Goal: Task Accomplishment & Management: Use online tool/utility

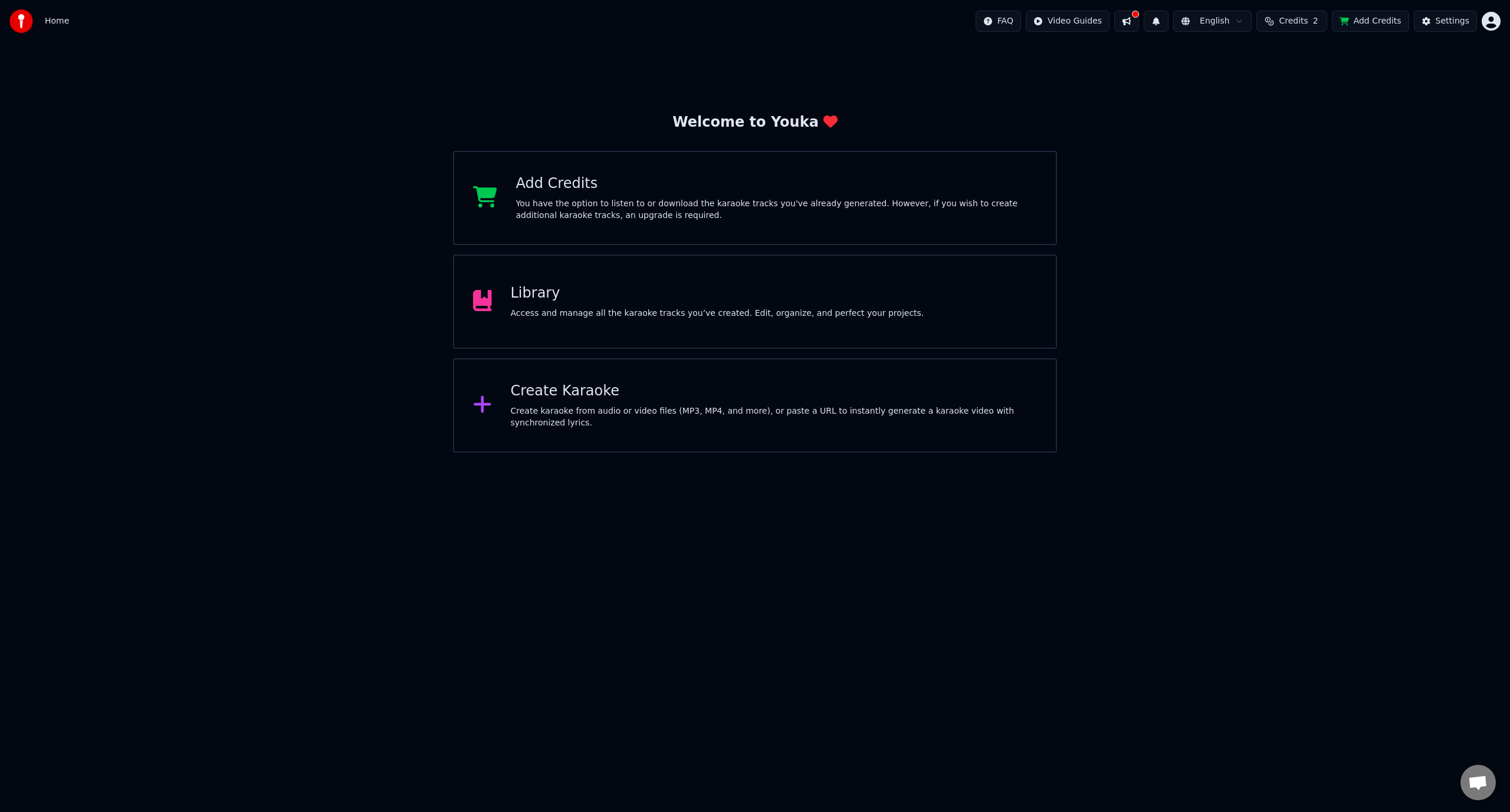
click at [870, 310] on div "Library Access and manage all the karaoke tracks you’ve created. Edit, organize…" at bounding box center [755, 302] width 604 height 94
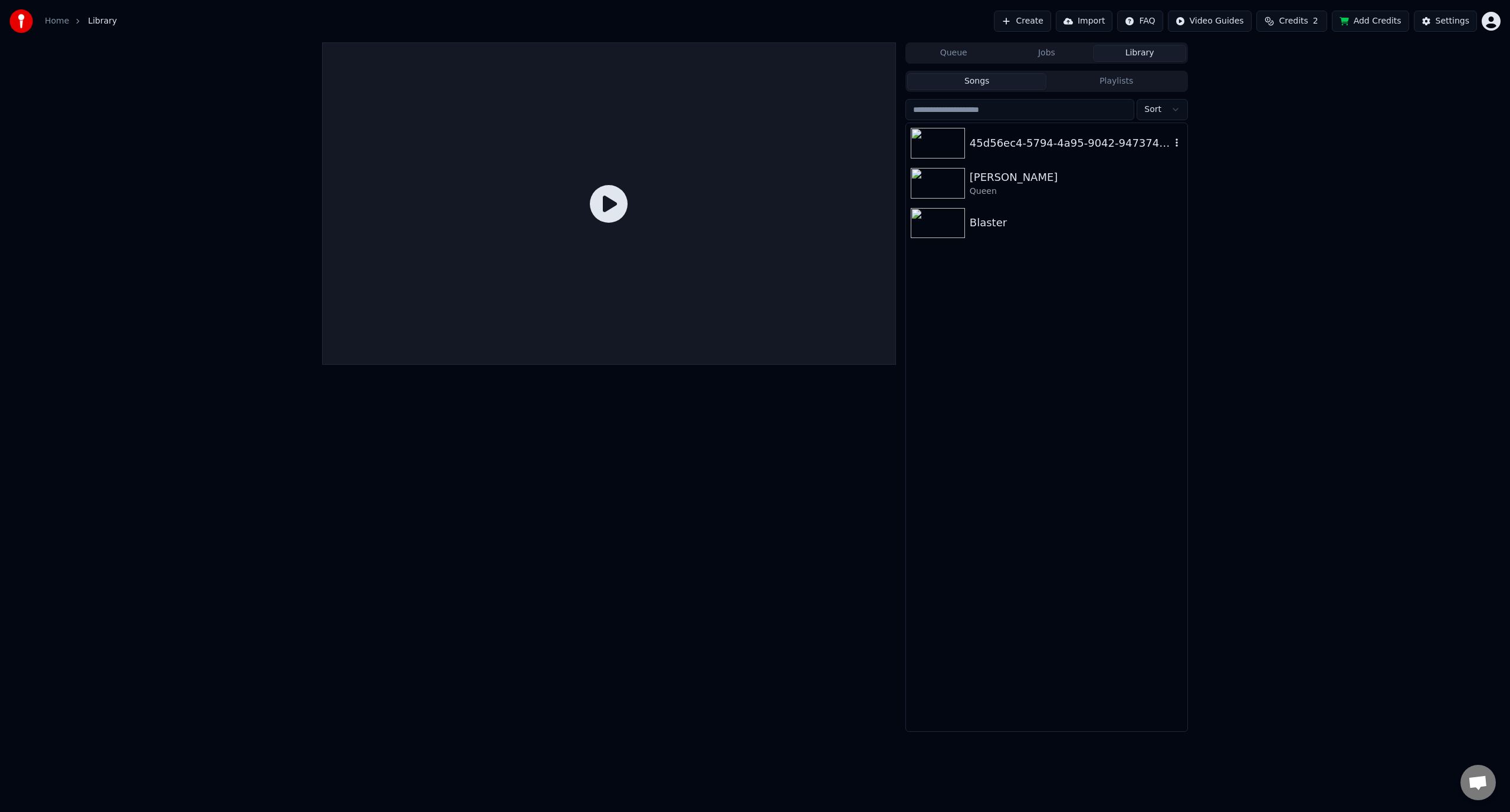
click at [996, 138] on div "45d56ec4-5794-4a95-9042-947374441a4d" at bounding box center [1070, 143] width 201 height 17
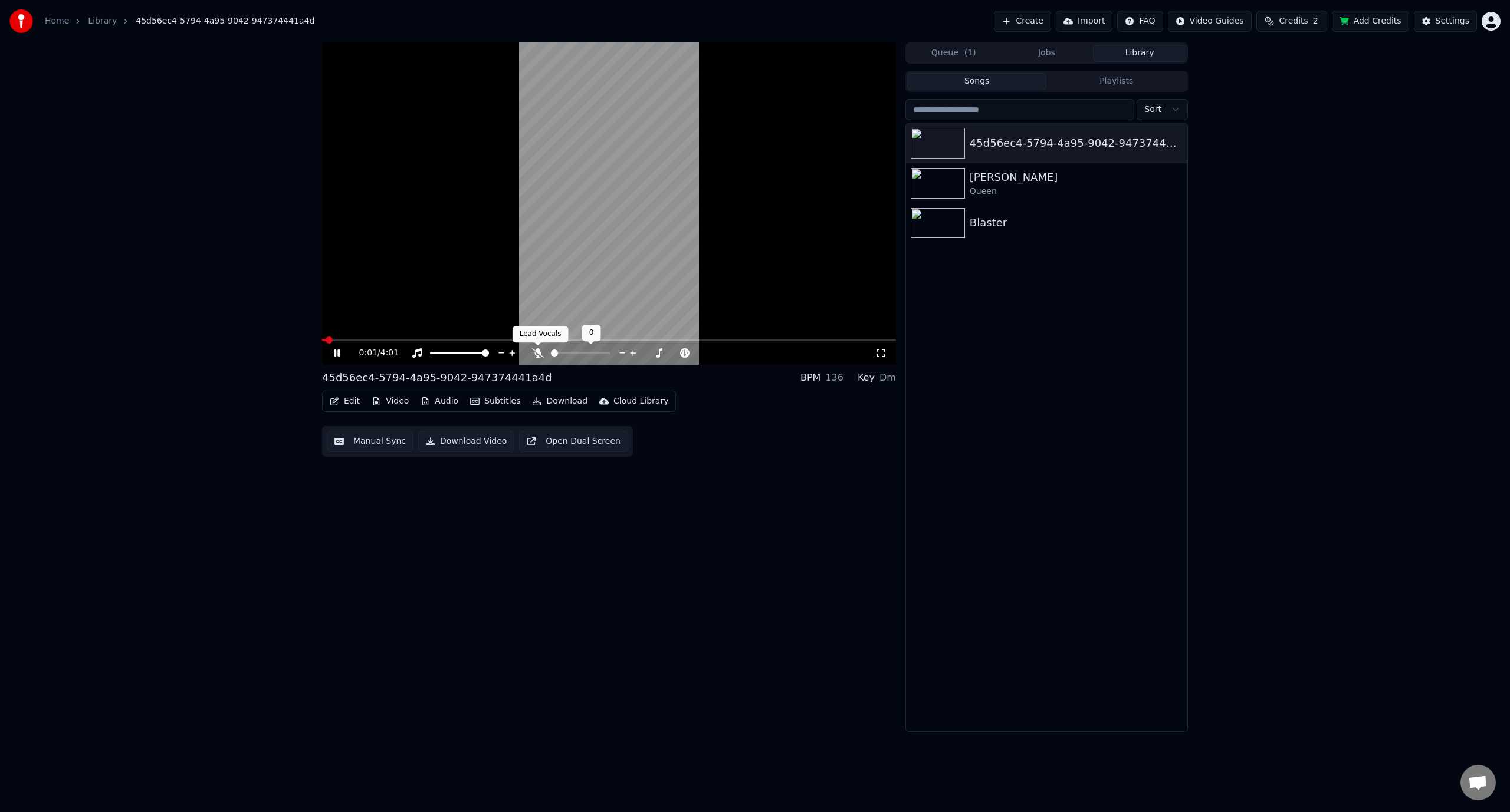
click at [542, 349] on icon at bounding box center [538, 353] width 12 height 10
click at [329, 351] on div "0:03 / 4:01" at bounding box center [608, 353] width 565 height 12
click at [333, 350] on icon at bounding box center [345, 353] width 28 height 10
click at [331, 401] on icon "button" at bounding box center [334, 401] width 8 height 8
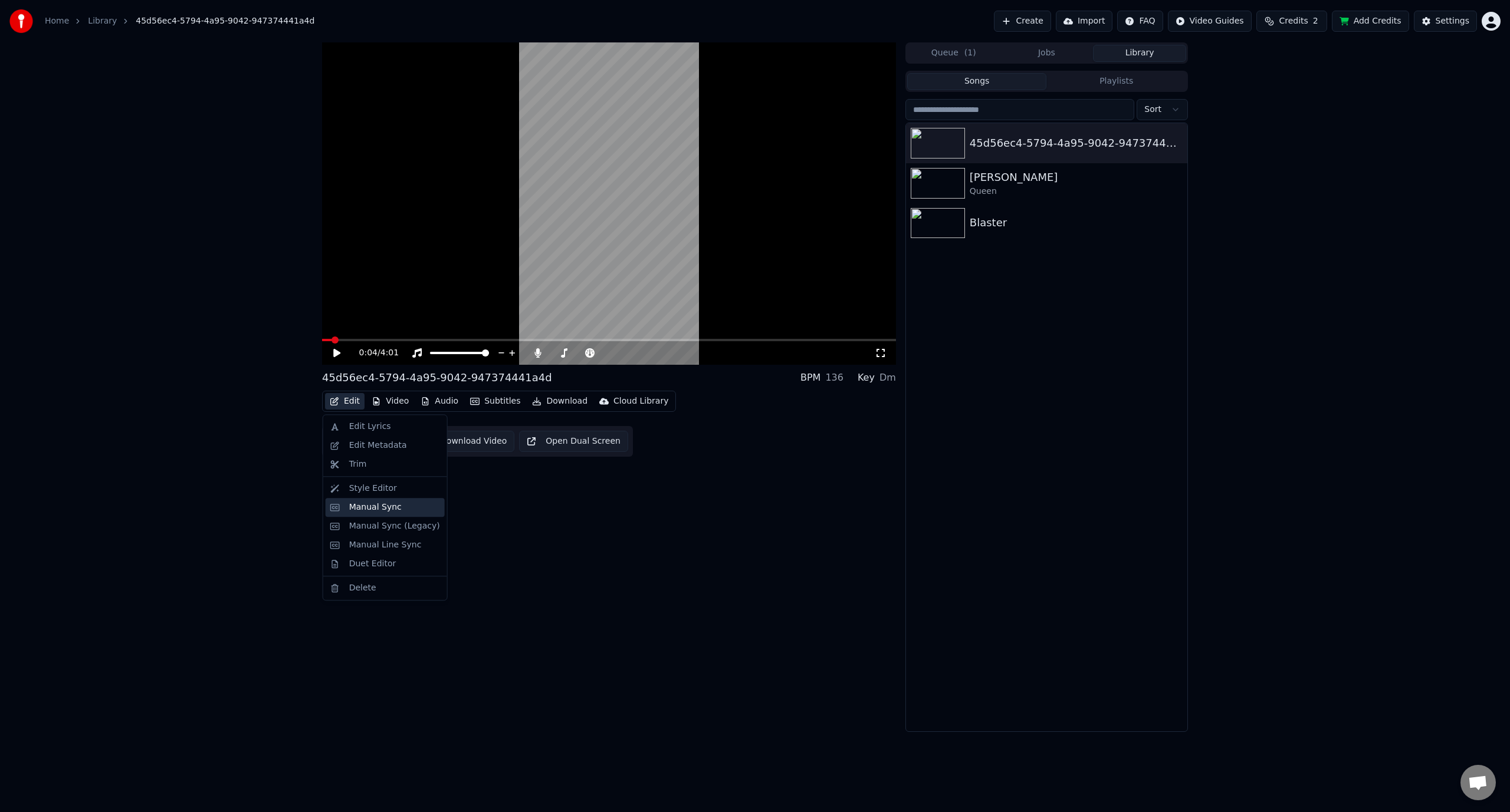
click at [368, 515] on div "Manual Sync" at bounding box center [385, 508] width 119 height 19
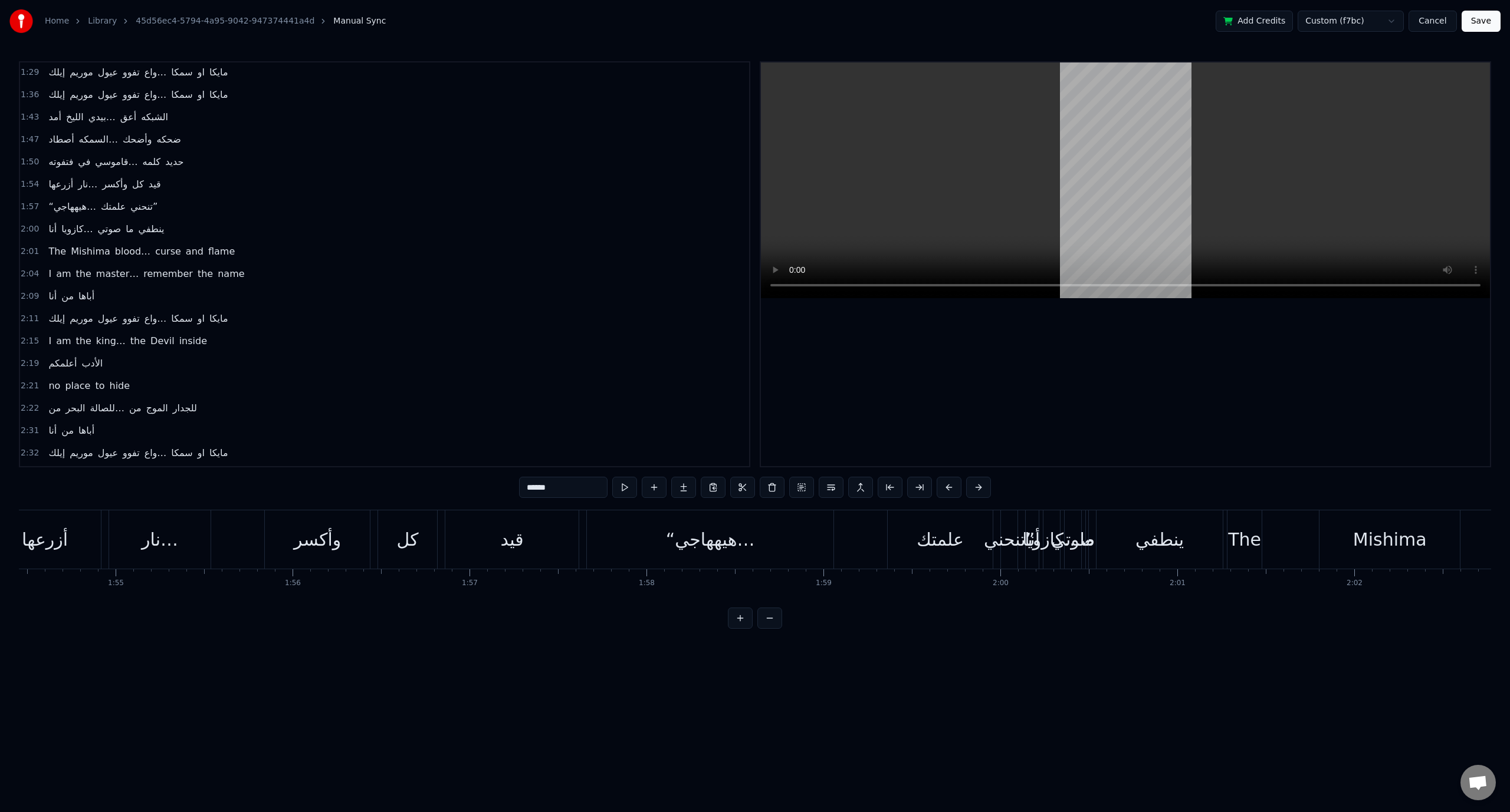
scroll to position [0, 20187]
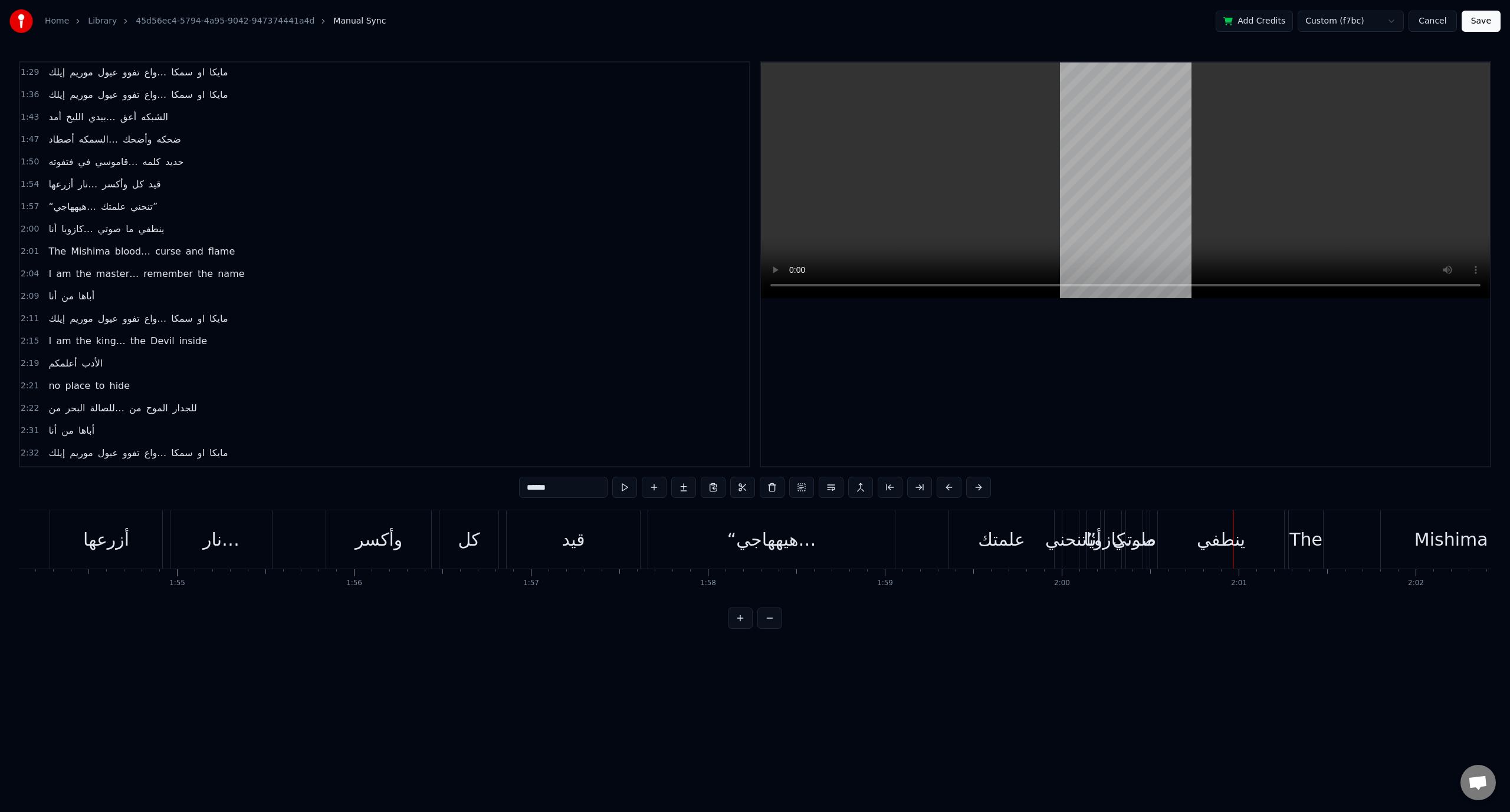
drag, startPoint x: 1230, startPoint y: 515, endPoint x: 1215, endPoint y: 513, distance: 15.1
click at [1215, 513] on div "ينطفي" at bounding box center [1221, 539] width 126 height 58
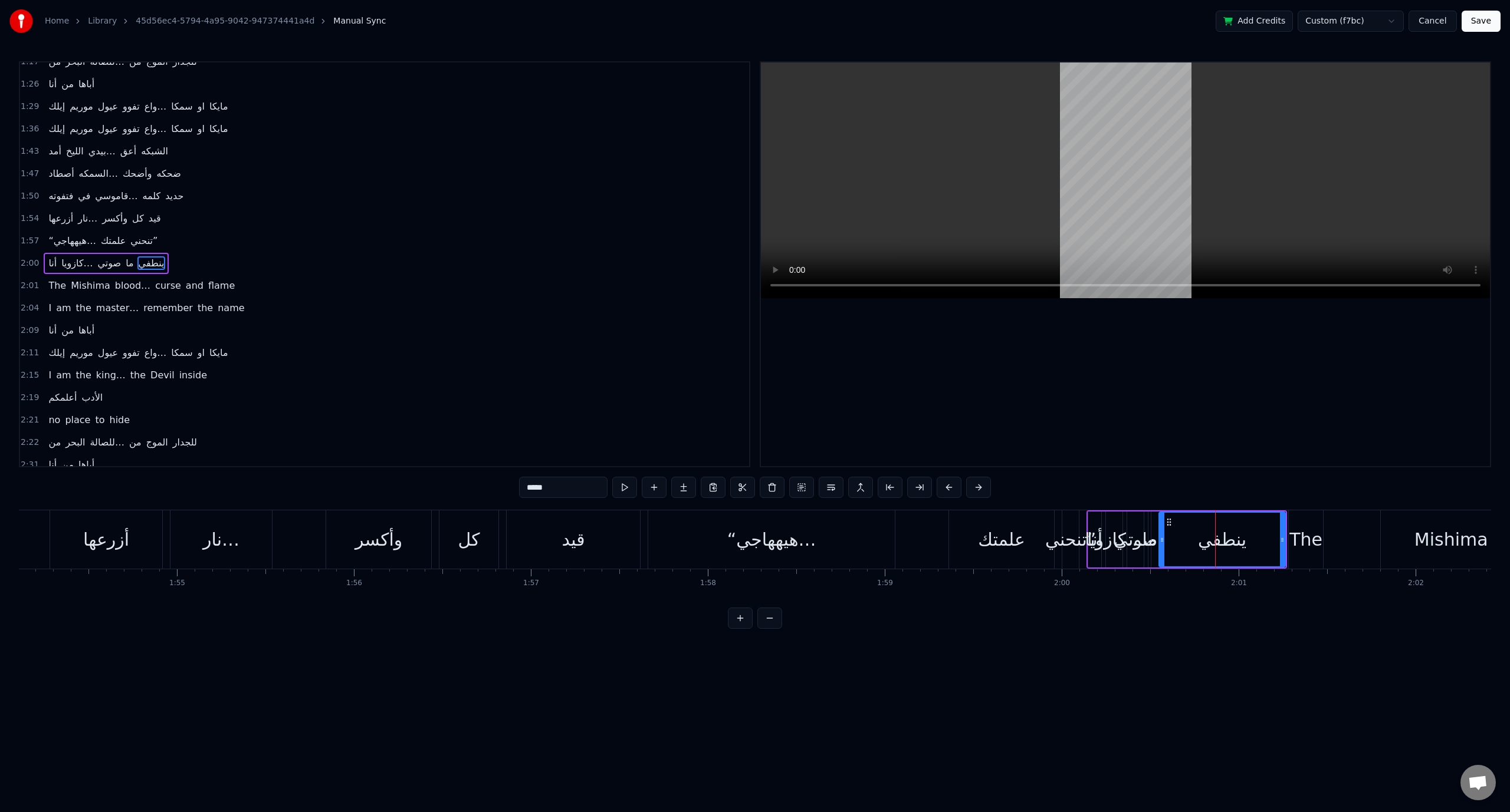
scroll to position [425, 0]
click at [1106, 534] on div "كازويا…" at bounding box center [1114, 539] width 59 height 26
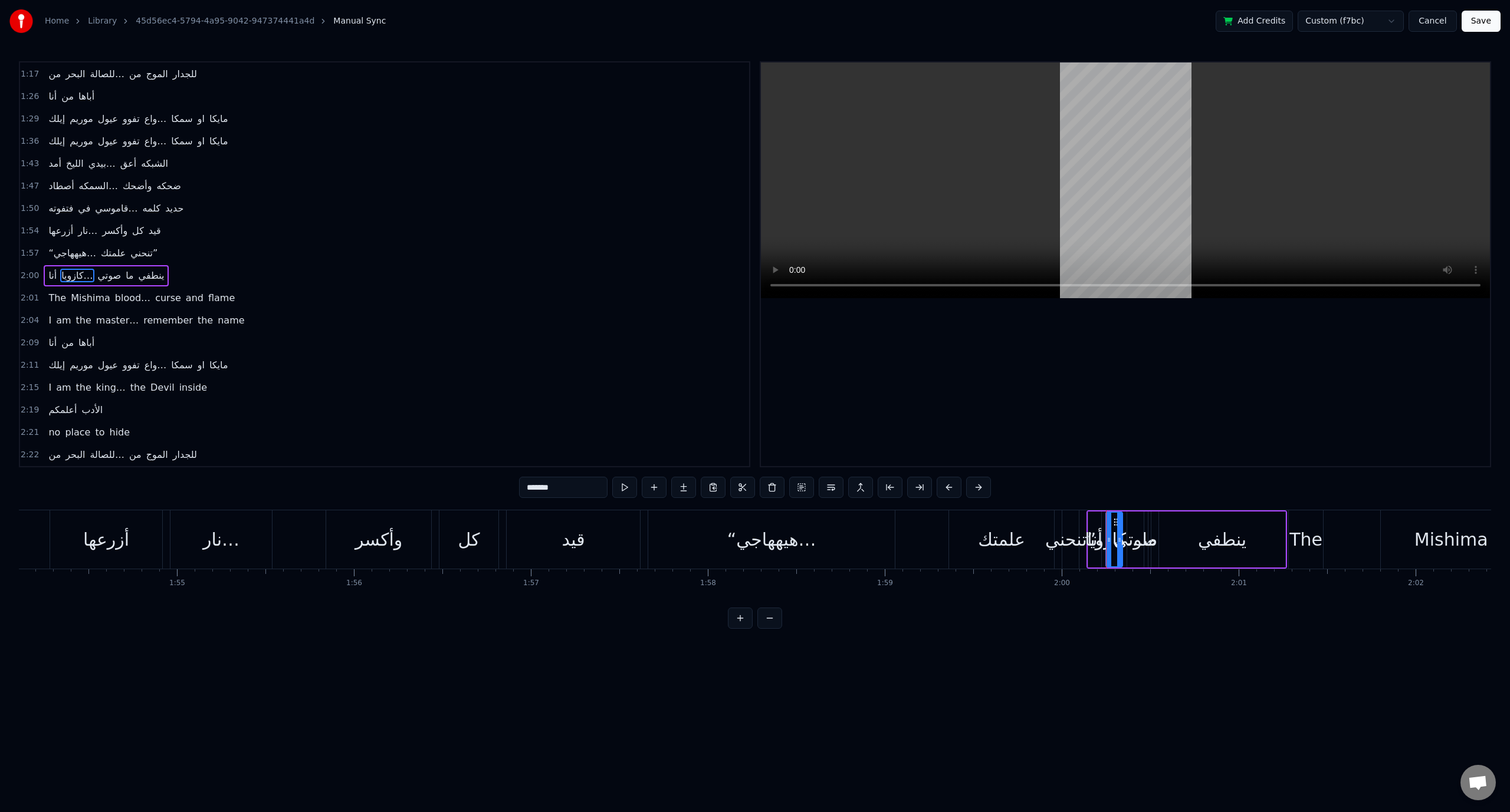
click at [108, 247] on span "علمتك" at bounding box center [113, 253] width 27 height 14
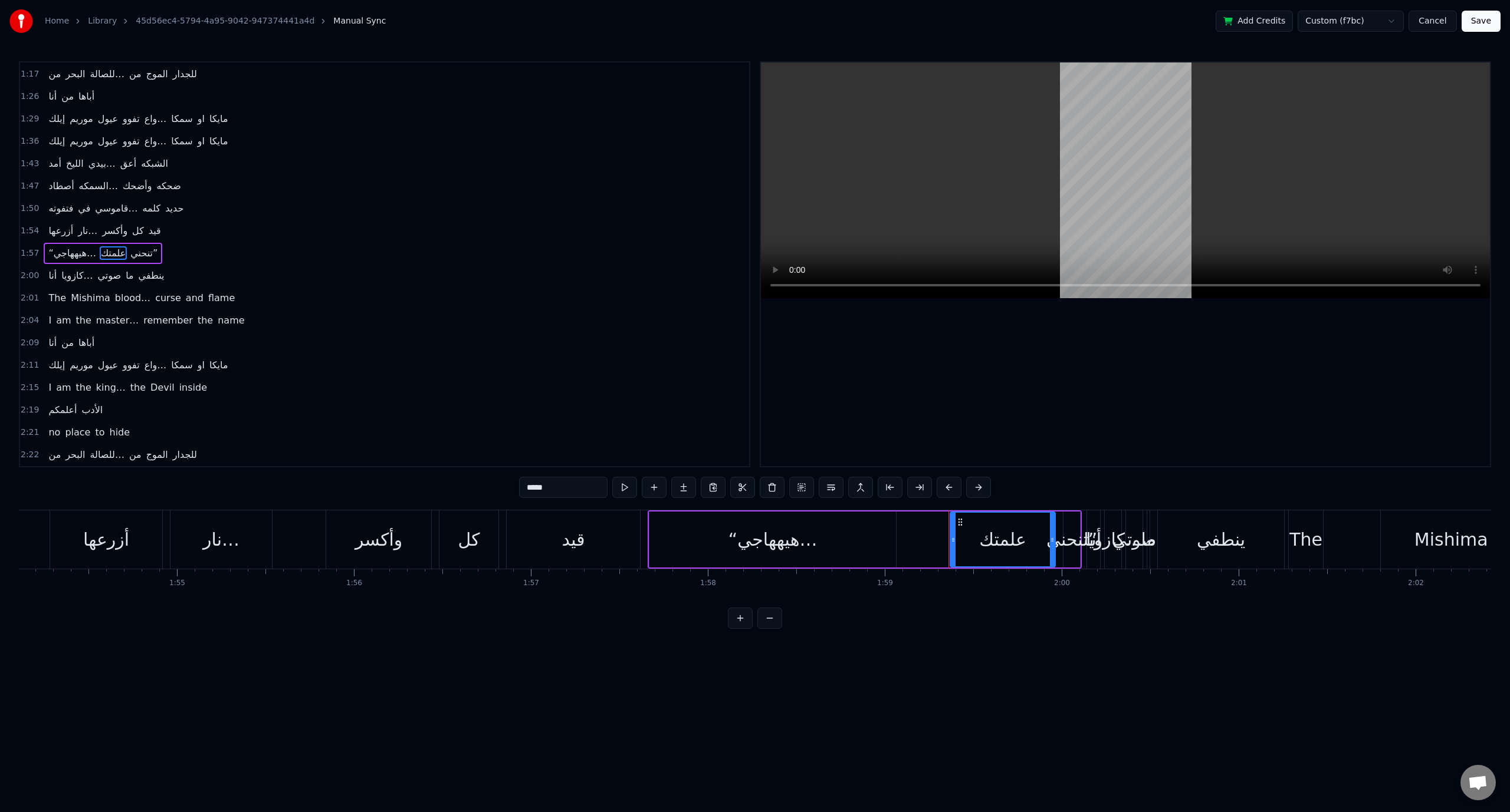
scroll to position [403, 0]
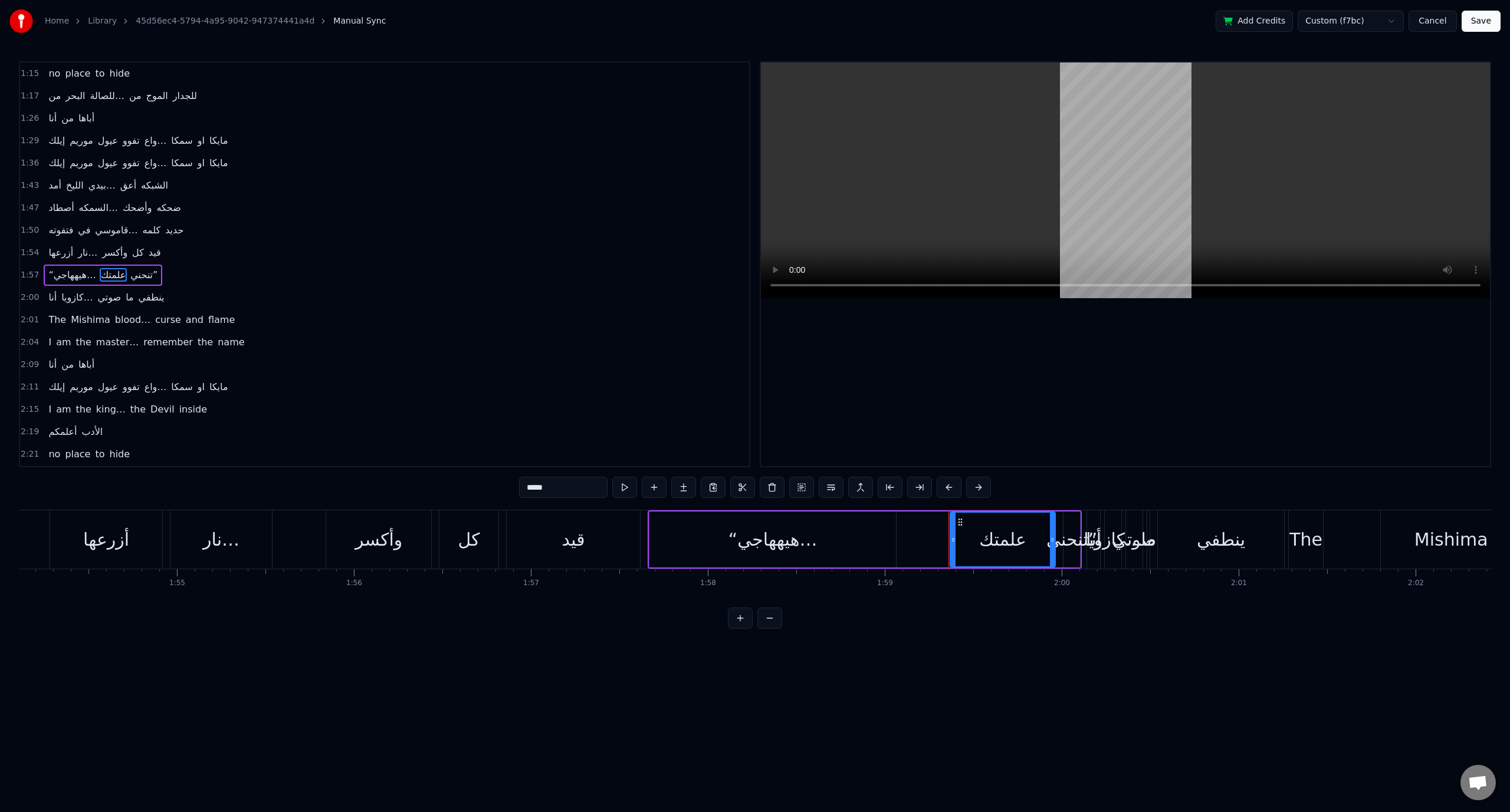
click at [76, 291] on span "كازويا…" at bounding box center [77, 297] width 33 height 14
type input "*******"
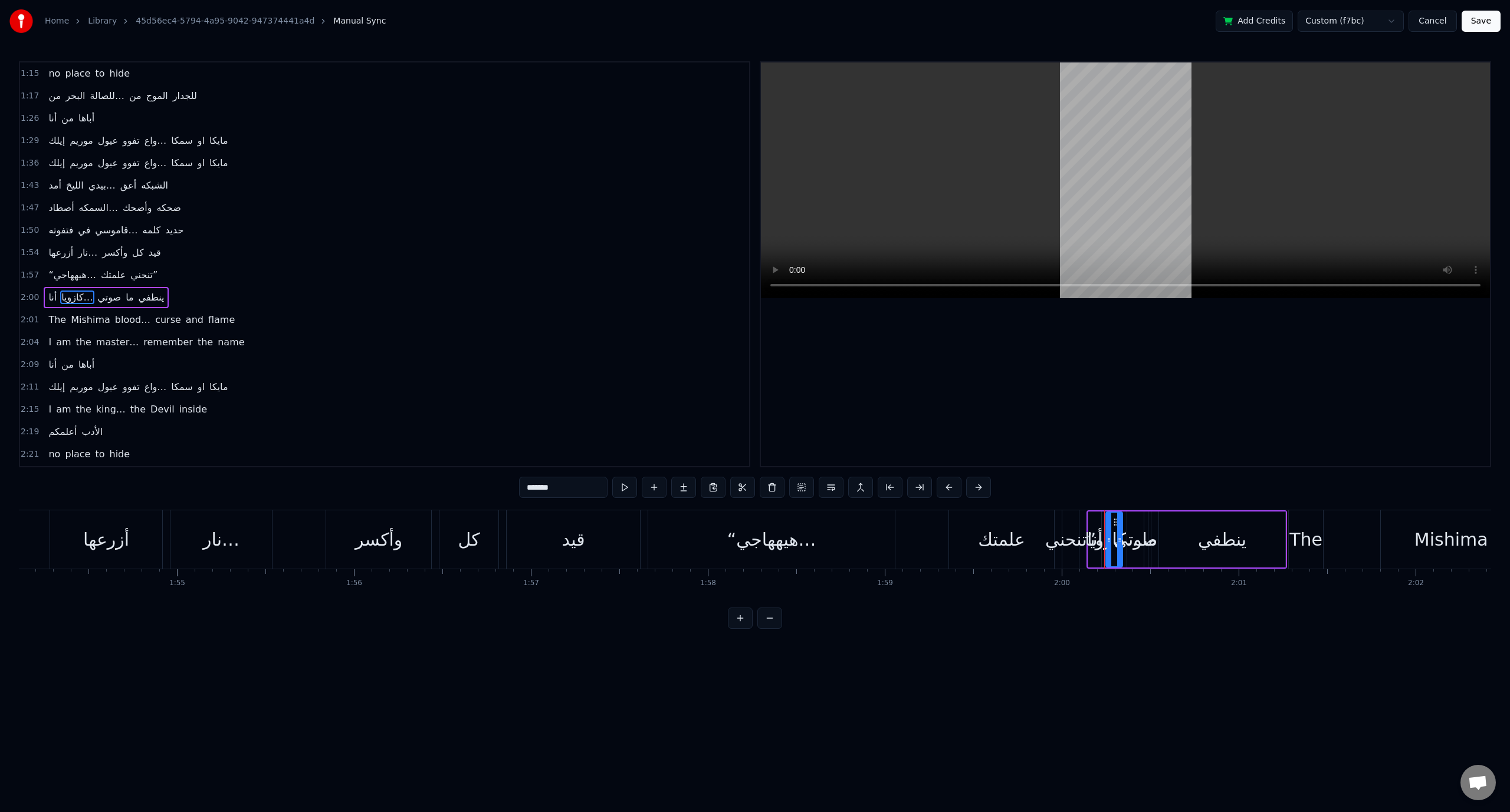
scroll to position [425, 0]
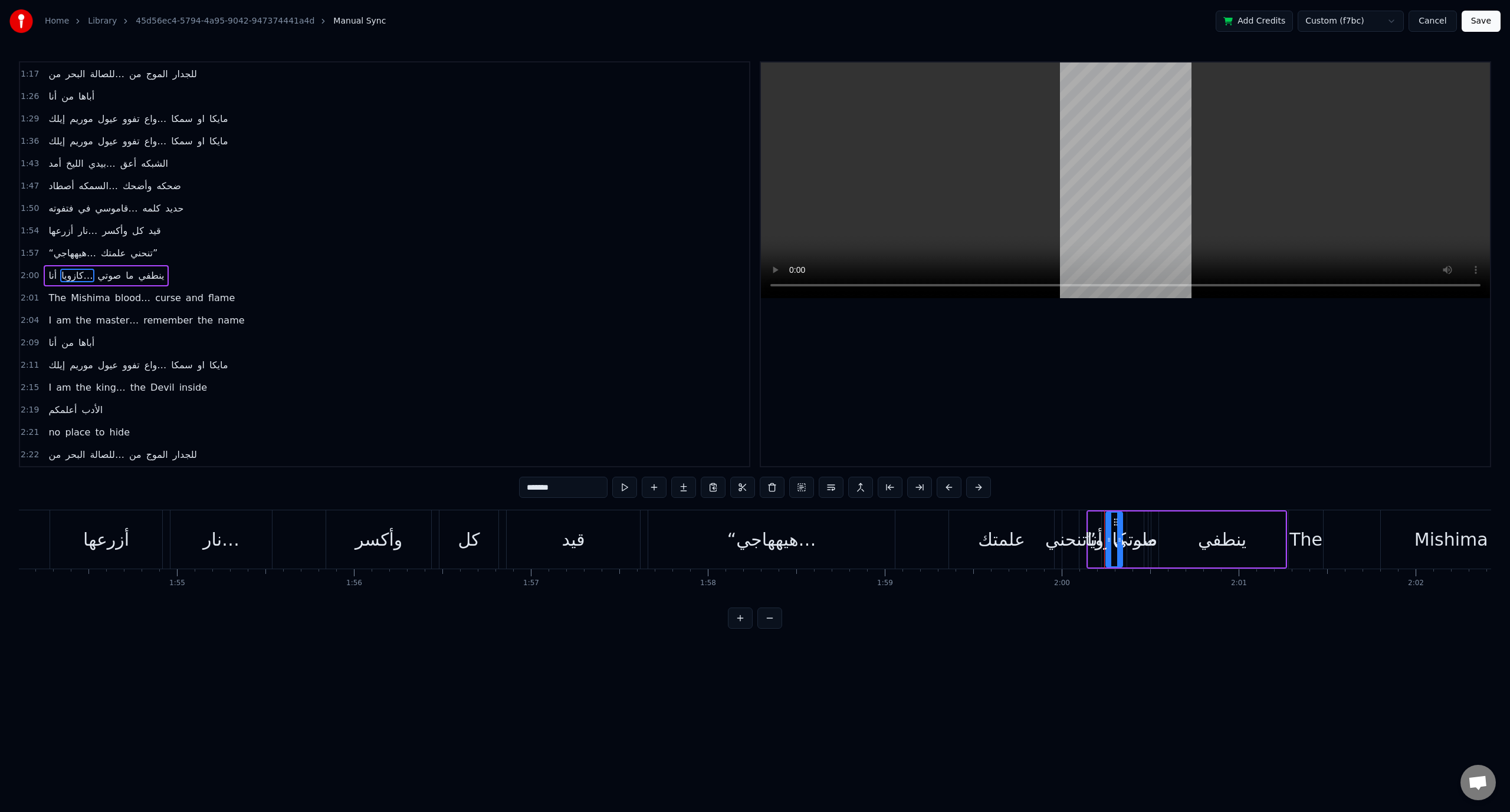
click at [26, 270] on span "2:00" at bounding box center [29, 275] width 18 height 12
click at [733, 629] on button at bounding box center [740, 618] width 25 height 21
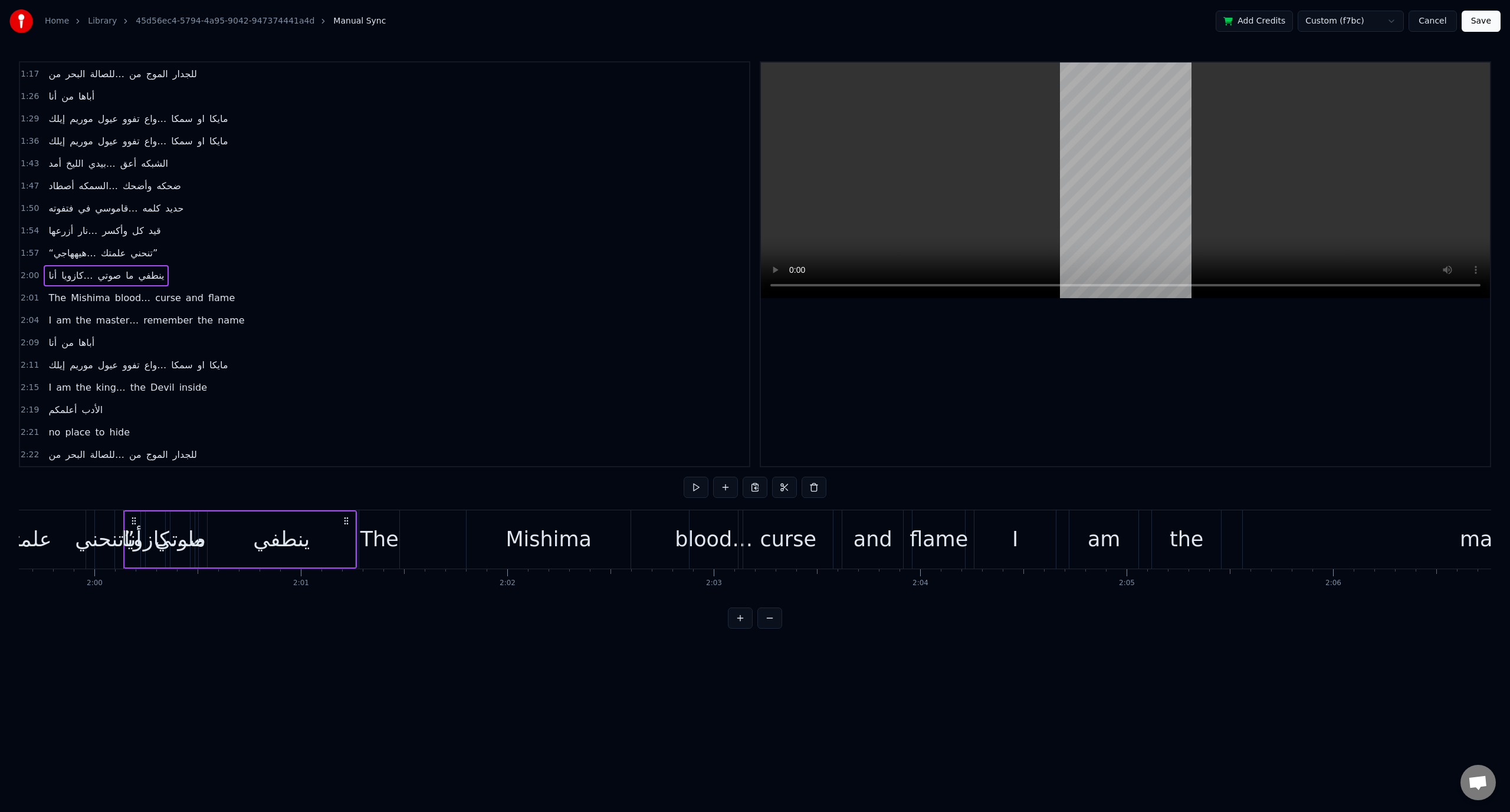
scroll to position [0, 24738]
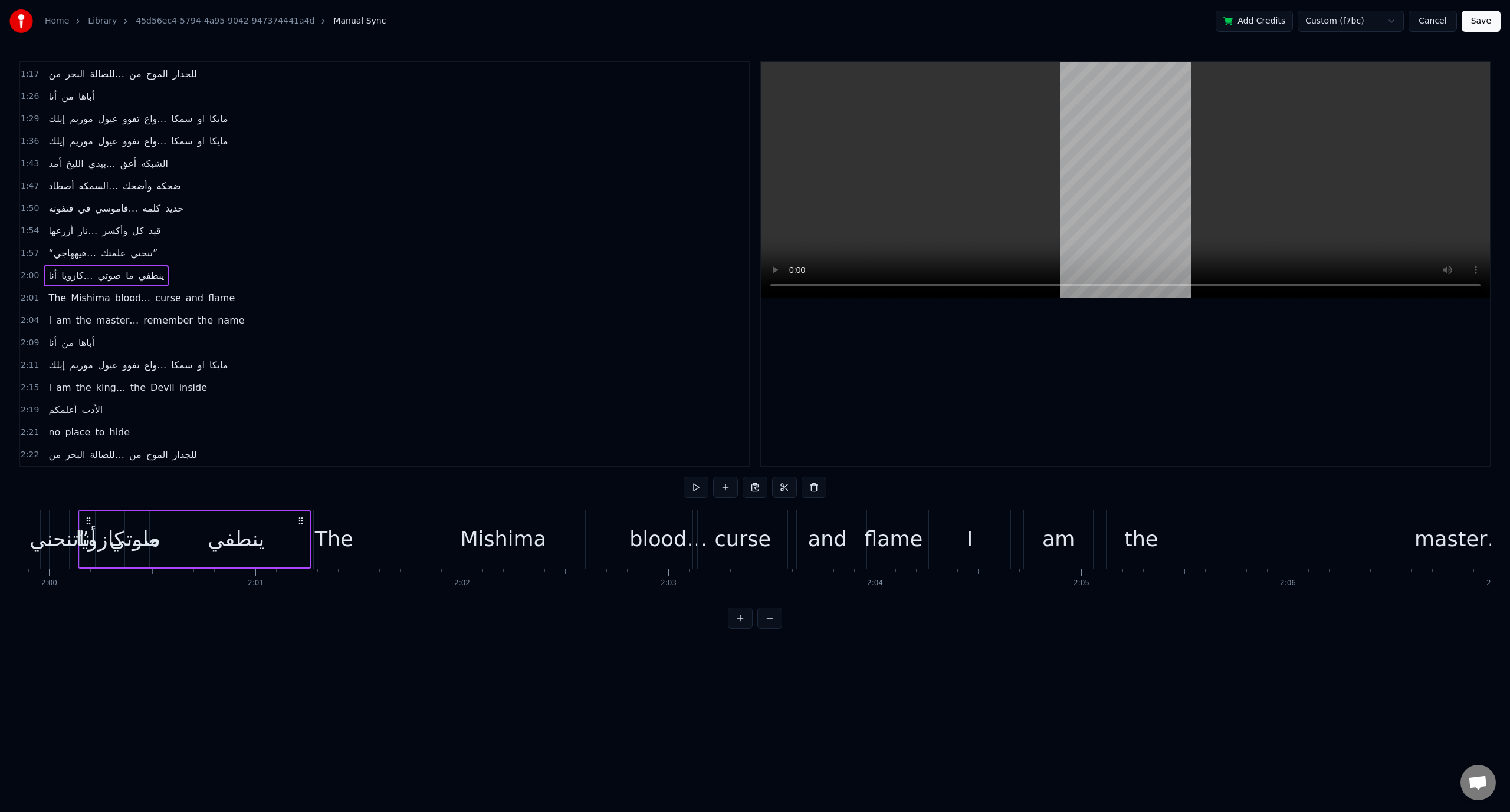
click at [775, 629] on button at bounding box center [769, 618] width 25 height 21
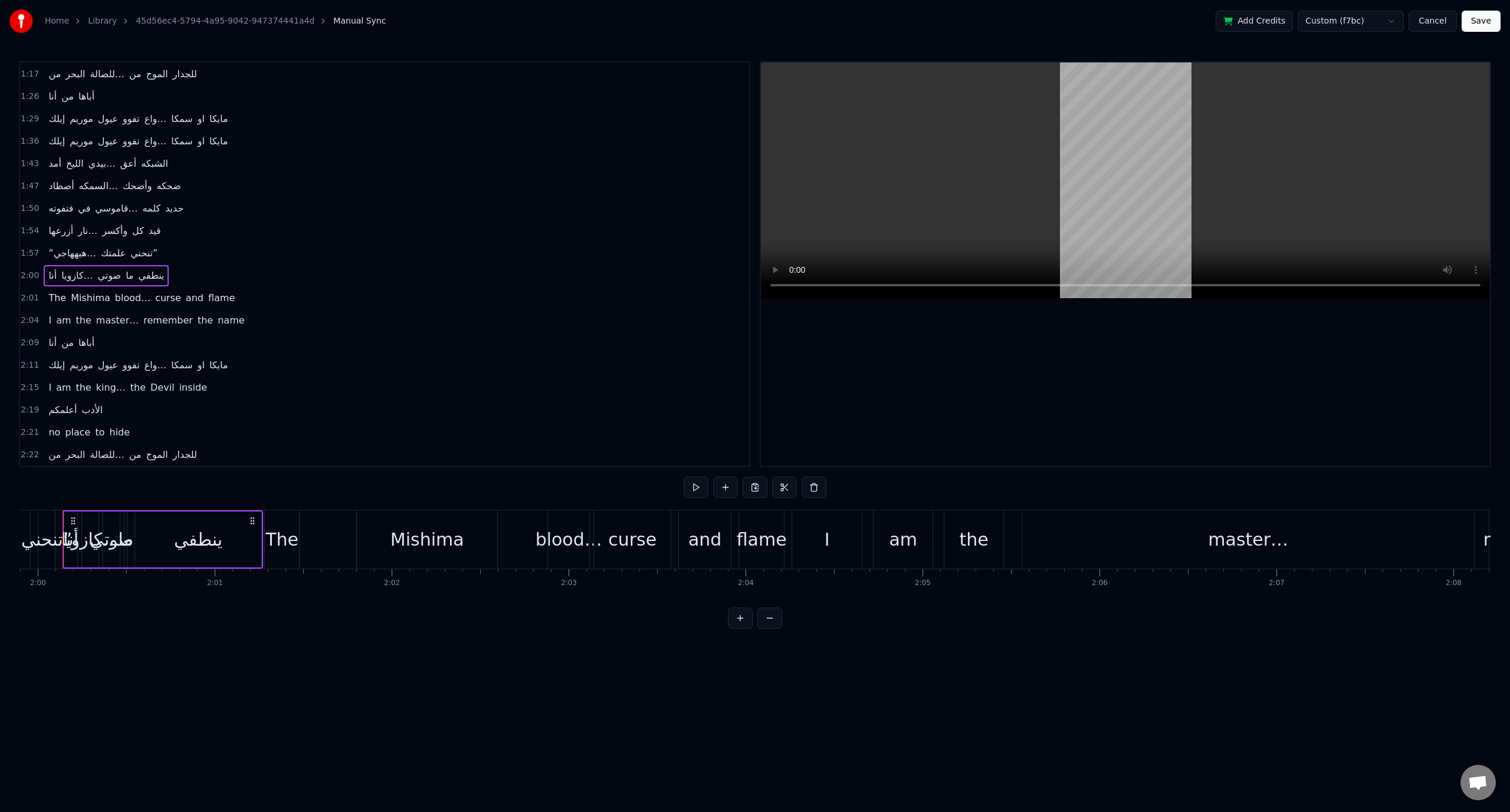
scroll to position [0, 21196]
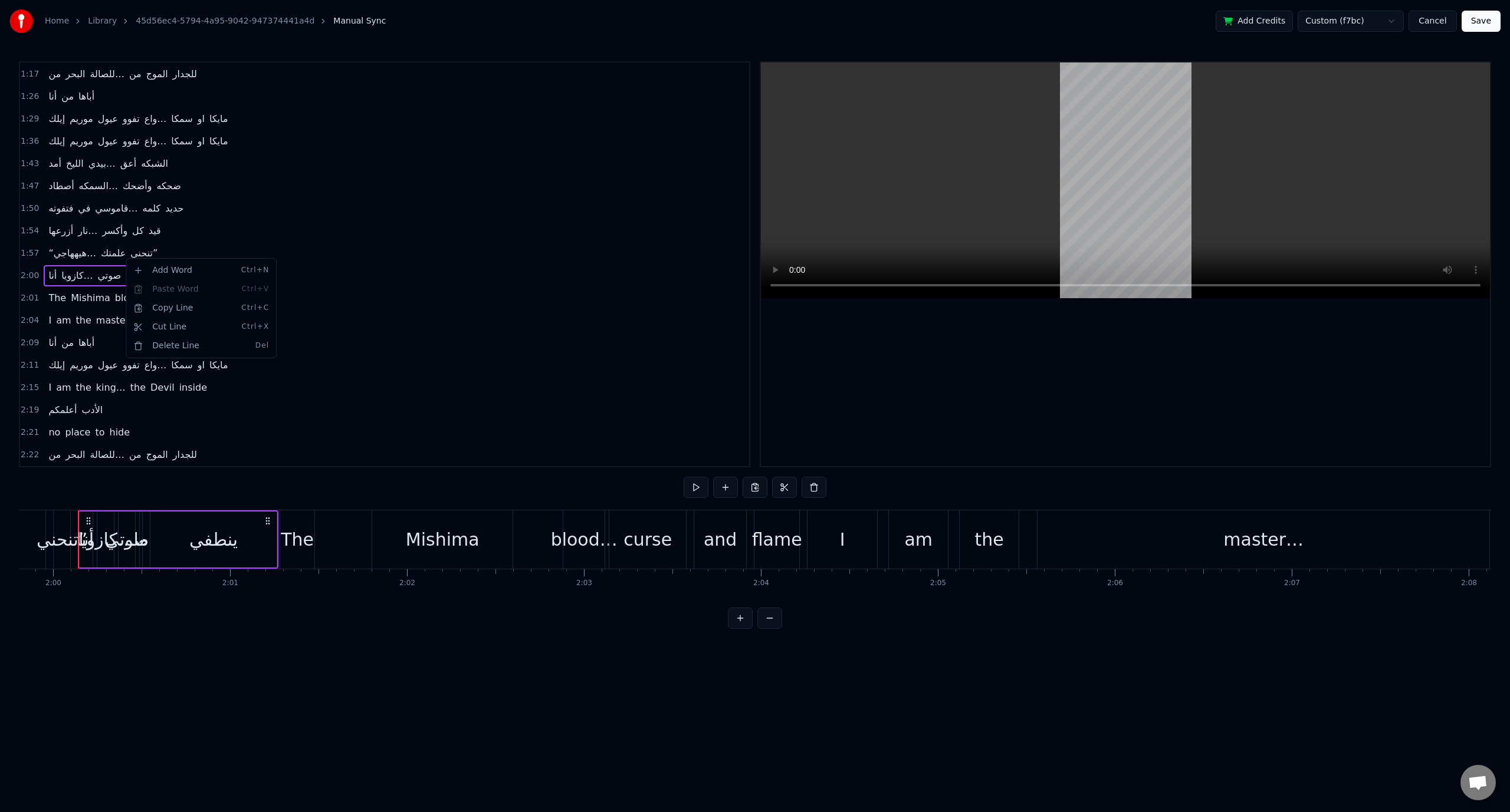
click at [35, 266] on html "Home Library 45d56ec4-5794-4a95-9042-947374441a4d Manual Sync Add Credits Custo…" at bounding box center [755, 324] width 1510 height 648
click at [31, 270] on span "2:00" at bounding box center [29, 275] width 18 height 12
click at [28, 265] on html "Home Library 45d56ec4-5794-4a95-9042-947374441a4d Manual Sync Add Credits Custo…" at bounding box center [755, 324] width 1510 height 648
click at [185, 291] on span "and" at bounding box center [194, 299] width 20 height 14
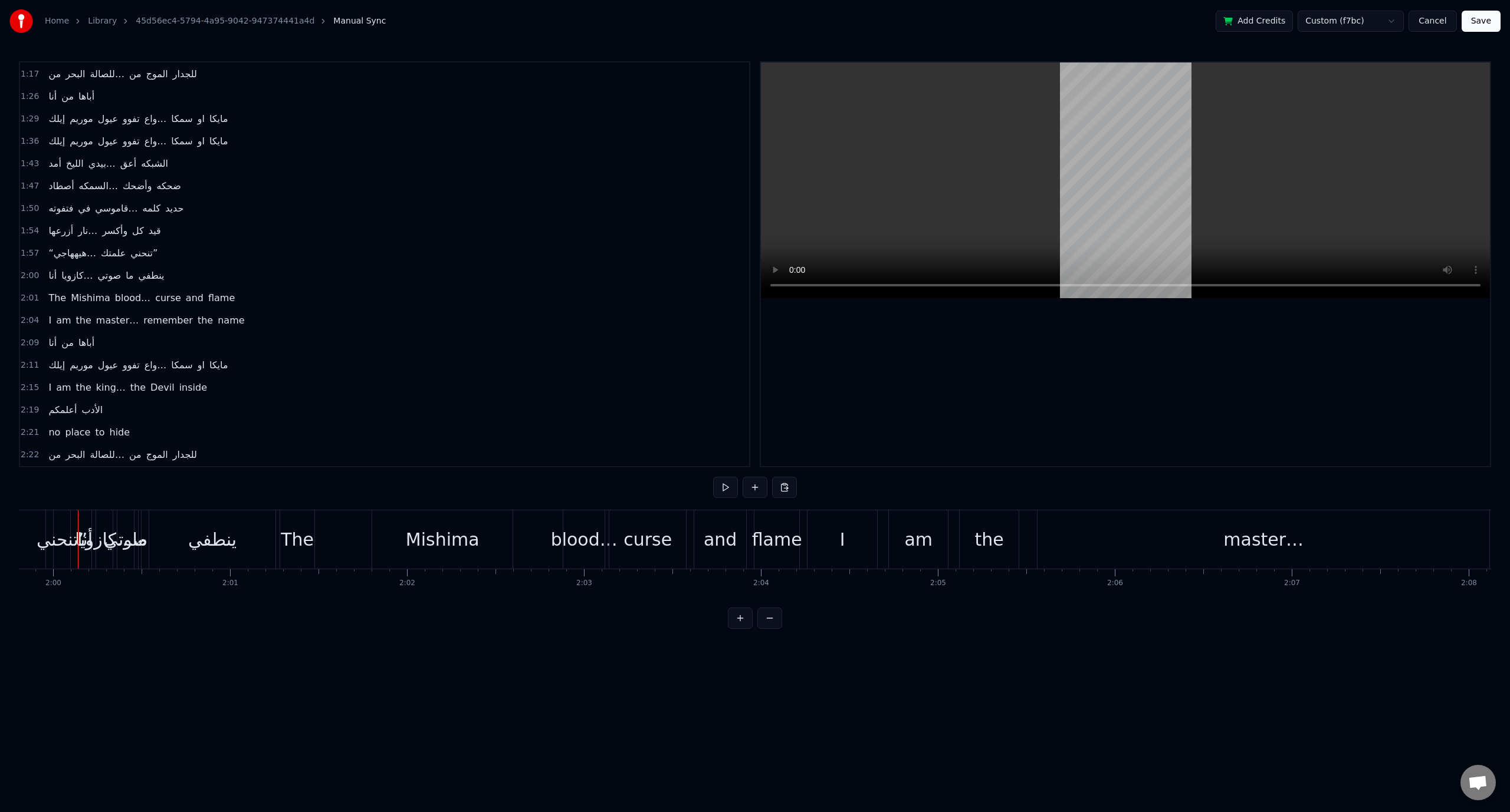
click at [154, 292] on span "curse" at bounding box center [168, 298] width 29 height 14
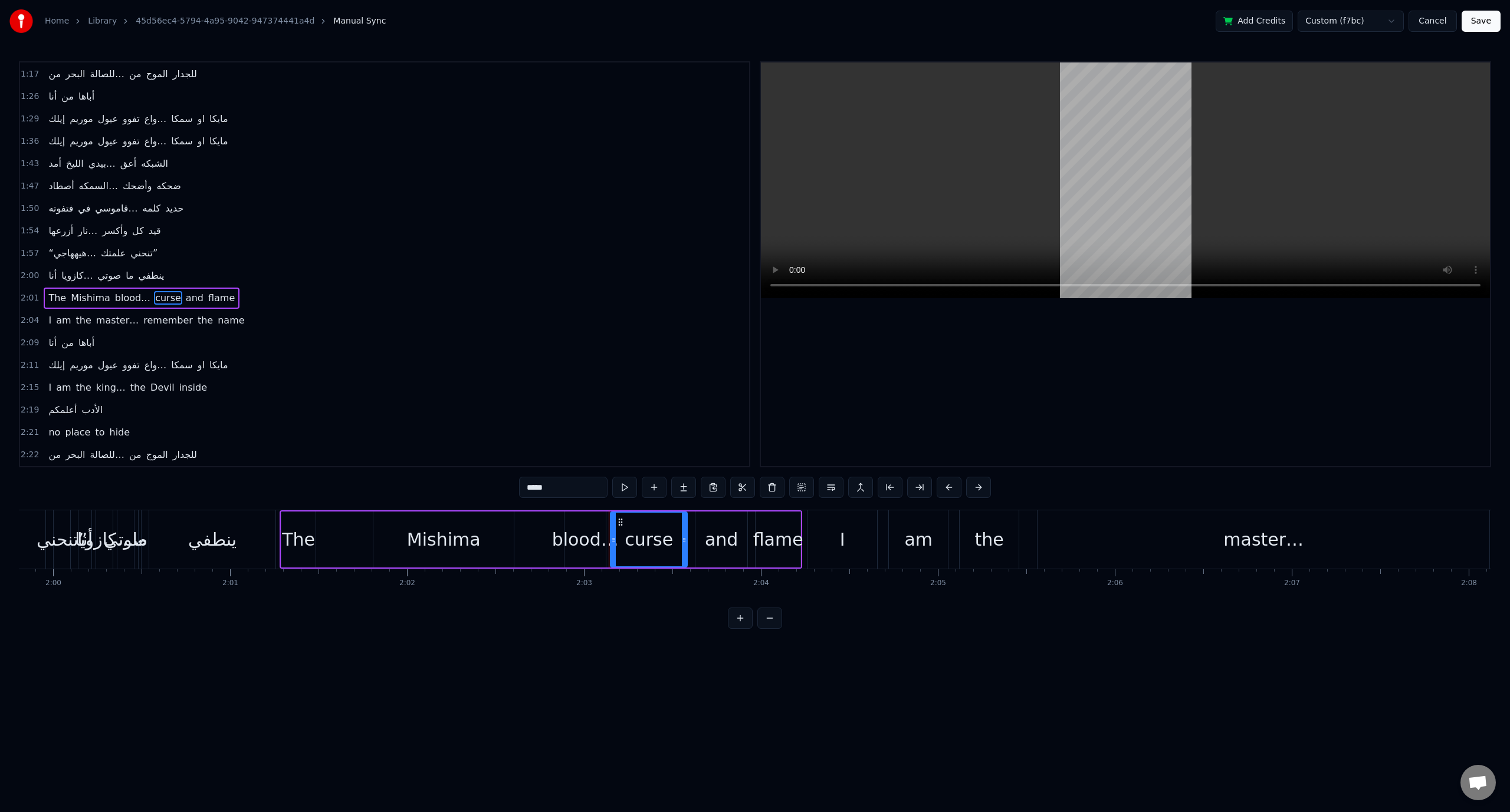
scroll to position [447, 0]
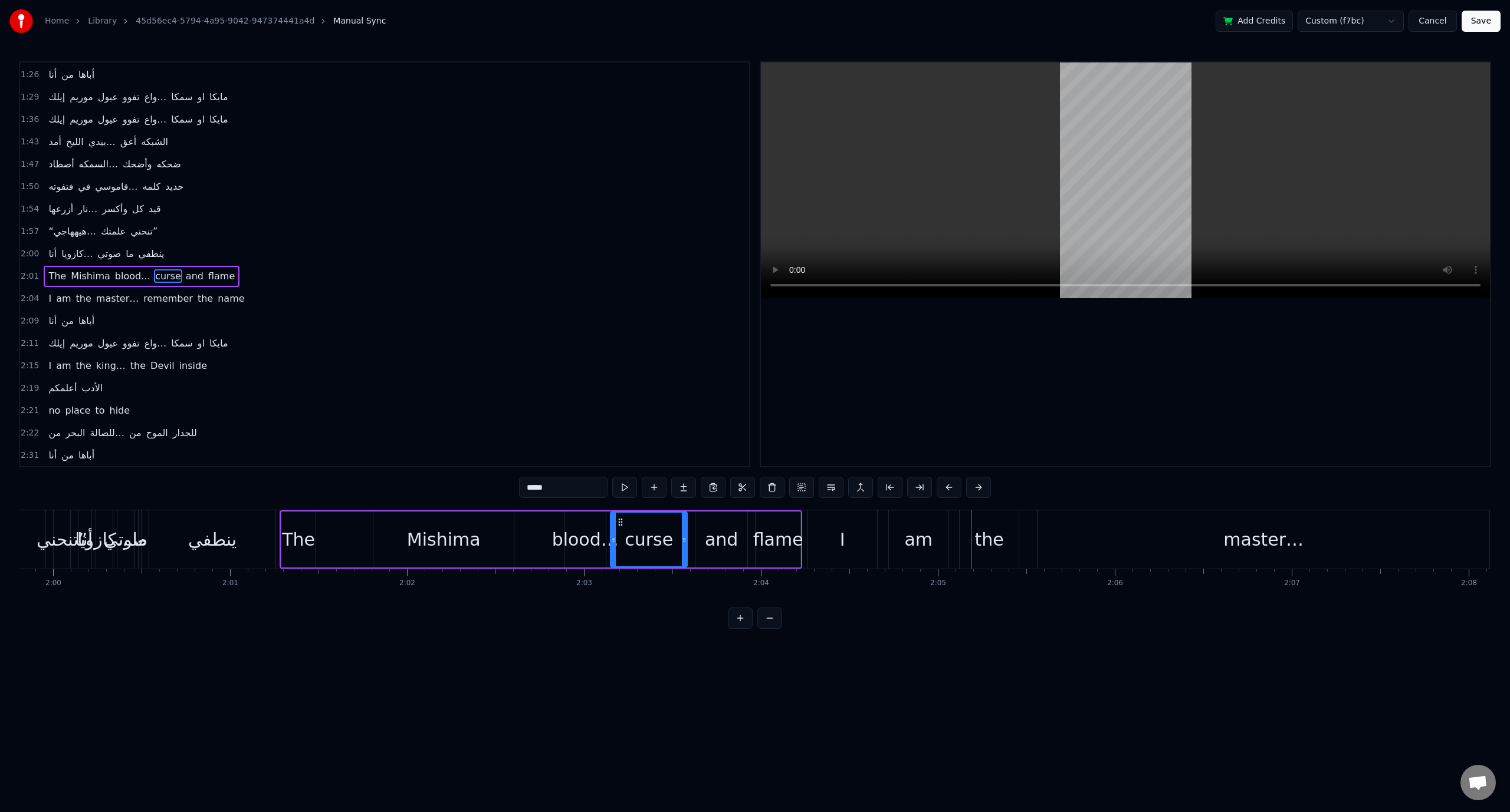
click at [115, 269] on span "blood…" at bounding box center [132, 275] width 37 height 14
type input "******"
click at [774, 490] on button at bounding box center [772, 487] width 25 height 21
click at [167, 269] on span "flame" at bounding box center [182, 275] width 29 height 14
drag, startPoint x: 155, startPoint y: 266, endPoint x: 62, endPoint y: 257, distance: 93.4
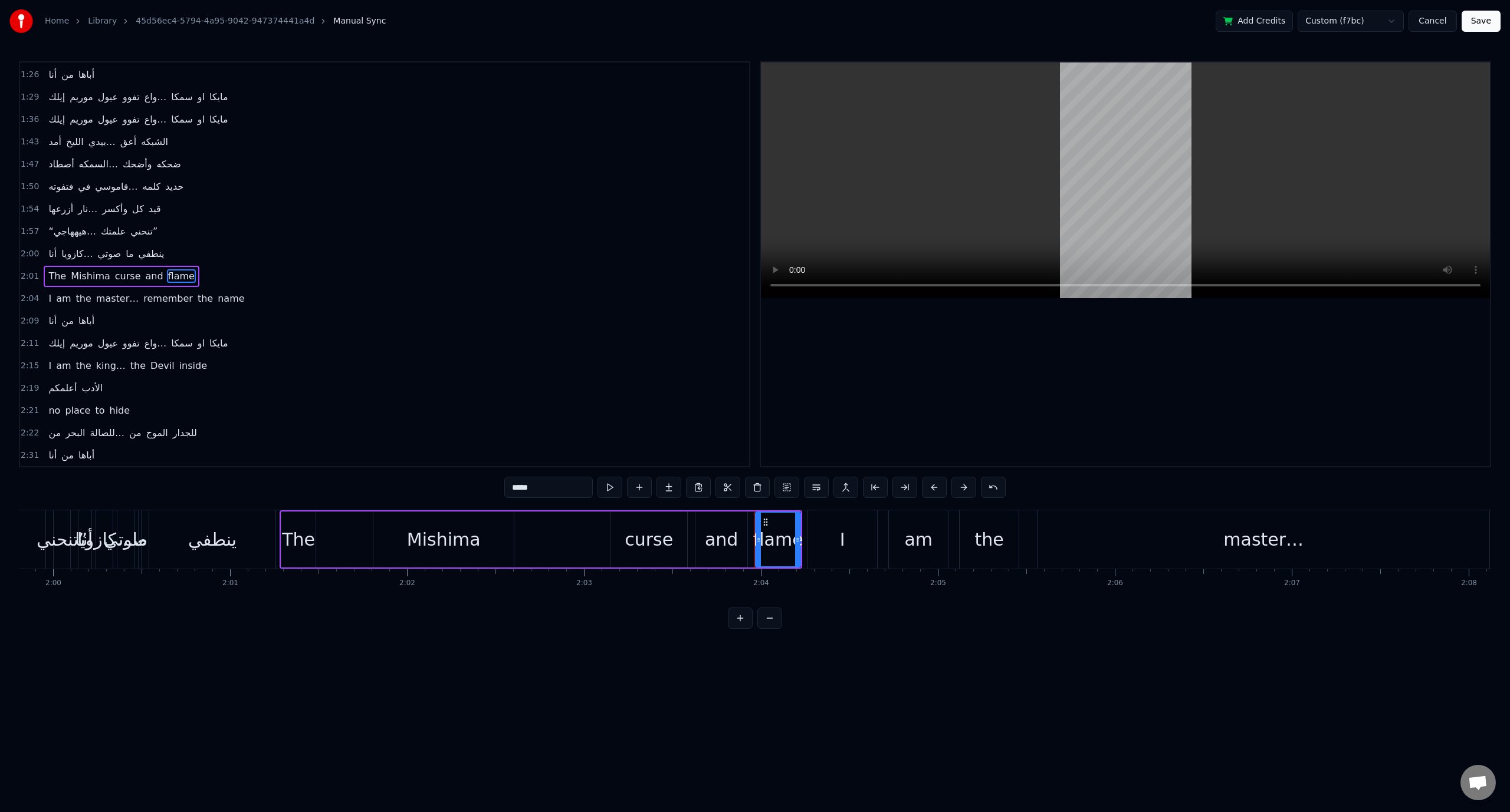
click at [62, 266] on div "The Mishima curse and flame" at bounding box center [121, 276] width 155 height 21
click at [49, 269] on span "The" at bounding box center [57, 275] width 20 height 14
click at [240, 287] on div "2:04 I am the master… remember the name" at bounding box center [384, 299] width 729 height 22
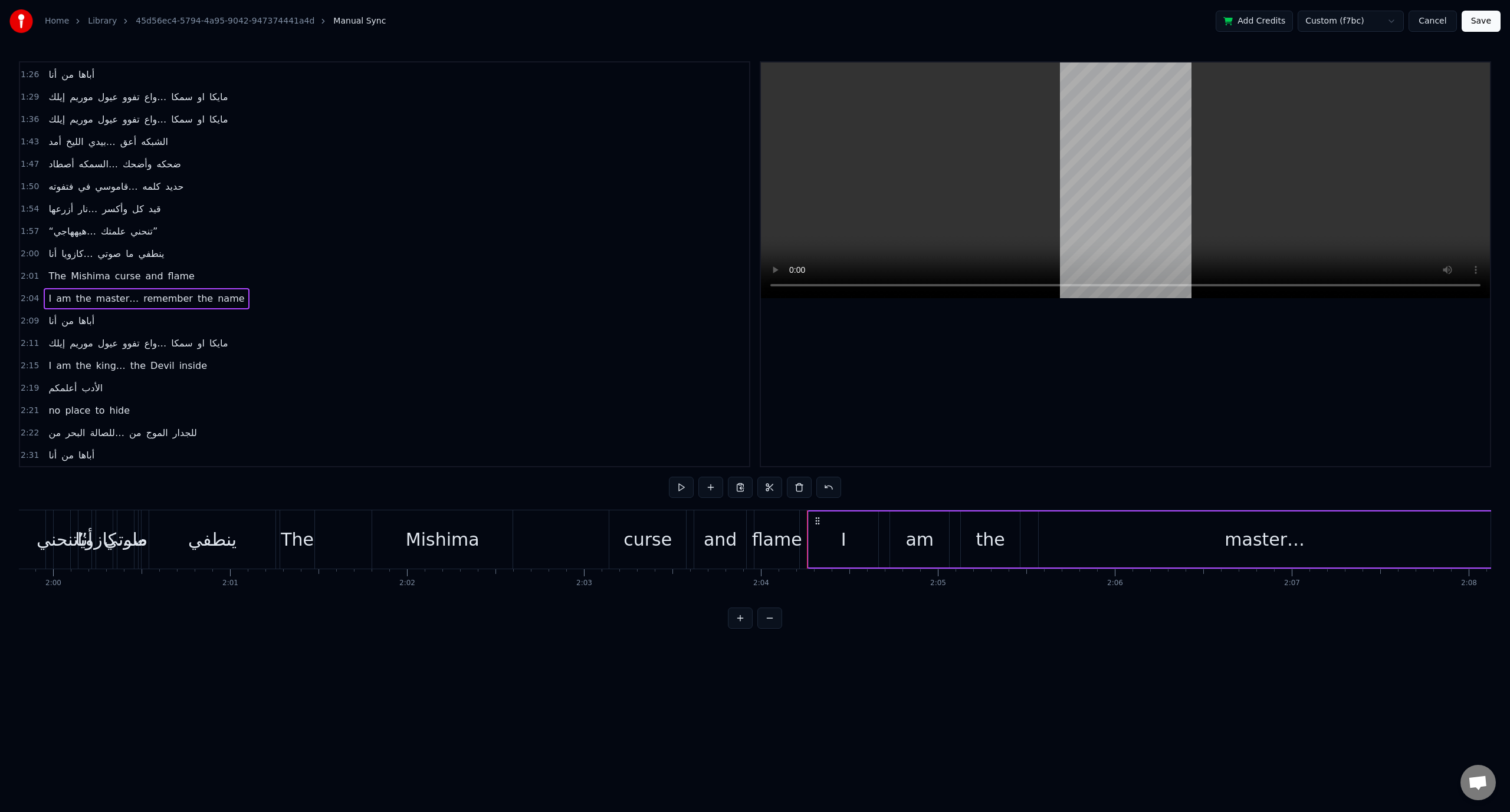
click at [170, 269] on span "flame" at bounding box center [182, 275] width 29 height 14
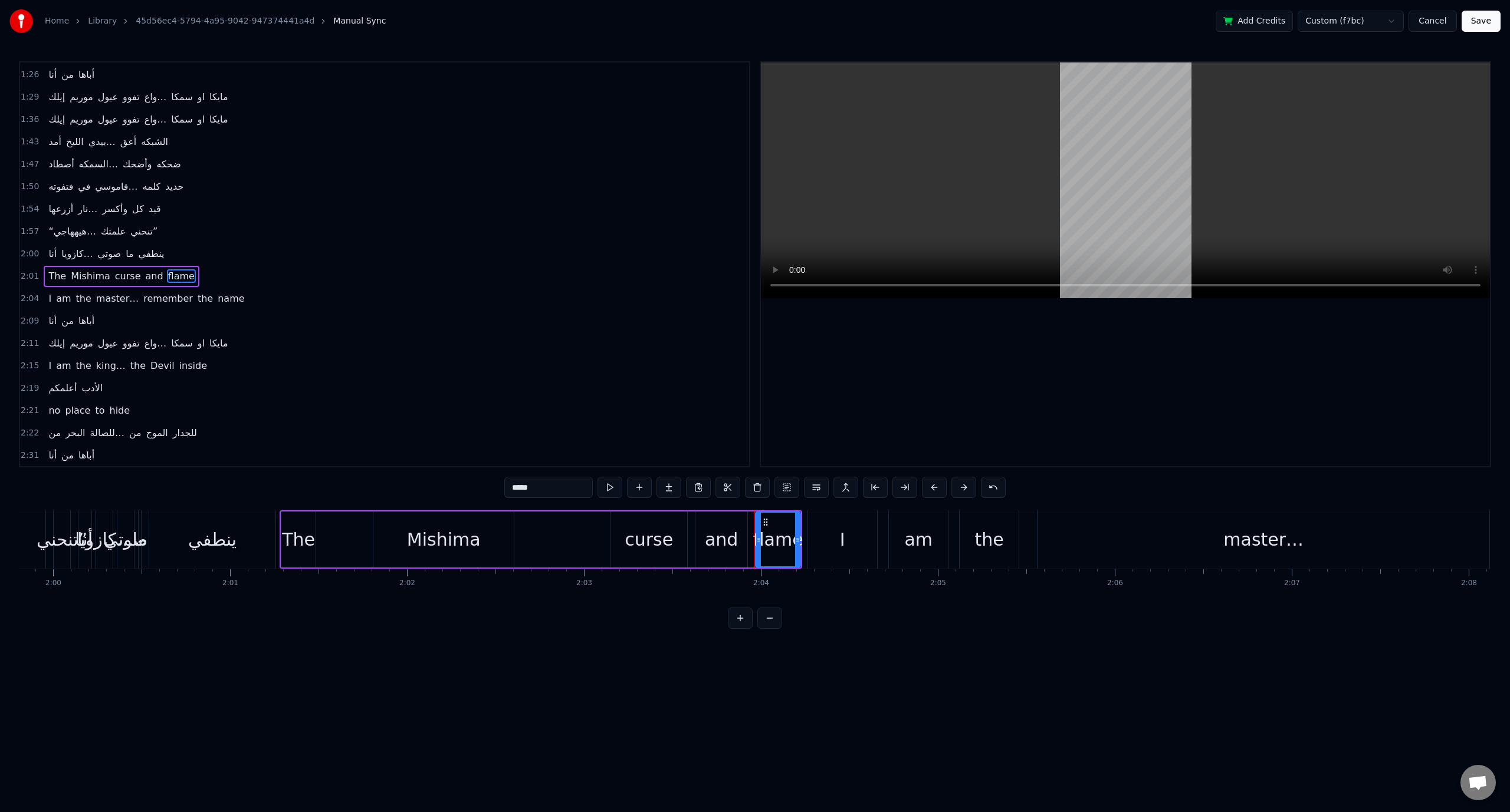
drag, startPoint x: 757, startPoint y: 533, endPoint x: 728, endPoint y: 533, distance: 29.0
click at [755, 533] on div "flame" at bounding box center [778, 540] width 46 height 56
drag, startPoint x: 776, startPoint y: 533, endPoint x: 366, endPoint y: 528, distance: 410.0
click at [401, 524] on div "The Mishima curse and flame" at bounding box center [541, 539] width 522 height 58
click at [290, 540] on div "The" at bounding box center [298, 539] width 33 height 26
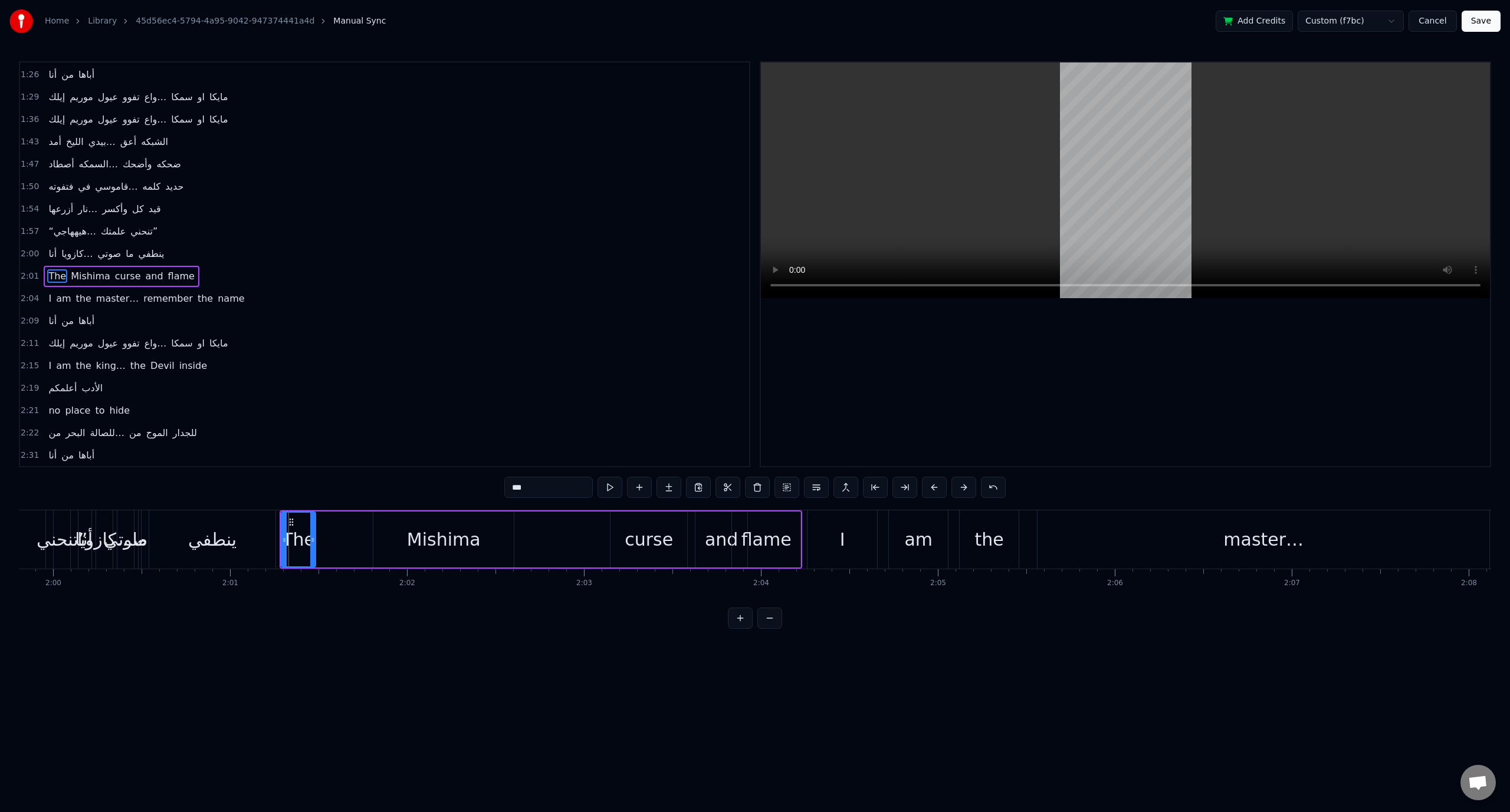
click at [291, 521] on icon at bounding box center [291, 522] width 10 height 10
click at [296, 519] on icon at bounding box center [300, 522] width 10 height 10
click at [756, 487] on button at bounding box center [757, 487] width 25 height 21
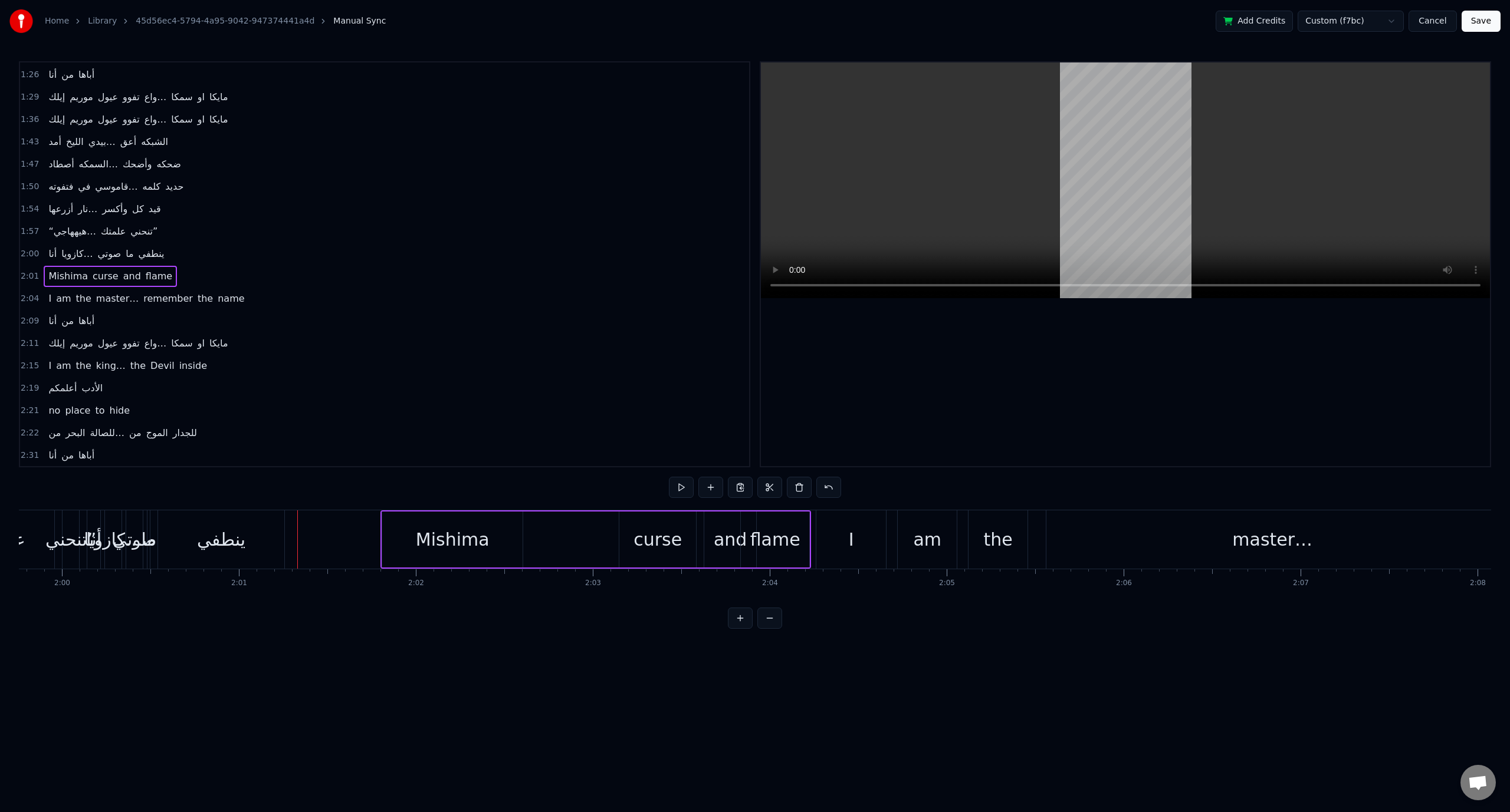
click at [468, 533] on div "Mishima" at bounding box center [452, 539] width 74 height 26
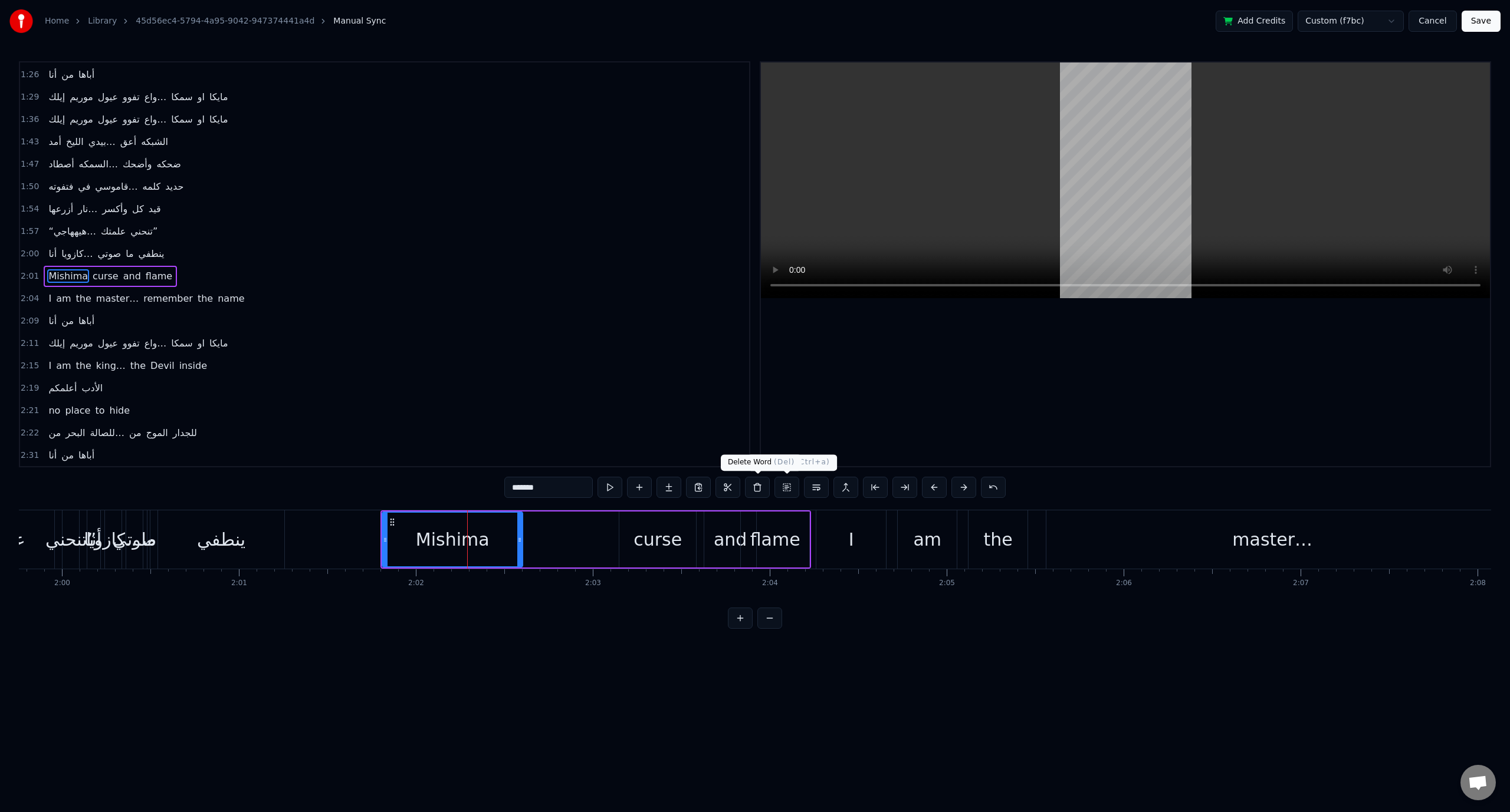
click at [758, 489] on button at bounding box center [757, 487] width 25 height 21
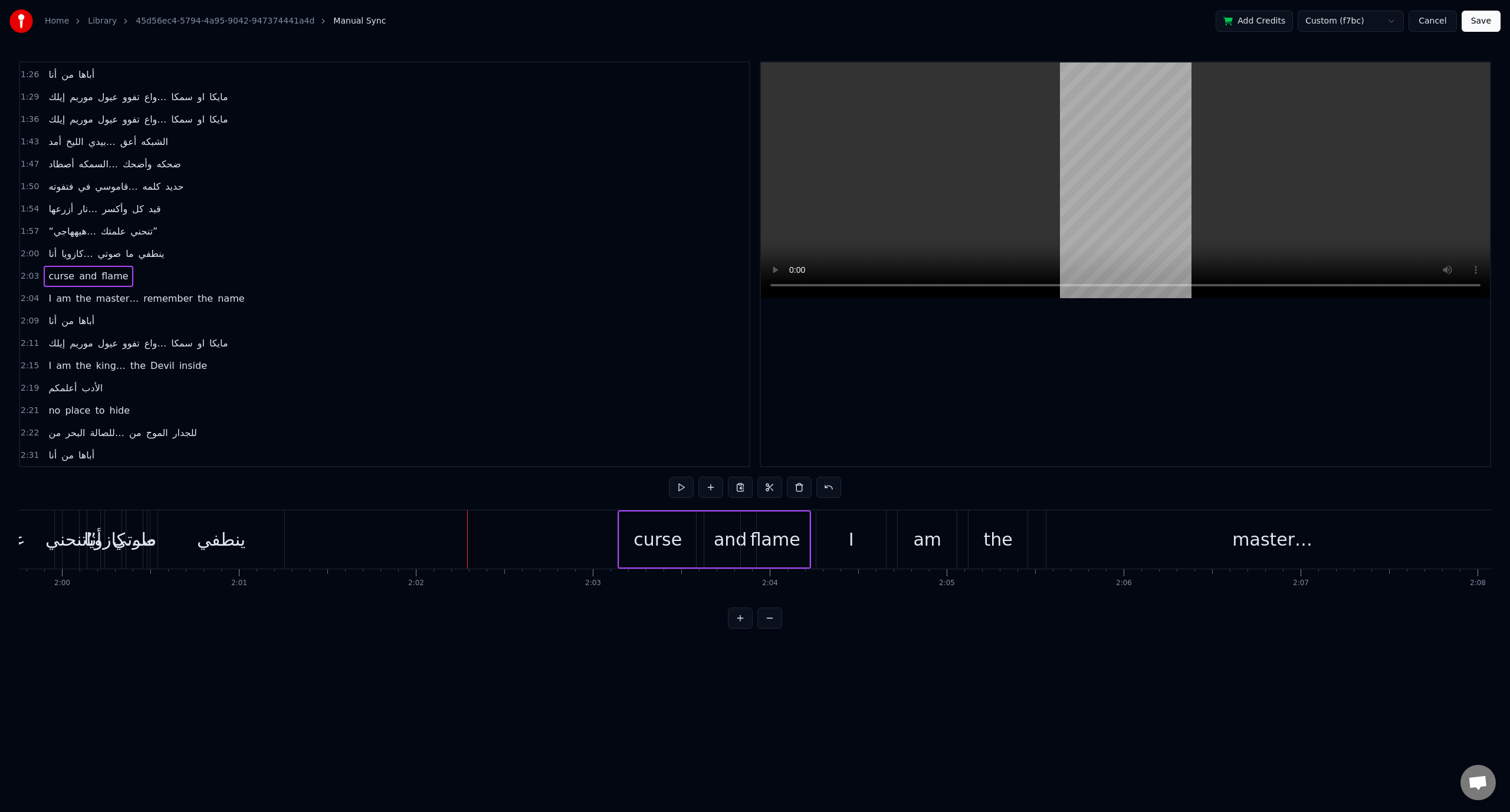
click at [637, 543] on div "curse" at bounding box center [657, 539] width 49 height 26
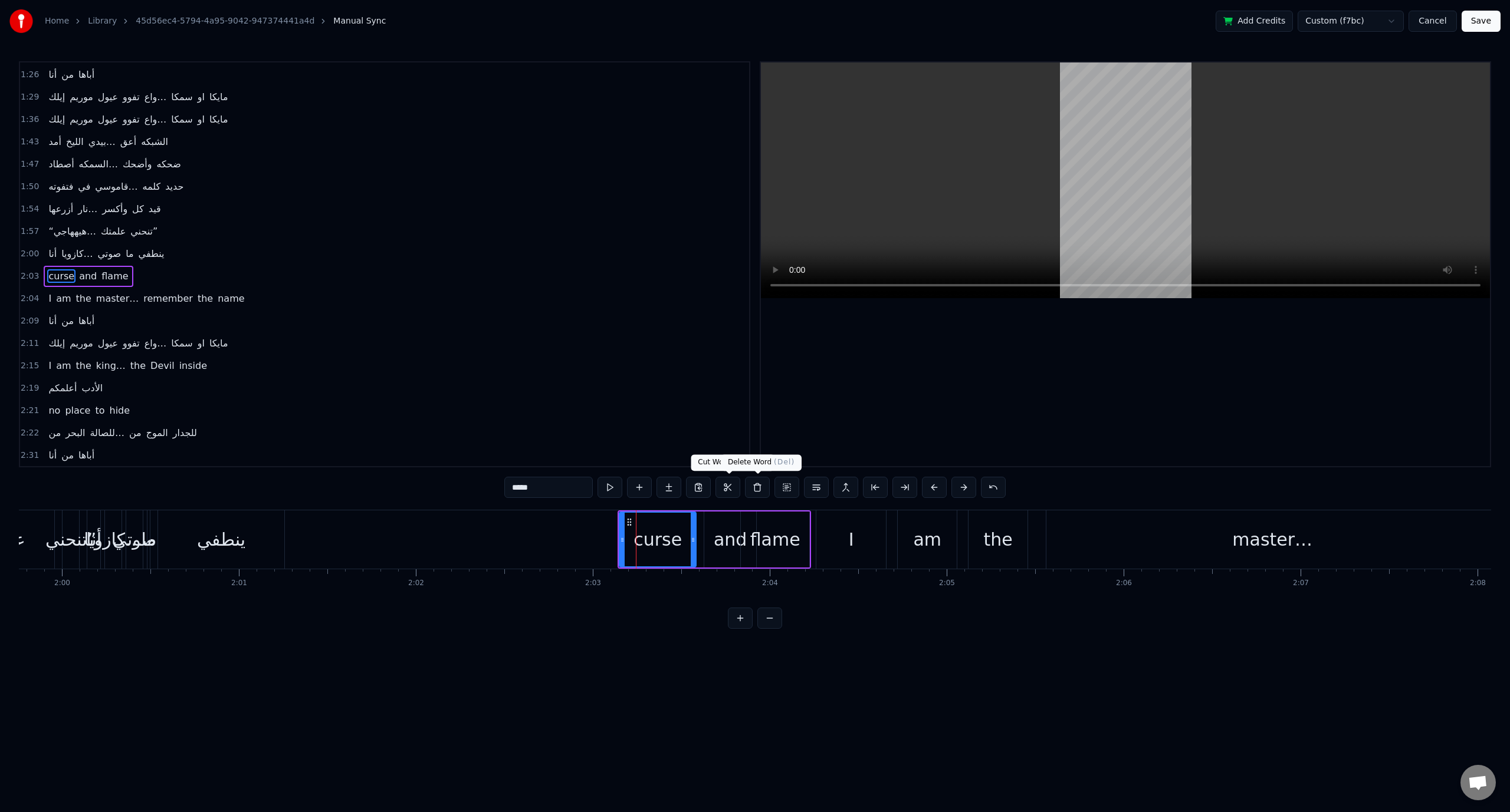
click at [755, 490] on button at bounding box center [757, 487] width 25 height 21
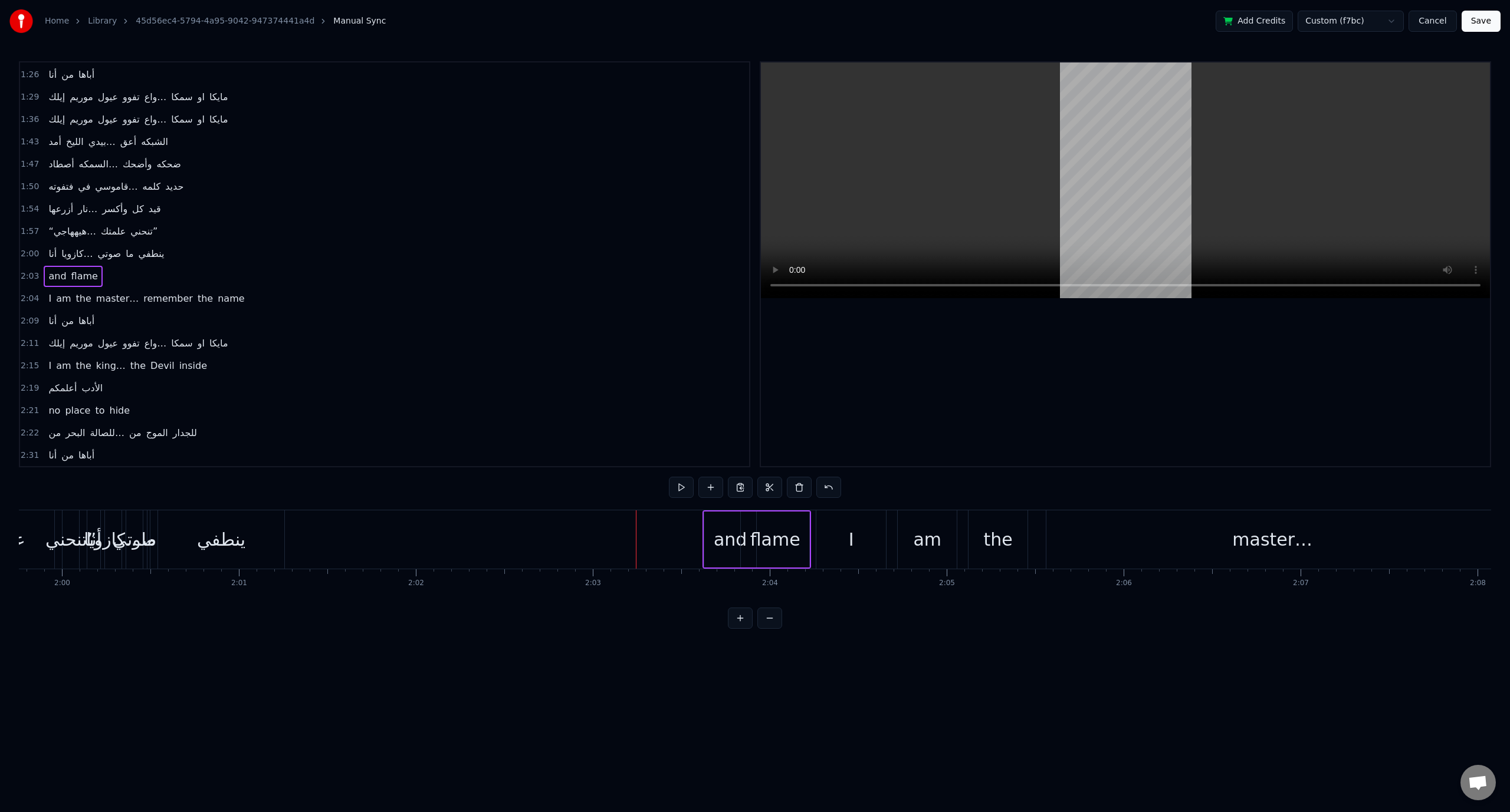
click at [748, 540] on div "flame" at bounding box center [775, 540] width 68 height 56
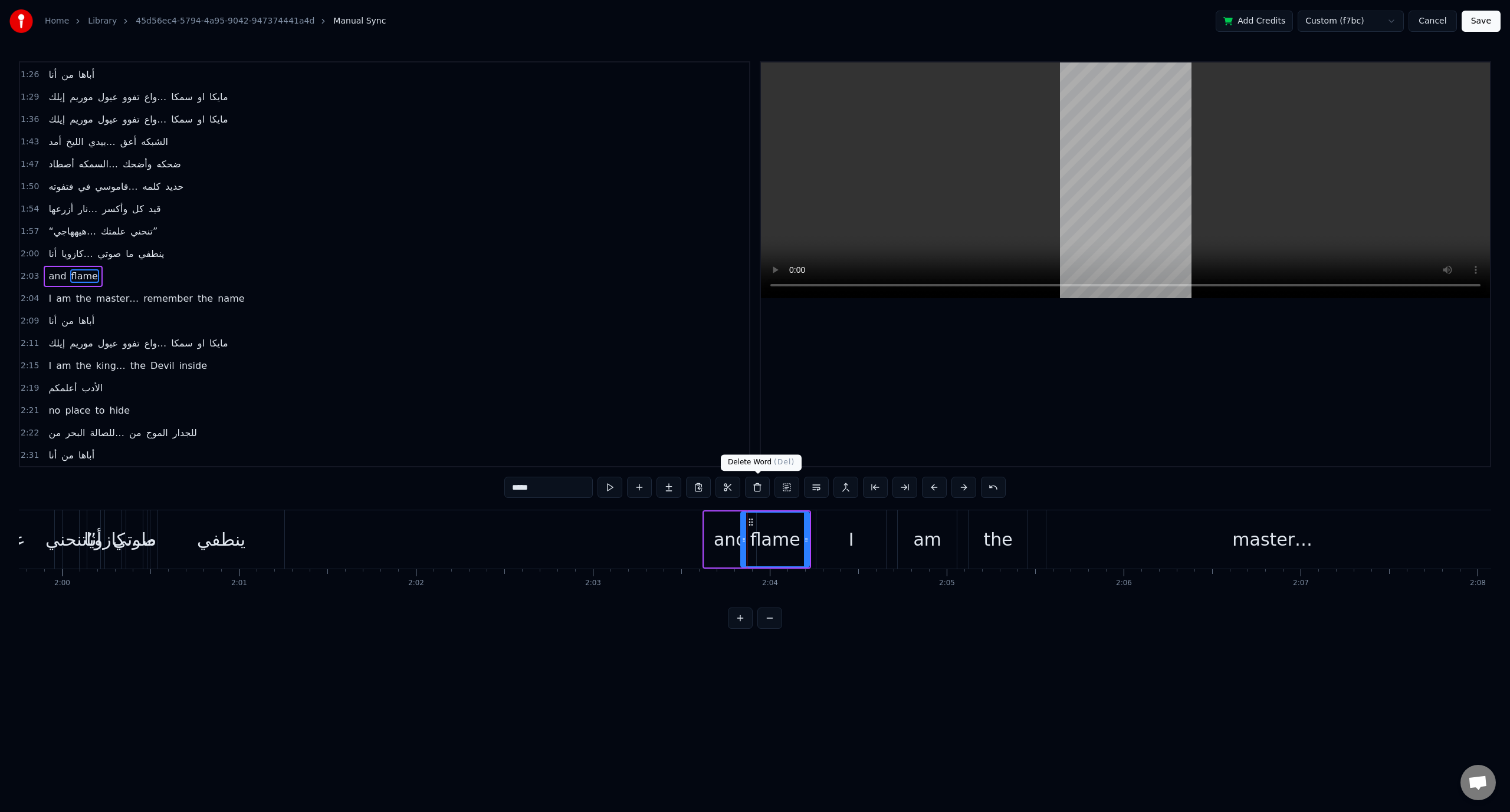
click at [763, 487] on button at bounding box center [757, 487] width 25 height 21
click at [733, 540] on div "and" at bounding box center [730, 539] width 33 height 26
click at [758, 494] on button at bounding box center [757, 487] width 25 height 21
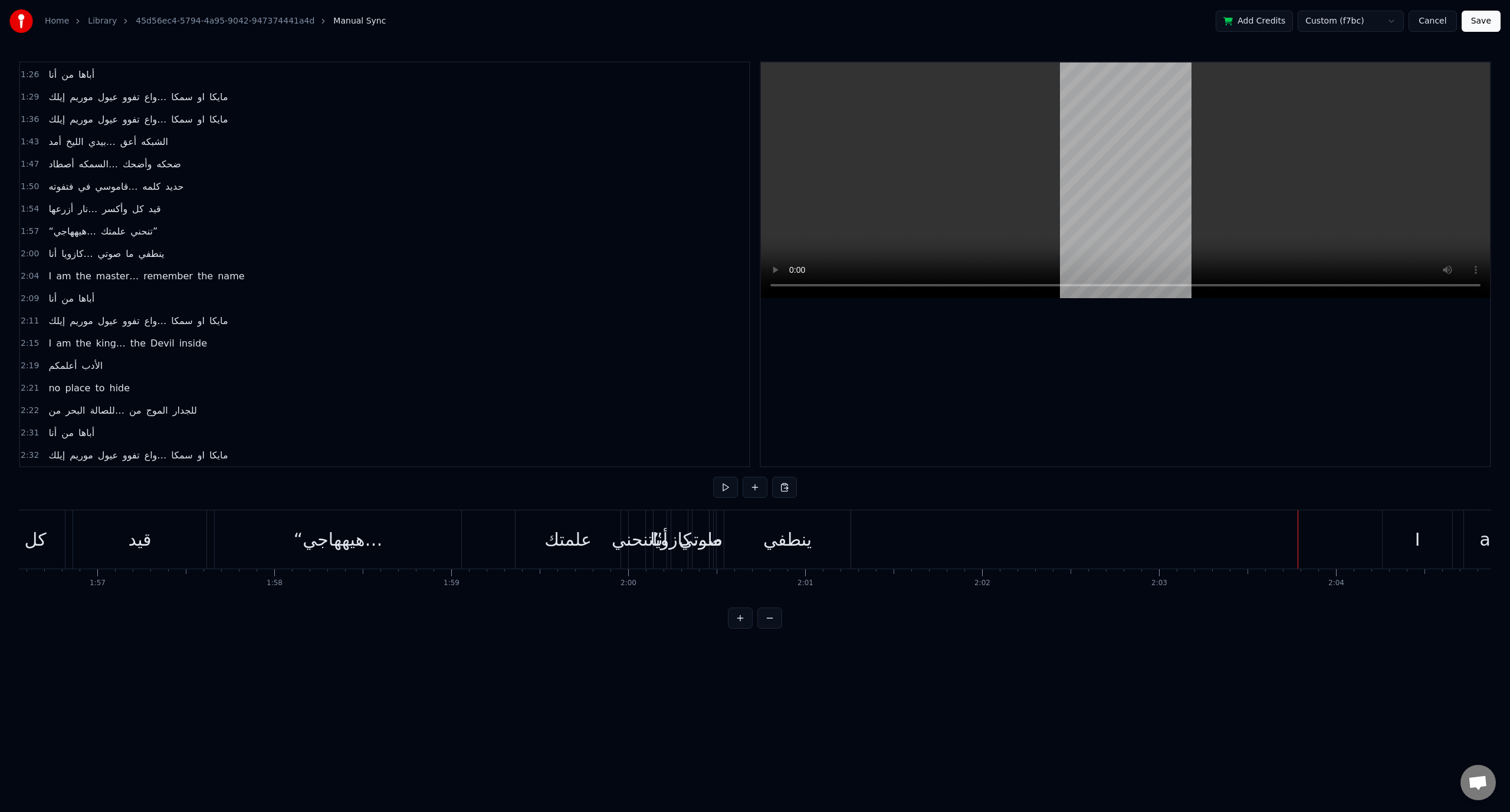
scroll to position [0, 20610]
click at [866, 541] on div "[PERSON_NAME]… the king of iron fist Tournament Muhahahaha ‎أنا إبن الظلام… إبن…" at bounding box center [753, 540] width 42690 height 59
click at [821, 542] on div "ينطفي" at bounding box center [798, 539] width 49 height 26
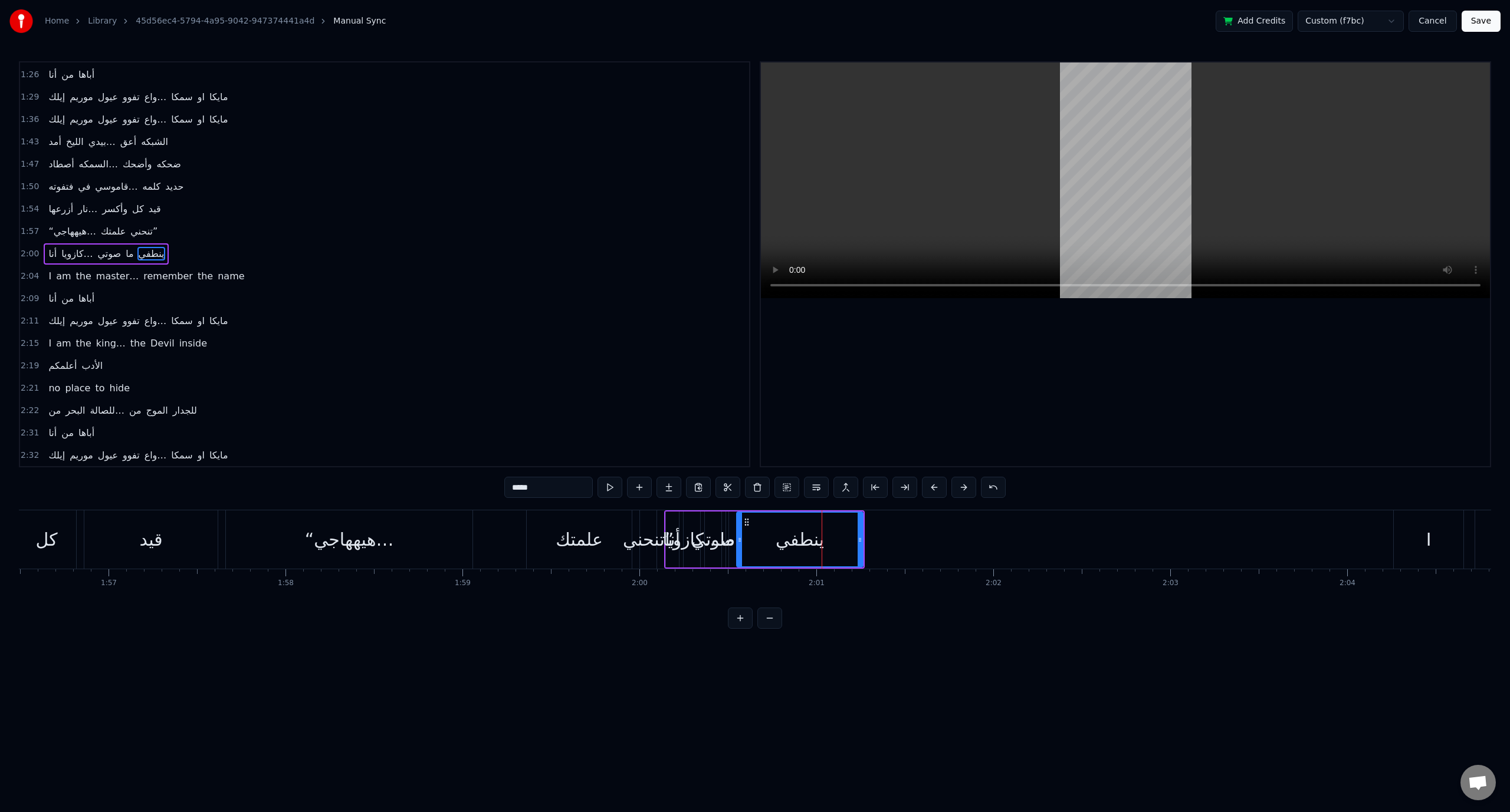
scroll to position [425, 0]
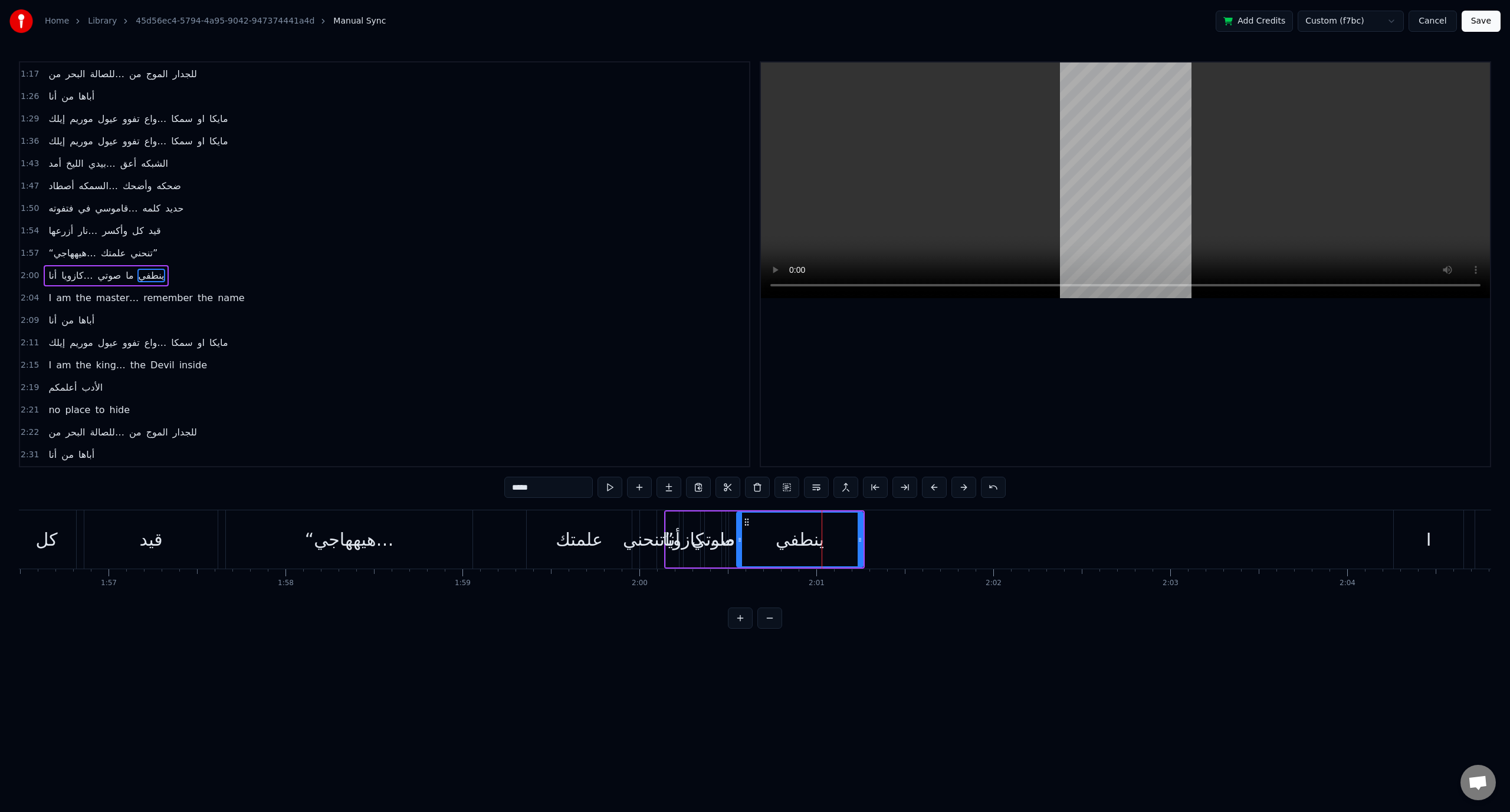
drag, startPoint x: 807, startPoint y: 543, endPoint x: 837, endPoint y: 541, distance: 30.1
click at [837, 541] on div "ينطفي" at bounding box center [800, 539] width 125 height 53
drag, startPoint x: 749, startPoint y: 524, endPoint x: 807, endPoint y: 524, distance: 58.0
click at [784, 524] on icon at bounding box center [779, 522] width 10 height 10
click at [728, 529] on div "ما" at bounding box center [726, 539] width 15 height 26
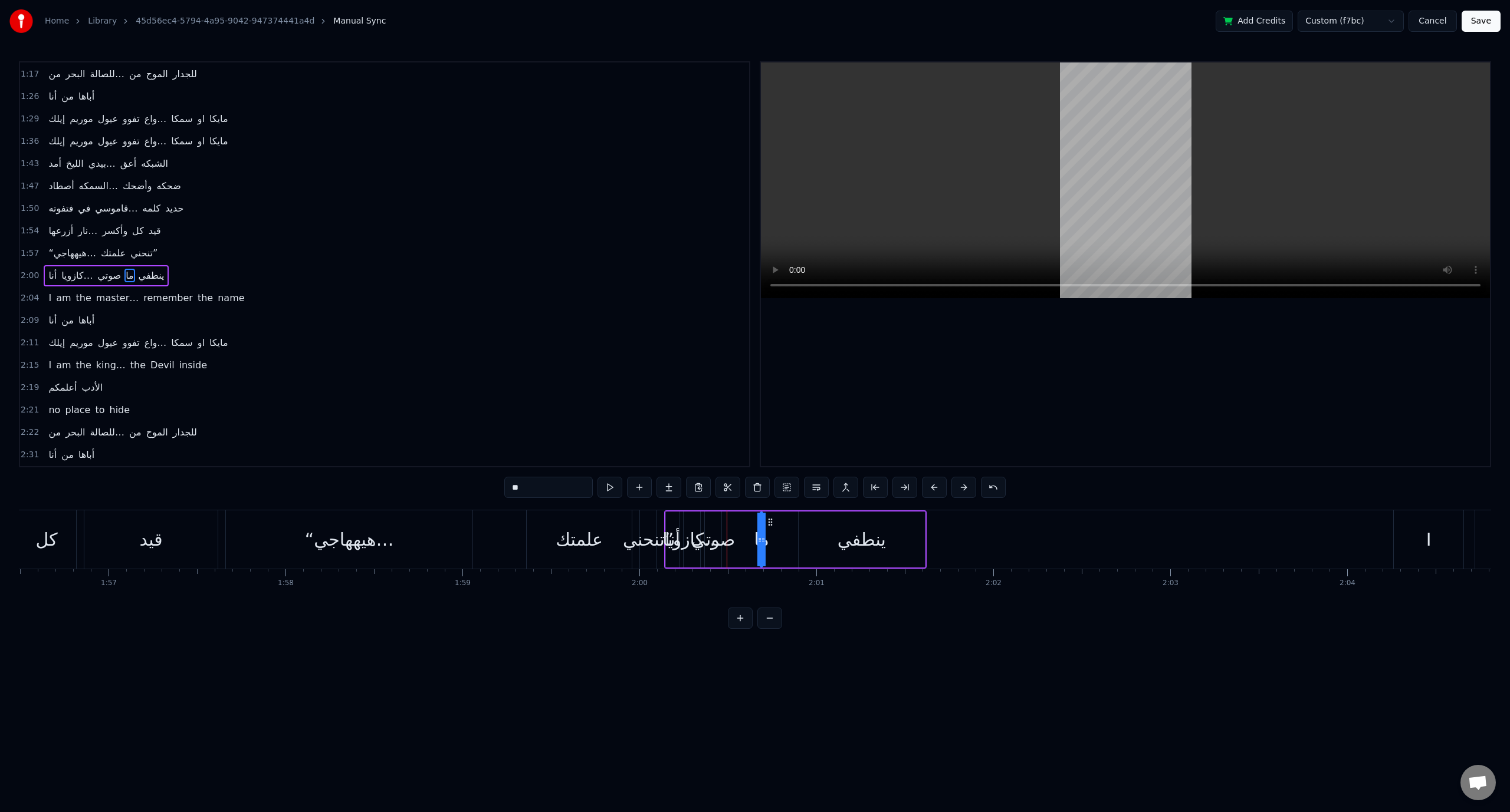
drag, startPoint x: 736, startPoint y: 521, endPoint x: 770, endPoint y: 521, distance: 34.0
click at [770, 521] on icon at bounding box center [770, 522] width 10 height 10
click at [687, 537] on div "كازويا…" at bounding box center [692, 539] width 59 height 26
type input "*******"
click at [714, 538] on div "كازويا…" at bounding box center [692, 539] width 59 height 26
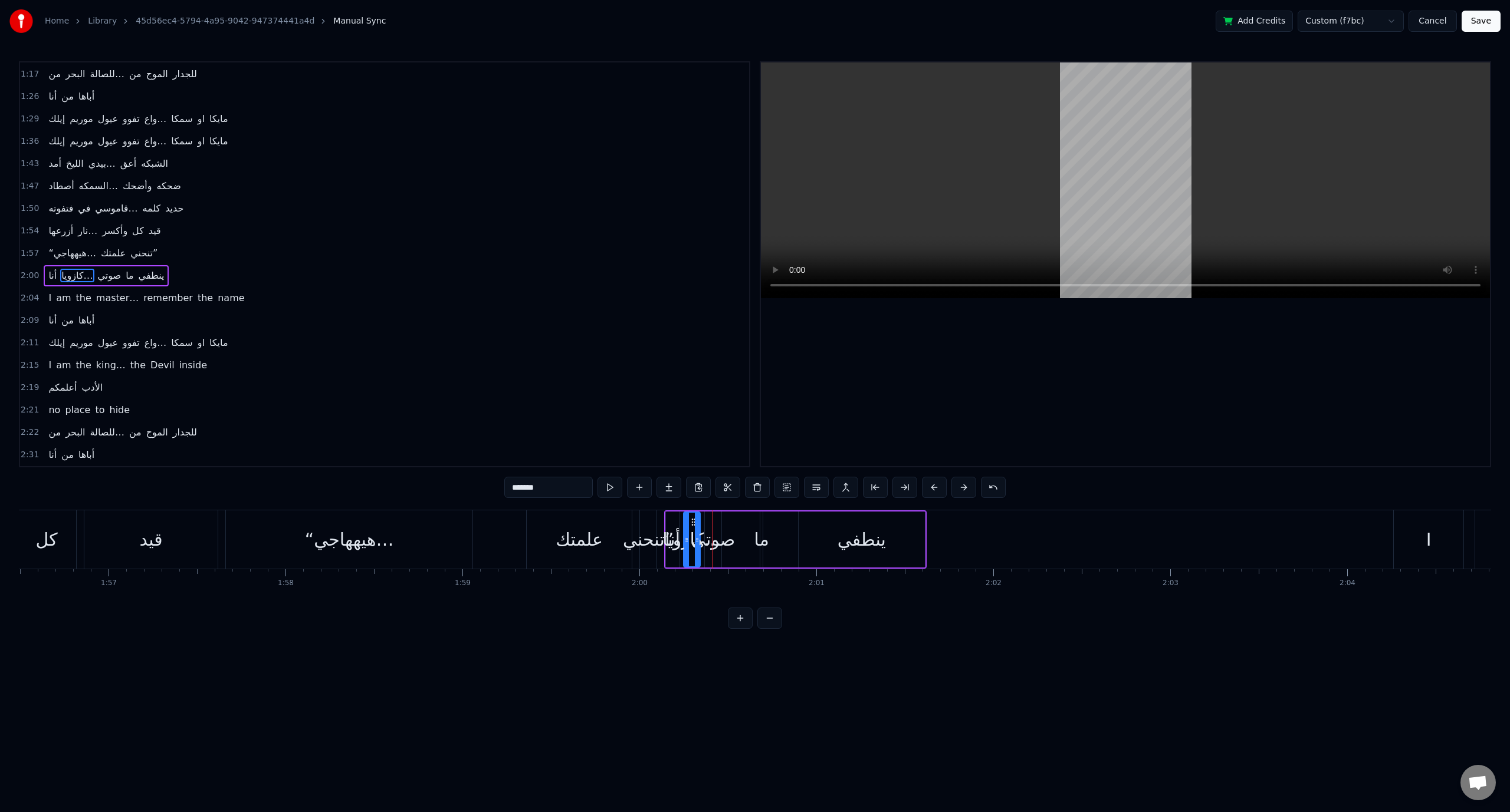
click at [374, 358] on div "2:15 I am the king… the Devil inside" at bounding box center [384, 365] width 729 height 22
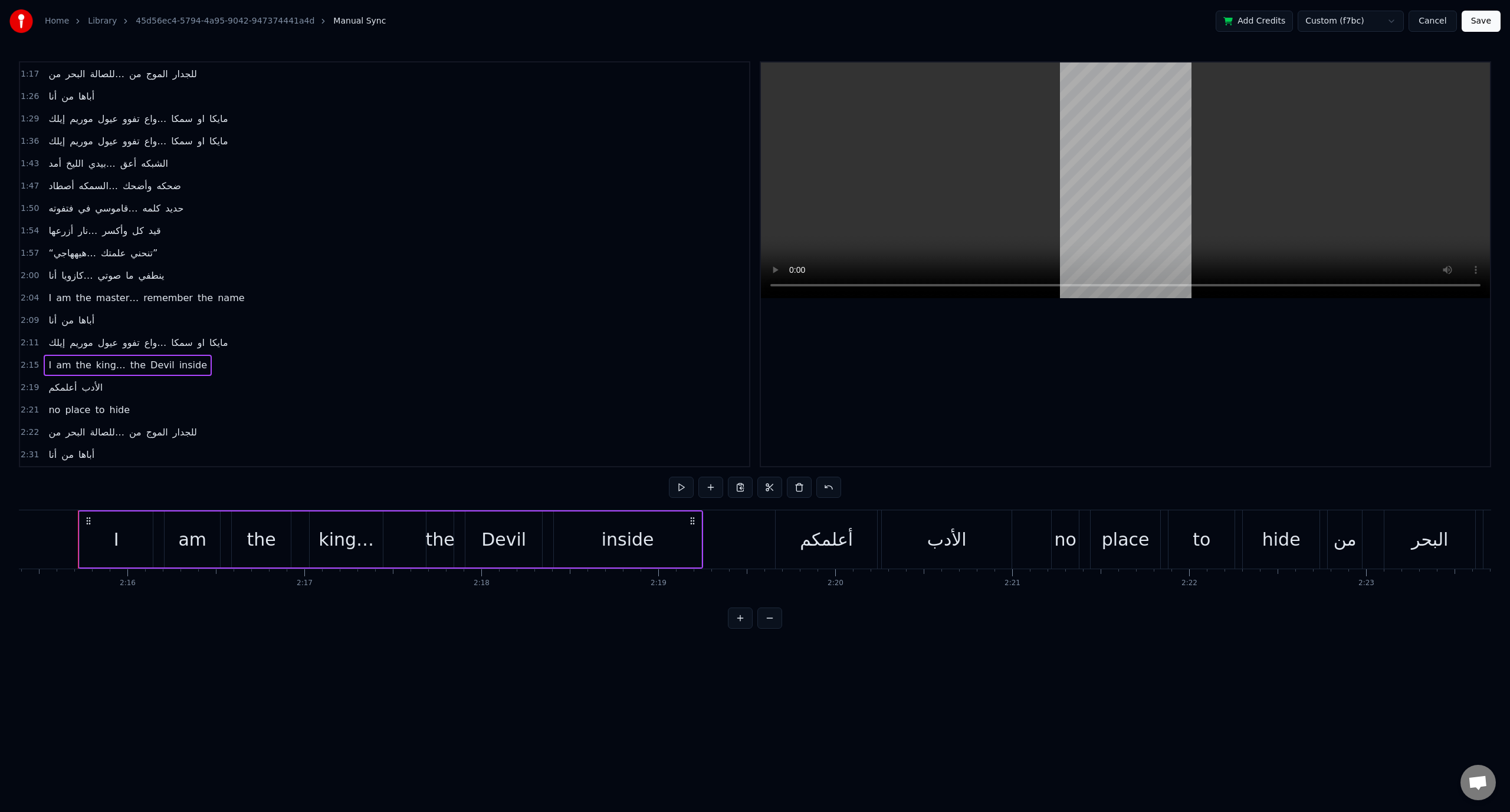
click at [138, 270] on span "ينطفي" at bounding box center [152, 275] width 29 height 14
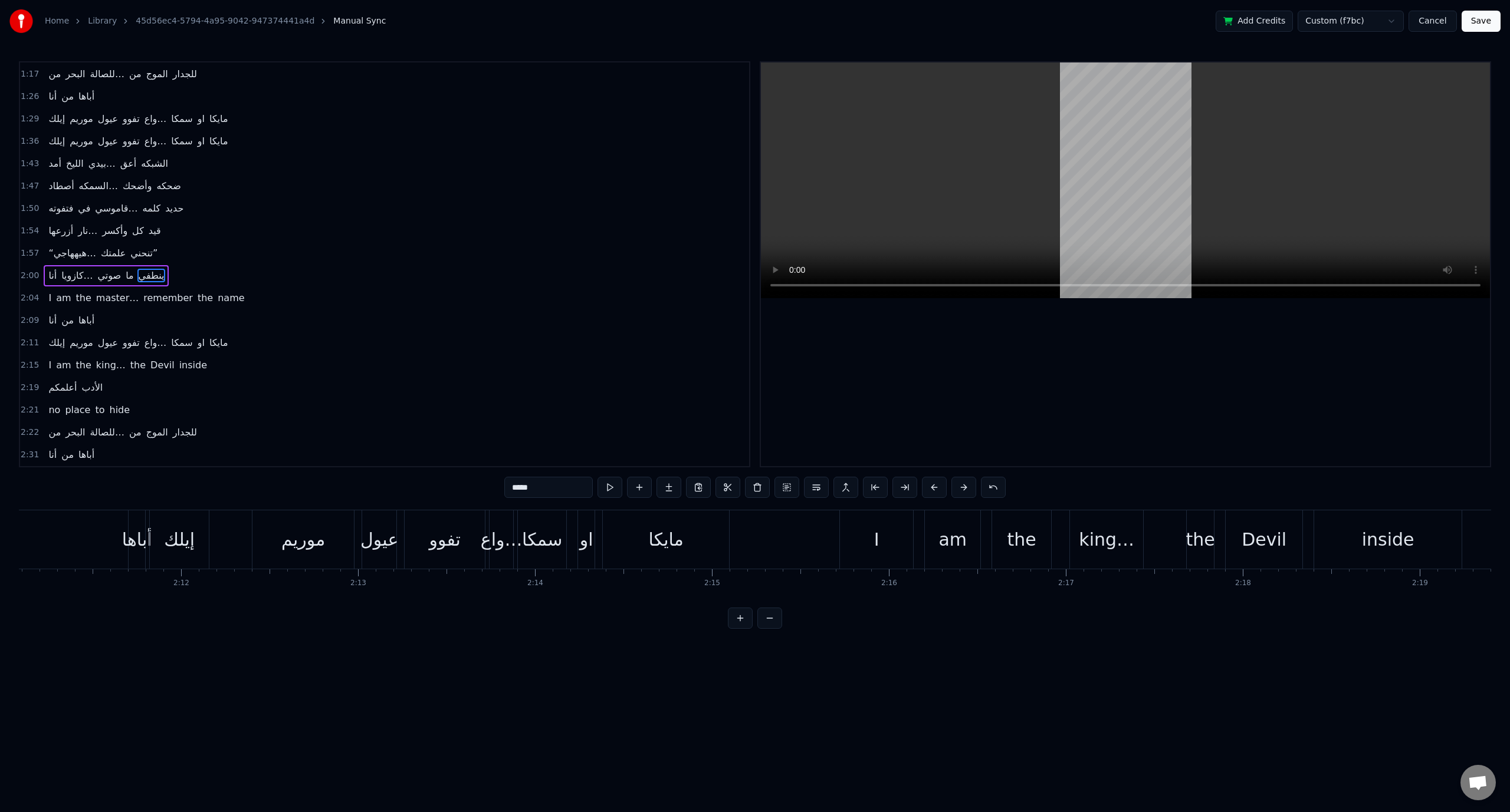
click at [106, 269] on span "صوتي" at bounding box center [109, 275] width 26 height 14
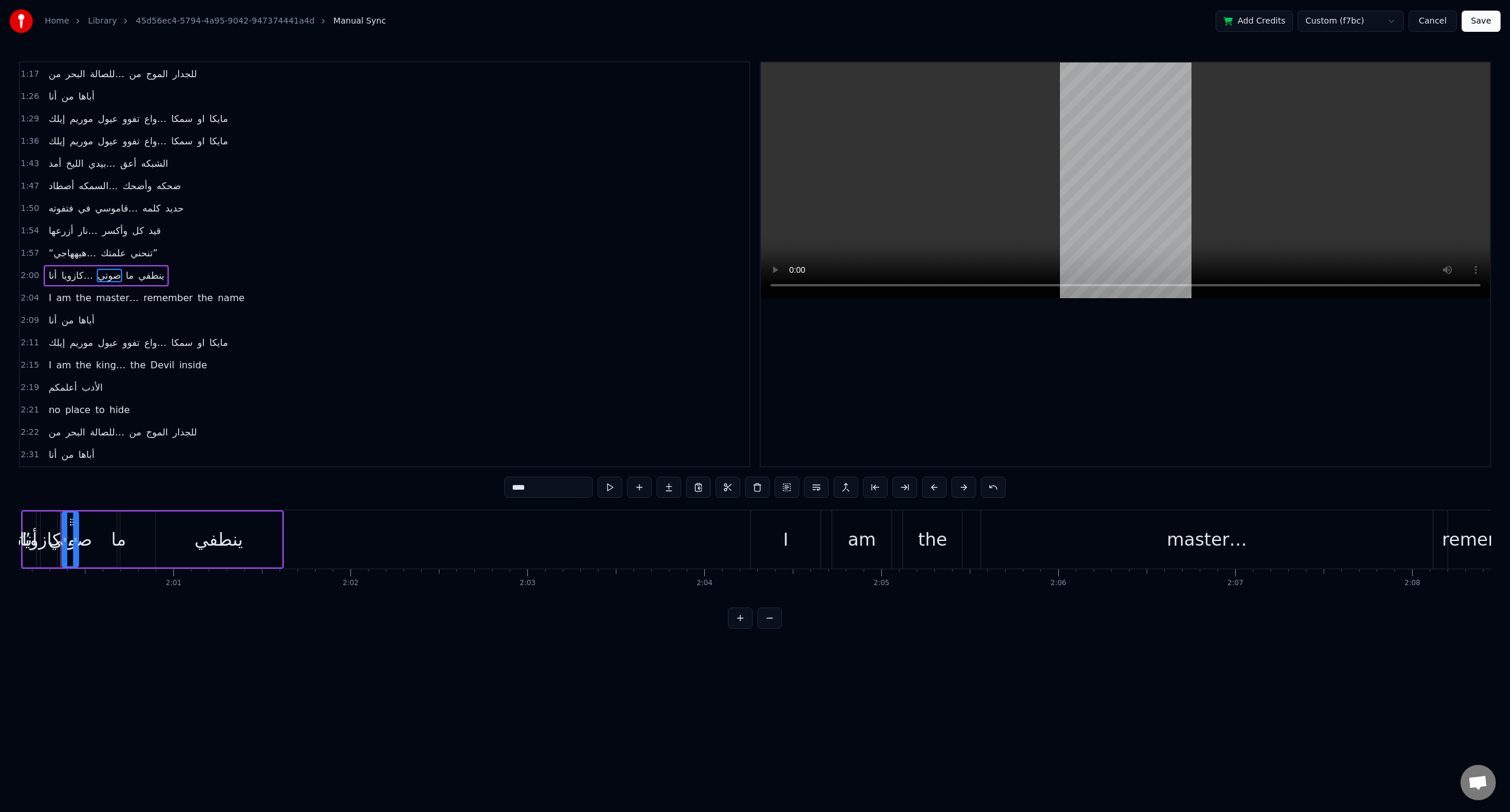
scroll to position [0, 21235]
click at [50, 269] on span "‎أنا" at bounding box center [52, 275] width 10 height 14
type input "****"
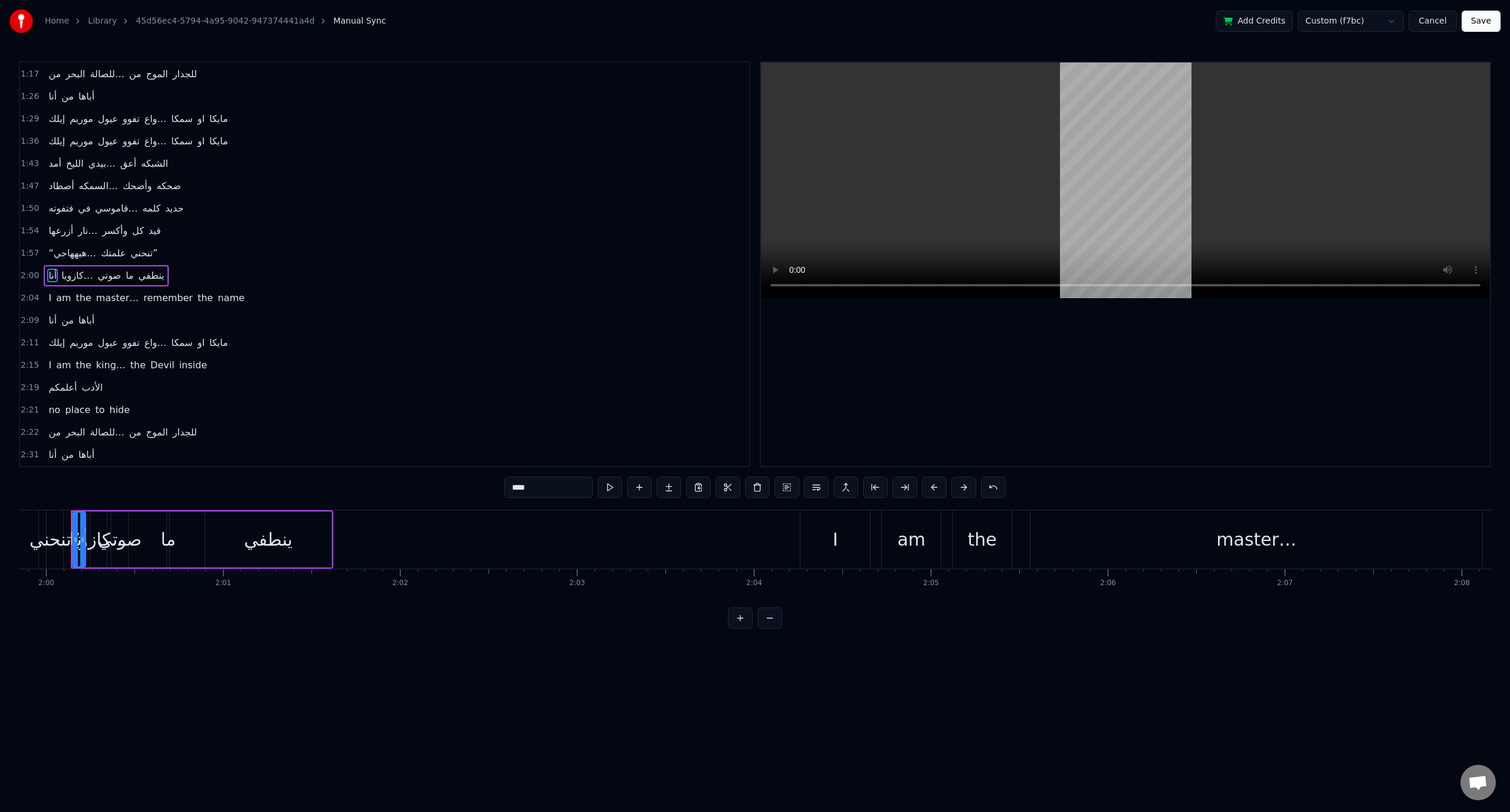
scroll to position [0, 21196]
click at [620, 487] on button at bounding box center [609, 487] width 25 height 21
click at [614, 487] on button at bounding box center [609, 487] width 25 height 21
click at [554, 399] on div "2:21 no place to hide" at bounding box center [384, 410] width 729 height 22
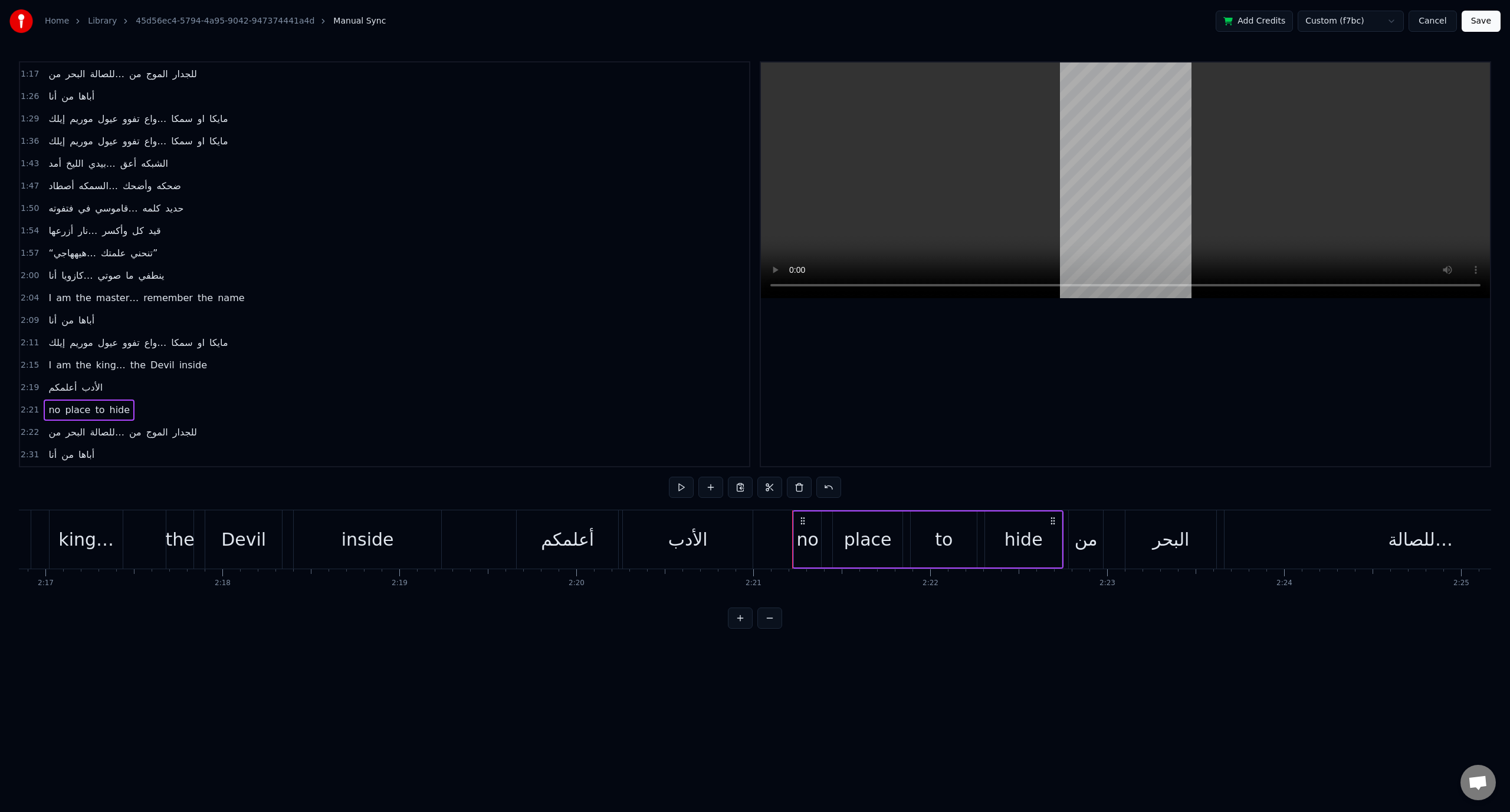
scroll to position [0, 24925]
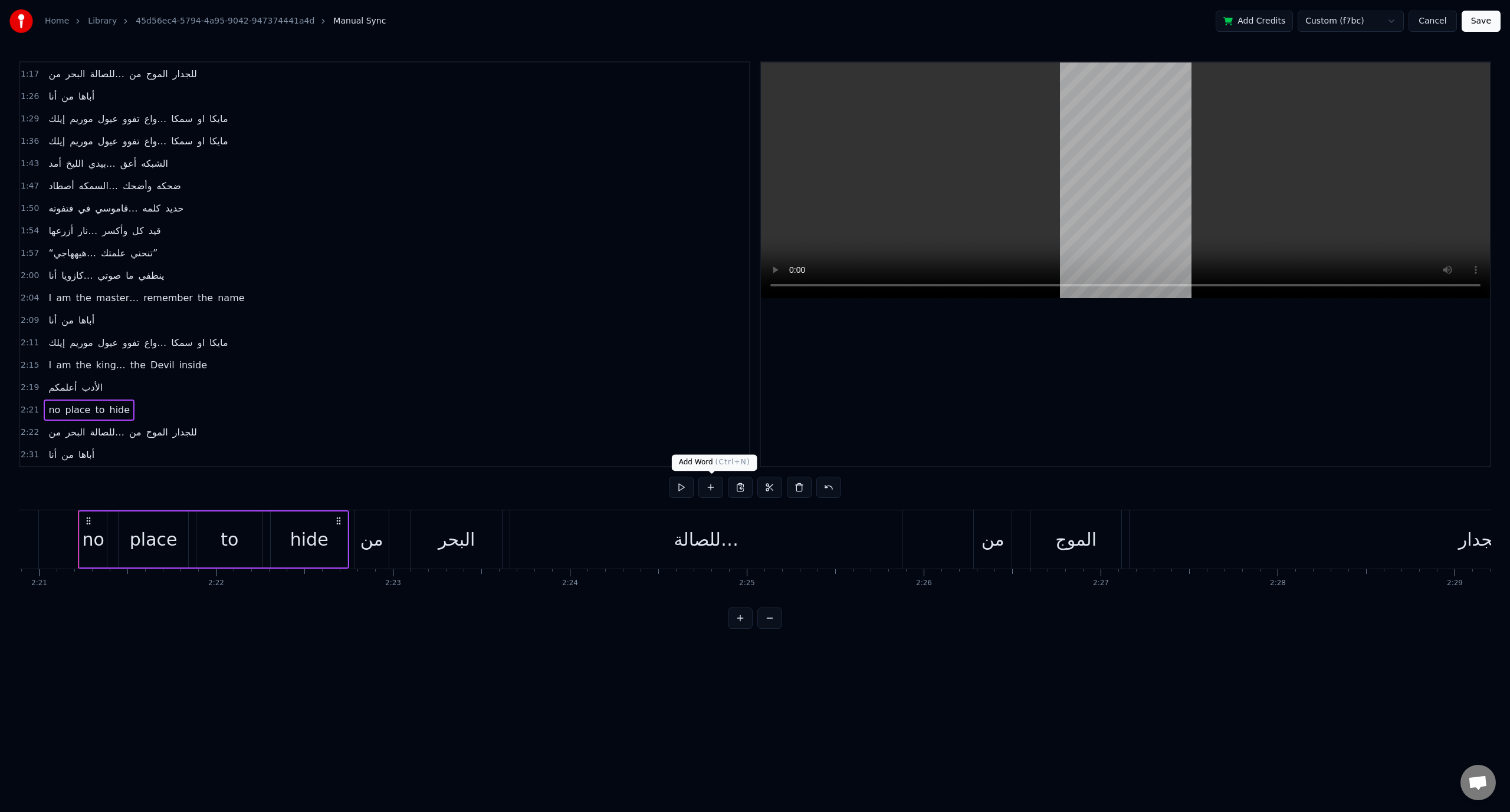
click at [859, 372] on div at bounding box center [1125, 264] width 729 height 404
click at [855, 364] on div at bounding box center [1125, 264] width 729 height 404
click at [32, 248] on span "1:57" at bounding box center [29, 253] width 18 height 12
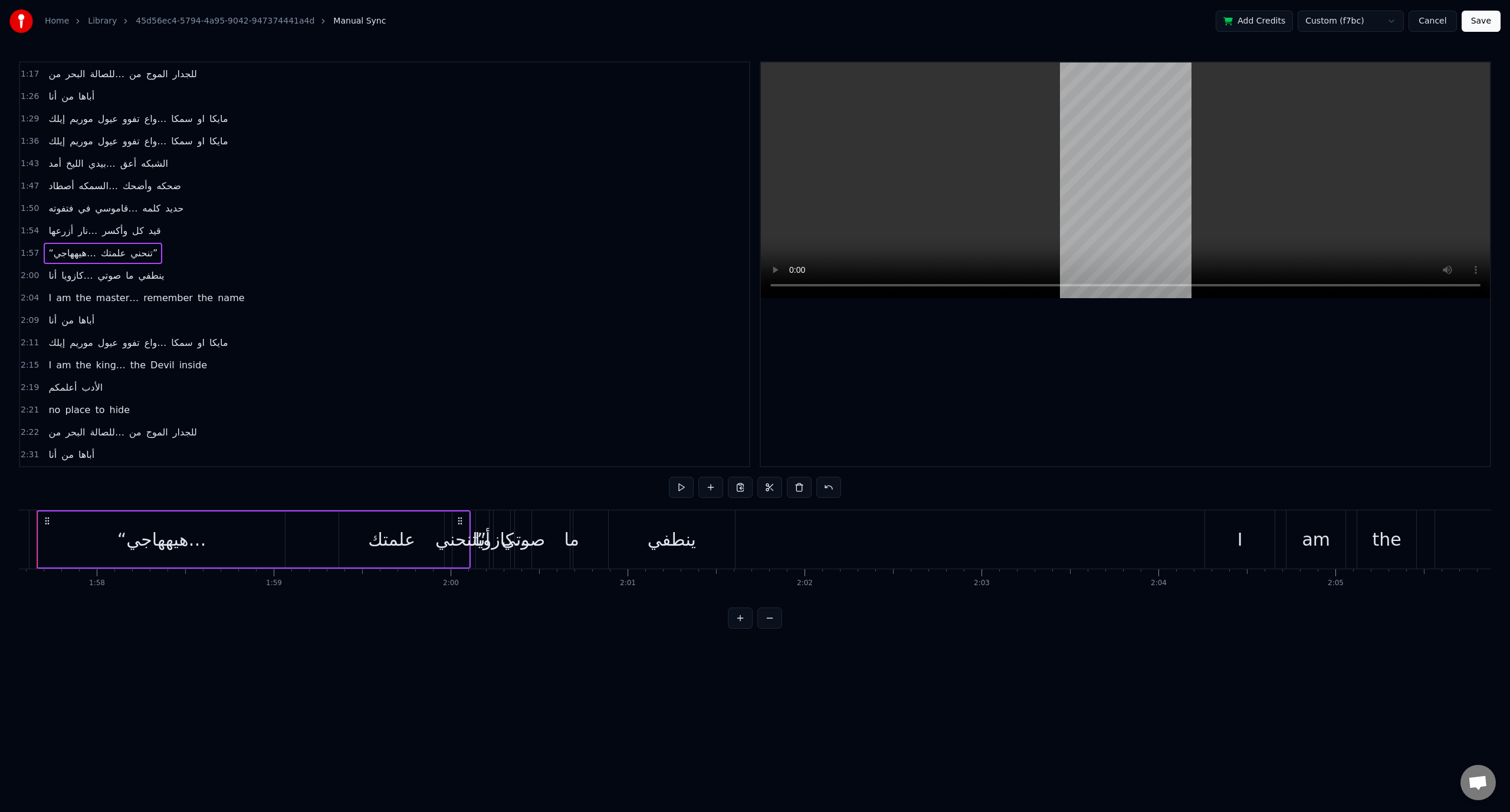
scroll to position [0, 20757]
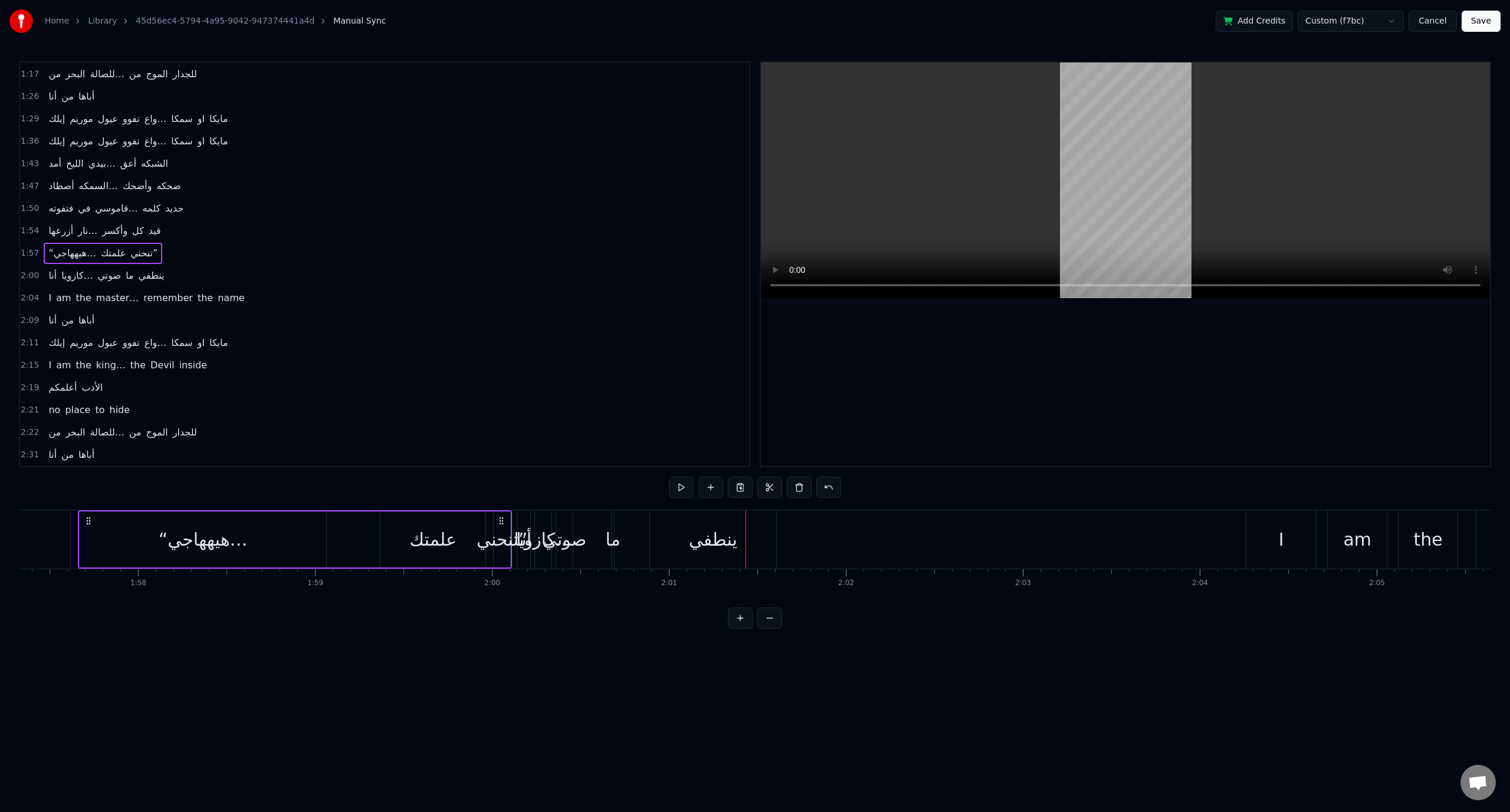
click at [61, 269] on span "كازويا…" at bounding box center [77, 276] width 33 height 14
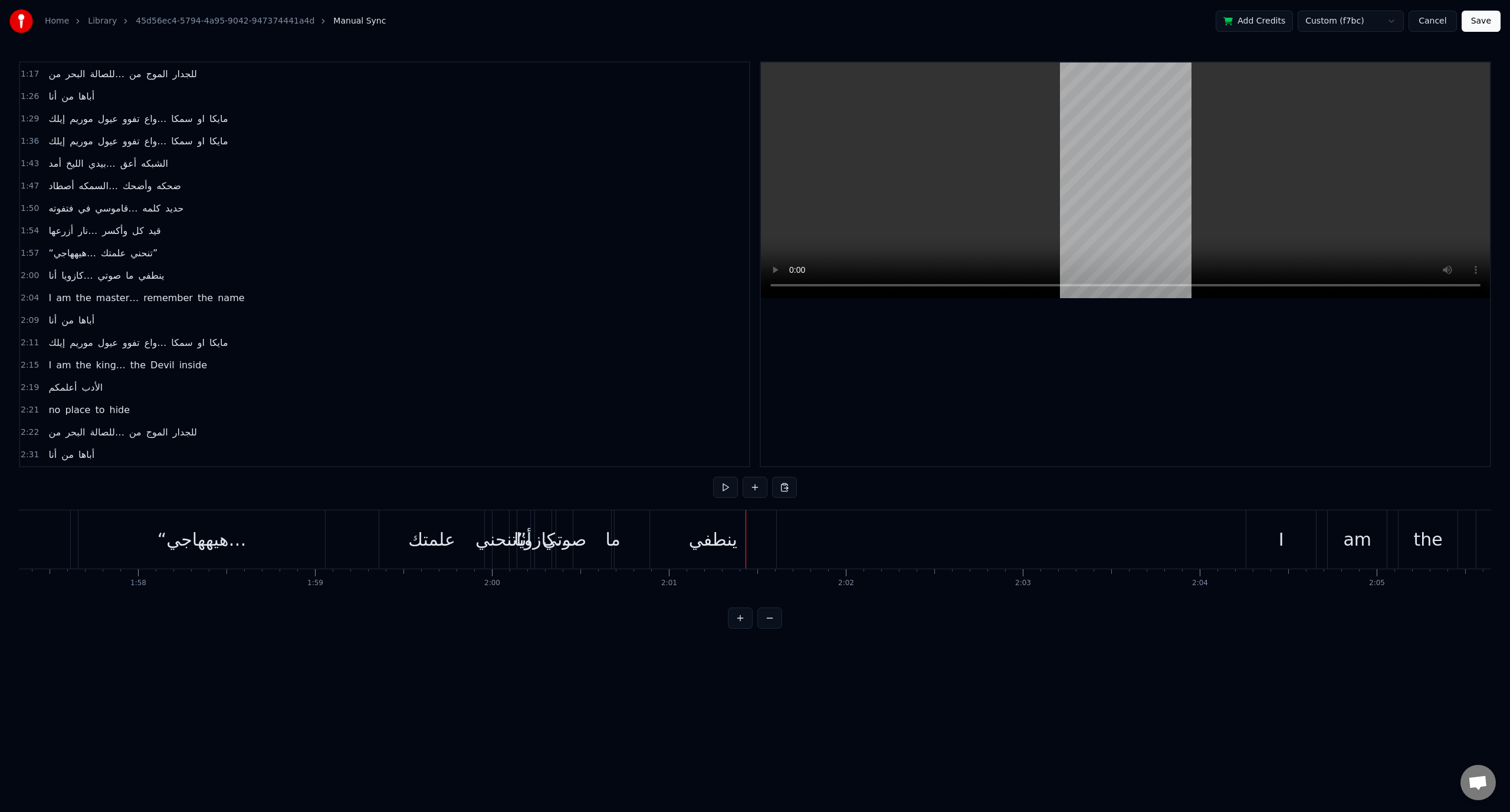
click at [50, 269] on span "‎أنا" at bounding box center [52, 275] width 10 height 14
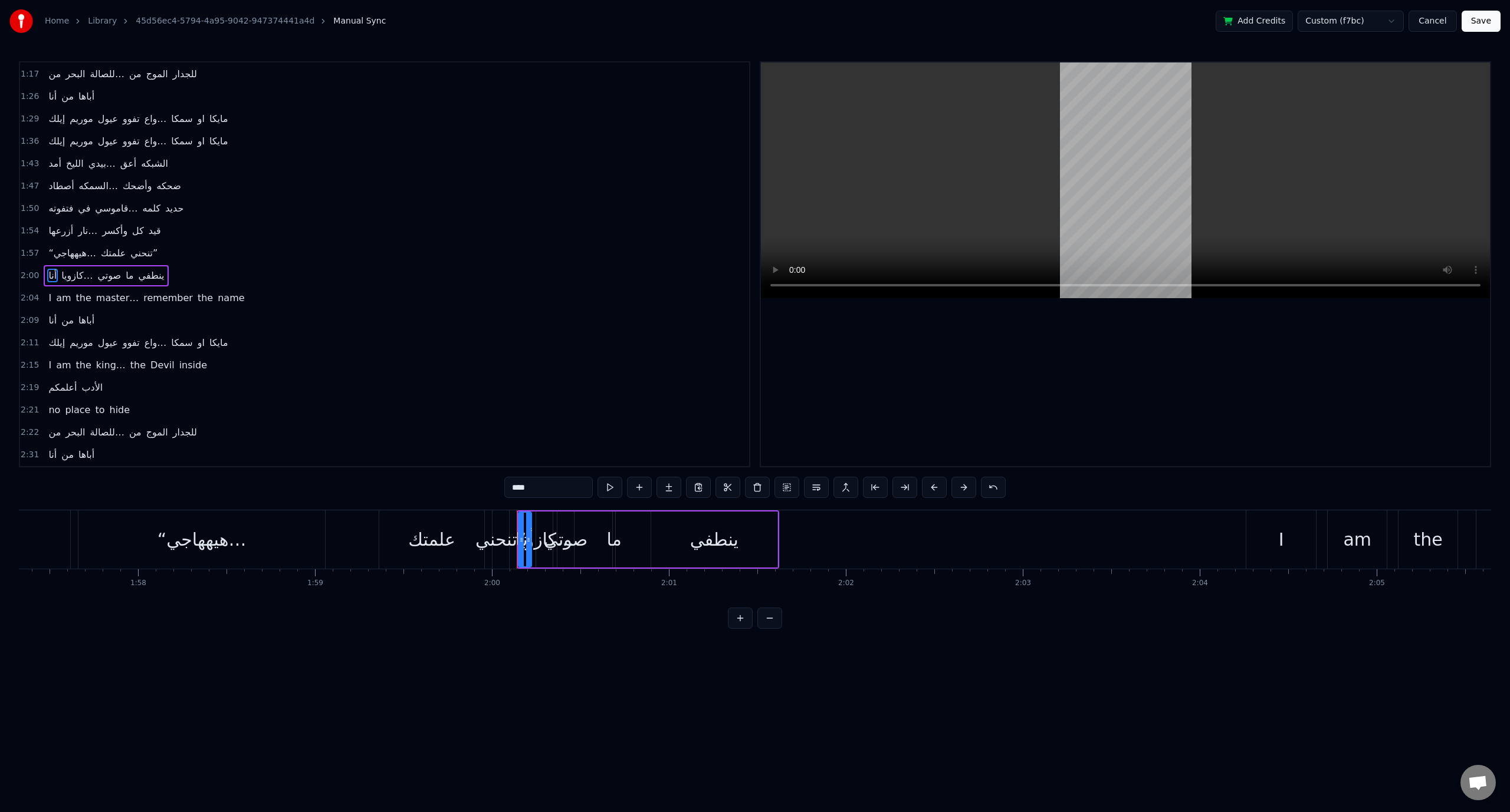
click at [741, 620] on button at bounding box center [740, 618] width 25 height 21
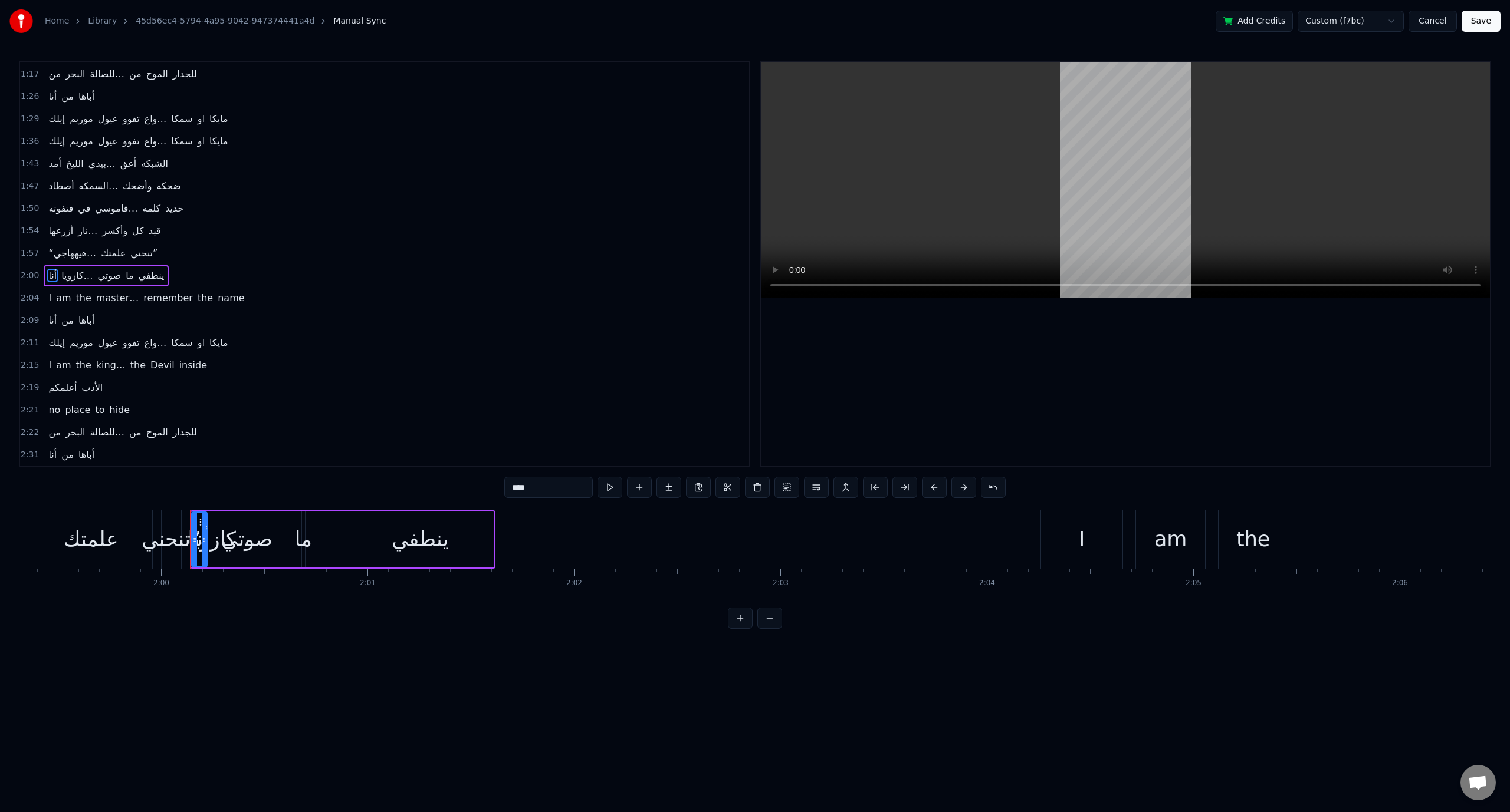
scroll to position [0, 24738]
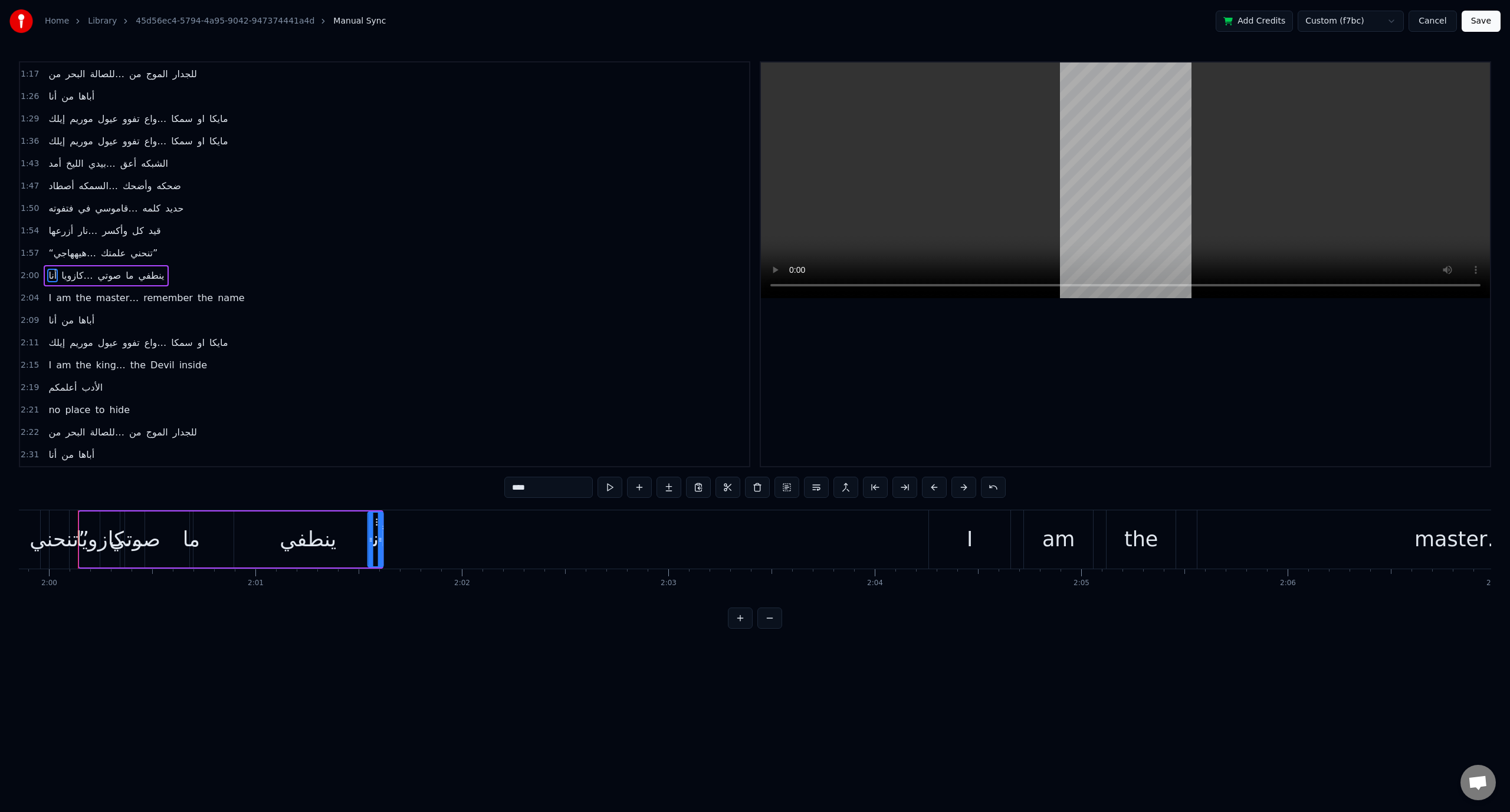
drag, startPoint x: 86, startPoint y: 523, endPoint x: 374, endPoint y: 545, distance: 288.8
click at [49, 269] on span "كازويا…" at bounding box center [64, 275] width 33 height 14
drag, startPoint x: 110, startPoint y: 521, endPoint x: 437, endPoint y: 545, distance: 327.9
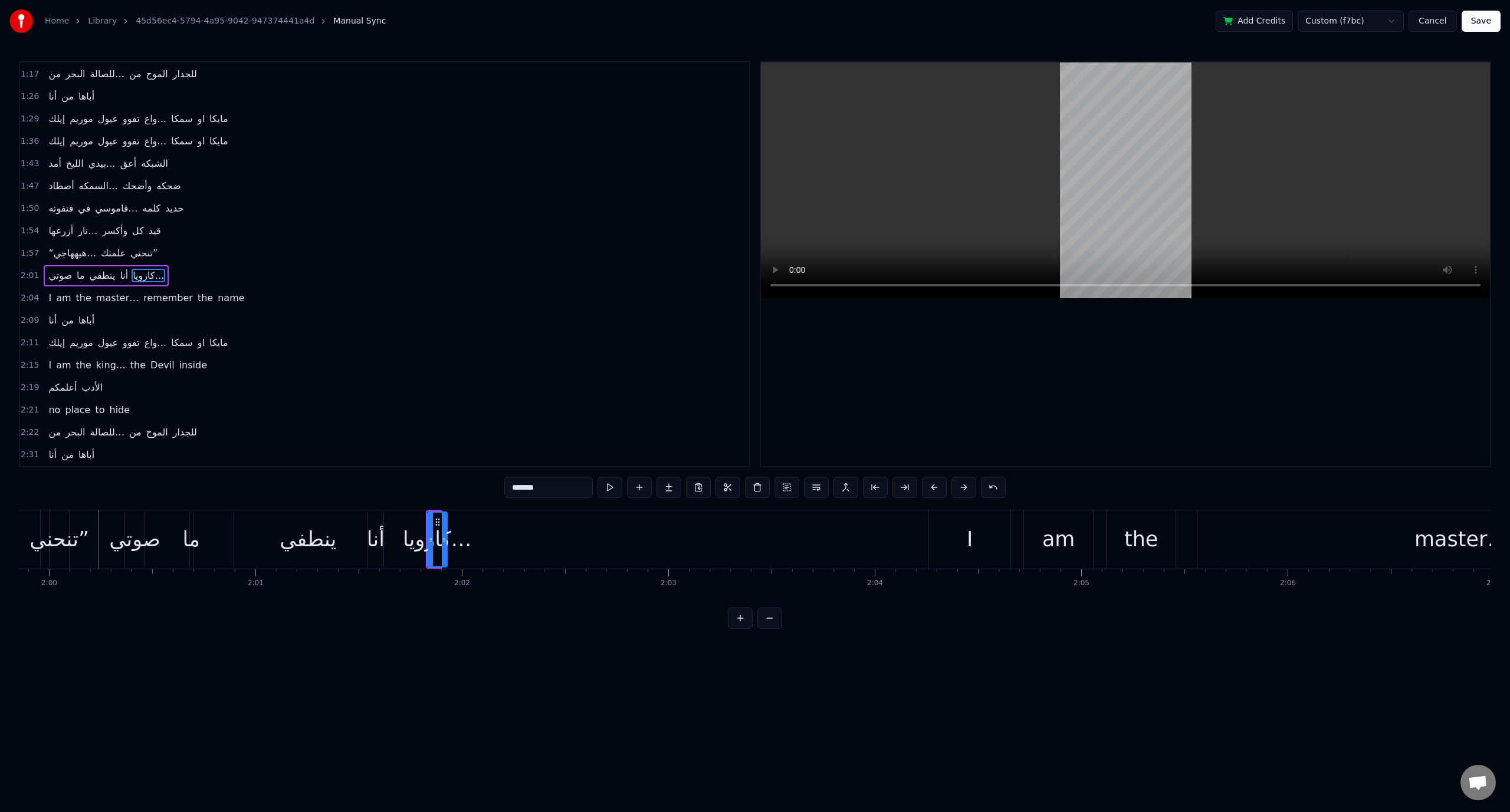
click at [144, 545] on div "صوتي" at bounding box center [135, 539] width 51 height 31
drag, startPoint x: 136, startPoint y: 522, endPoint x: 510, endPoint y: 545, distance: 374.7
click at [191, 544] on div "ما" at bounding box center [191, 539] width 17 height 31
click at [312, 541] on div "ينطفي" at bounding box center [307, 539] width 57 height 31
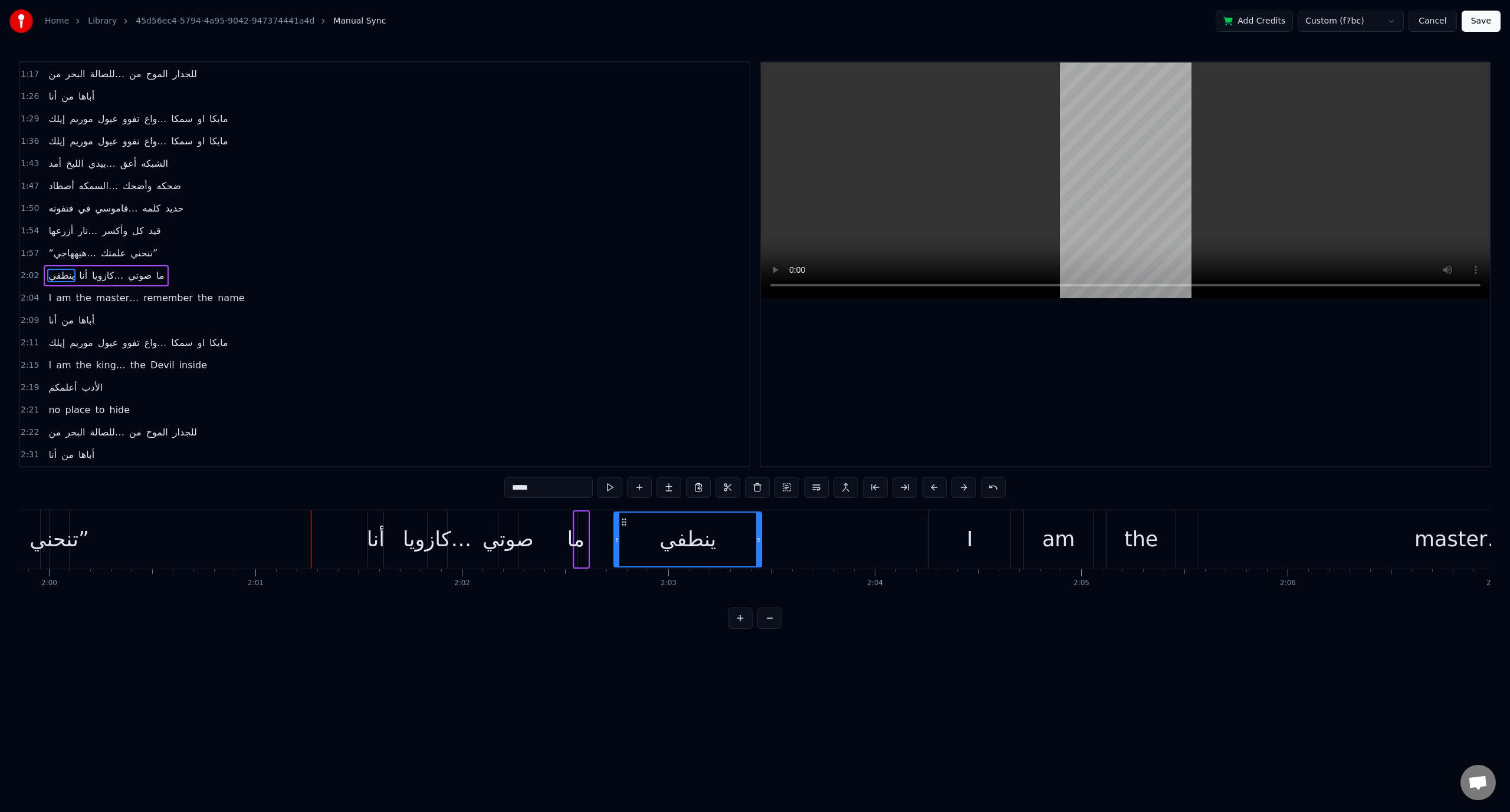
drag, startPoint x: 244, startPoint y: 521, endPoint x: 624, endPoint y: 546, distance: 380.8
click at [969, 538] on div "I" at bounding box center [969, 539] width 6 height 31
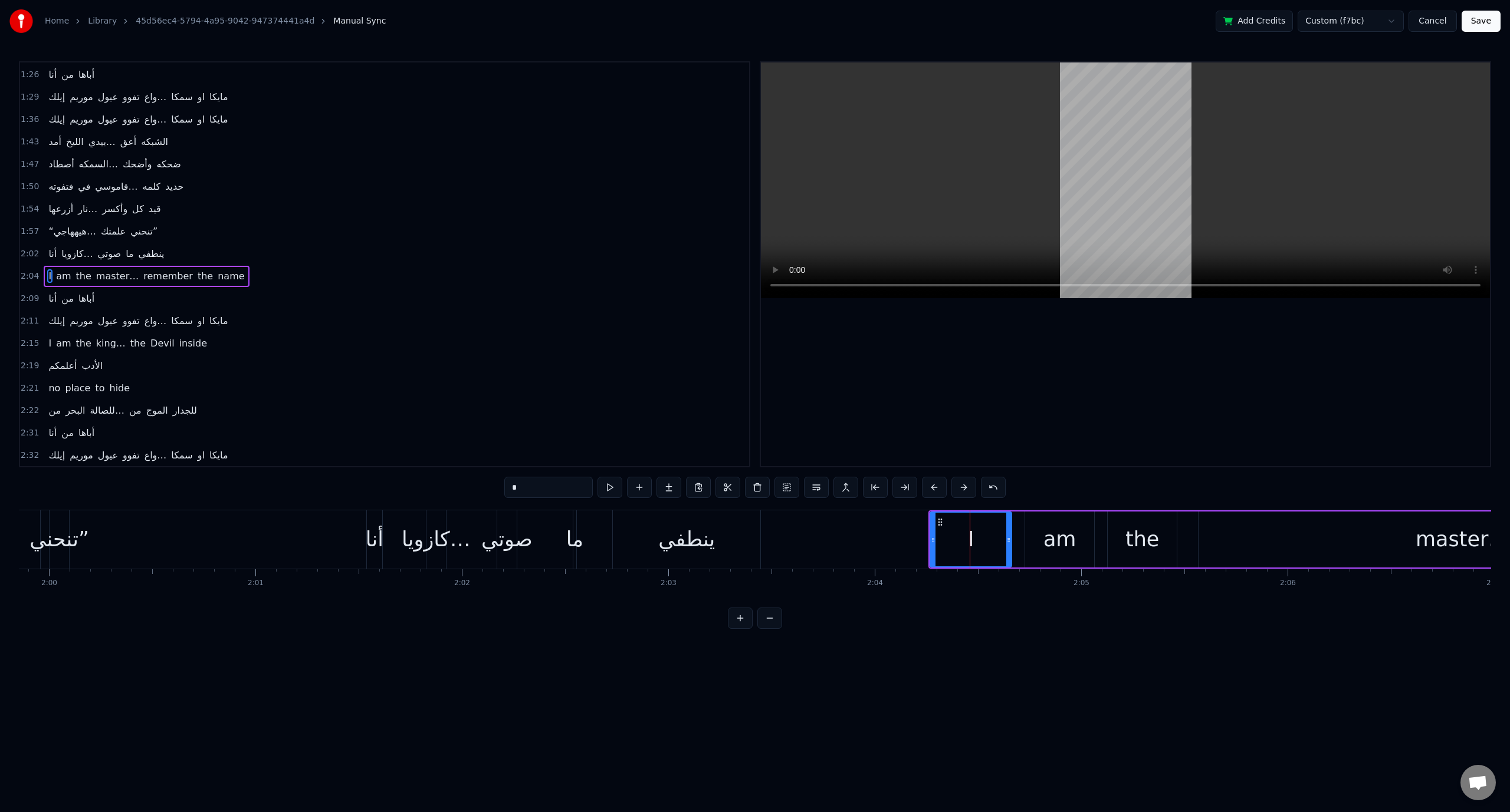
scroll to position [447, 0]
drag, startPoint x: 940, startPoint y: 522, endPoint x: 922, endPoint y: 522, distance: 18.0
click at [922, 522] on icon at bounding box center [922, 522] width 10 height 10
click at [1057, 548] on div "am" at bounding box center [1059, 539] width 33 height 31
drag, startPoint x: 1033, startPoint y: 521, endPoint x: 1017, endPoint y: 521, distance: 16.0
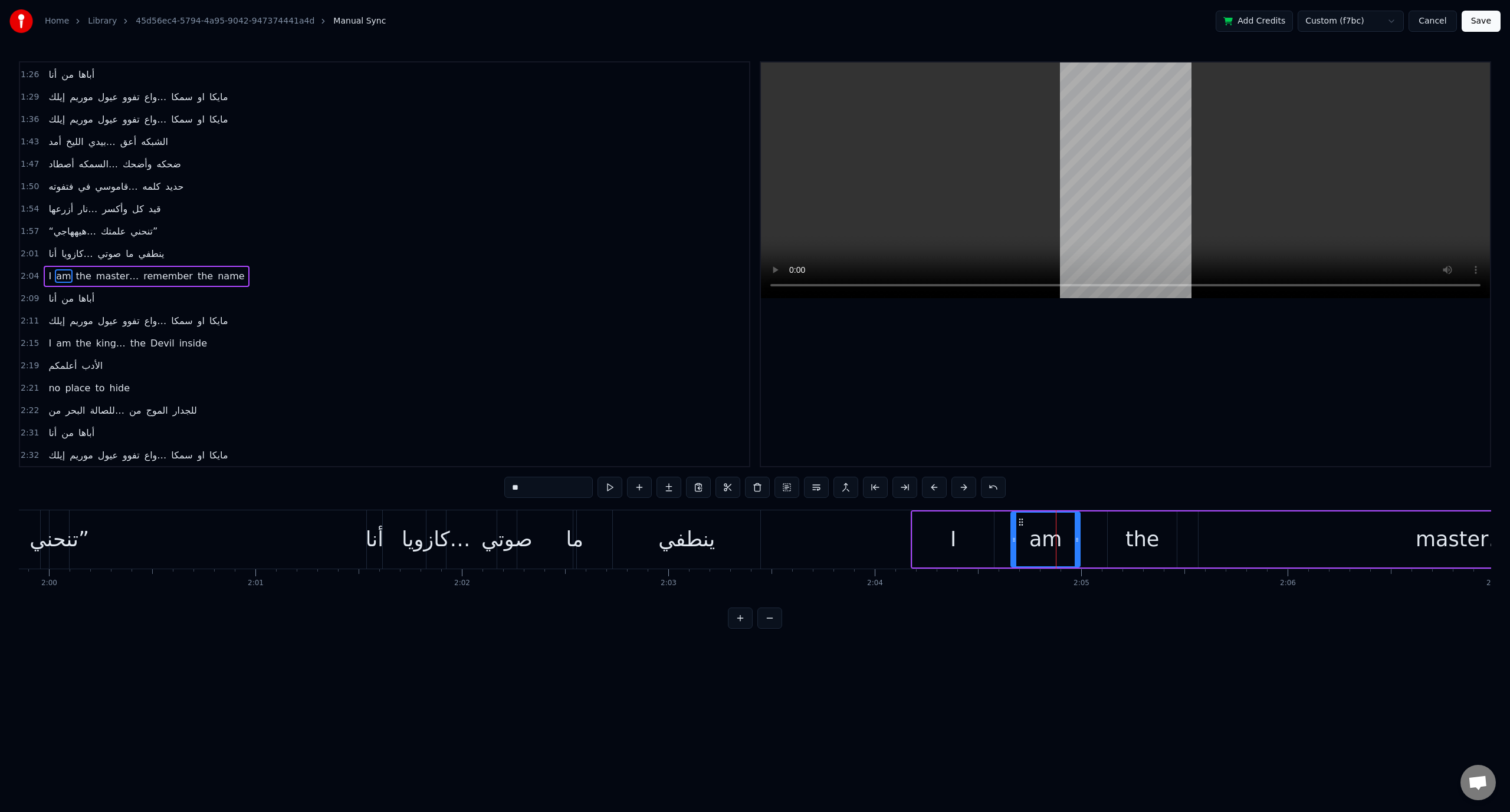
click at [1016, 521] on icon at bounding box center [1021, 522] width 10 height 10
click at [1138, 540] on div "the" at bounding box center [1142, 539] width 33 height 31
drag, startPoint x: 1117, startPoint y: 520, endPoint x: 1097, endPoint y: 519, distance: 20.0
click at [1097, 519] on icon at bounding box center [1099, 522] width 10 height 10
click at [1435, 536] on div "master…" at bounding box center [1461, 539] width 93 height 31
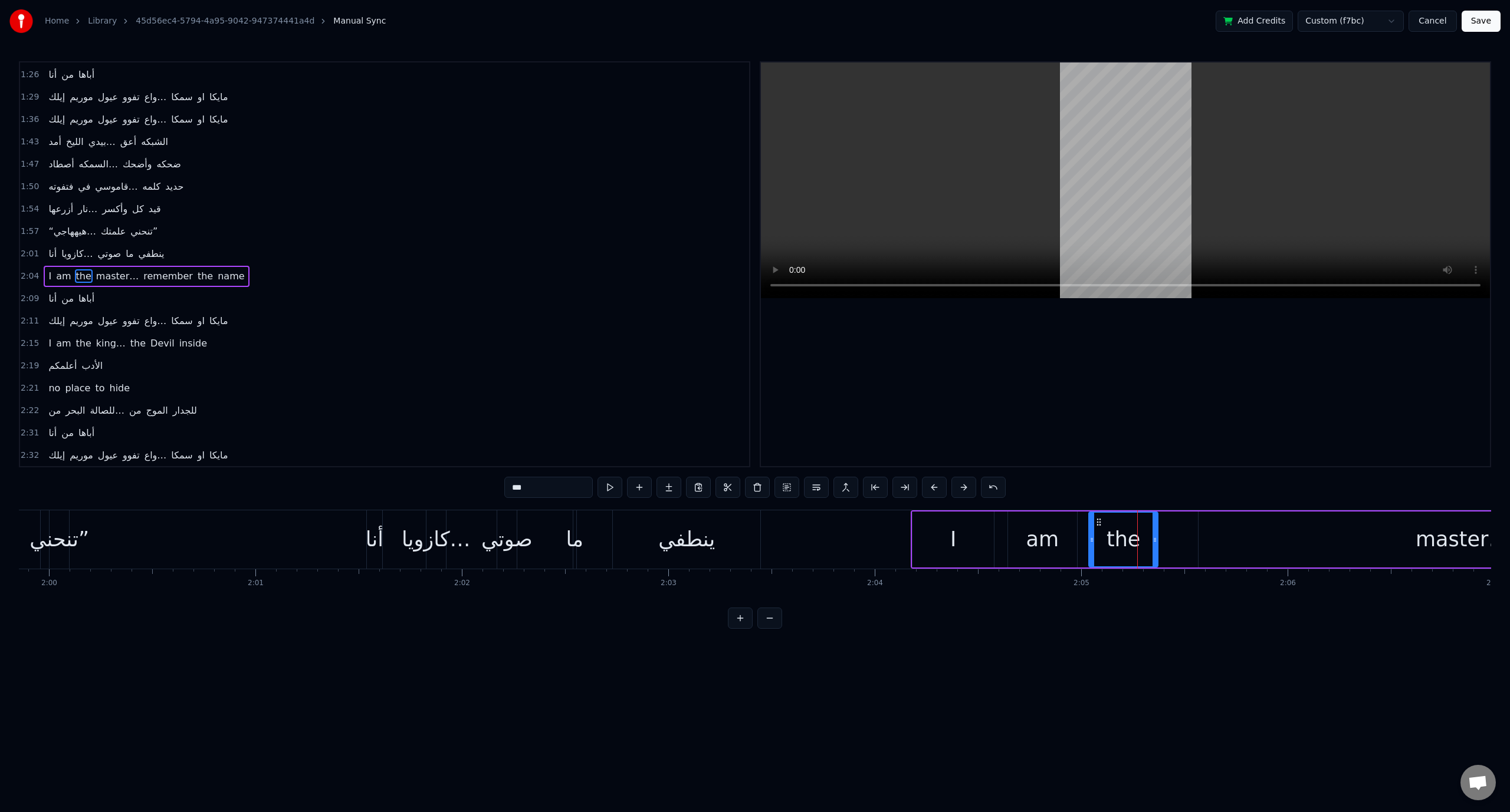
type input "*******"
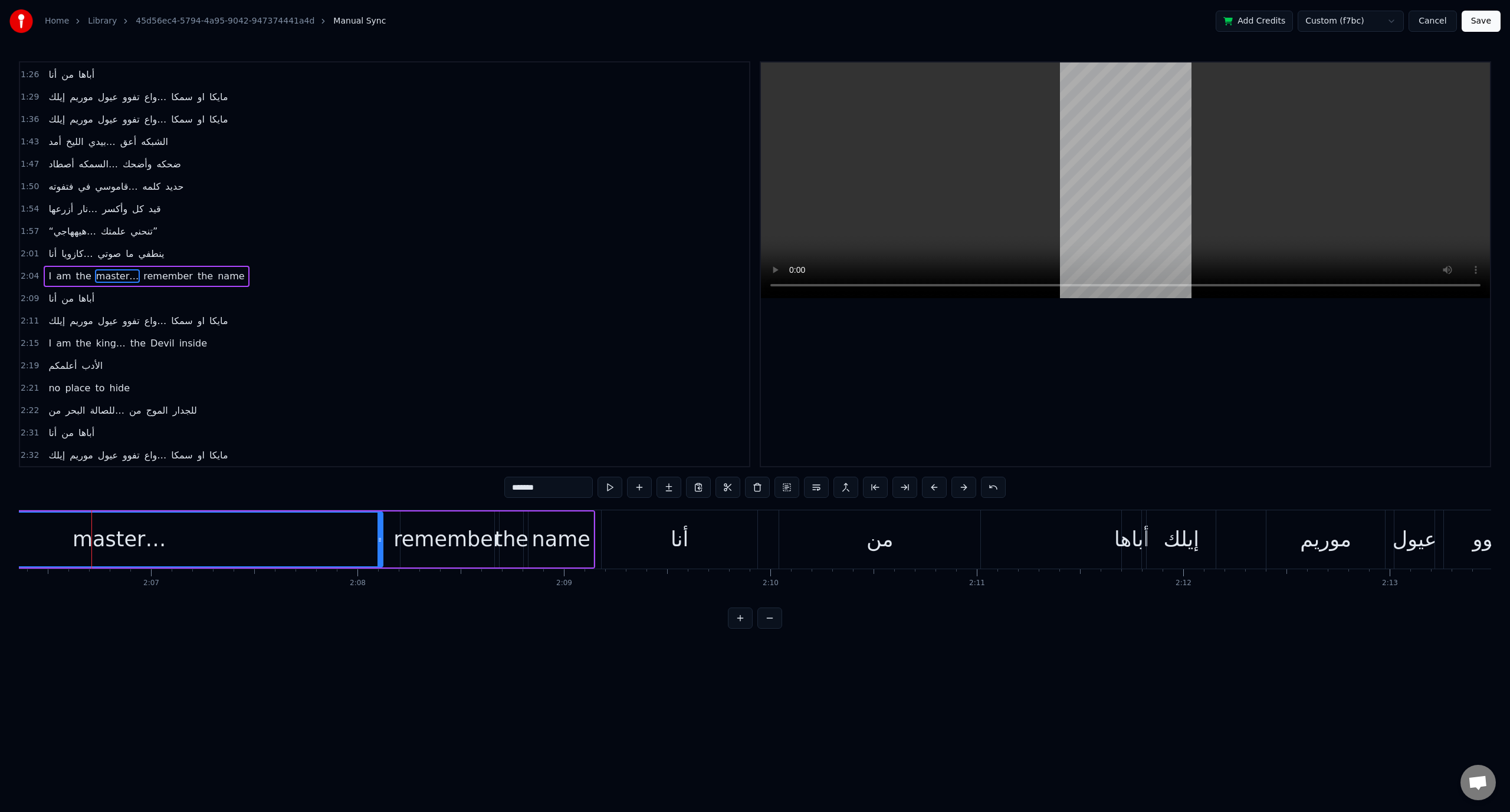
scroll to position [0, 26094]
click at [110, 536] on div "master…" at bounding box center [105, 539] width 93 height 31
drag, startPoint x: 765, startPoint y: 599, endPoint x: 774, endPoint y: 607, distance: 12.0
click at [711, 599] on div "0:00 [PERSON_NAME]… the king of iron fist 0:04 Tournament 0:05 Muhahahaha 0:33 …" at bounding box center [755, 345] width 1472 height 568
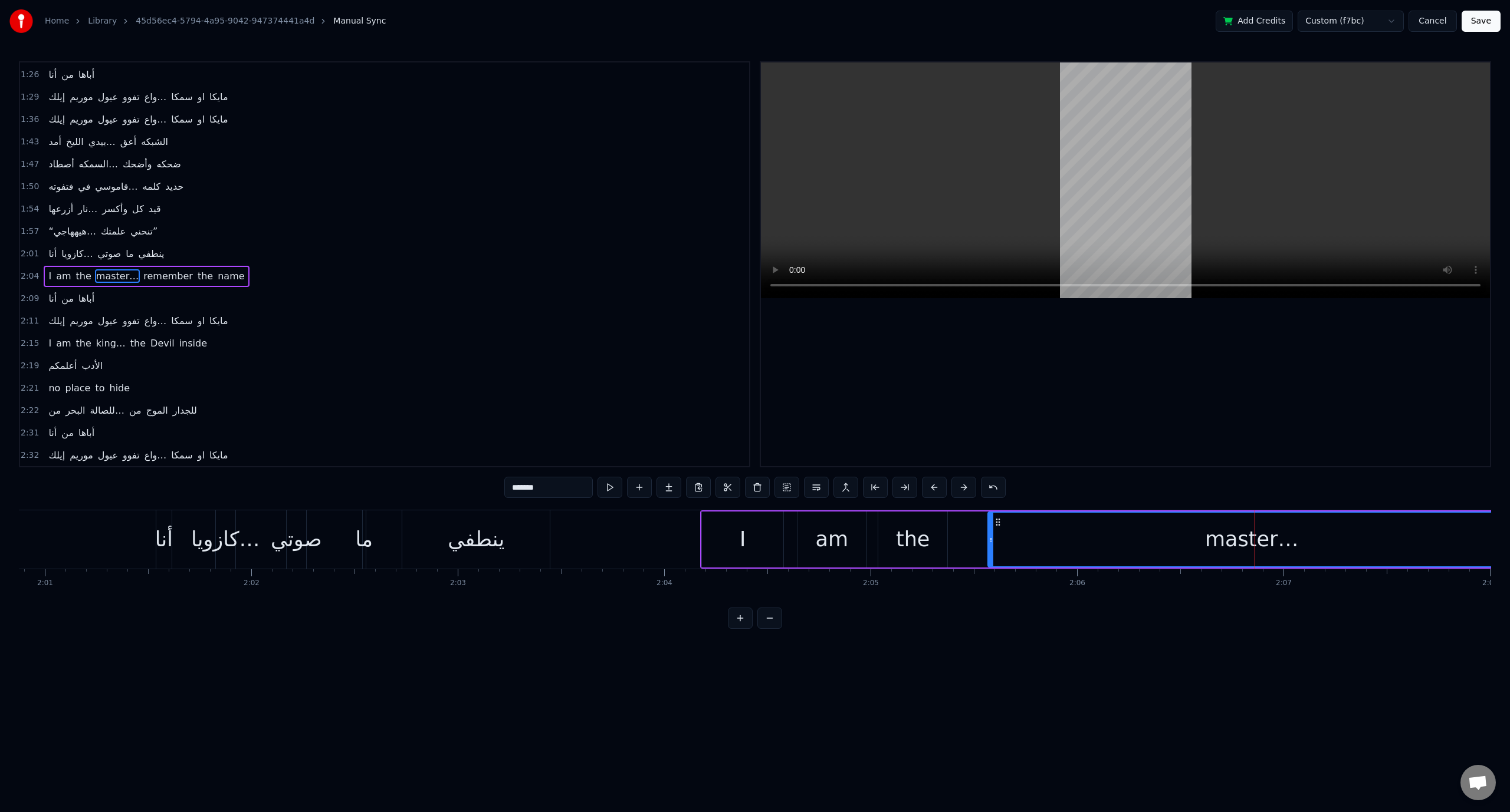
scroll to position [0, 24909]
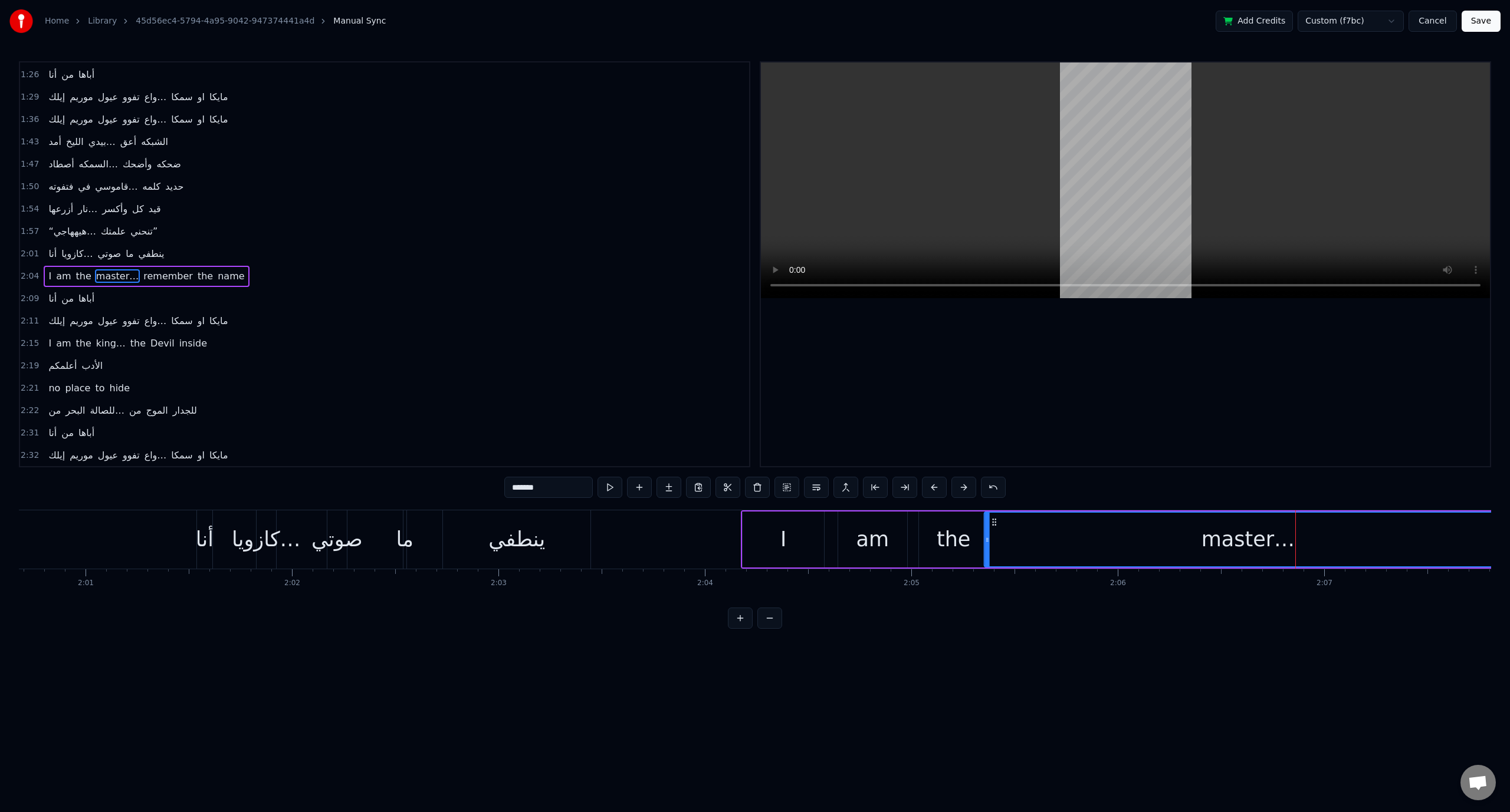
drag, startPoint x: 1039, startPoint y: 521, endPoint x: 994, endPoint y: 522, distance: 45.0
click at [994, 522] on icon at bounding box center [995, 522] width 10 height 10
click at [123, 224] on div "‎“هيههاجي… علمتك تنحني”" at bounding box center [103, 232] width 119 height 21
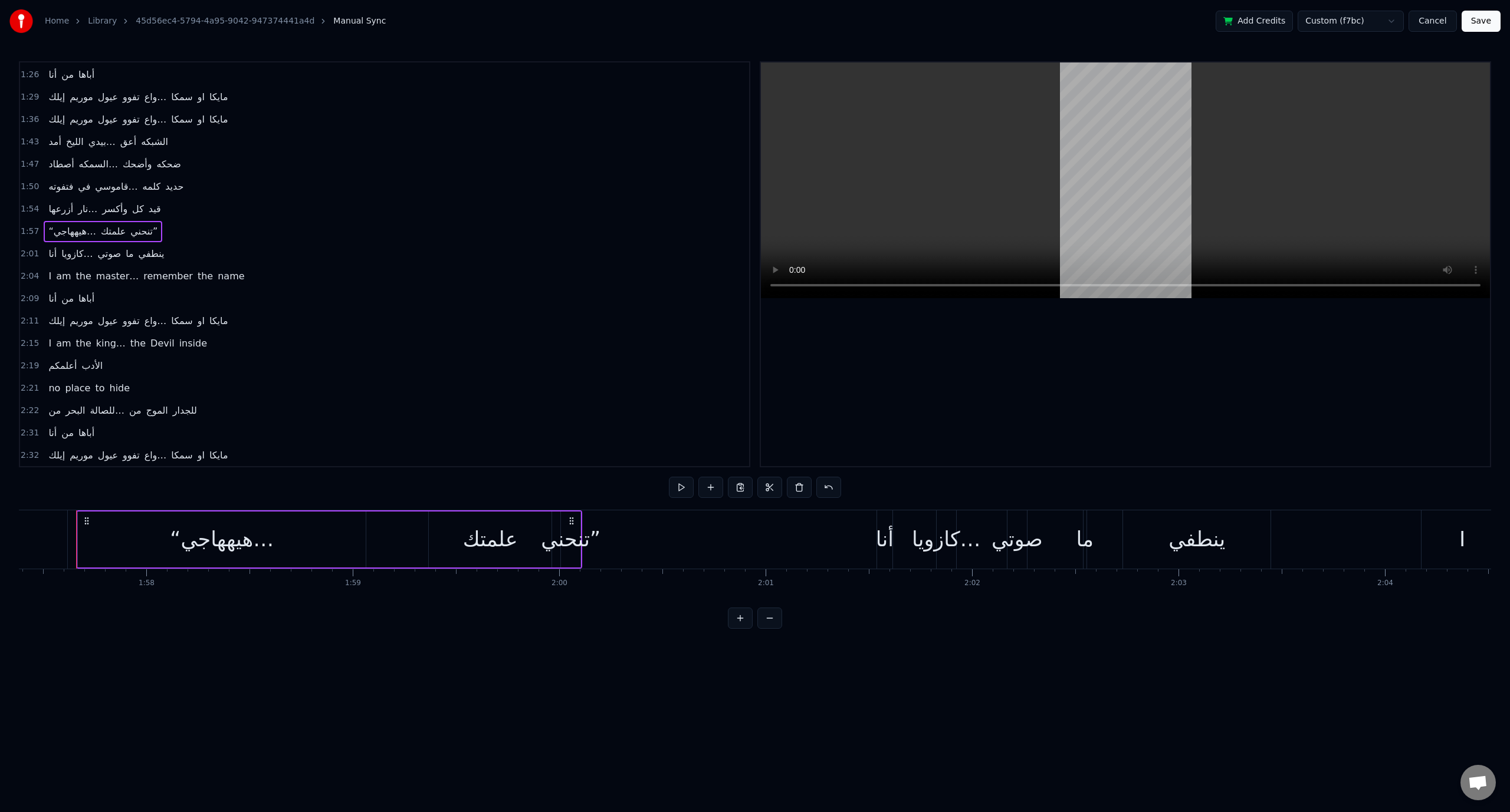
scroll to position [0, 24227]
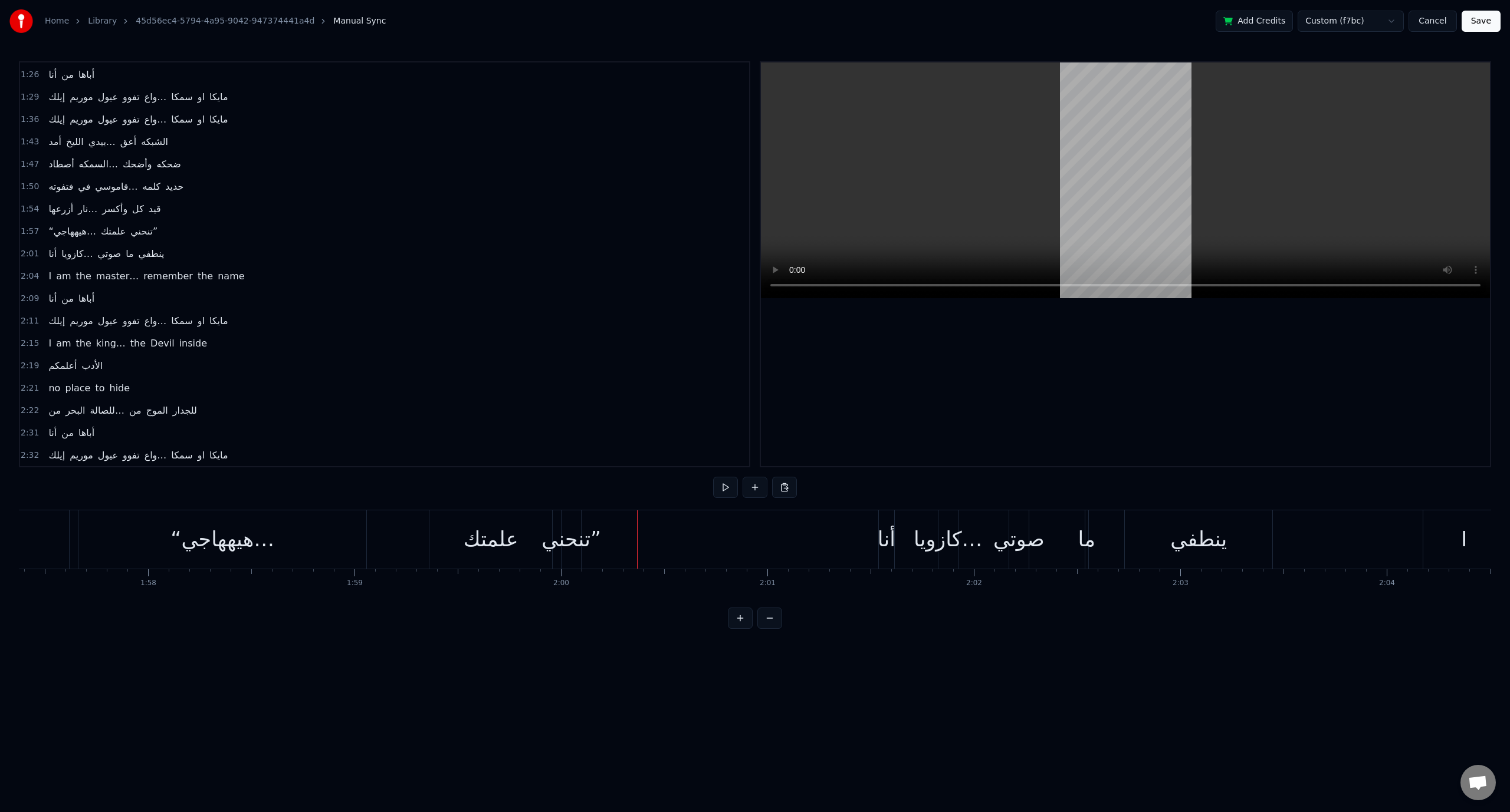
click at [596, 541] on div "تنحني”" at bounding box center [571, 539] width 60 height 31
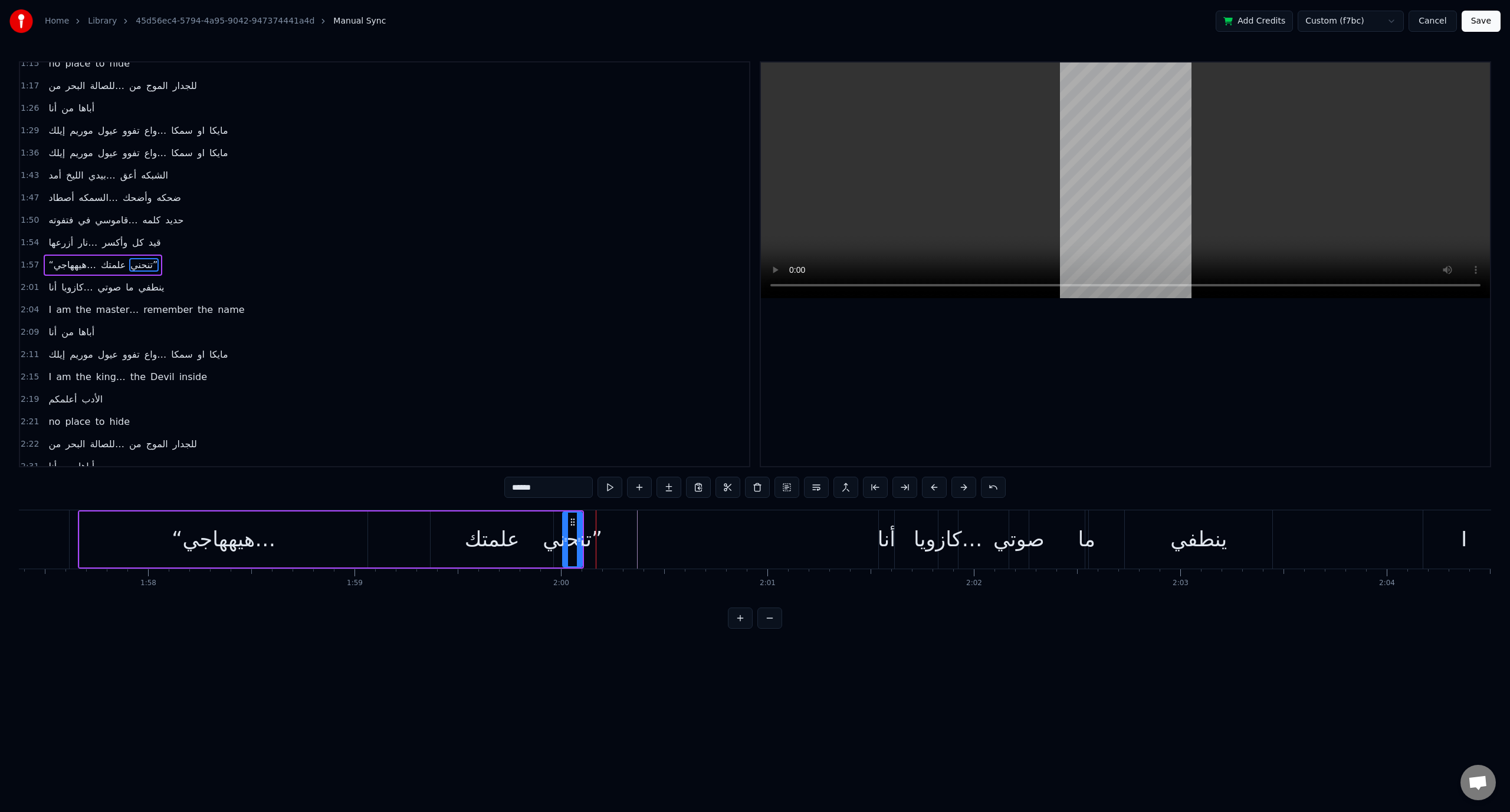
scroll to position [403, 0]
click at [24, 269] on span "1:57" at bounding box center [29, 275] width 18 height 12
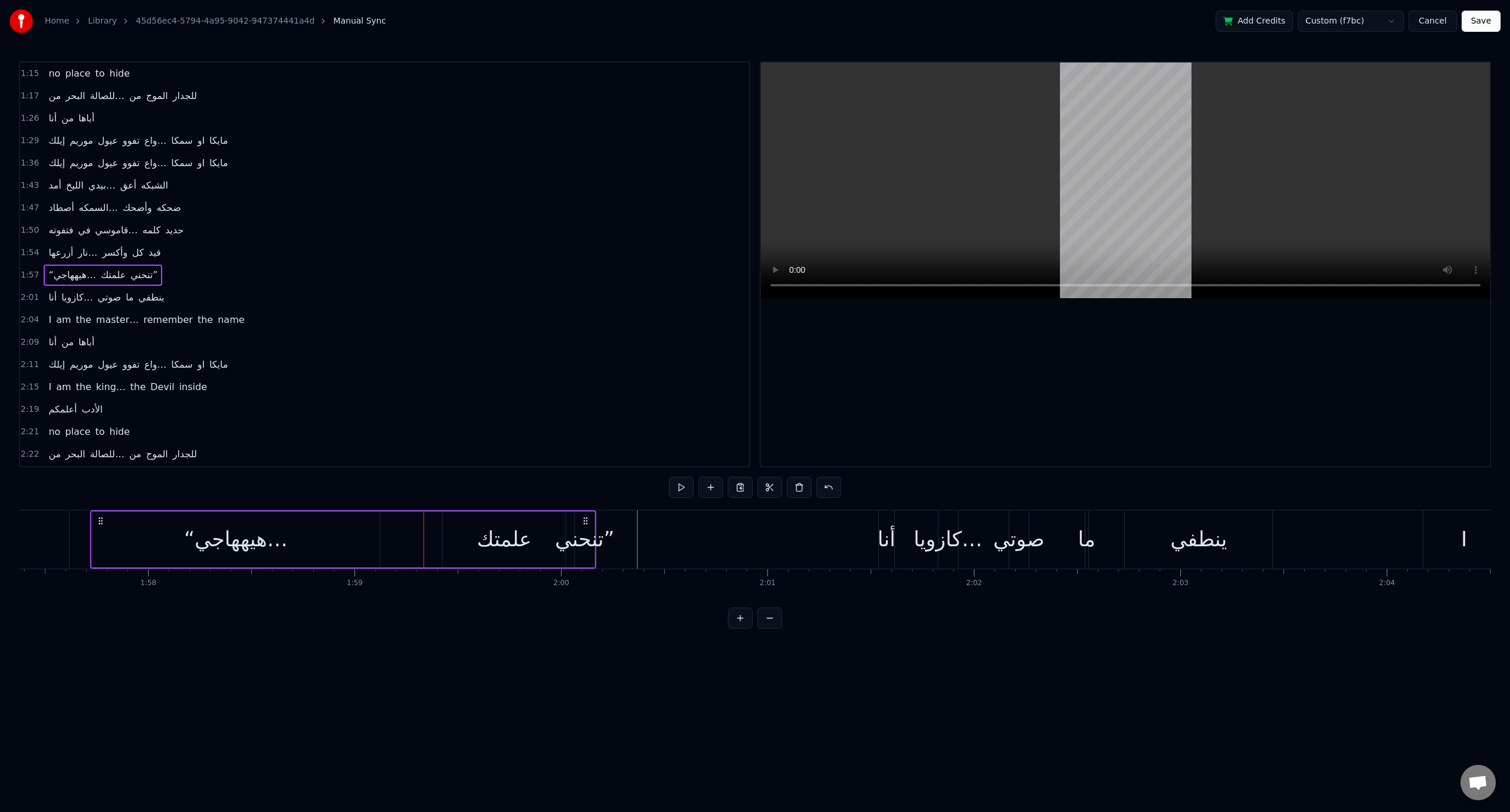
drag, startPoint x: 90, startPoint y: 521, endPoint x: 108, endPoint y: 524, distance: 18.2
click at [106, 524] on icon at bounding box center [101, 521] width 10 height 10
click at [131, 246] on span "كل" at bounding box center [138, 252] width 14 height 14
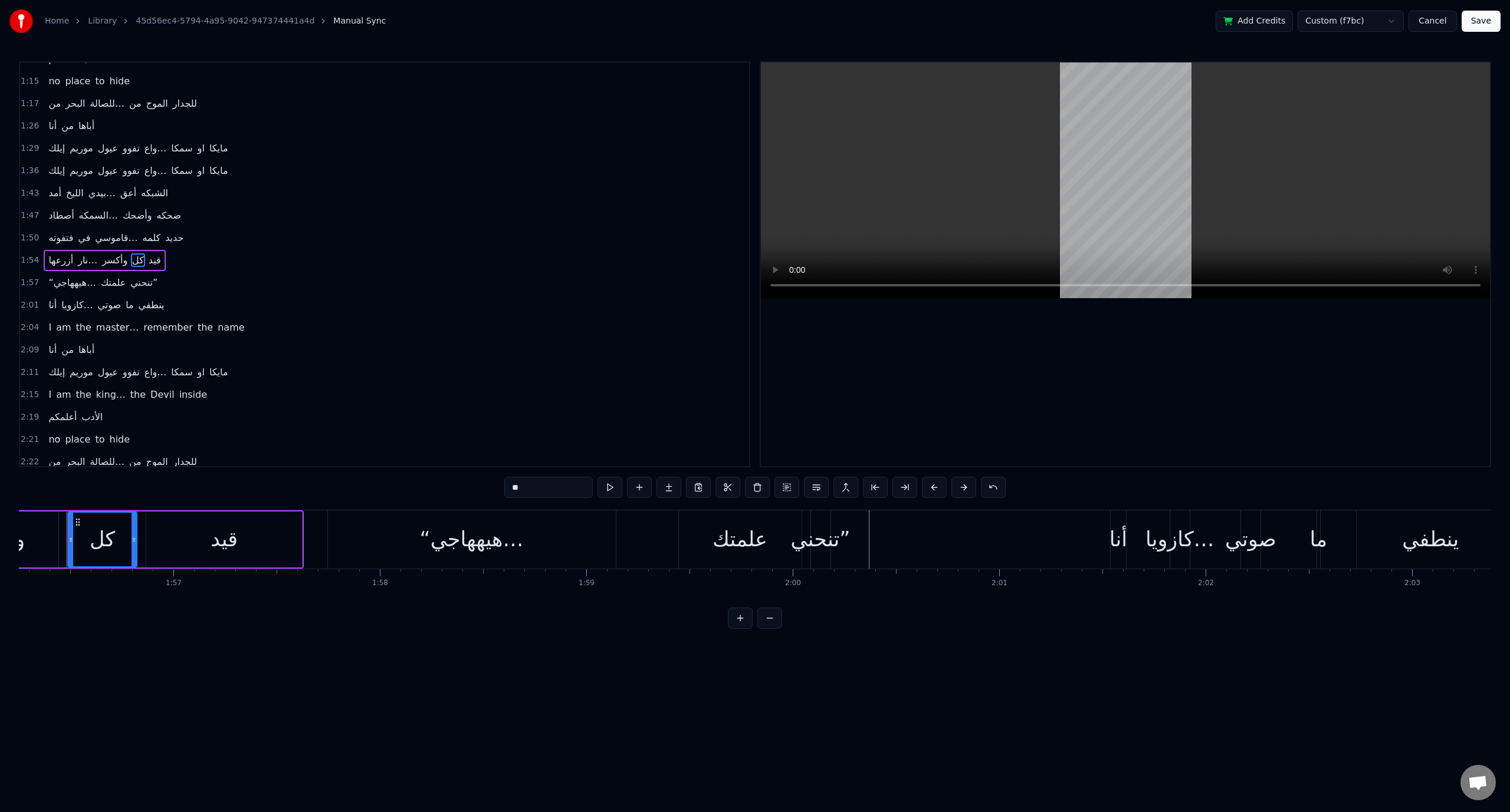
scroll to position [0, 23983]
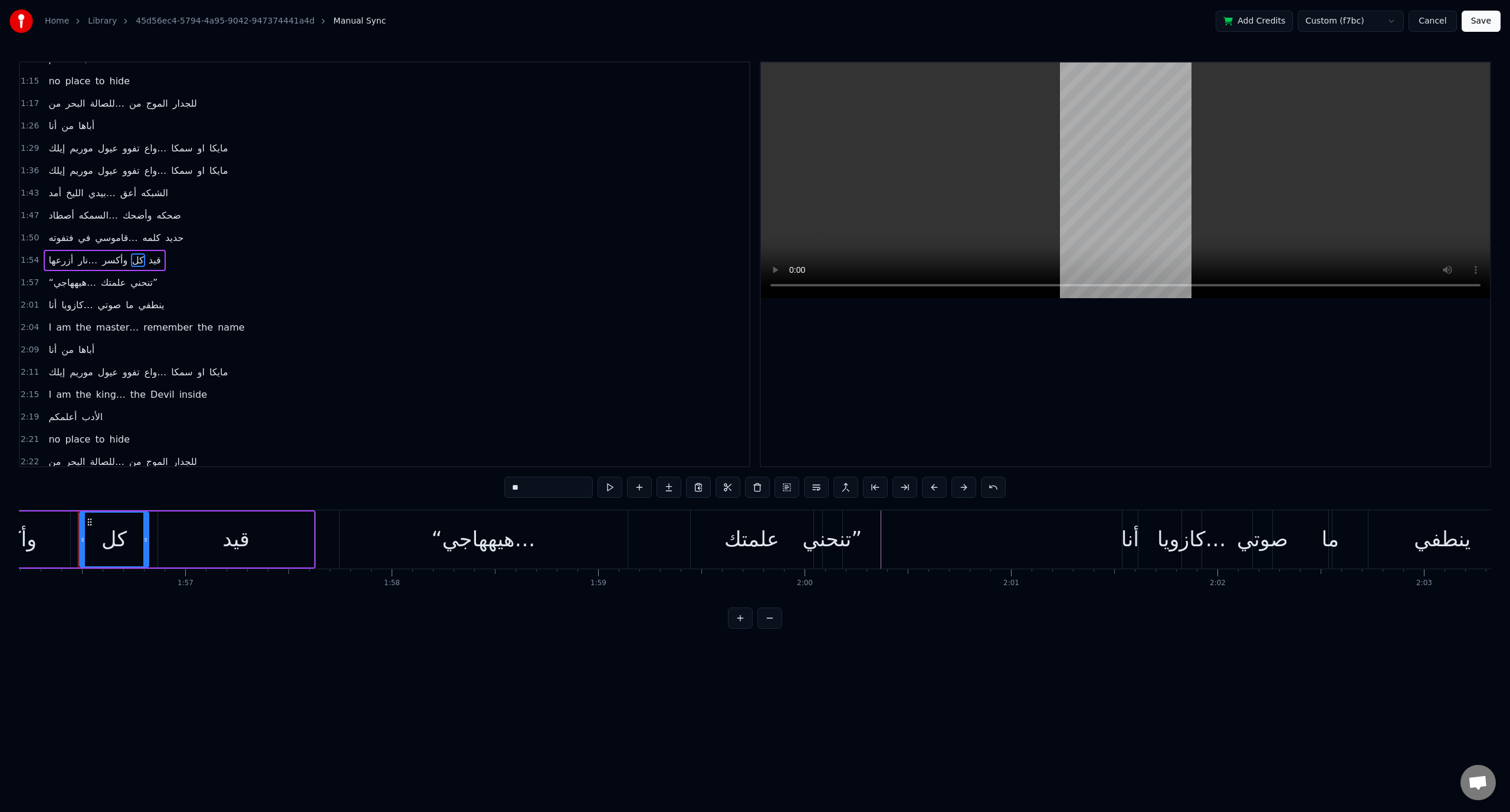
click at [35, 255] on span "1:54" at bounding box center [29, 260] width 18 height 12
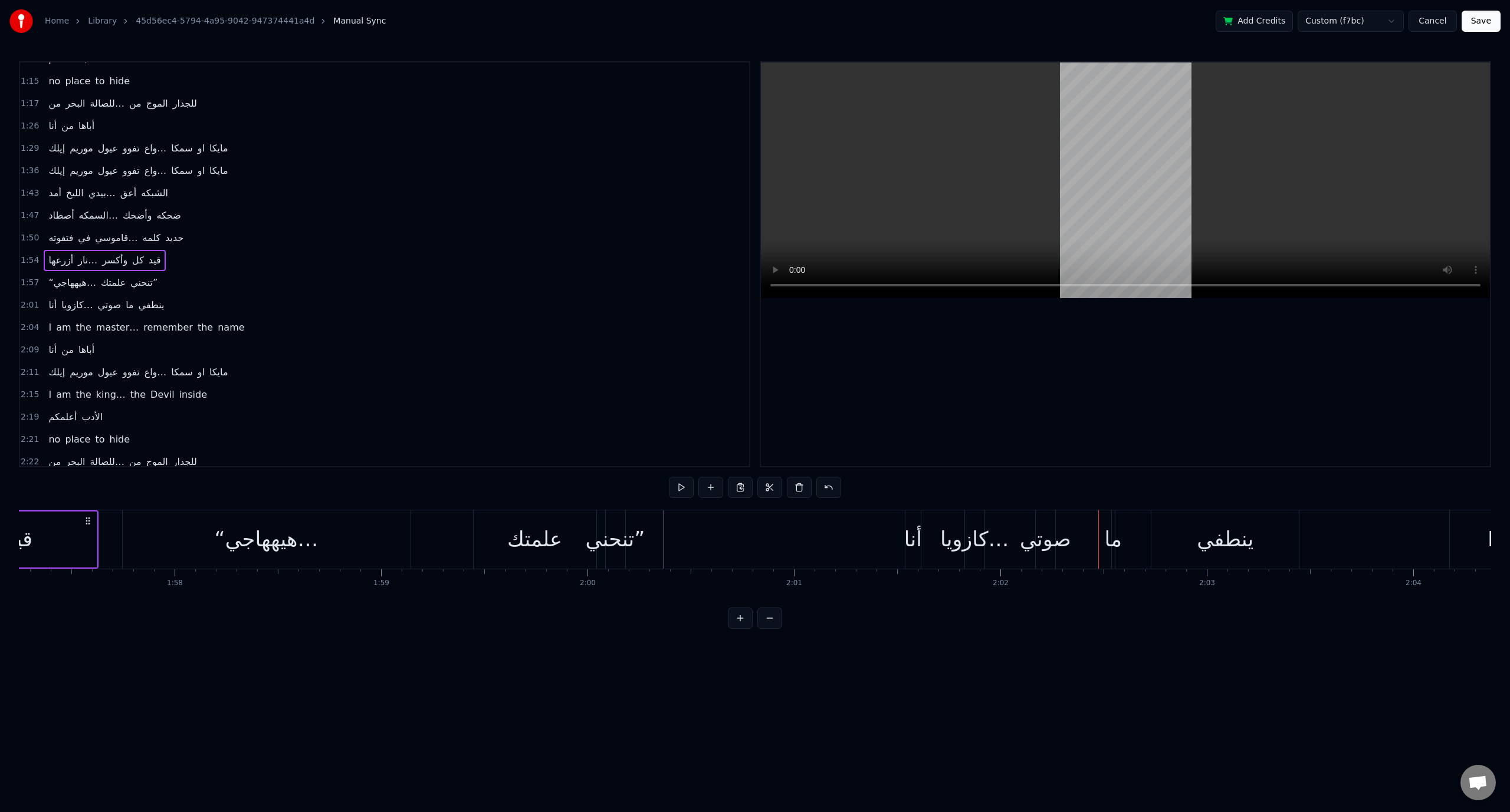
scroll to position [0, 24052]
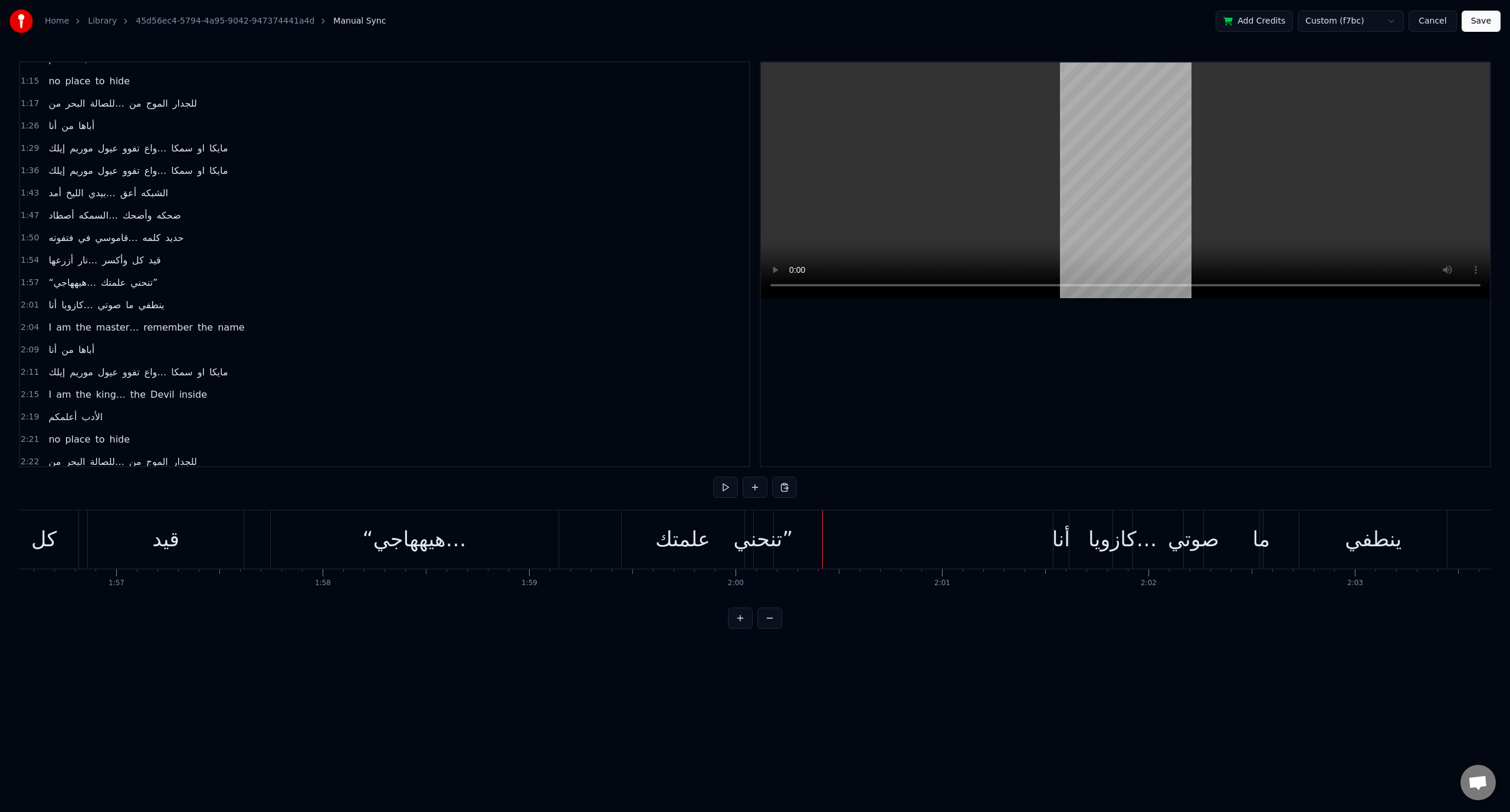
click at [480, 519] on div "‎“هيههاجي…" at bounding box center [414, 539] width 288 height 58
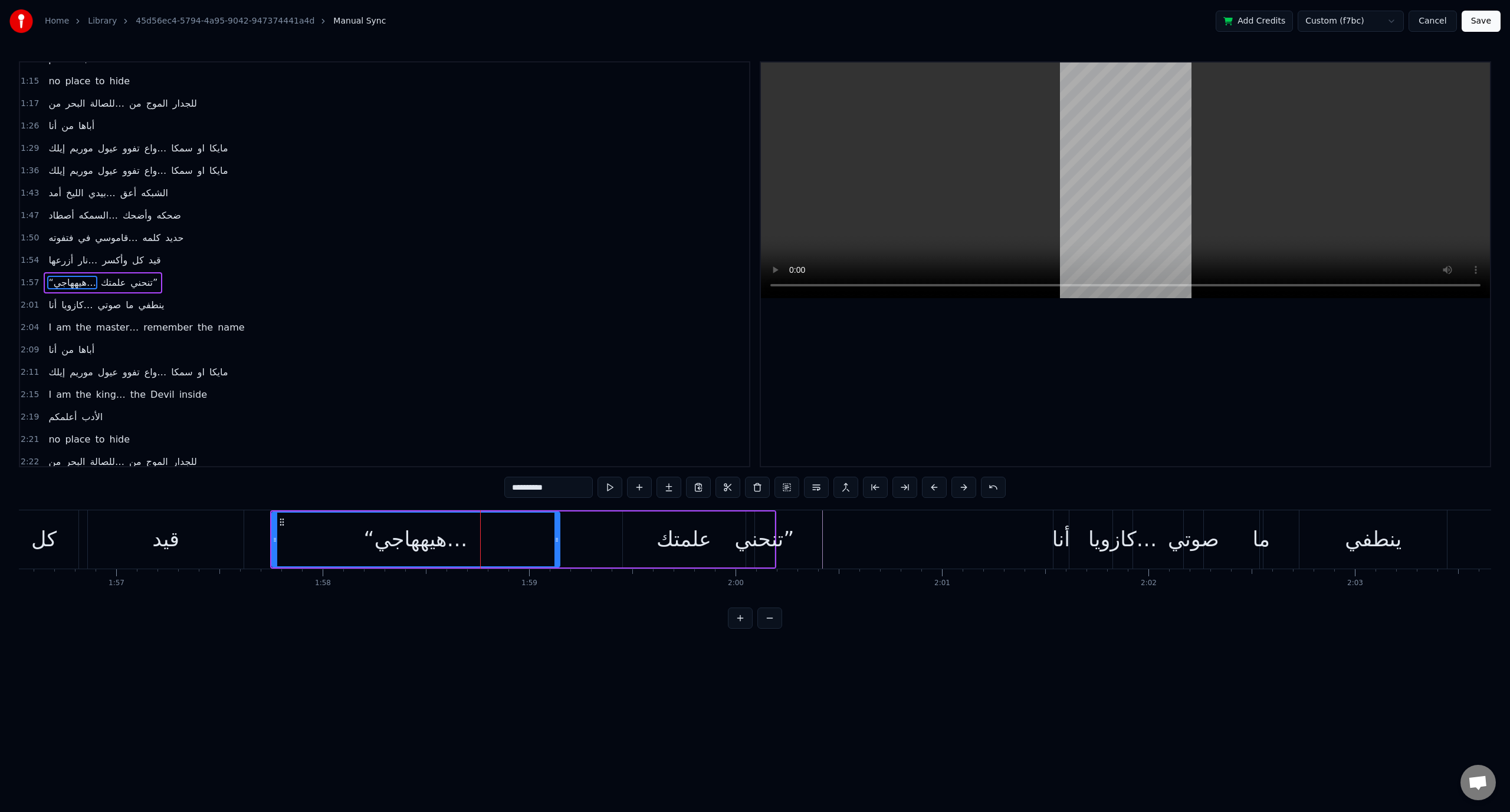
scroll to position [403, 0]
click at [22, 269] on span "1:57" at bounding box center [29, 275] width 18 height 12
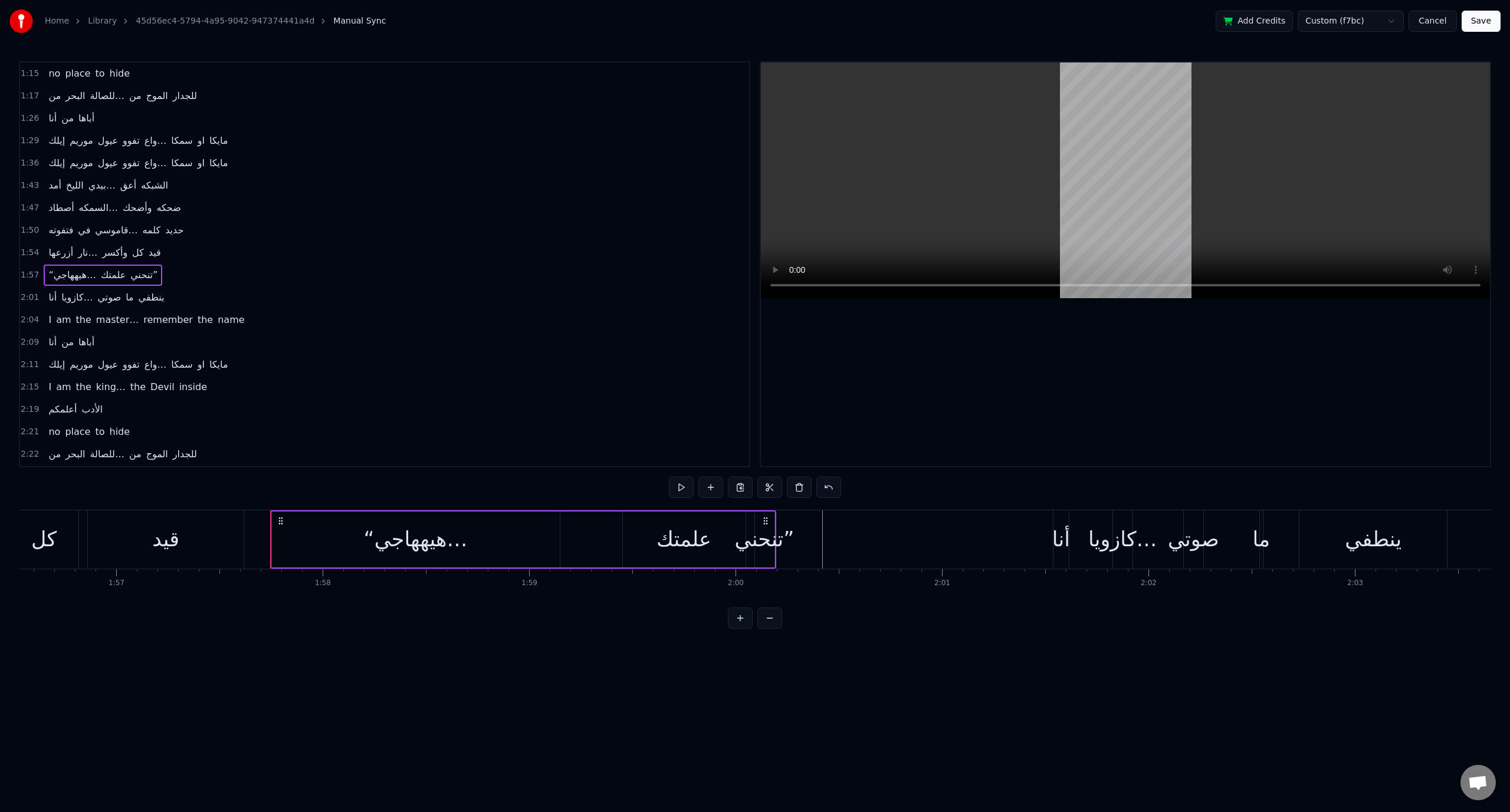
click at [26, 287] on div "2:01 ‎أنا كازويا… صوتي ما ينطفي" at bounding box center [384, 298] width 729 height 22
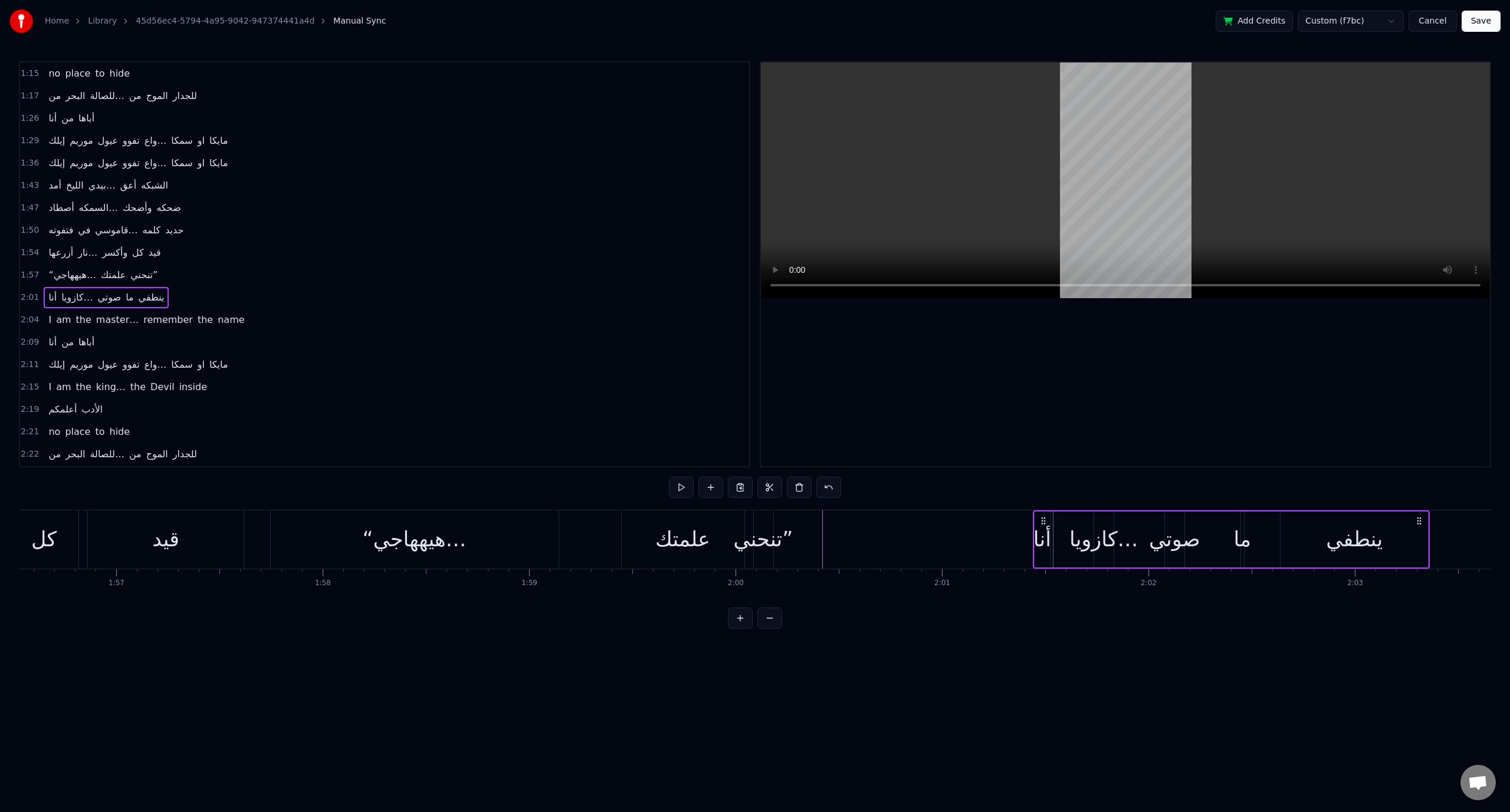
drag, startPoint x: 1065, startPoint y: 521, endPoint x: 1045, endPoint y: 521, distance: 20.0
click at [1045, 521] on icon at bounding box center [1043, 521] width 10 height 10
click at [33, 269] on span "1:57" at bounding box center [29, 275] width 18 height 12
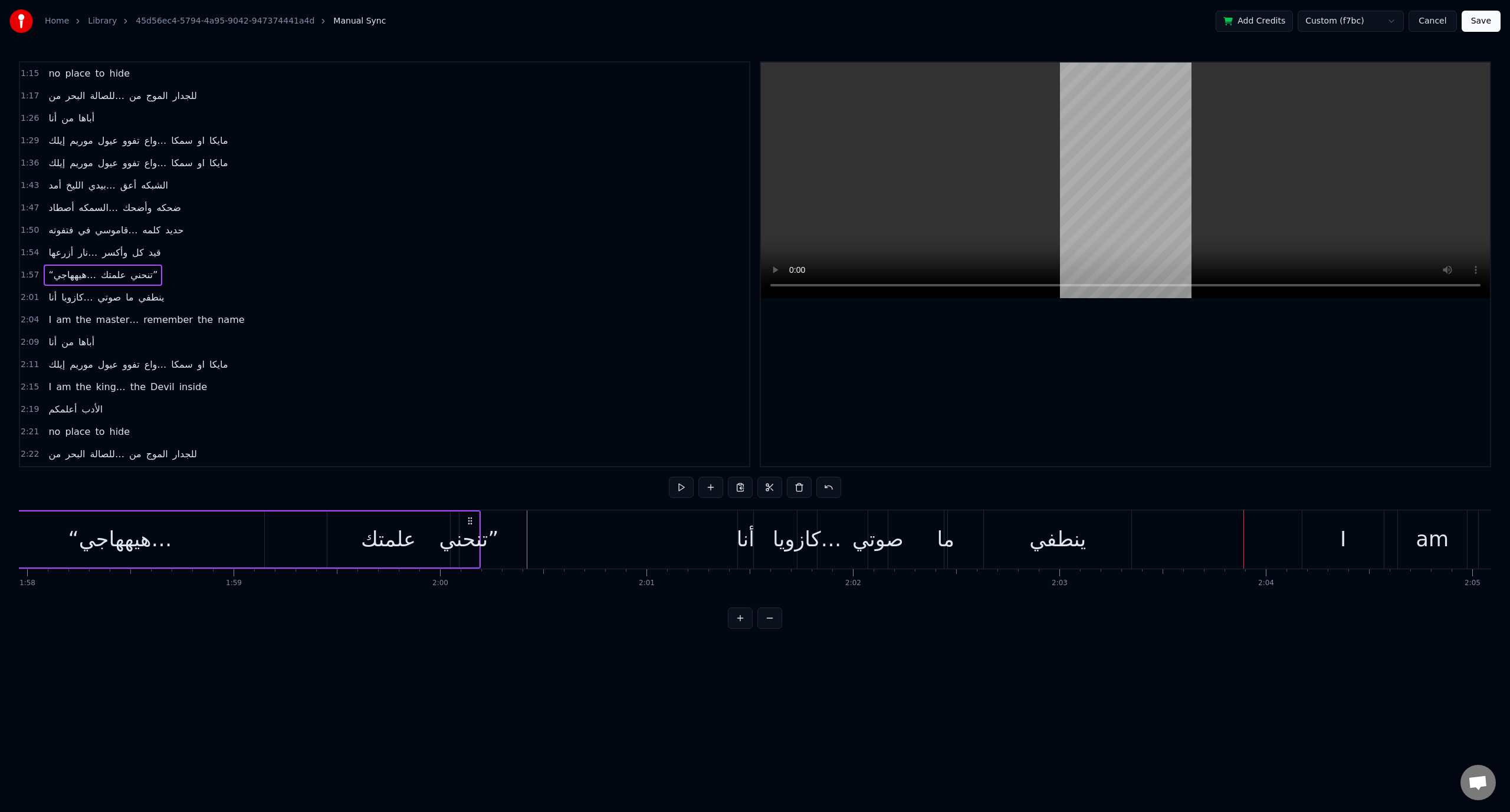
scroll to position [0, 24429]
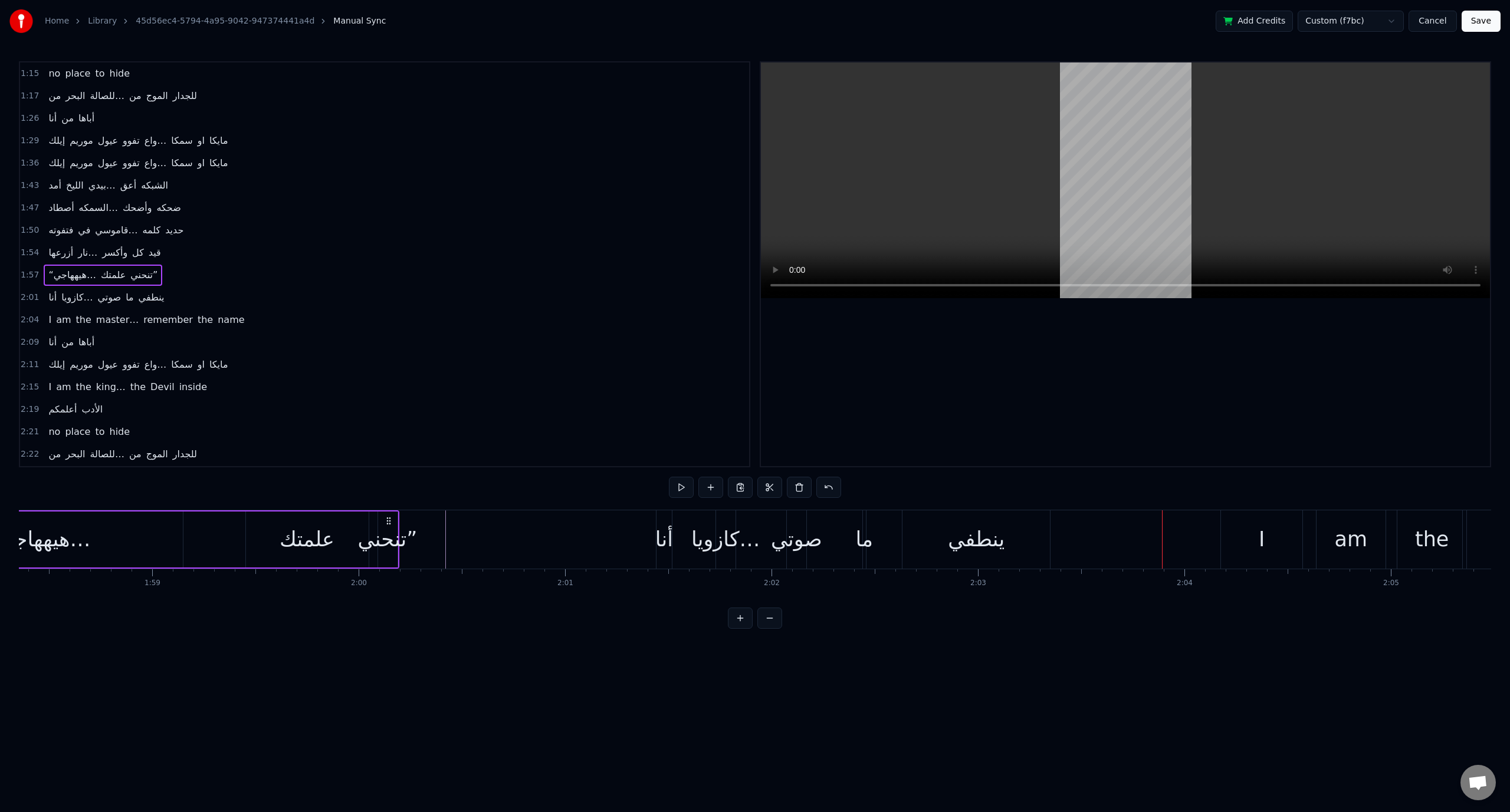
click at [47, 291] on span "‎أنا" at bounding box center [52, 297] width 10 height 14
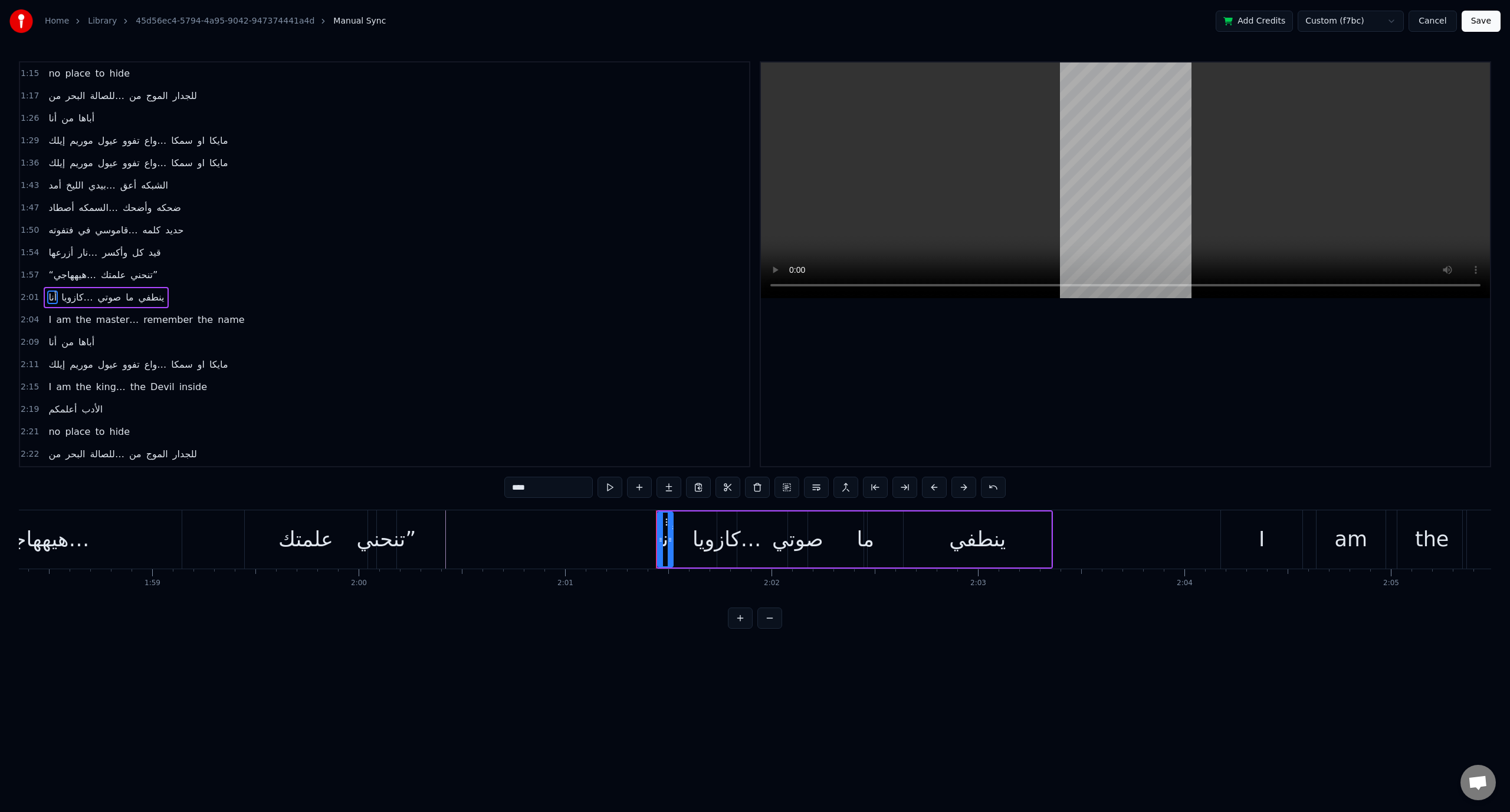
scroll to position [425, 0]
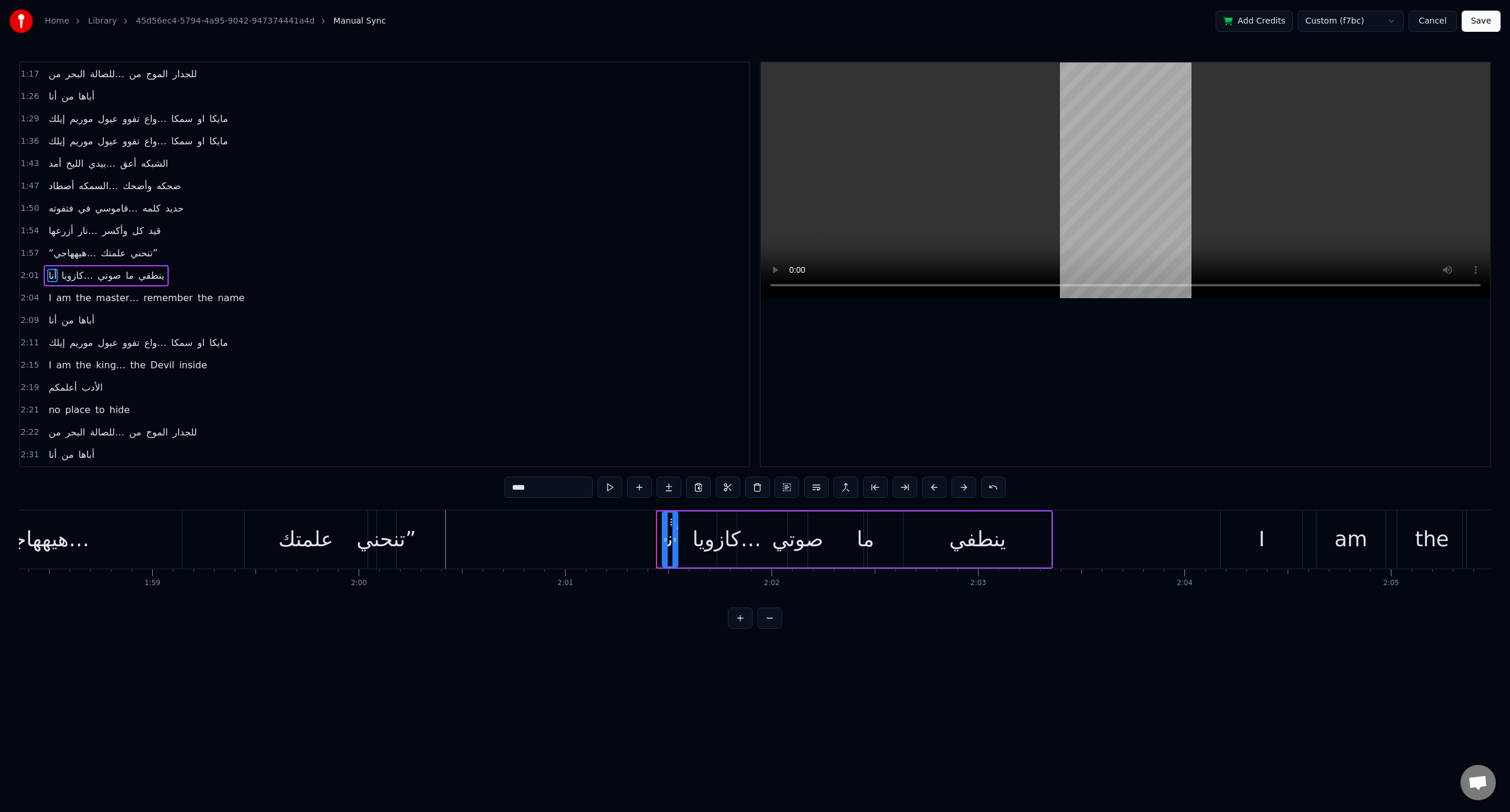
click at [671, 520] on icon at bounding box center [672, 522] width 10 height 10
click at [352, 319] on div "0:00 [PERSON_NAME]… the king of iron fist 0:04 Tournament 0:05 Muhahahaha 0:33 …" at bounding box center [385, 264] width 731 height 406
click at [33, 270] on span "2:01" at bounding box center [29, 275] width 18 height 12
drag, startPoint x: 670, startPoint y: 521, endPoint x: 683, endPoint y: 519, distance: 13.2
click at [683, 519] on icon at bounding box center [684, 521] width 10 height 10
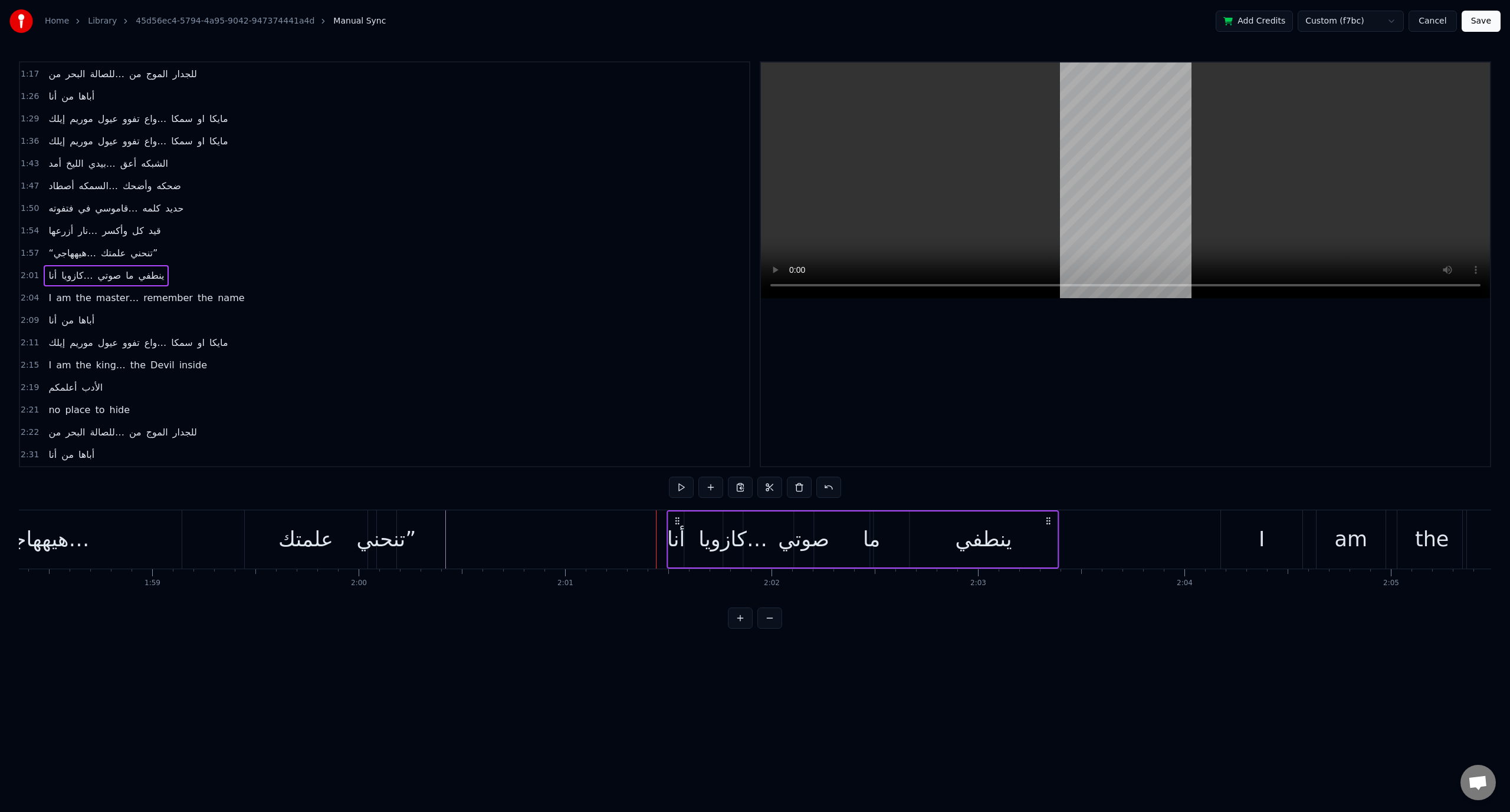
drag, startPoint x: 683, startPoint y: 519, endPoint x: 675, endPoint y: 520, distance: 8.1
click at [675, 520] on icon at bounding box center [677, 521] width 10 height 10
click at [790, 547] on div "صوتي" at bounding box center [803, 539] width 51 height 31
drag, startPoint x: 805, startPoint y: 519, endPoint x: 844, endPoint y: 517, distance: 39.1
click at [843, 517] on icon at bounding box center [841, 522] width 10 height 10
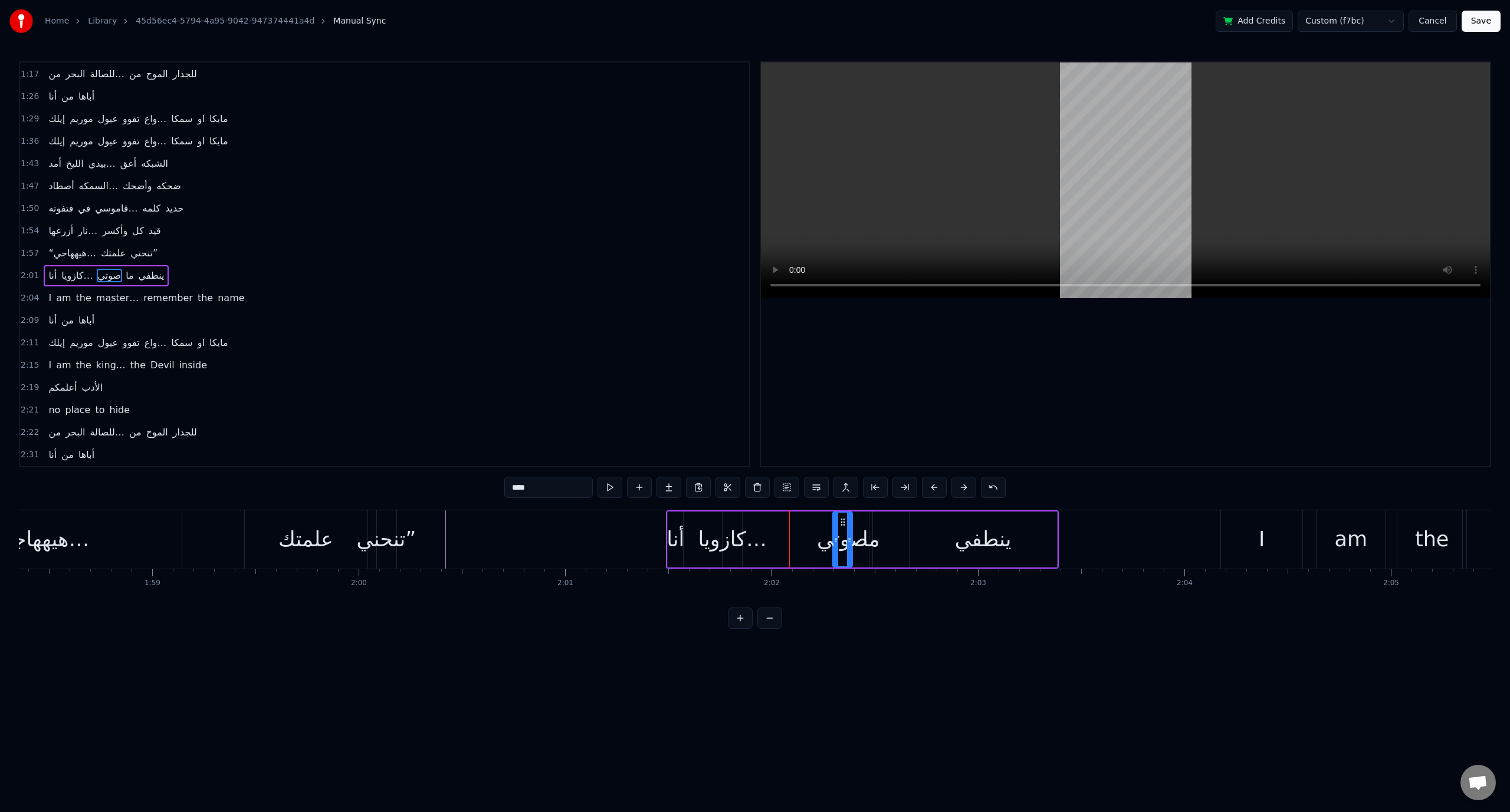
click at [874, 541] on div "ما" at bounding box center [870, 539] width 17 height 31
drag, startPoint x: 878, startPoint y: 521, endPoint x: 968, endPoint y: 527, distance: 90.2
click at [985, 530] on div "ينطفي" at bounding box center [983, 539] width 57 height 31
type input "*****"
drag, startPoint x: 921, startPoint y: 524, endPoint x: 1030, endPoint y: 519, distance: 109.1
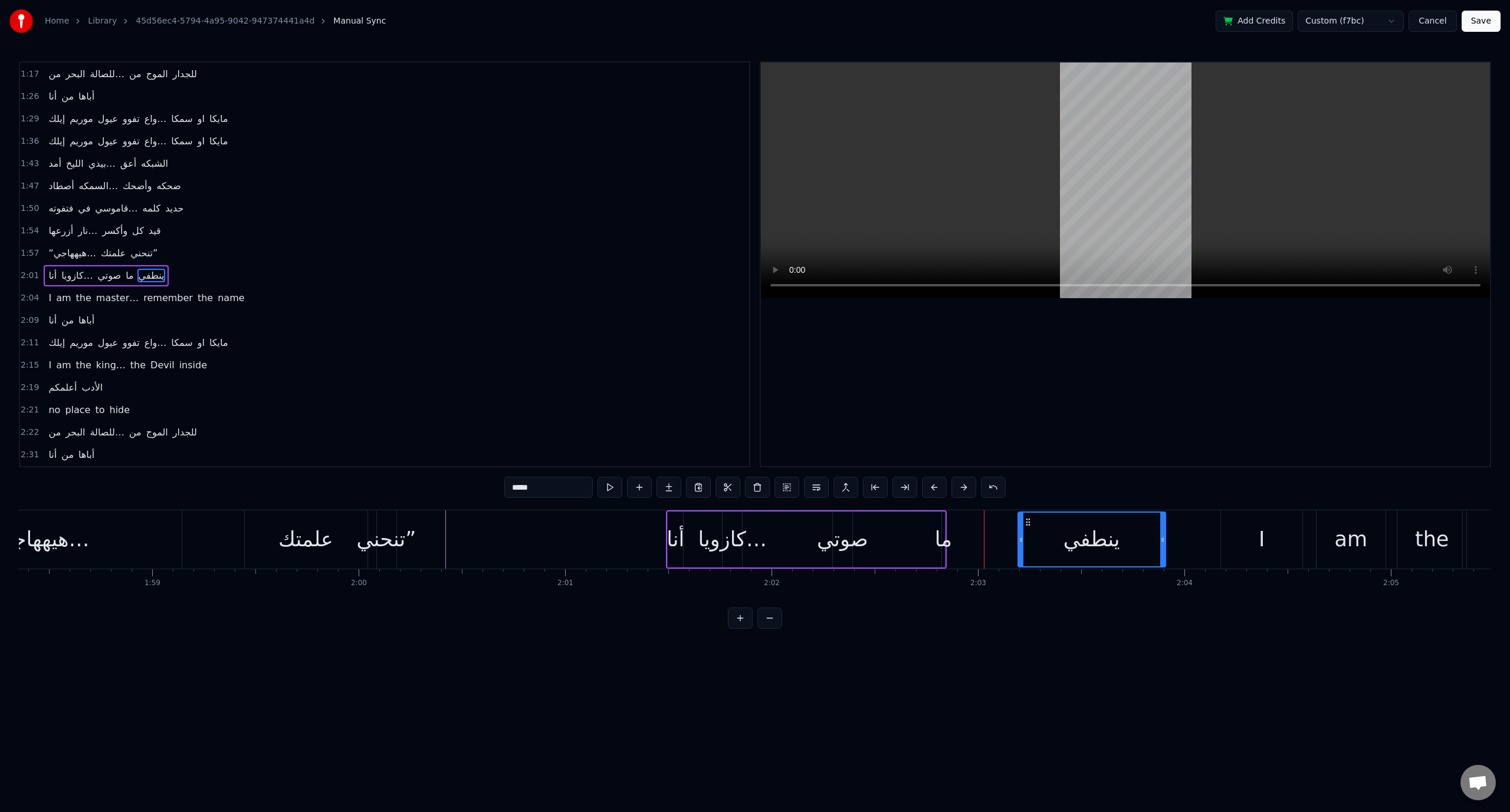
click at [34, 270] on span "2:01" at bounding box center [29, 275] width 18 height 12
click at [33, 248] on span "1:57" at bounding box center [29, 253] width 18 height 12
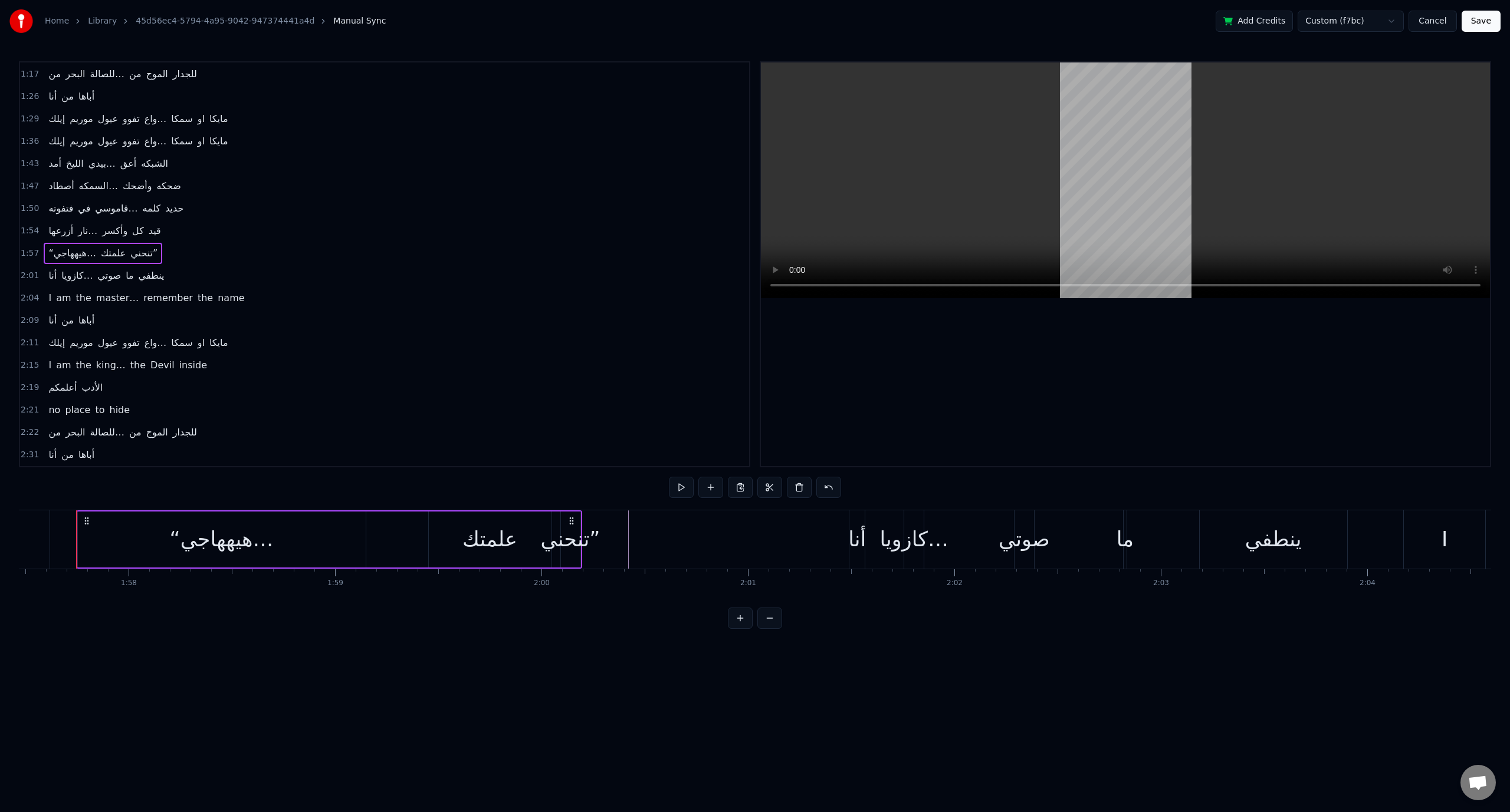
scroll to position [0, 24244]
click at [855, 545] on div "‎أنا" at bounding box center [859, 539] width 18 height 31
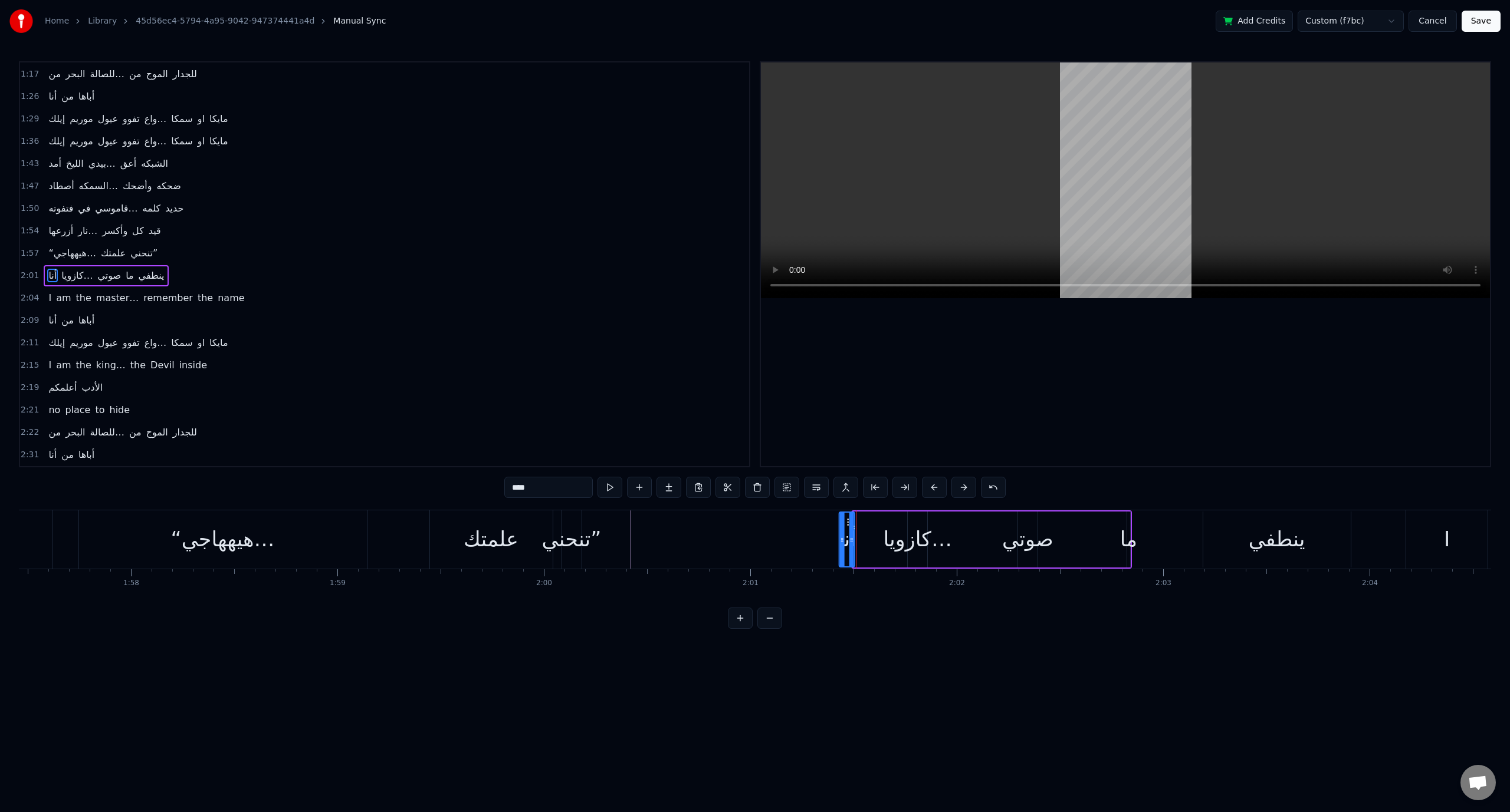
drag, startPoint x: 860, startPoint y: 521, endPoint x: 847, endPoint y: 521, distance: 13.0
click at [847, 521] on icon at bounding box center [849, 522] width 10 height 10
drag, startPoint x: 130, startPoint y: 240, endPoint x: 158, endPoint y: 242, distance: 28.1
click at [130, 247] on span "تنحني”" at bounding box center [143, 253] width 29 height 14
type input "******"
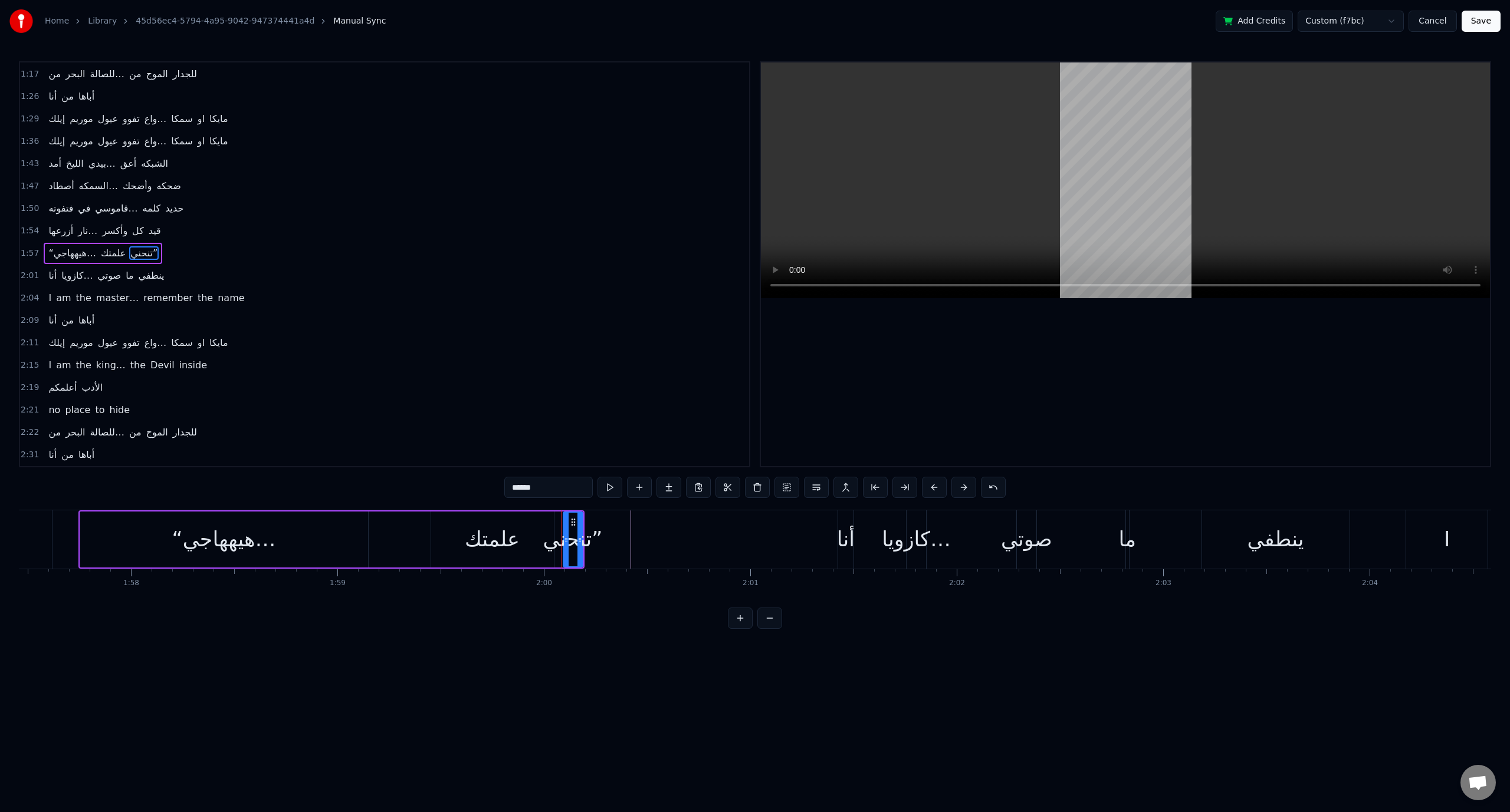
scroll to position [403, 0]
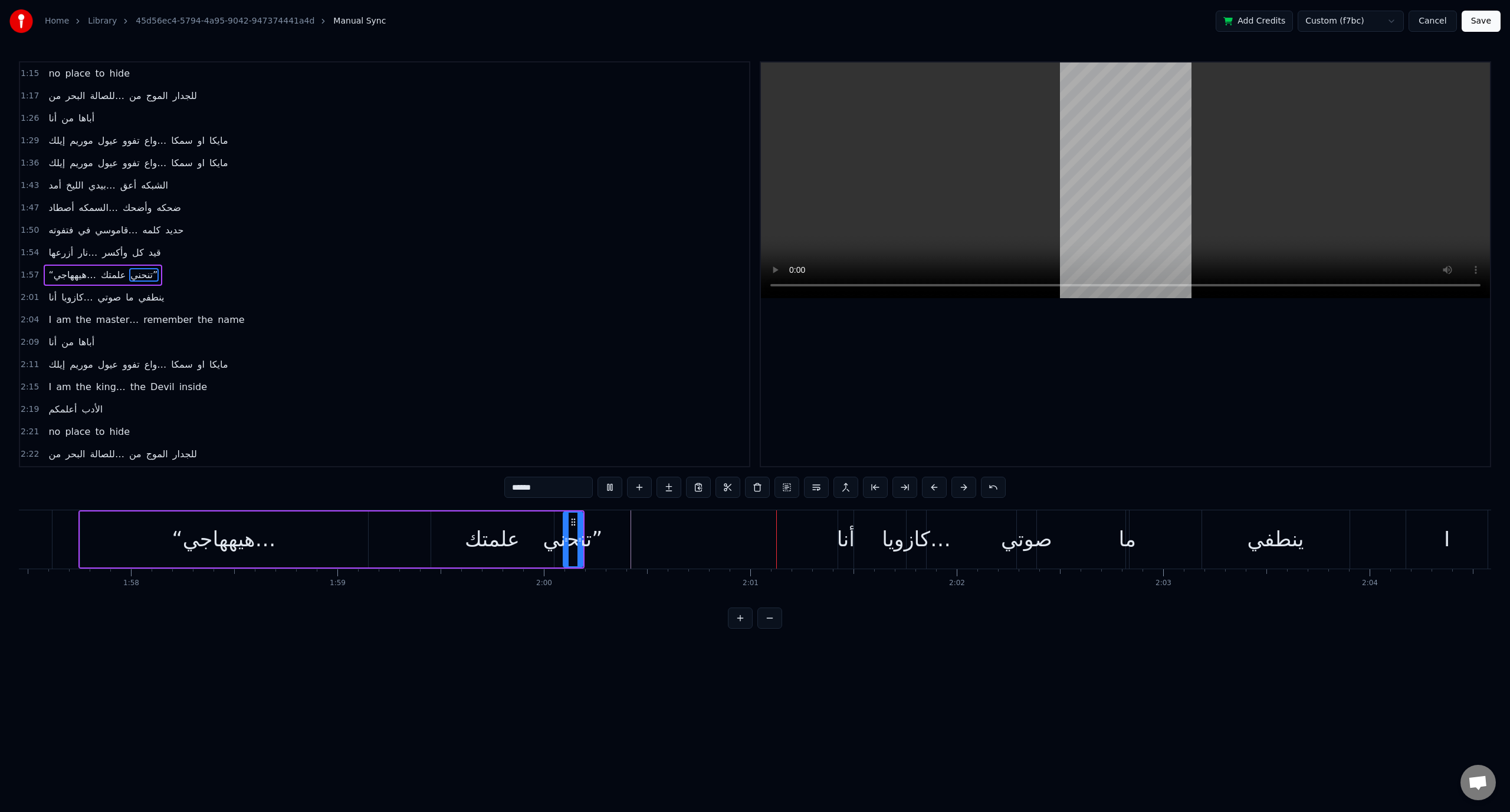
click at [27, 269] on span "1:57" at bounding box center [29, 275] width 18 height 12
click at [29, 292] on span "2:01" at bounding box center [29, 298] width 18 height 12
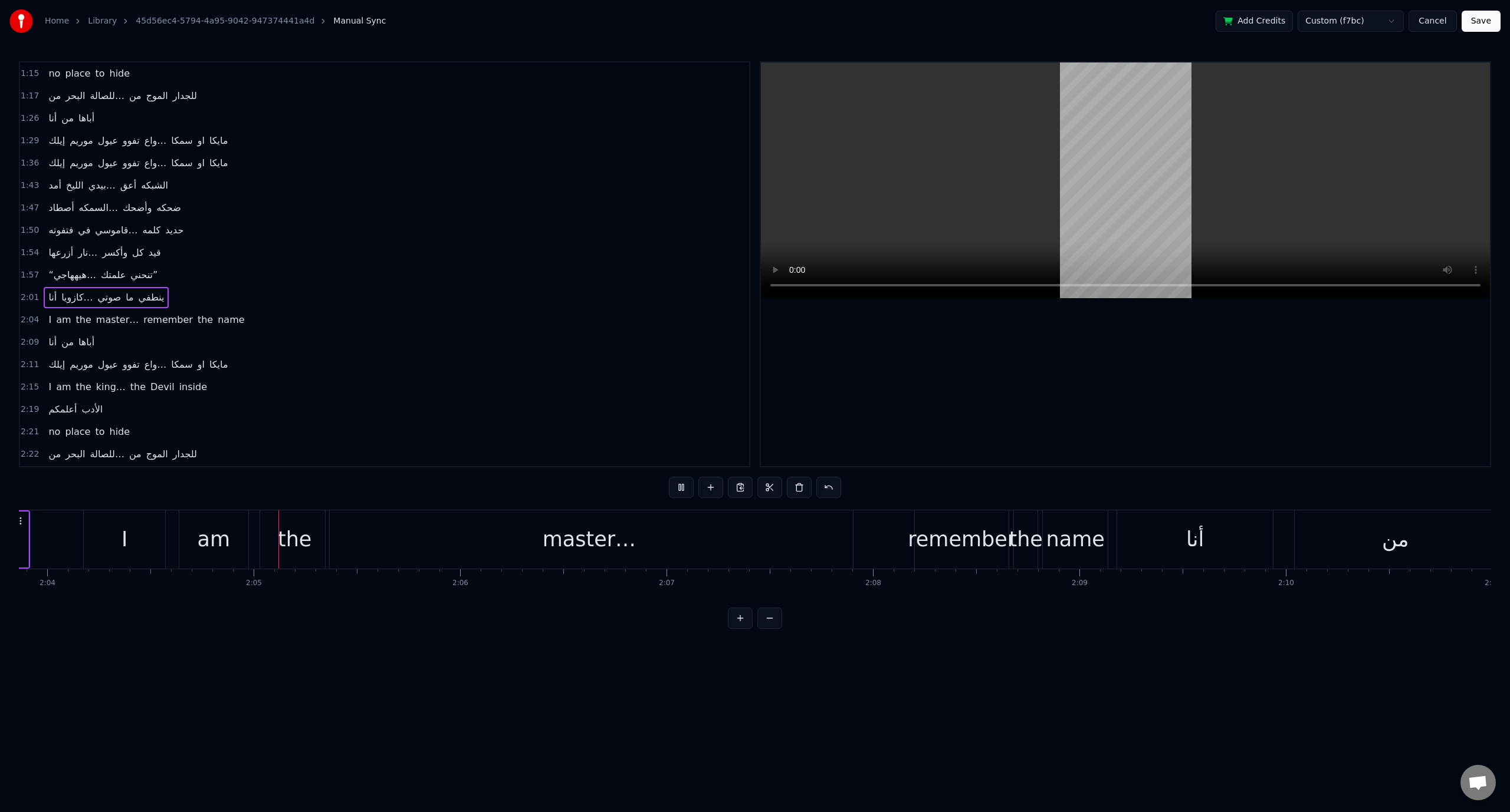
scroll to position [0, 25645]
click at [24, 292] on span "2:01" at bounding box center [29, 298] width 18 height 12
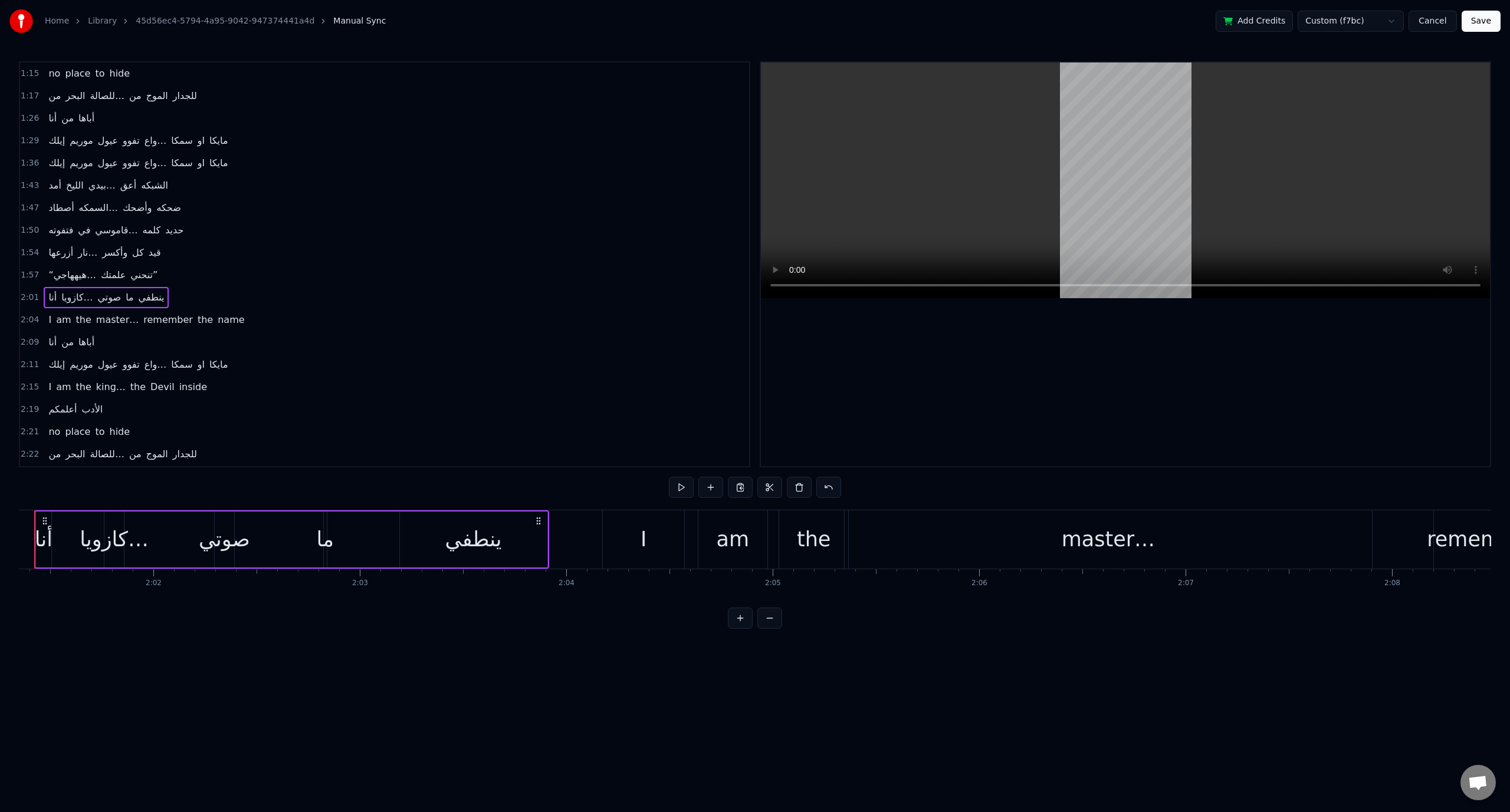
scroll to position [0, 25003]
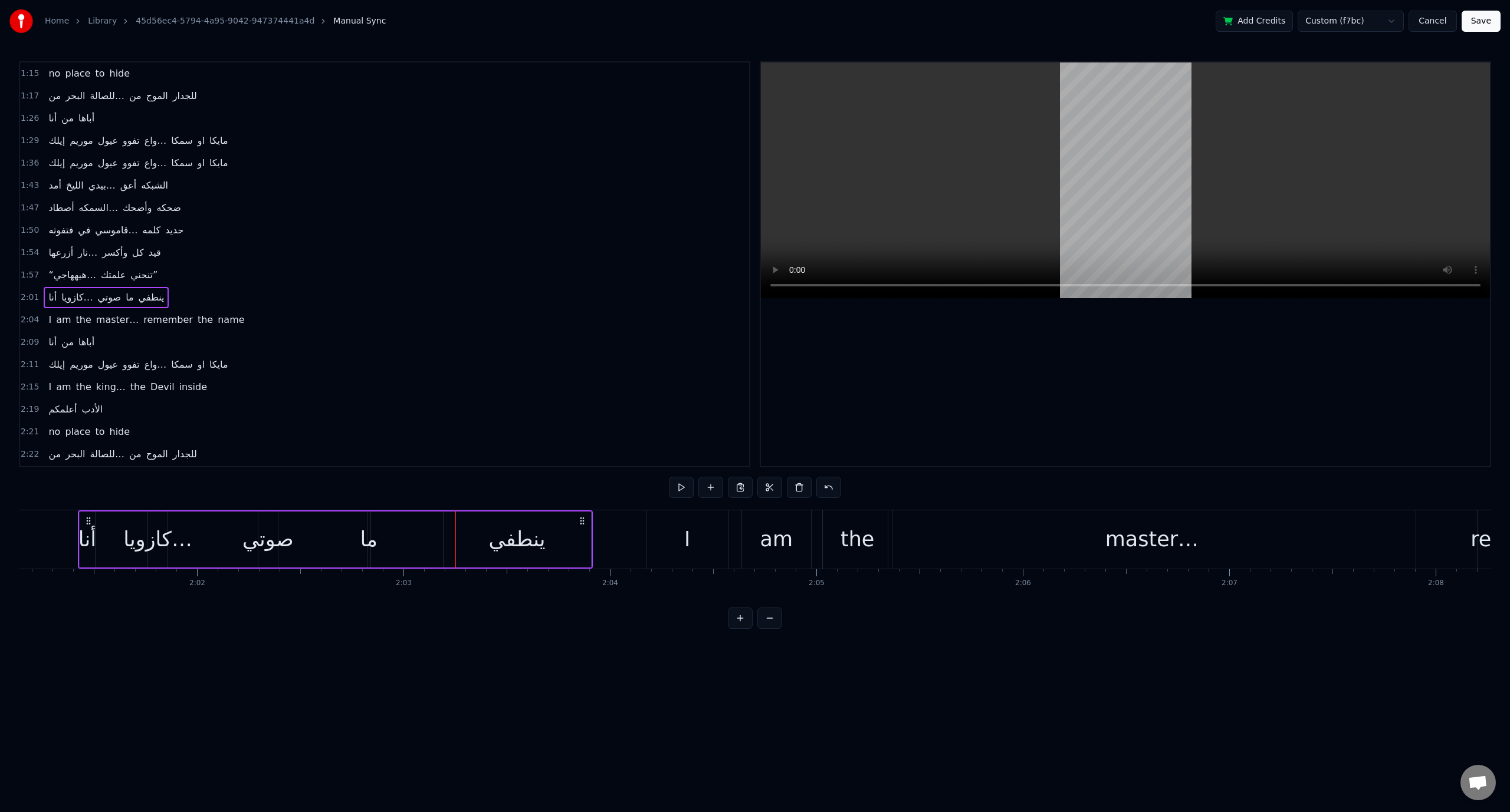
click at [268, 551] on div "صوتي" at bounding box center [268, 539] width 51 height 31
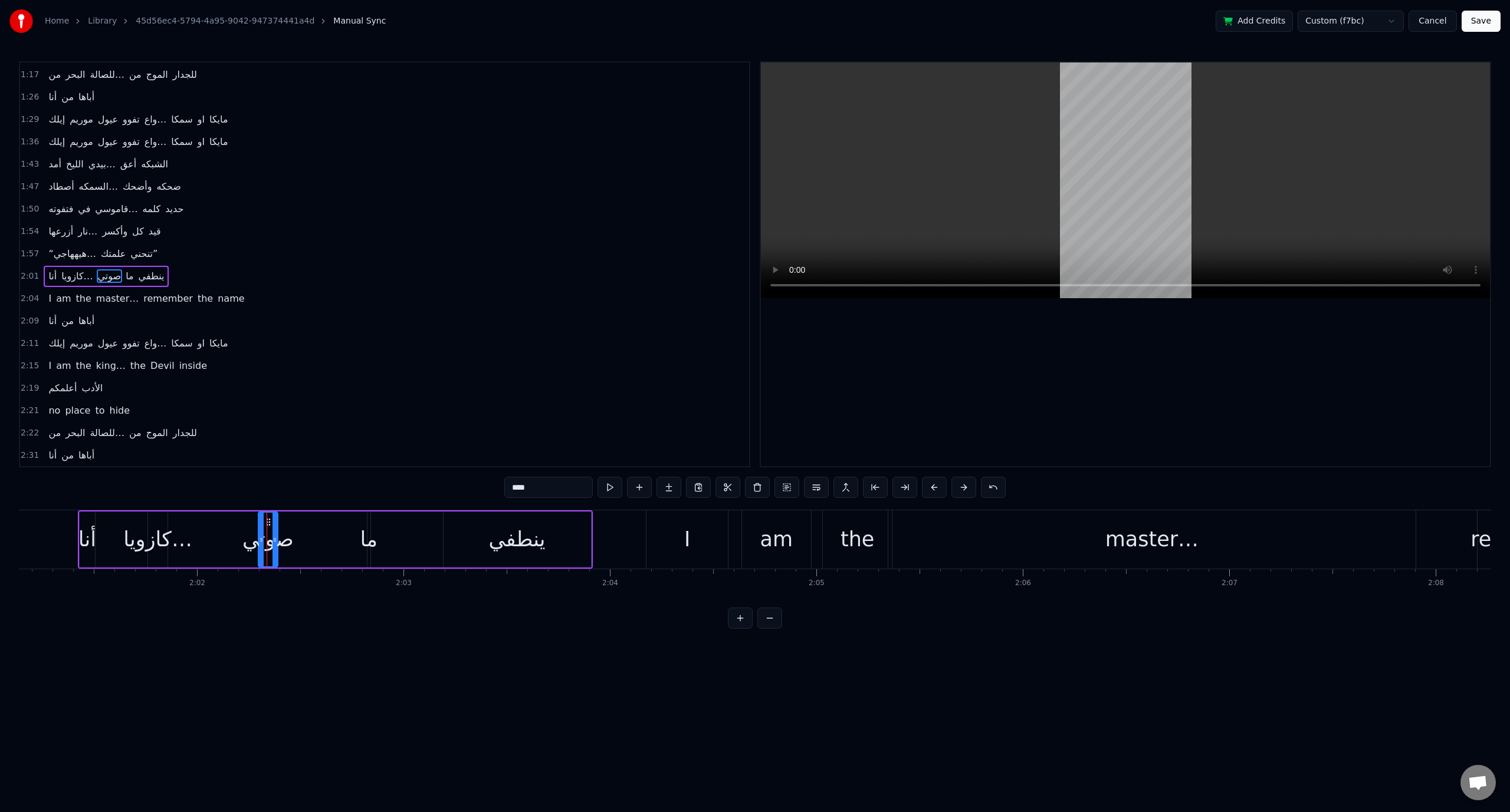
scroll to position [425, 0]
drag, startPoint x: 275, startPoint y: 521, endPoint x: 335, endPoint y: 526, distance: 60.2
click at [327, 525] on icon at bounding box center [323, 522] width 10 height 10
click at [387, 551] on div "‎أنا كازويا… صوتي ما ينطفي" at bounding box center [335, 539] width 514 height 58
click at [378, 546] on div "‎أنا كازويا… صوتي ما ينطفي" at bounding box center [335, 539] width 514 height 58
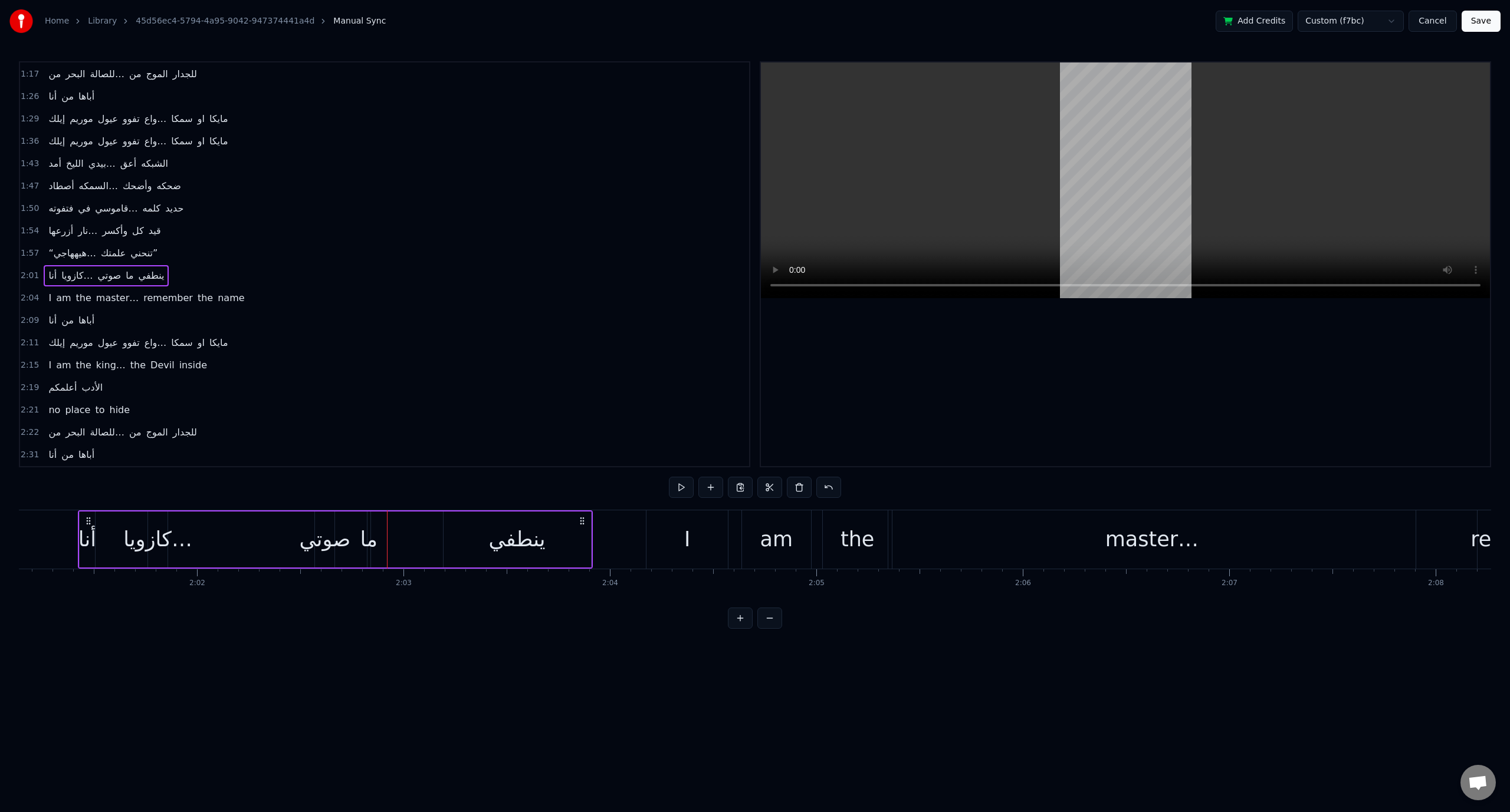
click at [368, 546] on div "ما" at bounding box center [368, 539] width 17 height 31
drag, startPoint x: 383, startPoint y: 524, endPoint x: 459, endPoint y: 525, distance: 76.0
click at [334, 543] on div "صوتي" at bounding box center [325, 539] width 51 height 31
type input "****"
drag, startPoint x: 333, startPoint y: 521, endPoint x: 358, endPoint y: 521, distance: 25.0
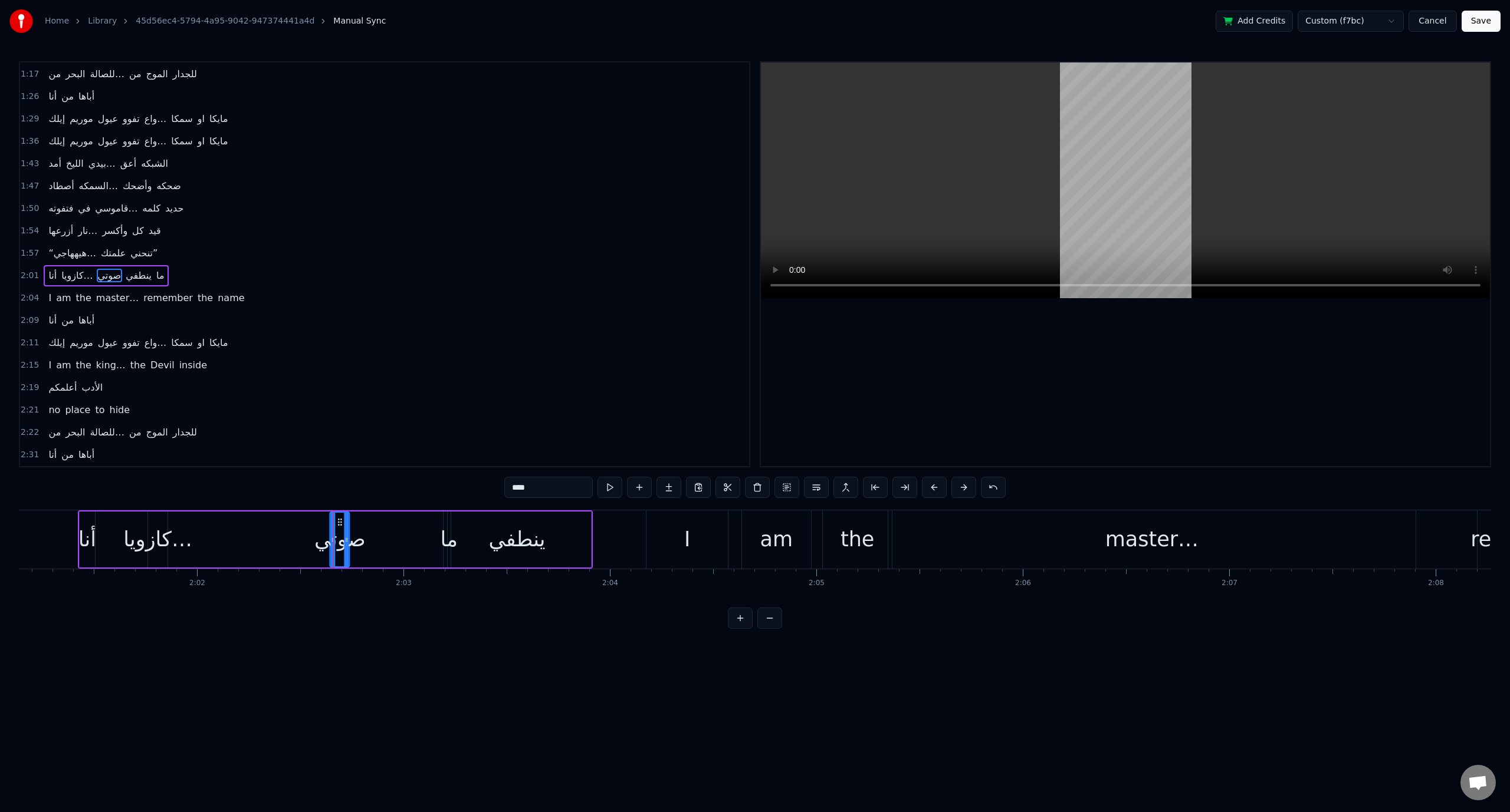
click at [345, 521] on icon at bounding box center [340, 522] width 10 height 10
drag, startPoint x: 358, startPoint y: 521, endPoint x: 393, endPoint y: 524, distance: 35.1
click at [393, 524] on icon at bounding box center [392, 522] width 10 height 10
click at [19, 244] on div "0:00 [PERSON_NAME]… the king of iron fist 0:04 Tournament 0:05 Muhahahaha 0:33 …" at bounding box center [385, 264] width 731 height 406
click at [29, 248] on span "1:57" at bounding box center [29, 253] width 18 height 12
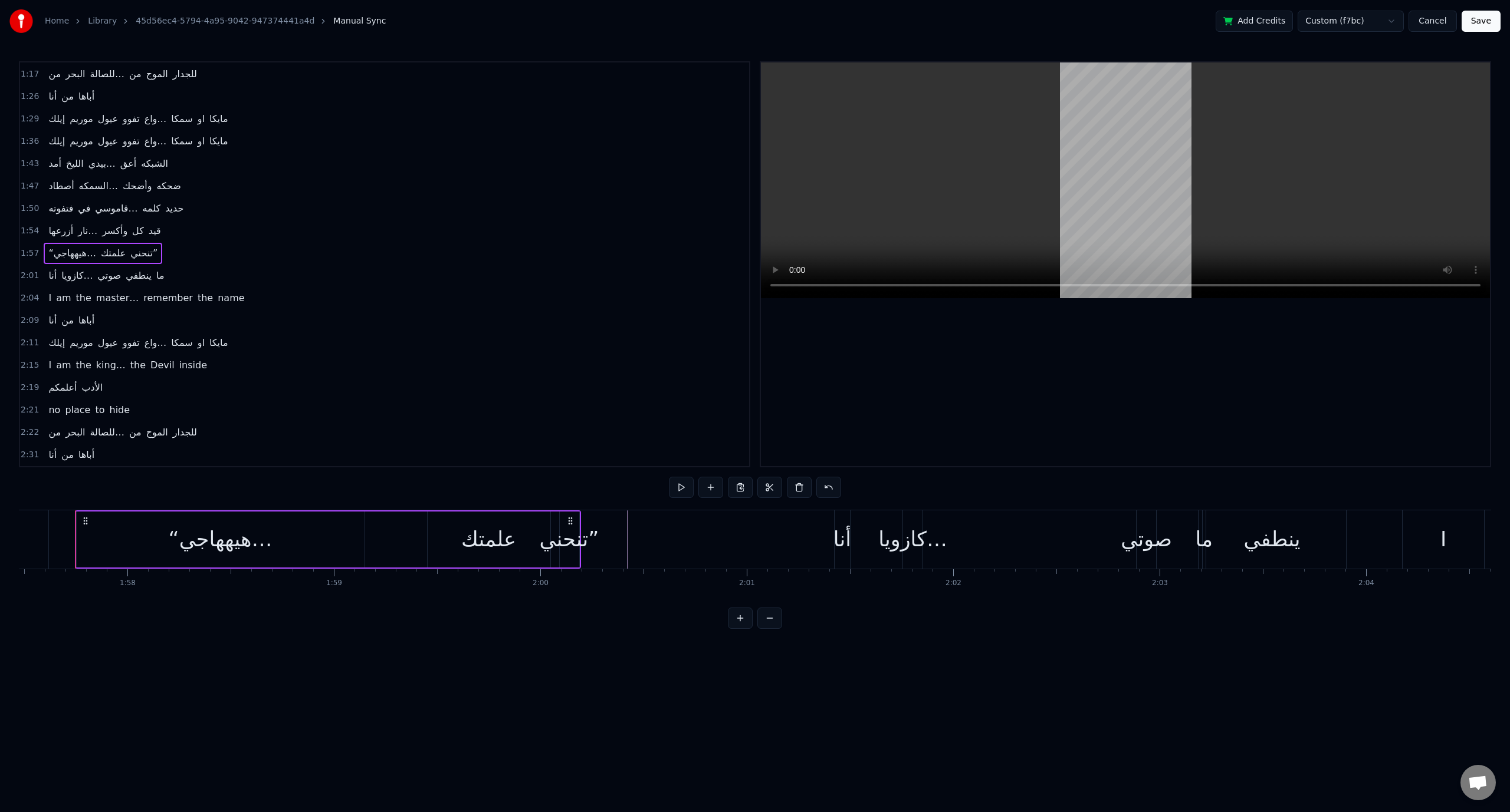
scroll to position [0, 24244]
click at [842, 551] on div "‎أنا" at bounding box center [846, 539] width 18 height 31
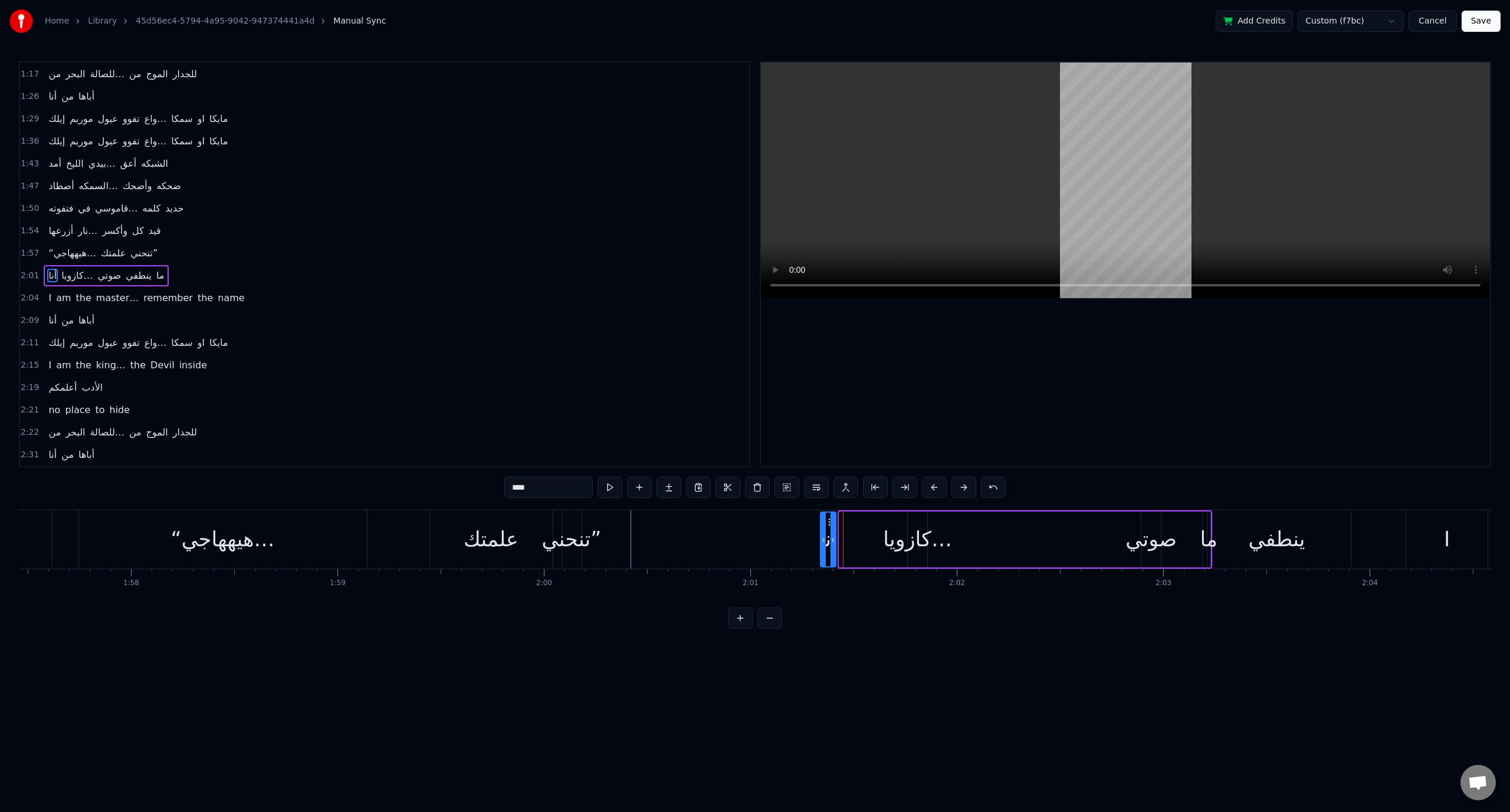
drag, startPoint x: 847, startPoint y: 521, endPoint x: 826, endPoint y: 520, distance: 21.0
click at [826, 520] on icon at bounding box center [831, 522] width 10 height 10
drag, startPoint x: 827, startPoint y: 521, endPoint x: 816, endPoint y: 523, distance: 11.2
click at [816, 523] on icon at bounding box center [817, 522] width 10 height 10
click at [22, 248] on span "1:57" at bounding box center [29, 253] width 18 height 12
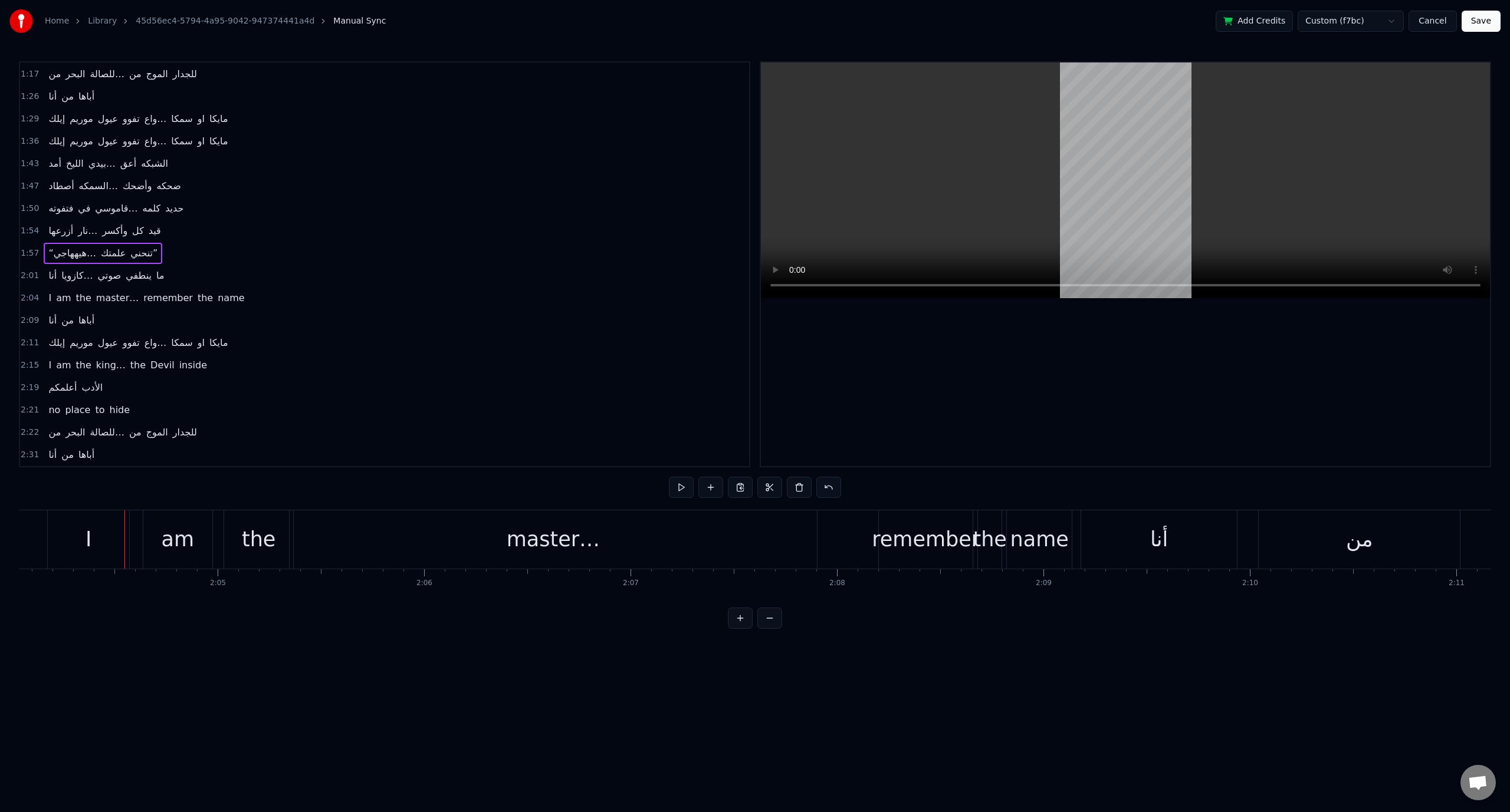
scroll to position [0, 25604]
click at [112, 269] on span "صوتي" at bounding box center [109, 275] width 26 height 14
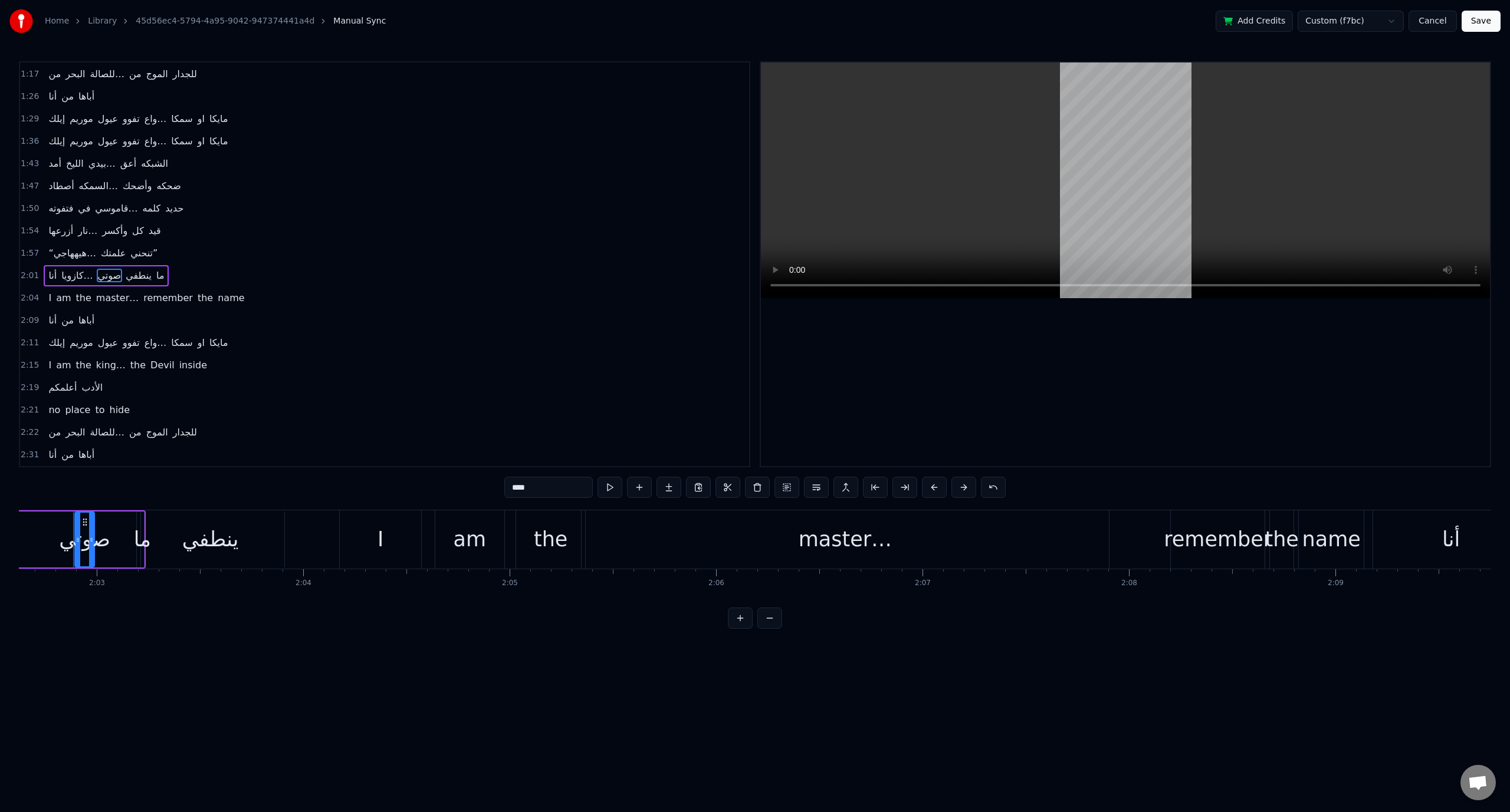
scroll to position [0, 25305]
click at [219, 545] on div "ينطفي" at bounding box center [215, 539] width 57 height 31
type input "*****"
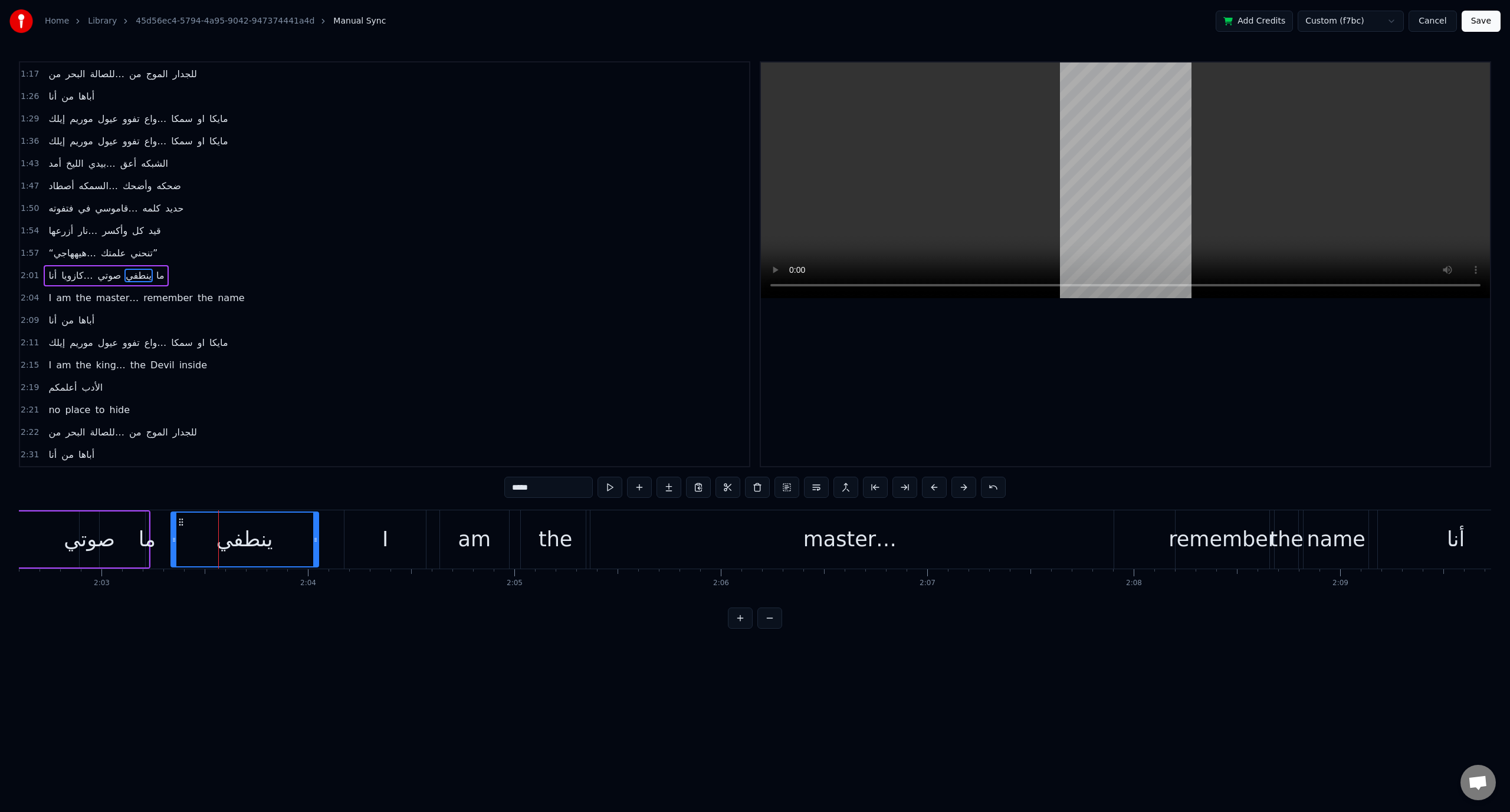
drag, startPoint x: 154, startPoint y: 519, endPoint x: 183, endPoint y: 521, distance: 29.1
click at [29, 248] on span "1:57" at bounding box center [29, 253] width 18 height 12
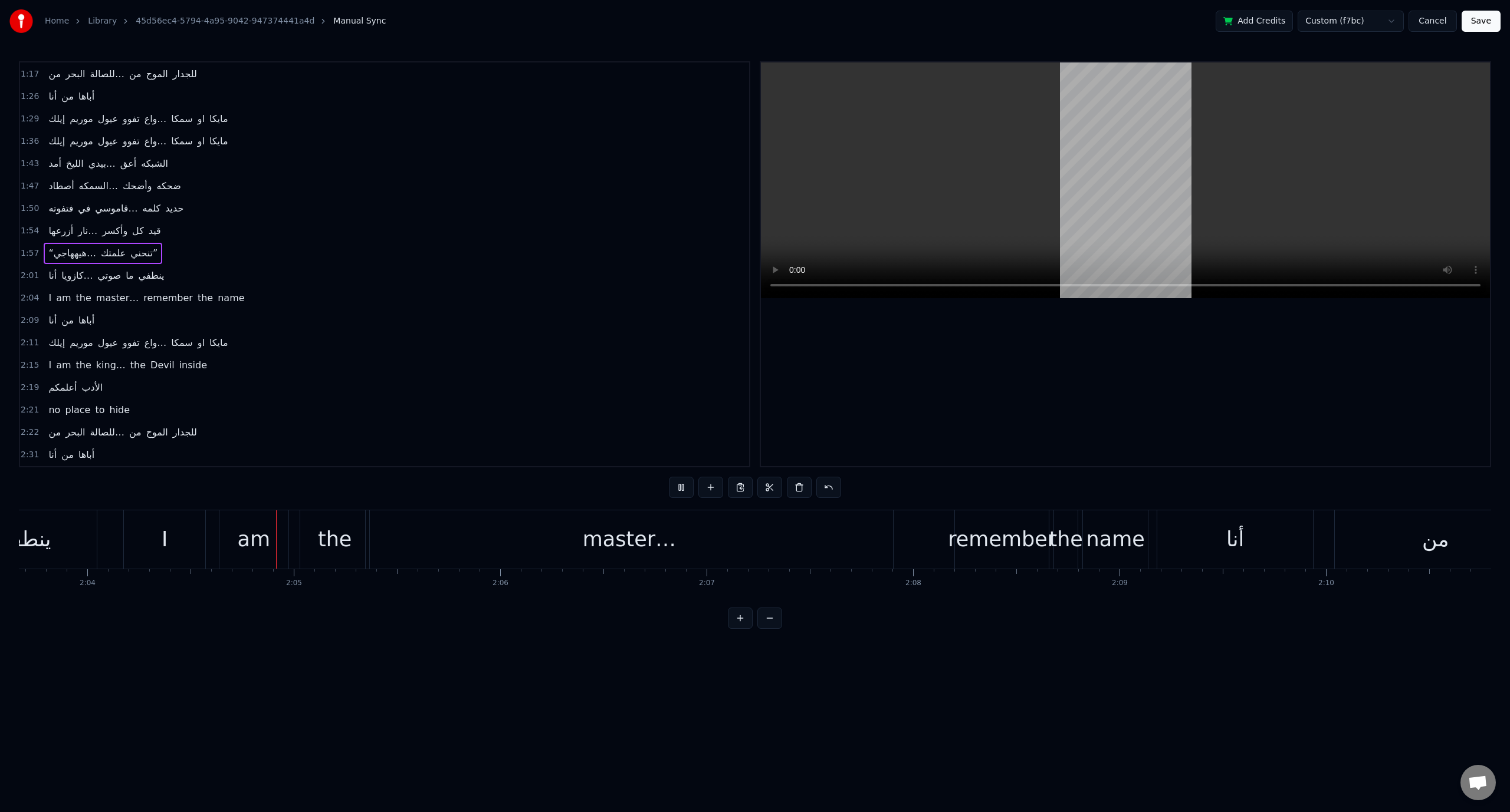
scroll to position [0, 25602]
click at [194, 543] on div "am" at bounding box center [178, 539] width 69 height 58
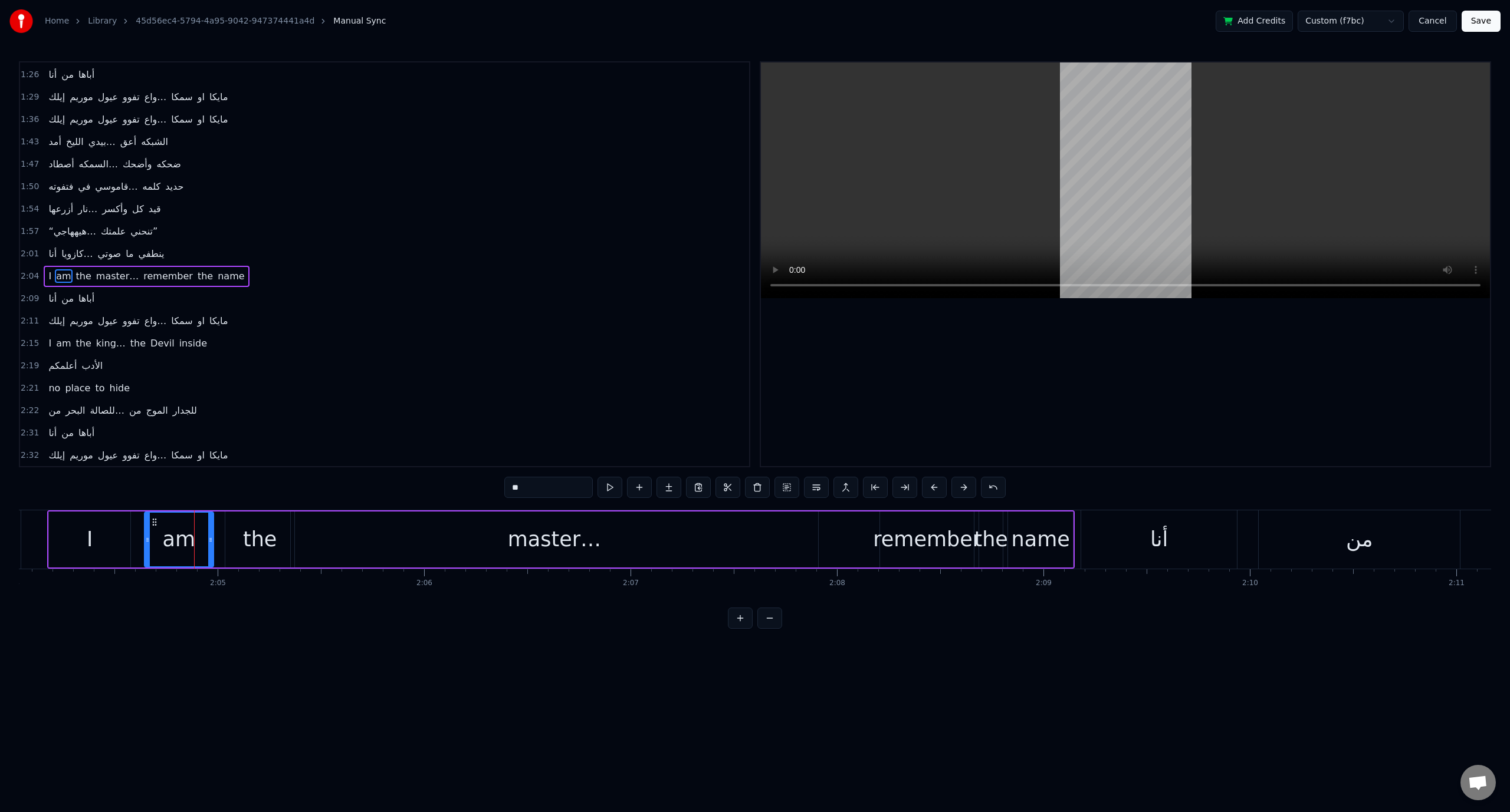
scroll to position [447, 0]
click at [37, 265] on div "2:04 I am the master… remember the name" at bounding box center [384, 276] width 729 height 22
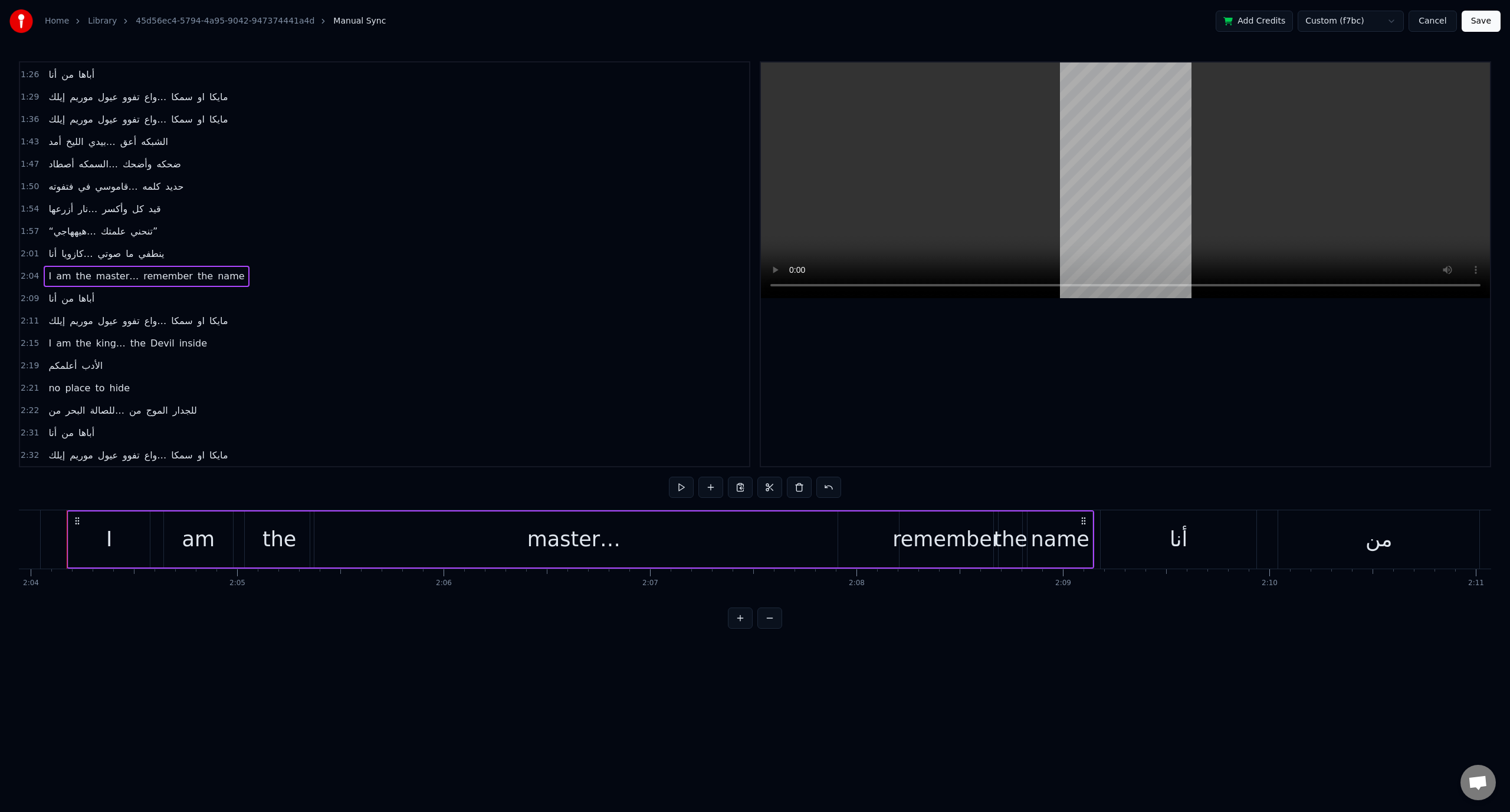
scroll to position [0, 25571]
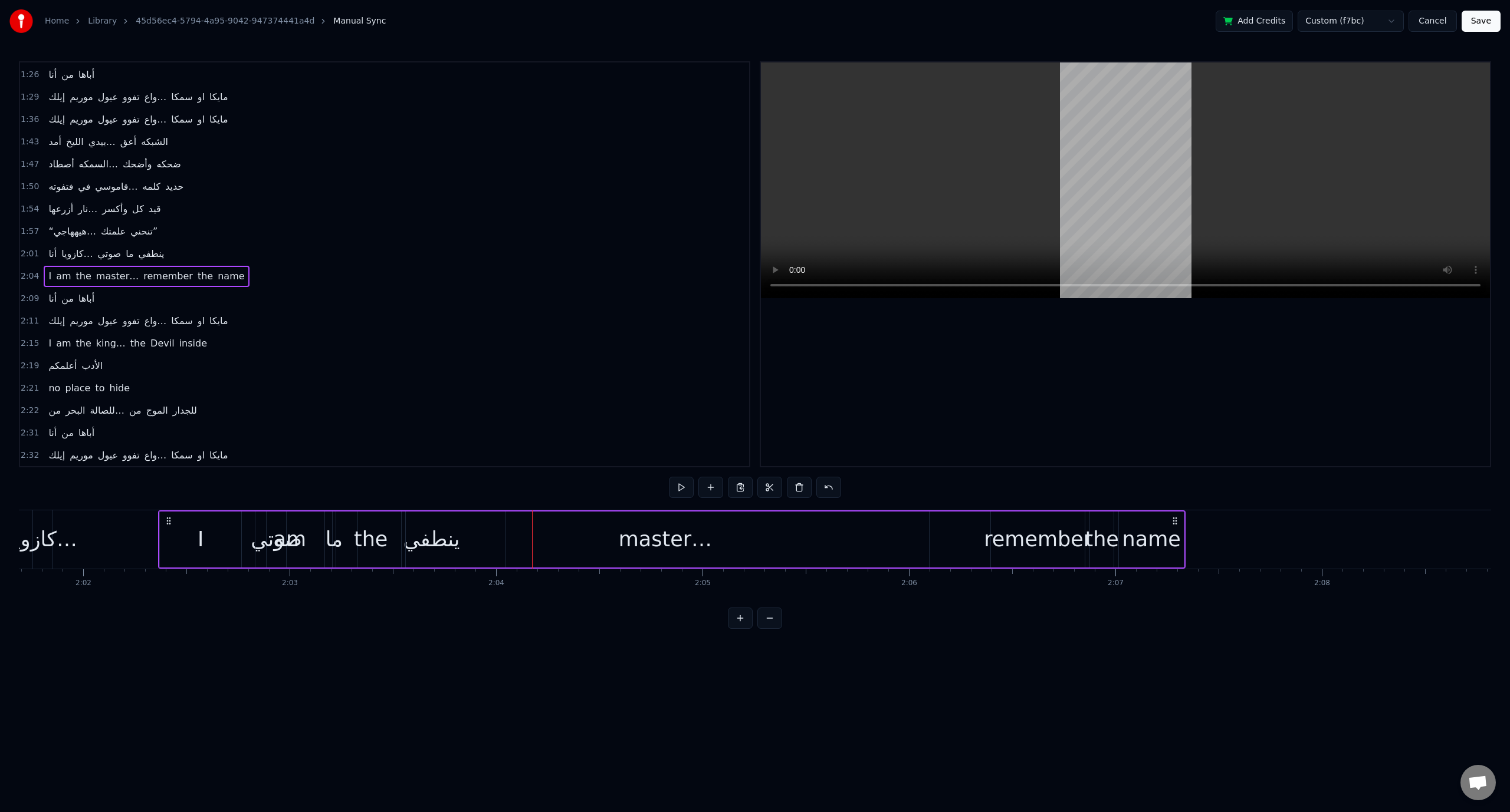
drag, startPoint x: 84, startPoint y: 521, endPoint x: 106, endPoint y: 524, distance: 22.2
click at [158, 524] on div "I am the master… remember the name" at bounding box center [671, 539] width 1027 height 58
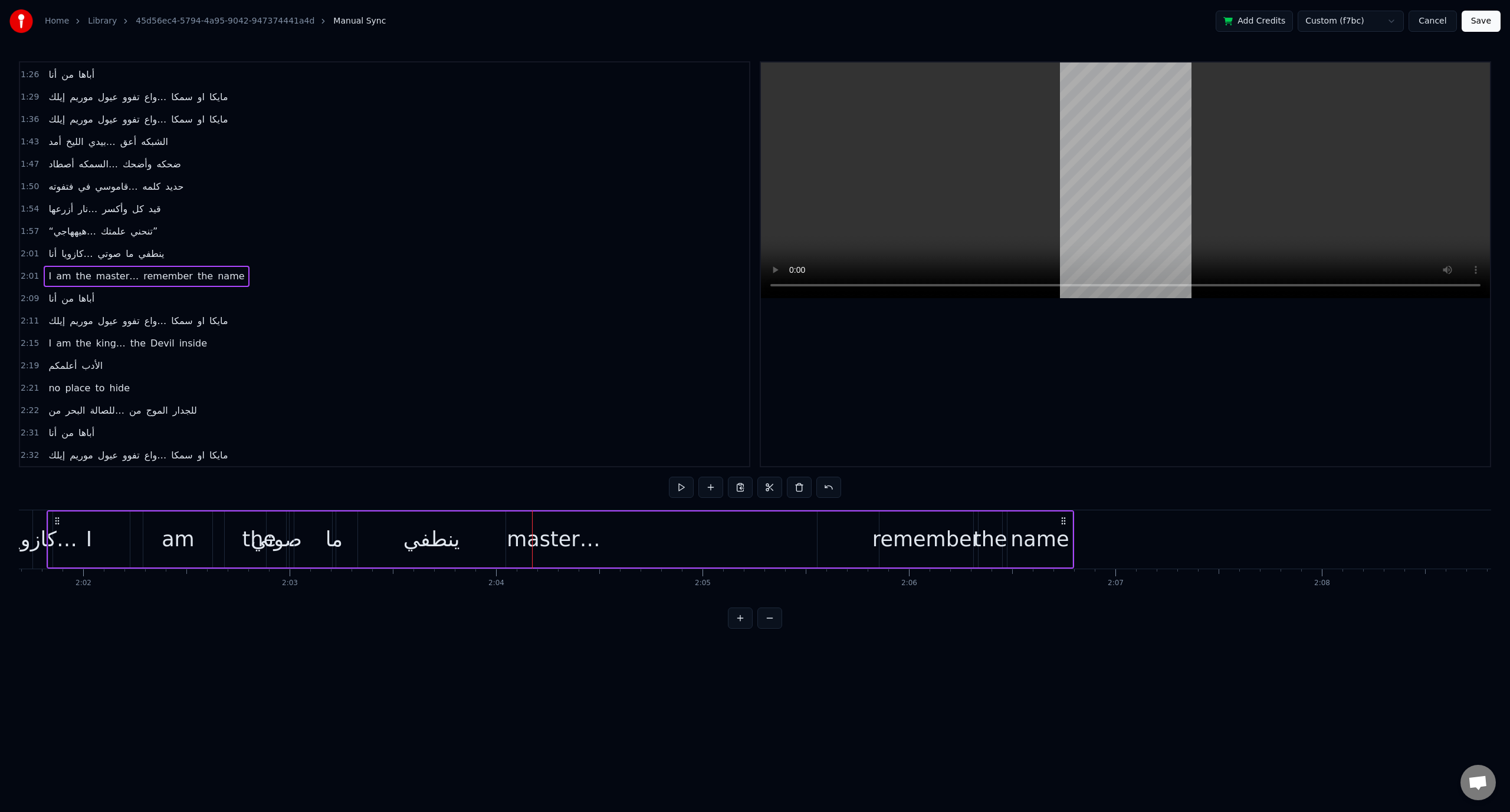
scroll to position [0, 25060]
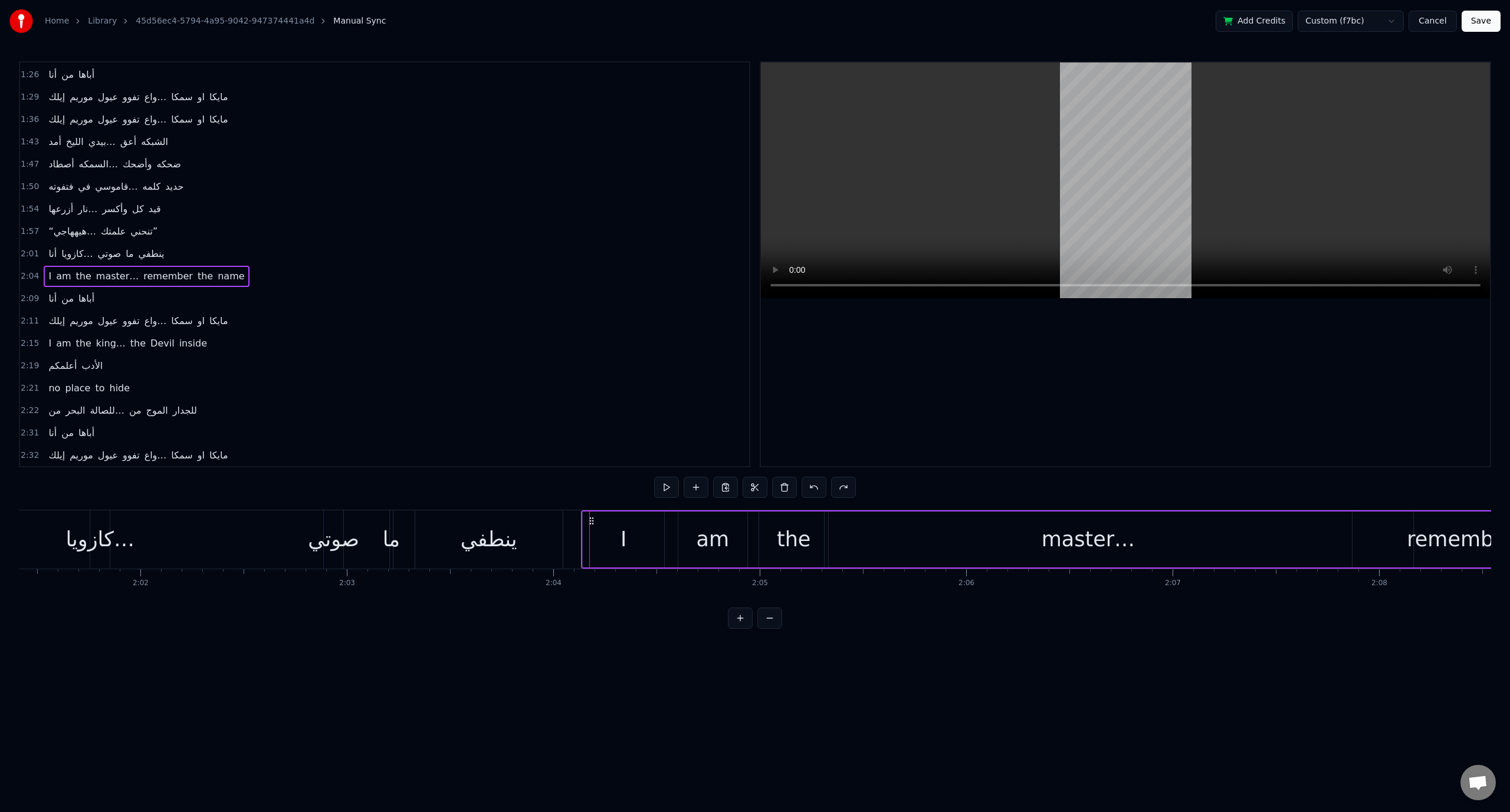
drag, startPoint x: 601, startPoint y: 522, endPoint x: 592, endPoint y: 522, distance: 9.0
click at [592, 522] on icon at bounding box center [592, 521] width 10 height 10
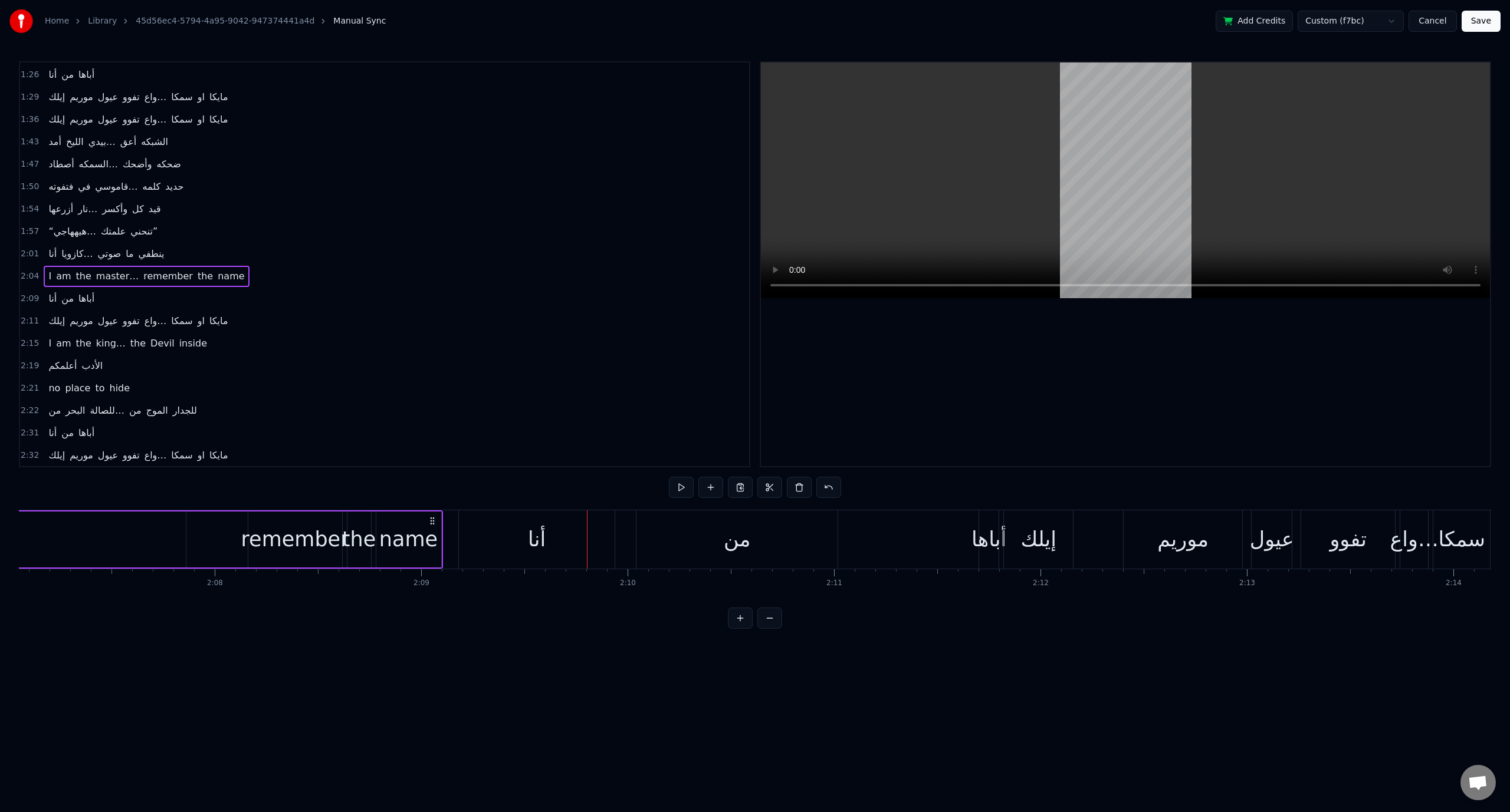
scroll to position [0, 26157]
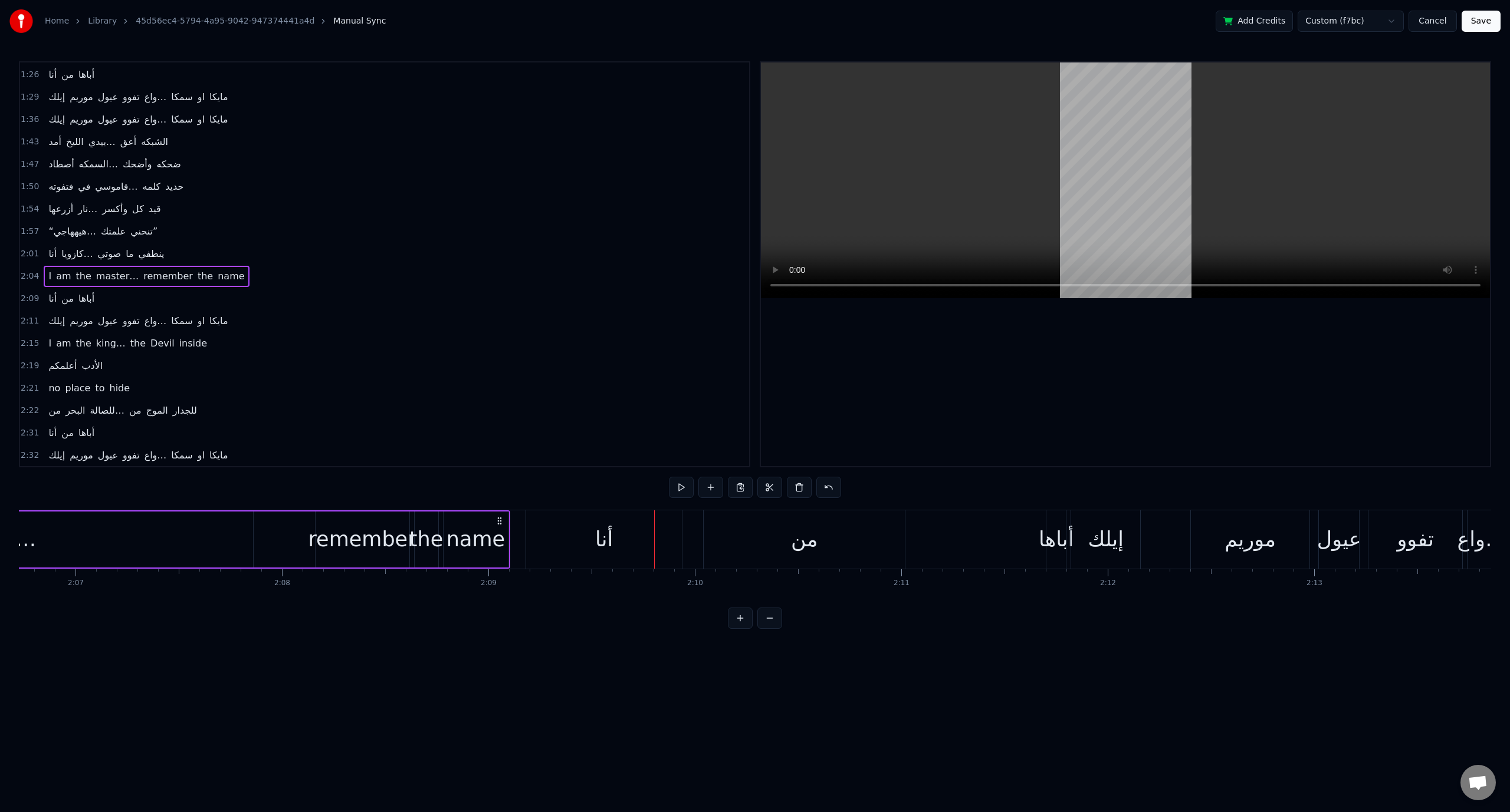
click at [49, 292] on span "‎أنا" at bounding box center [52, 299] width 10 height 14
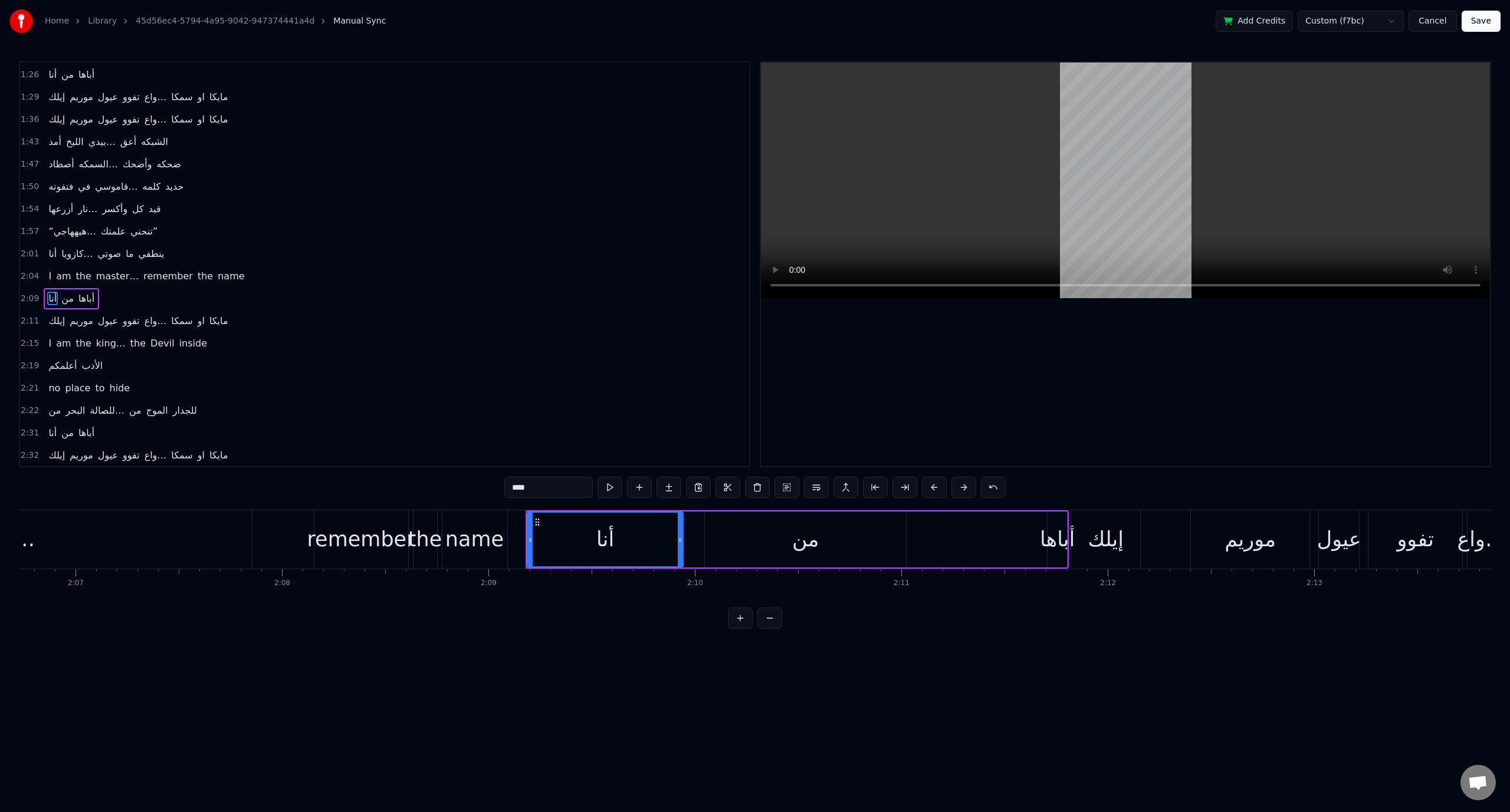
scroll to position [469, 0]
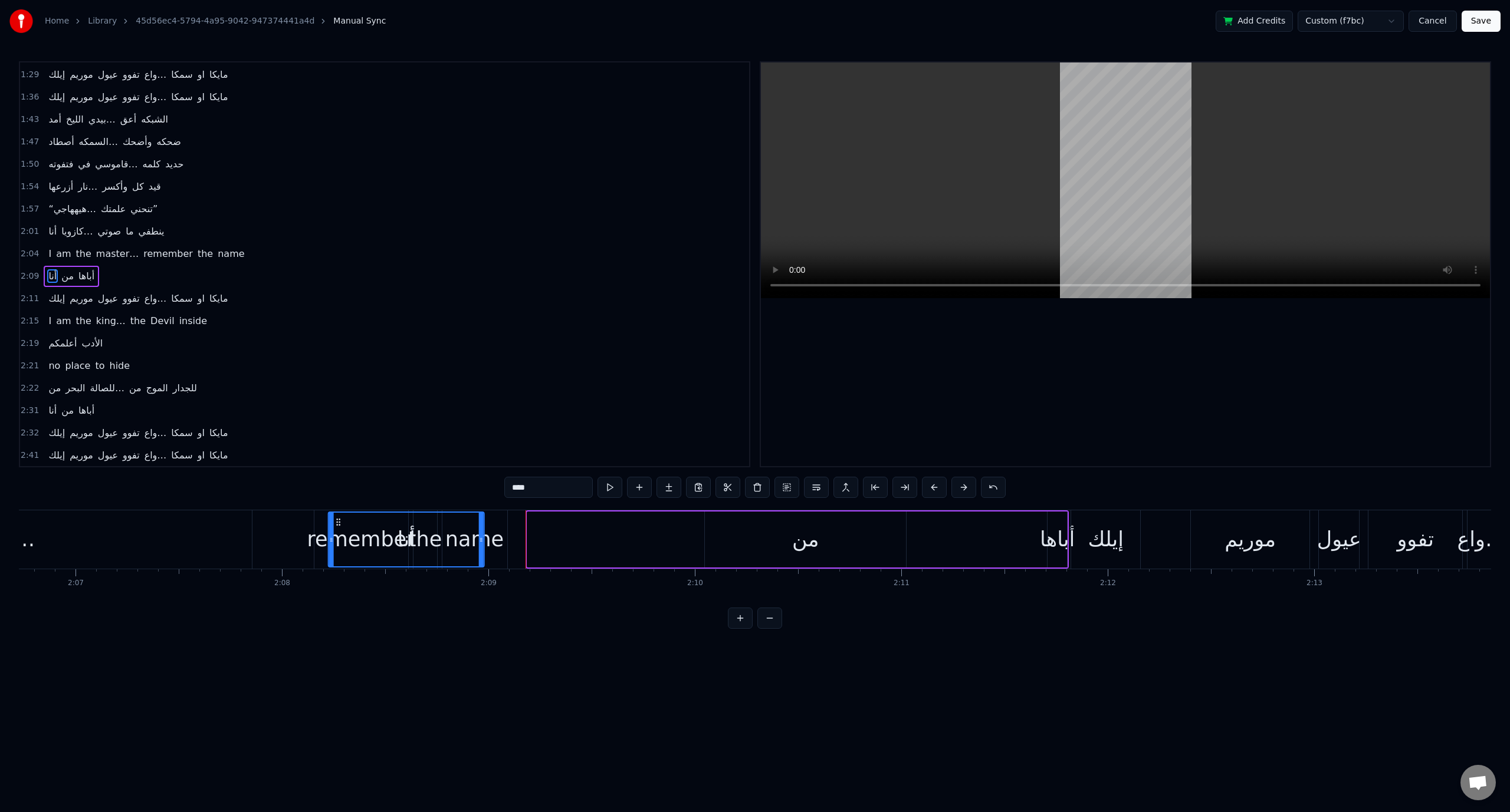
drag, startPoint x: 537, startPoint y: 523, endPoint x: 338, endPoint y: 510, distance: 199.4
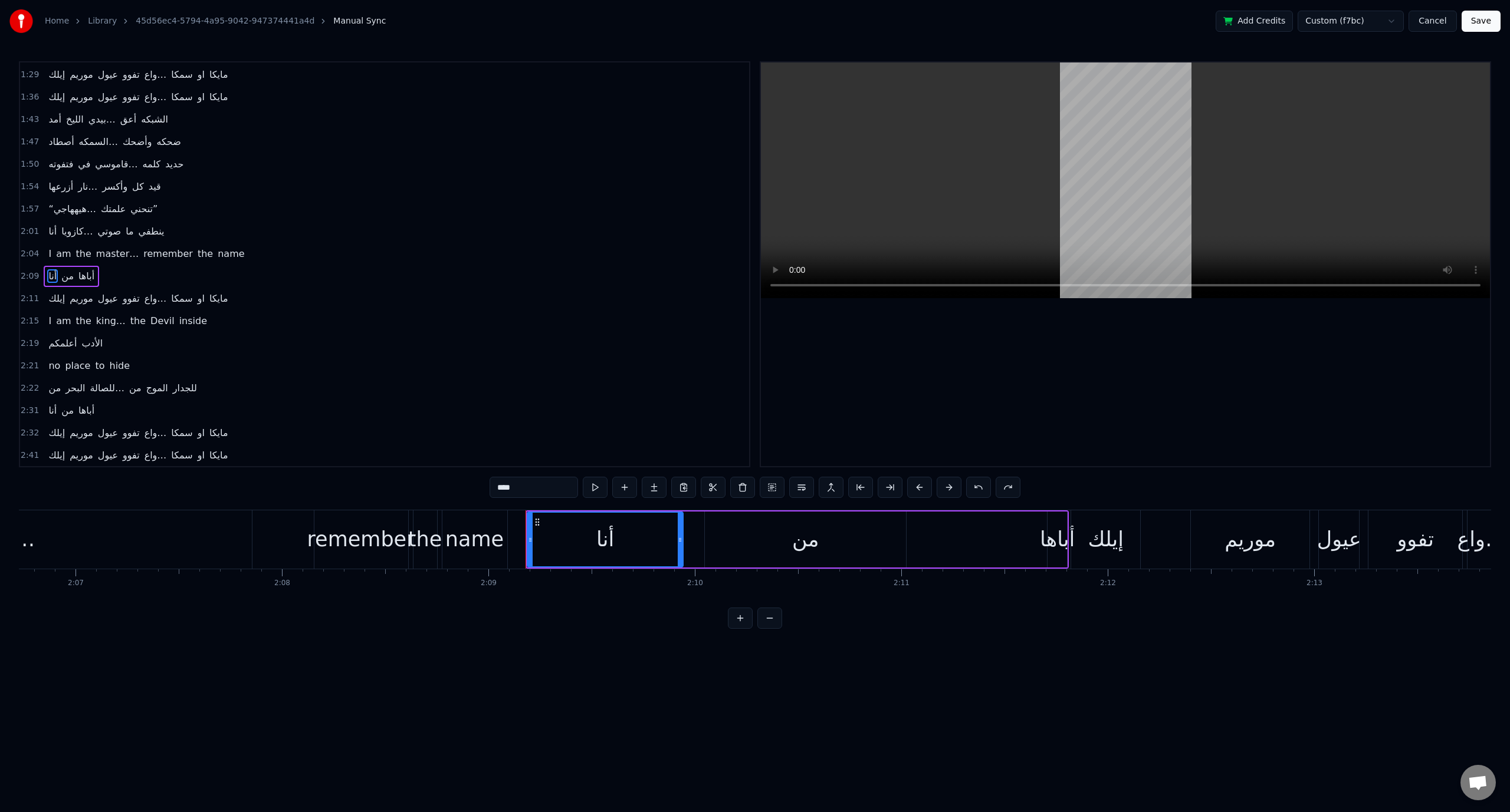
click at [22, 271] on span "2:09" at bounding box center [29, 276] width 18 height 12
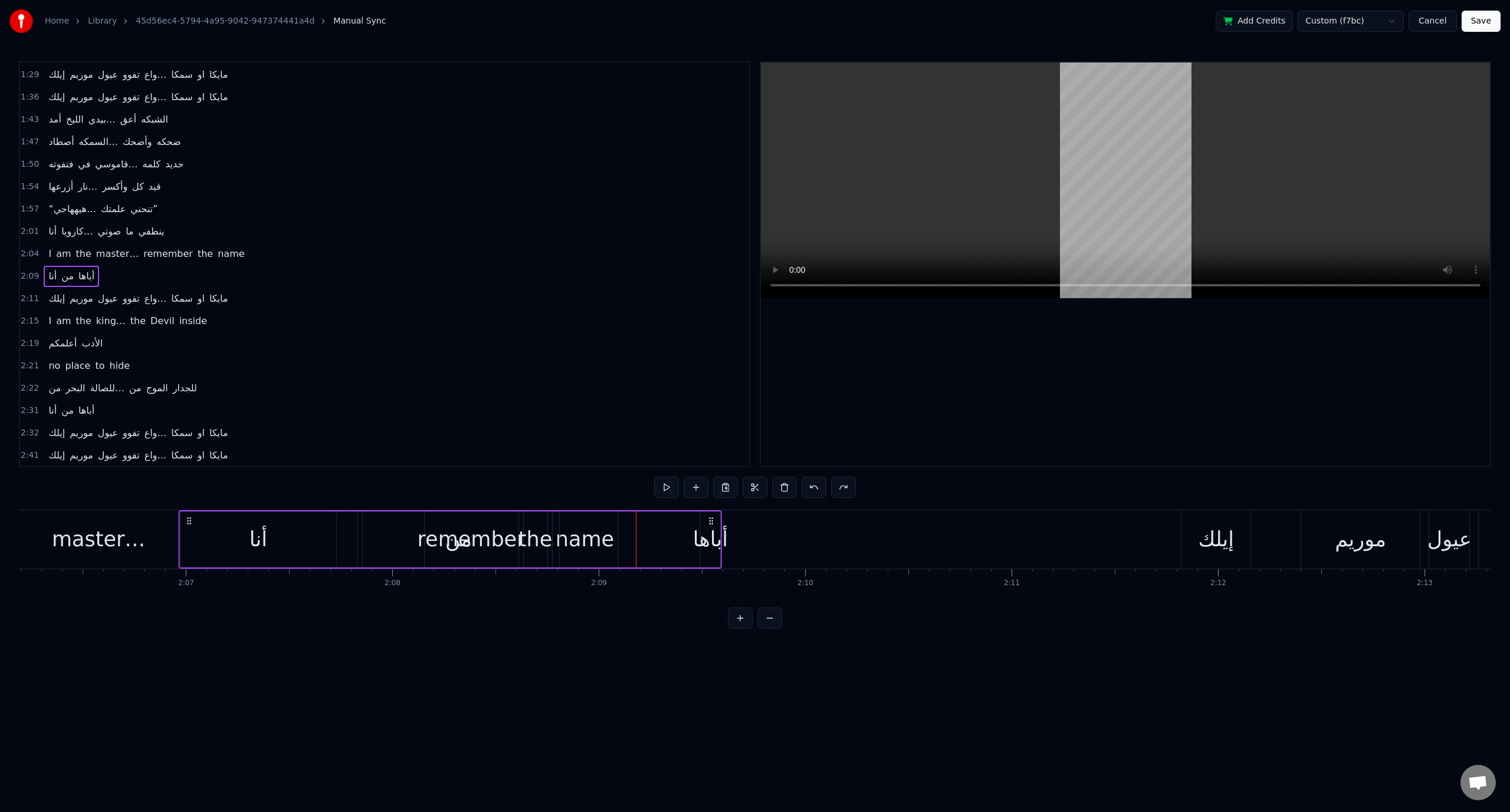
drag, startPoint x: 537, startPoint y: 521, endPoint x: 190, endPoint y: 512, distance: 347.1
click at [190, 512] on div "‎أنا من أباها" at bounding box center [450, 539] width 543 height 58
drag, startPoint x: 198, startPoint y: 519, endPoint x: 280, endPoint y: 524, distance: 82.2
click at [264, 524] on icon at bounding box center [259, 521] width 10 height 10
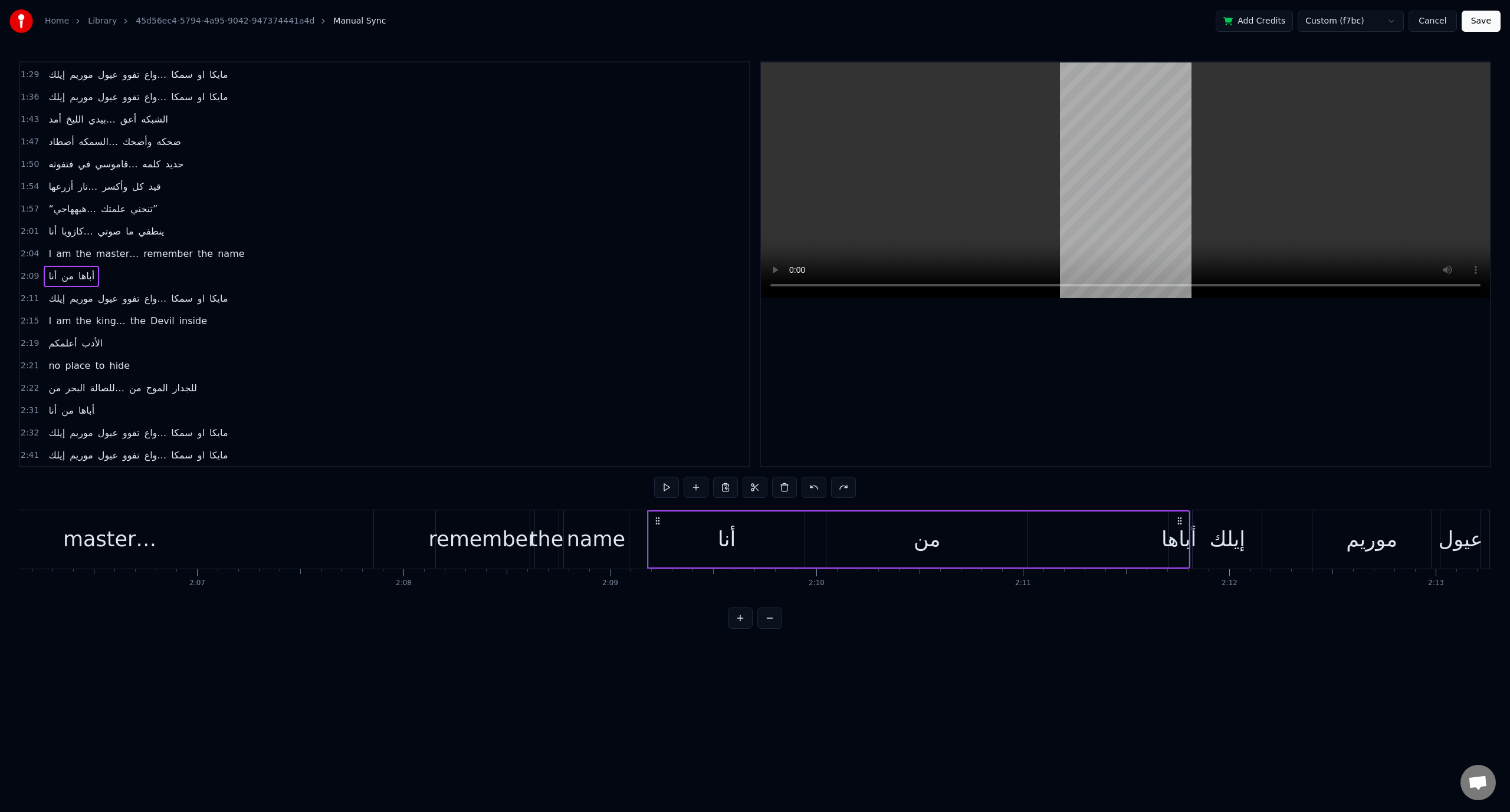
click at [142, 247] on span "remember" at bounding box center [167, 253] width 52 height 14
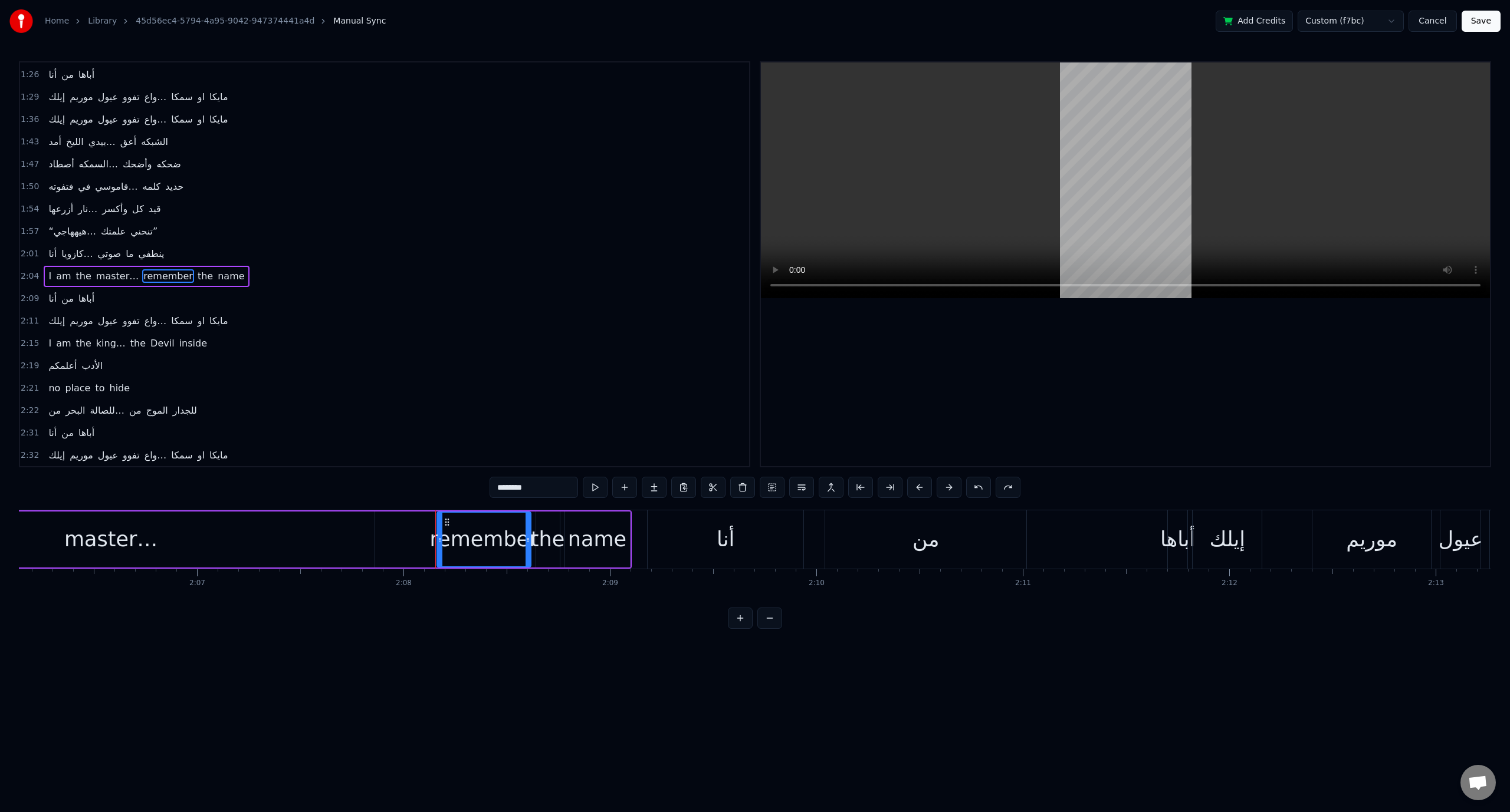
click at [125, 267] on div "I am the master… remember the name" at bounding box center [147, 276] width 205 height 21
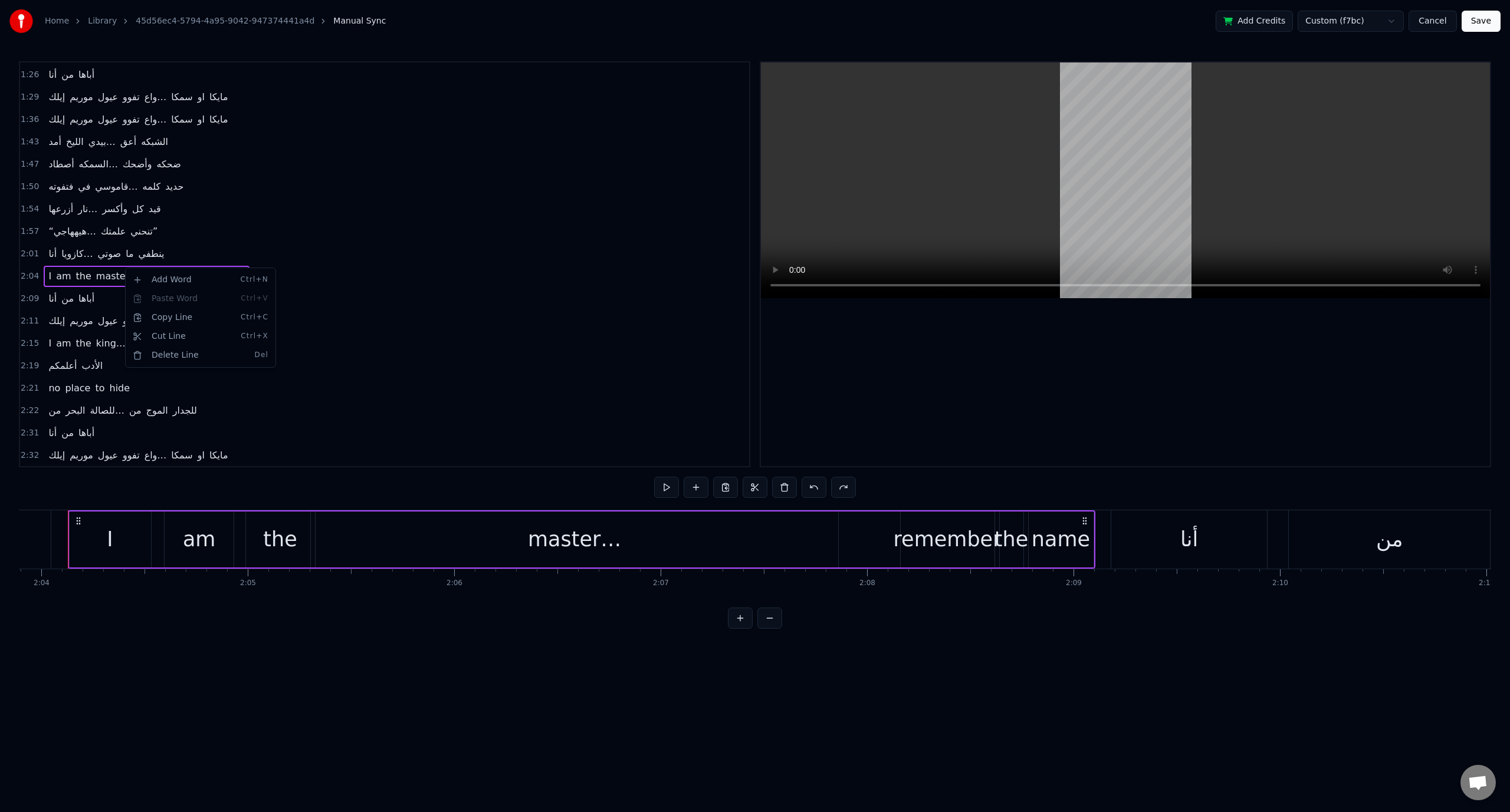
scroll to position [0, 25561]
click at [165, 340] on div "Cut Line Ctrl+X" at bounding box center [201, 337] width 145 height 19
click at [123, 269] on span "master…" at bounding box center [117, 275] width 45 height 14
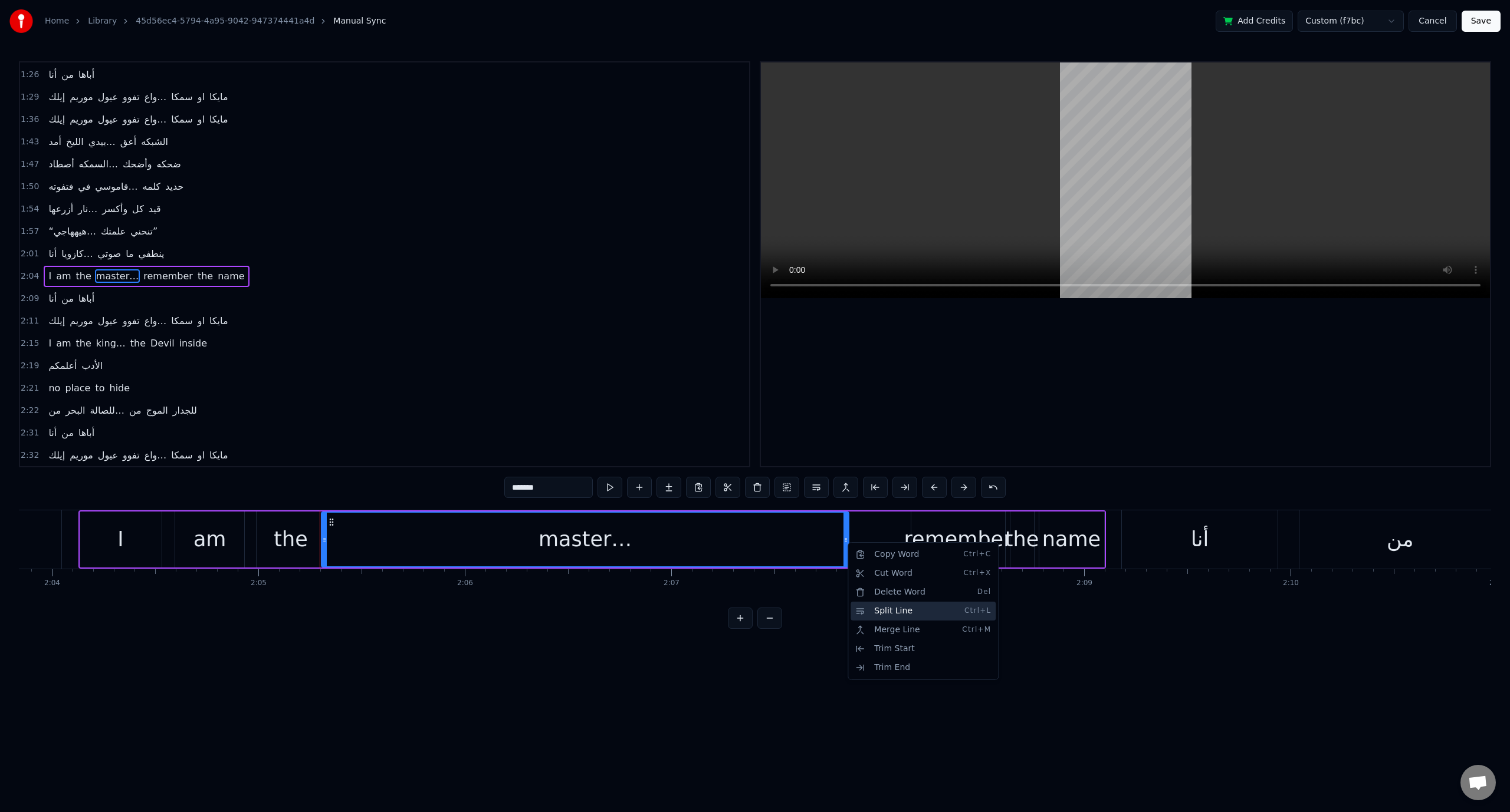
click at [878, 607] on div "Split Line Ctrl+L" at bounding box center [923, 611] width 145 height 19
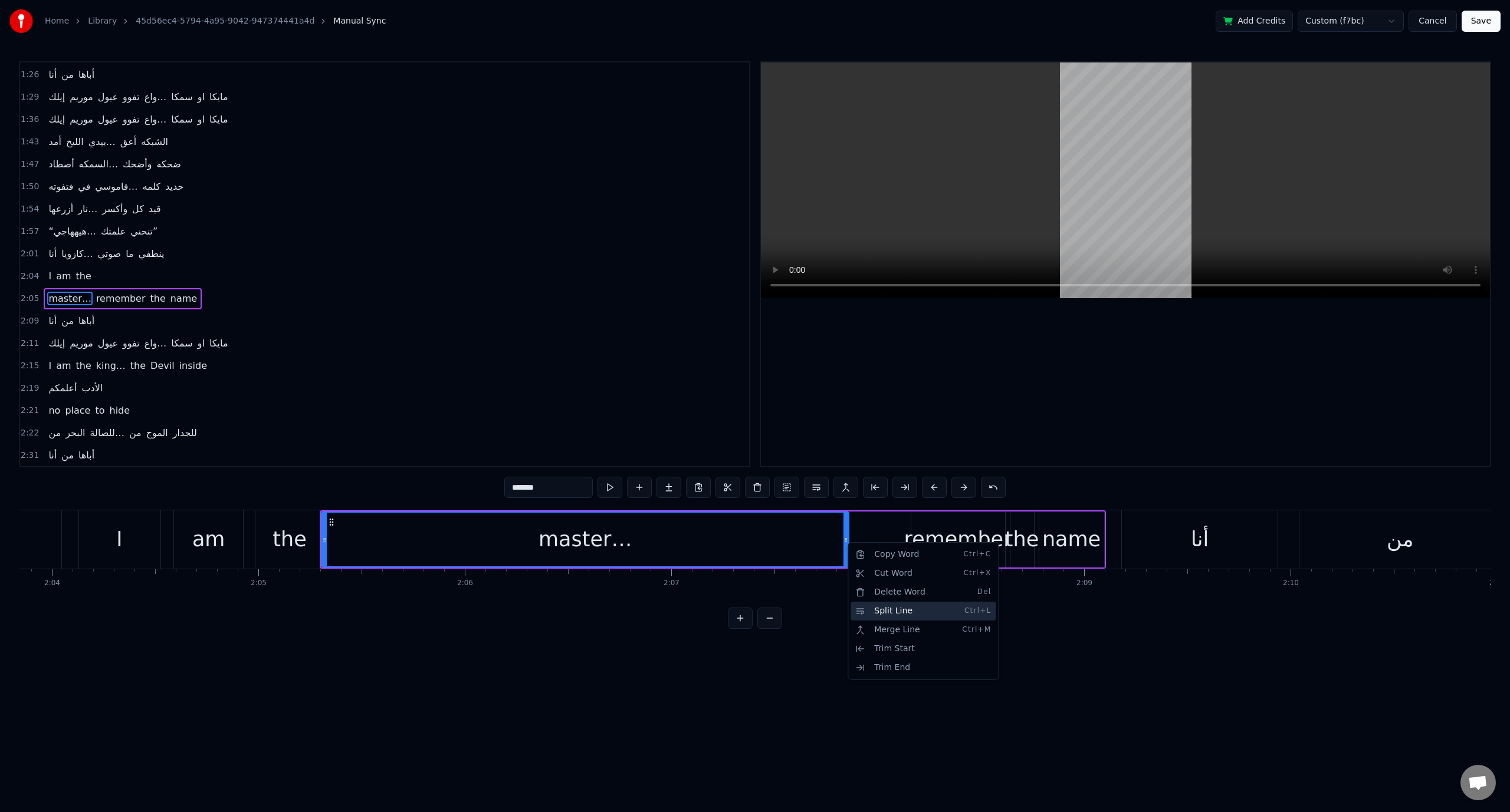
scroll to position [469, 0]
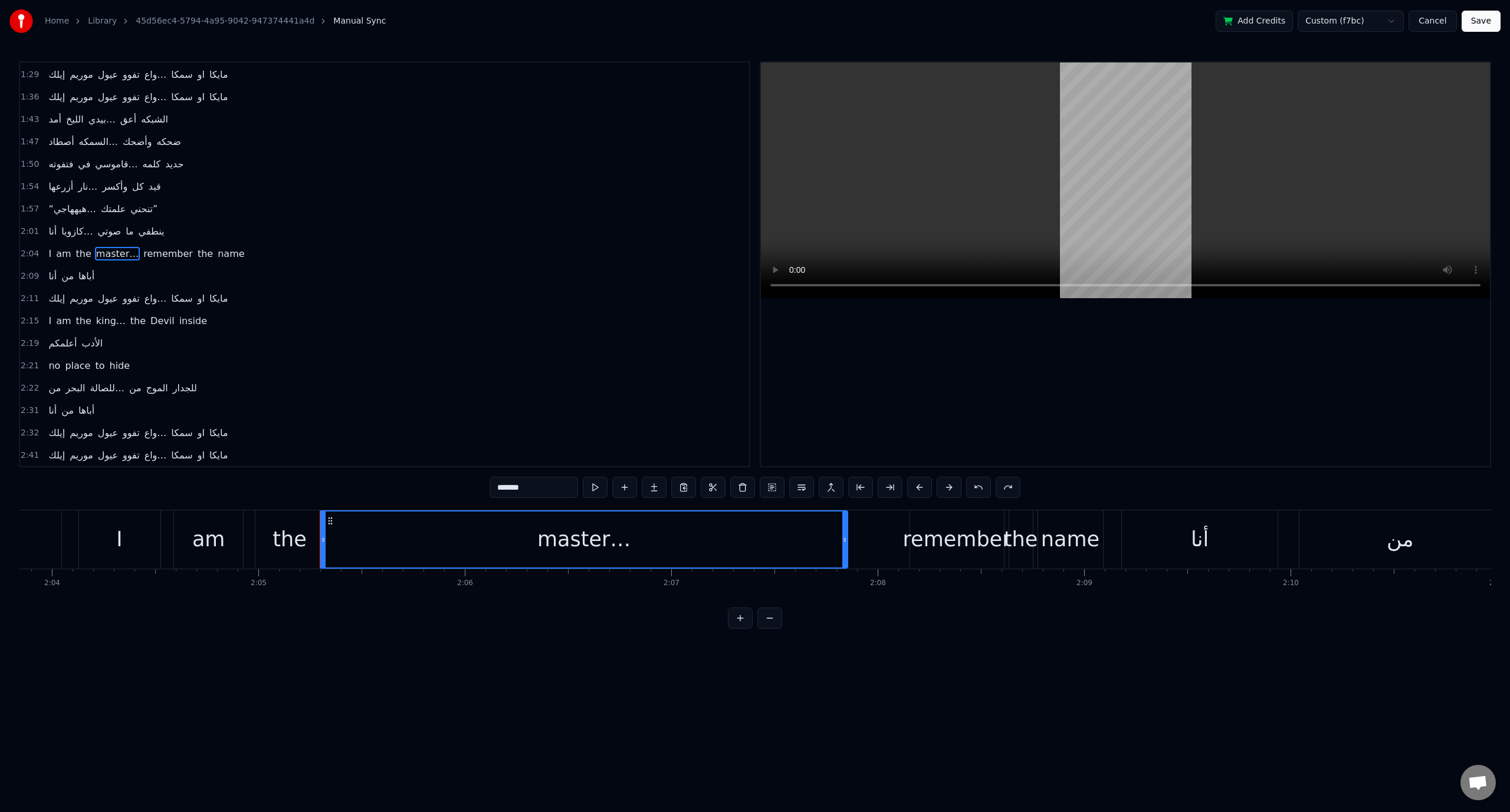
click at [874, 544] on div "I am the master… remember the name" at bounding box center [592, 539] width 1027 height 58
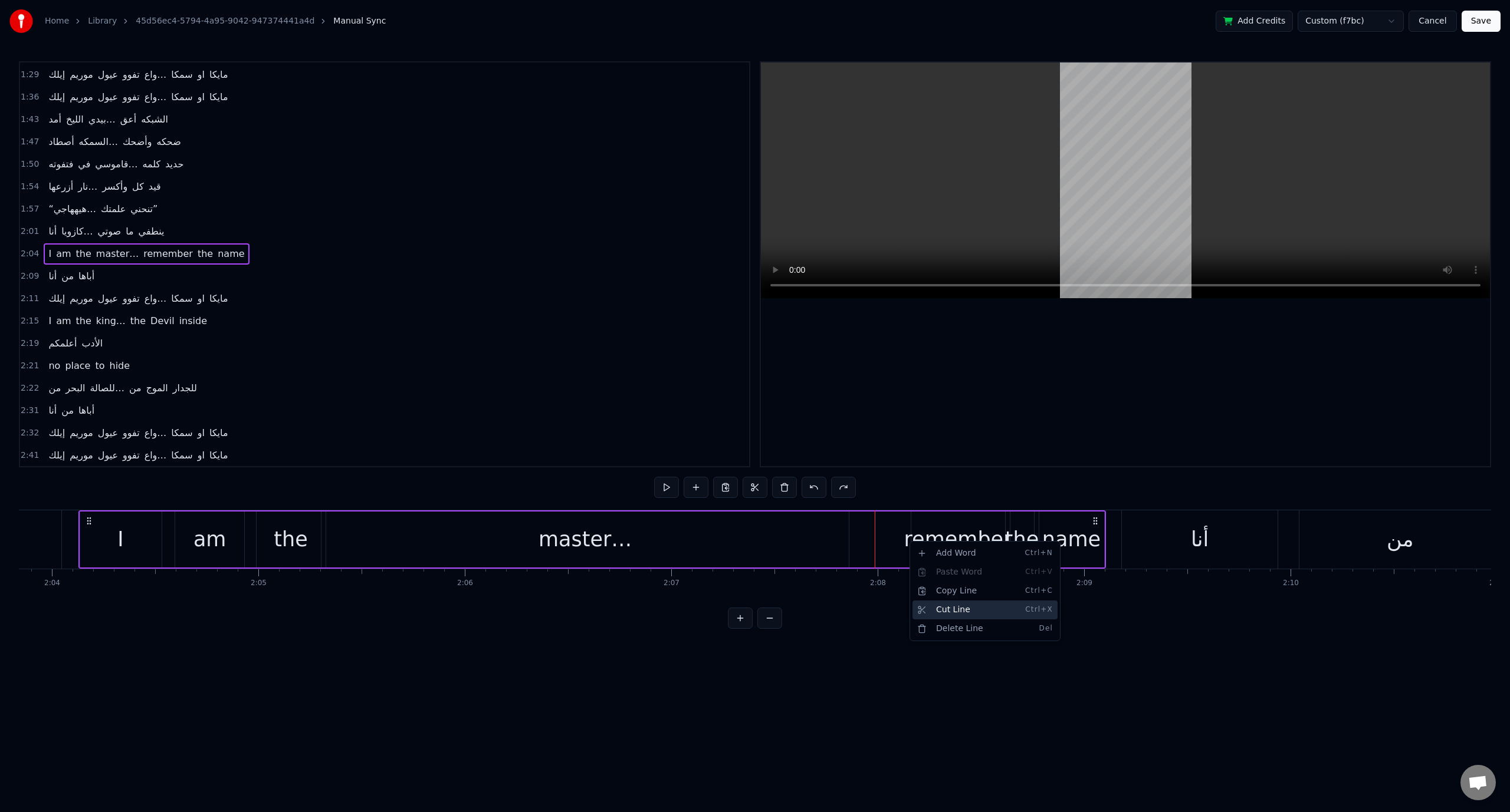
click at [949, 605] on div "Cut Line Ctrl+X" at bounding box center [985, 611] width 145 height 19
click at [159, 247] on span "remember" at bounding box center [167, 253] width 52 height 14
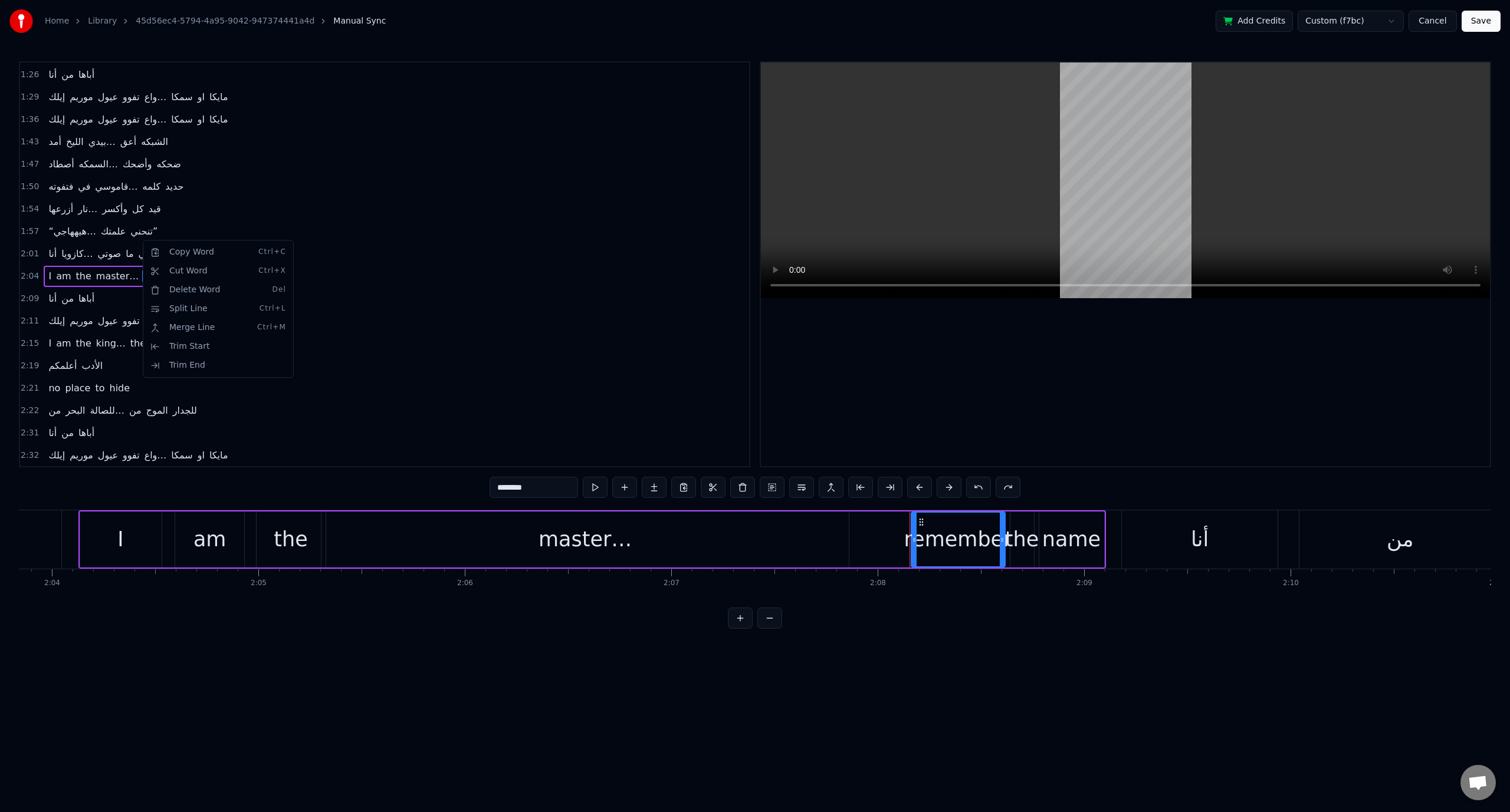
click at [127, 271] on html "Home Library 45d56ec4-5794-4a95-9042-947374441a4d Manual Sync Add Credits Custo…" at bounding box center [755, 324] width 1510 height 648
click at [202, 335] on div "Split Line Ctrl+L" at bounding box center [208, 338] width 145 height 19
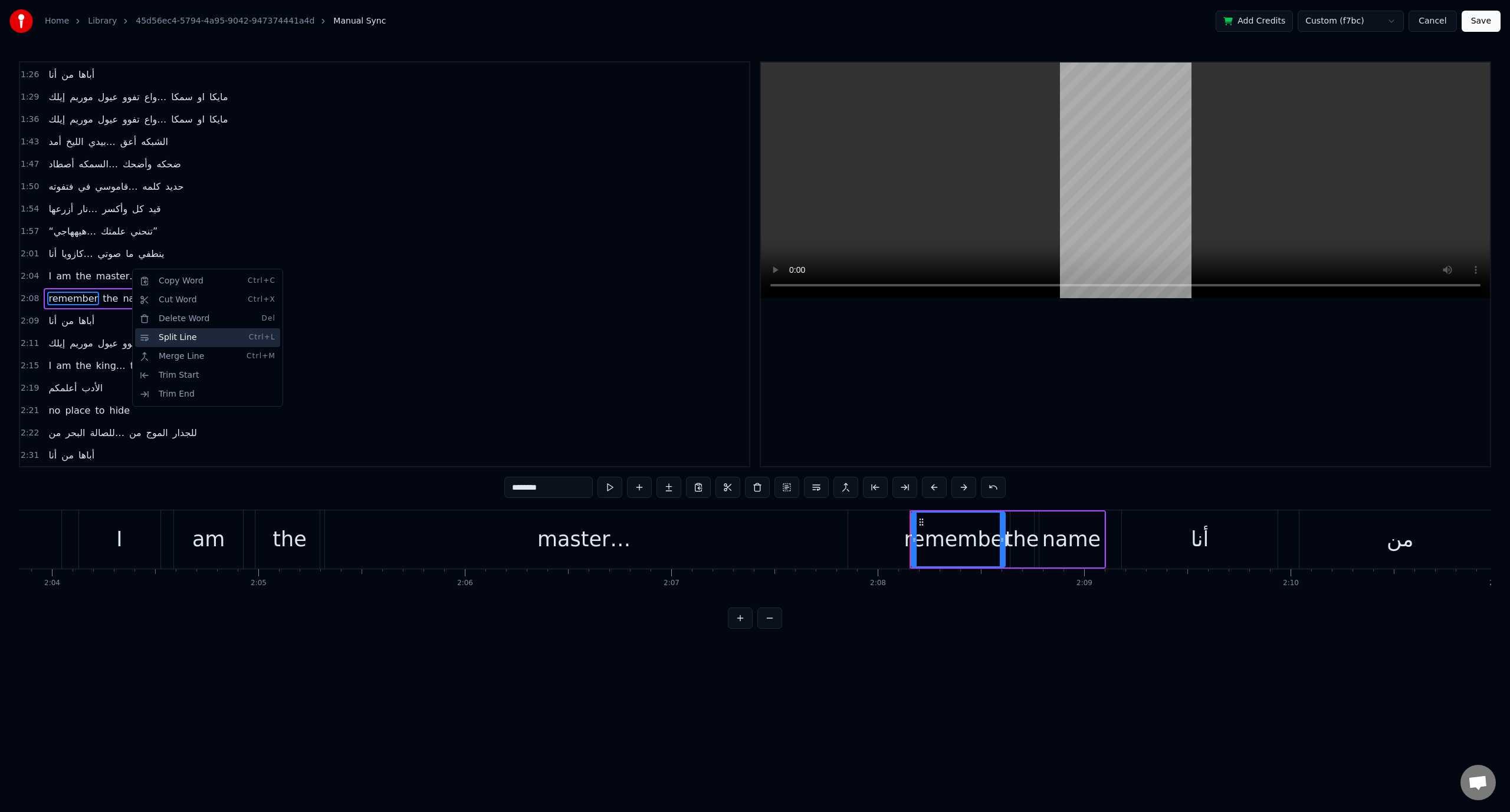
scroll to position [469, 0]
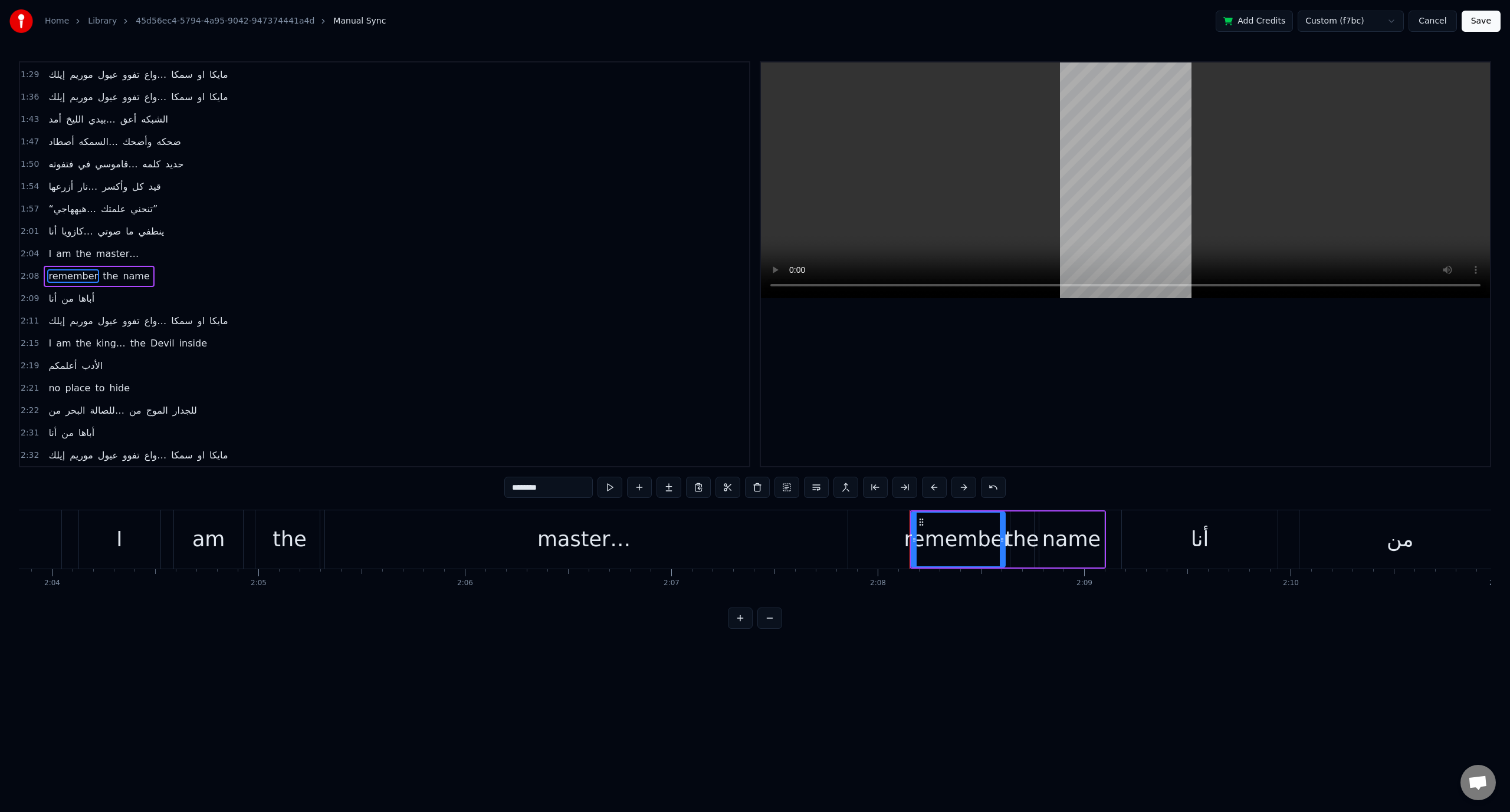
drag, startPoint x: 31, startPoint y: 285, endPoint x: 29, endPoint y: 262, distance: 23.1
click at [29, 262] on div "0:00 [PERSON_NAME]… the king of iron fist 0:04 Tournament 0:05 Muhahahaha 0:33 …" at bounding box center [385, 264] width 731 height 406
drag, startPoint x: 31, startPoint y: 293, endPoint x: 72, endPoint y: 300, distance: 41.6
click at [25, 275] on div "0:00 [PERSON_NAME]… the king of iron fist 0:04 Tournament 0:05 Muhahahaha 0:33 …" at bounding box center [385, 264] width 731 height 406
click at [25, 293] on span "2:09" at bounding box center [29, 299] width 18 height 12
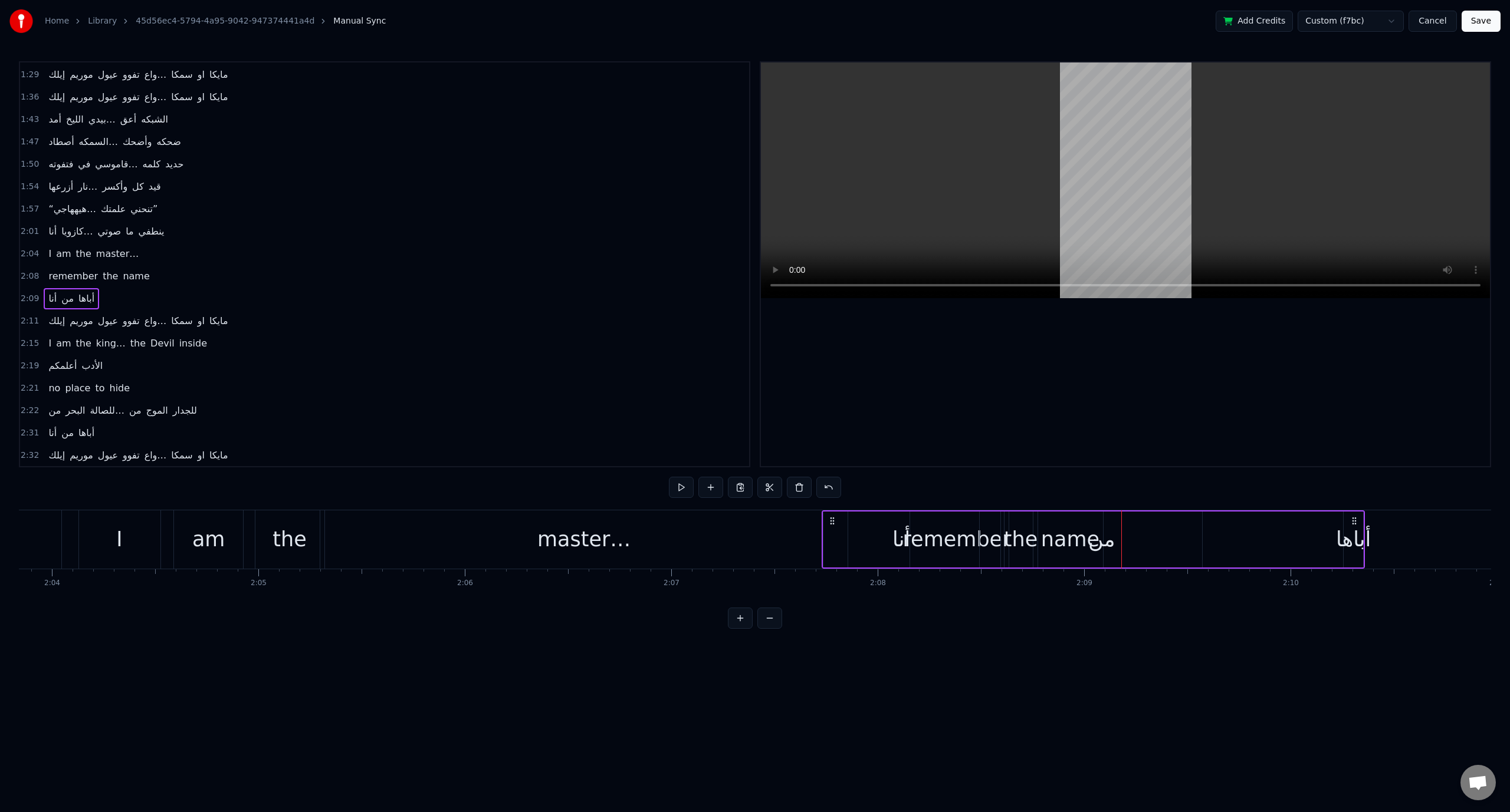
drag, startPoint x: 1132, startPoint y: 519, endPoint x: 833, endPoint y: 525, distance: 299.1
click at [833, 525] on icon at bounding box center [832, 521] width 10 height 10
click at [26, 293] on span "2:08" at bounding box center [29, 299] width 18 height 12
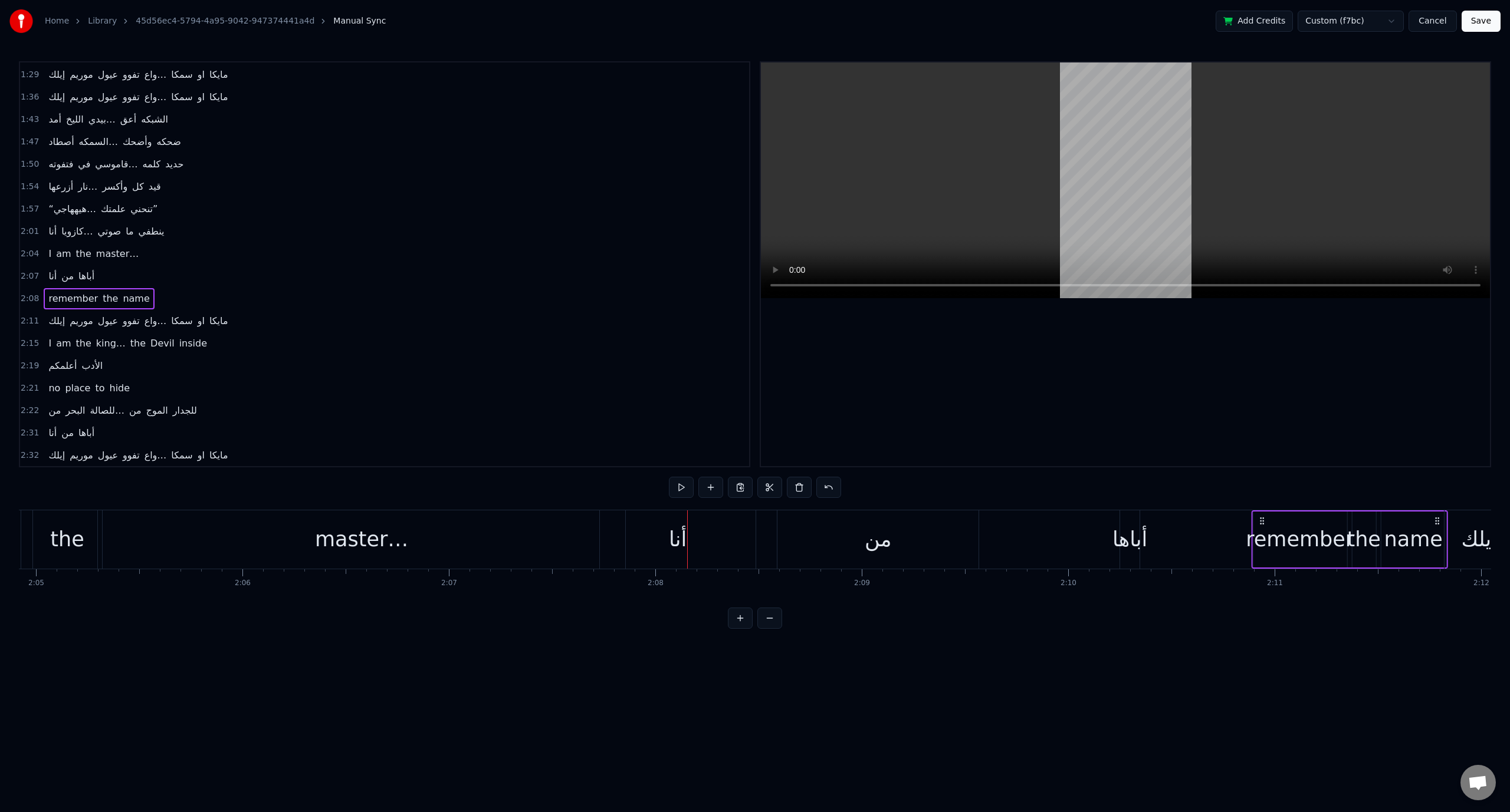
drag, startPoint x: 941, startPoint y: 519, endPoint x: 1256, endPoint y: 531, distance: 315.2
click at [1256, 531] on div "remember the name" at bounding box center [1349, 539] width 197 height 58
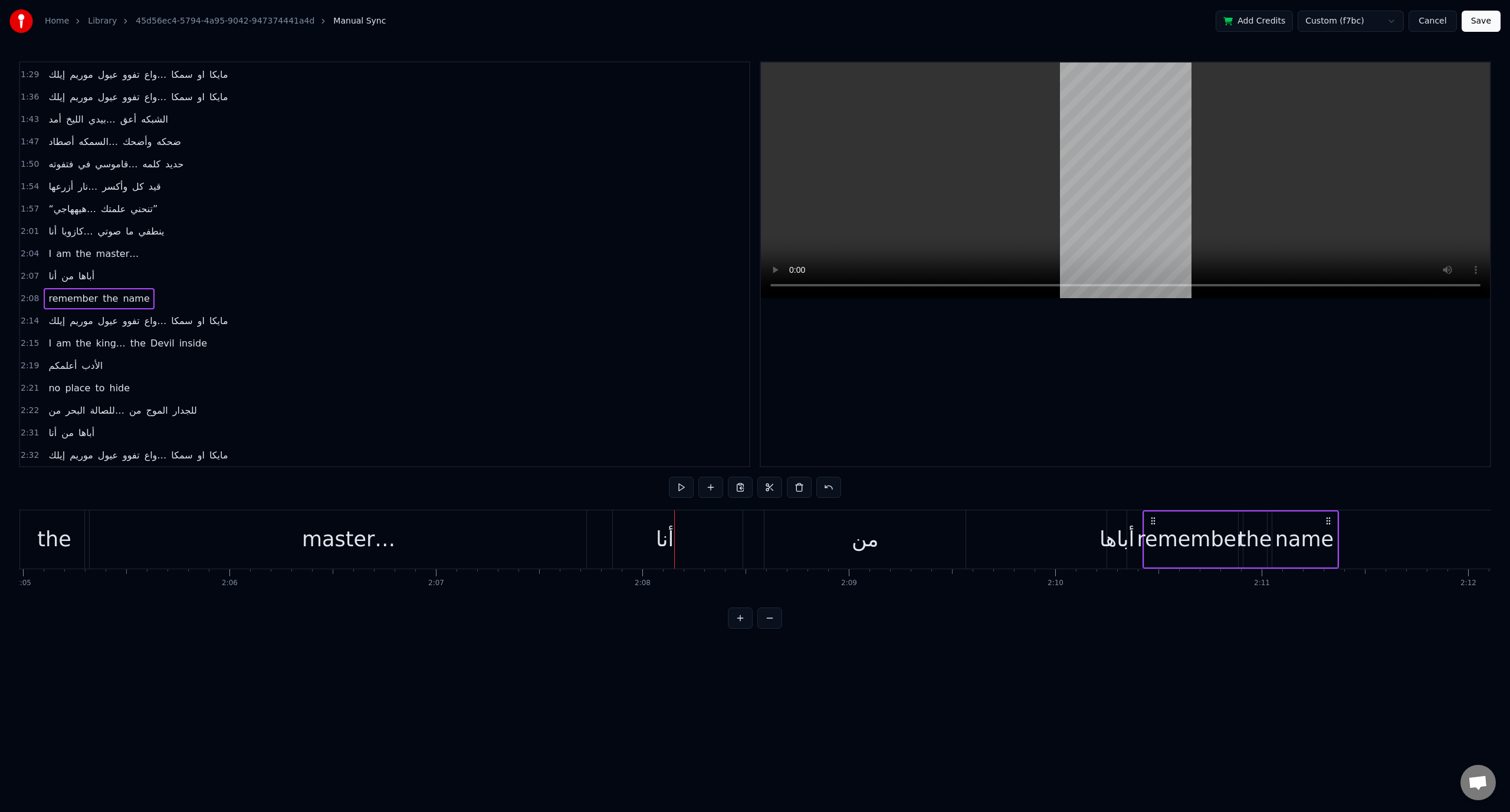
drag, startPoint x: 683, startPoint y: 518, endPoint x: 1164, endPoint y: 546, distance: 481.8
click at [1164, 546] on div "remember the name" at bounding box center [1240, 539] width 197 height 58
click at [62, 269] on span "من" at bounding box center [68, 275] width 15 height 14
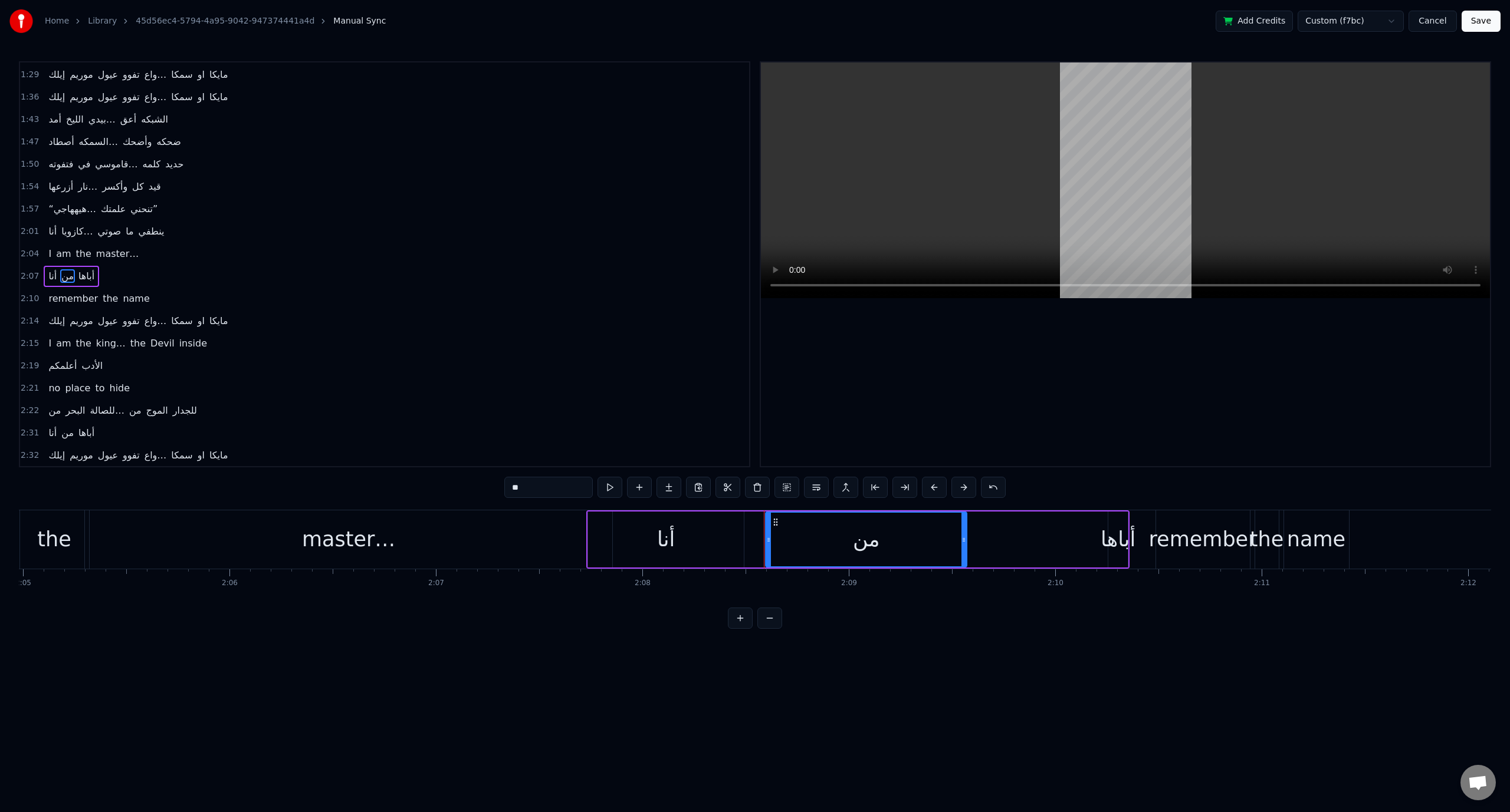
click at [23, 271] on span "2:07" at bounding box center [29, 276] width 18 height 12
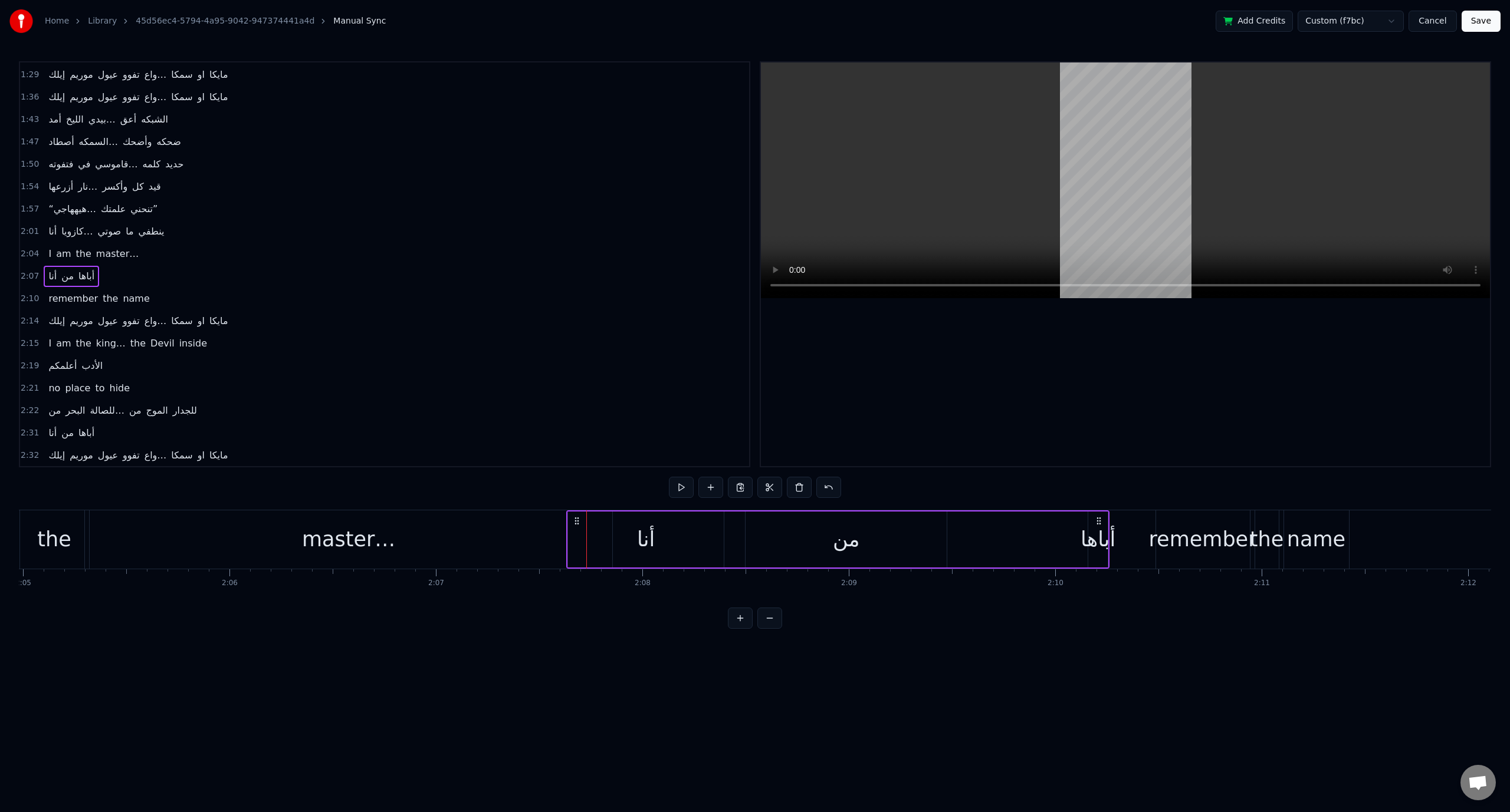
drag, startPoint x: 595, startPoint y: 519, endPoint x: 576, endPoint y: 519, distance: 19.0
click at [576, 519] on icon at bounding box center [577, 521] width 10 height 10
click at [24, 226] on span "2:01" at bounding box center [29, 232] width 18 height 12
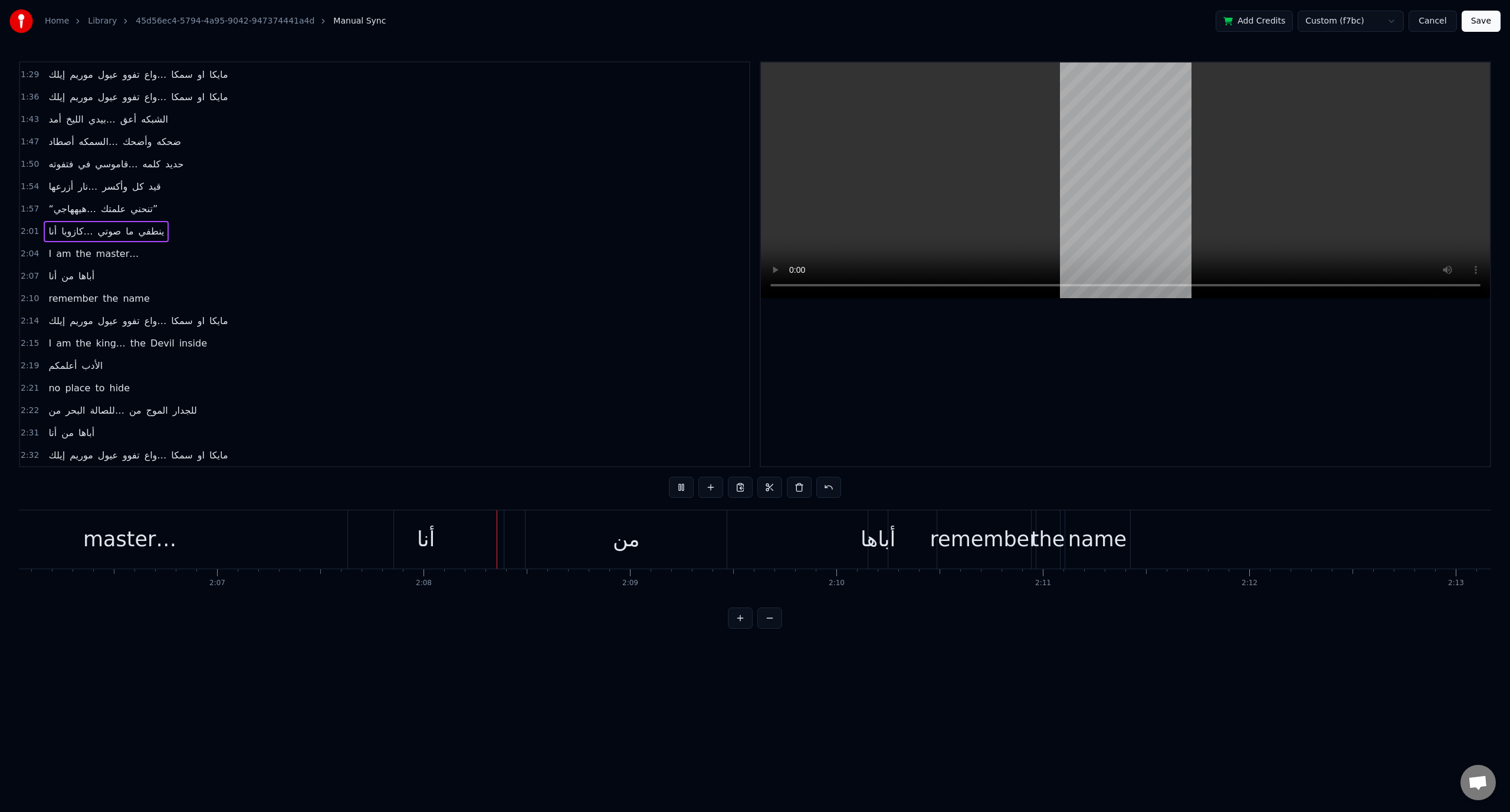
scroll to position [0, 26330]
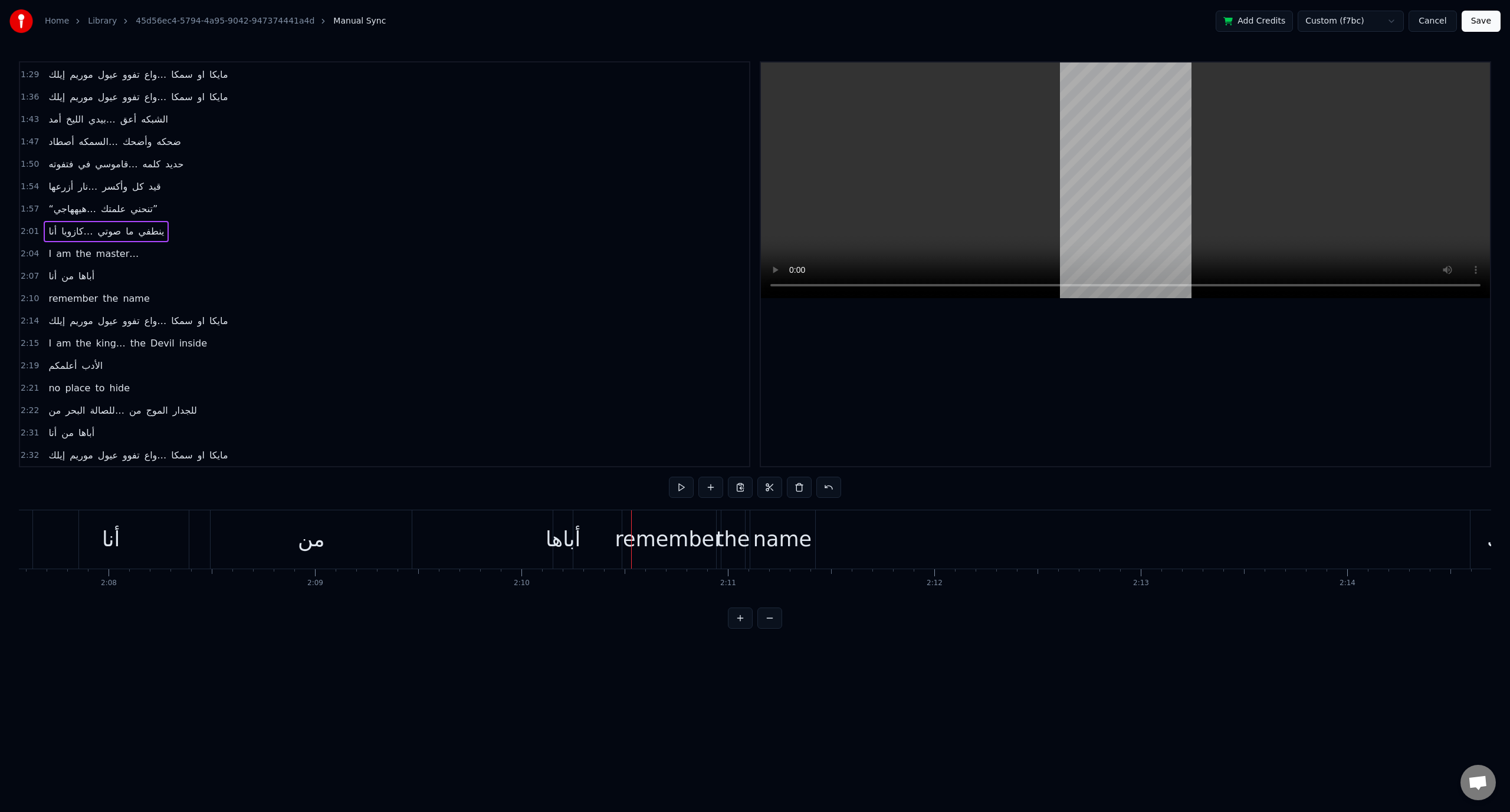
click at [26, 271] on span "2:07" at bounding box center [29, 276] width 18 height 12
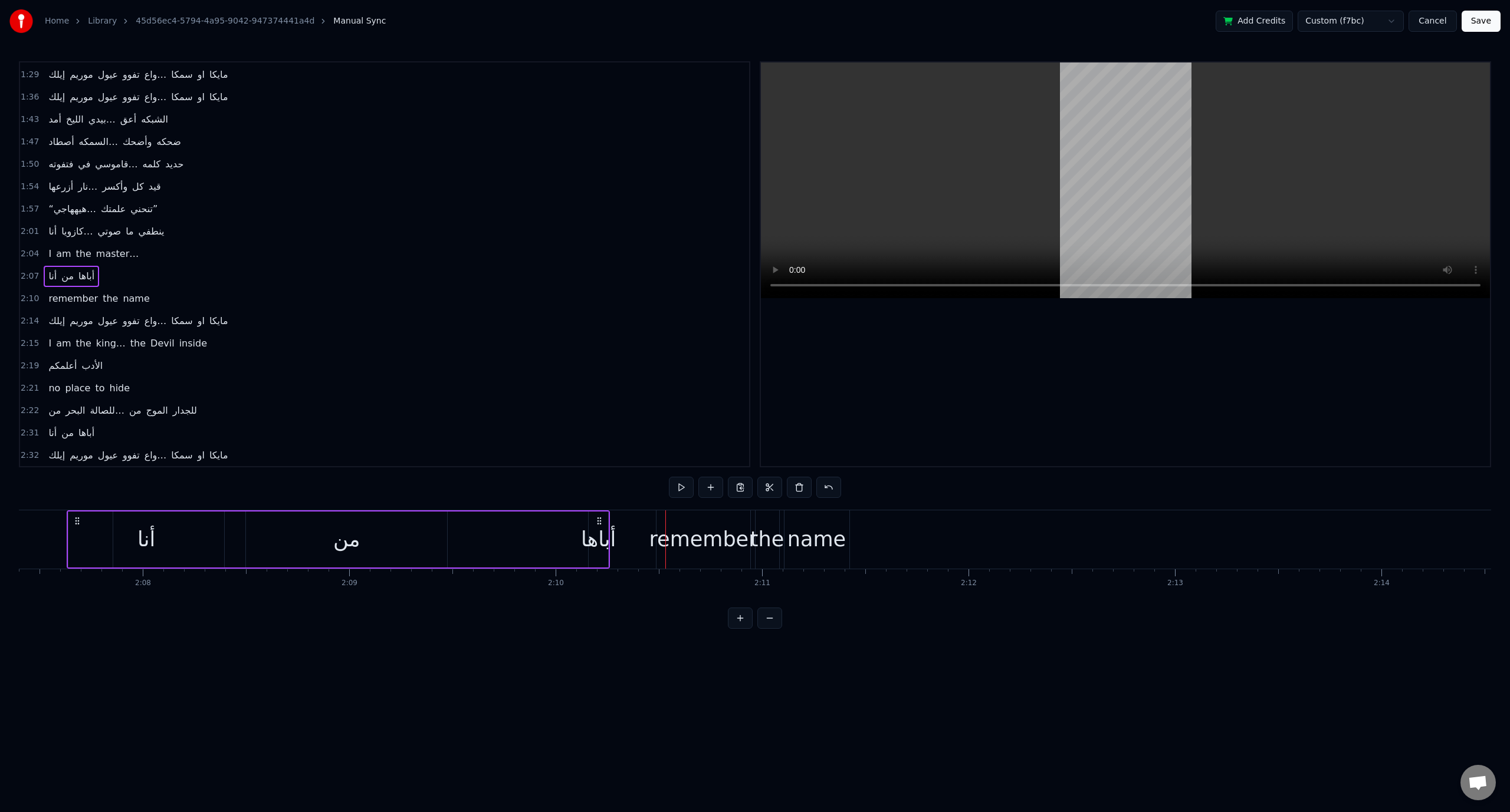
scroll to position [0, 26285]
click at [362, 541] on div "من" at bounding box center [357, 539] width 26 height 31
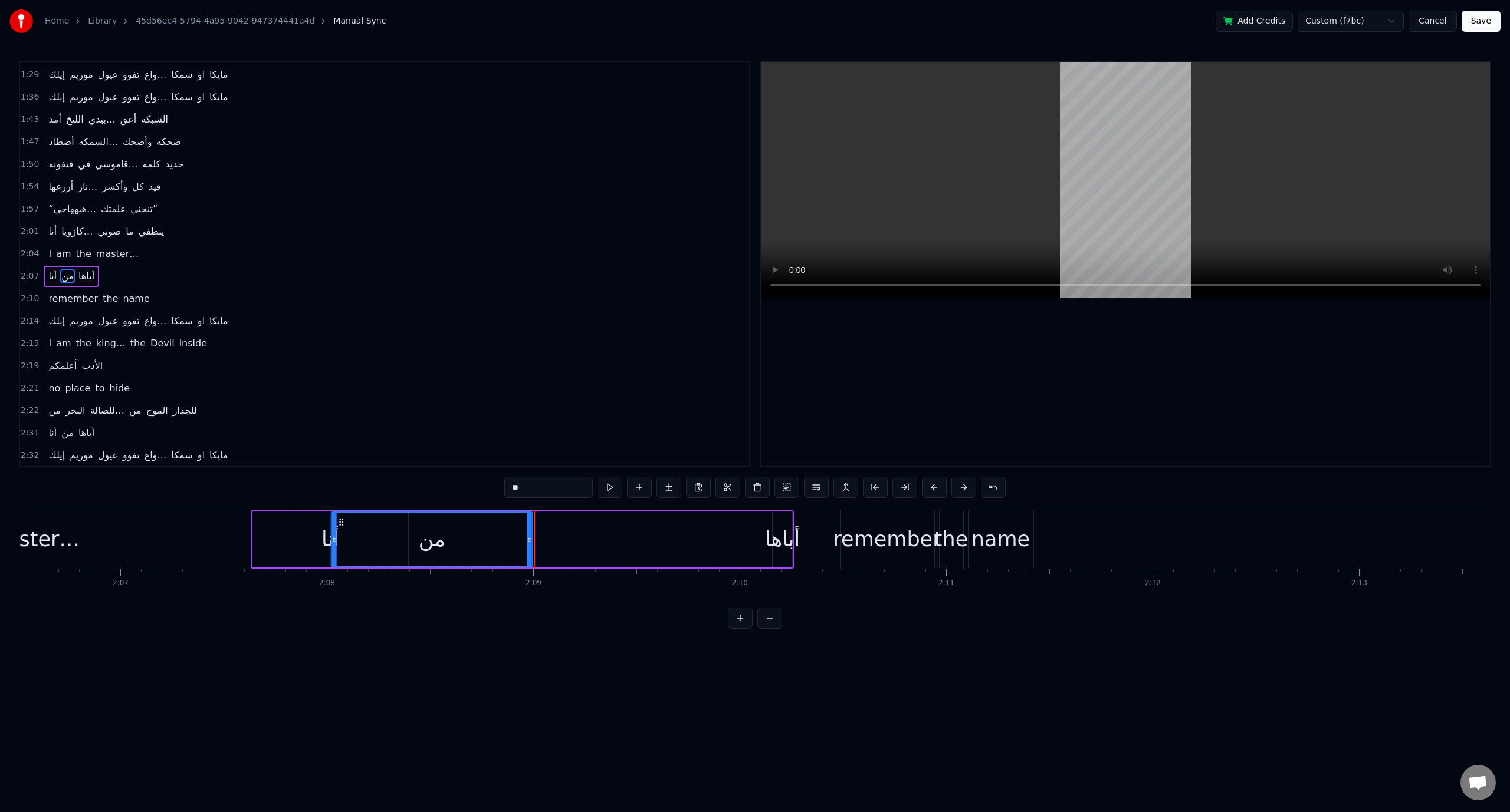
scroll to position [0, 26104]
drag, startPoint x: 264, startPoint y: 521, endPoint x: 328, endPoint y: 517, distance: 64.1
click at [328, 517] on icon at bounding box center [333, 522] width 10 height 10
click at [760, 629] on button at bounding box center [769, 618] width 25 height 21
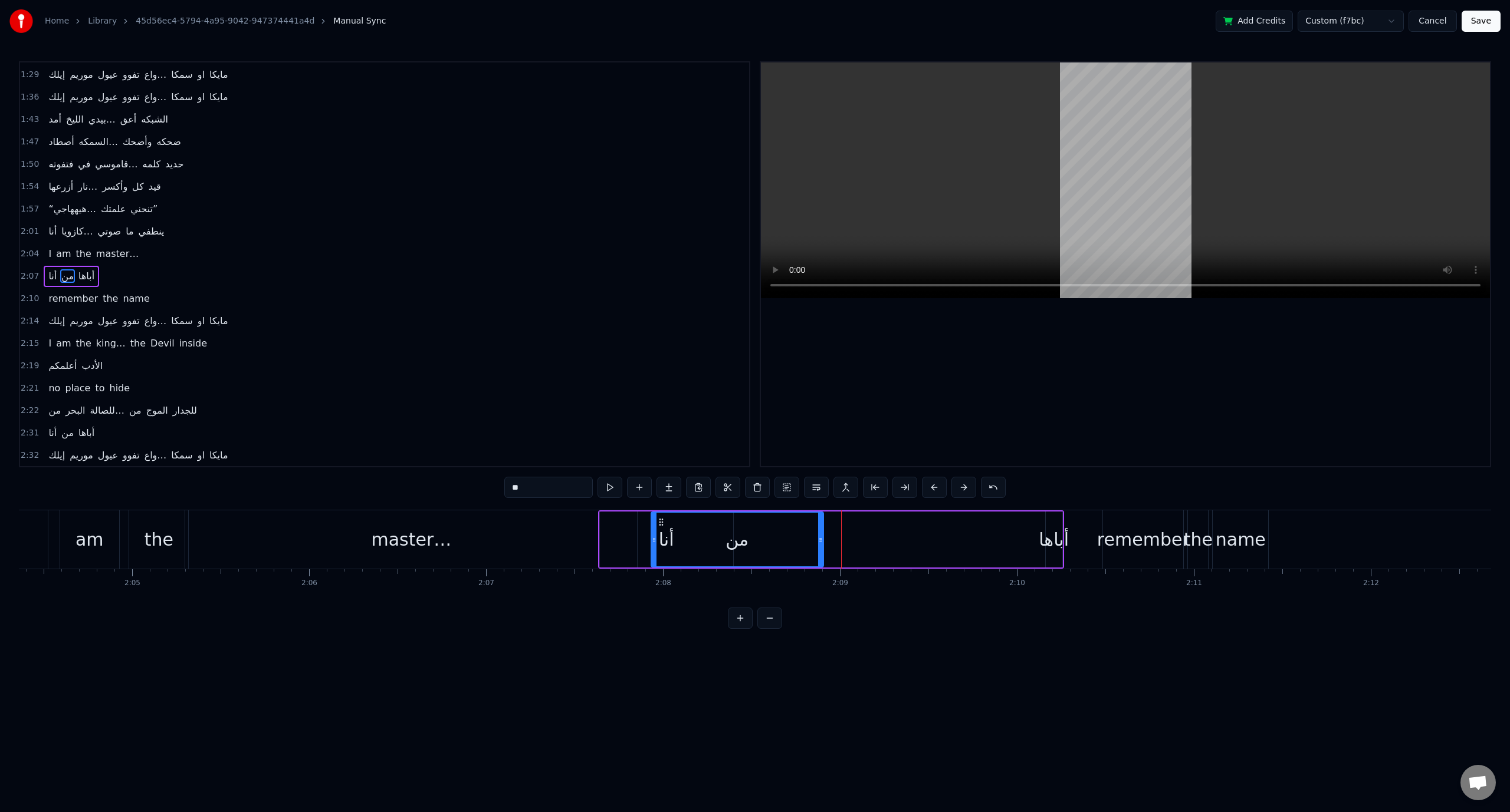
scroll to position [0, 21991]
click at [79, 269] on span "أباها" at bounding box center [86, 275] width 18 height 14
type input "*****"
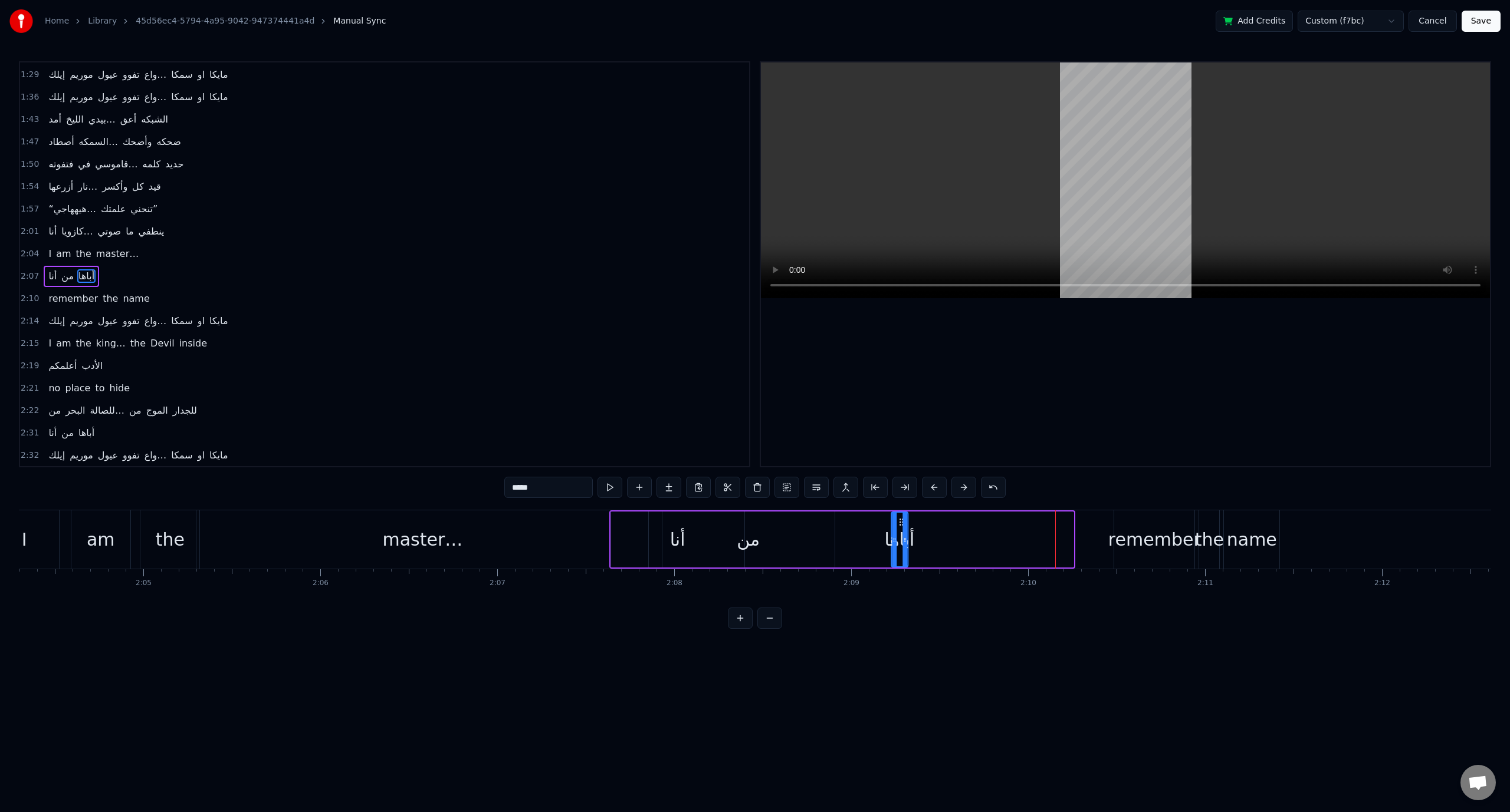
drag, startPoint x: 1065, startPoint y: 525, endPoint x: 900, endPoint y: 521, distance: 165.0
click at [900, 521] on icon at bounding box center [902, 522] width 10 height 10
drag, startPoint x: 906, startPoint y: 539, endPoint x: 1057, endPoint y: 536, distance: 151.0
click at [1057, 536] on icon at bounding box center [1055, 540] width 5 height 10
drag, startPoint x: 892, startPoint y: 541, endPoint x: 851, endPoint y: 542, distance: 41.0
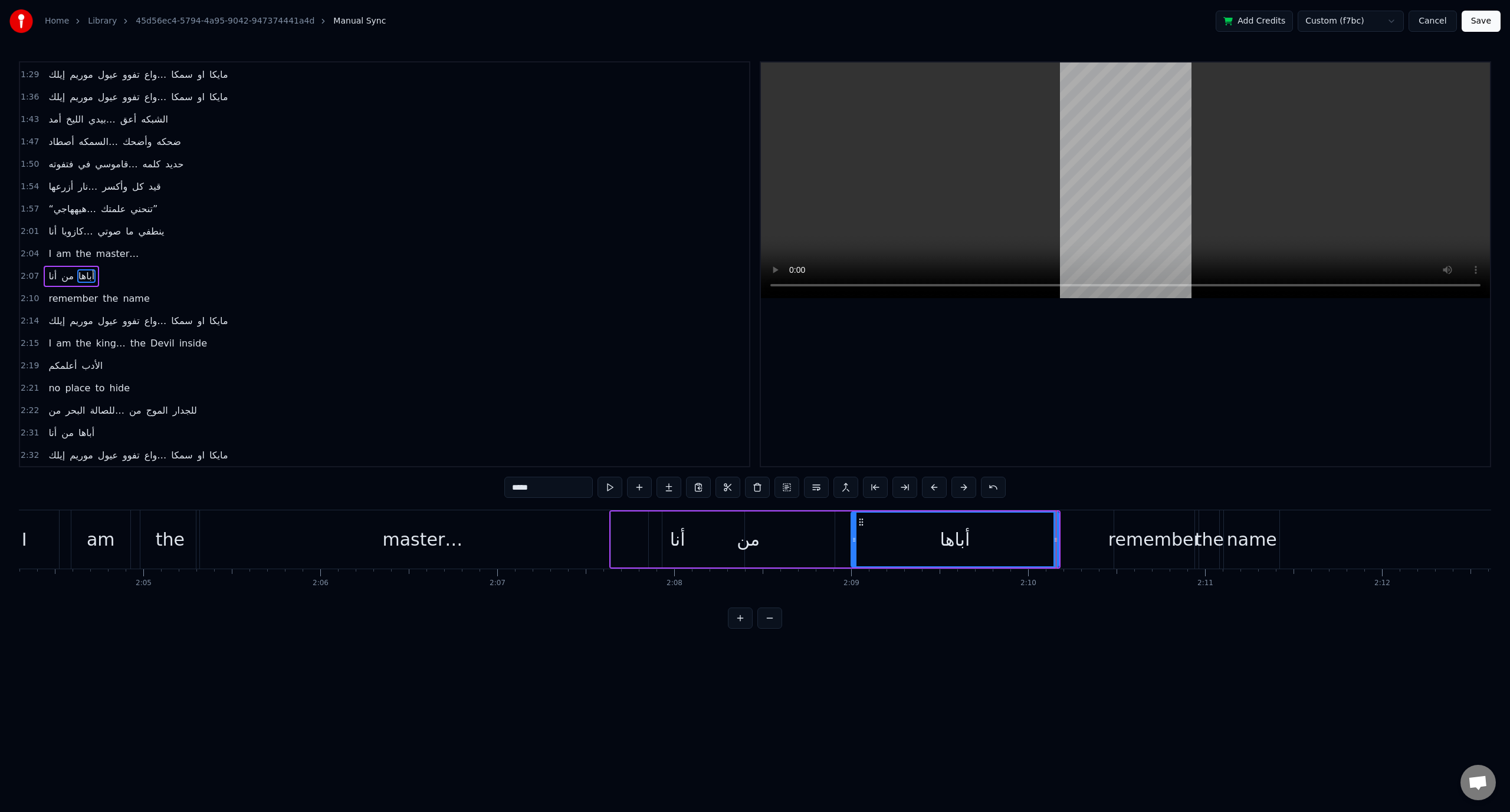
click at [851, 542] on icon at bounding box center [854, 540] width 5 height 10
click at [27, 271] on span "2:07" at bounding box center [29, 276] width 18 height 12
click at [748, 548] on div "من" at bounding box center [748, 539] width 23 height 26
drag, startPoint x: 665, startPoint y: 546, endPoint x: 738, endPoint y: 544, distance: 73.0
click at [738, 544] on div at bounding box center [739, 539] width 5 height 53
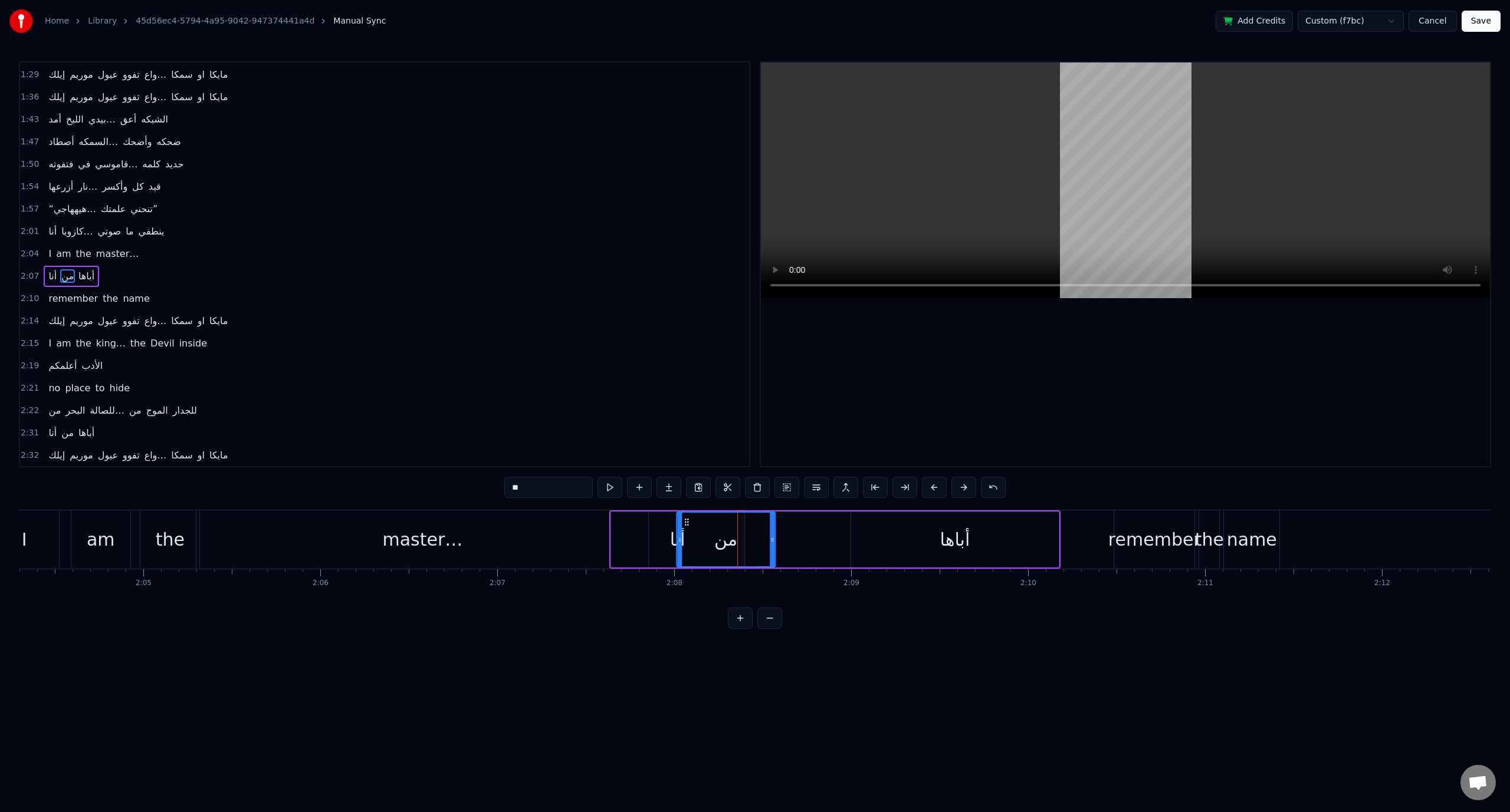
drag, startPoint x: 742, startPoint y: 525, endPoint x: 683, endPoint y: 520, distance: 59.2
click at [683, 520] on icon at bounding box center [687, 522] width 10 height 10
drag, startPoint x: 681, startPoint y: 545, endPoint x: 696, endPoint y: 541, distance: 15.5
click at [694, 545] on div at bounding box center [694, 539] width 5 height 53
click at [698, 525] on circle at bounding box center [698, 525] width 1 height 1
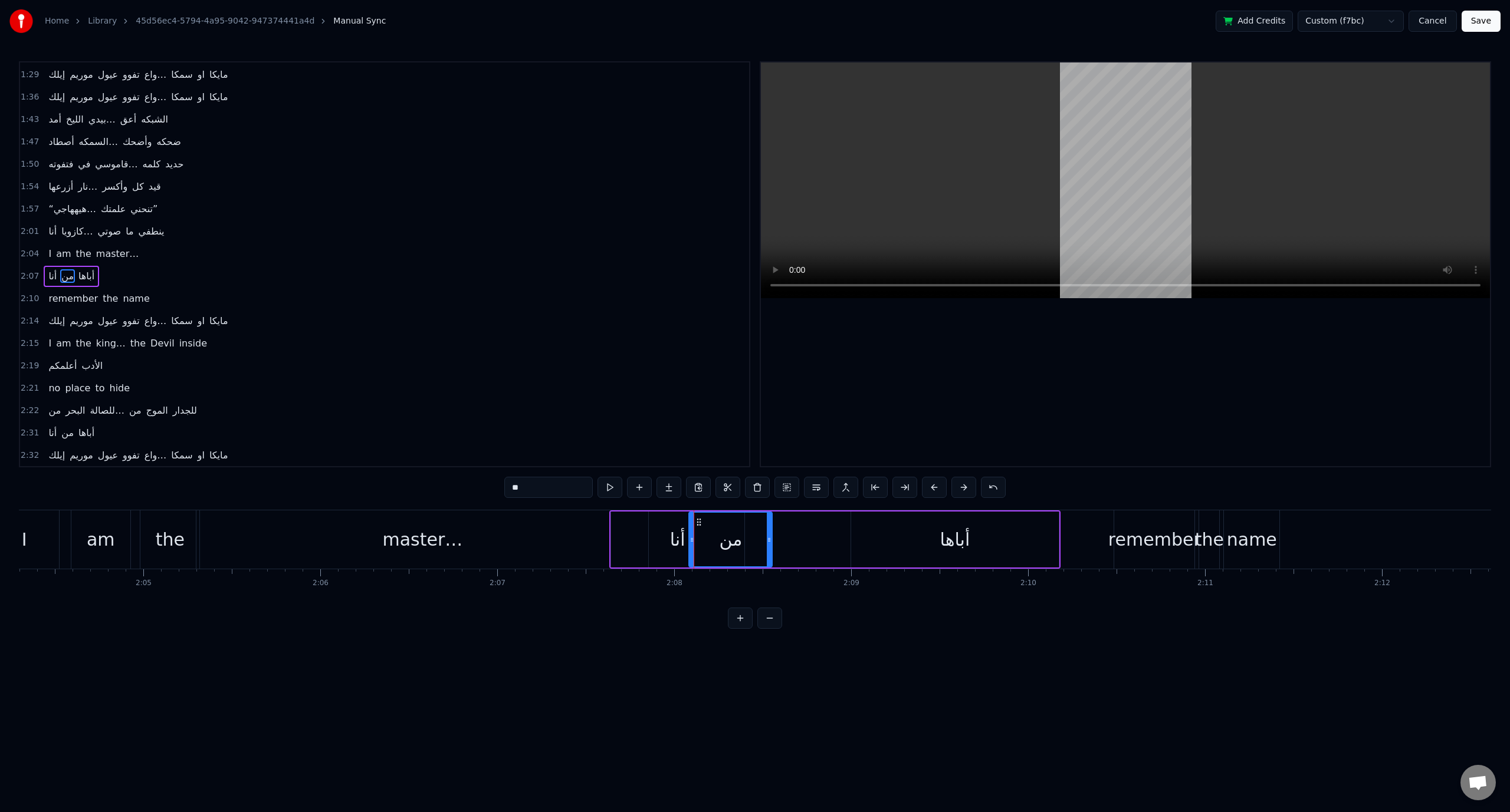
click at [26, 271] on span "2:07" at bounding box center [29, 276] width 18 height 12
click at [953, 551] on div "أباها" at bounding box center [955, 539] width 30 height 26
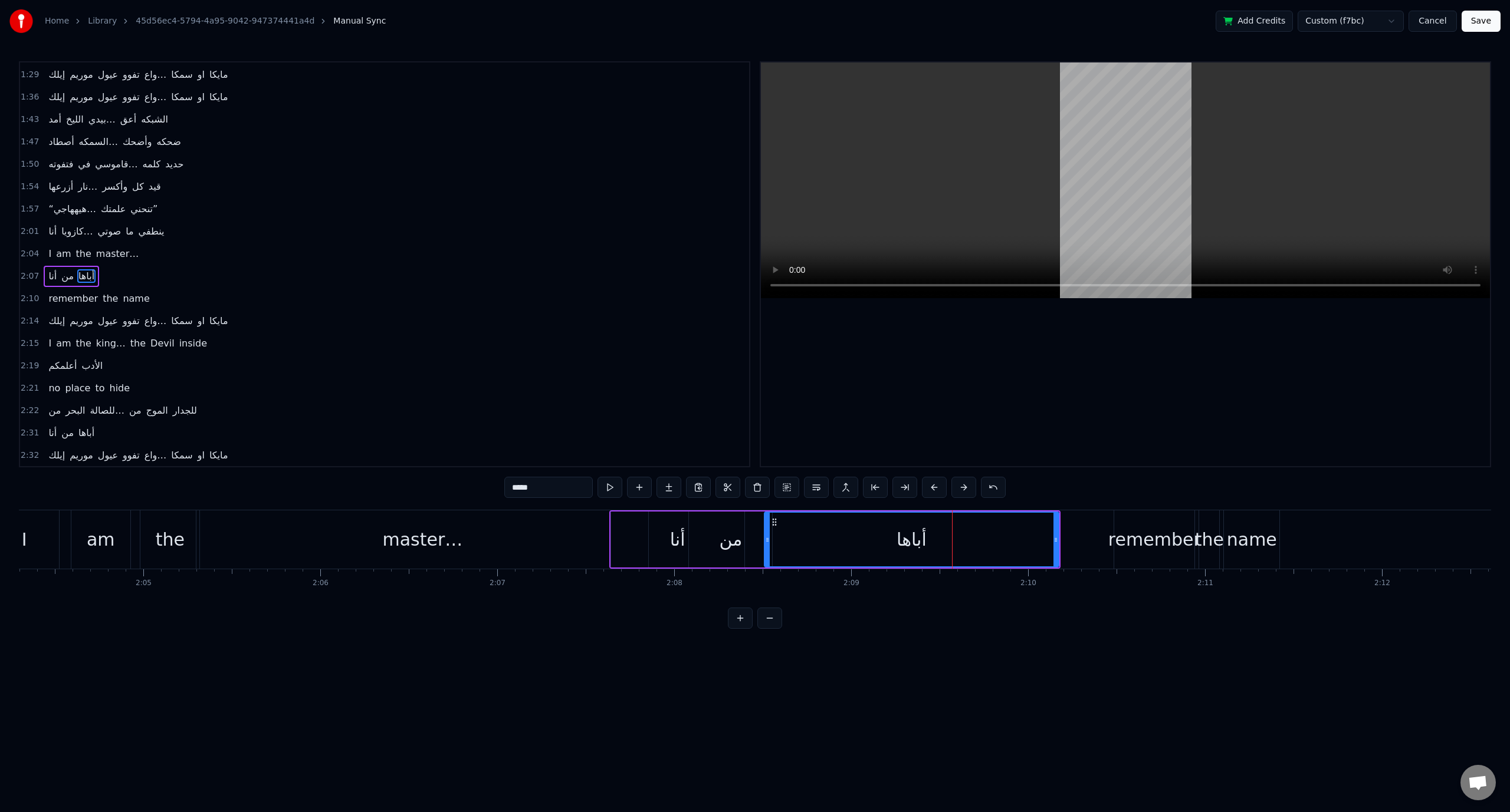
drag, startPoint x: 853, startPoint y: 538, endPoint x: 766, endPoint y: 541, distance: 87.1
click at [766, 541] on icon at bounding box center [767, 540] width 5 height 10
click at [29, 271] on span "2:07" at bounding box center [29, 276] width 18 height 12
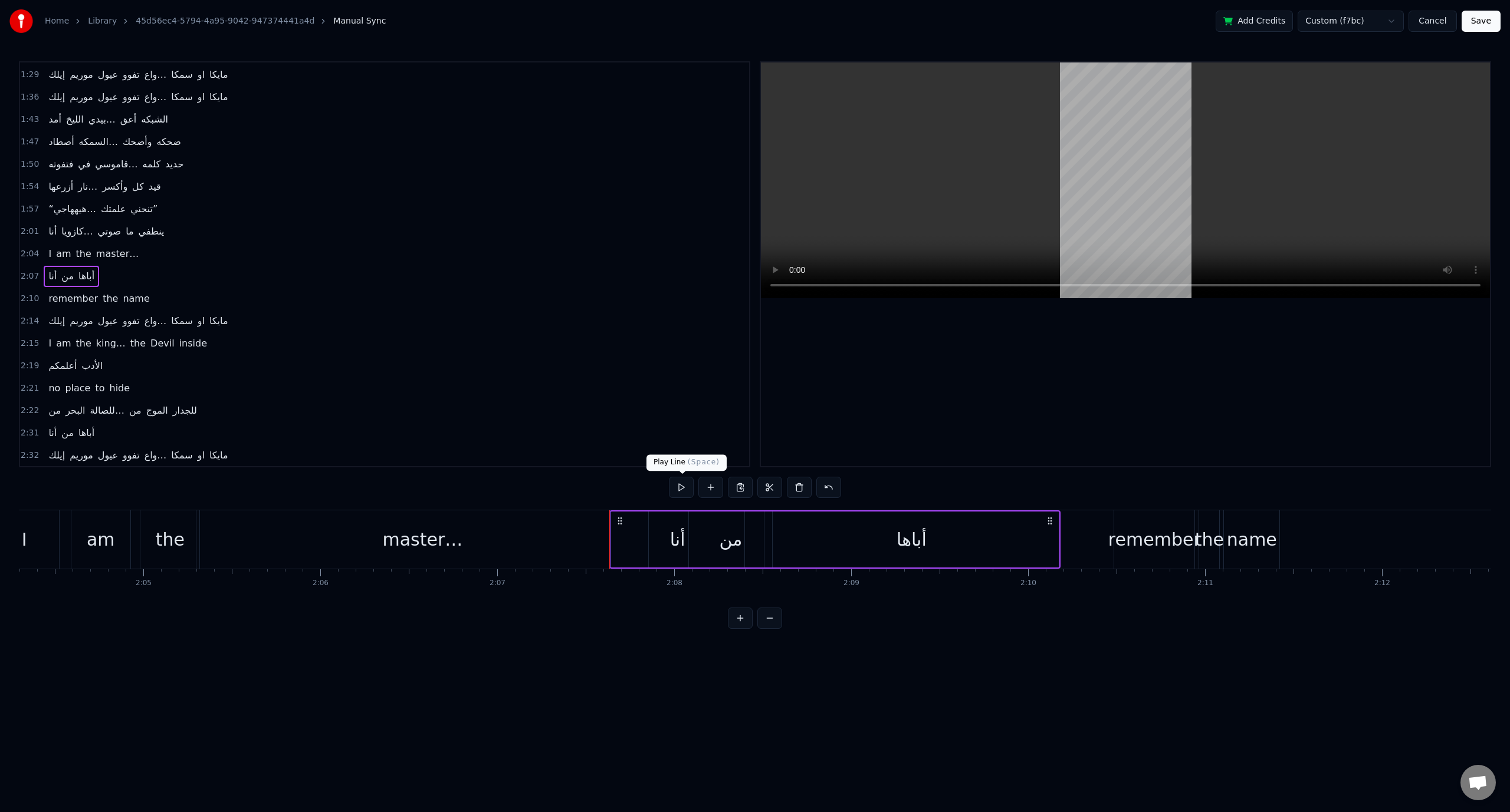
click at [675, 488] on button at bounding box center [681, 487] width 25 height 21
click at [998, 541] on div "أباها" at bounding box center [911, 540] width 294 height 56
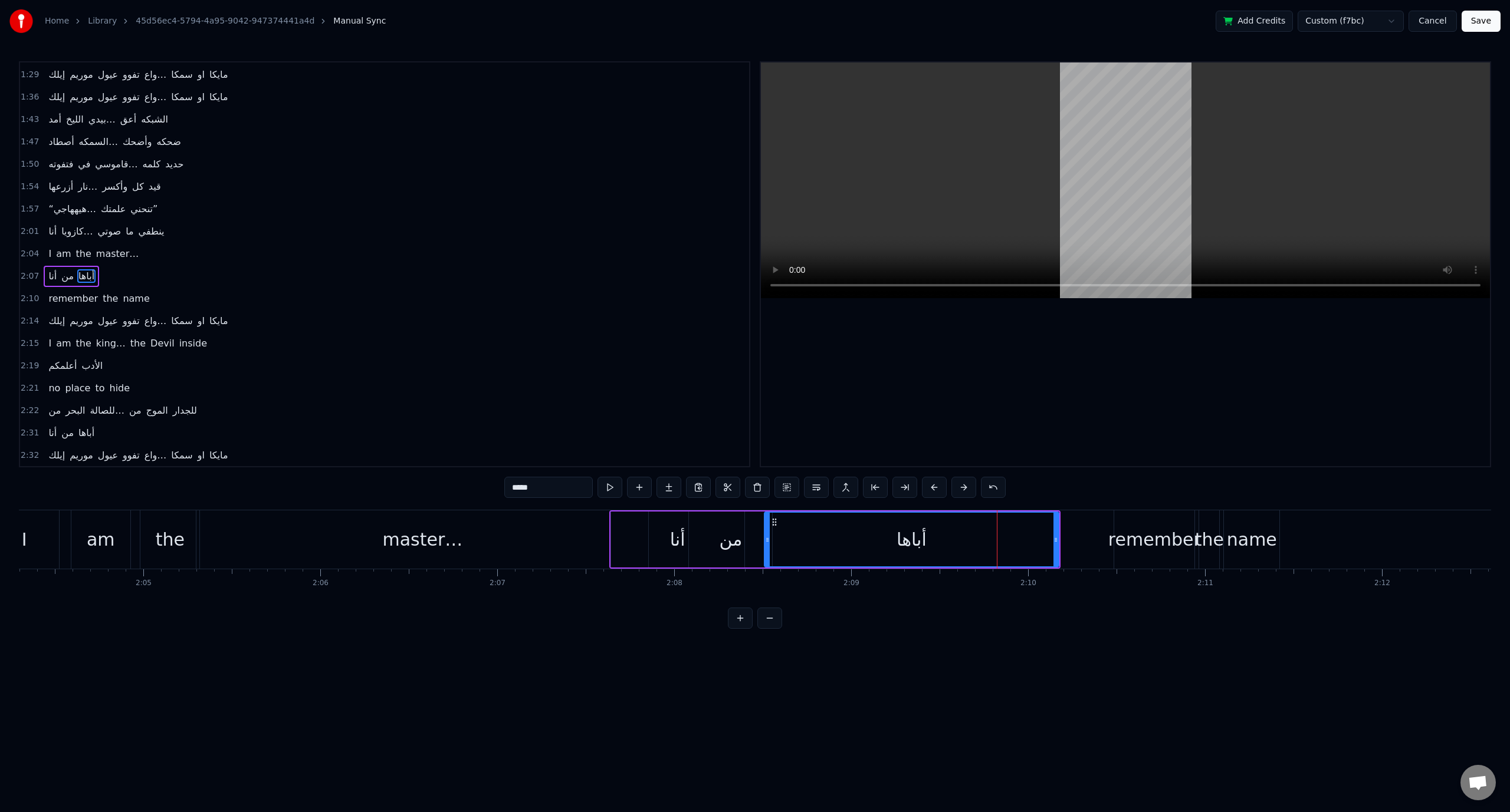
click at [1135, 546] on div "remember" at bounding box center [1154, 539] width 92 height 26
type input "********"
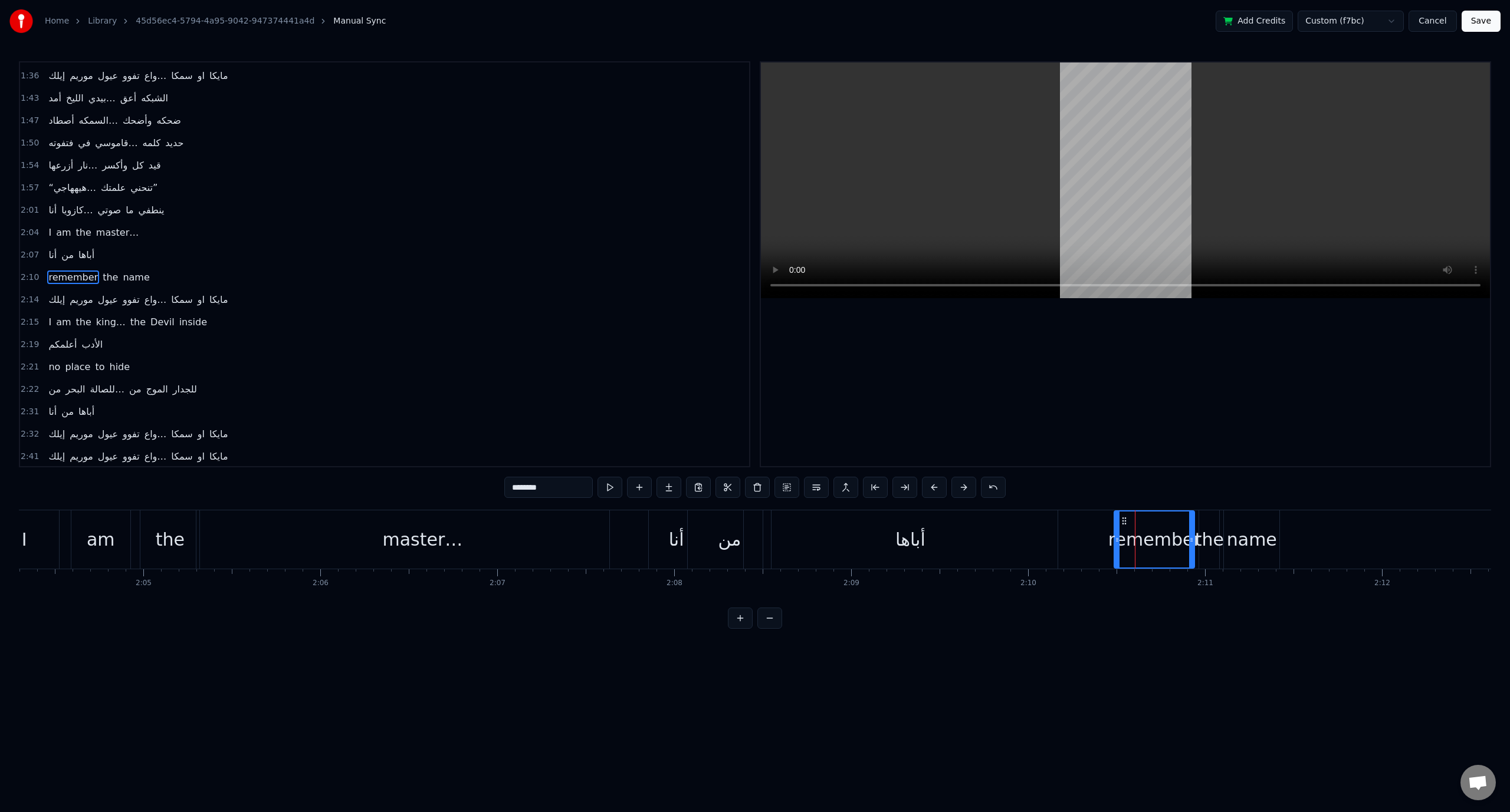
scroll to position [491, 0]
click at [30, 271] on span "2:10" at bounding box center [29, 277] width 18 height 12
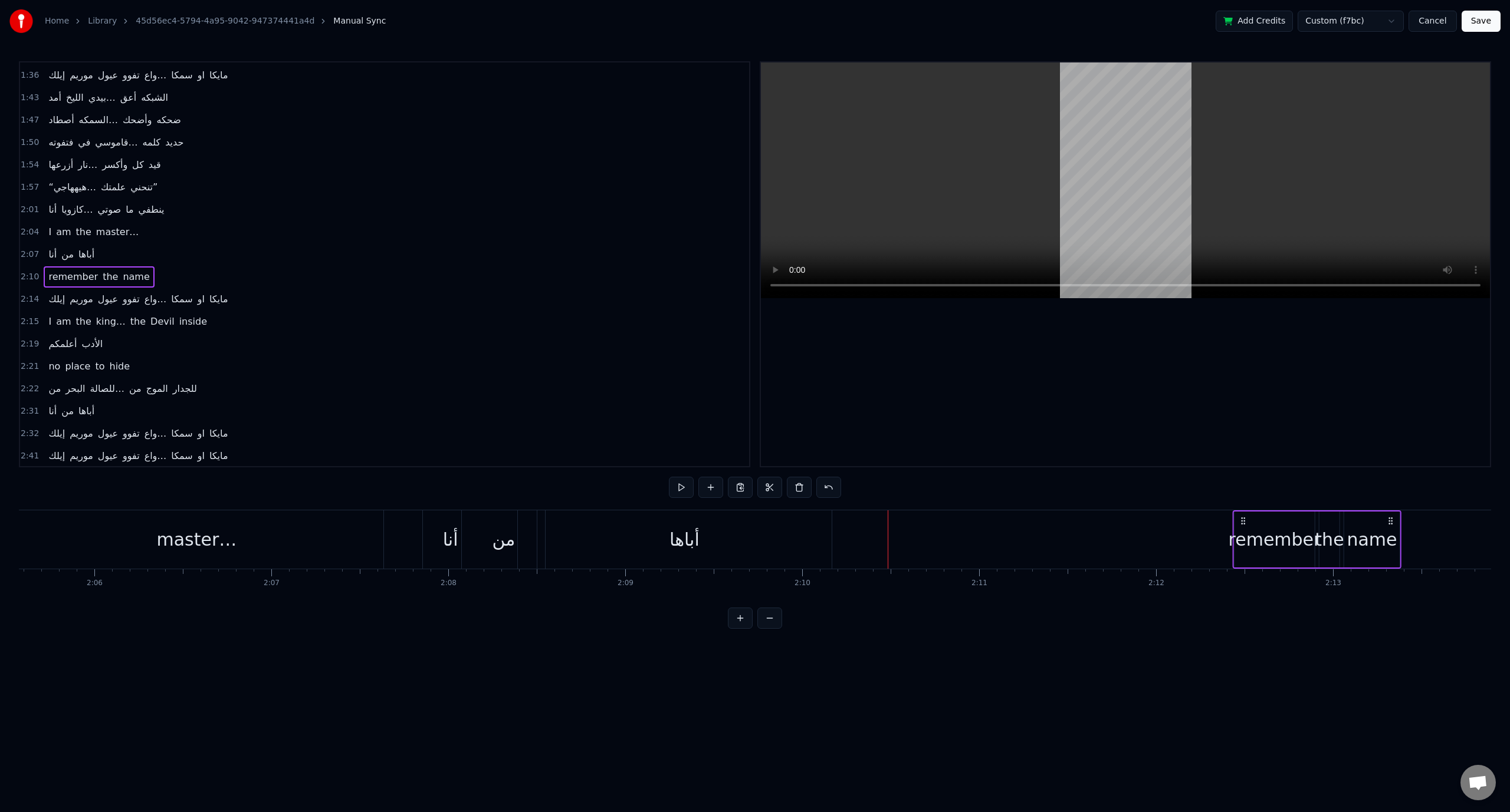
scroll to position [0, 22216]
drag, startPoint x: 1123, startPoint y: 520, endPoint x: 1178, endPoint y: 522, distance: 55.0
click at [1178, 522] on icon at bounding box center [1176, 521] width 10 height 10
click at [690, 535] on div "أباها" at bounding box center [684, 539] width 30 height 26
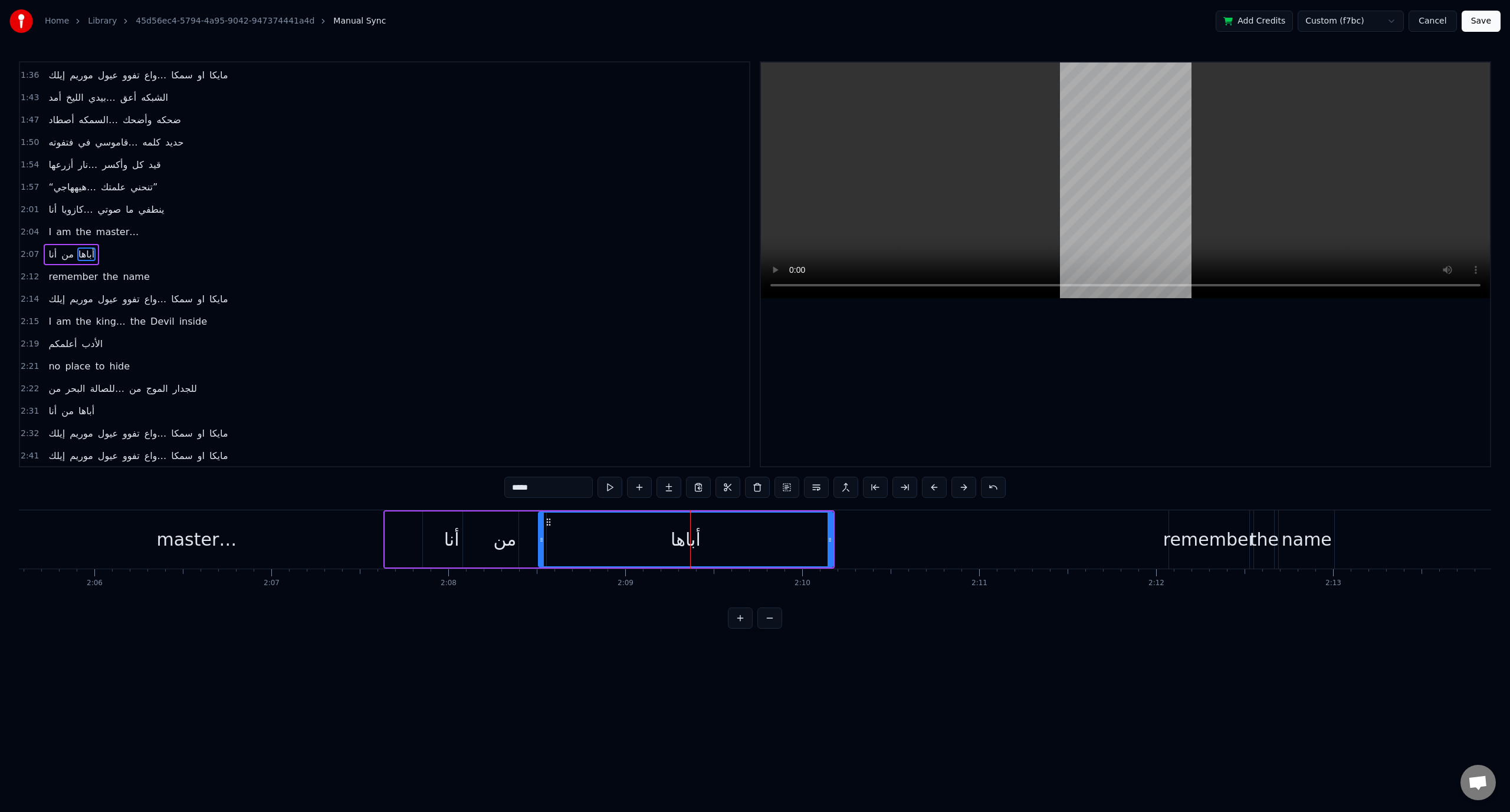
scroll to position [469, 0]
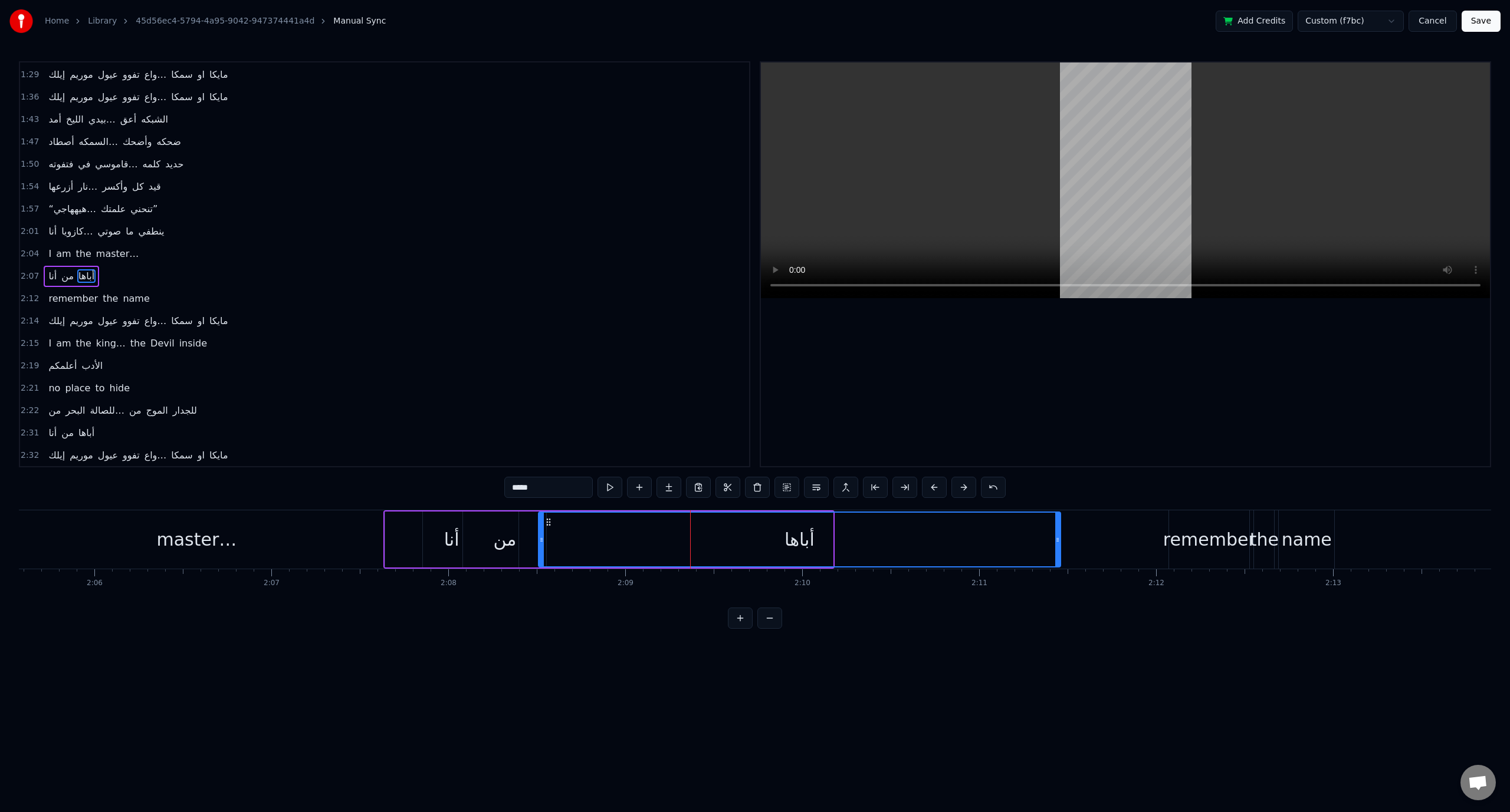
drag, startPoint x: 830, startPoint y: 540, endPoint x: 1048, endPoint y: 541, distance: 218.0
click at [1055, 541] on icon at bounding box center [1058, 540] width 5 height 10
click at [782, 628] on div "0:00 [PERSON_NAME]… the king of iron fist 0:04 Tournament 0:05 Muhahahaha 0:33 …" at bounding box center [755, 345] width 1472 height 568
click at [779, 628] on button at bounding box center [769, 618] width 25 height 21
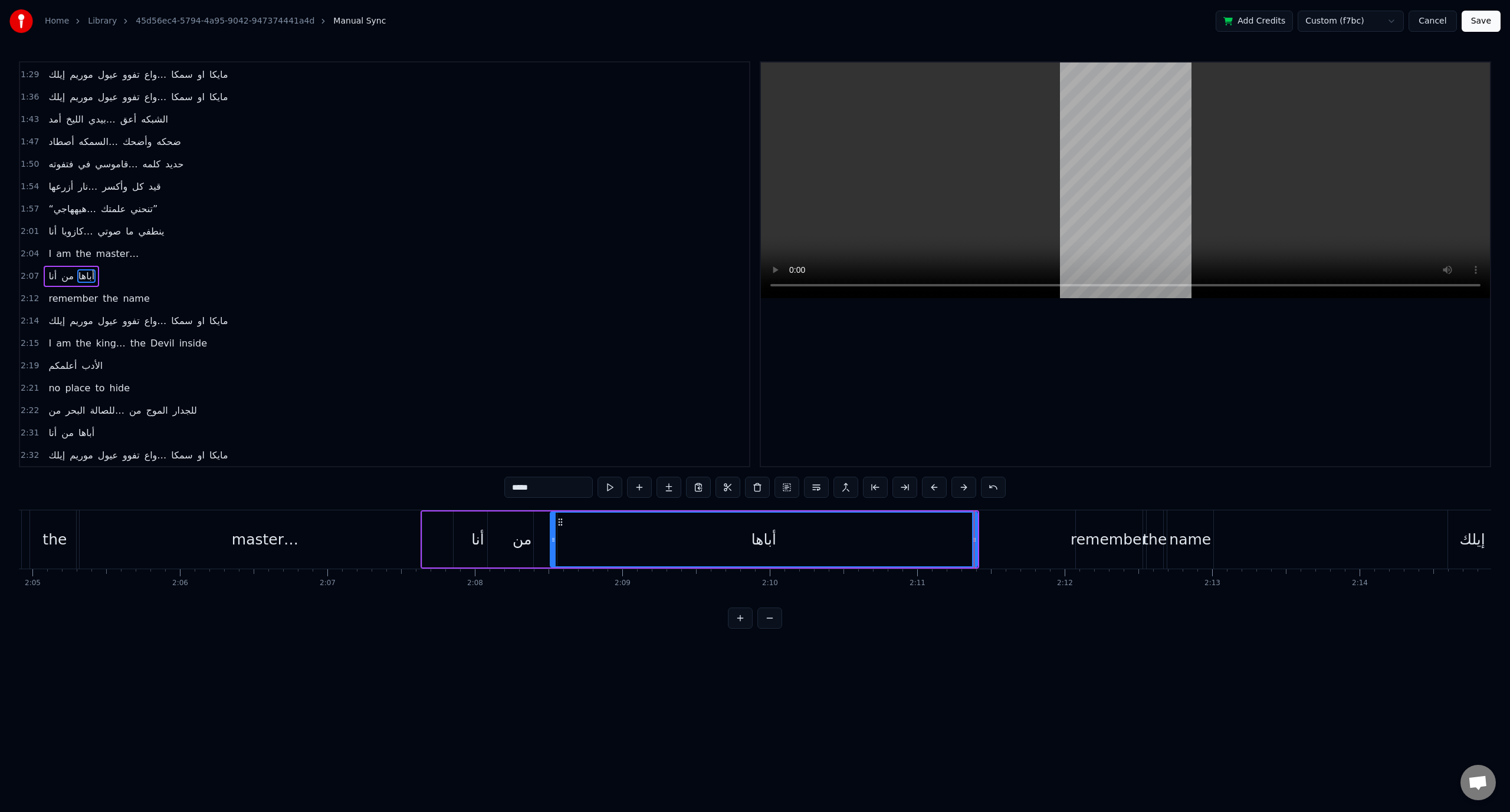
scroll to position [0, 18406]
click at [34, 248] on div "2:04 I am the master…" at bounding box center [384, 254] width 729 height 22
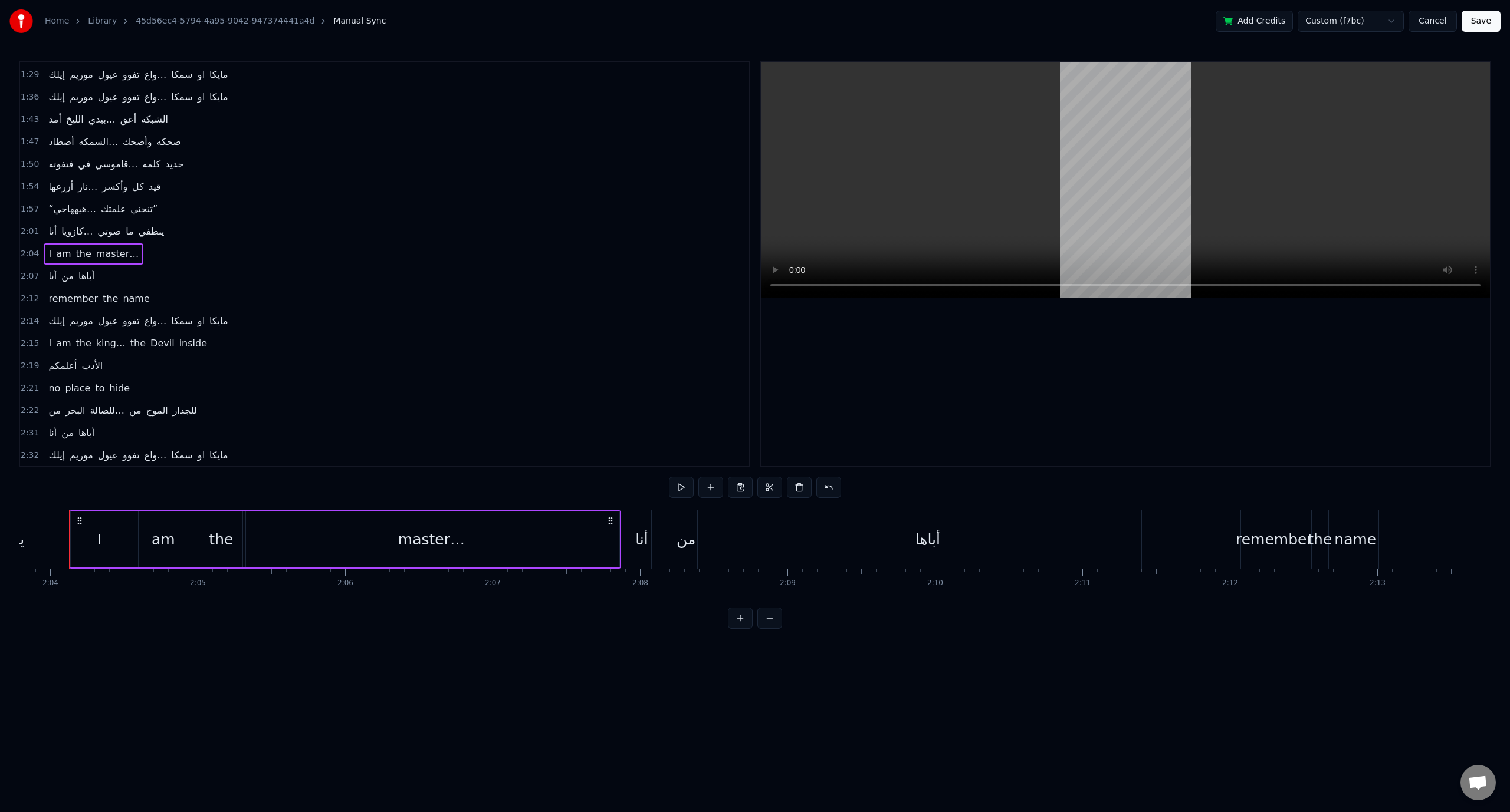
scroll to position [0, 18241]
click at [26, 271] on span "2:07" at bounding box center [29, 276] width 18 height 12
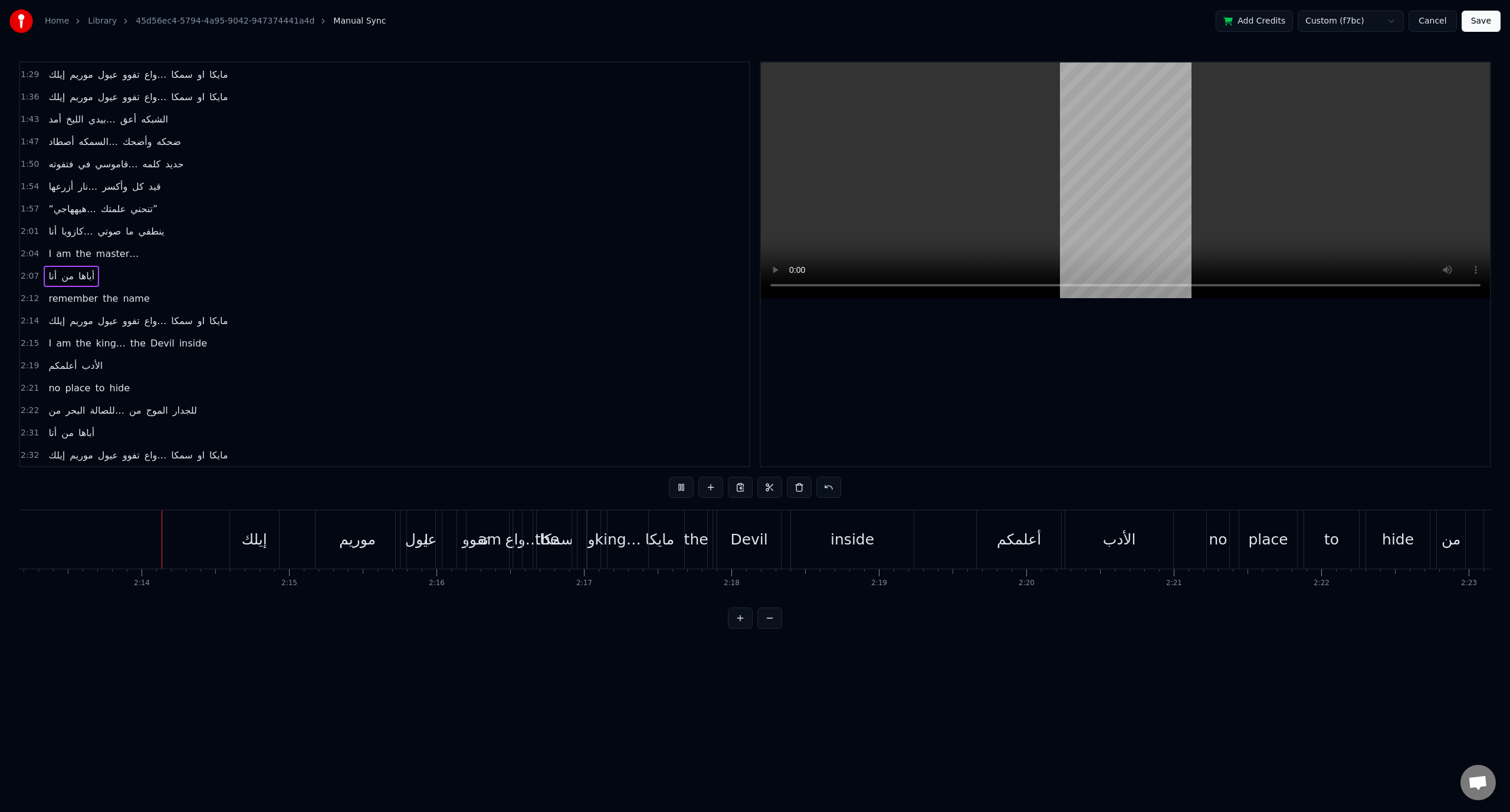
scroll to position [0, 19634]
click at [22, 248] on span "2:04" at bounding box center [29, 254] width 18 height 12
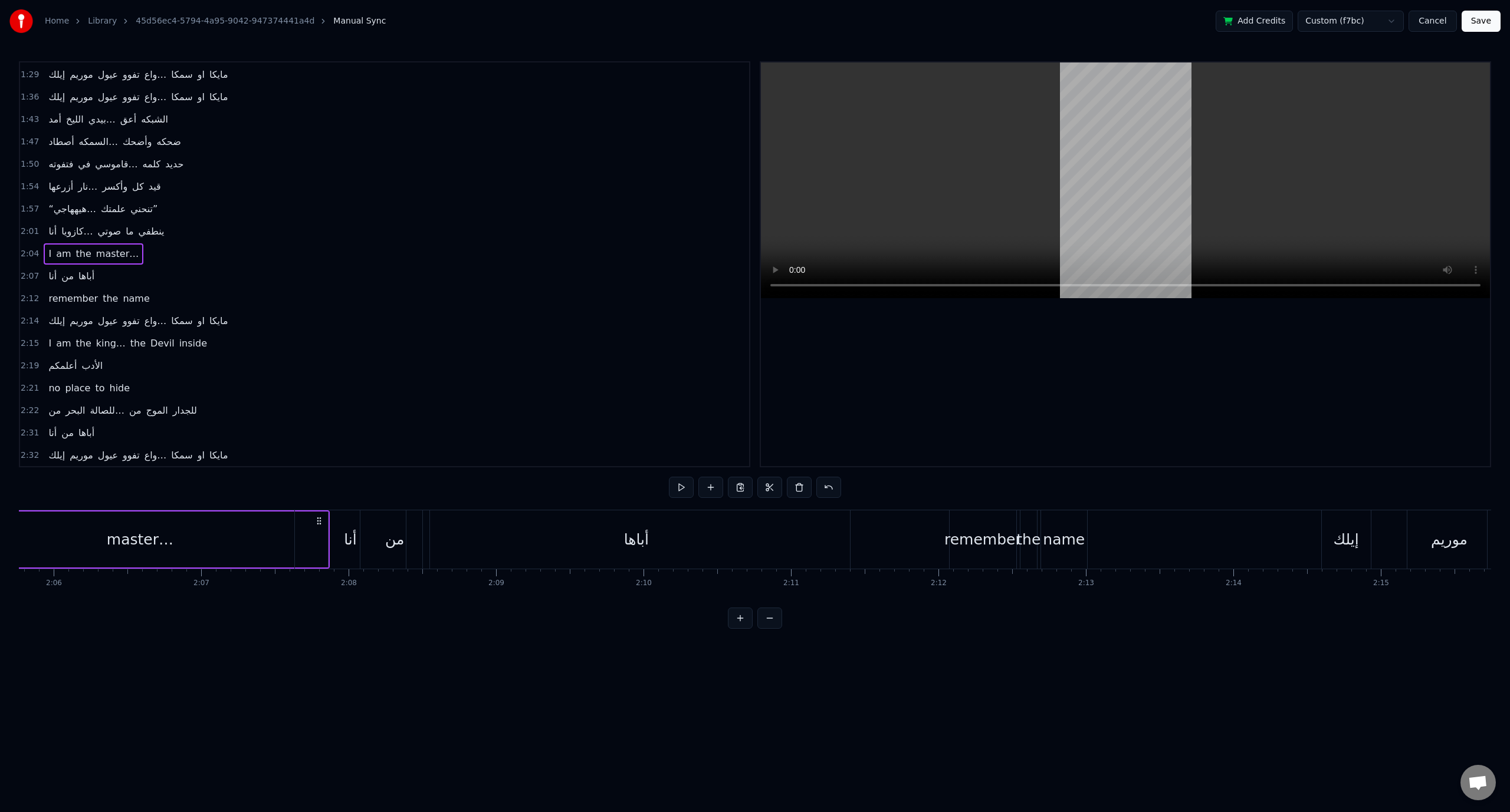
click at [24, 226] on span "2:01" at bounding box center [29, 232] width 18 height 12
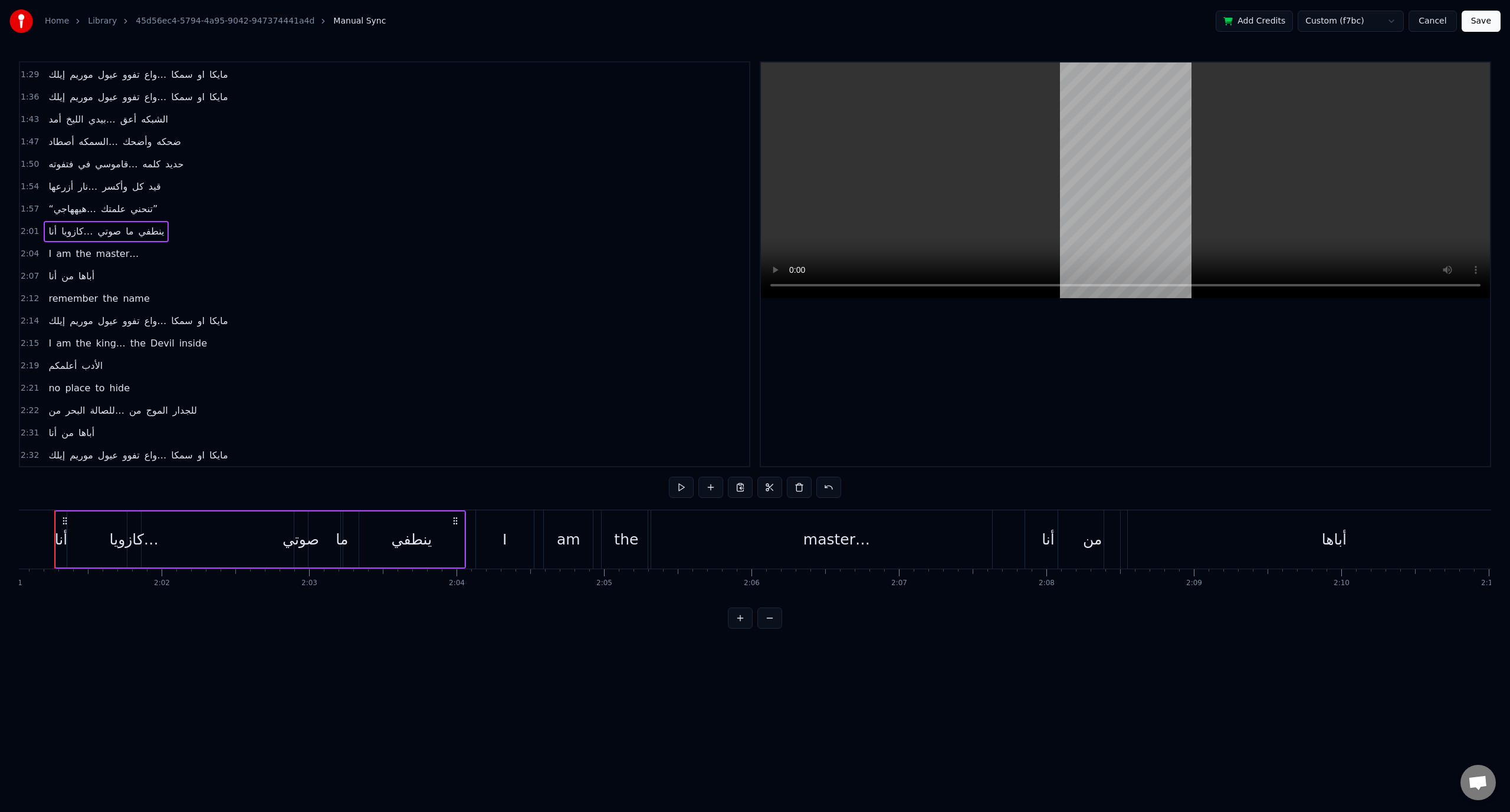
scroll to position [0, 17820]
click at [32, 181] on span "1:54" at bounding box center [29, 186] width 18 height 12
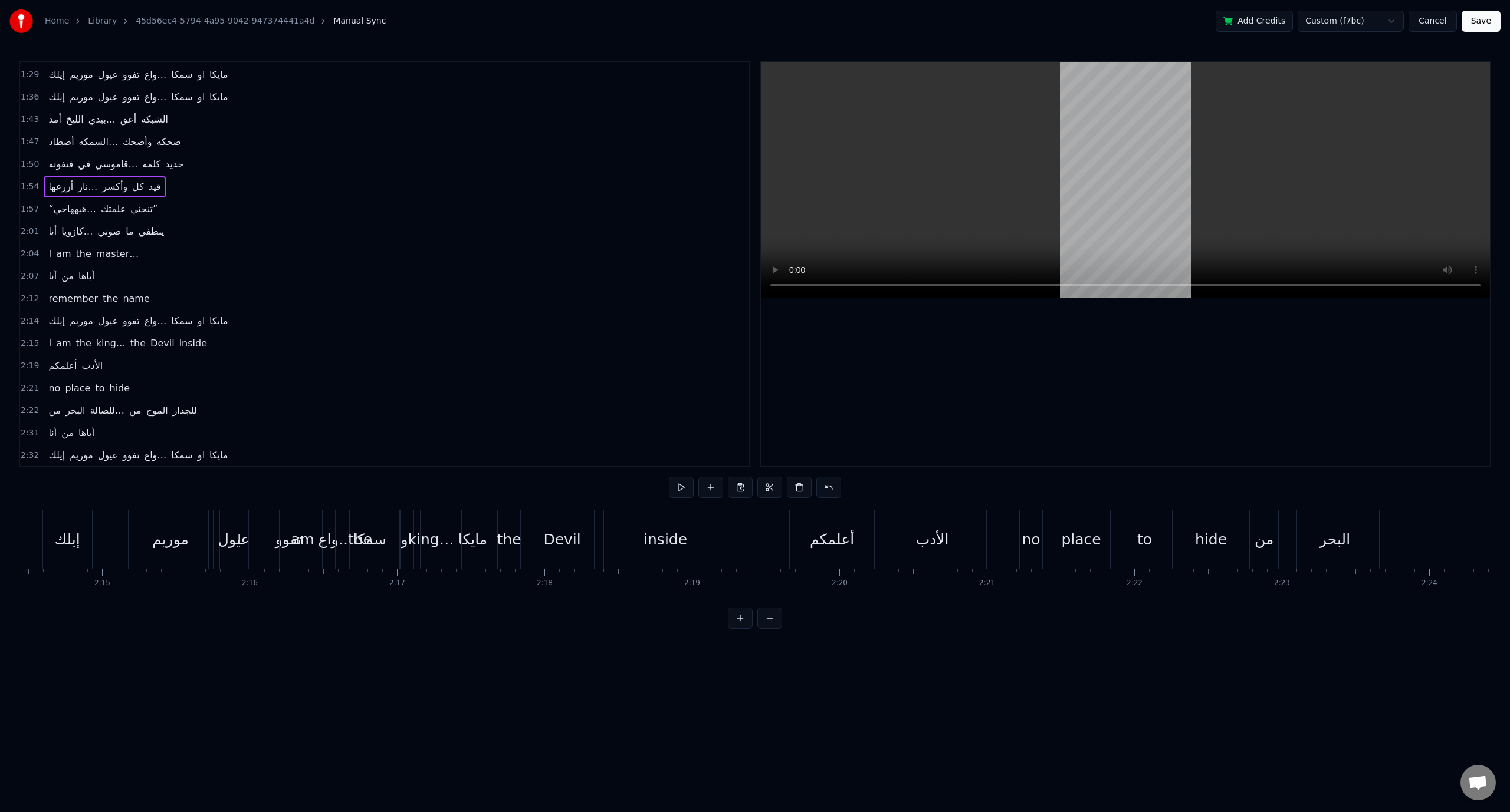
scroll to position [0, 19030]
click at [1001, 541] on div "I" at bounding box center [1029, 539] width 61 height 58
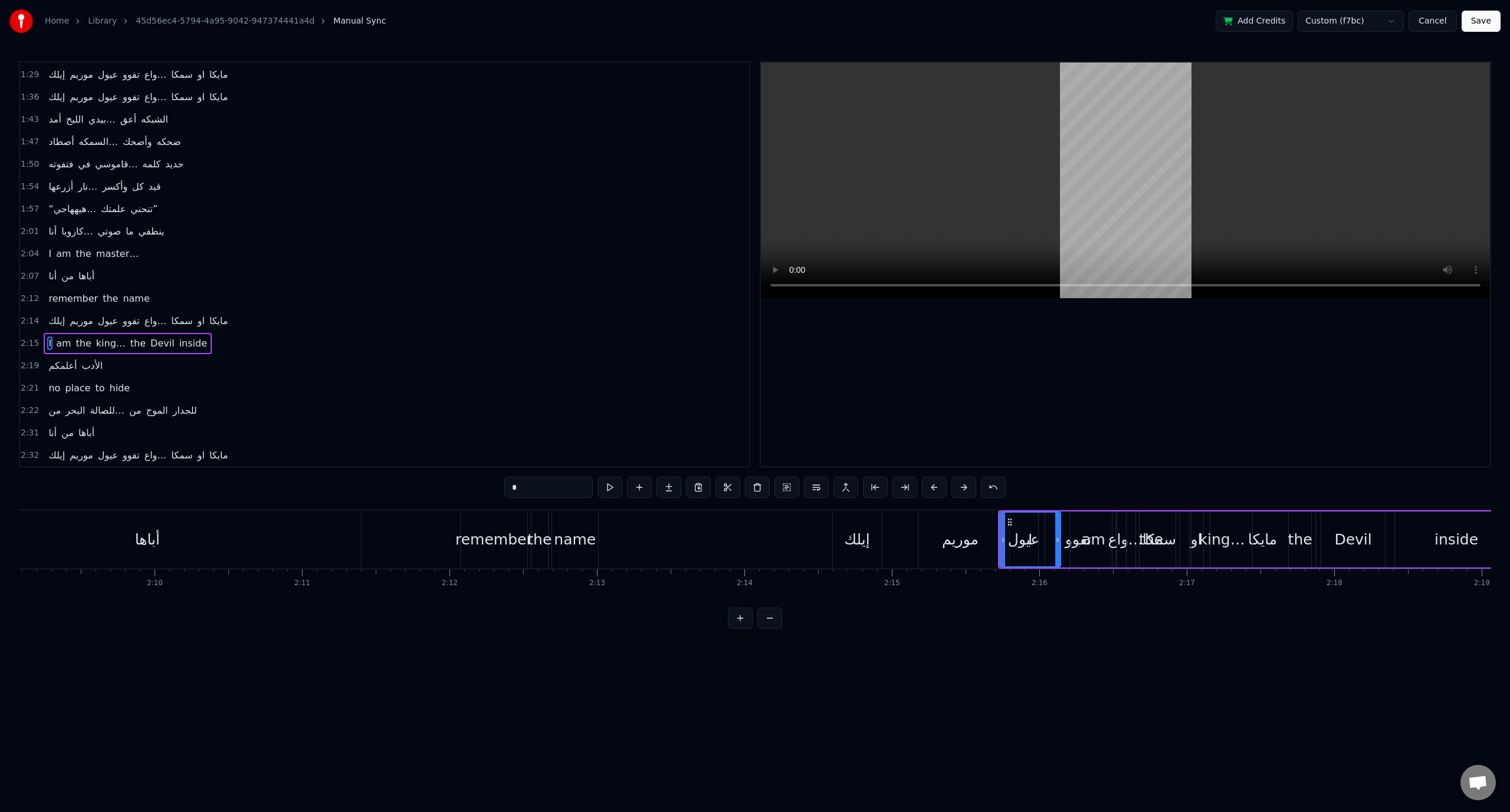
scroll to position [535, 0]
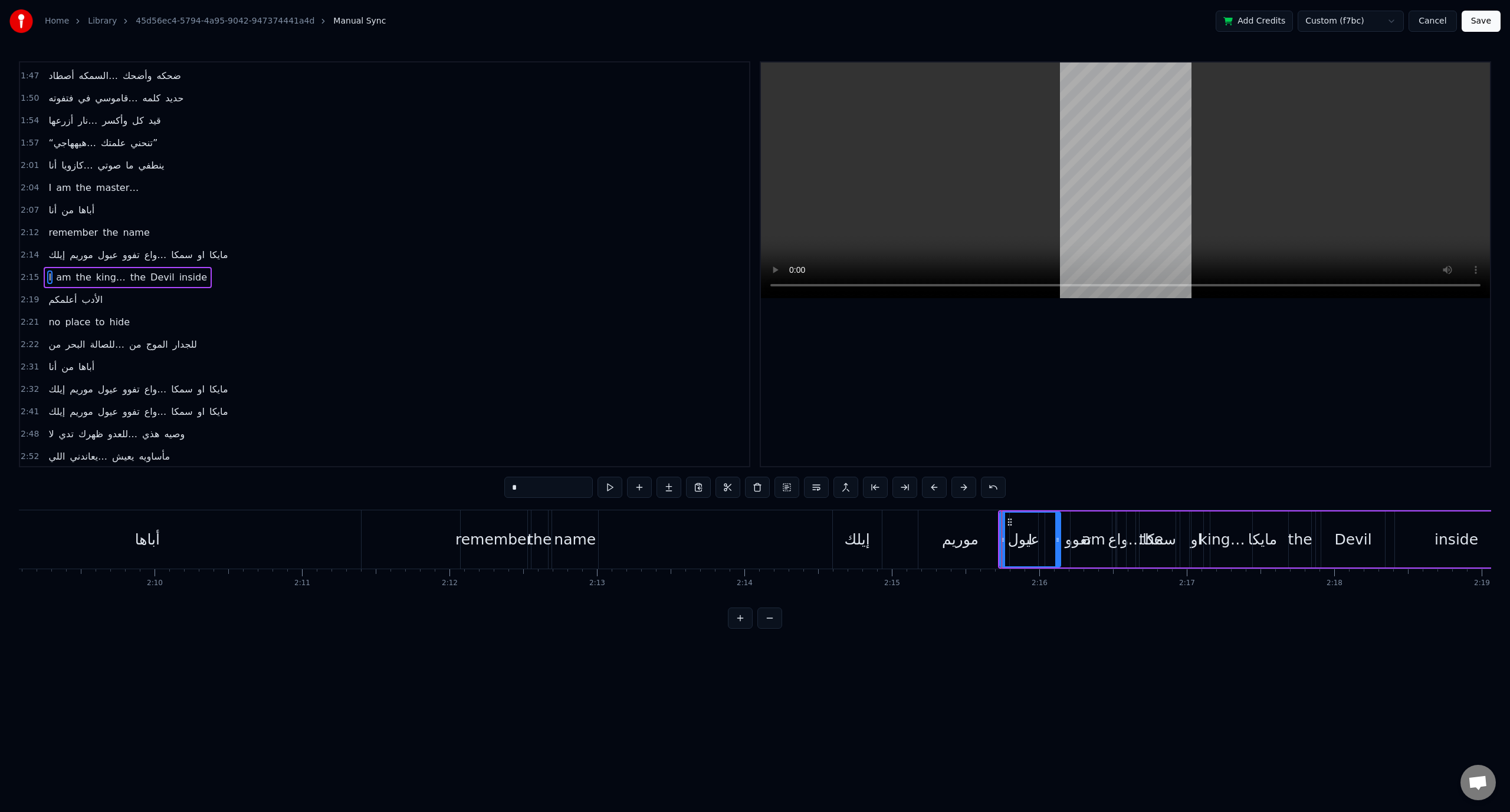
click at [30, 271] on span "2:15" at bounding box center [29, 277] width 18 height 12
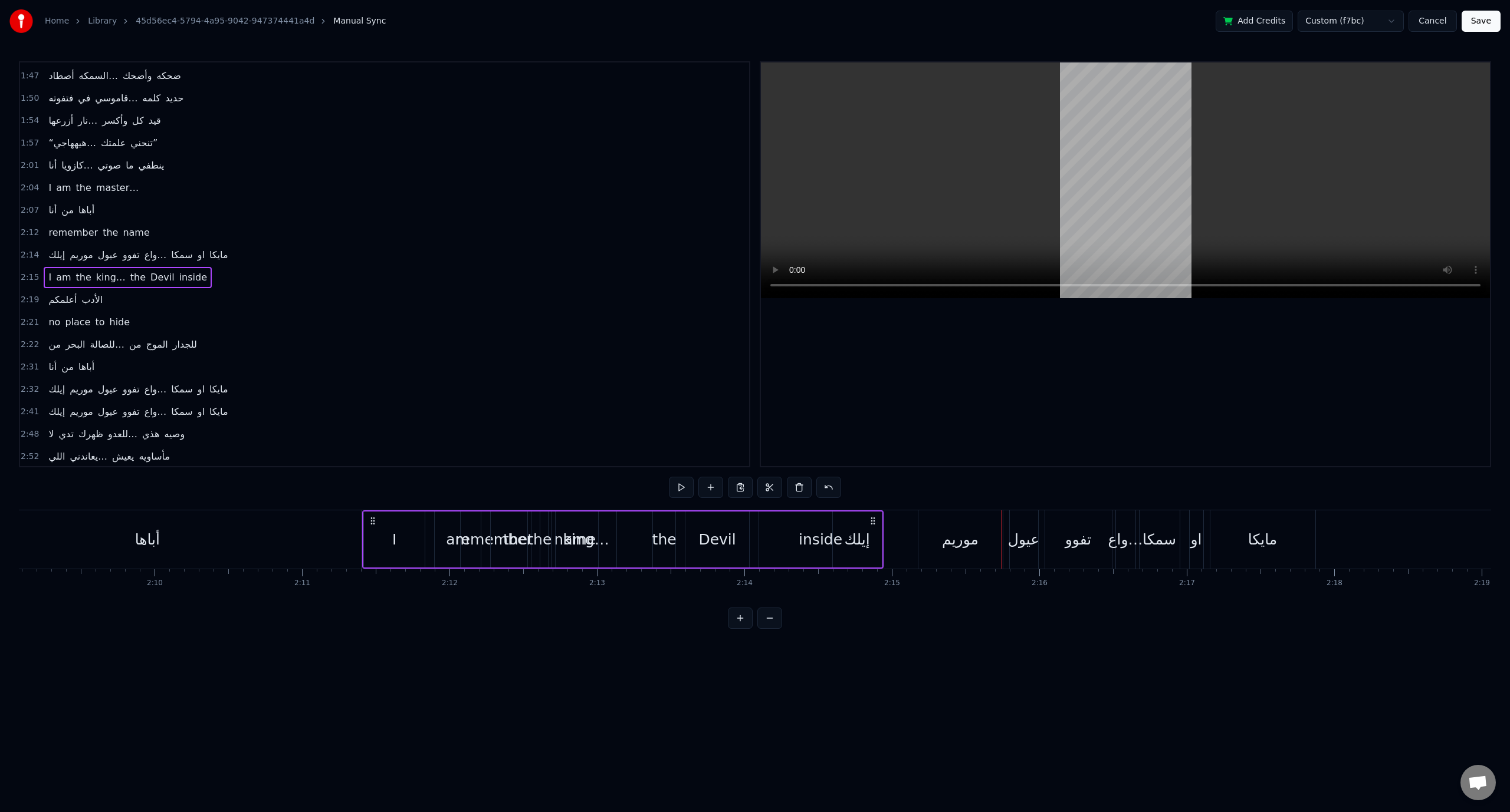
drag, startPoint x: 1008, startPoint y: 525, endPoint x: 373, endPoint y: 528, distance: 635.0
click at [373, 528] on div "I am the king… the Devil inside" at bounding box center [623, 539] width 522 height 58
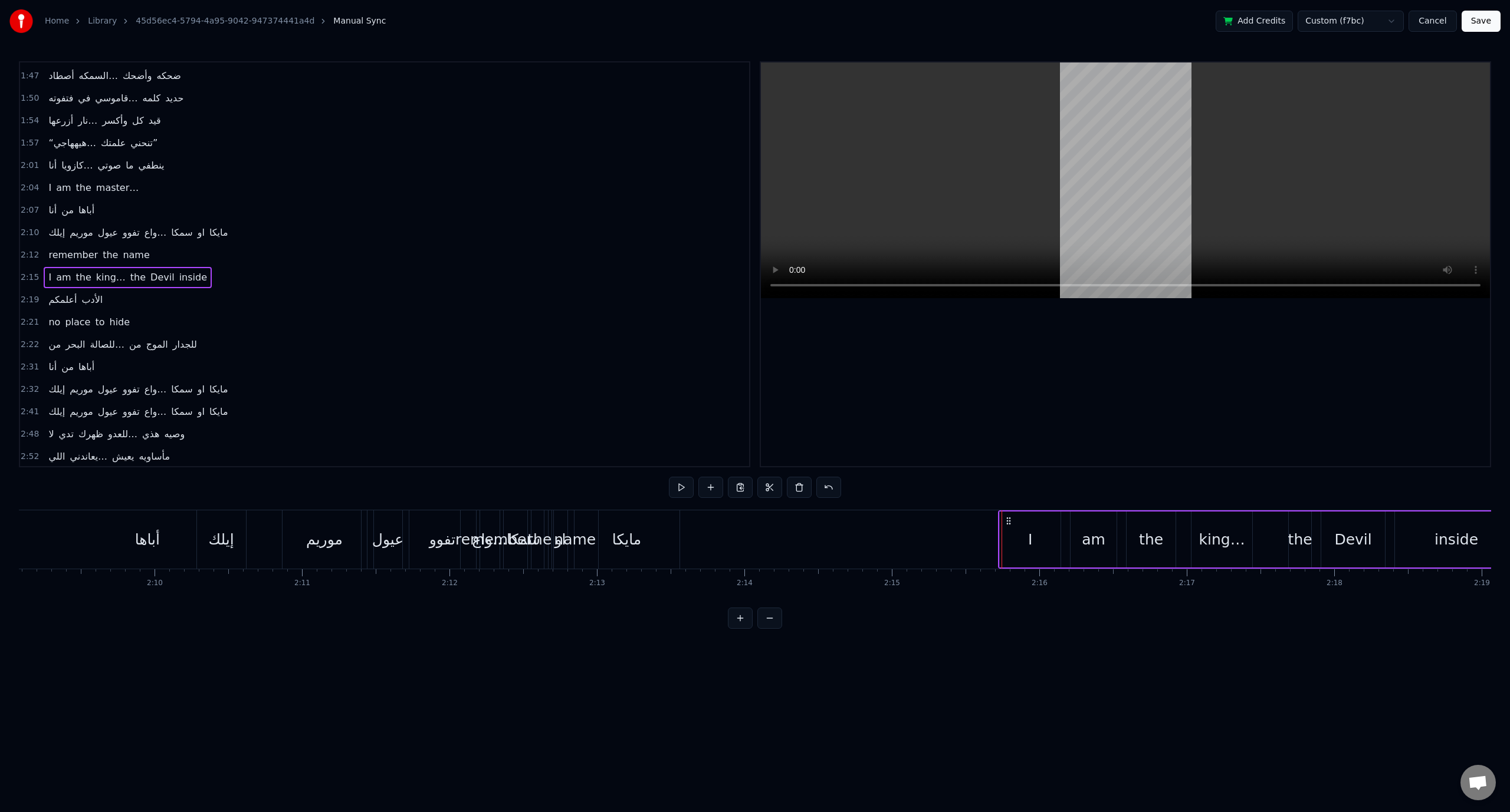
click at [36, 247] on div "2:12 remember the name" at bounding box center [384, 256] width 729 height 22
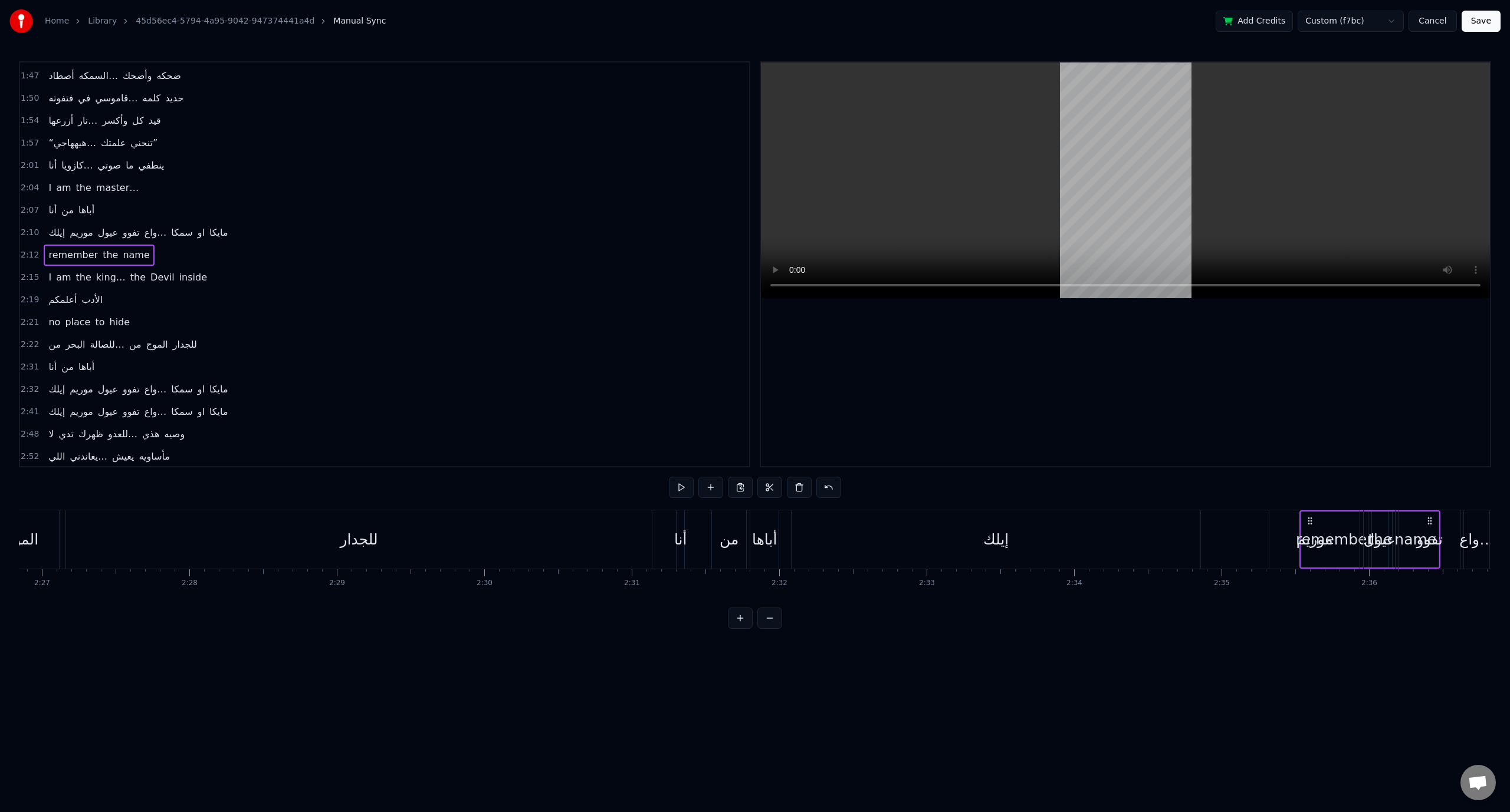
scroll to position [0, 21658]
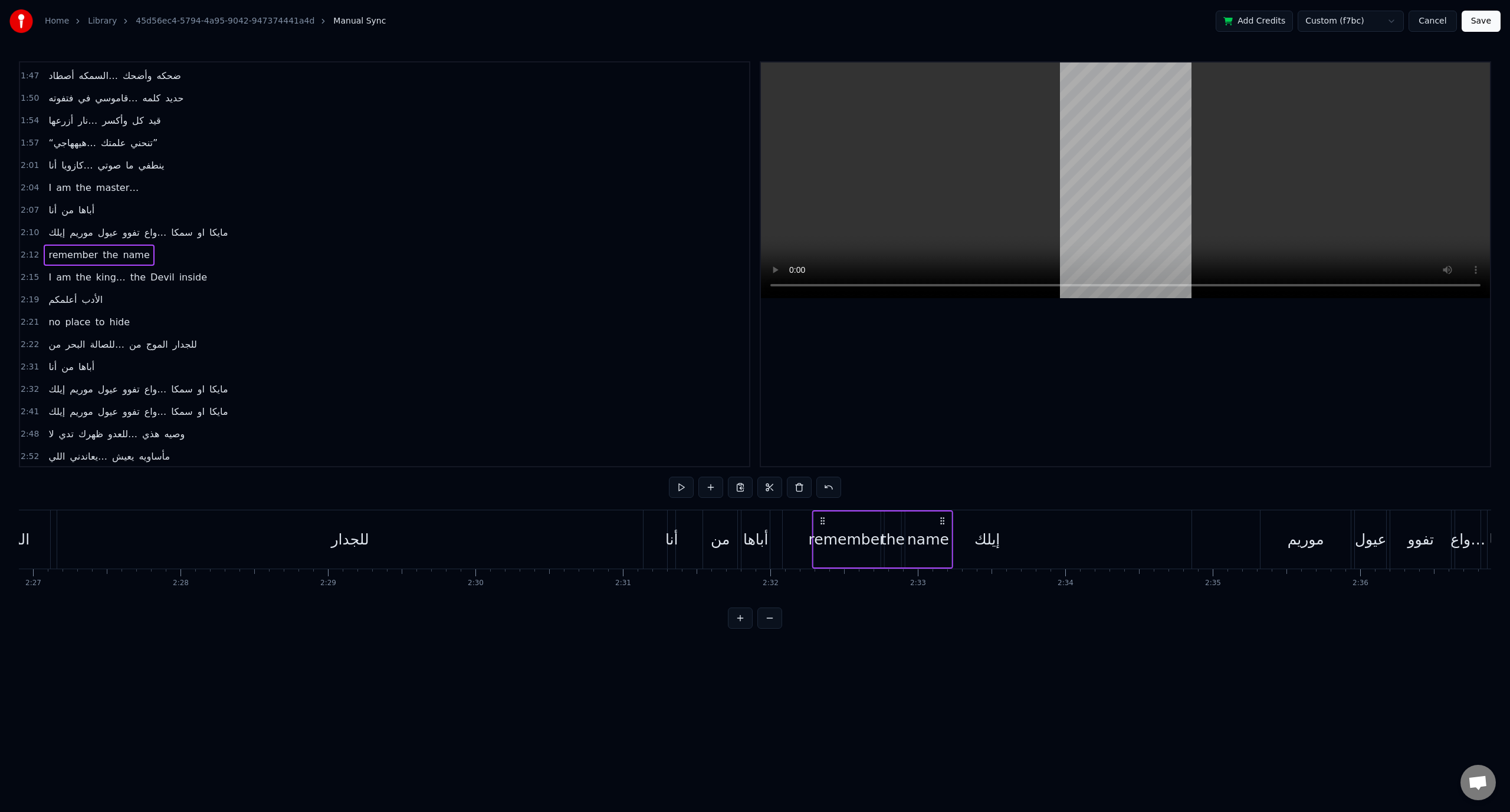
drag, startPoint x: 471, startPoint y: 520, endPoint x: 823, endPoint y: 548, distance: 353.1
click at [777, 626] on button at bounding box center [769, 618] width 25 height 21
click at [778, 629] on button at bounding box center [769, 618] width 25 height 21
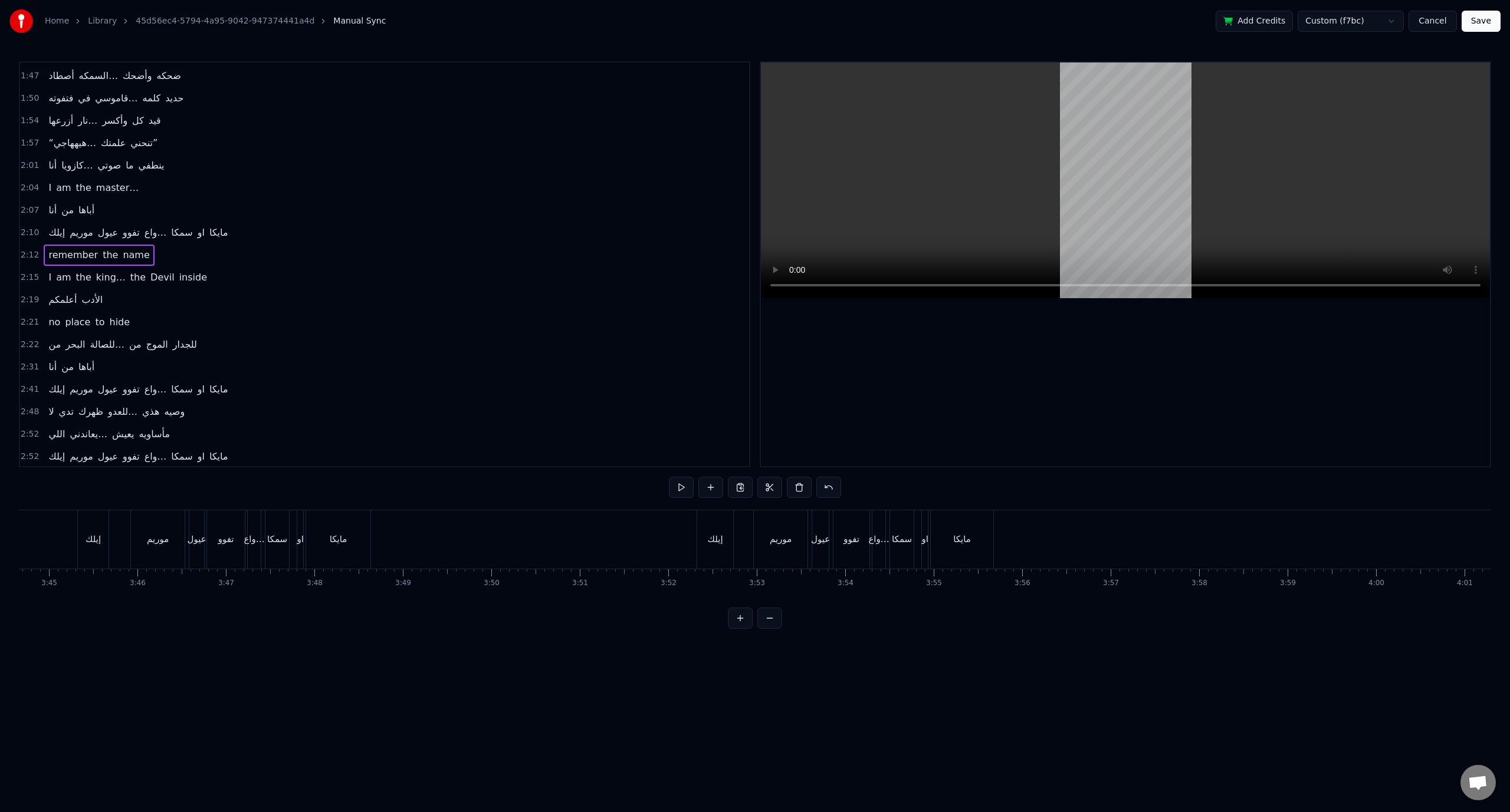
click at [778, 629] on button at bounding box center [769, 618] width 25 height 21
drag, startPoint x: 84, startPoint y: 521, endPoint x: 1136, endPoint y: 588, distance: 1054.1
click at [1136, 588] on div "[PERSON_NAME]… the king of iron fist Tournament Muhahahaha ‎أنا إبن الظلام… إبن…" at bounding box center [755, 554] width 1472 height 88
click at [82, 248] on span "remember" at bounding box center [72, 255] width 52 height 14
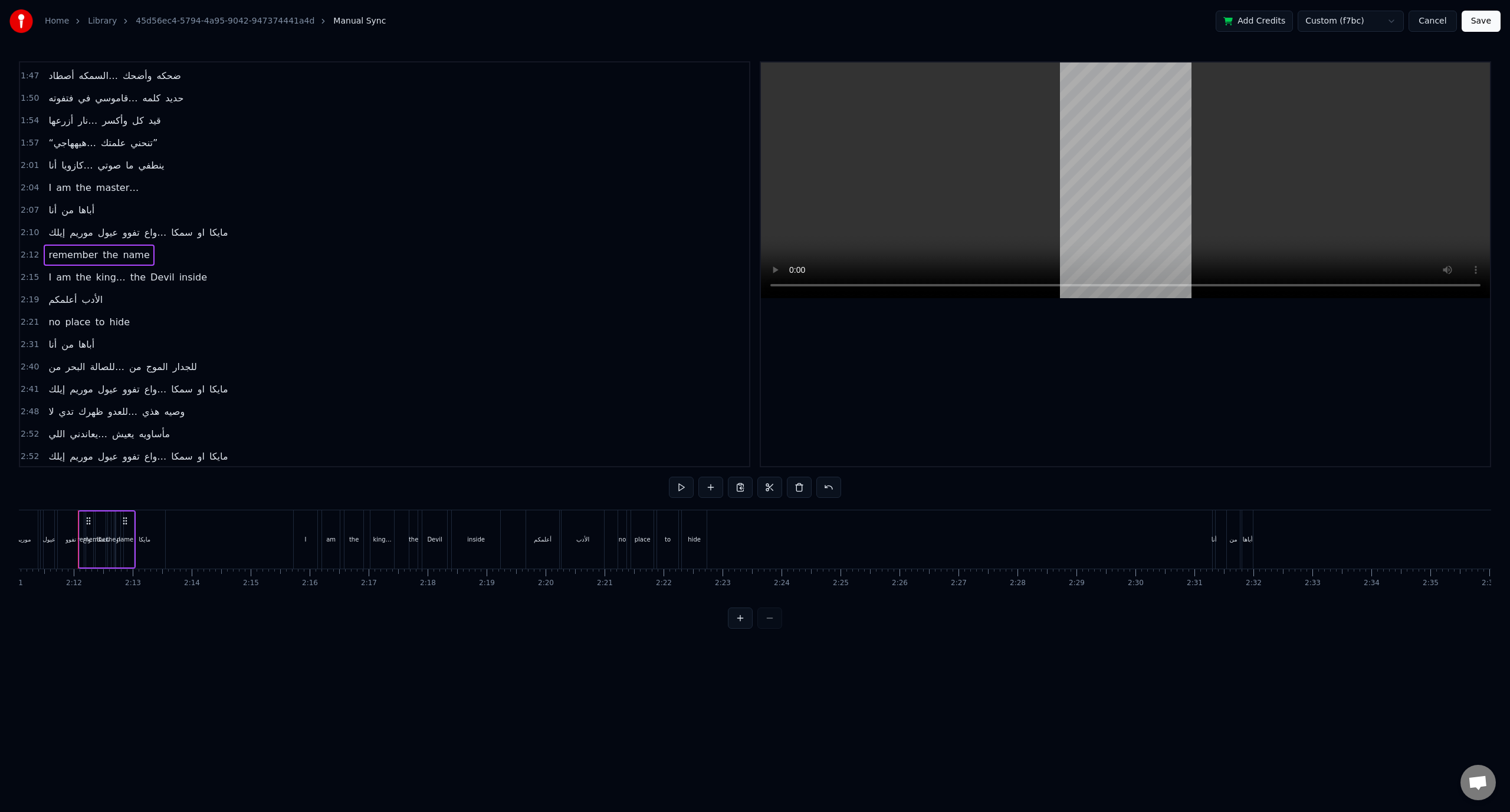
scroll to position [513, 0]
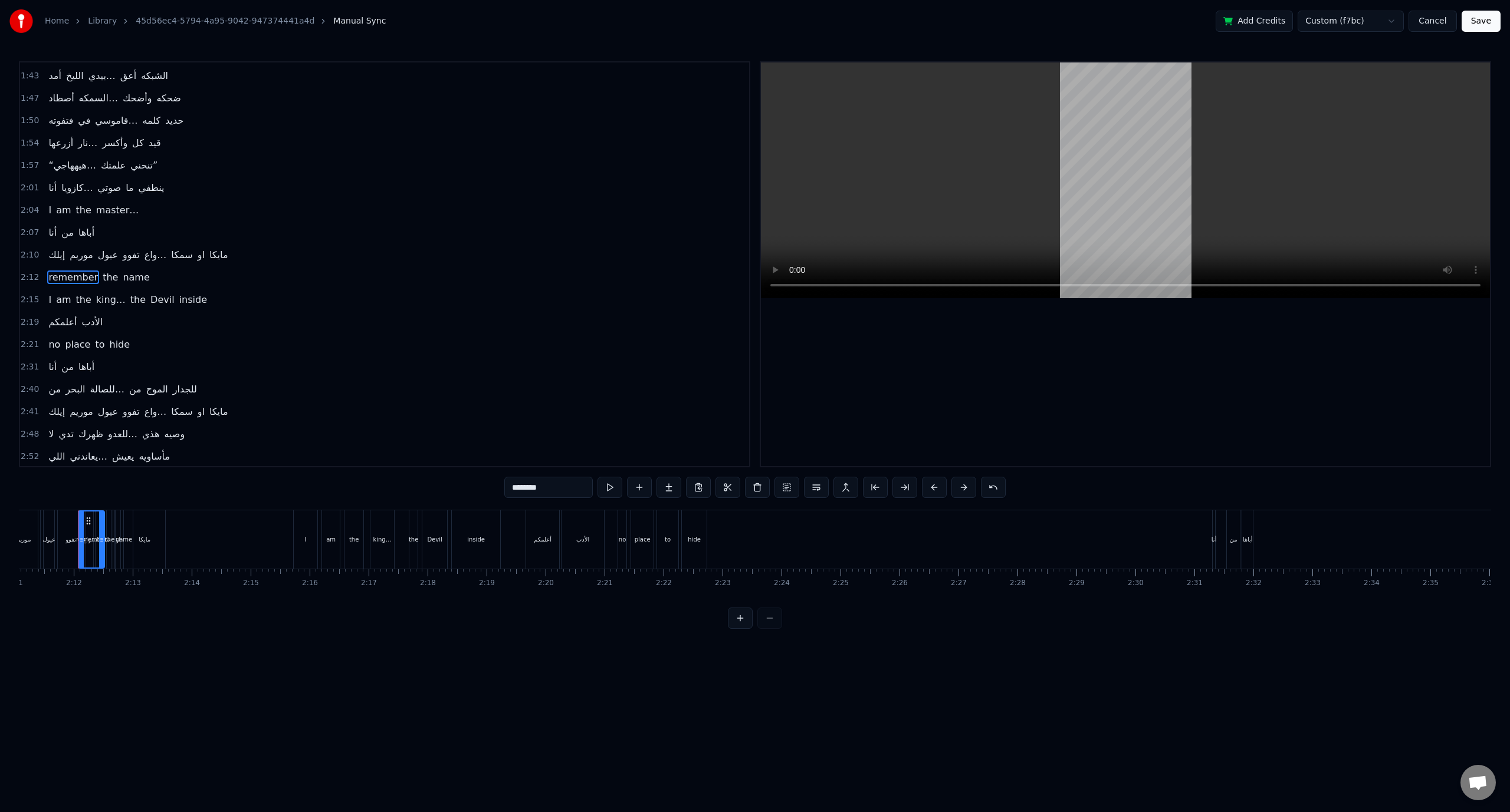
click at [24, 271] on span "2:12" at bounding box center [29, 277] width 18 height 12
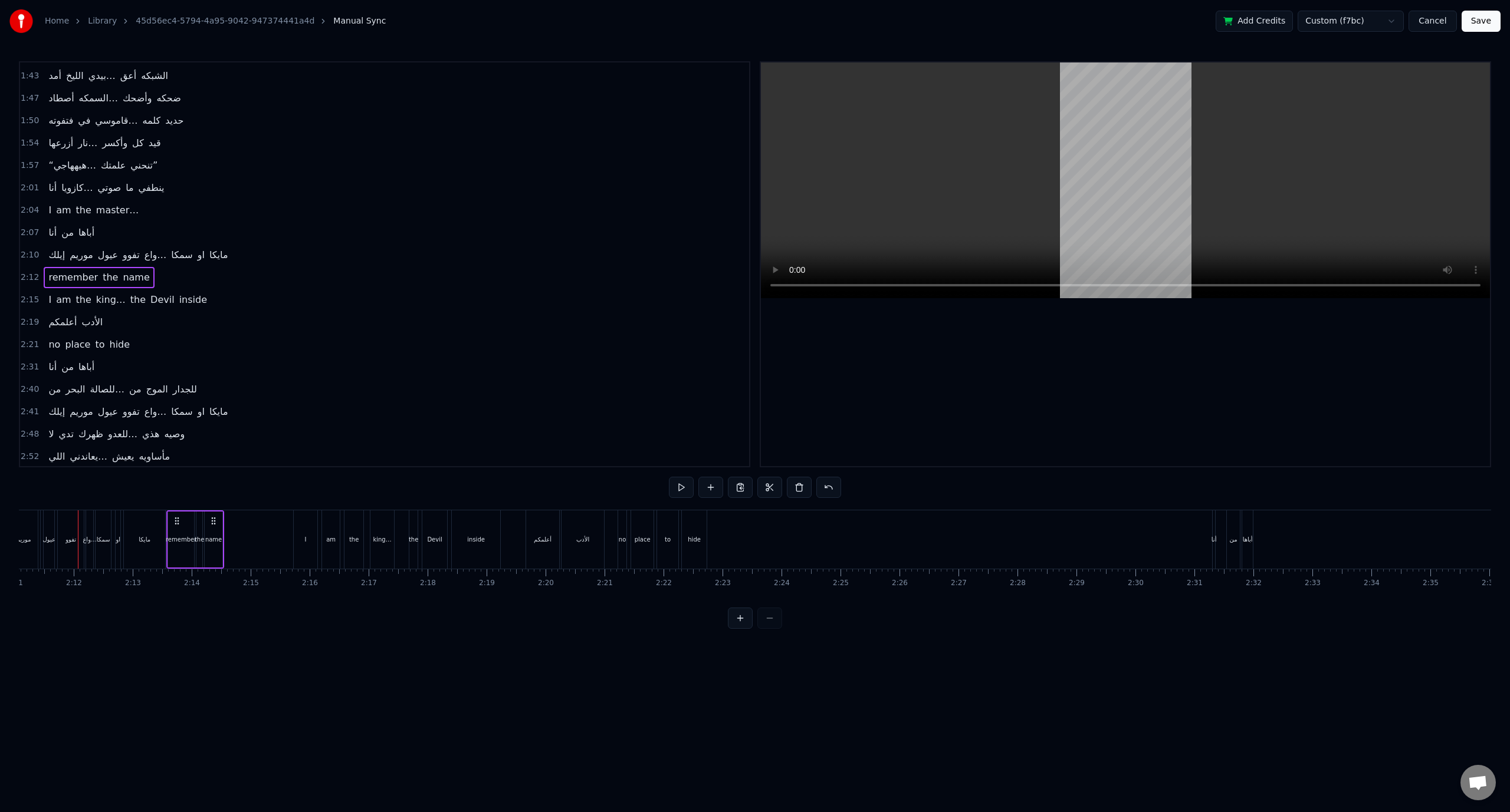
drag, startPoint x: 90, startPoint y: 523, endPoint x: 221, endPoint y: 534, distance: 131.5
click at [221, 534] on div "remember the name" at bounding box center [195, 539] width 58 height 58
drag, startPoint x: 218, startPoint y: 521, endPoint x: 1020, endPoint y: 573, distance: 803.7
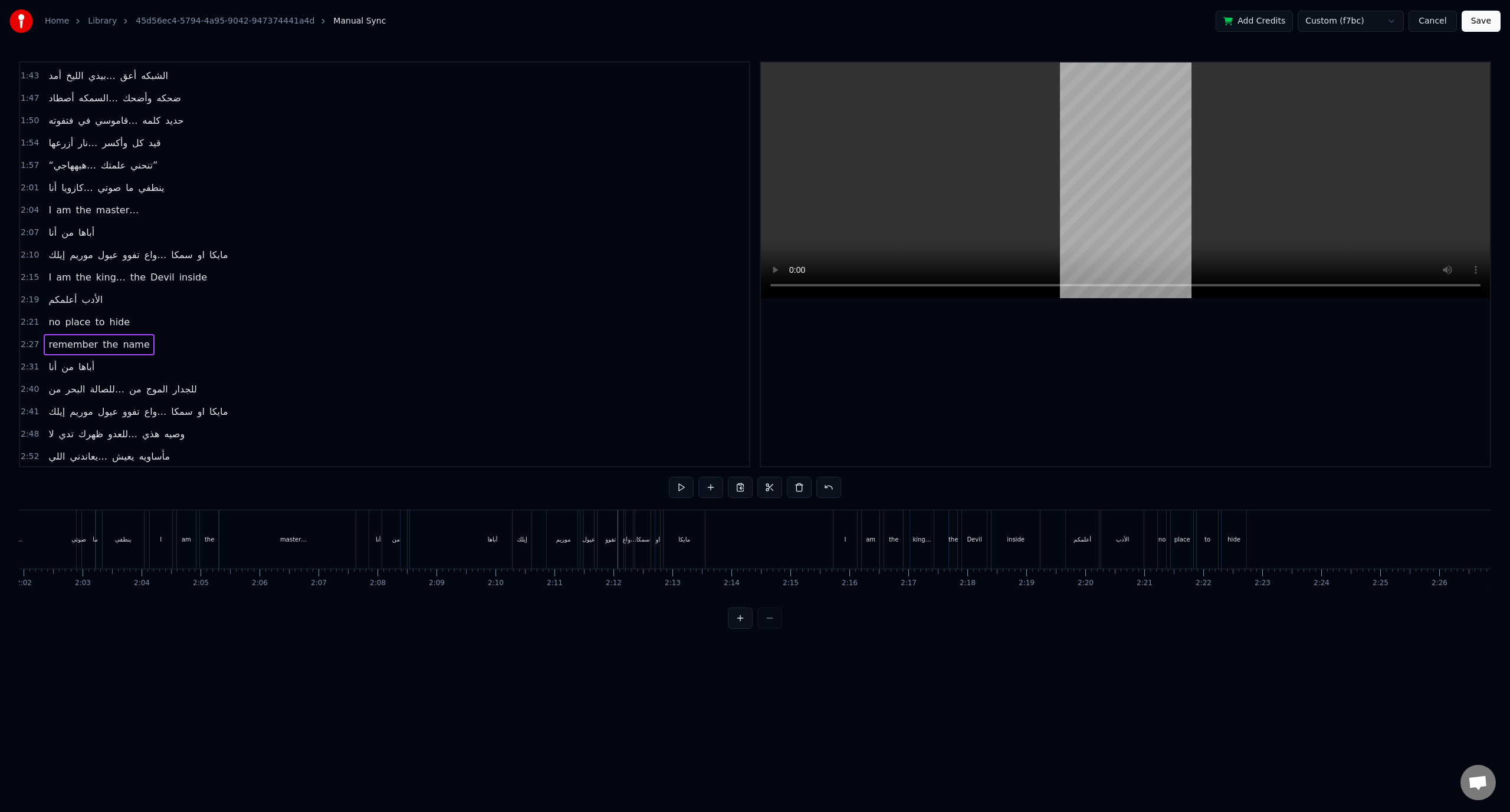
scroll to position [0, 7109]
click at [28, 227] on span "2:07" at bounding box center [29, 232] width 18 height 12
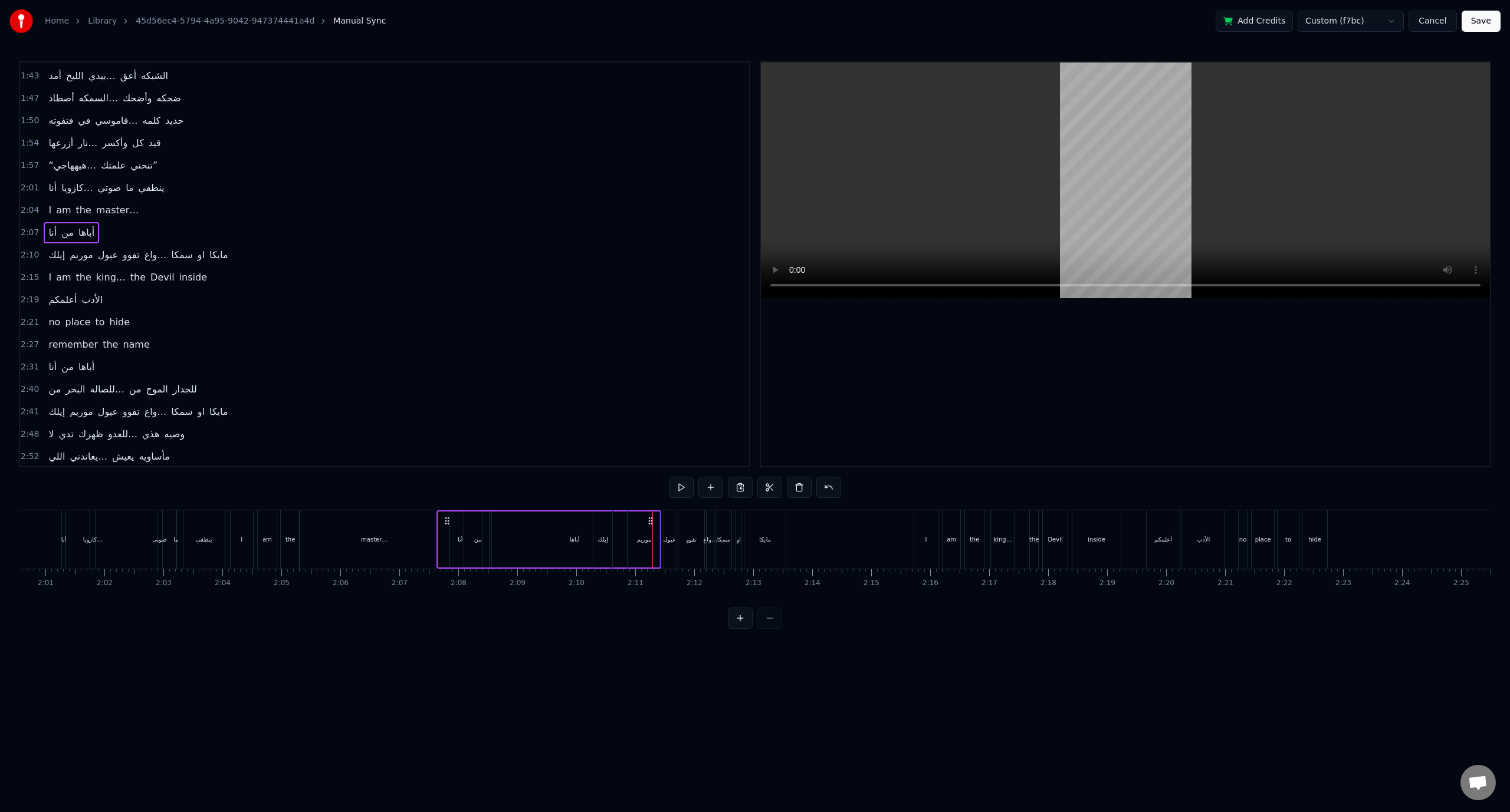
click at [37, 244] on div "2:10 ‎إيلك [PERSON_NAME] تفوو واع… سمكا او مايكا" at bounding box center [384, 256] width 729 height 22
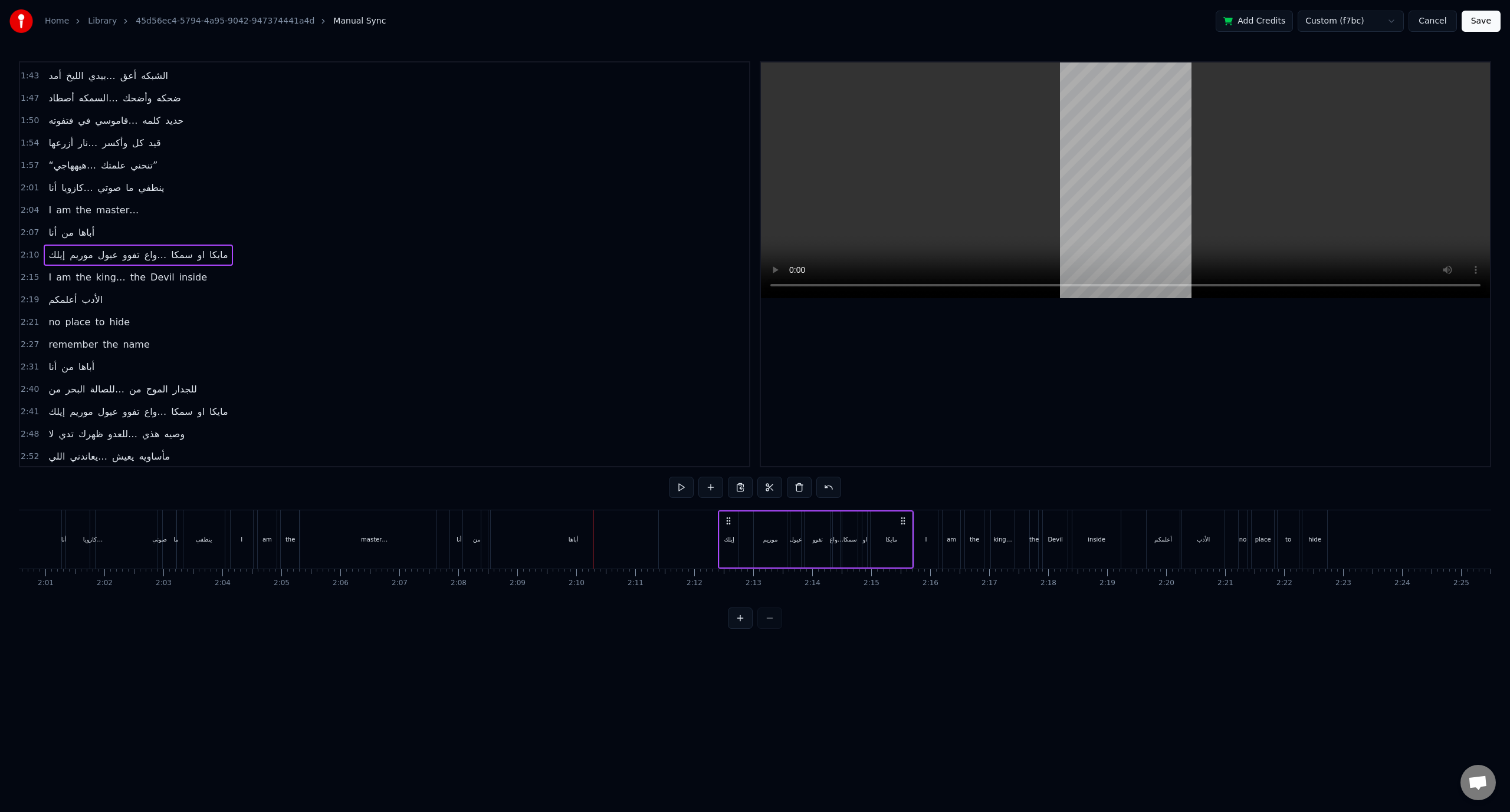
drag, startPoint x: 605, startPoint y: 517, endPoint x: 730, endPoint y: 533, distance: 126.0
click at [730, 533] on div "‎إيلك [PERSON_NAME] تفوو واع… سمكا او مايكا" at bounding box center [816, 539] width 196 height 58
click at [27, 271] on span "2:15" at bounding box center [29, 277] width 18 height 12
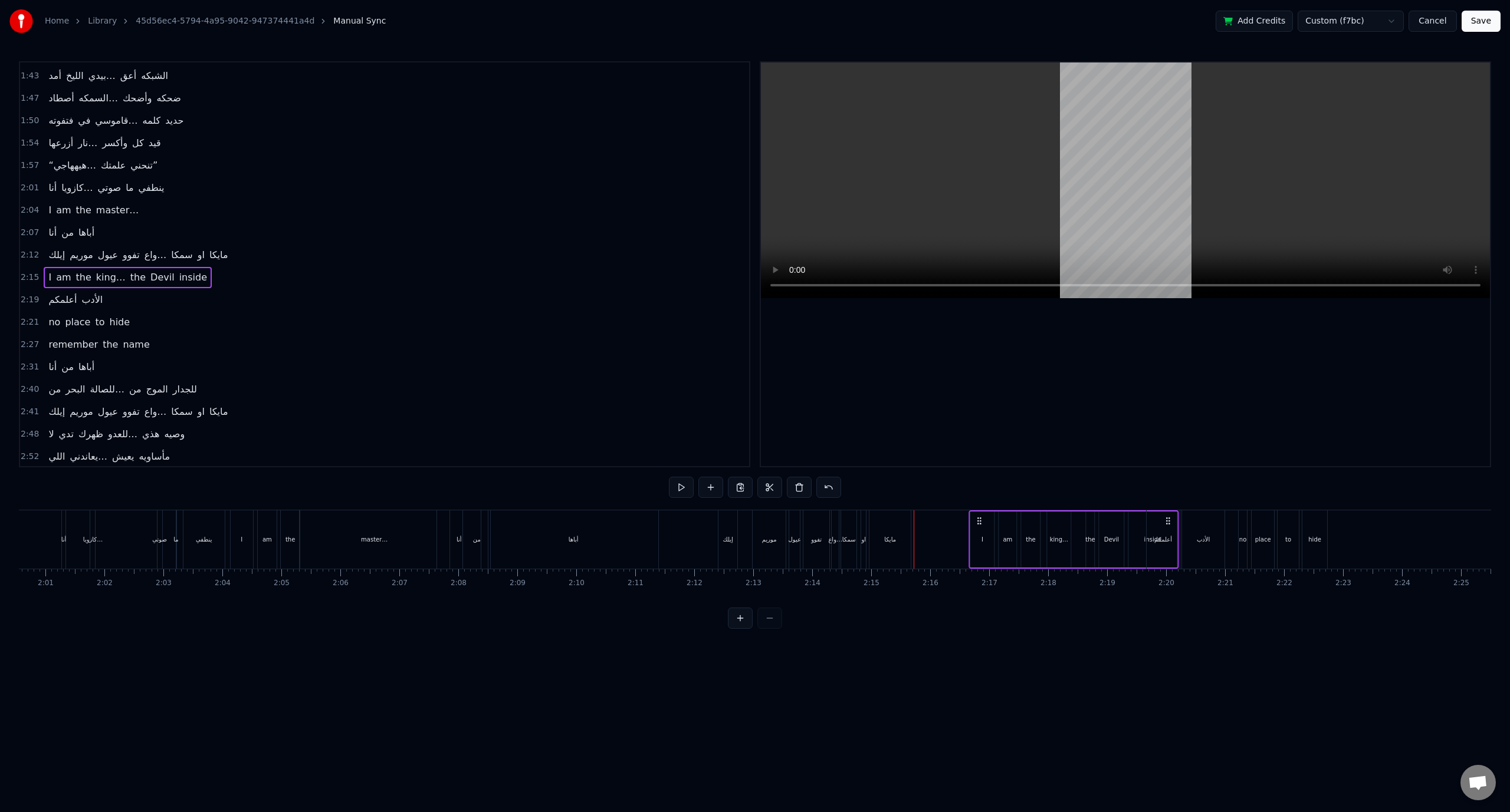
drag, startPoint x: 924, startPoint y: 524, endPoint x: 979, endPoint y: 526, distance: 55.0
click at [979, 526] on div "I am the king… the Devil inside" at bounding box center [1074, 539] width 210 height 58
click at [27, 294] on span "2:20" at bounding box center [29, 299] width 18 height 12
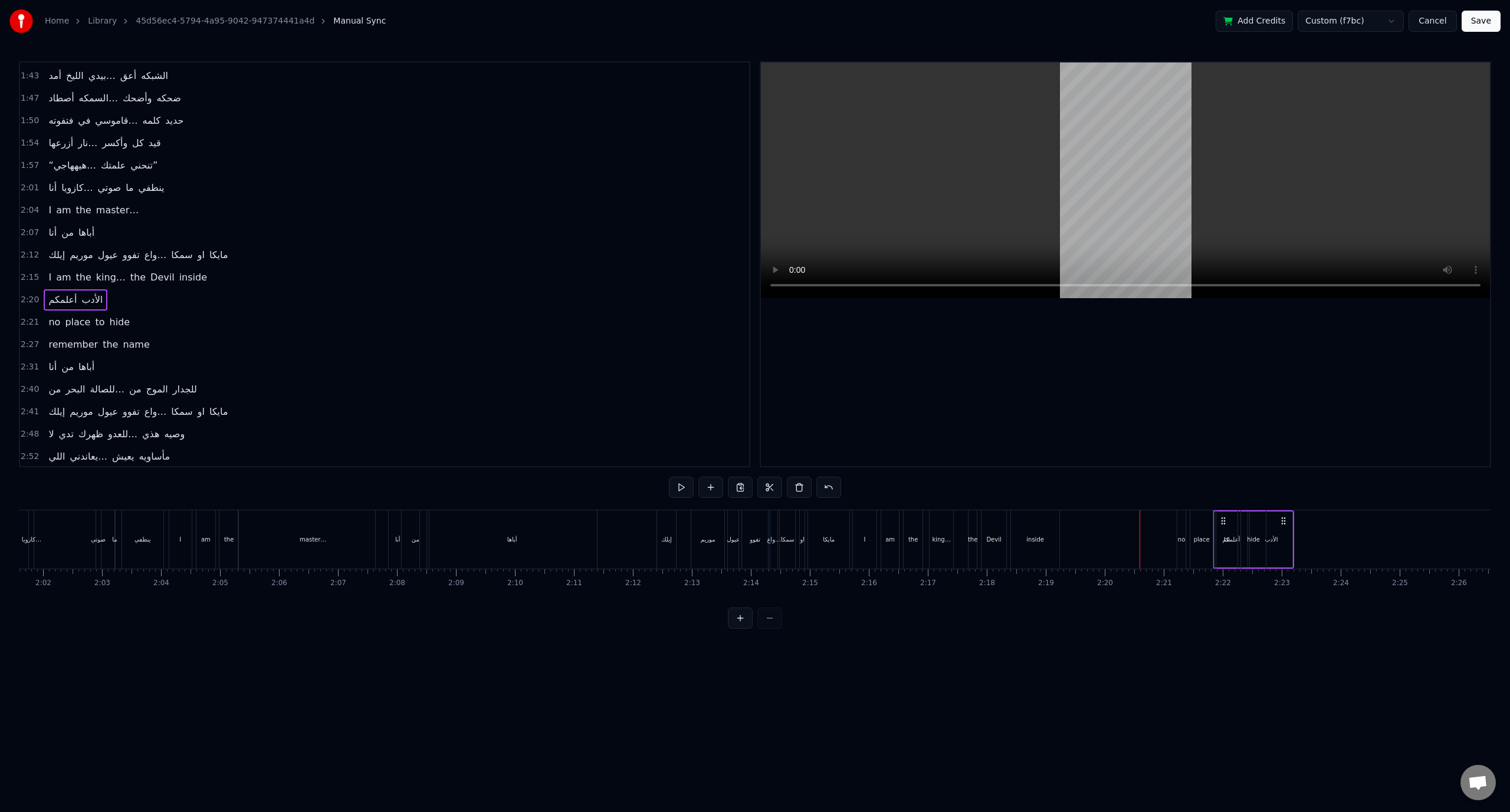
scroll to position [0, 7173]
drag, startPoint x: 1214, startPoint y: 519, endPoint x: 1206, endPoint y: 521, distance: 8.2
click at [26, 227] on span "2:07" at bounding box center [29, 232] width 18 height 12
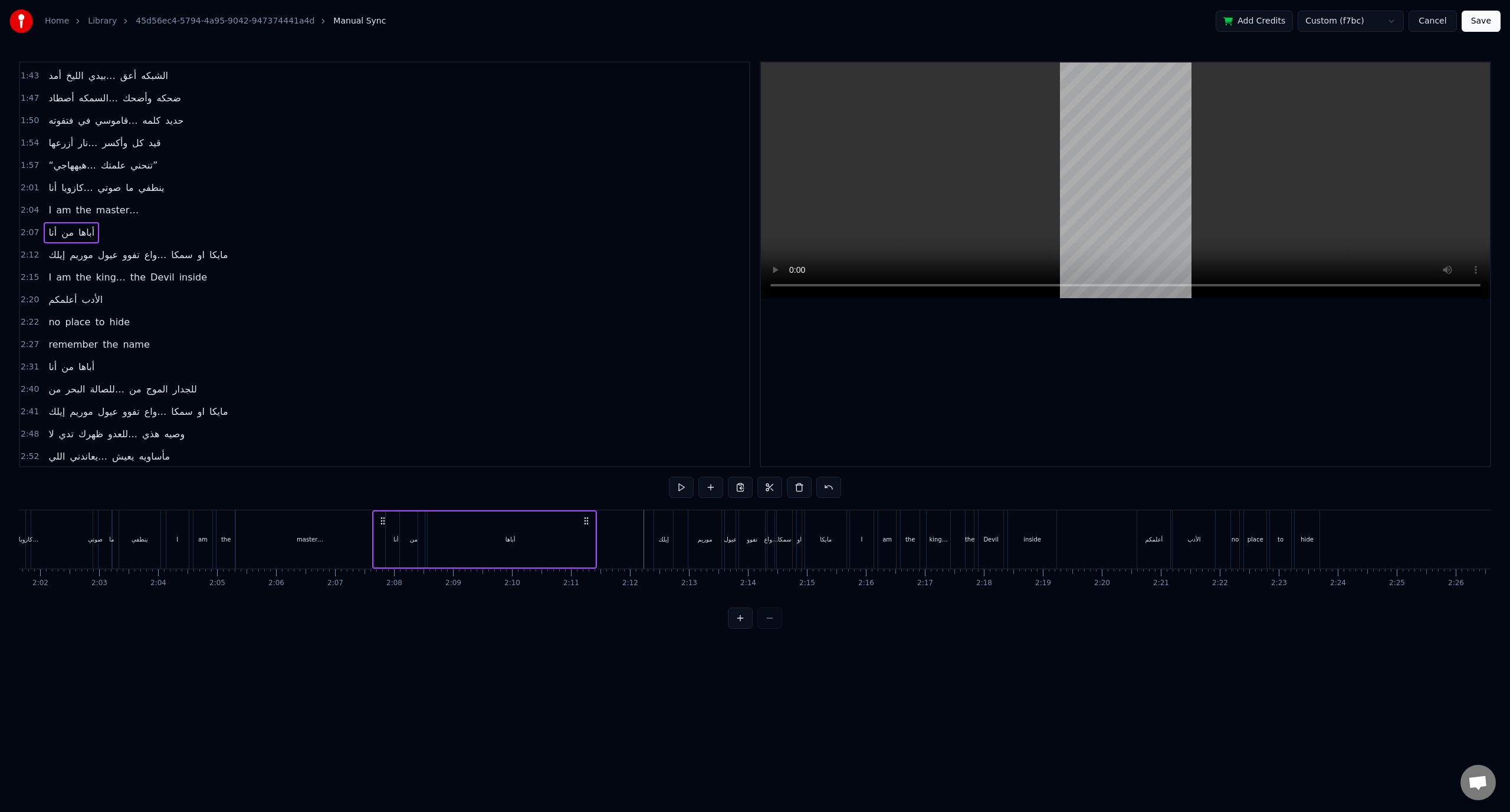
click at [659, 540] on div "‎إيلك" at bounding box center [663, 539] width 10 height 9
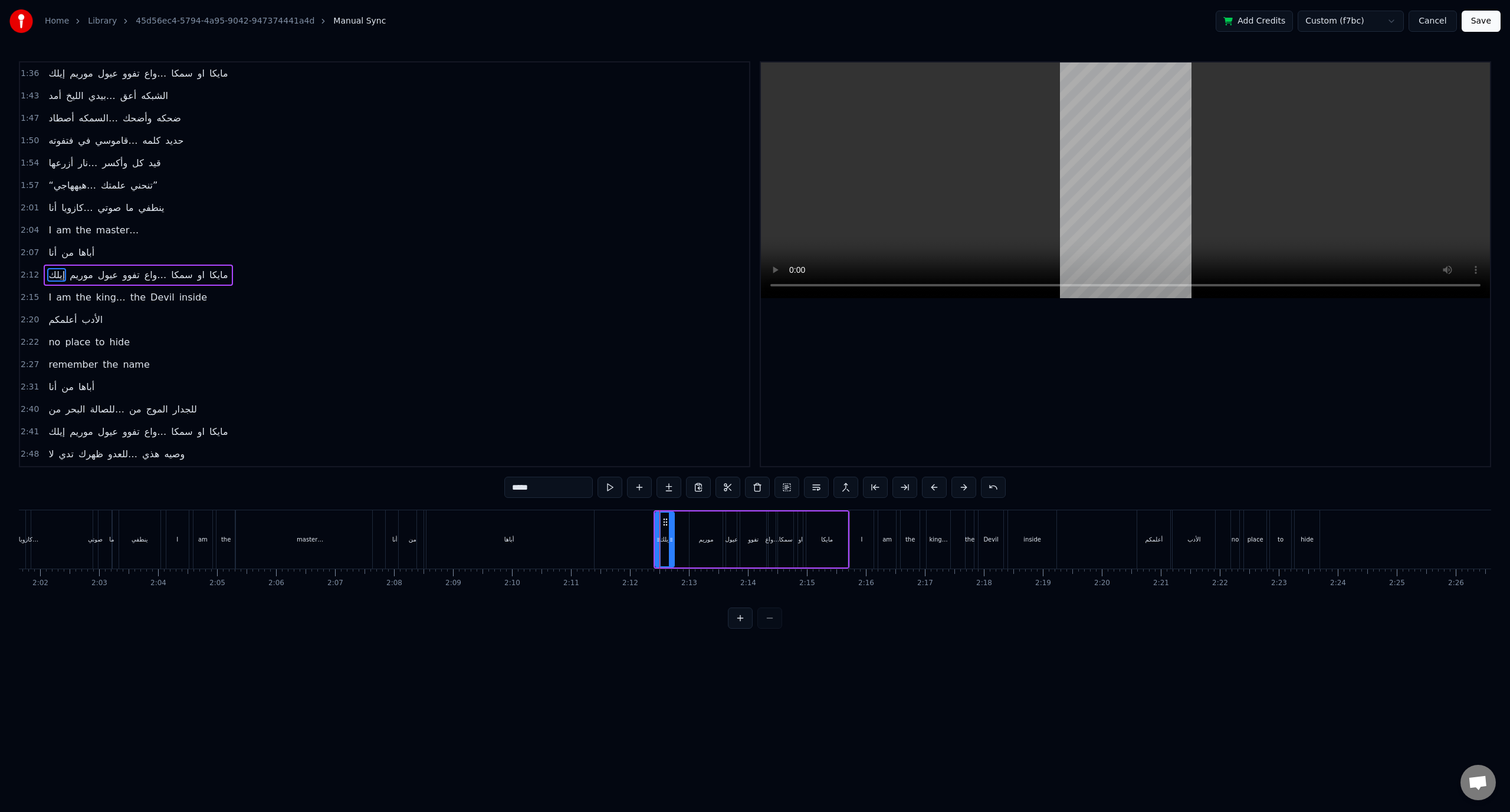
scroll to position [491, 0]
click at [29, 271] on span "2:12" at bounding box center [29, 277] width 18 height 12
drag, startPoint x: 663, startPoint y: 520, endPoint x: 630, endPoint y: 524, distance: 33.2
click at [630, 524] on icon at bounding box center [631, 521] width 10 height 10
click at [39, 266] on div "2:11 ‎إيلك [PERSON_NAME] تفوو واع… سمكا او مايكا" at bounding box center [384, 277] width 729 height 22
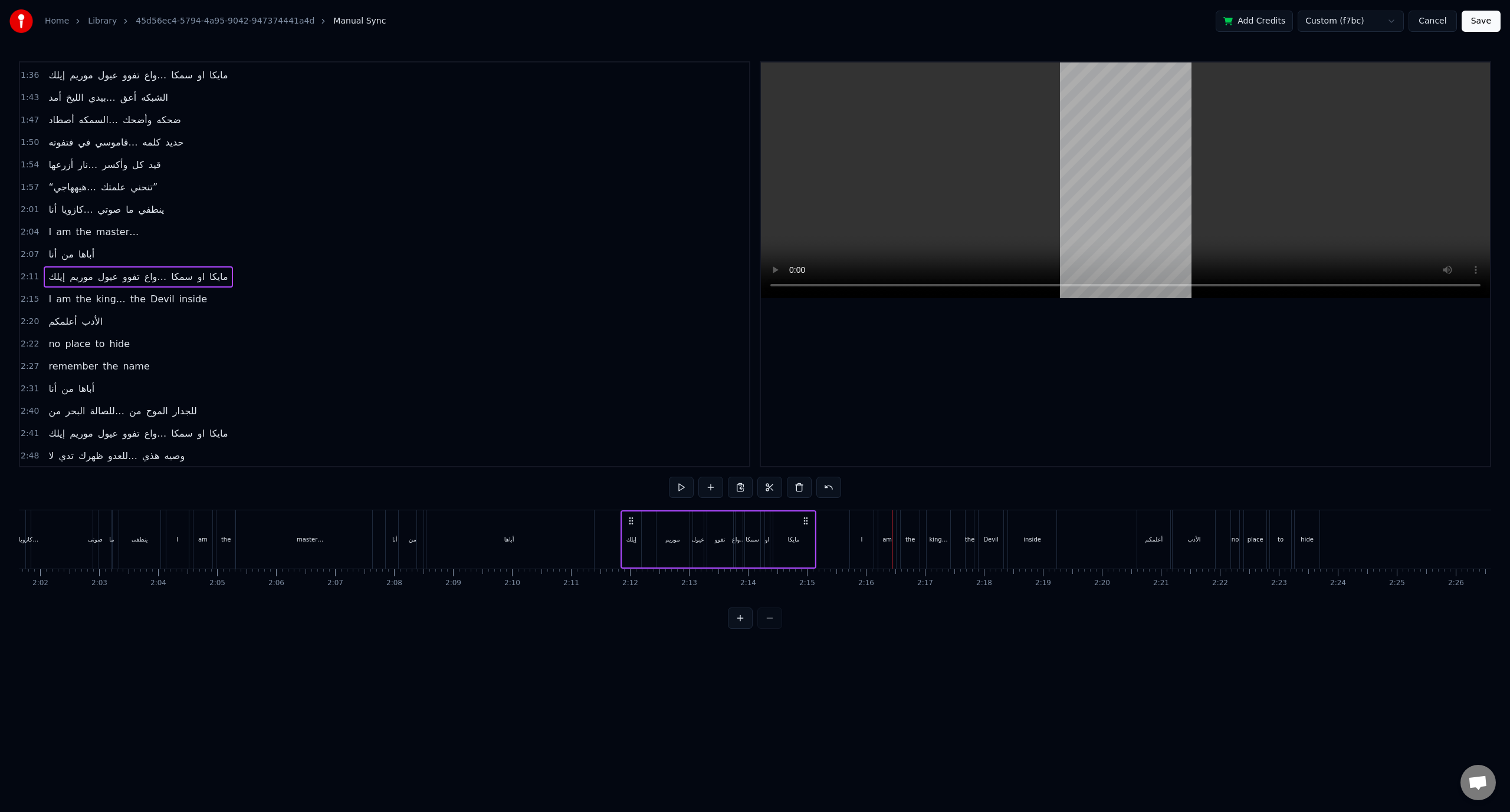
click at [31, 294] on span "2:15" at bounding box center [29, 299] width 18 height 12
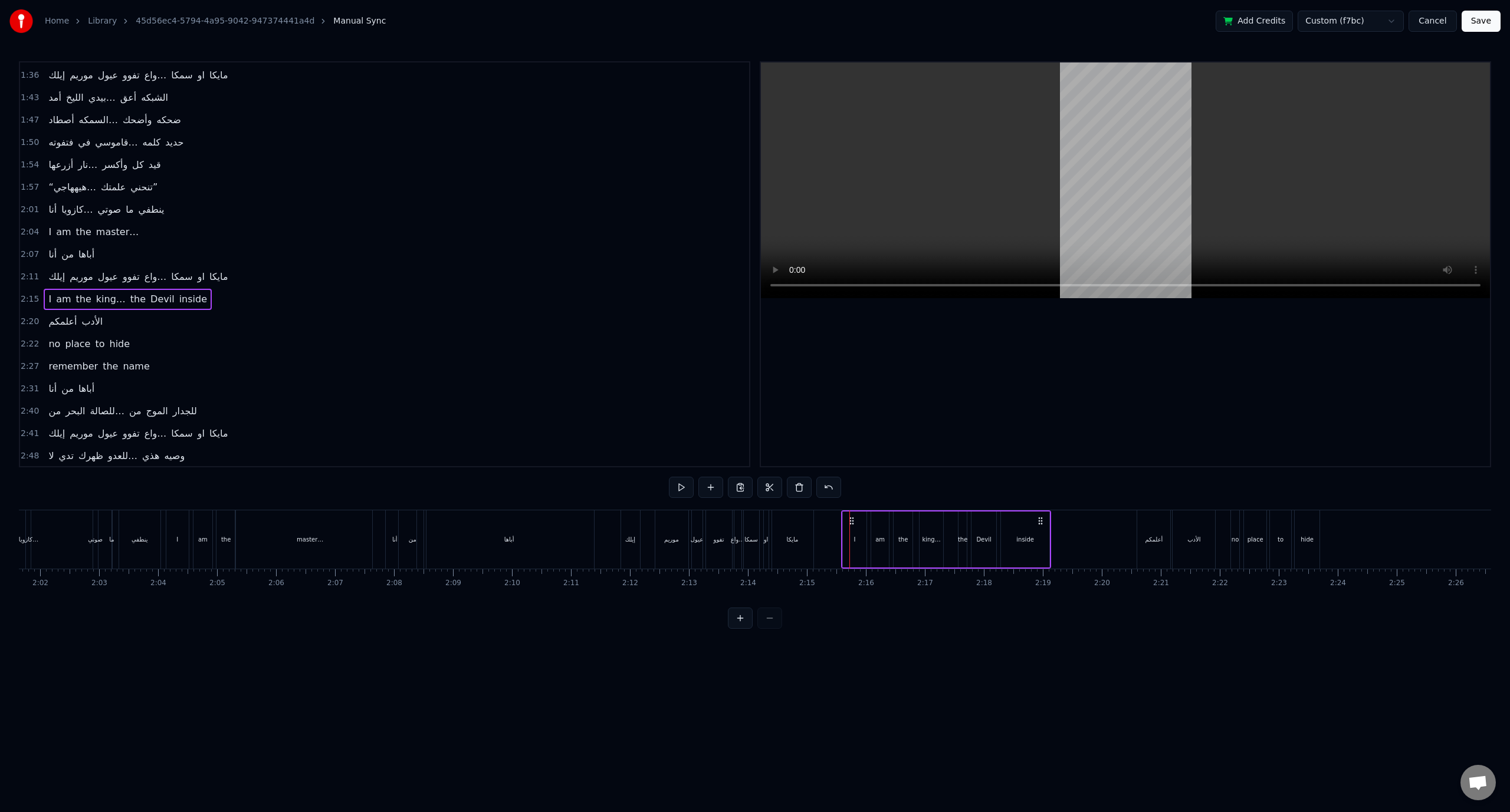
drag, startPoint x: 855, startPoint y: 518, endPoint x: 849, endPoint y: 518, distance: 6.0
click at [26, 271] on span "2:11" at bounding box center [29, 277] width 18 height 12
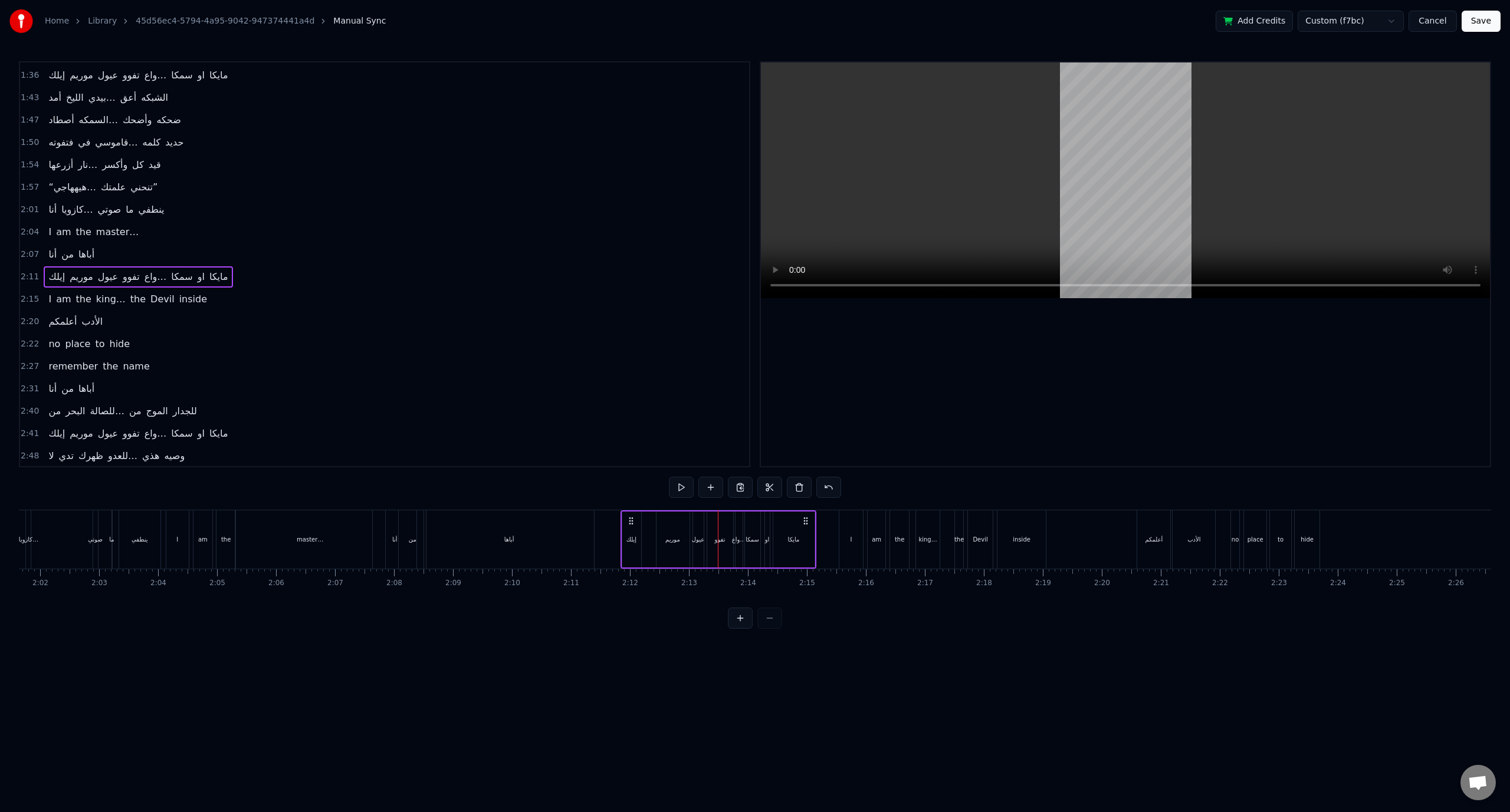
click at [673, 545] on div "موريم" at bounding box center [672, 540] width 33 height 56
click at [664, 521] on circle at bounding box center [664, 521] width 1 height 1
click at [699, 541] on div "عيول" at bounding box center [698, 539] width 13 height 9
type input "****"
click at [706, 525] on div at bounding box center [706, 539] width 5 height 53
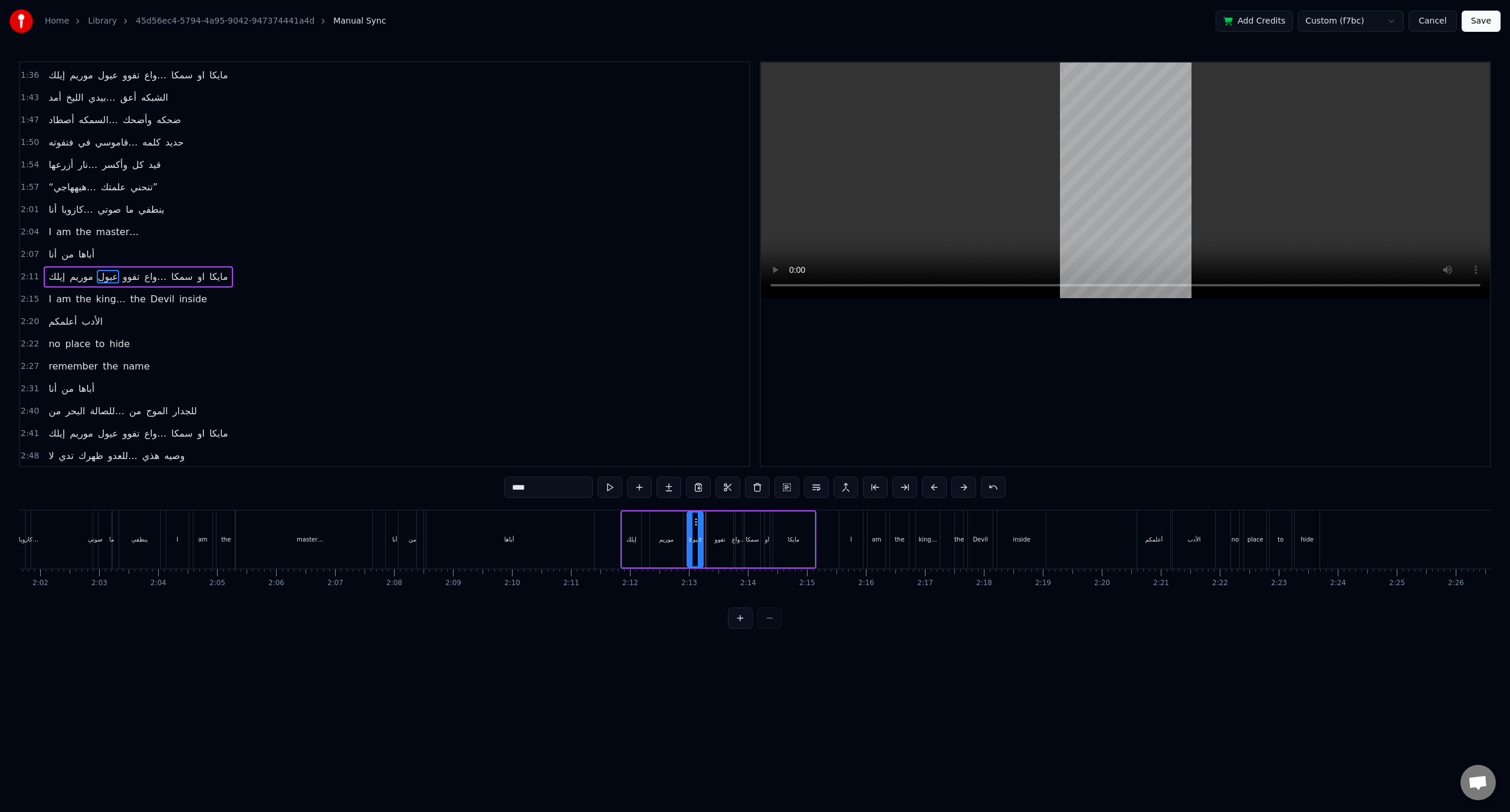
click at [694, 524] on icon at bounding box center [697, 522] width 10 height 10
click at [26, 271] on span "2:11" at bounding box center [29, 277] width 18 height 12
click at [30, 316] on span "2:20" at bounding box center [29, 322] width 18 height 12
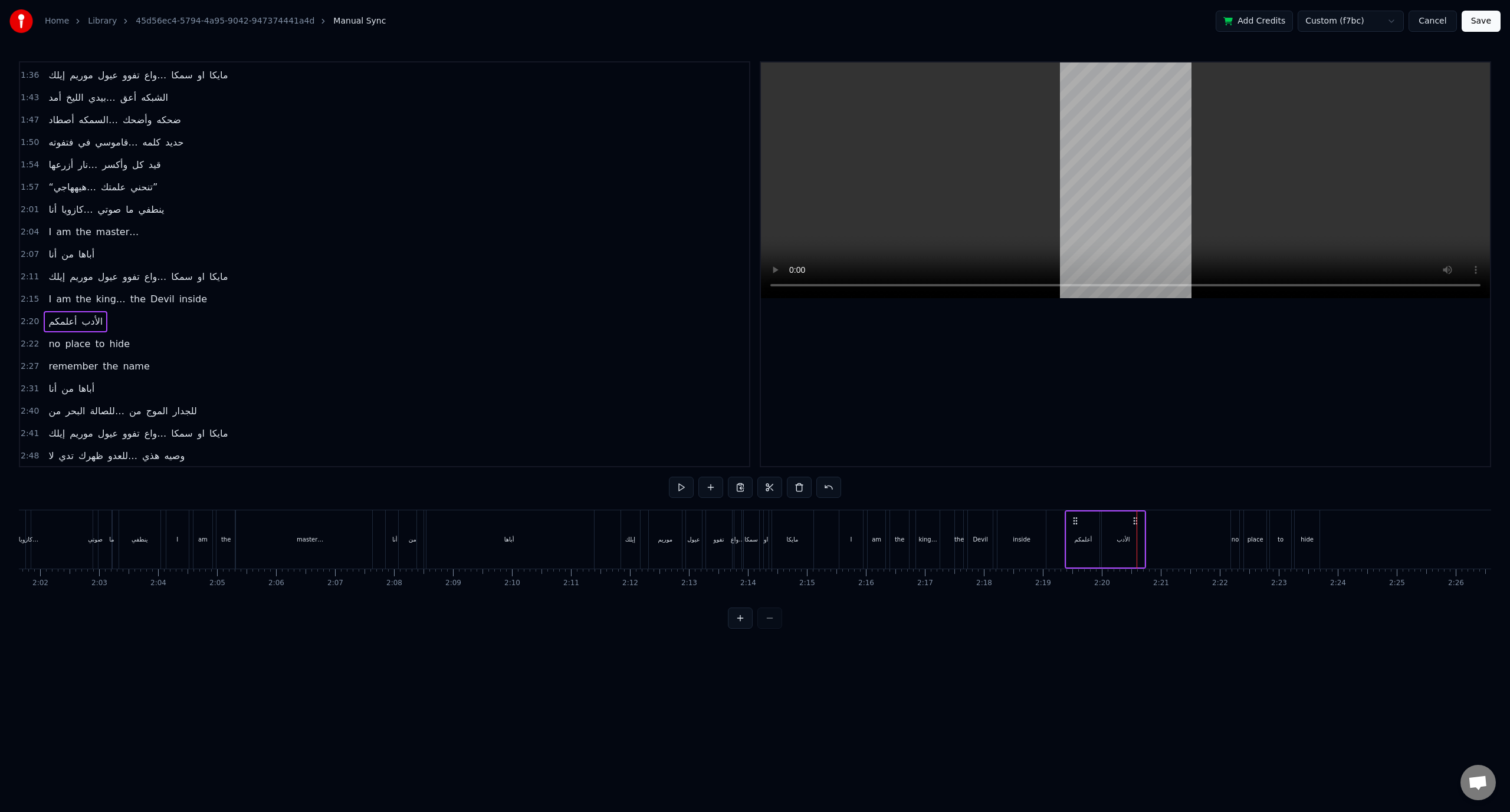
drag, startPoint x: 1146, startPoint y: 518, endPoint x: 1074, endPoint y: 521, distance: 72.1
click at [1074, 521] on icon at bounding box center [1075, 521] width 10 height 10
click at [53, 338] on span "no" at bounding box center [54, 344] width 14 height 14
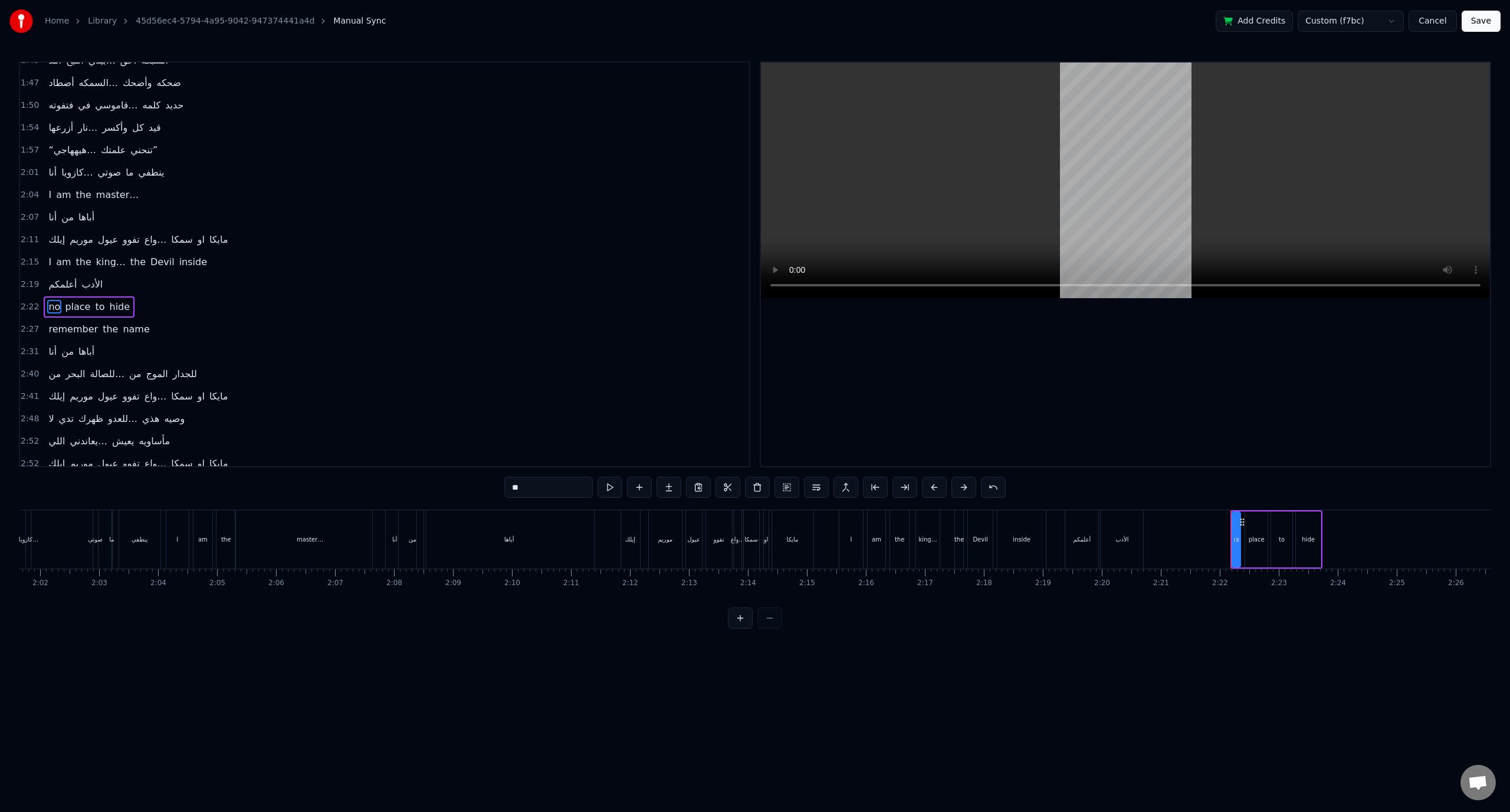
scroll to position [557, 0]
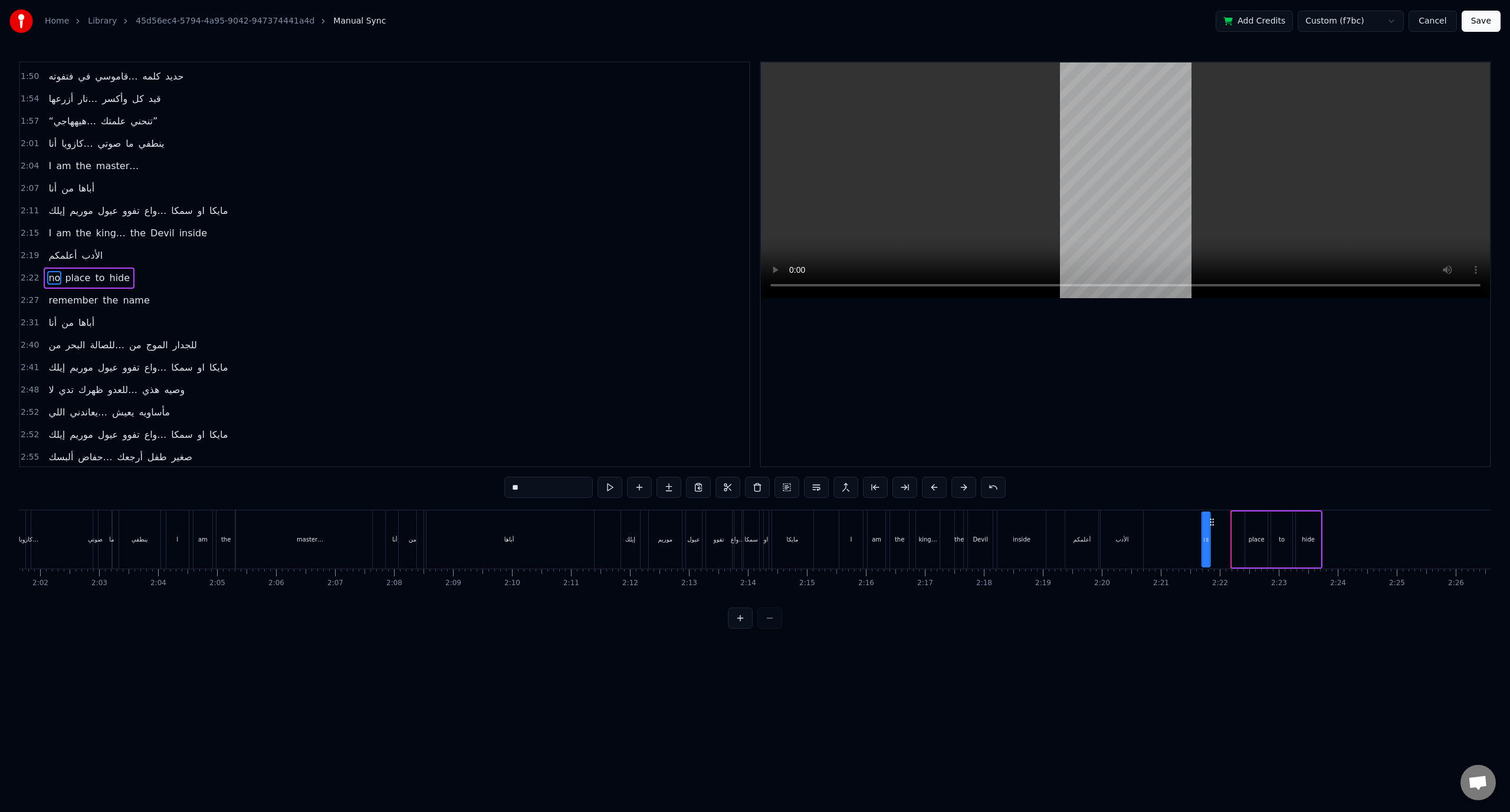
drag, startPoint x: 1242, startPoint y: 524, endPoint x: 1211, endPoint y: 521, distance: 31.1
click at [1211, 521] on icon at bounding box center [1212, 522] width 10 height 10
drag, startPoint x: 25, startPoint y: 264, endPoint x: 189, endPoint y: 292, distance: 166.4
click at [25, 272] on span "2:22" at bounding box center [29, 278] width 18 height 12
drag, startPoint x: 1235, startPoint y: 522, endPoint x: 1160, endPoint y: 517, distance: 75.2
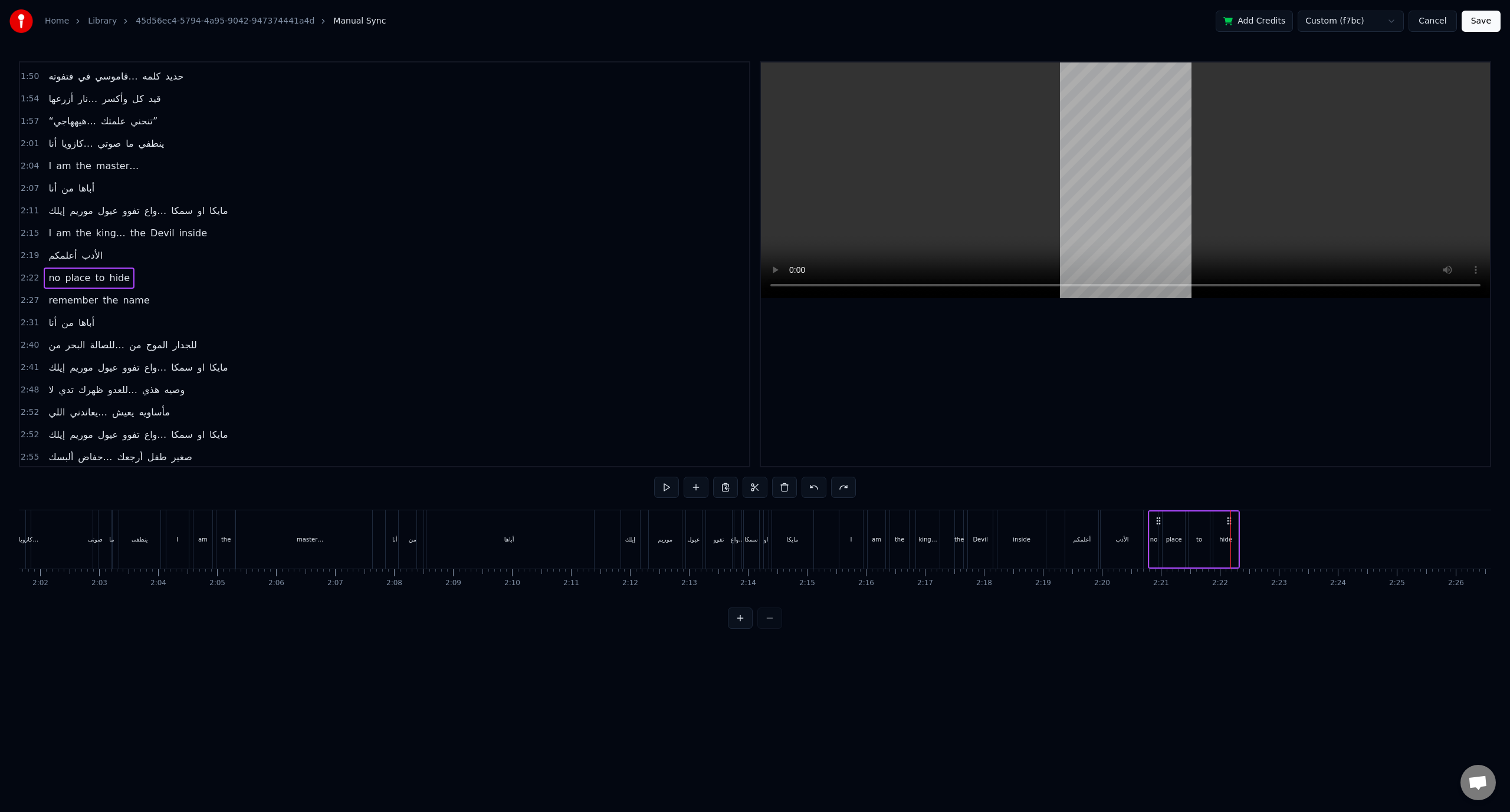
click at [1160, 517] on icon at bounding box center [1158, 521] width 10 height 10
click at [29, 228] on span "2:15" at bounding box center [29, 233] width 18 height 12
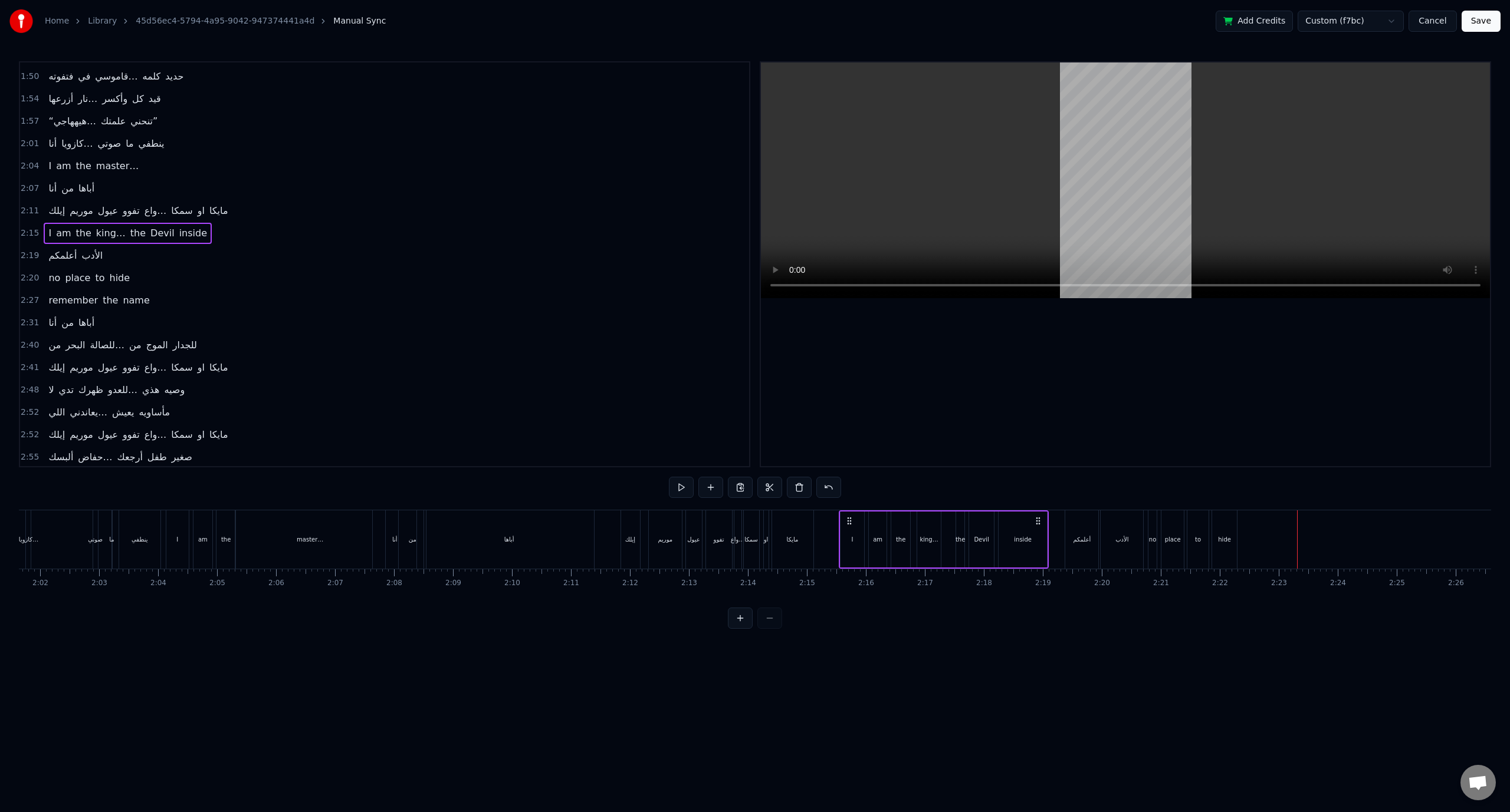
click at [23, 340] on span "2:40" at bounding box center [29, 345] width 18 height 12
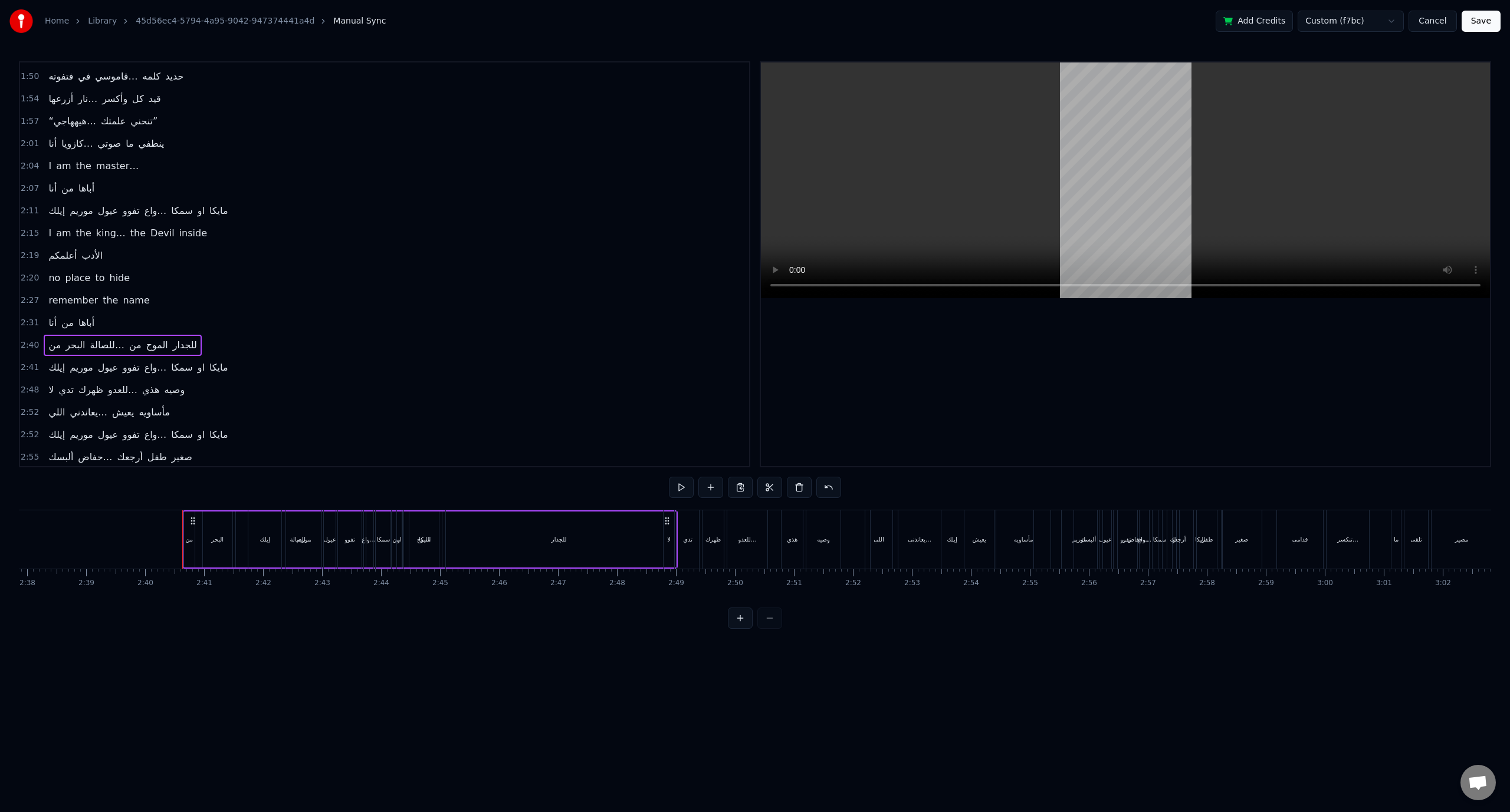
scroll to position [0, 9414]
drag, startPoint x: 24, startPoint y: 334, endPoint x: 18, endPoint y: 264, distance: 70.3
click at [18, 264] on div "Home Library 45d56ec4-5794-4a95-9042-947374441a4d Manual Sync Add Credits Custo…" at bounding box center [755, 314] width 1510 height 629
click at [774, 629] on div at bounding box center [755, 618] width 54 height 21
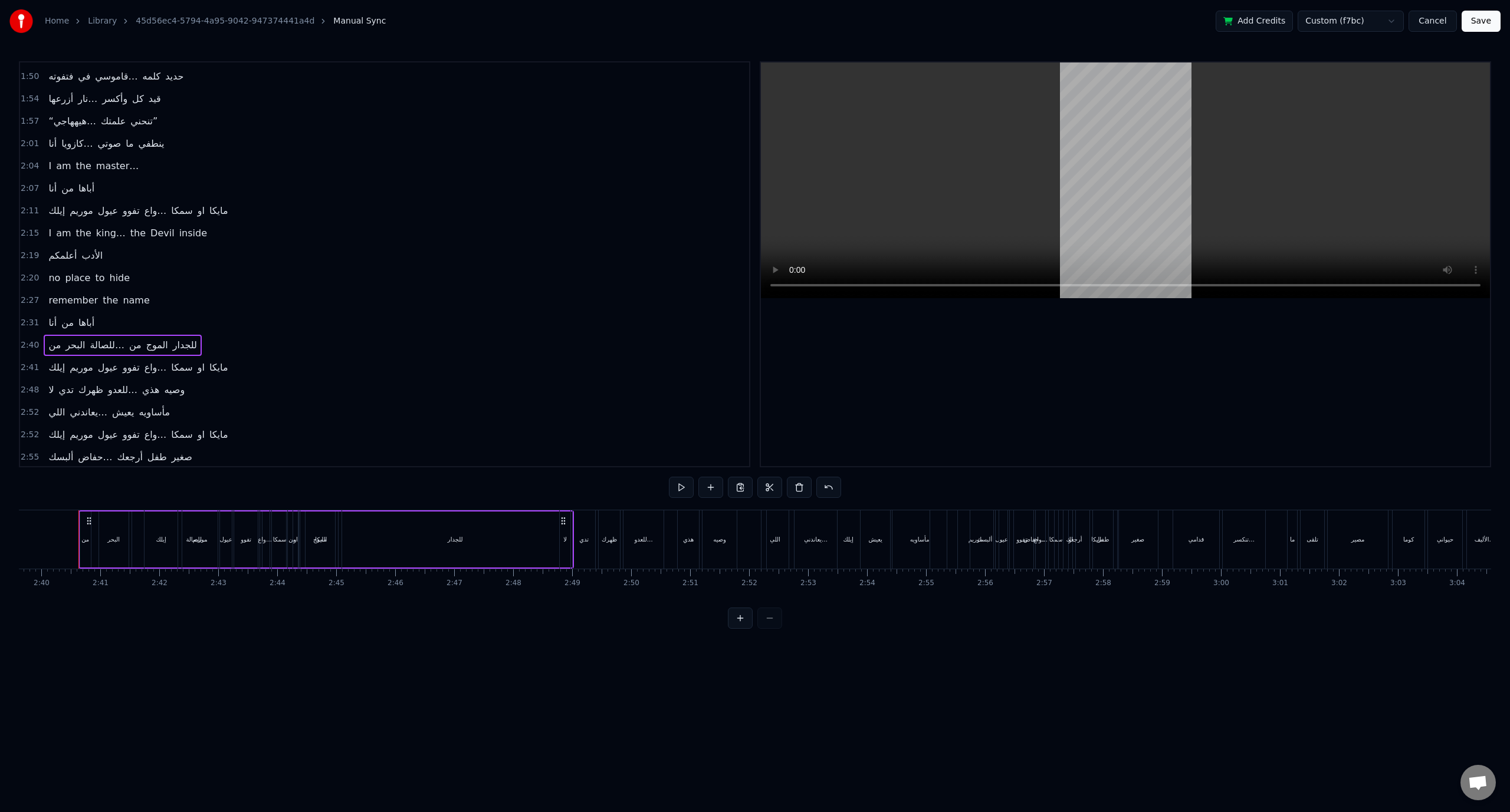
click at [774, 629] on div at bounding box center [755, 618] width 54 height 21
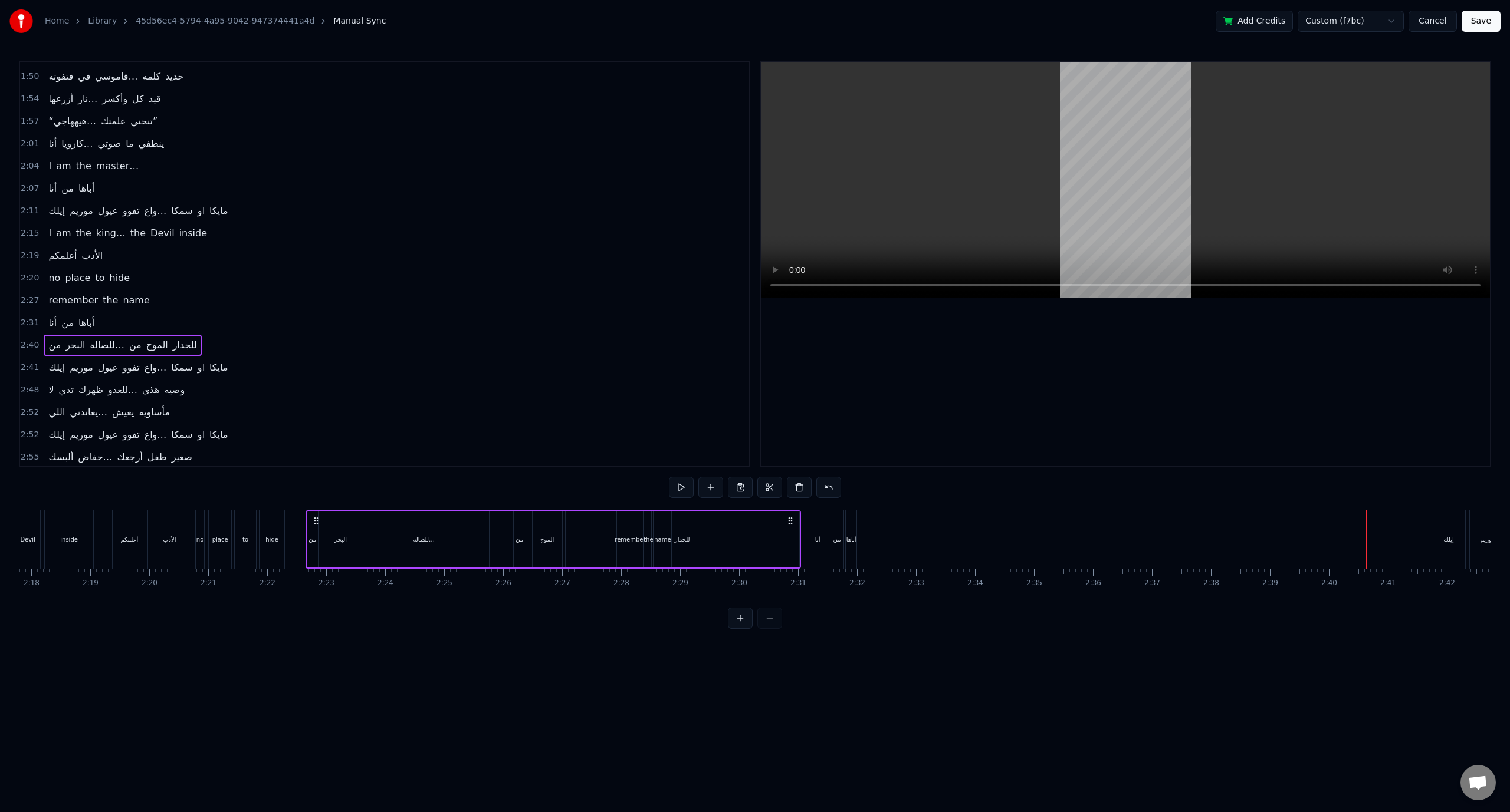
drag, startPoint x: 86, startPoint y: 519, endPoint x: 295, endPoint y: 544, distance: 210.5
click at [306, 544] on div "‎من البحر للصالة… من الموج للجدار" at bounding box center [554, 539] width 495 height 58
click at [29, 317] on span "2:27" at bounding box center [29, 322] width 18 height 12
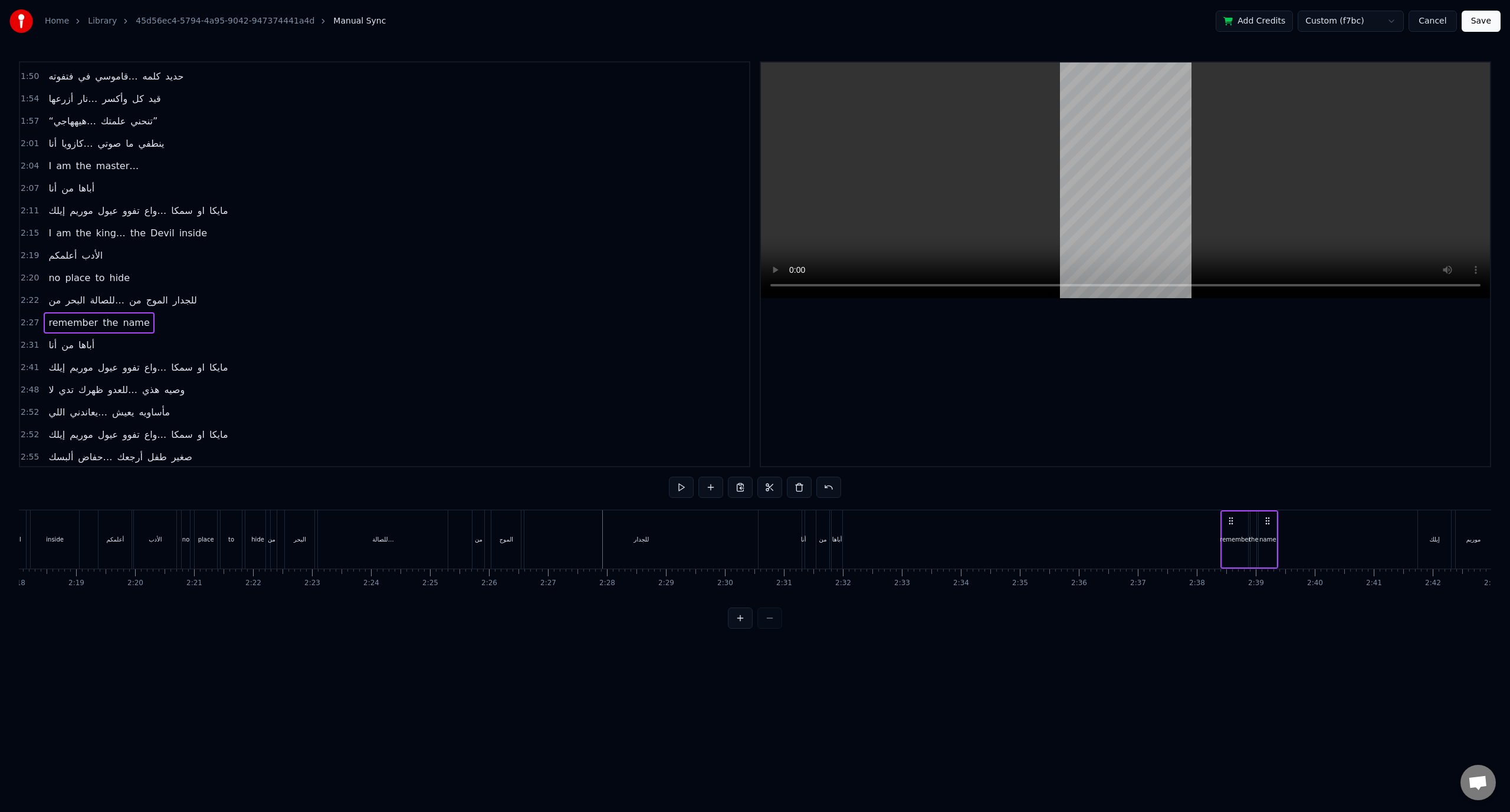
scroll to position [0, 8146]
drag, startPoint x: 633, startPoint y: 518, endPoint x: 1216, endPoint y: 562, distance: 584.7
click at [25, 228] on span "2:15" at bounding box center [29, 233] width 18 height 12
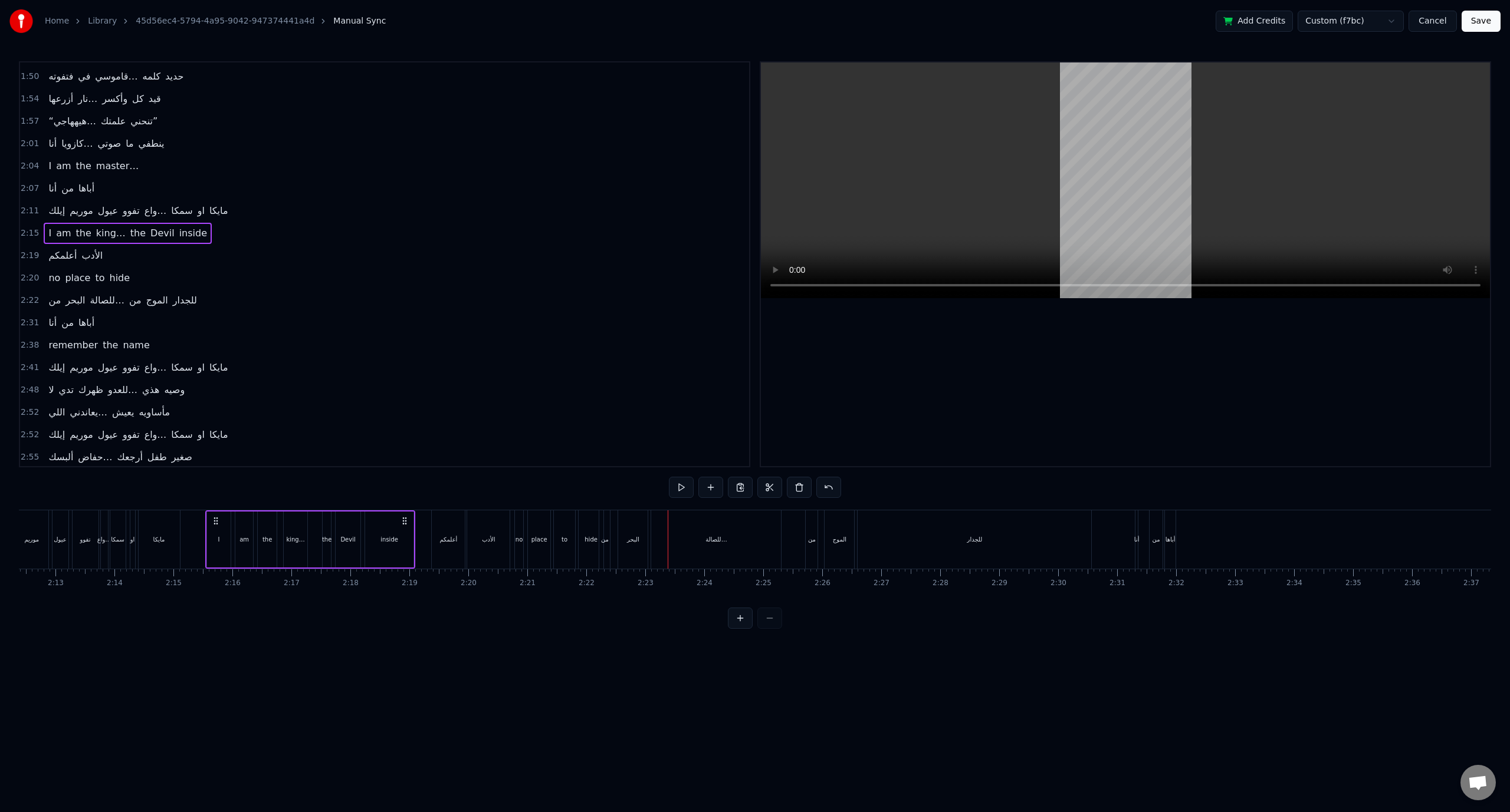
click at [28, 295] on span "2:22" at bounding box center [29, 300] width 18 height 12
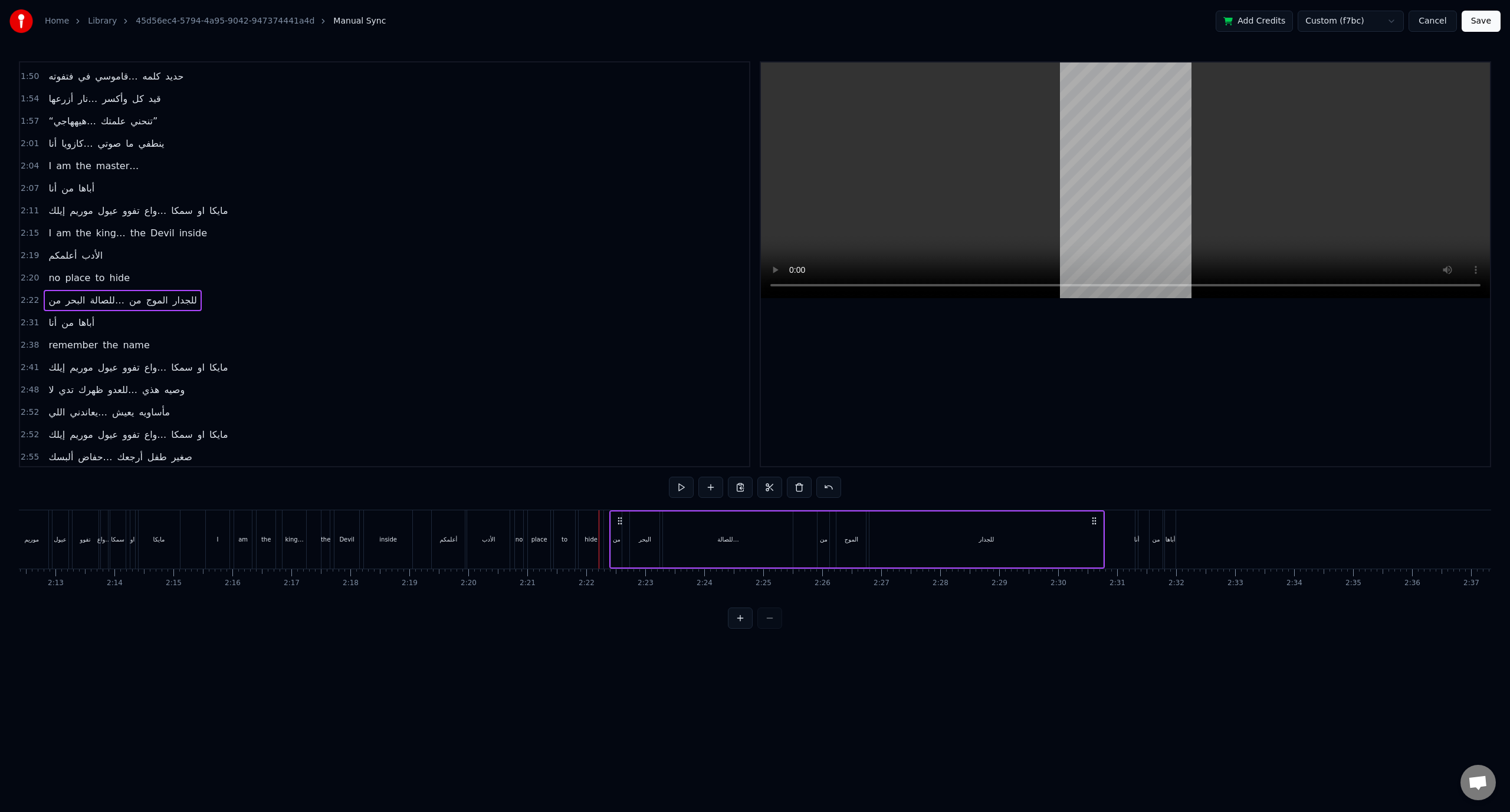
drag, startPoint x: 608, startPoint y: 516, endPoint x: 621, endPoint y: 516, distance: 13.0
click at [621, 517] on icon at bounding box center [620, 521] width 10 height 10
click at [29, 317] on span "2:31" at bounding box center [29, 322] width 18 height 12
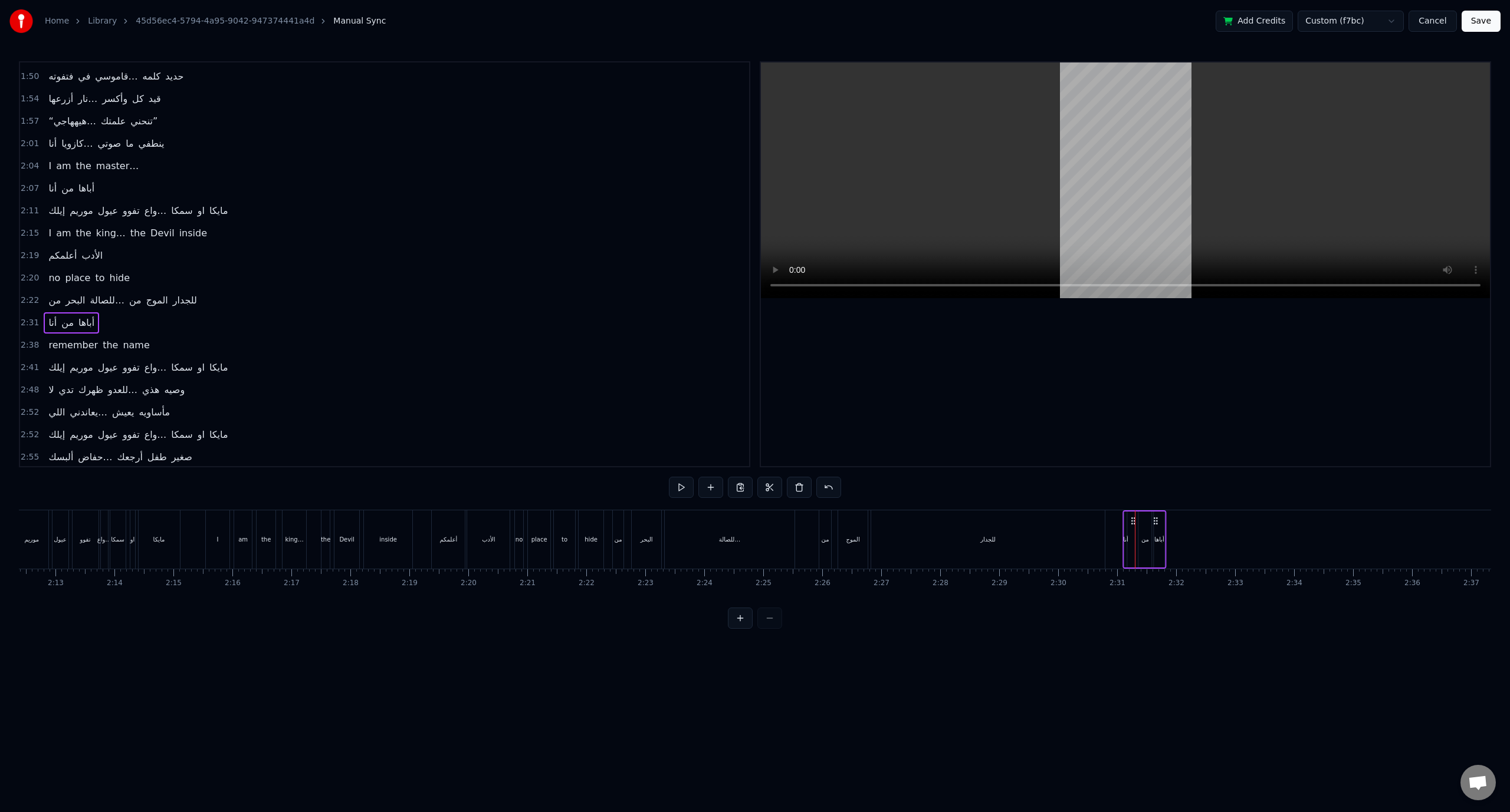
drag, startPoint x: 1144, startPoint y: 520, endPoint x: 1132, endPoint y: 521, distance: 12.0
click at [1132, 521] on icon at bounding box center [1133, 521] width 10 height 10
click at [35, 317] on span "2:31" at bounding box center [29, 322] width 18 height 12
click at [1161, 523] on div "أباها" at bounding box center [1158, 540] width 10 height 56
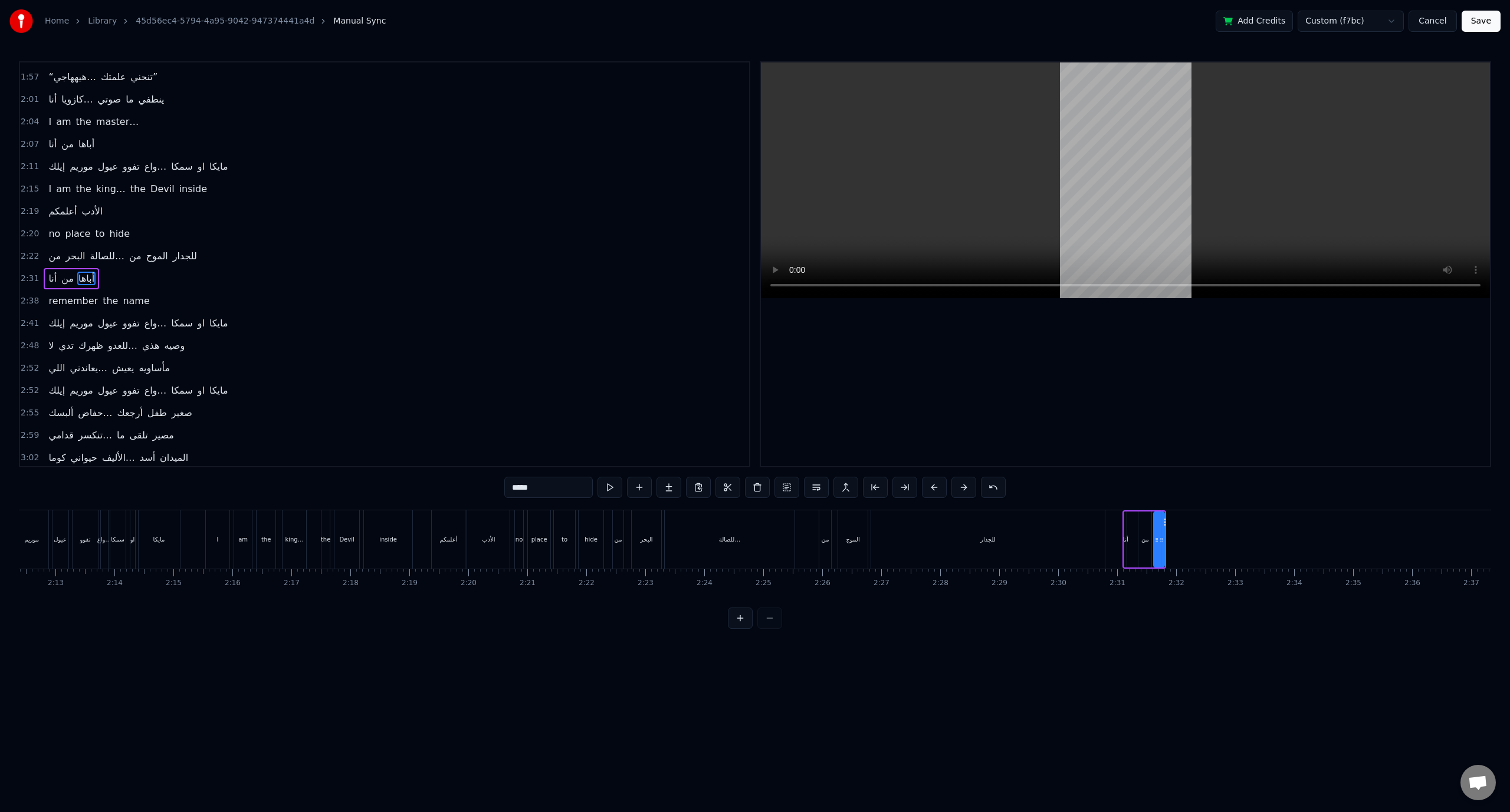
click at [32, 273] on span "2:31" at bounding box center [29, 279] width 18 height 12
click at [1160, 533] on div "أباها" at bounding box center [1158, 540] width 10 height 56
drag, startPoint x: 1163, startPoint y: 521, endPoint x: 1234, endPoint y: 527, distance: 71.3
click at [1227, 527] on div at bounding box center [1225, 539] width 5 height 53
drag, startPoint x: 1232, startPoint y: 523, endPoint x: 1297, endPoint y: 522, distance: 65.0
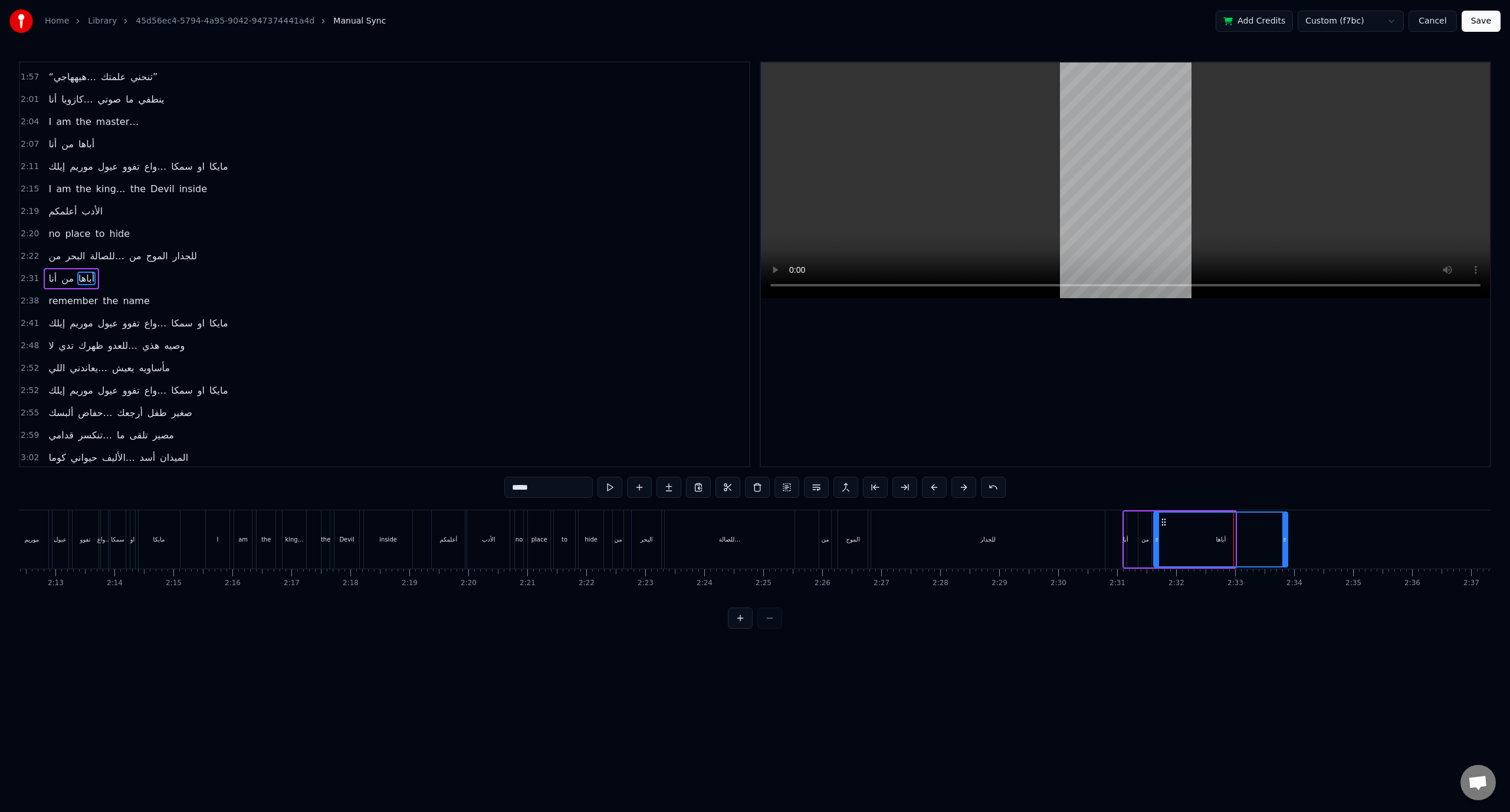
click at [1287, 522] on div at bounding box center [1285, 539] width 5 height 53
click at [29, 273] on span "2:31" at bounding box center [29, 279] width 18 height 12
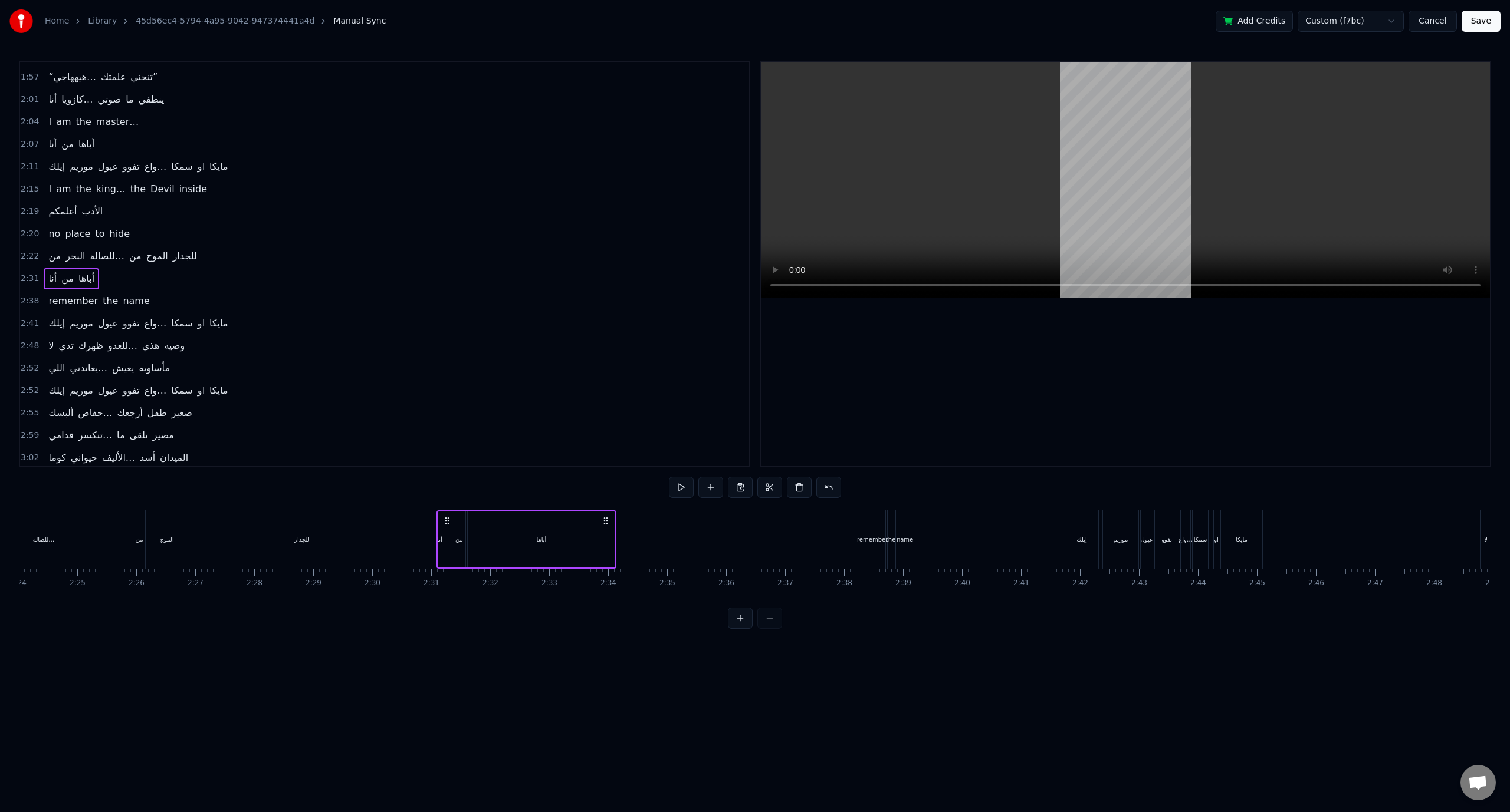
scroll to position [0, 8516]
click at [854, 542] on div "remember" at bounding box center [849, 539] width 31 height 9
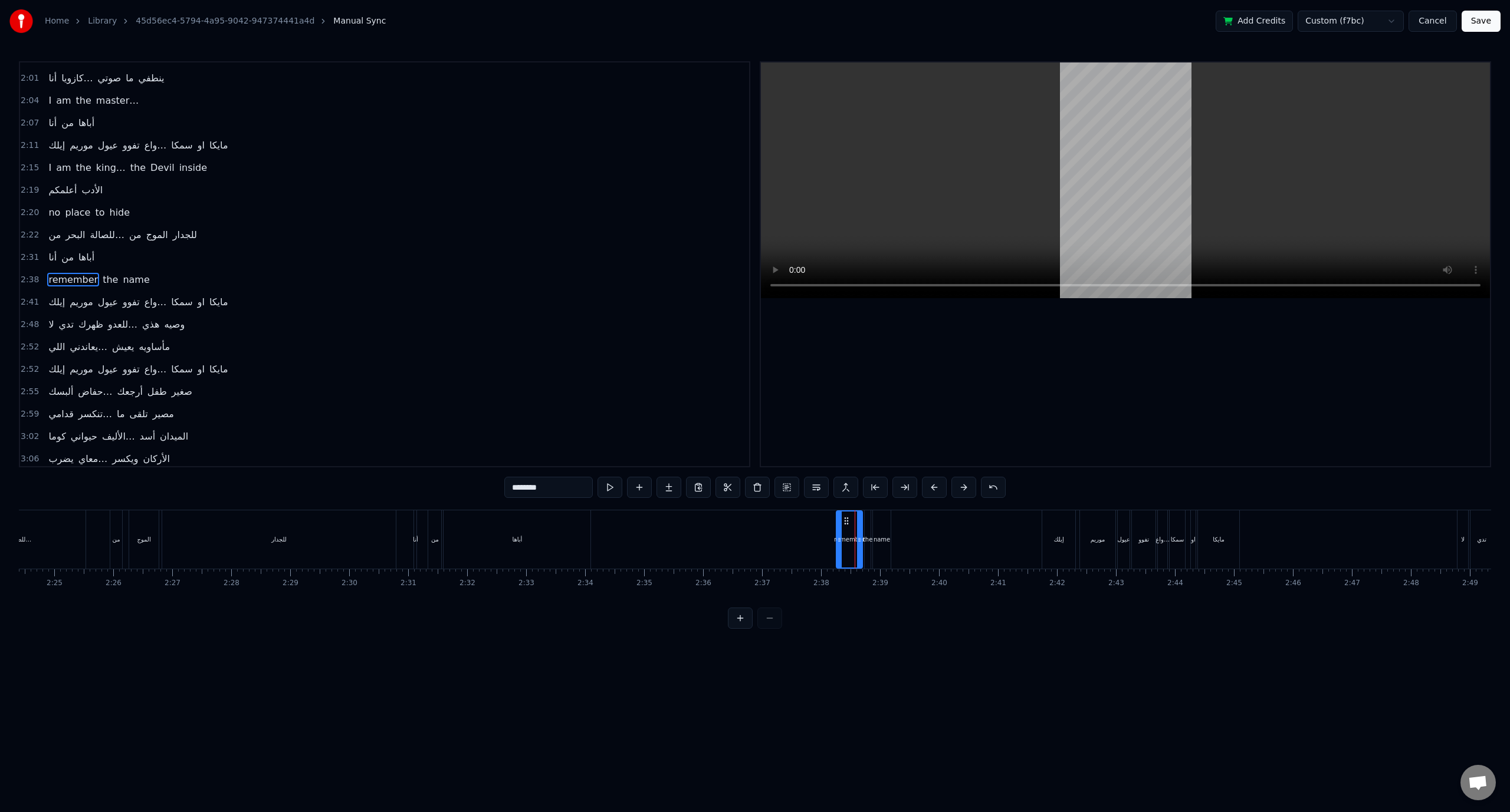
scroll to position [623, 0]
click at [33, 274] on span "2:38" at bounding box center [29, 279] width 18 height 12
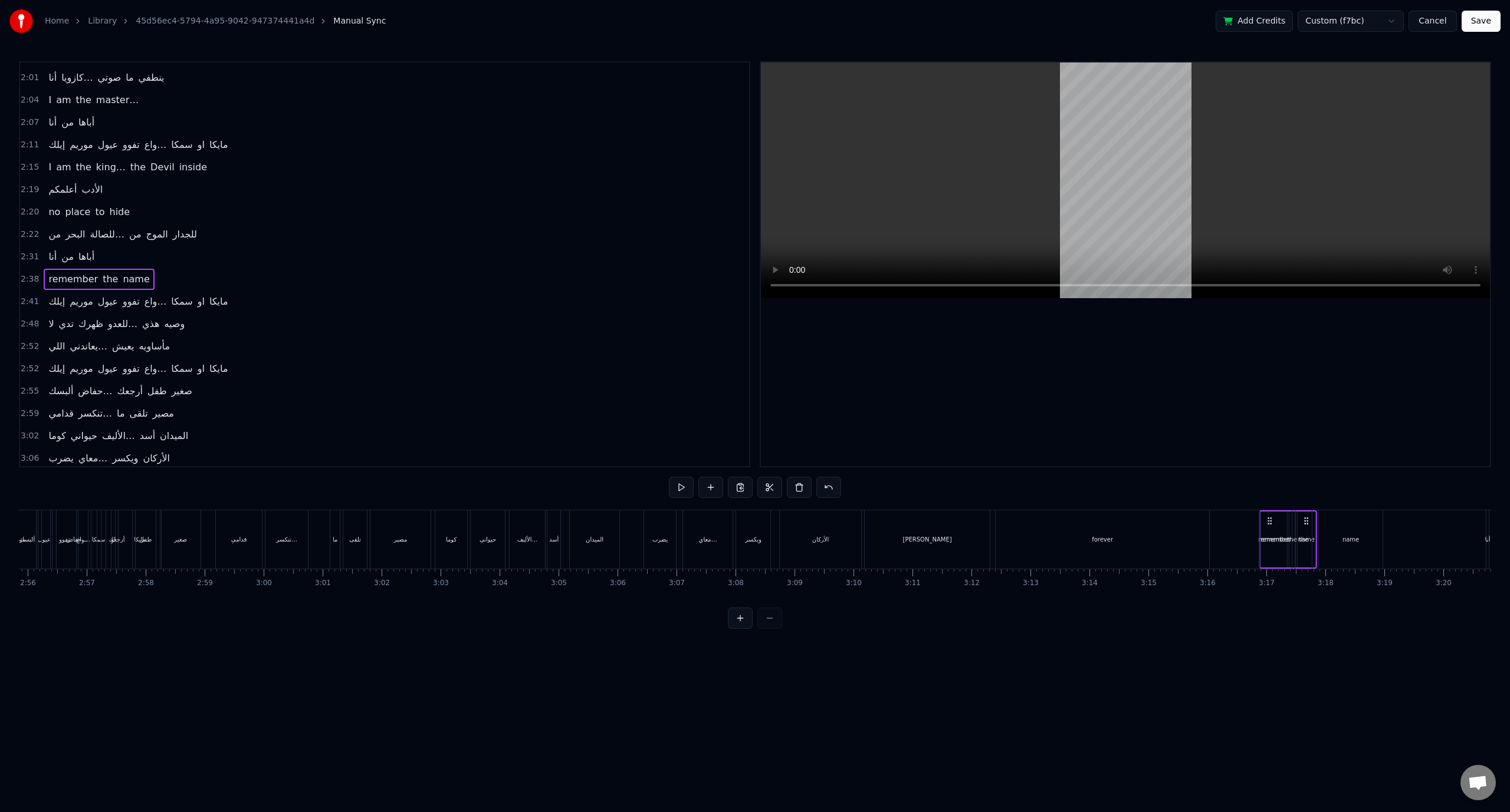
scroll to position [0, 10381]
drag, startPoint x: 844, startPoint y: 520, endPoint x: 1132, endPoint y: 548, distance: 289.4
click at [103, 358] on div "Delete Line Del" at bounding box center [130, 356] width 145 height 19
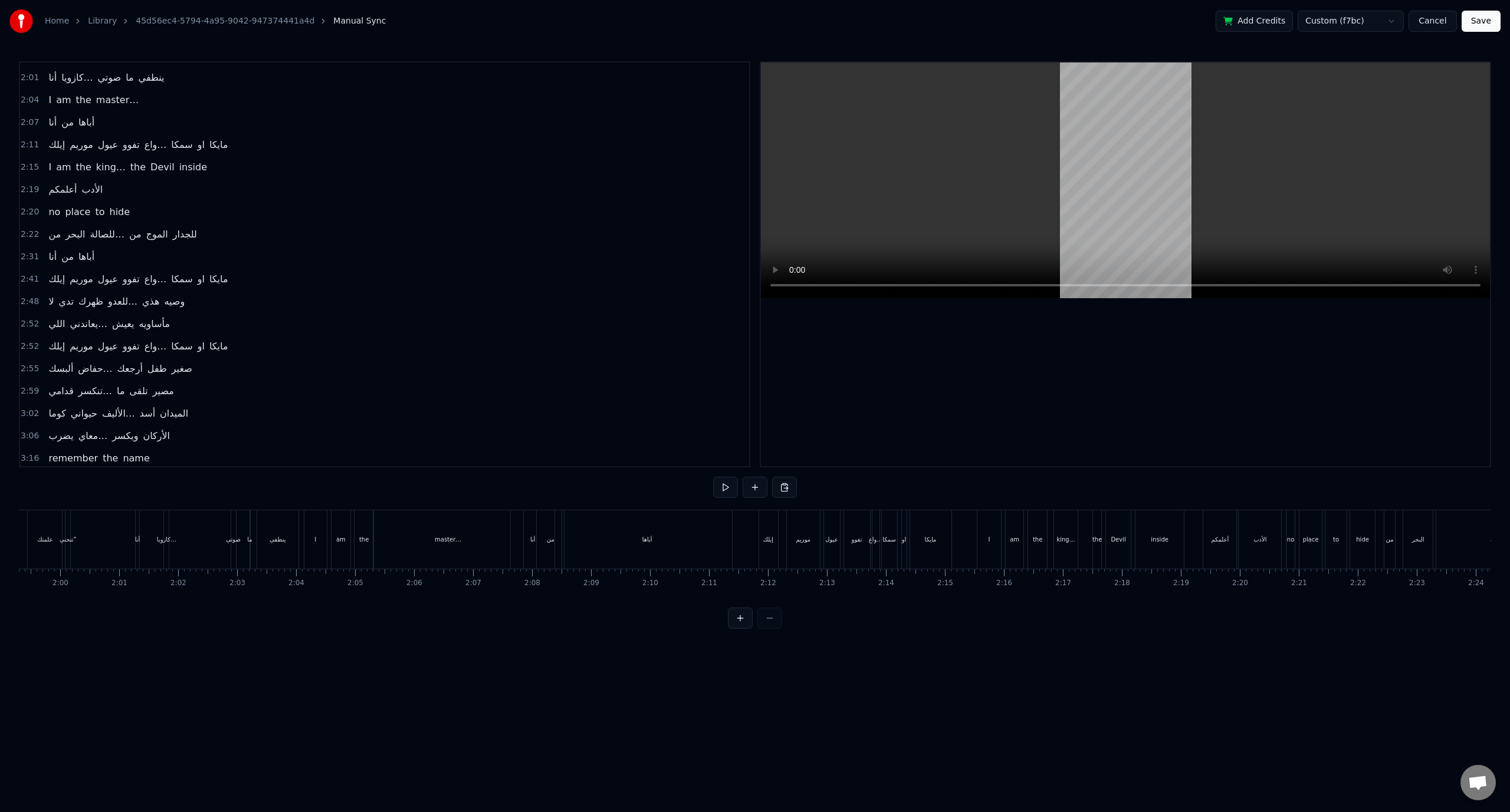
scroll to position [0, 6916]
click at [26, 251] on span "2:31" at bounding box center [29, 256] width 18 height 12
click at [31, 274] on span "2:41" at bounding box center [29, 279] width 18 height 12
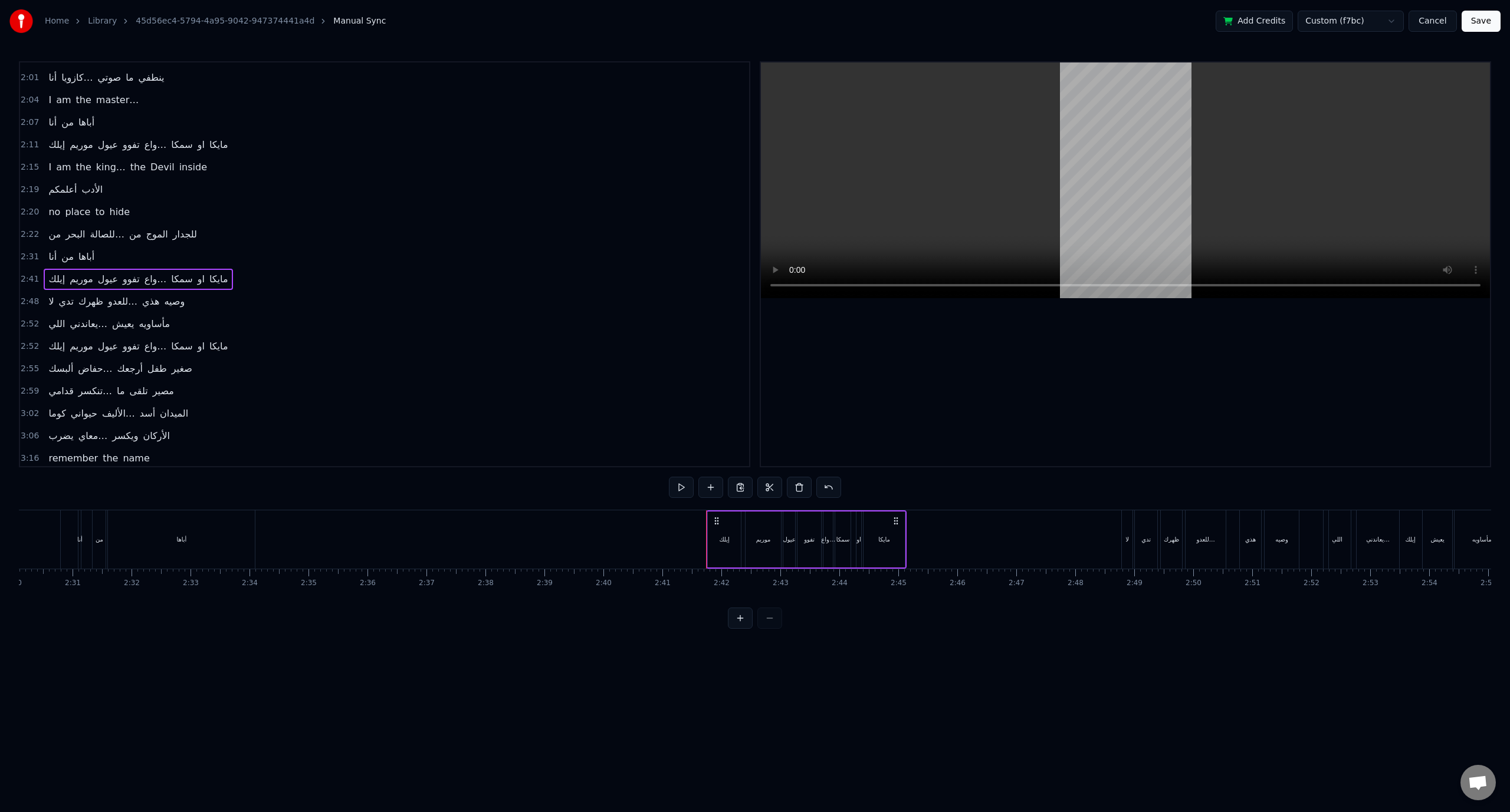
click at [717, 528] on div "‎إيلك" at bounding box center [722, 539] width 33 height 58
click at [31, 274] on span "2:41" at bounding box center [29, 279] width 18 height 12
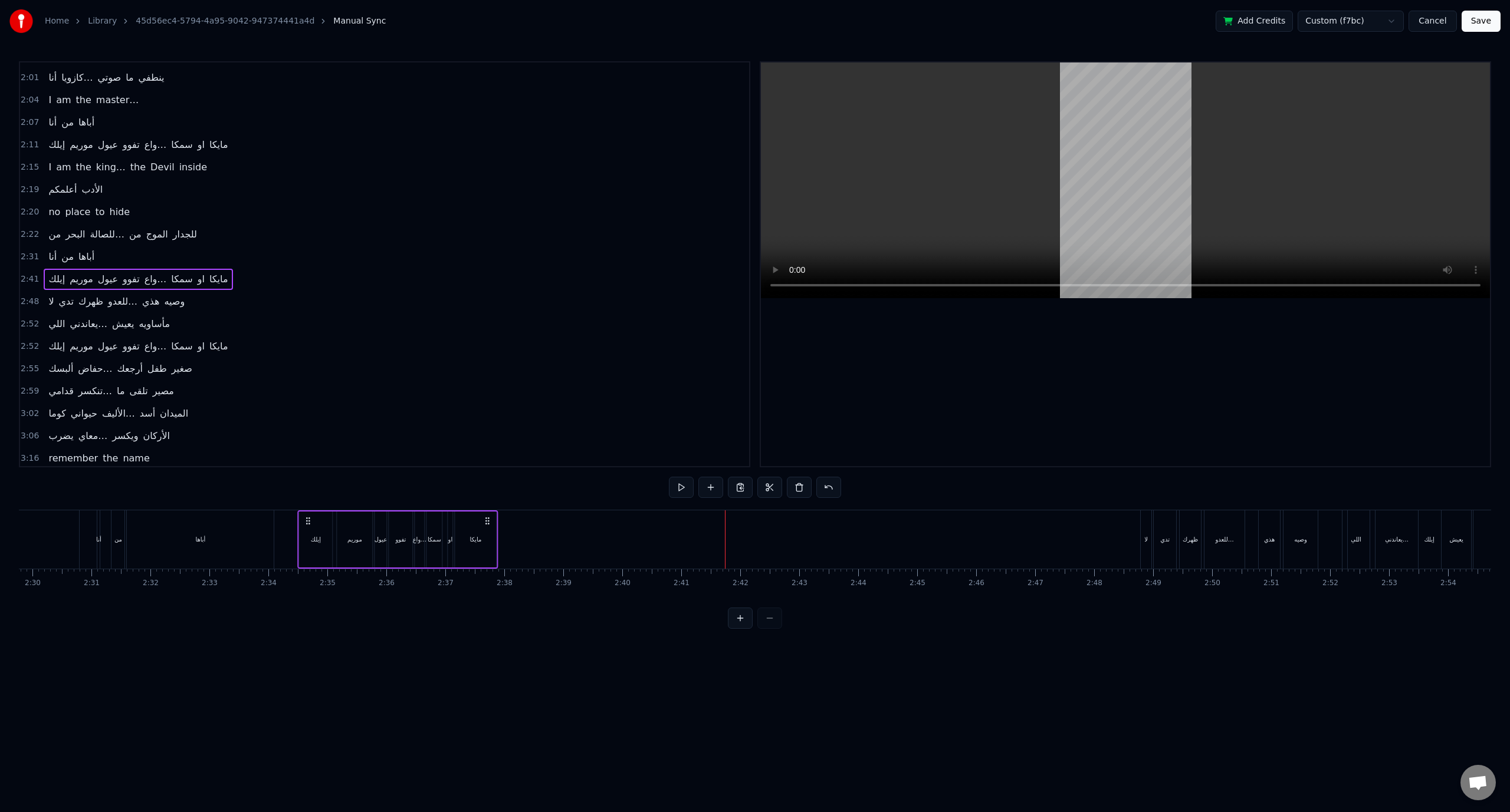
drag, startPoint x: 717, startPoint y: 521, endPoint x: 309, endPoint y: 506, distance: 408.3
click at [307, 506] on div "0:00 [PERSON_NAME]… the king of iron fist 0:04 Tournament 0:05 Muhahahaha 0:33 …" at bounding box center [755, 345] width 1472 height 568
click at [25, 251] on span "2:31" at bounding box center [29, 256] width 18 height 12
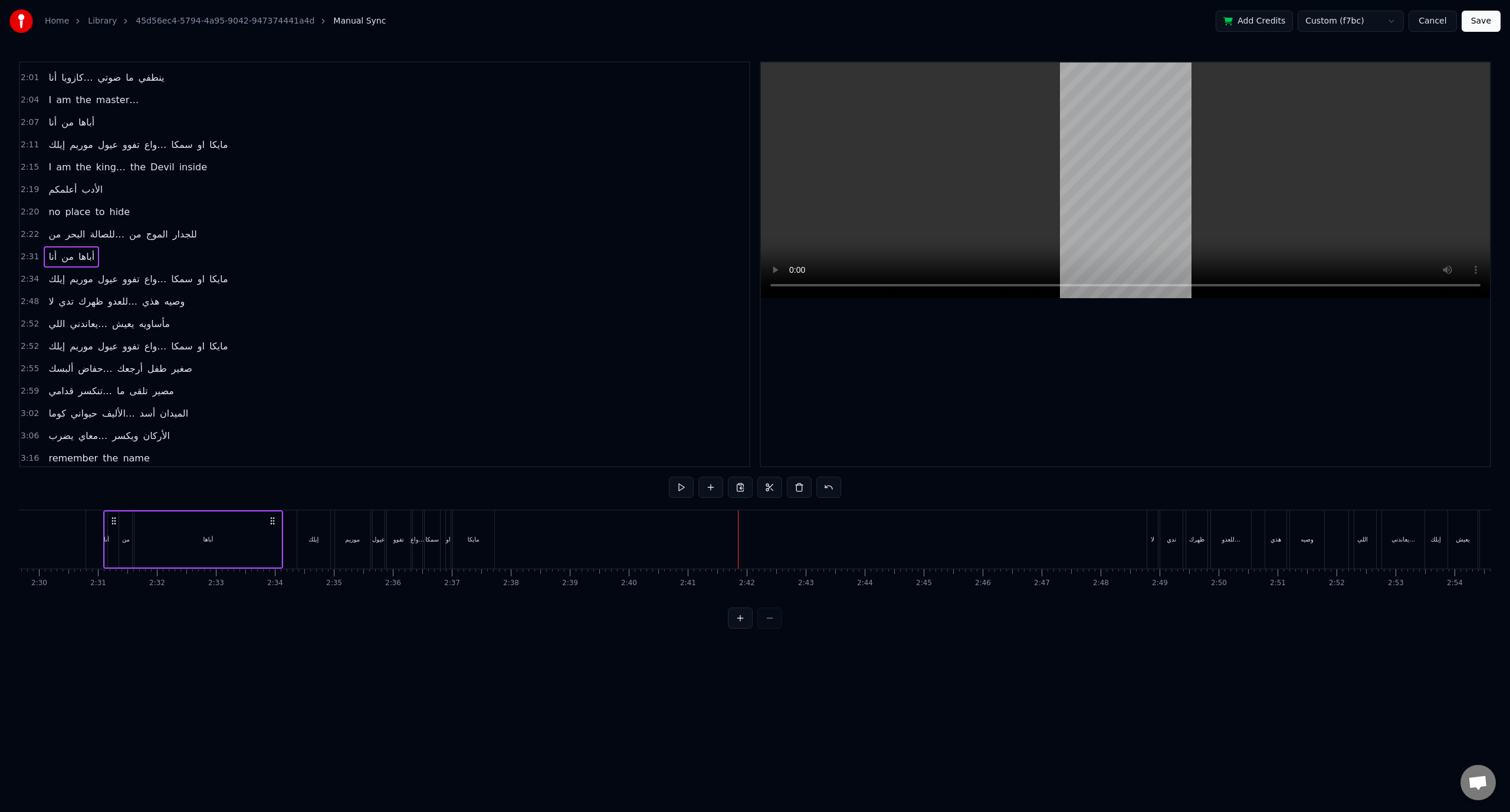
click at [24, 274] on span "2:34" at bounding box center [29, 279] width 18 height 12
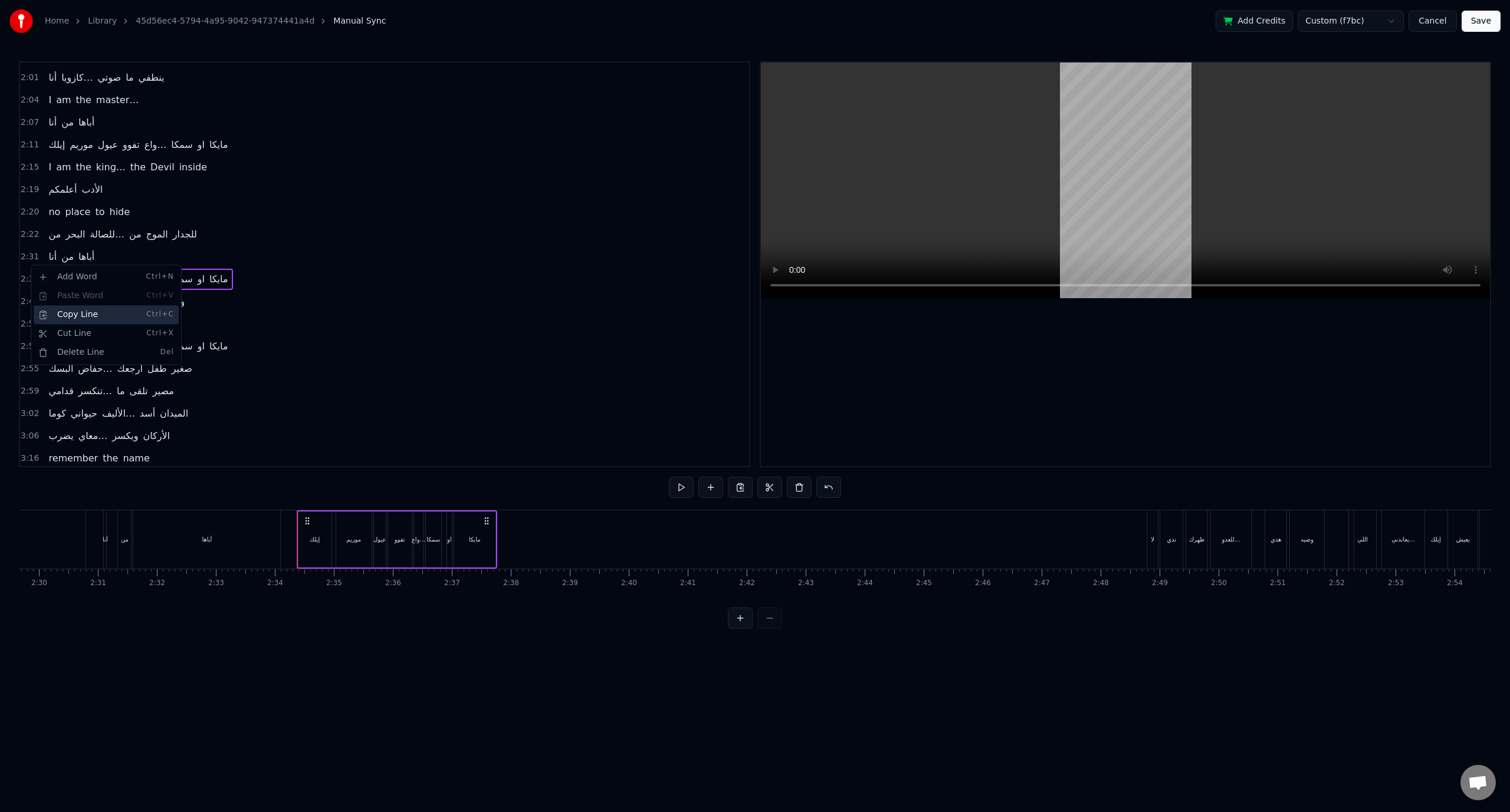
click at [69, 314] on div "Copy Line Ctrl+C" at bounding box center [106, 315] width 145 height 19
click at [486, 517] on icon at bounding box center [485, 521] width 10 height 10
click at [532, 566] on div "Copy Line Ctrl+C" at bounding box center [562, 567] width 145 height 19
click at [538, 459] on html "Home Library 45d56ec4-5794-4a95-9042-947374441a4d Manual Sync Add Credits Custo…" at bounding box center [755, 324] width 1510 height 648
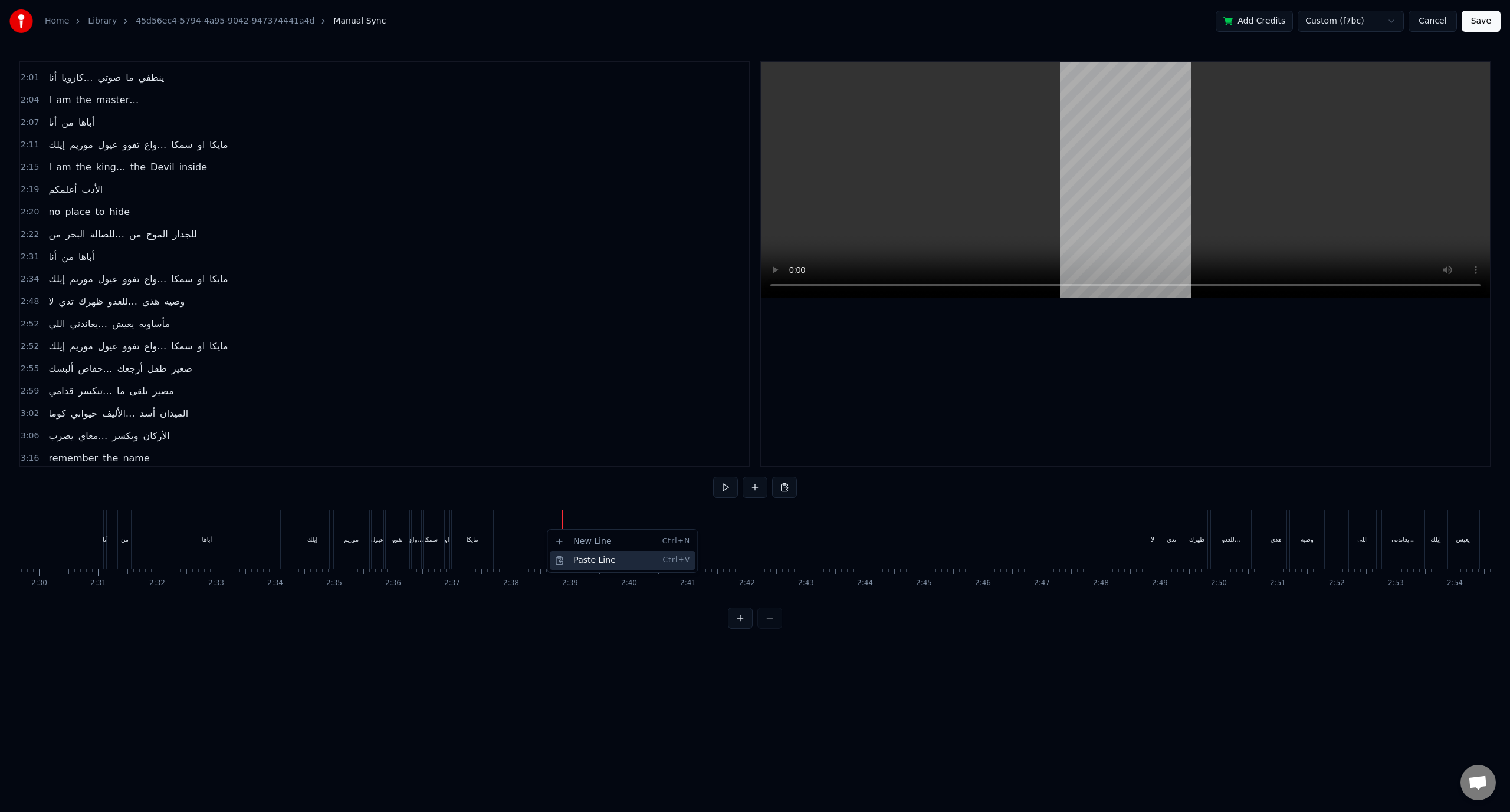
click at [571, 560] on div "Paste Line Ctrl+V" at bounding box center [622, 560] width 145 height 19
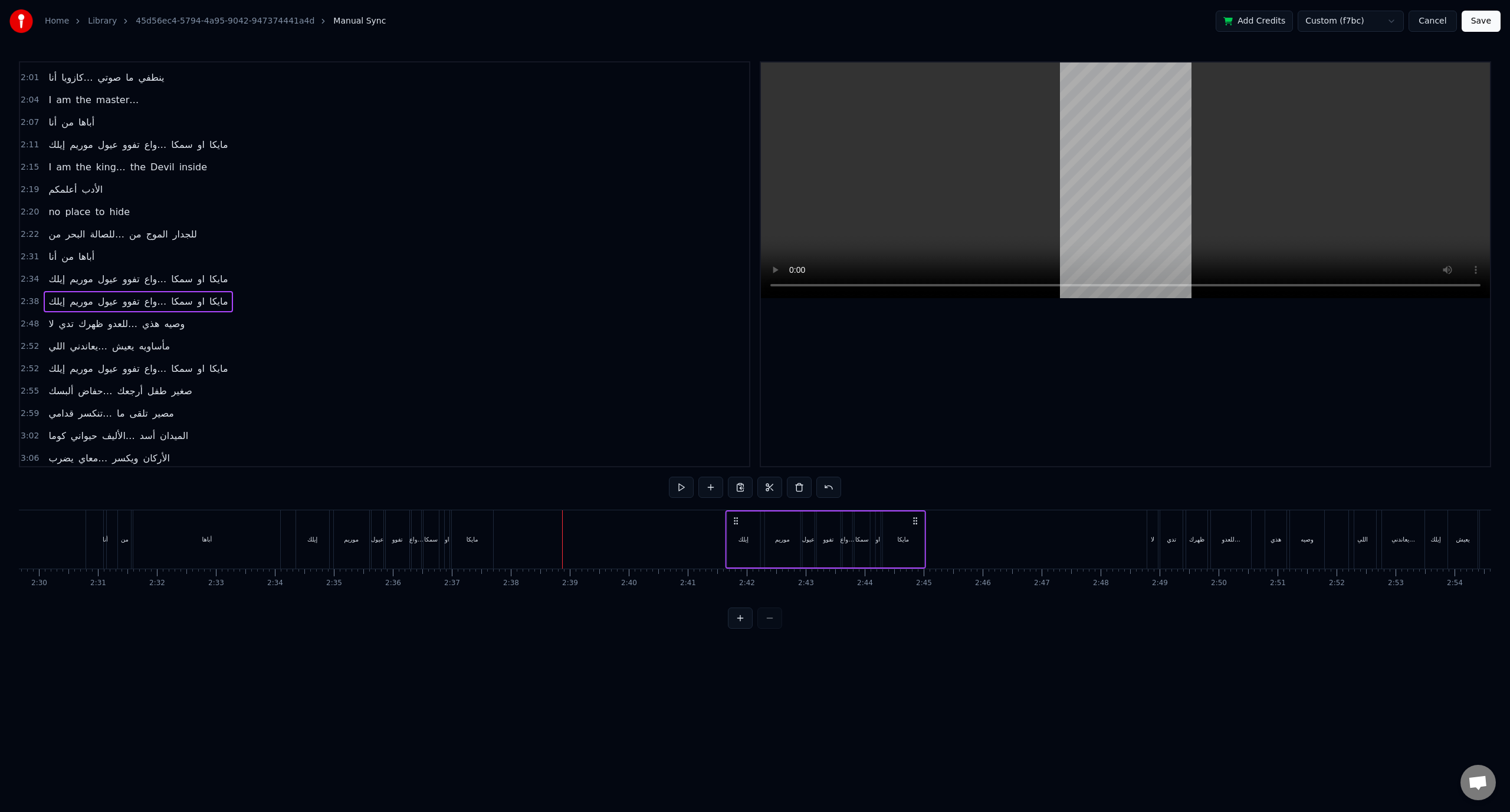
drag, startPoint x: 570, startPoint y: 518, endPoint x: 733, endPoint y: 530, distance: 163.4
click at [733, 530] on div "‎إيلك [PERSON_NAME] تفوو واع… سمكا او مايكا" at bounding box center [825, 539] width 201 height 58
click at [29, 274] on span "2:34" at bounding box center [29, 279] width 18 height 12
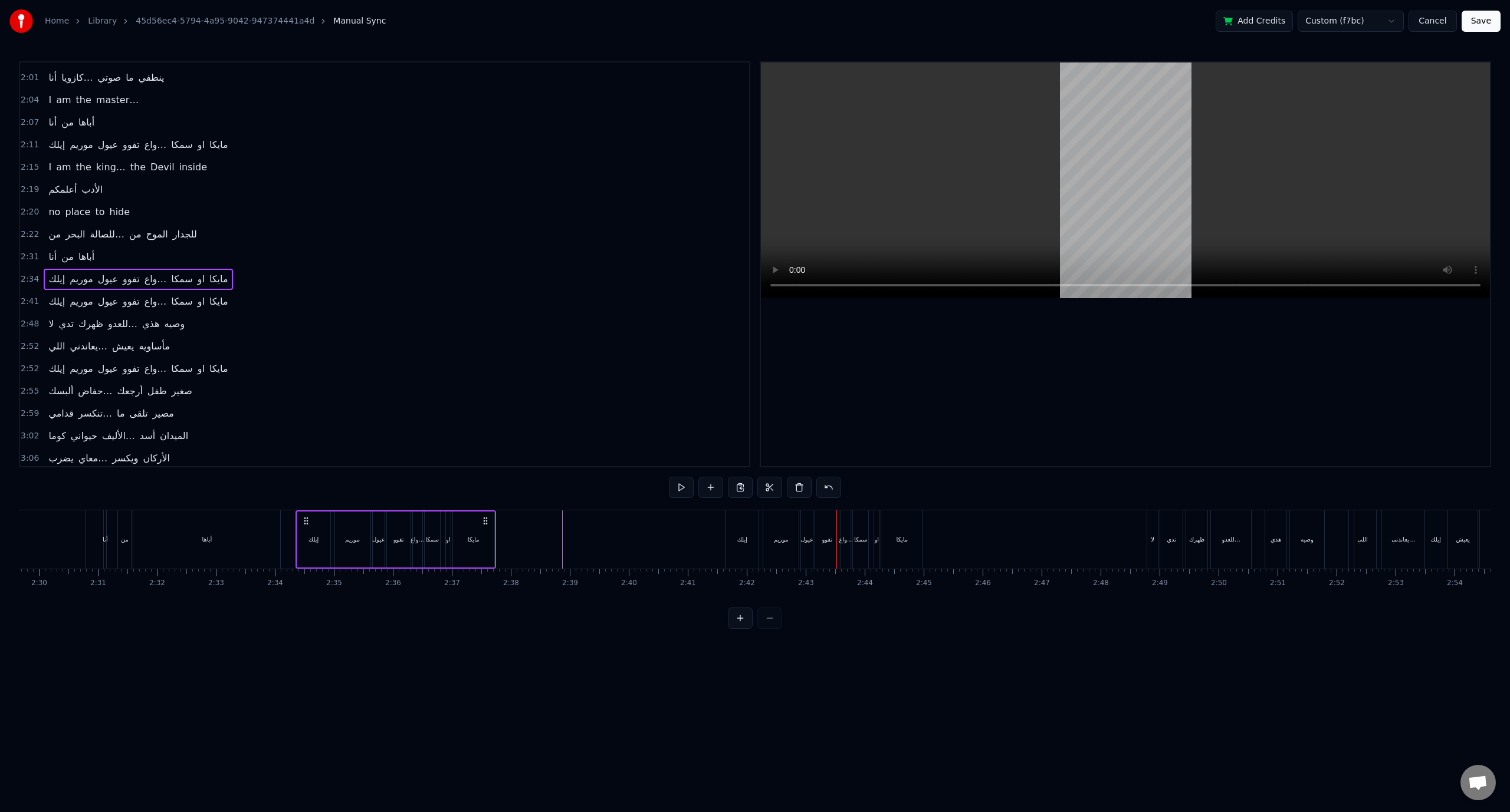
click at [20, 268] on div "2:34 ‎إيلك [PERSON_NAME] تفوو واع… سمكا او مايكا" at bounding box center [384, 279] width 729 height 22
click at [31, 274] on span "2:34" at bounding box center [29, 279] width 18 height 12
click at [31, 296] on span "2:41" at bounding box center [29, 302] width 18 height 12
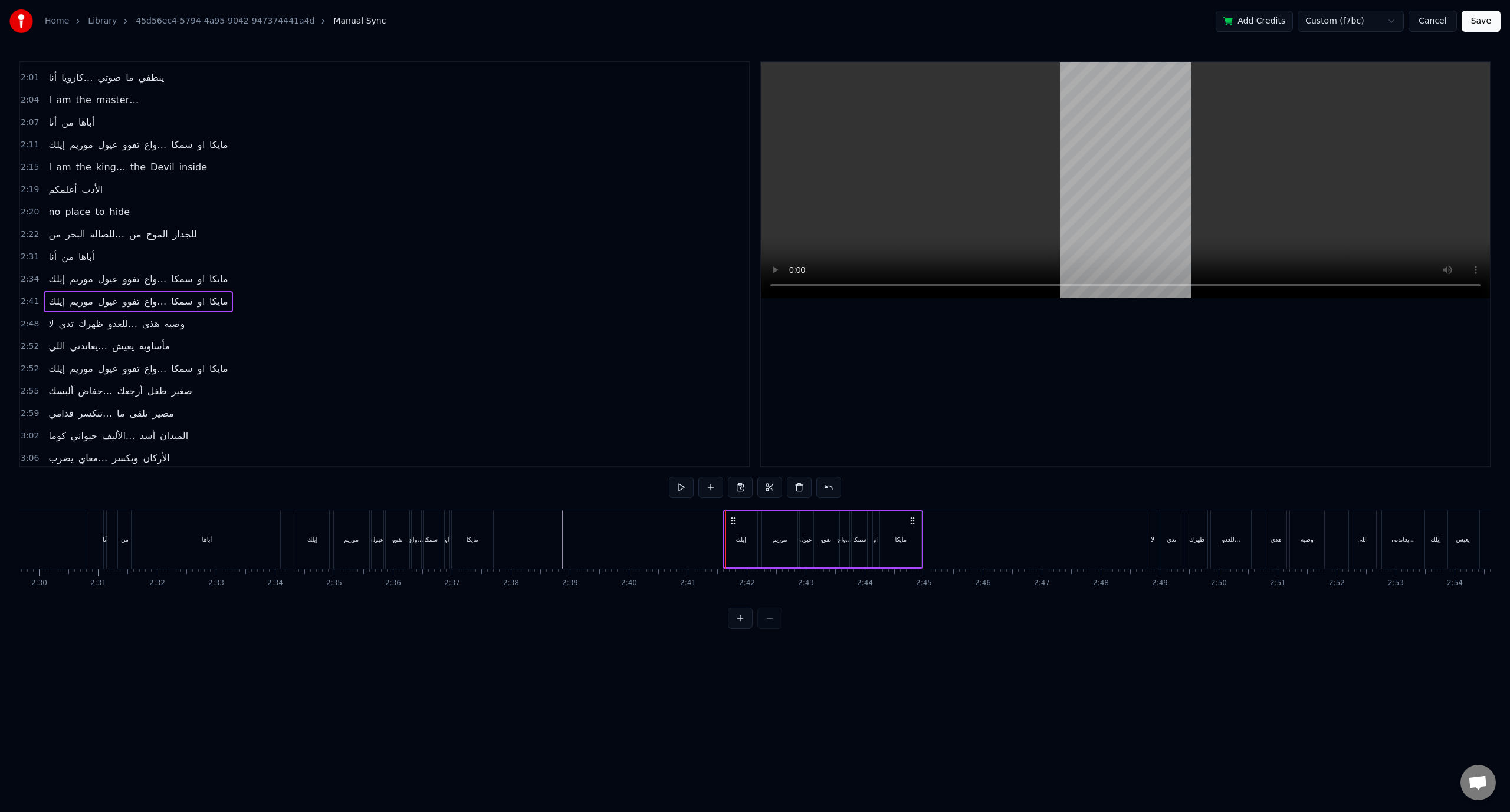
click at [733, 518] on icon at bounding box center [733, 521] width 10 height 10
click at [785, 252] on video at bounding box center [1125, 180] width 729 height 236
click at [25, 318] on span "2:48" at bounding box center [29, 324] width 18 height 12
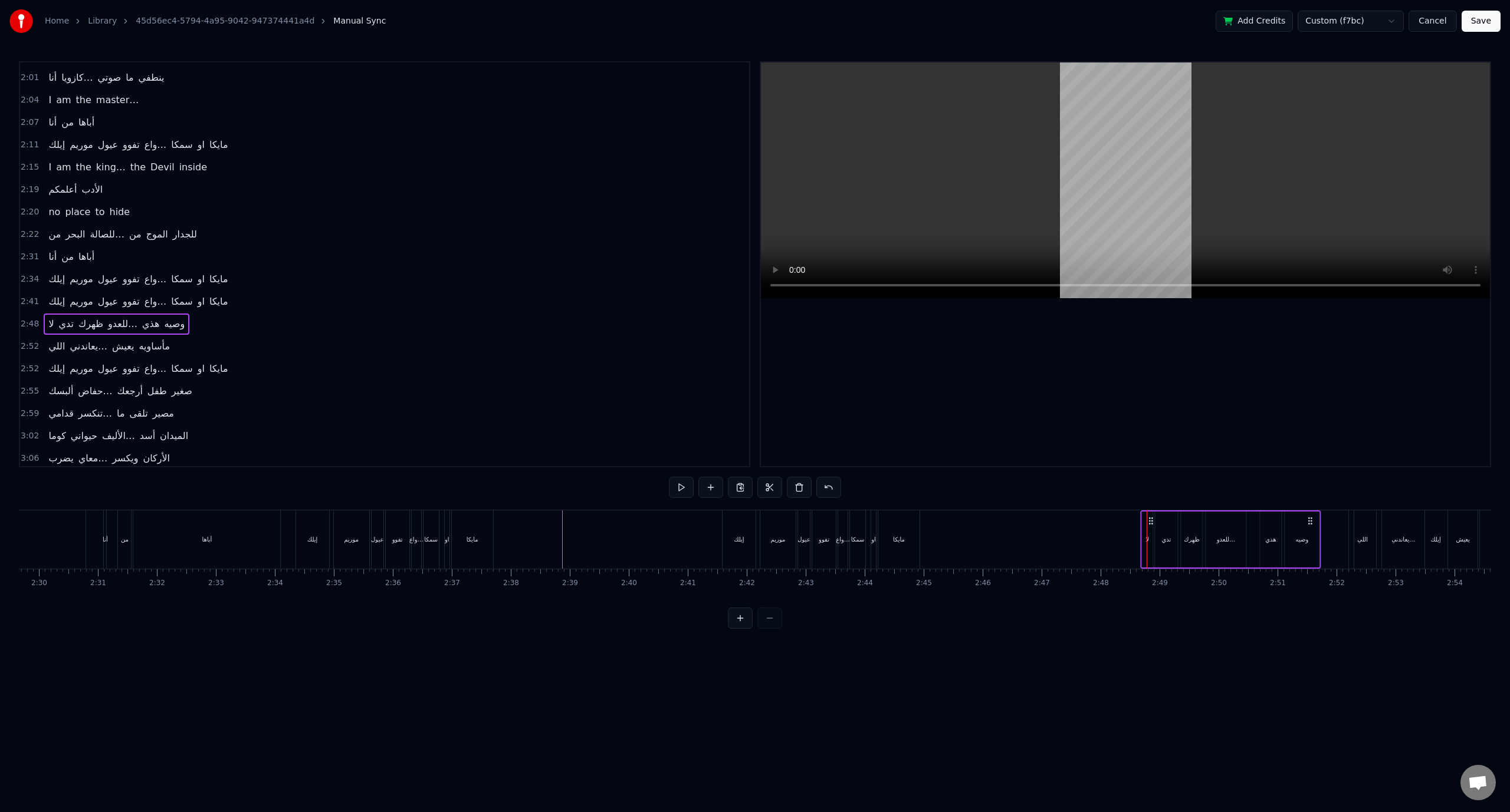
drag, startPoint x: 1152, startPoint y: 521, endPoint x: 1144, endPoint y: 521, distance: 8.0
click at [1146, 521] on icon at bounding box center [1151, 521] width 10 height 10
click at [24, 341] on span "2:52" at bounding box center [29, 346] width 18 height 12
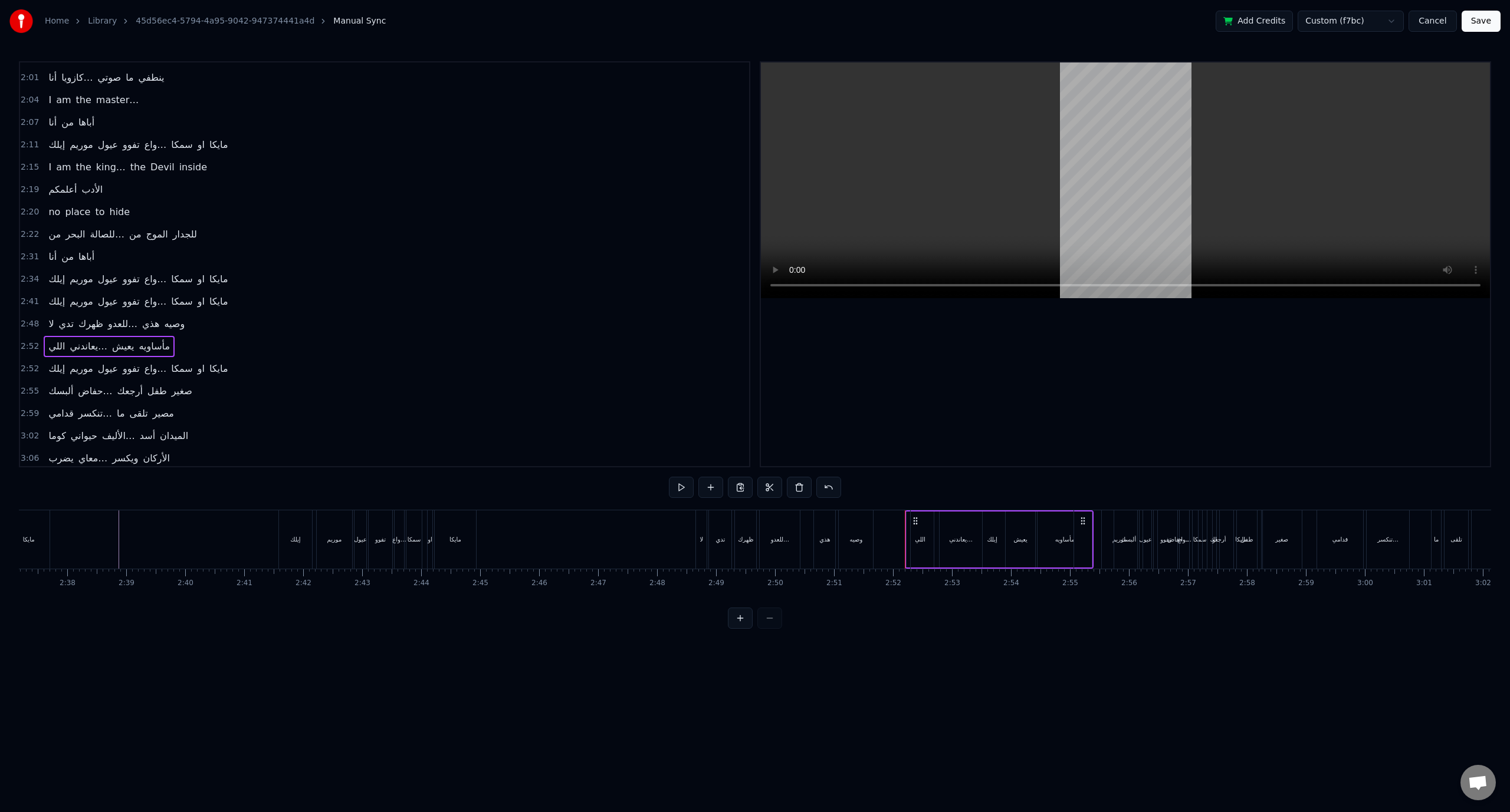
scroll to position [0, 9300]
click at [26, 296] on span "2:41" at bounding box center [29, 302] width 18 height 12
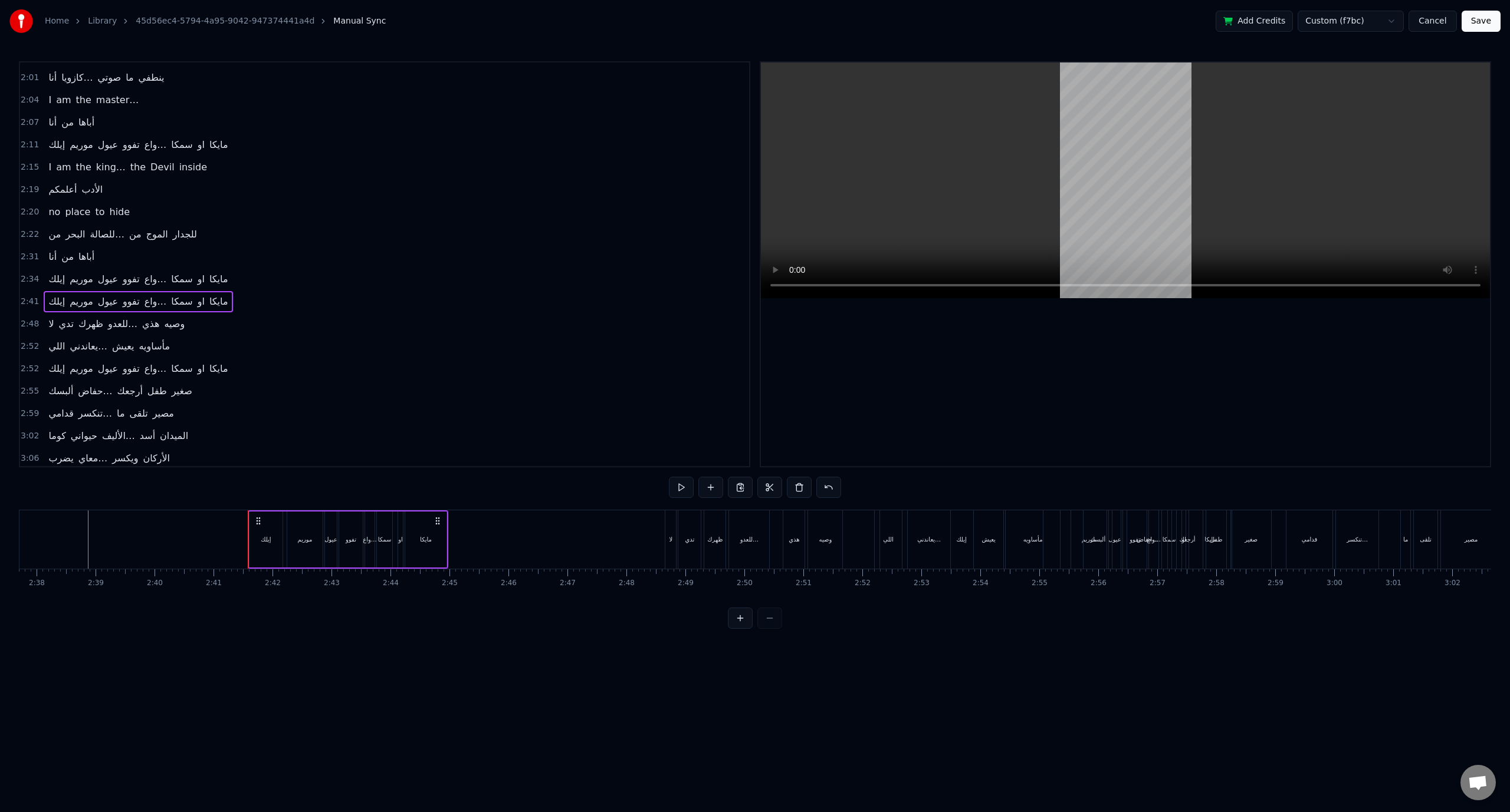
click at [24, 318] on span "2:48" at bounding box center [29, 324] width 18 height 12
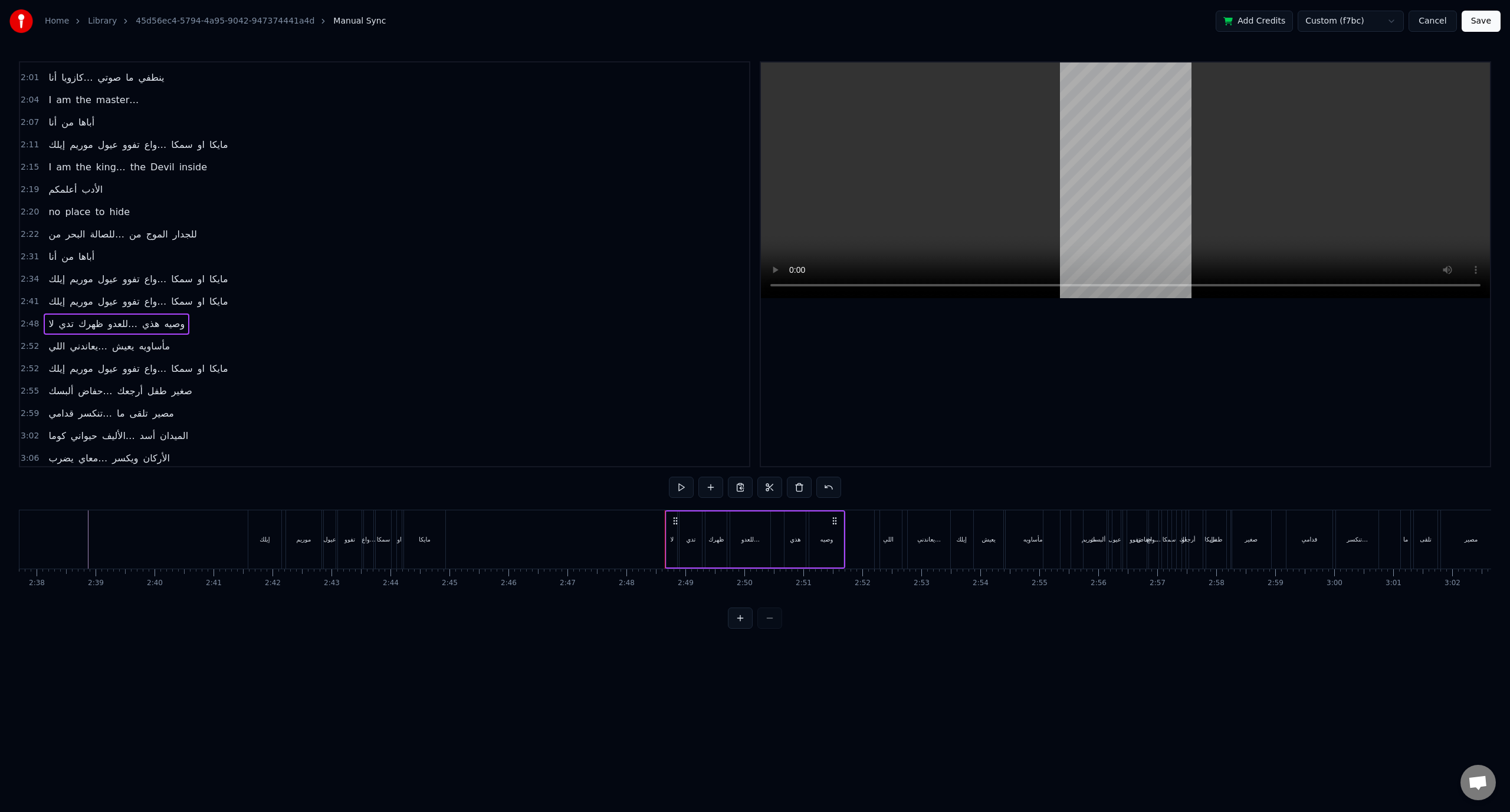
click at [29, 341] on span "2:52" at bounding box center [29, 346] width 18 height 12
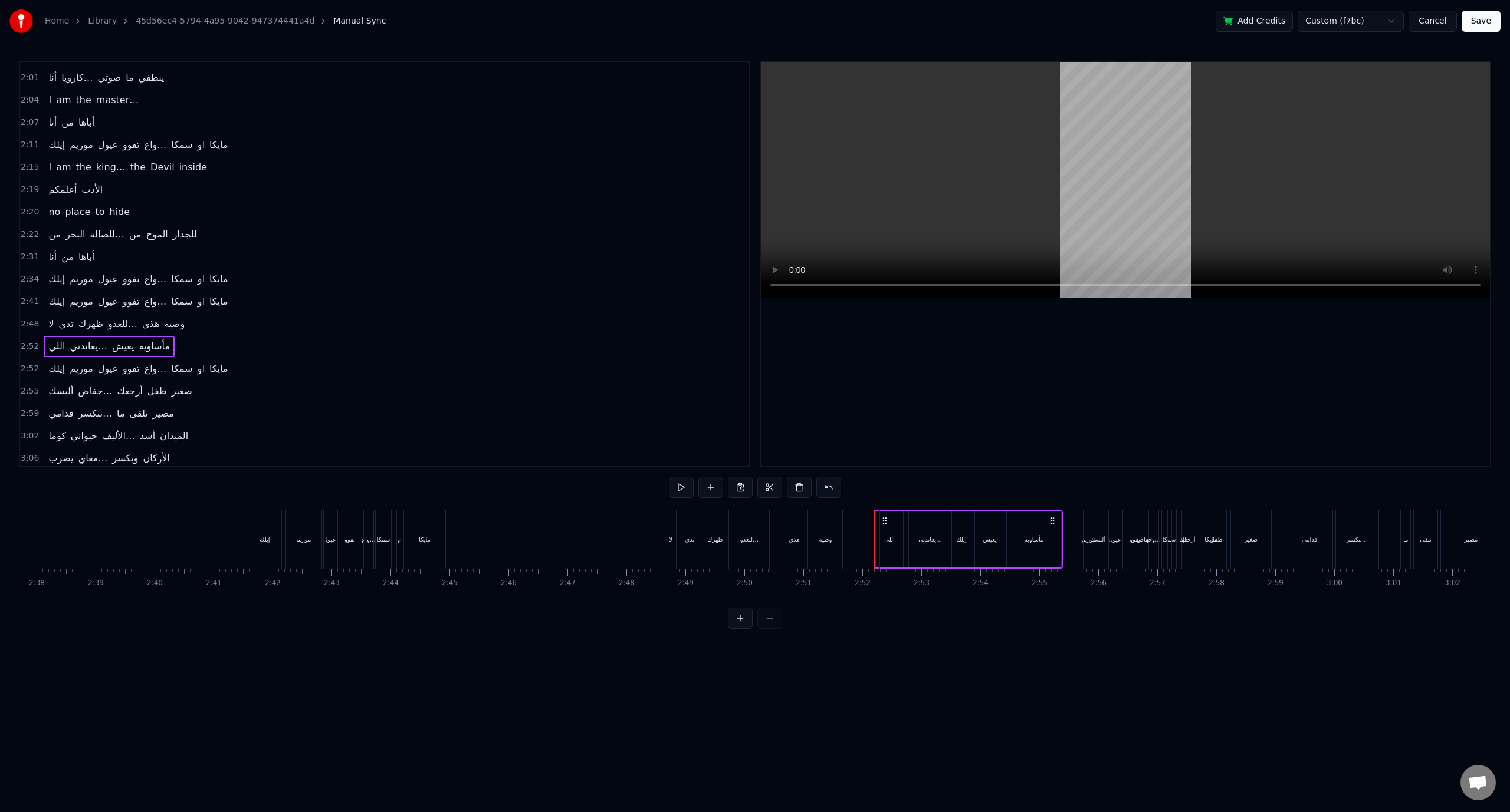
click at [885, 521] on div "‎إيلك" at bounding box center [961, 539] width 162 height 58
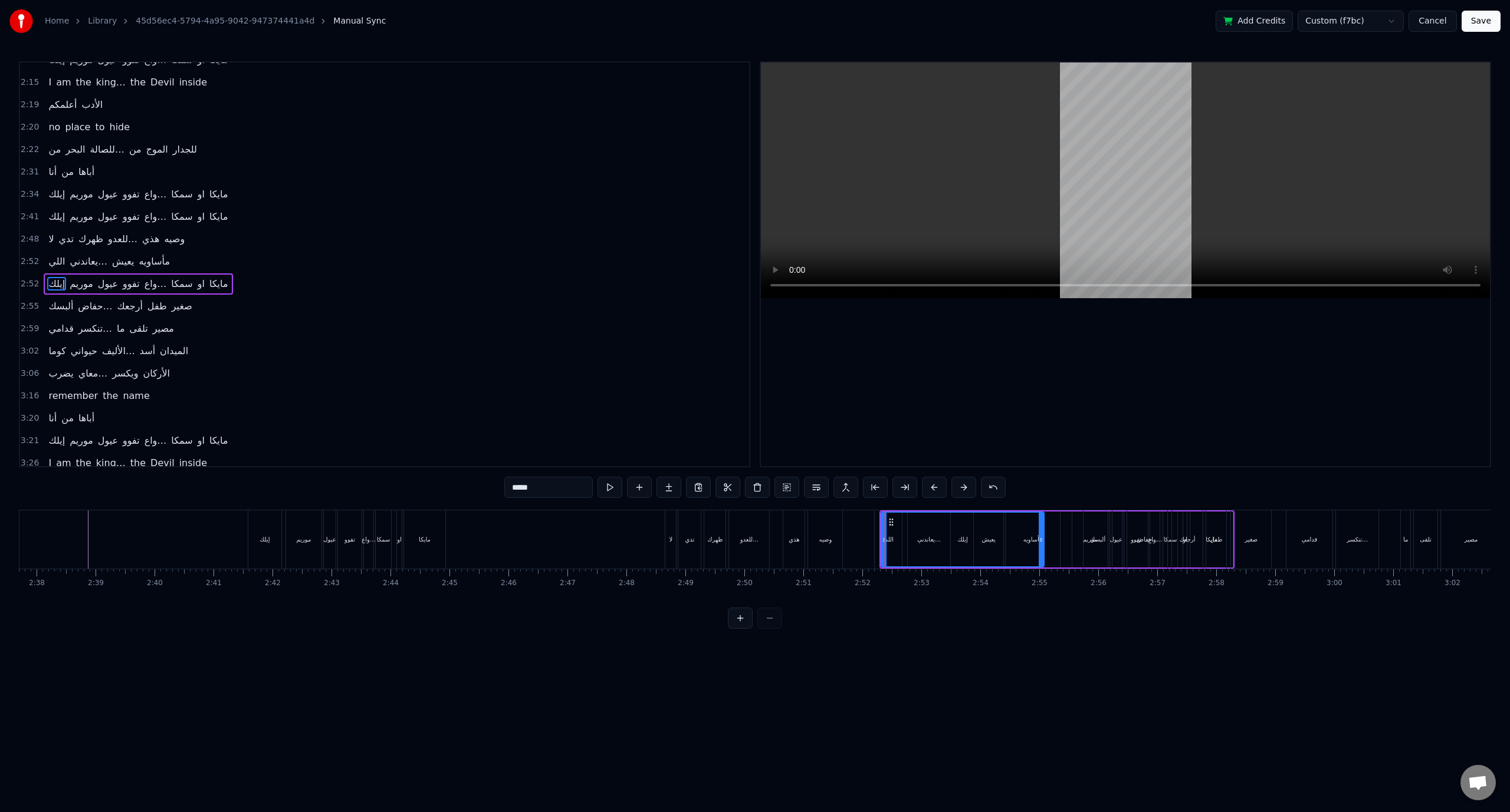
scroll to position [711, 0]
click at [32, 272] on div "2:52 ‎إيلك [PERSON_NAME] تفوو واع… سمكا او مايكا" at bounding box center [384, 281] width 729 height 22
drag, startPoint x: 890, startPoint y: 519, endPoint x: 878, endPoint y: 519, distance: 12.0
click at [878, 519] on icon at bounding box center [878, 521] width 10 height 10
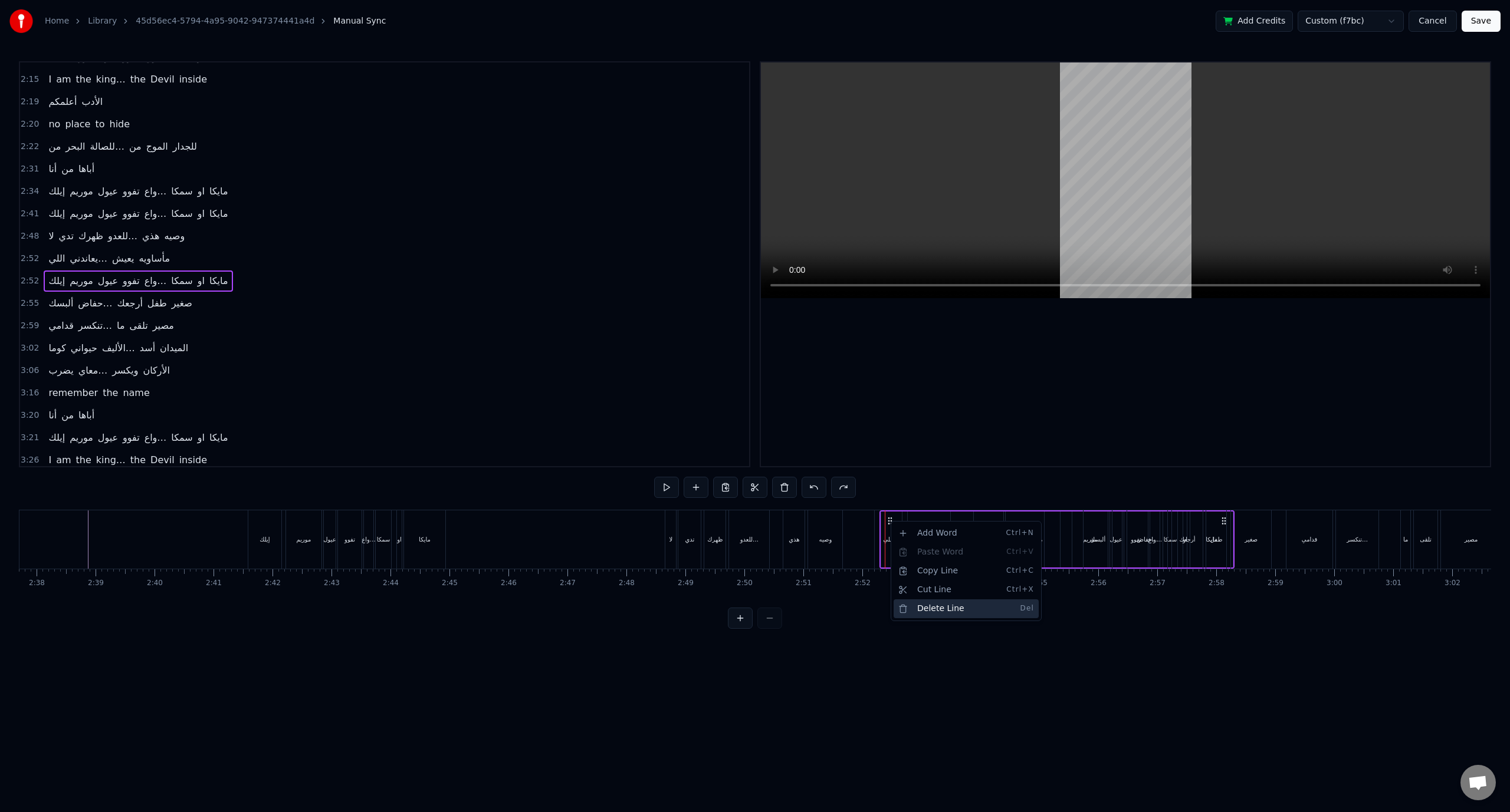
click at [930, 609] on div "Delete Line Del" at bounding box center [966, 609] width 145 height 19
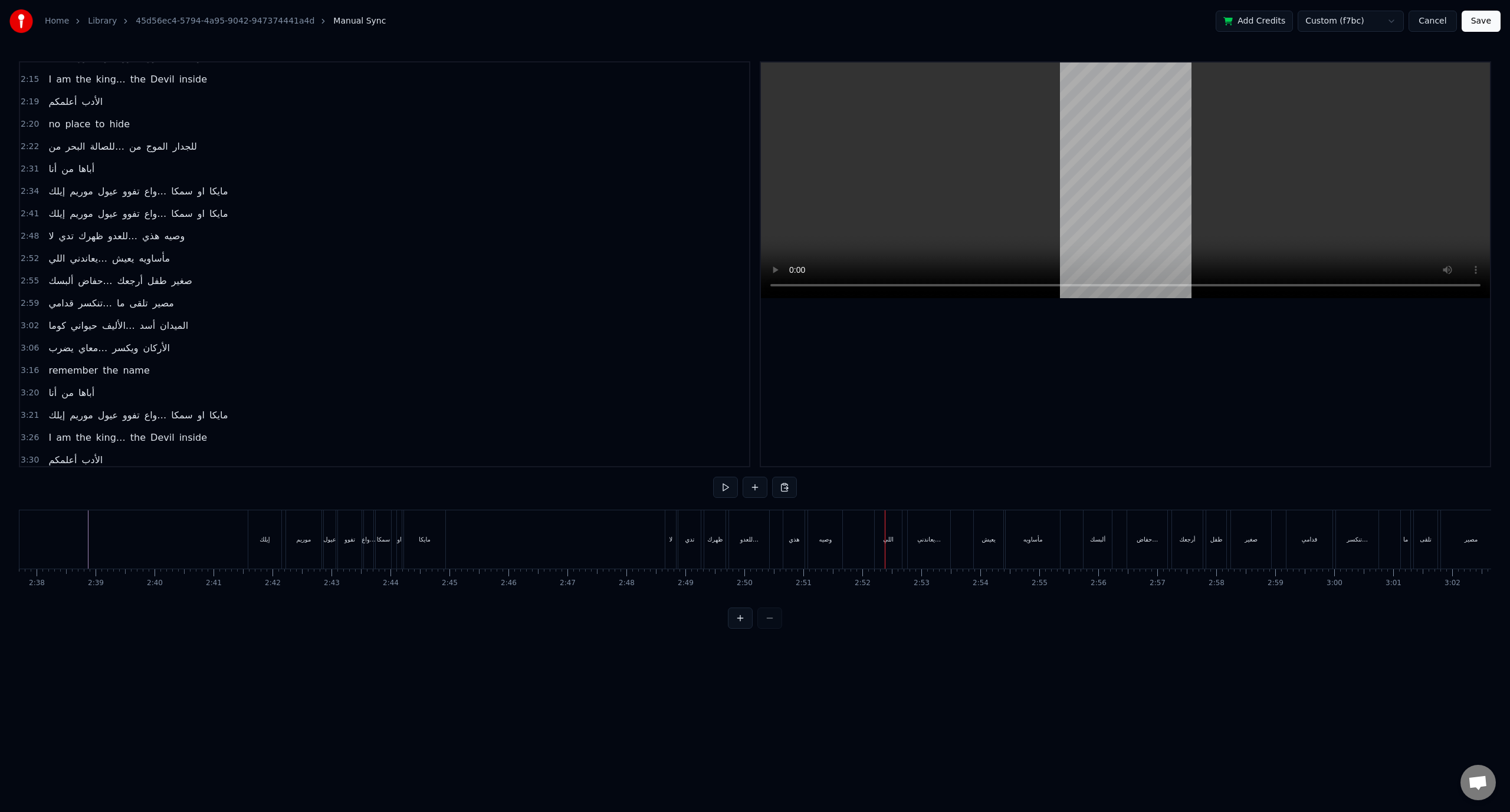
click at [33, 253] on span "2:52" at bounding box center [29, 259] width 18 height 12
drag, startPoint x: 882, startPoint y: 517, endPoint x: 874, endPoint y: 516, distance: 8.1
click at [874, 517] on icon at bounding box center [876, 521] width 10 height 10
click at [30, 275] on span "2:55" at bounding box center [29, 281] width 18 height 12
drag, startPoint x: 1094, startPoint y: 517, endPoint x: 1081, endPoint y: 517, distance: 13.0
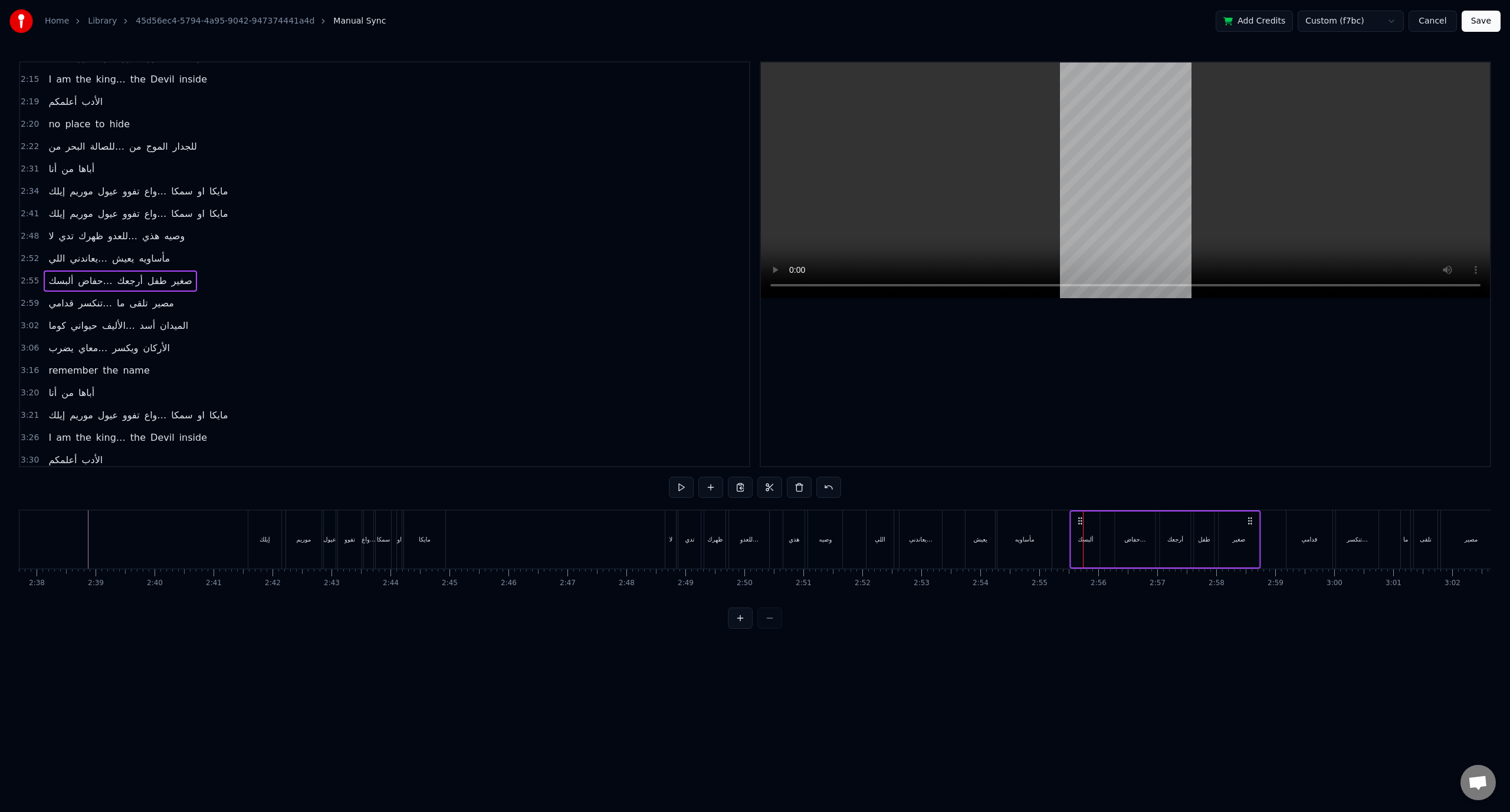
click at [1081, 517] on icon at bounding box center [1080, 521] width 10 height 10
click at [31, 298] on span "2:59" at bounding box center [29, 303] width 18 height 12
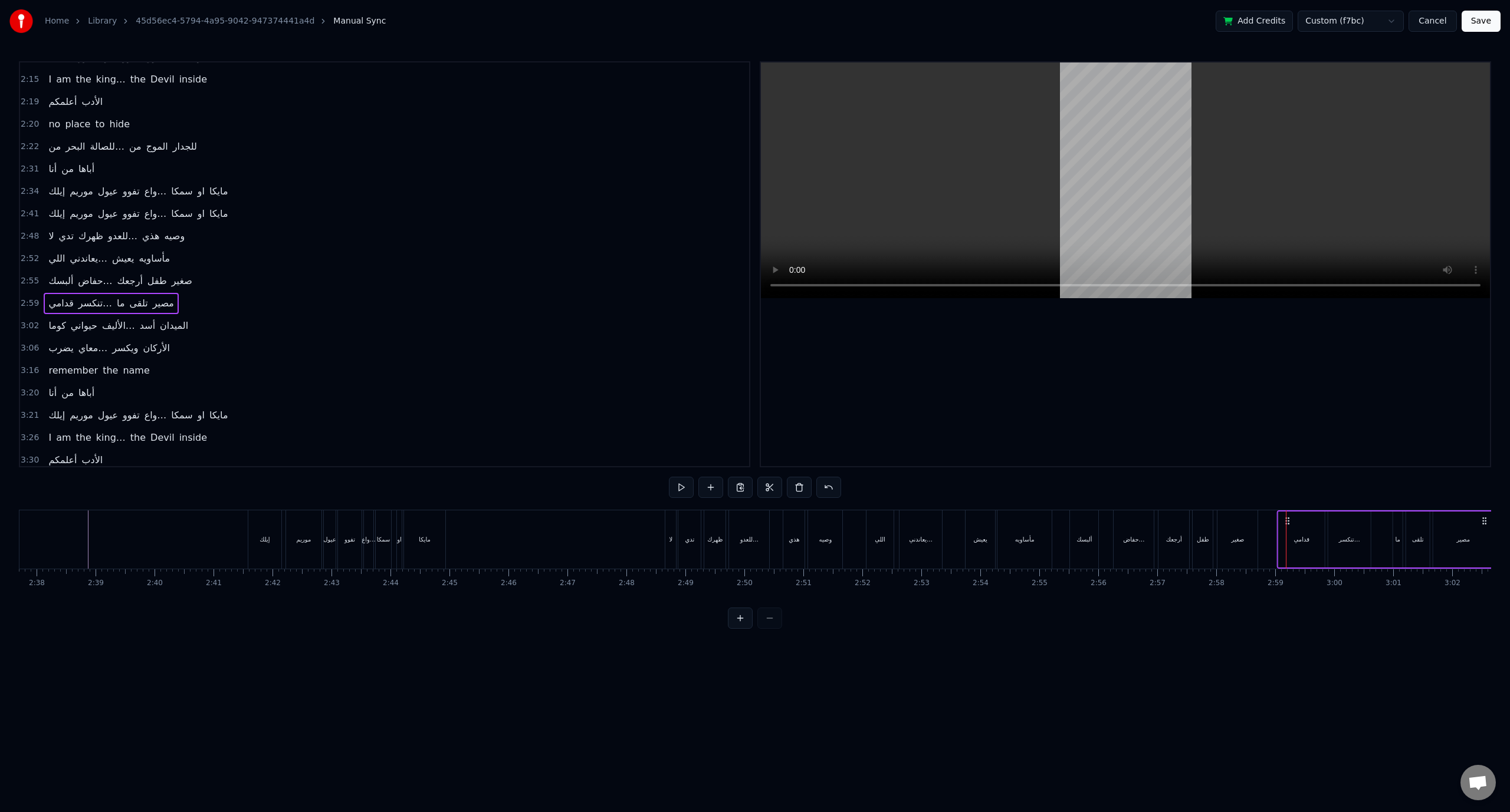
drag, startPoint x: 1295, startPoint y: 521, endPoint x: 1286, endPoint y: 521, distance: 9.0
click at [1286, 521] on circle at bounding box center [1285, 521] width 1 height 1
click at [28, 320] on span "3:02" at bounding box center [29, 326] width 18 height 12
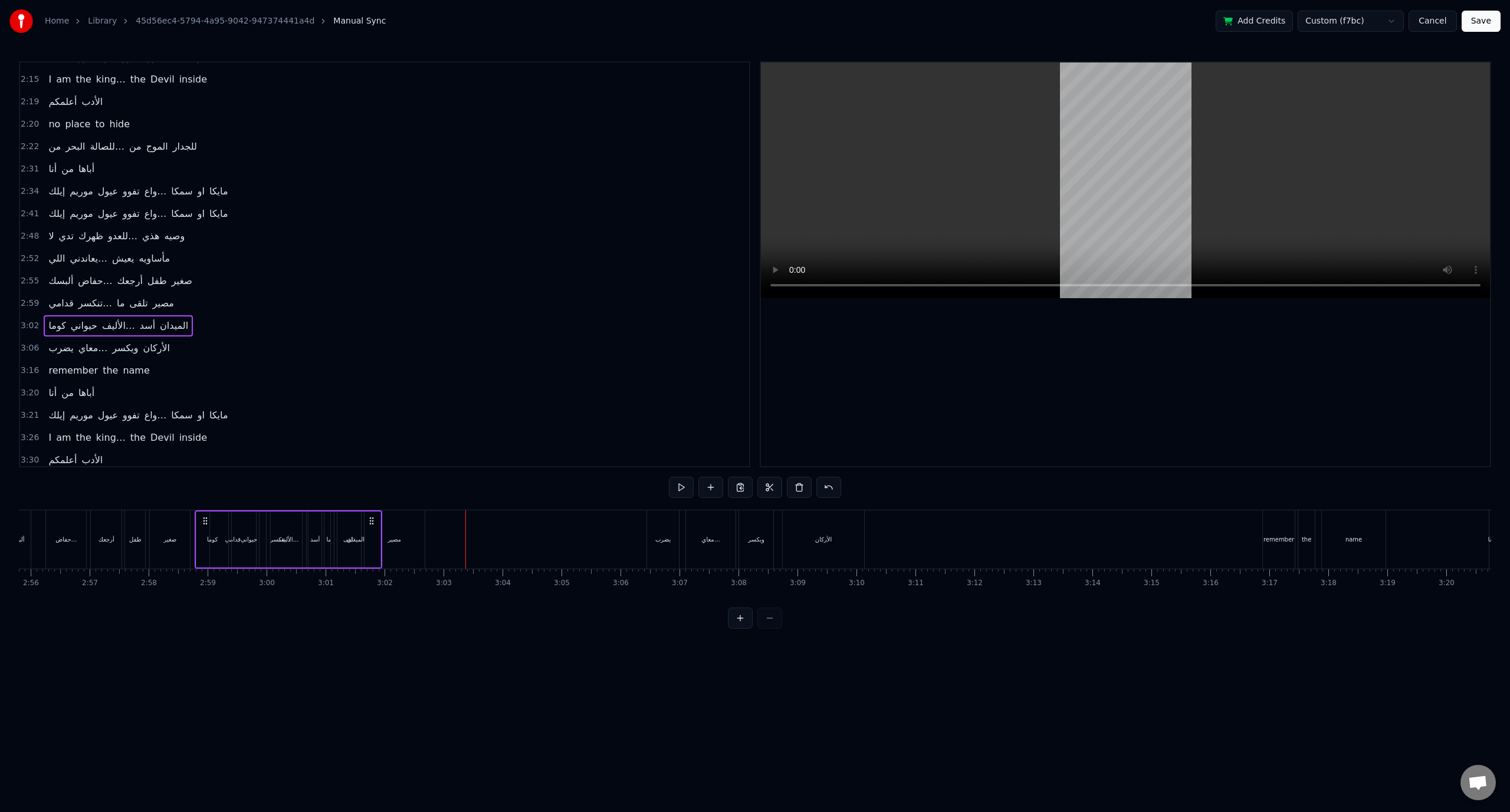
drag, startPoint x: 151, startPoint y: 517, endPoint x: 181, endPoint y: 521, distance: 30.3
click at [201, 521] on icon at bounding box center [205, 521] width 10 height 10
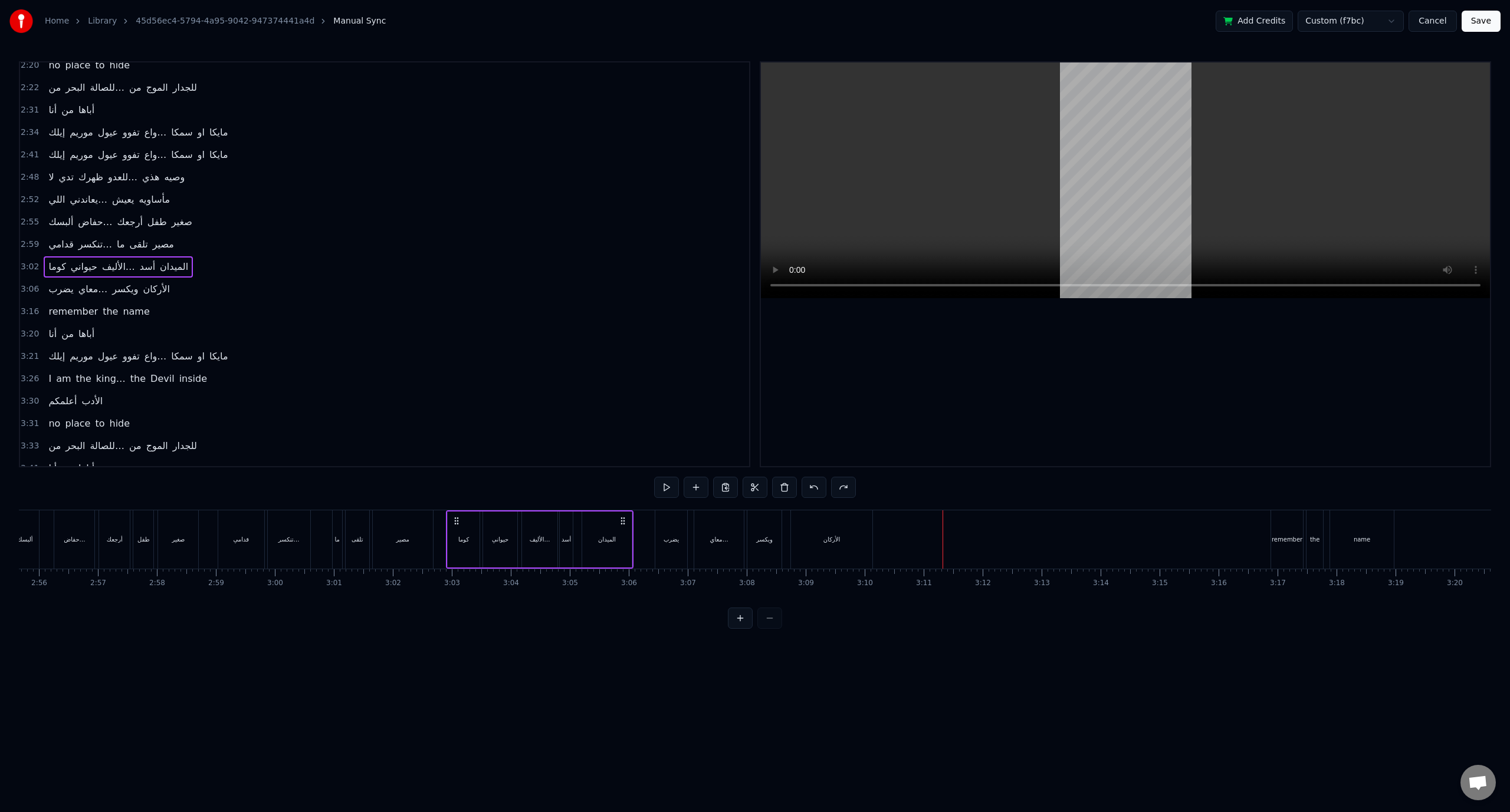
scroll to position [828, 0]
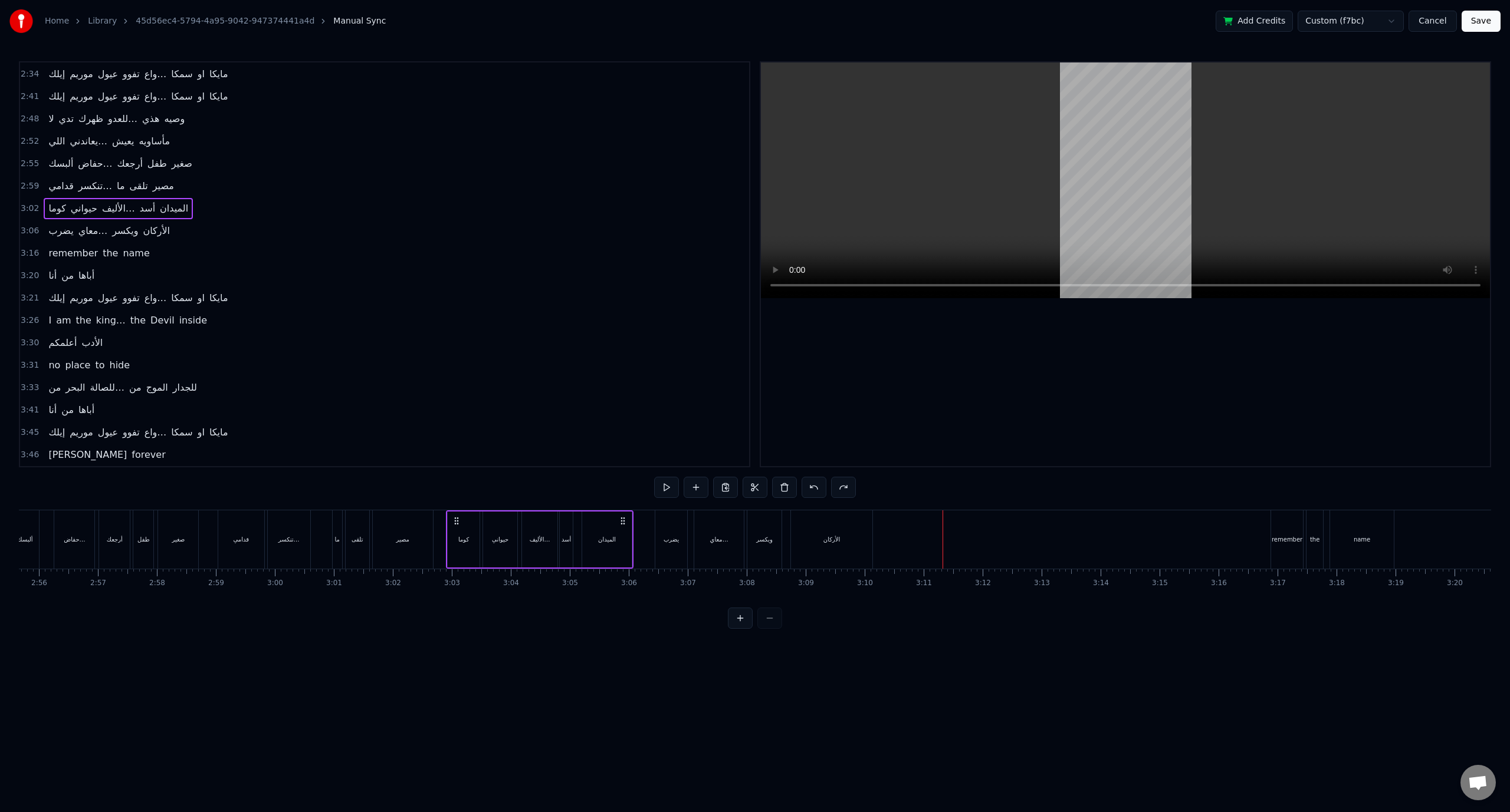
click at [33, 449] on span "3:46" at bounding box center [29, 455] width 18 height 12
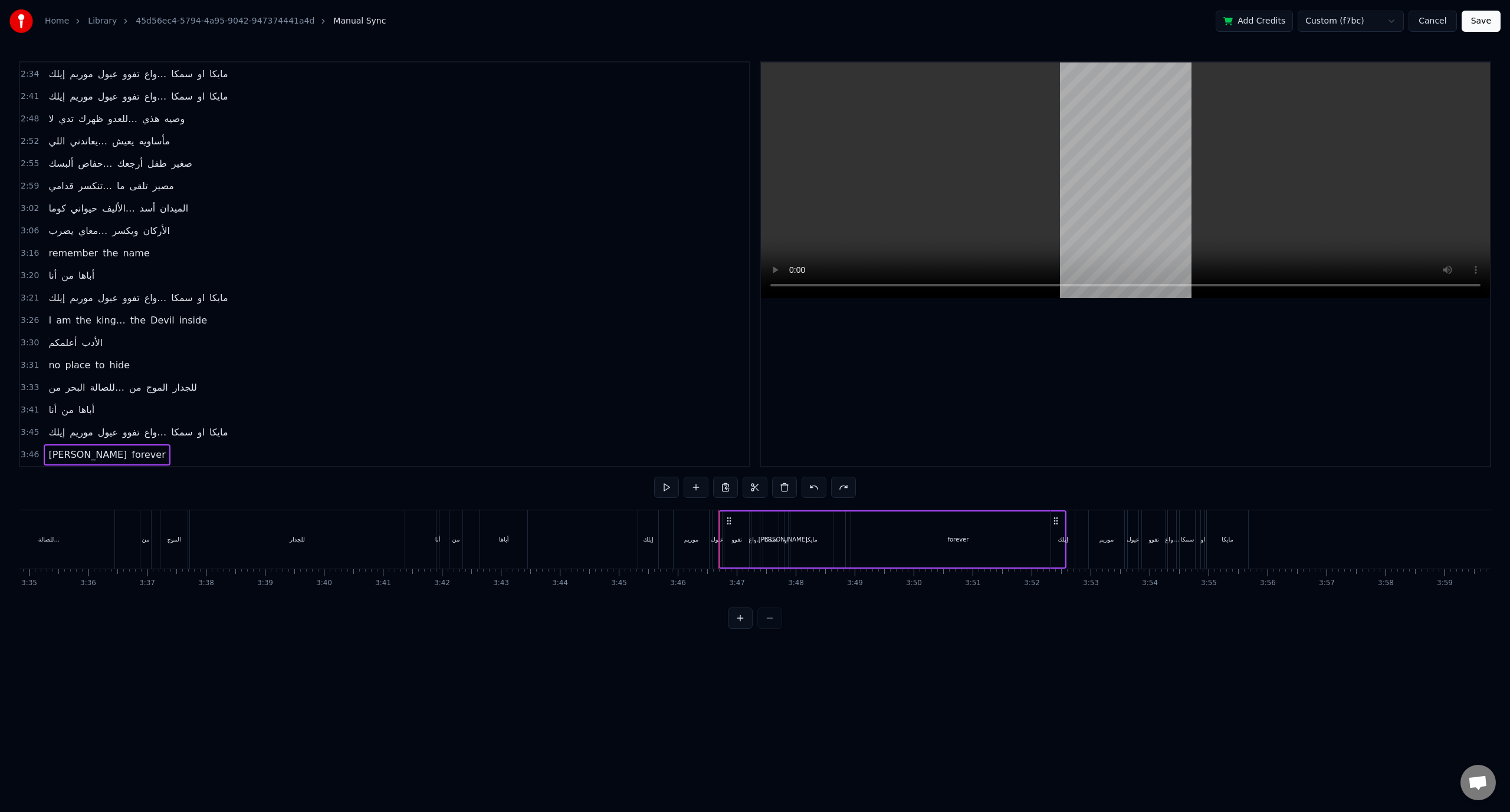
scroll to position [0, 12759]
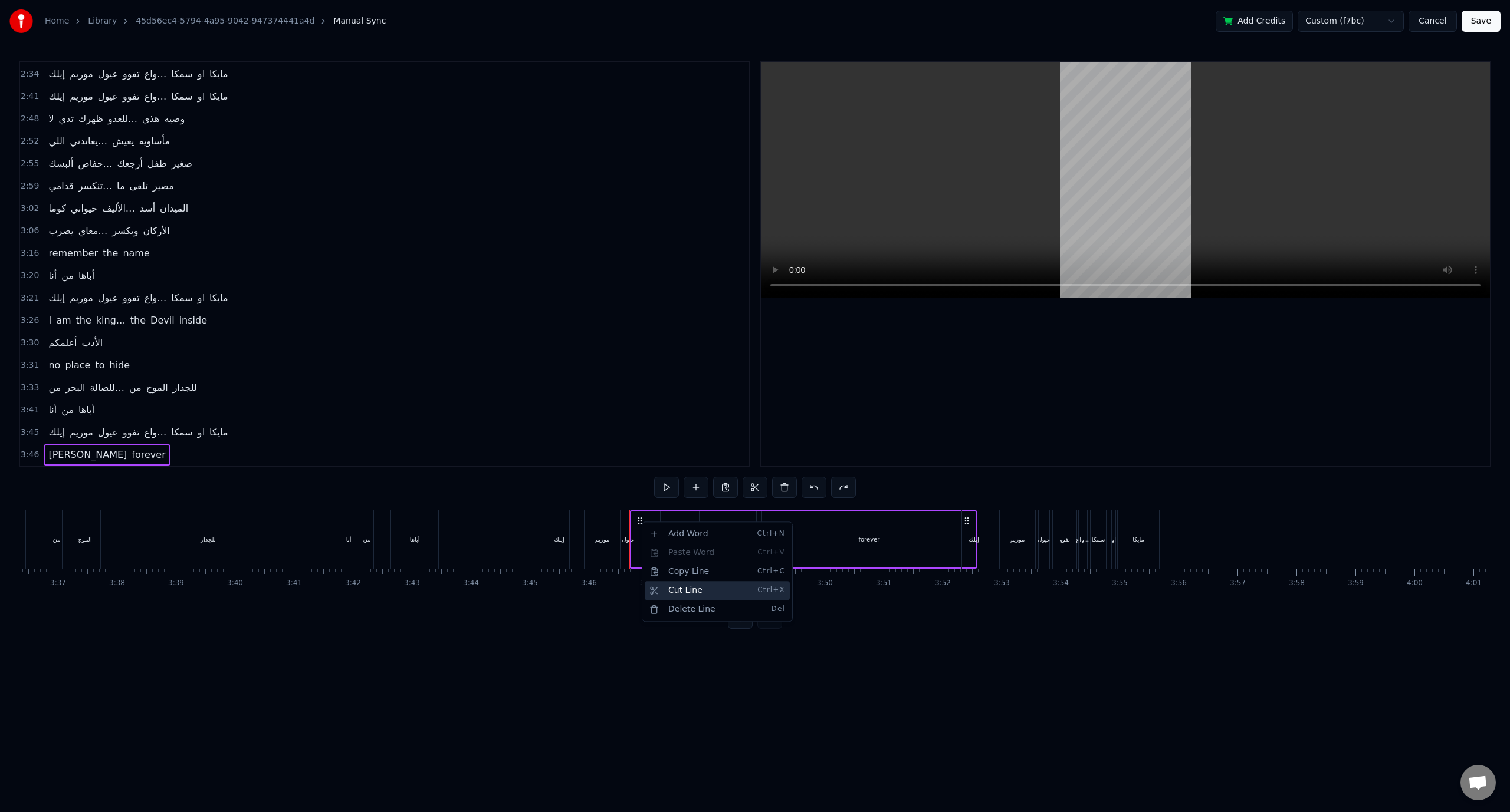
click at [670, 589] on div "Cut Line Ctrl+X" at bounding box center [717, 591] width 145 height 19
click at [757, 490] on button at bounding box center [754, 487] width 25 height 21
click at [29, 225] on span "3:06" at bounding box center [29, 231] width 18 height 12
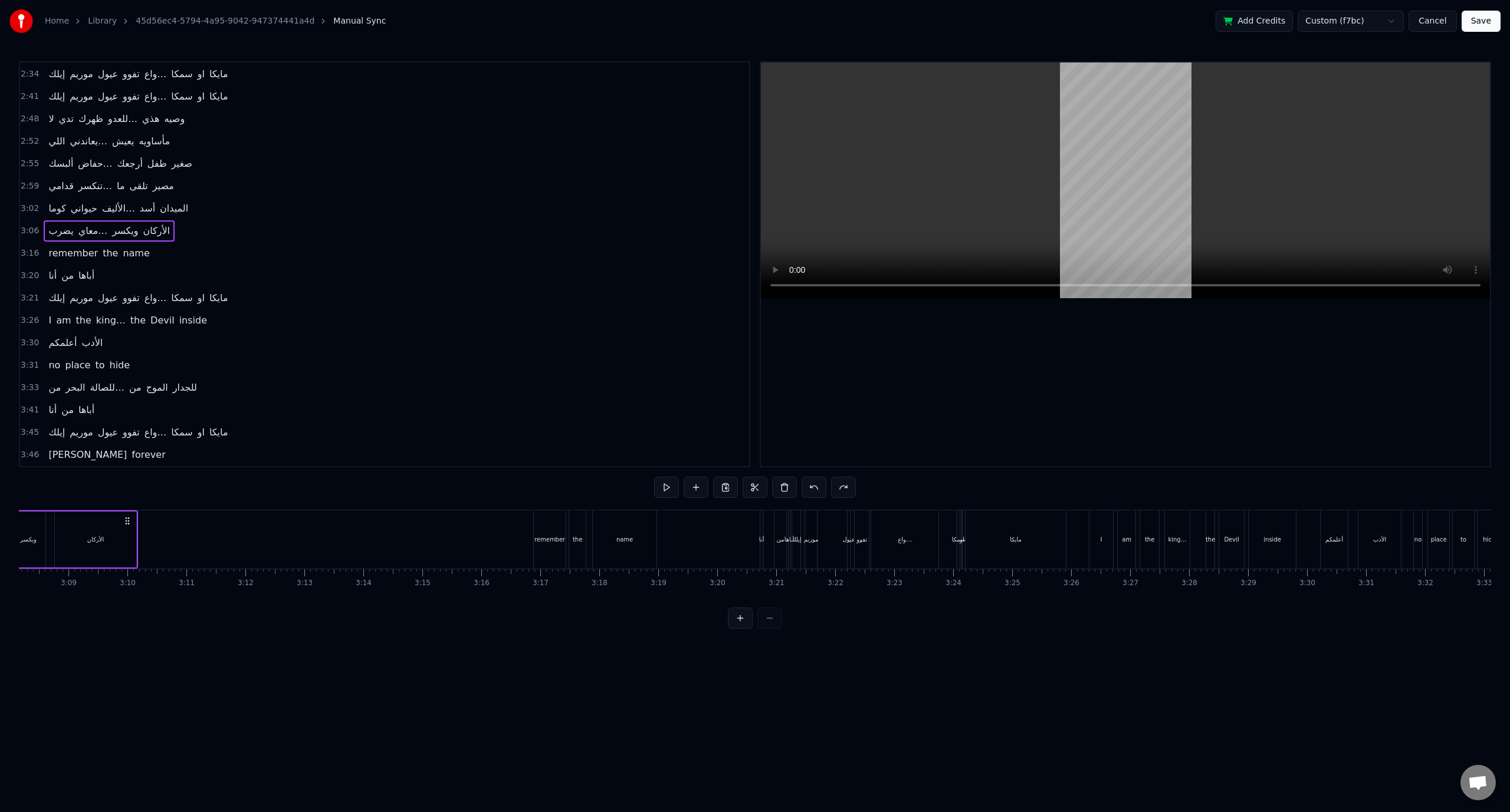
scroll to position [0, 10936]
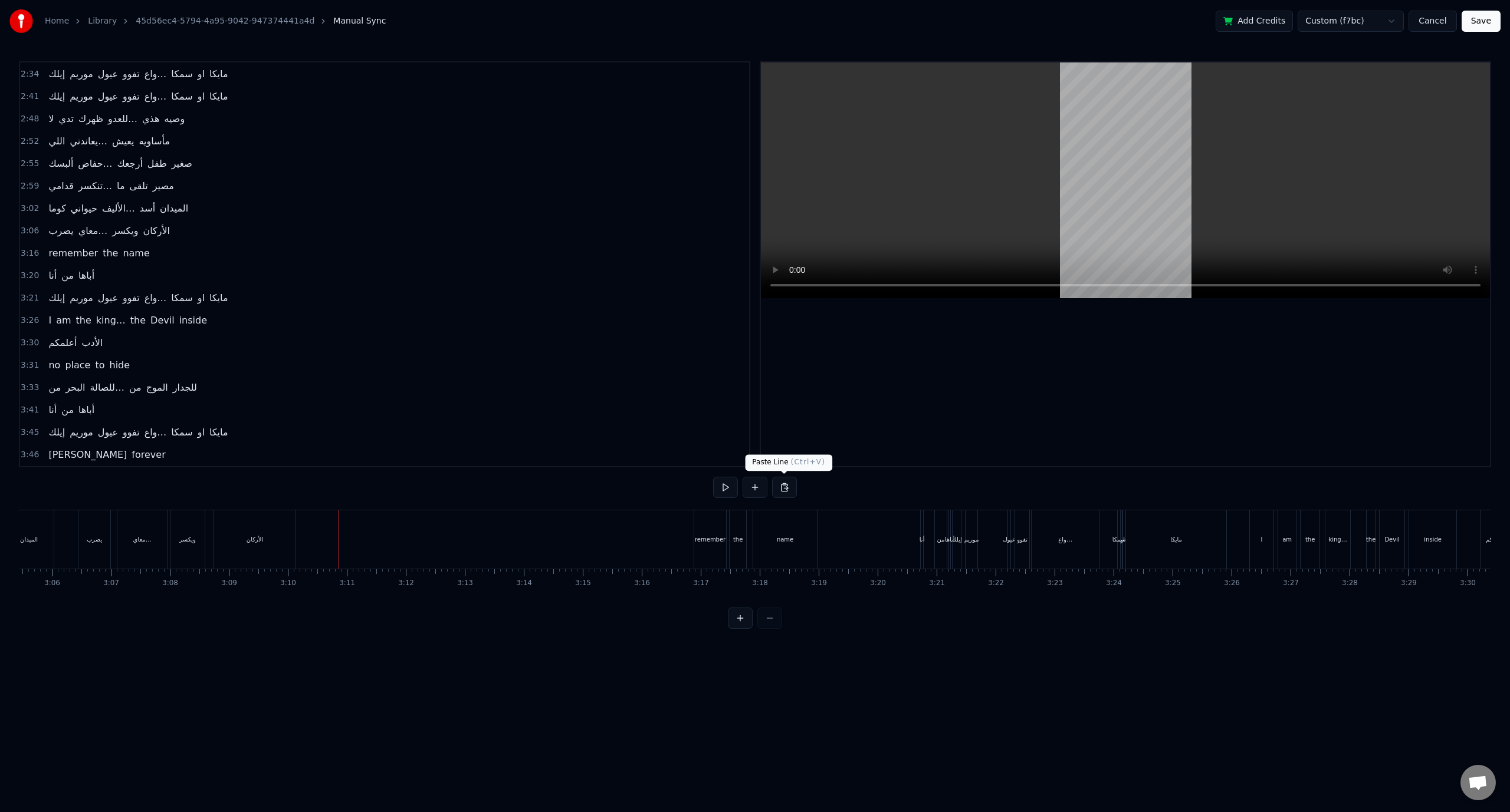
click at [785, 482] on button at bounding box center [784, 487] width 25 height 21
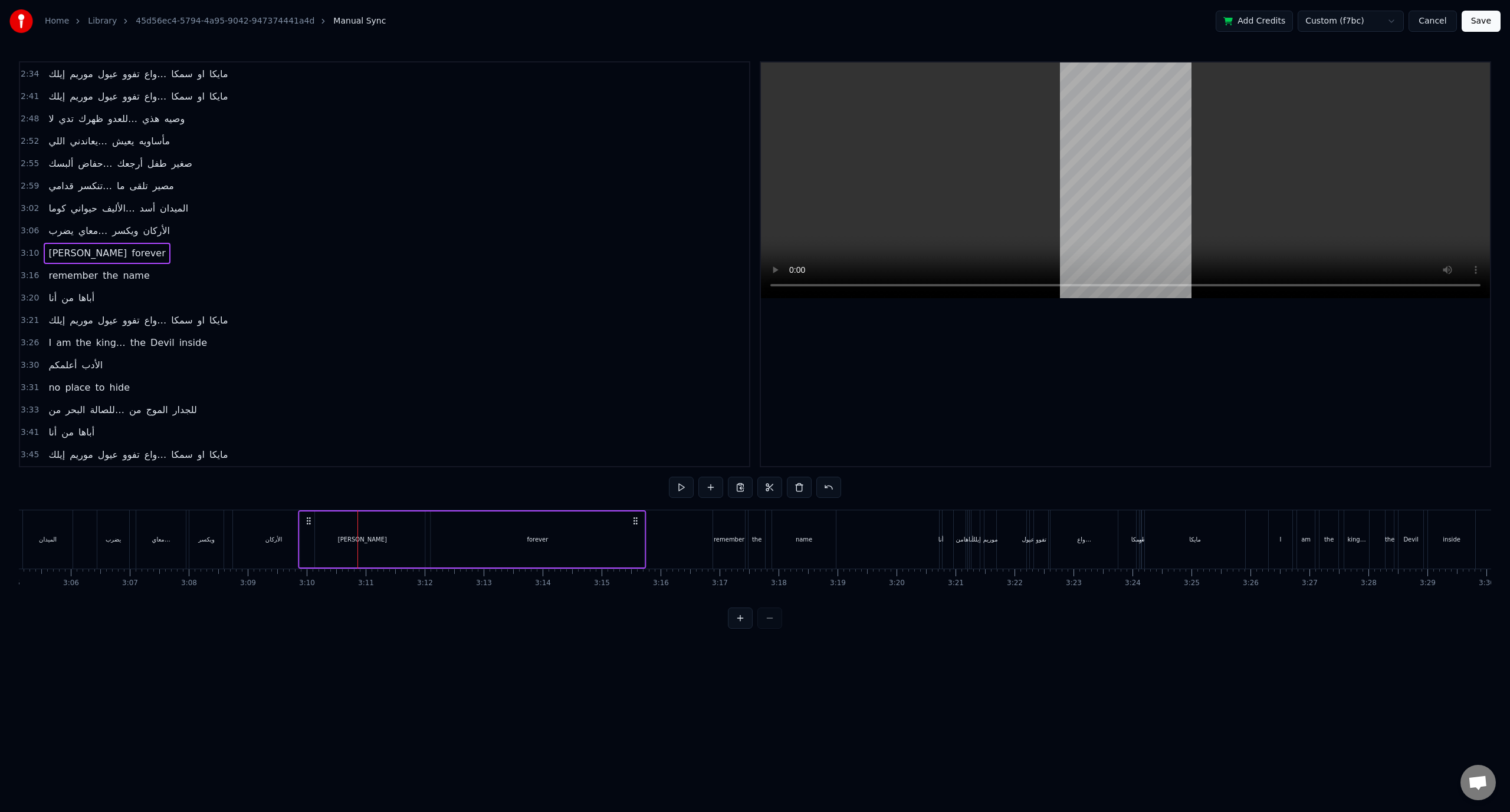
drag, startPoint x: 351, startPoint y: 520, endPoint x: 307, endPoint y: 523, distance: 44.1
click at [307, 523] on icon at bounding box center [308, 521] width 10 height 10
drag, startPoint x: 302, startPoint y: 521, endPoint x: 322, endPoint y: 525, distance: 20.4
click at [322, 525] on icon at bounding box center [325, 521] width 10 height 10
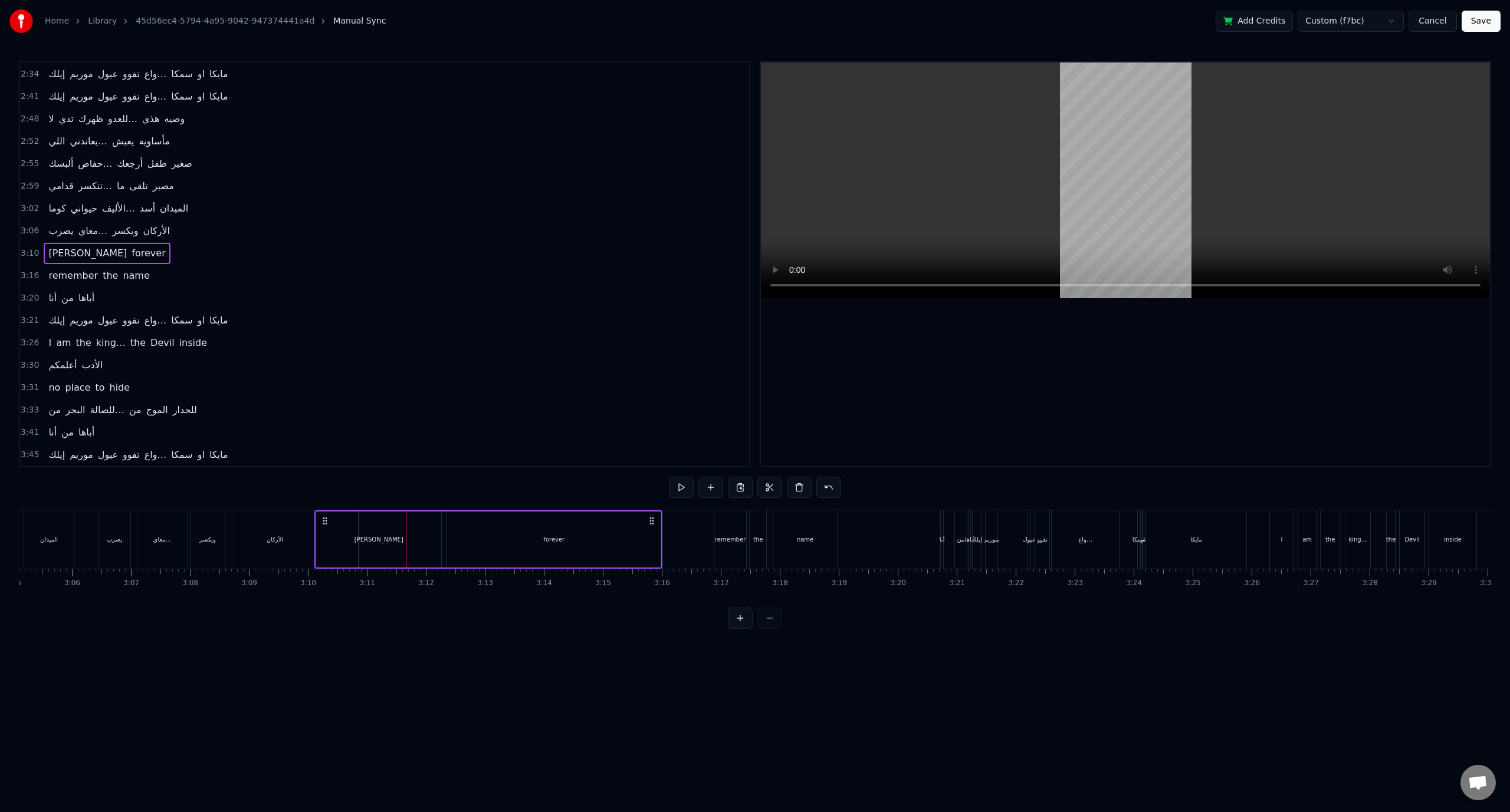
click at [24, 248] on span "3:10" at bounding box center [29, 253] width 18 height 12
drag, startPoint x: 322, startPoint y: 517, endPoint x: 329, endPoint y: 518, distance: 7.1
click at [329, 518] on icon at bounding box center [333, 521] width 10 height 10
click at [29, 270] on span "3:16" at bounding box center [29, 275] width 18 height 12
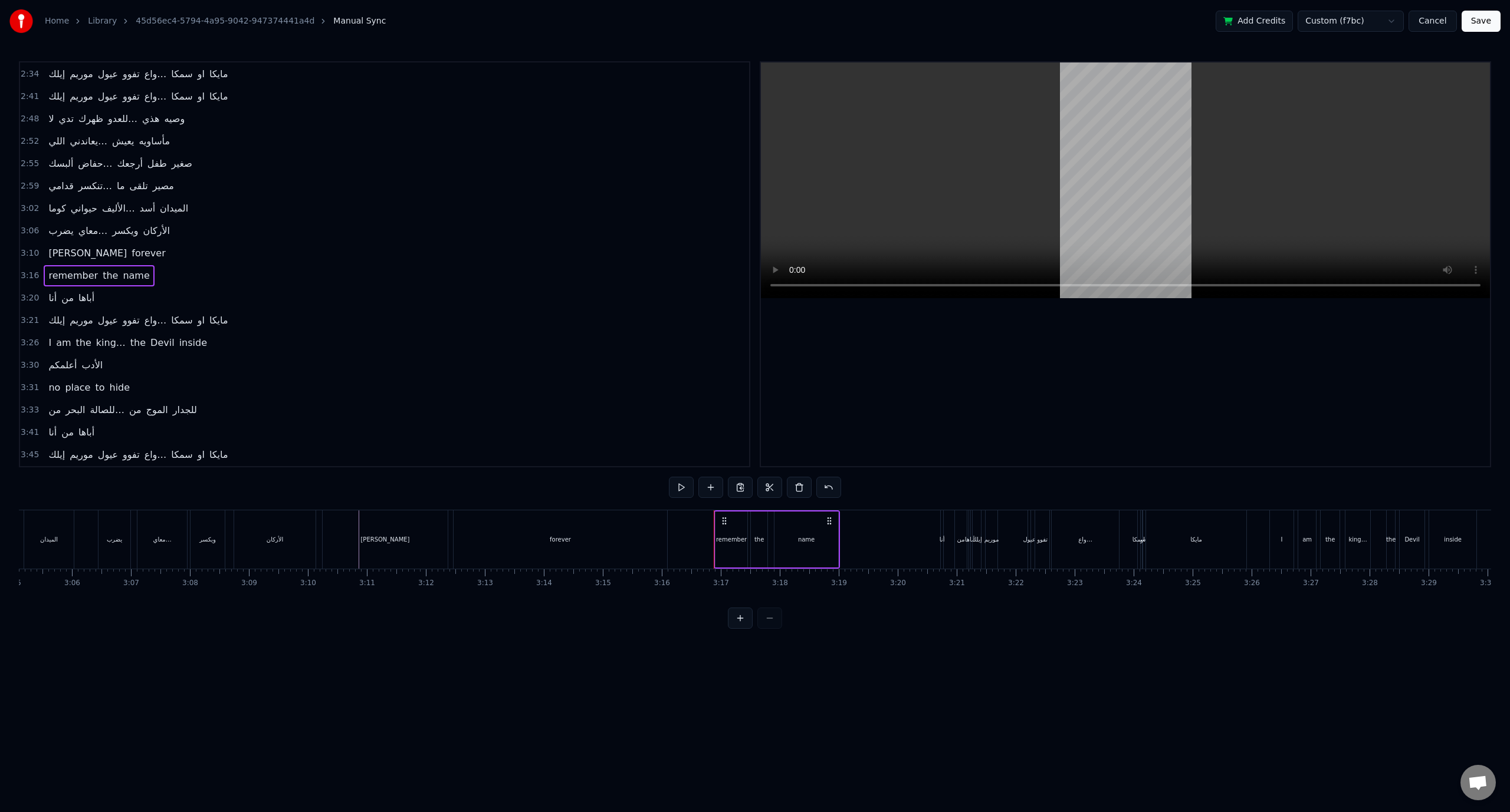
click at [29, 248] on span "3:10" at bounding box center [29, 253] width 18 height 12
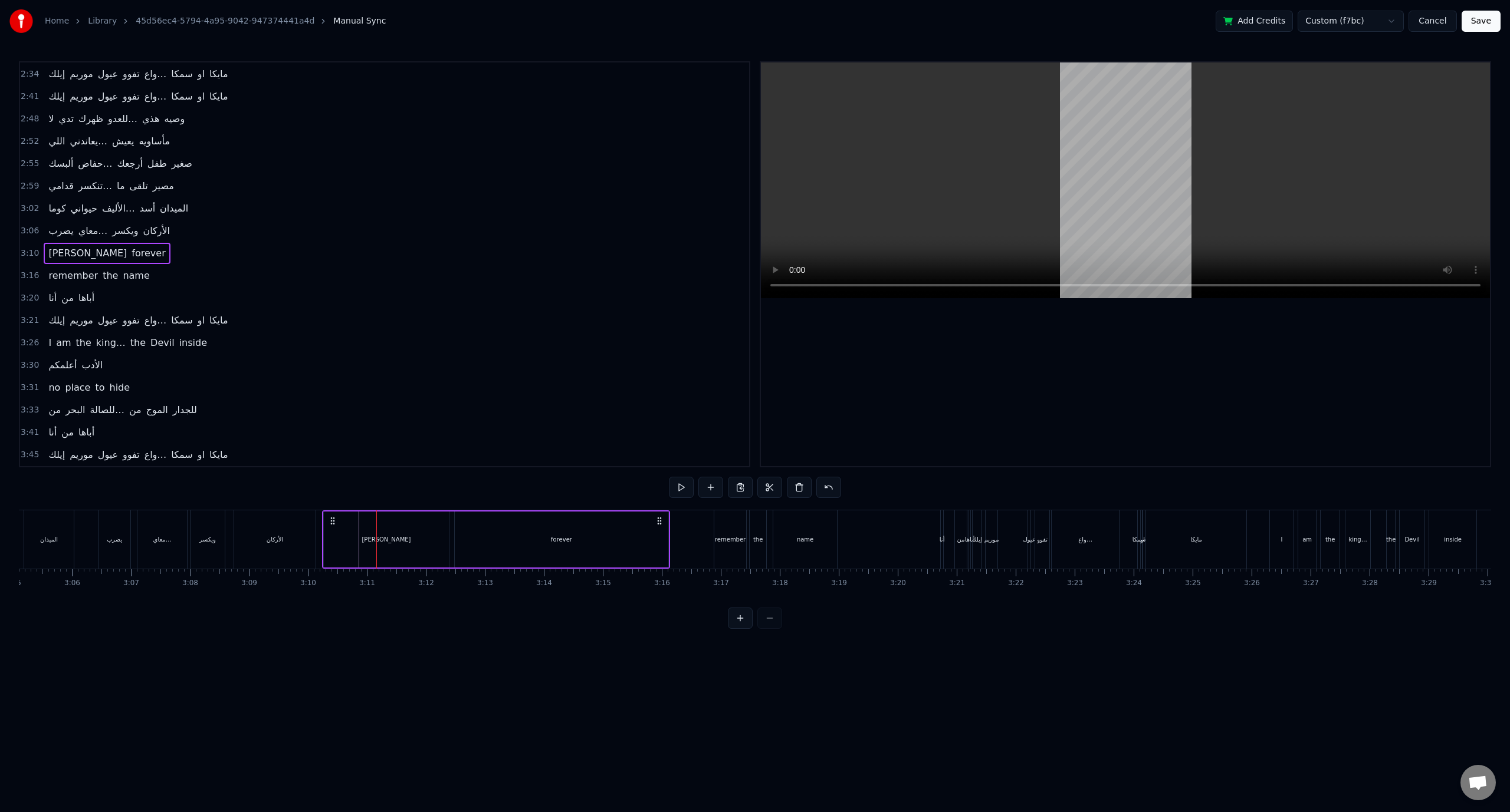
click at [322, 515] on div "[PERSON_NAME] forever" at bounding box center [495, 539] width 348 height 58
drag, startPoint x: 331, startPoint y: 517, endPoint x: 324, endPoint y: 517, distance: 7.0
click at [324, 518] on circle at bounding box center [324, 518] width 1 height 1
click at [26, 225] on span "3:06" at bounding box center [29, 231] width 18 height 12
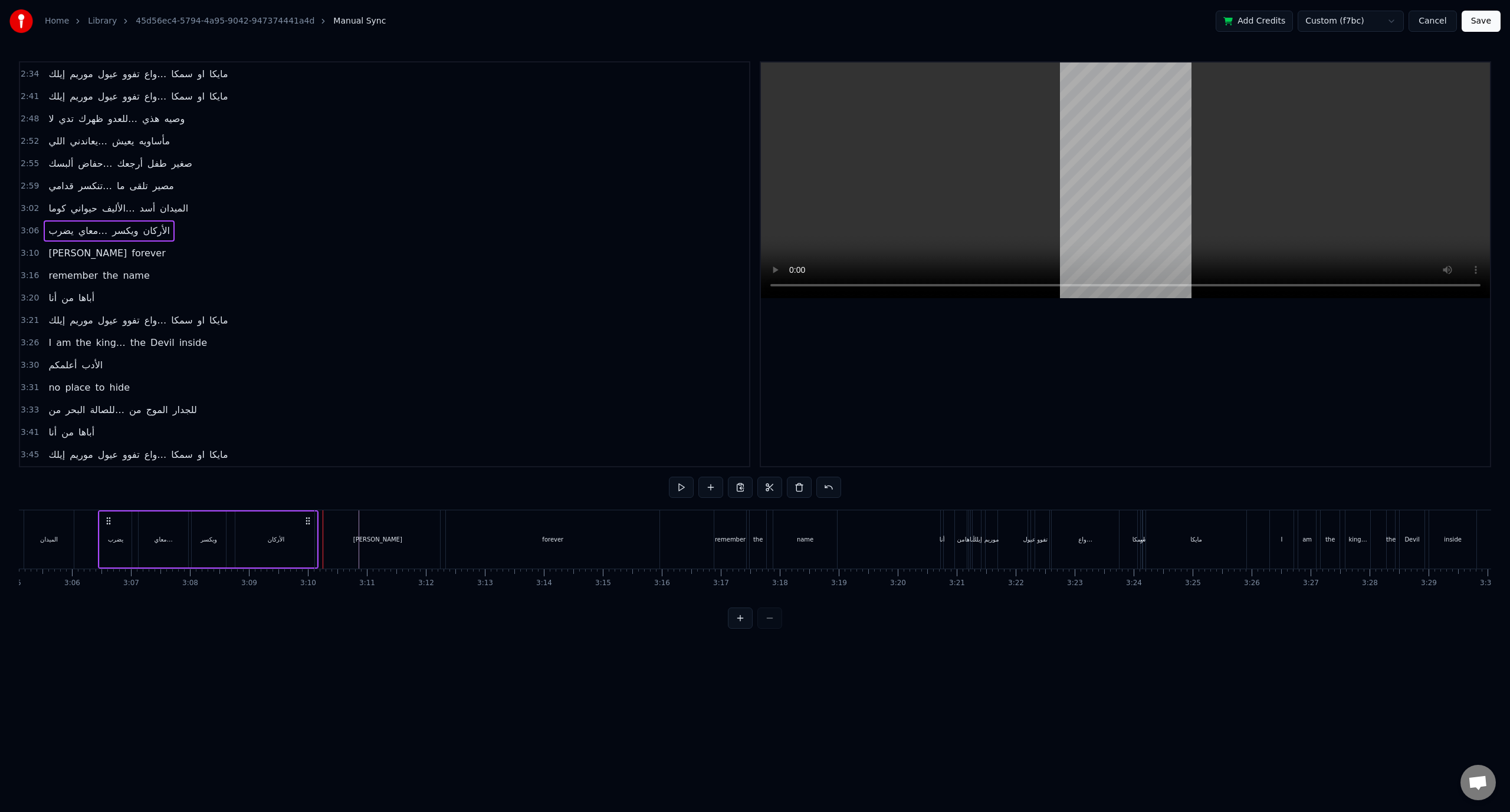
click at [29, 248] on span "3:10" at bounding box center [29, 253] width 18 height 12
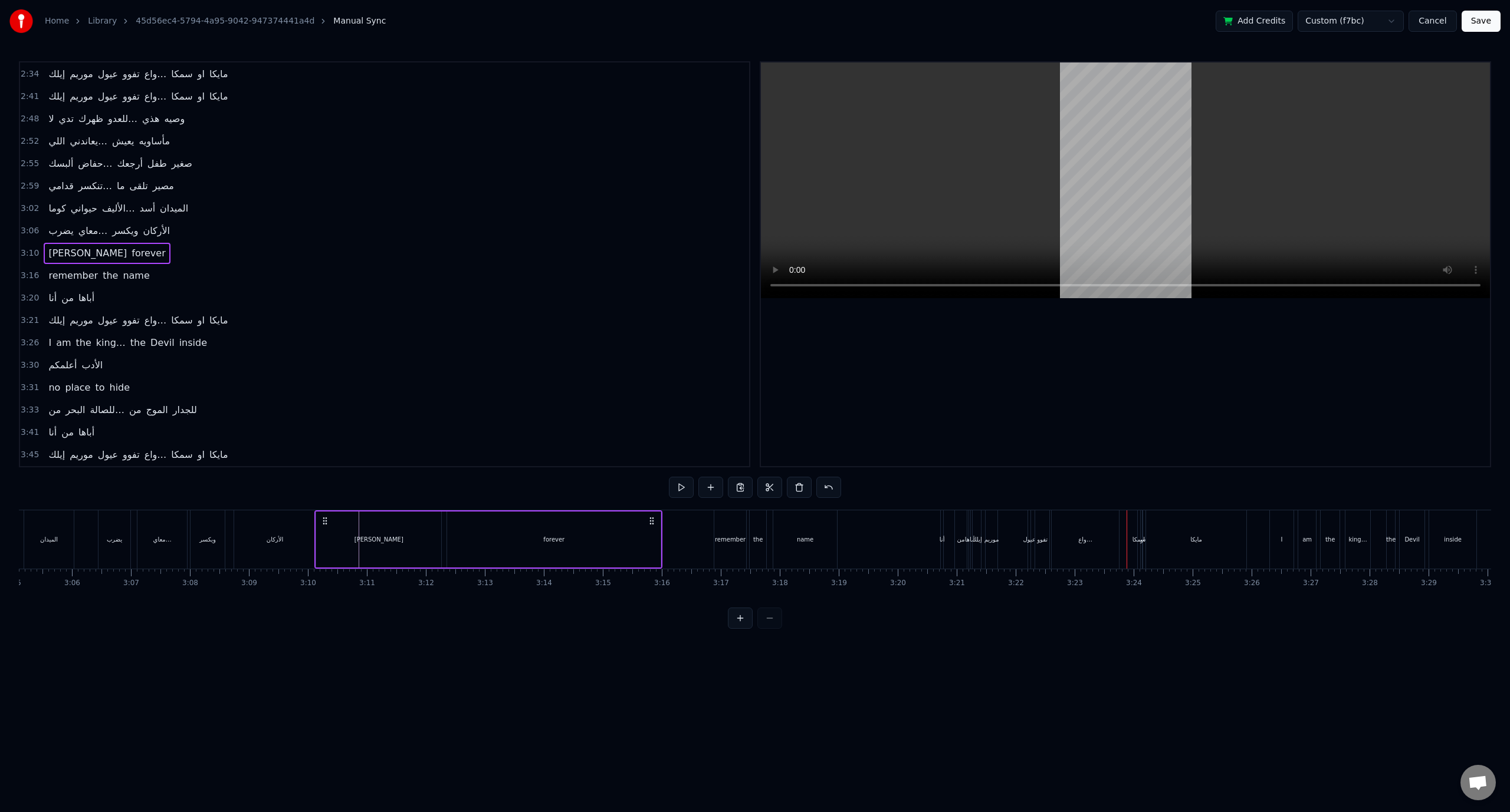
click at [26, 292] on span "3:20" at bounding box center [29, 298] width 18 height 12
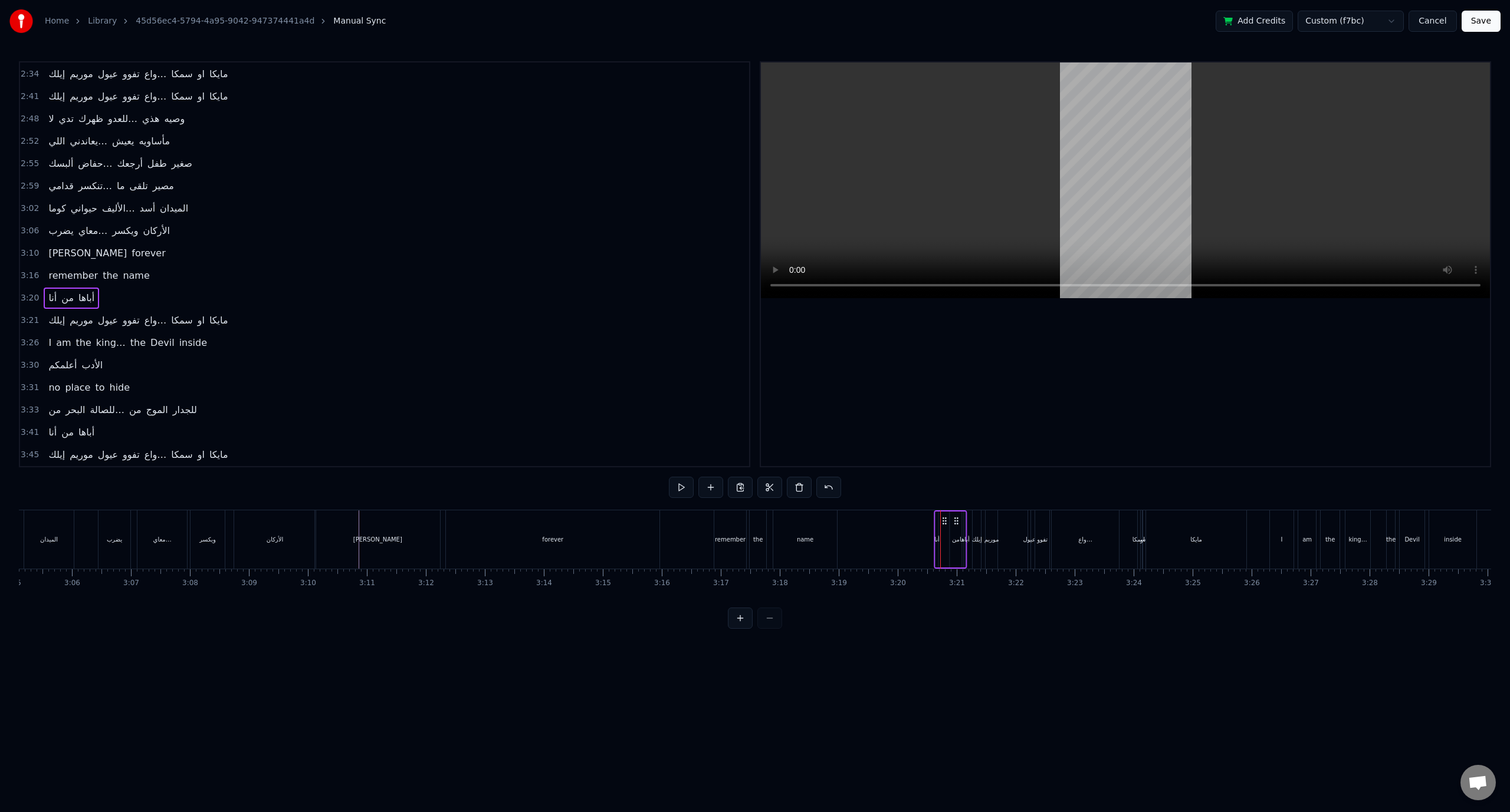
drag, startPoint x: 949, startPoint y: 519, endPoint x: 942, endPoint y: 521, distance: 7.3
click at [942, 519] on icon at bounding box center [945, 521] width 10 height 10
click at [949, 521] on icon at bounding box center [950, 521] width 10 height 10
click at [85, 291] on span "أباها" at bounding box center [86, 298] width 18 height 14
drag, startPoint x: 960, startPoint y: 538, endPoint x: 990, endPoint y: 533, distance: 30.4
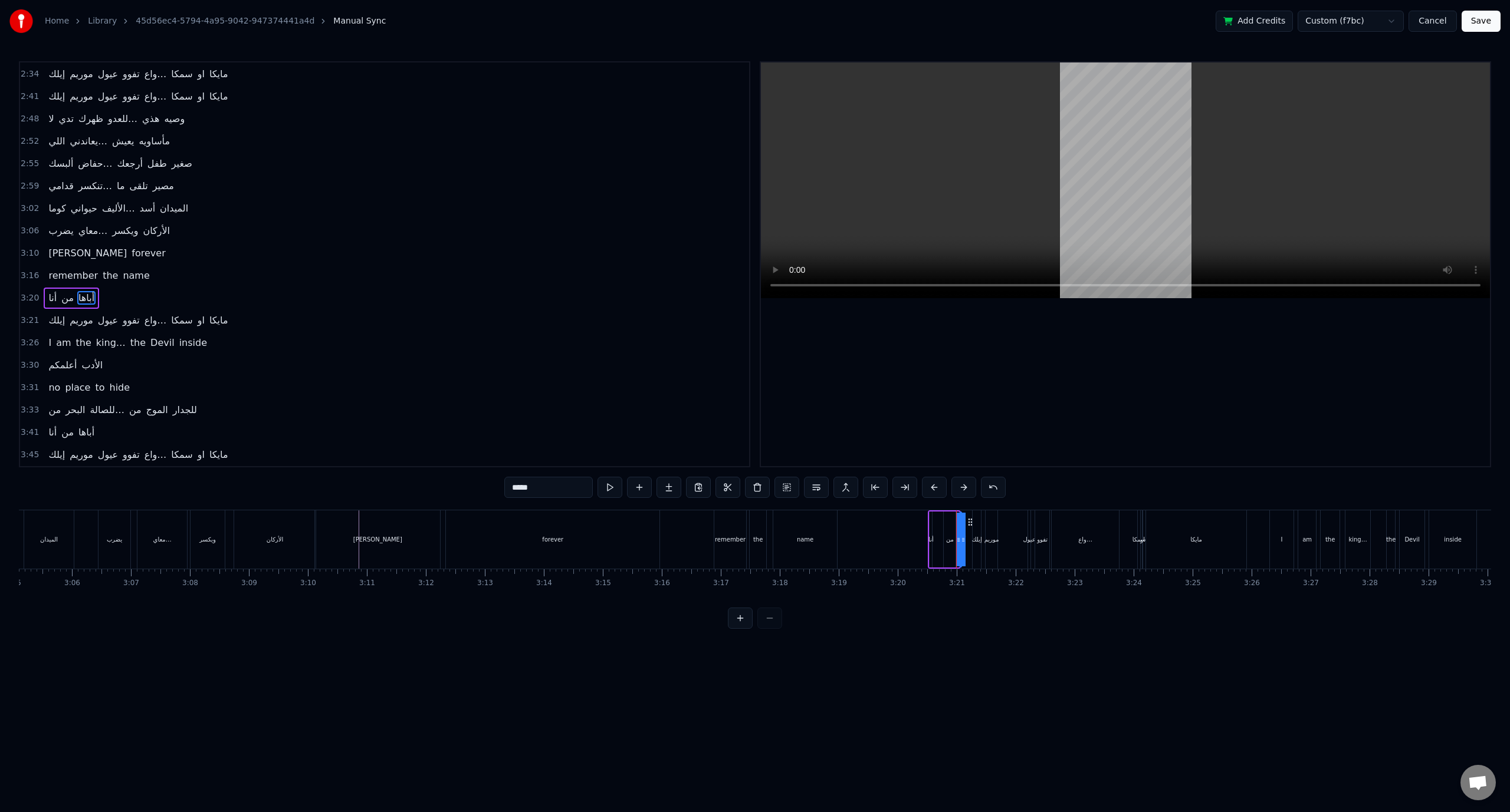
click at [27, 314] on span "3:21" at bounding box center [29, 320] width 18 height 12
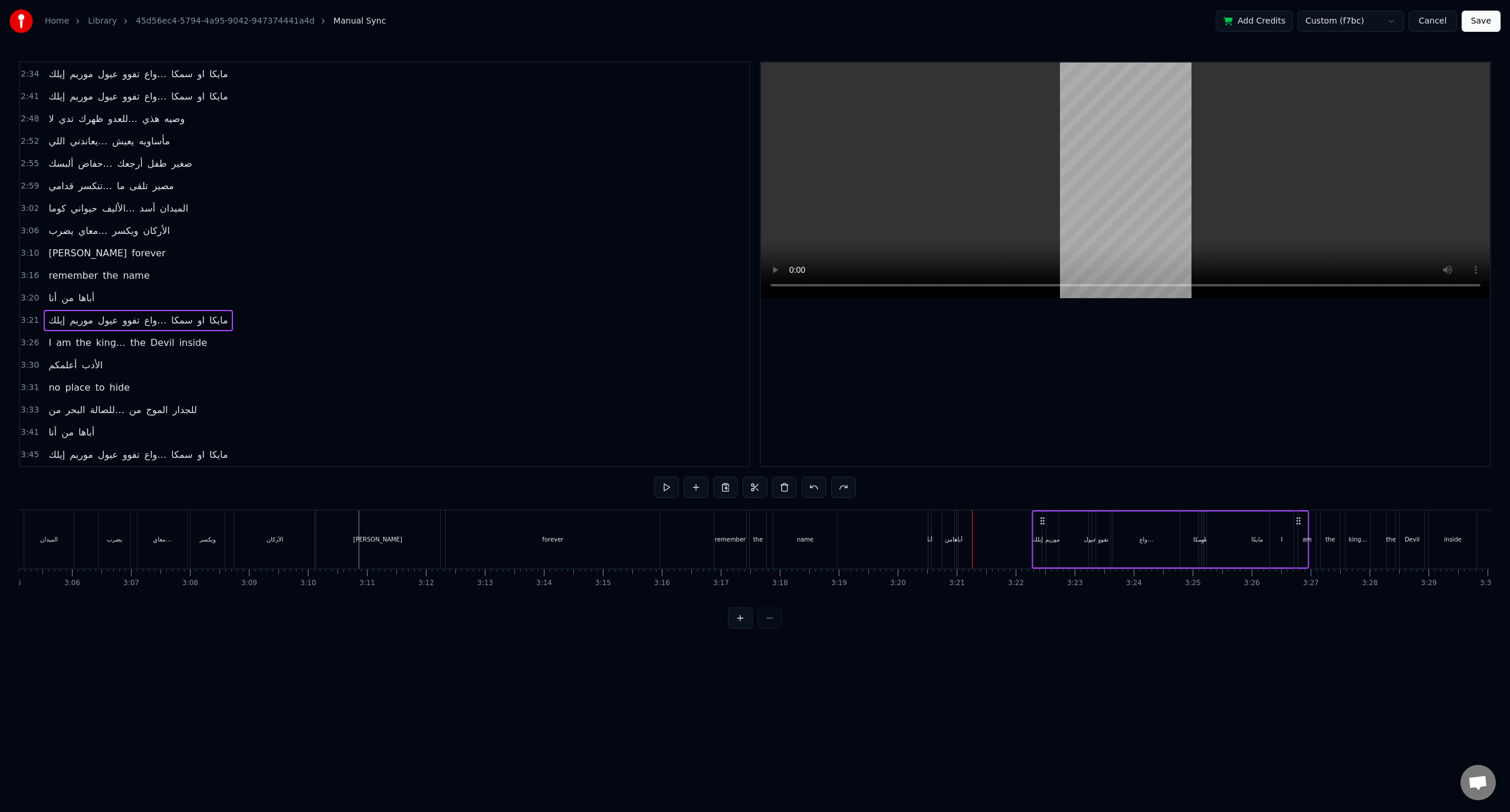
drag, startPoint x: 983, startPoint y: 519, endPoint x: 1042, endPoint y: 519, distance: 59.0
click at [1042, 519] on icon at bounding box center [1043, 521] width 10 height 10
click at [34, 292] on span "3:20" at bounding box center [29, 298] width 18 height 12
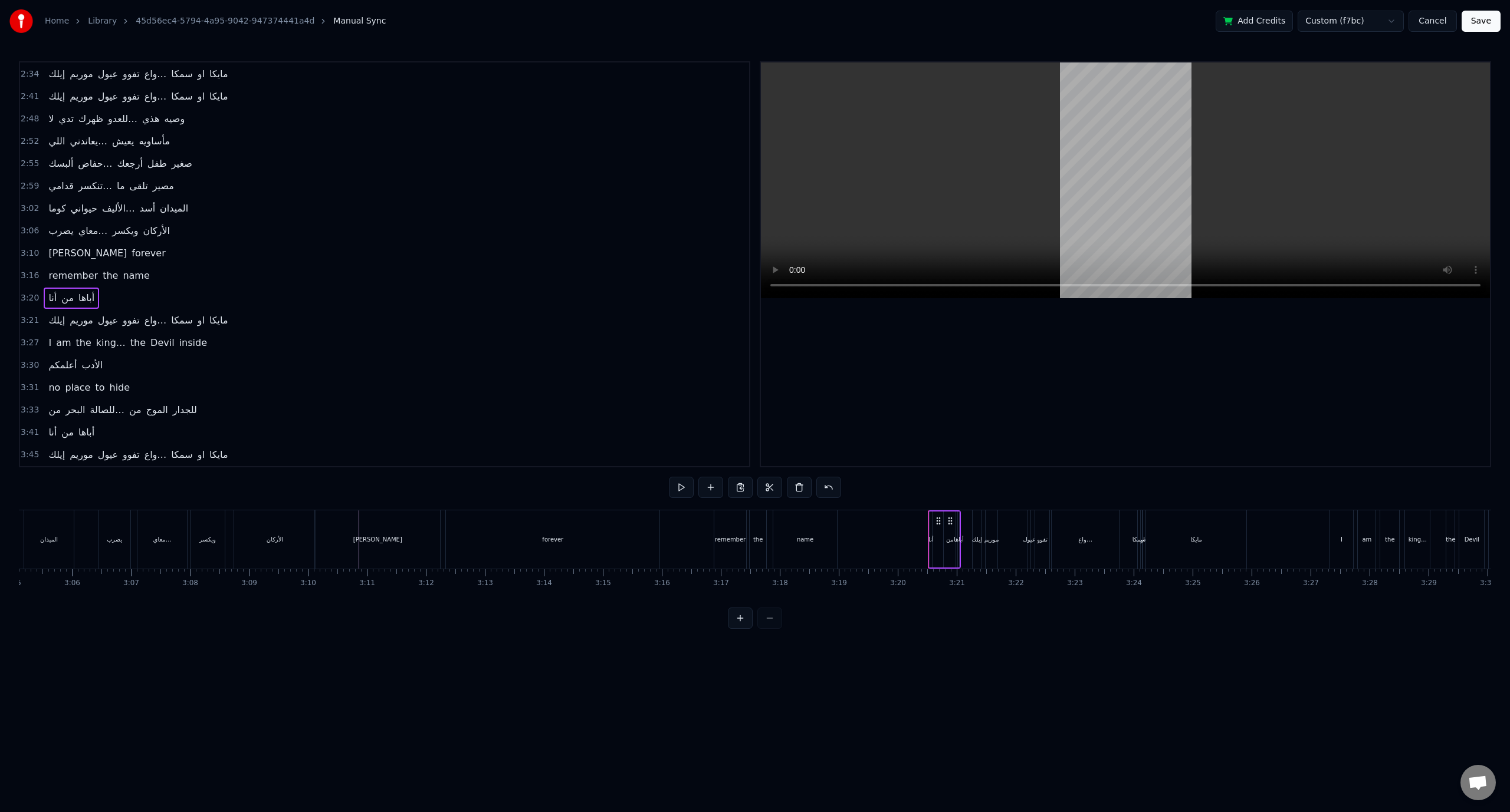
click at [952, 540] on div "من" at bounding box center [950, 539] width 8 height 9
click at [83, 291] on span "أباها" at bounding box center [86, 298] width 18 height 14
type input "*****"
drag, startPoint x: 960, startPoint y: 539, endPoint x: 975, endPoint y: 539, distance: 15.0
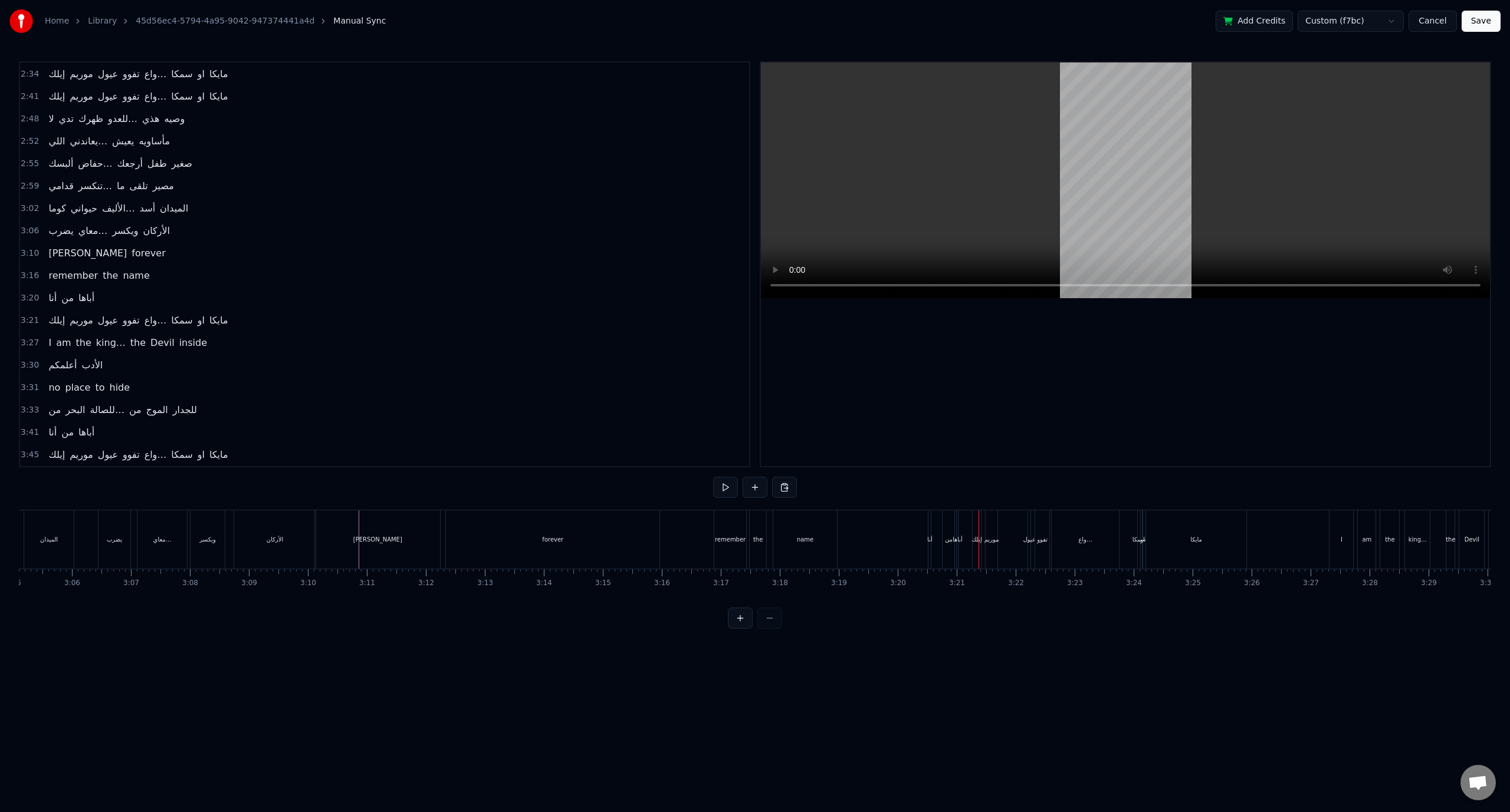
click at [25, 292] on span "3:20" at bounding box center [29, 298] width 18 height 12
click at [29, 314] on span "3:21" at bounding box center [29, 320] width 18 height 12
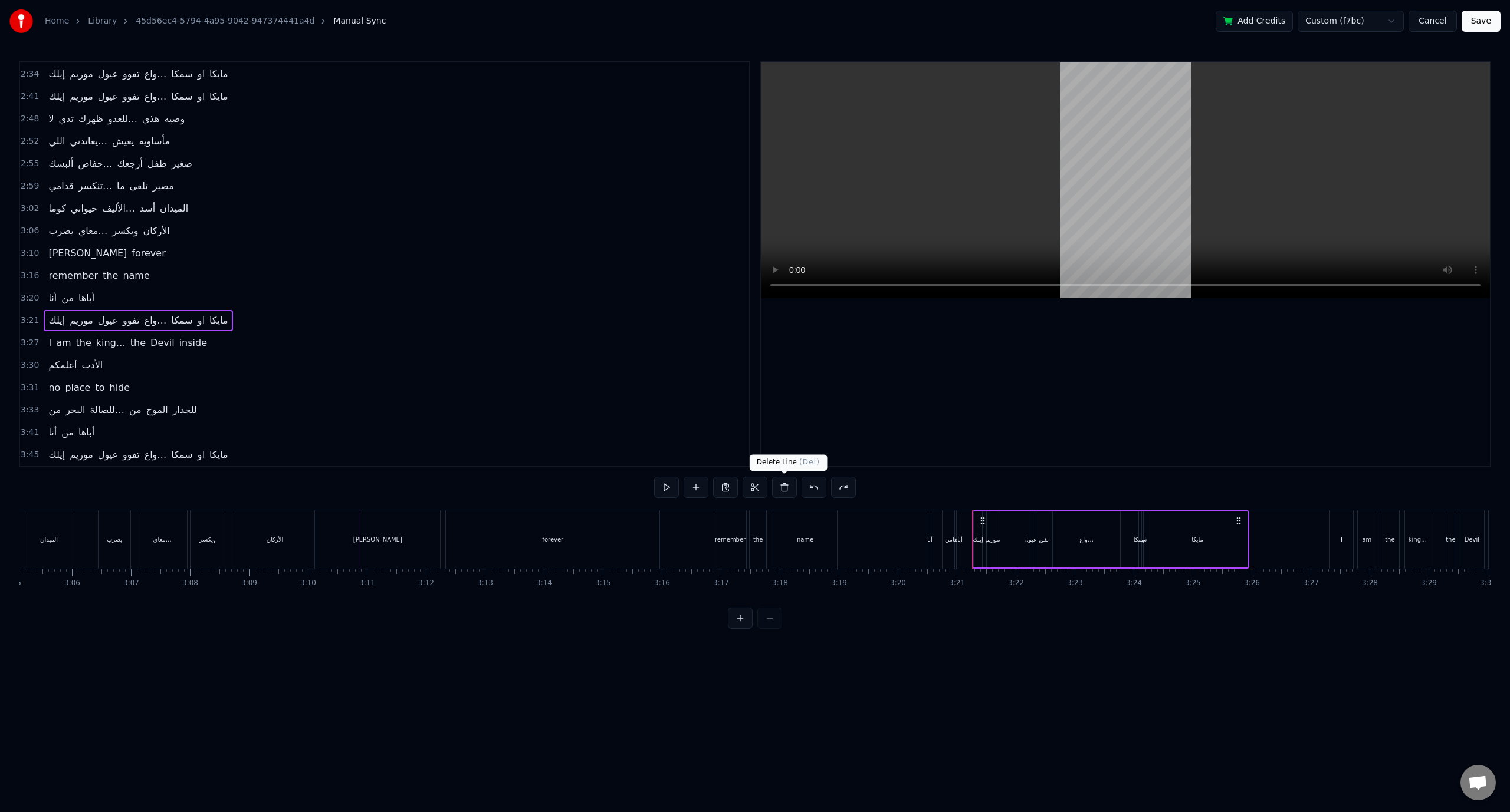
click at [784, 486] on button at bounding box center [784, 487] width 25 height 21
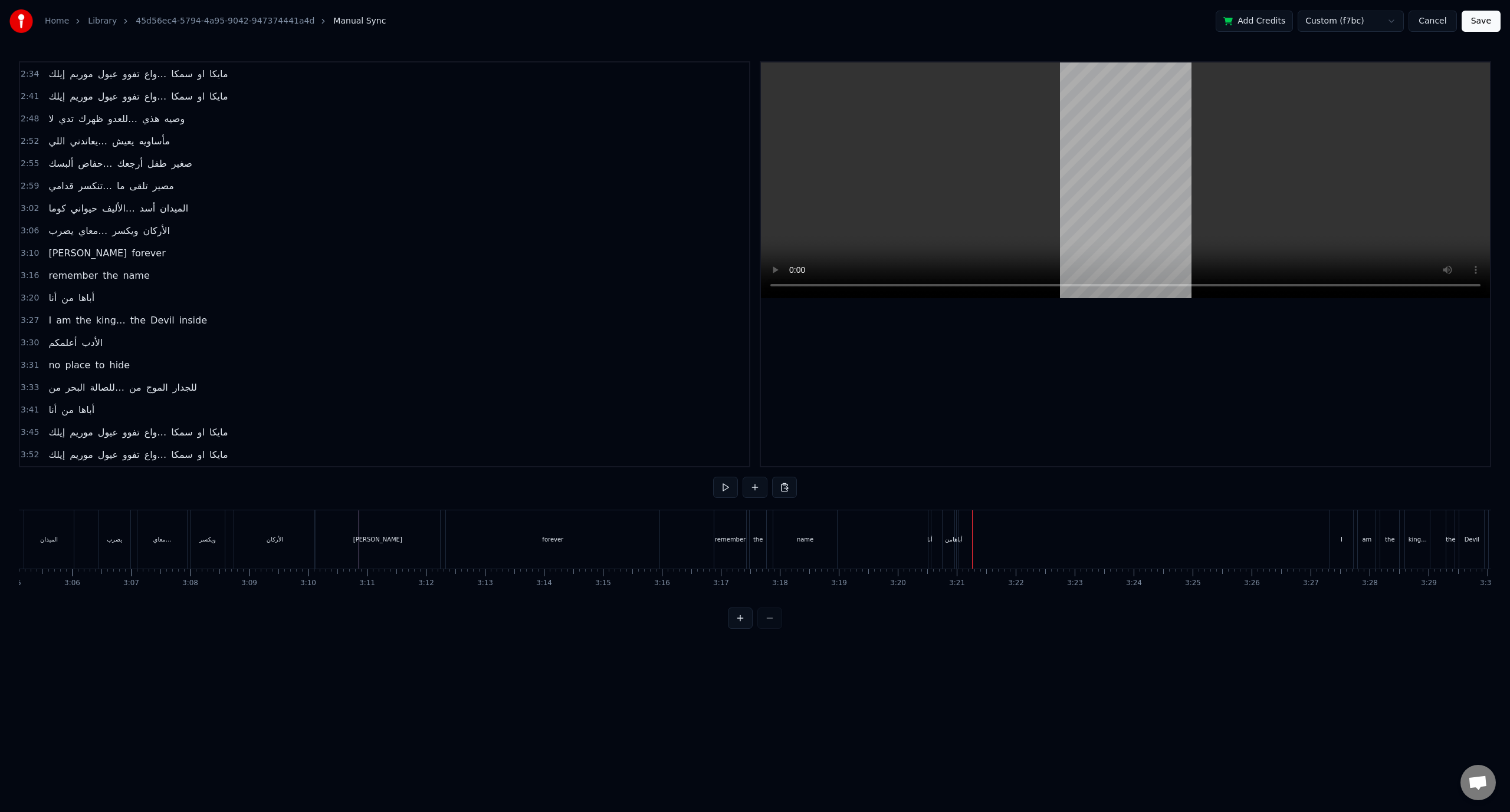
scroll to position [806, 0]
click at [86, 313] on span "أباها" at bounding box center [86, 319] width 18 height 14
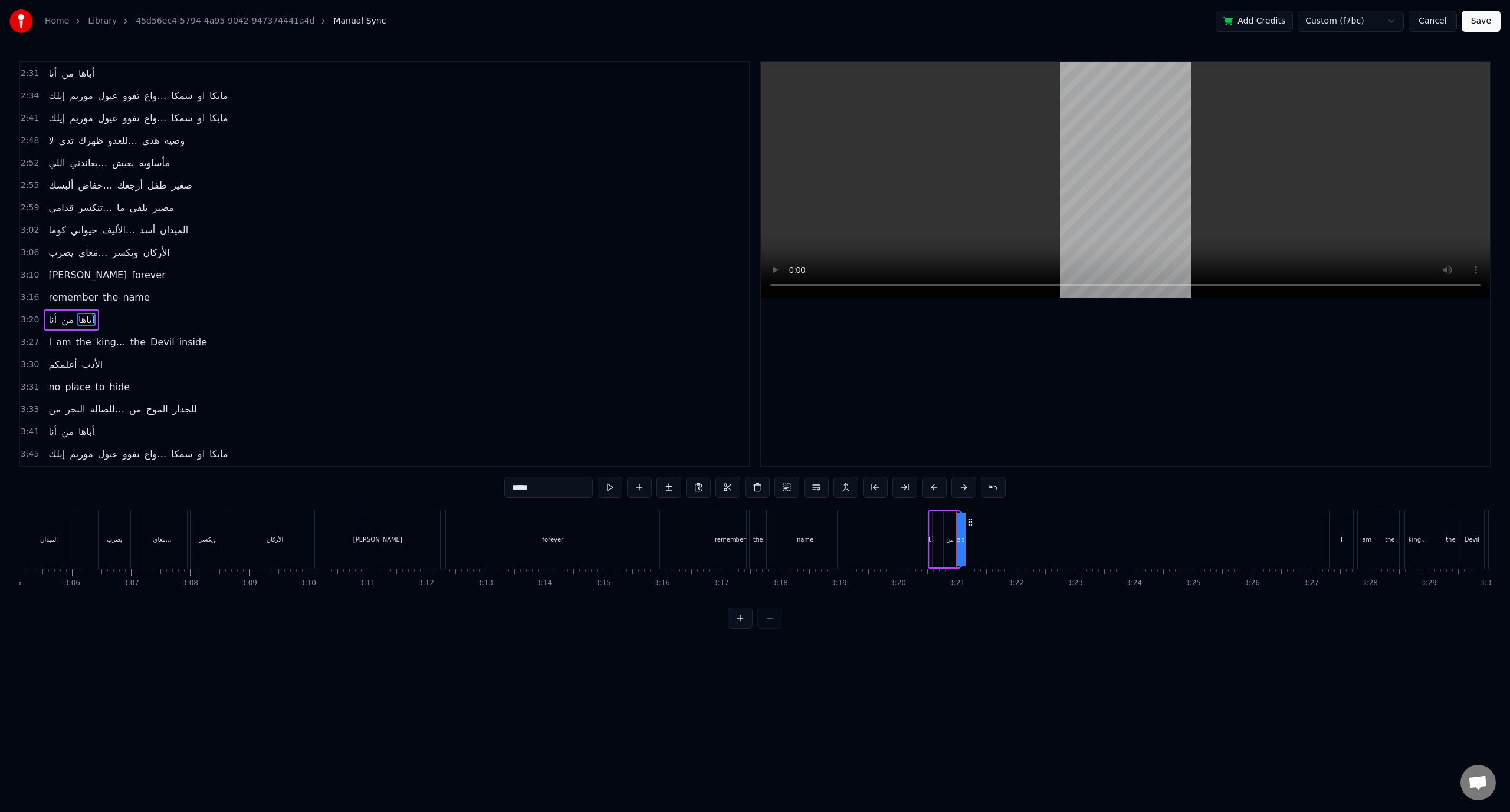
click at [949, 534] on div "من" at bounding box center [948, 539] width 12 height 58
drag, startPoint x: 958, startPoint y: 520, endPoint x: 960, endPoint y: 527, distance: 7.3
click at [960, 527] on div "‎أنا من أباها" at bounding box center [944, 539] width 33 height 58
click at [957, 542] on div "أباها" at bounding box center [960, 539] width 10 height 9
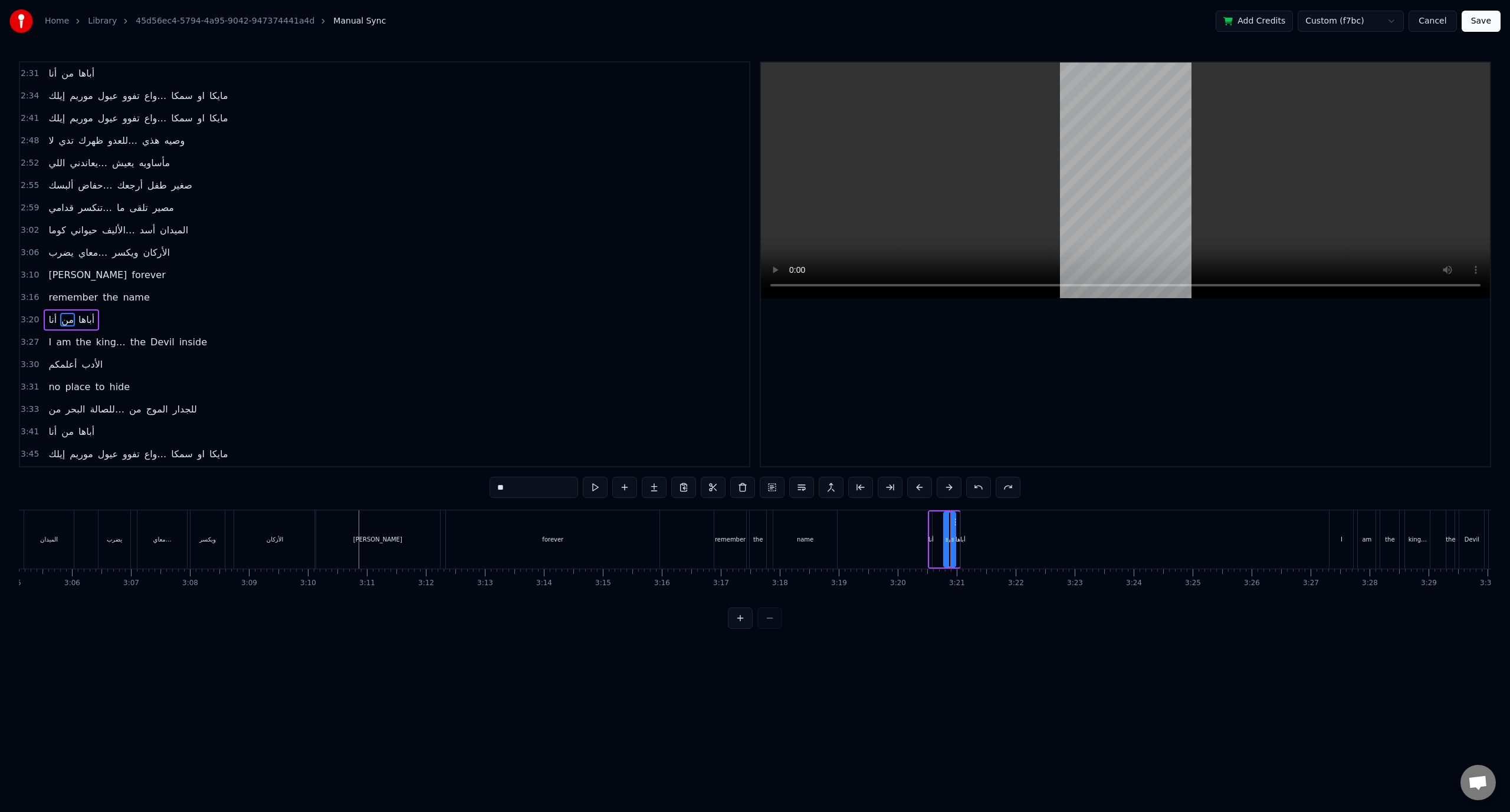
type input "*****"
drag, startPoint x: 1035, startPoint y: 541, endPoint x: 986, endPoint y: 542, distance: 49.0
click at [974, 543] on div "‎أنا من أباها" at bounding box center [983, 539] width 110 height 58
click at [1035, 538] on div "أباها" at bounding box center [1038, 539] width 10 height 9
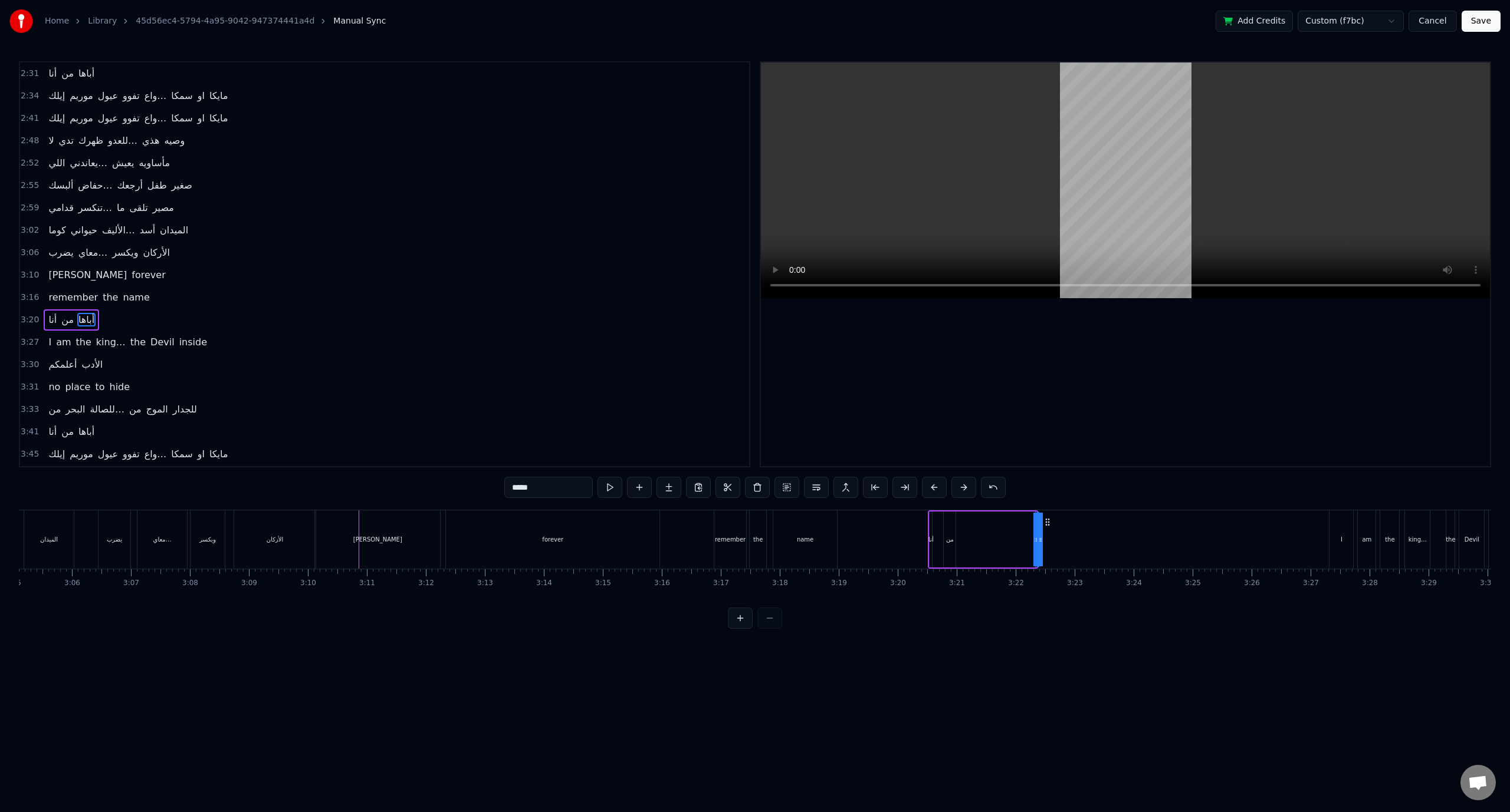
click at [1020, 538] on div "‎أنا من أباها" at bounding box center [983, 539] width 110 height 58
click at [1035, 537] on div "أباها" at bounding box center [1038, 539] width 10 height 9
drag, startPoint x: 1037, startPoint y: 538, endPoint x: 1021, endPoint y: 538, distance: 16.0
click at [1021, 538] on div "‎أنا من أباها" at bounding box center [983, 539] width 110 height 58
click at [1037, 538] on div "أباها" at bounding box center [1038, 539] width 10 height 9
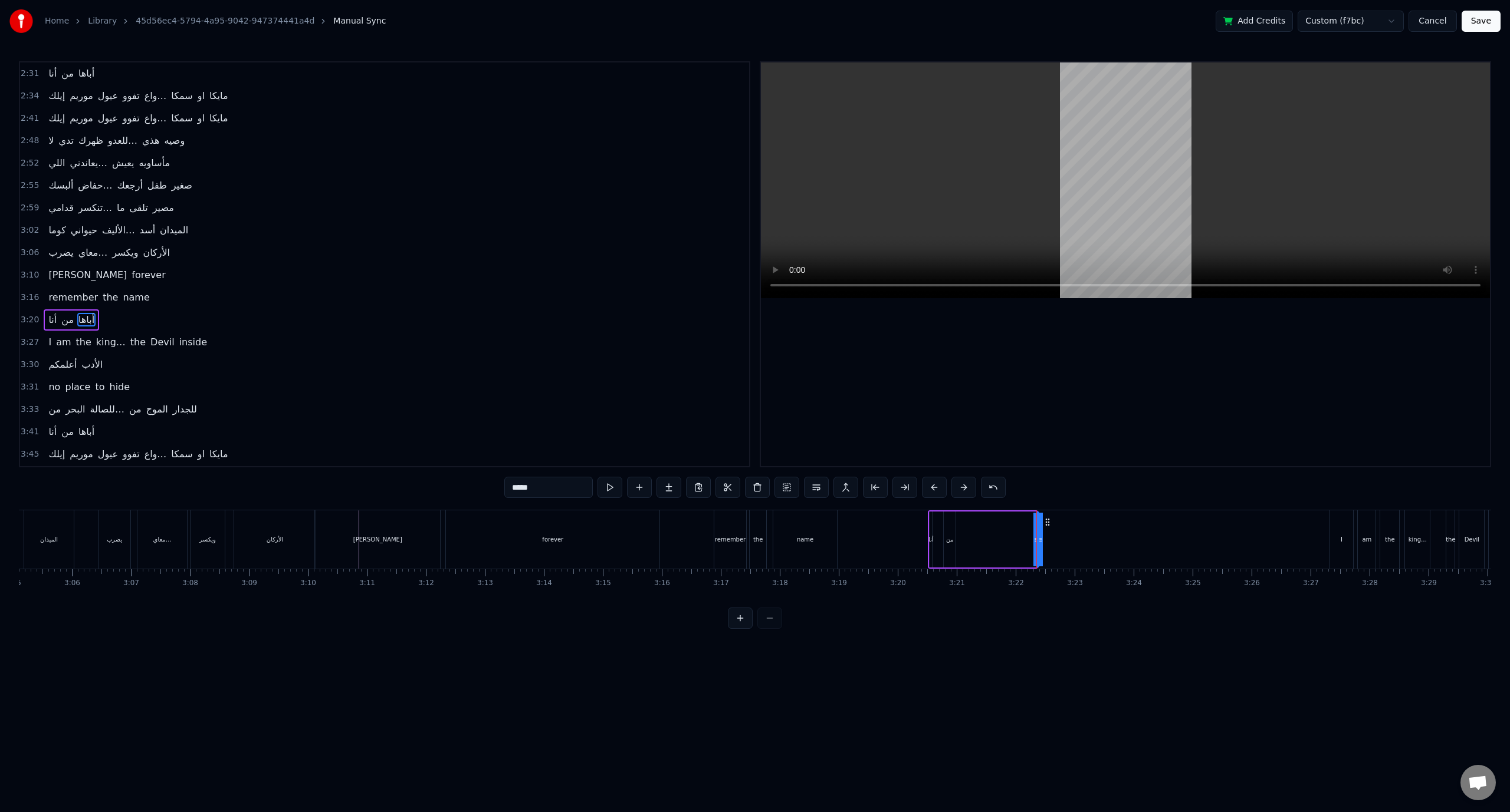
click at [1033, 538] on div "أباها" at bounding box center [1036, 539] width 10 height 9
click at [1037, 538] on icon at bounding box center [1035, 540] width 5 height 10
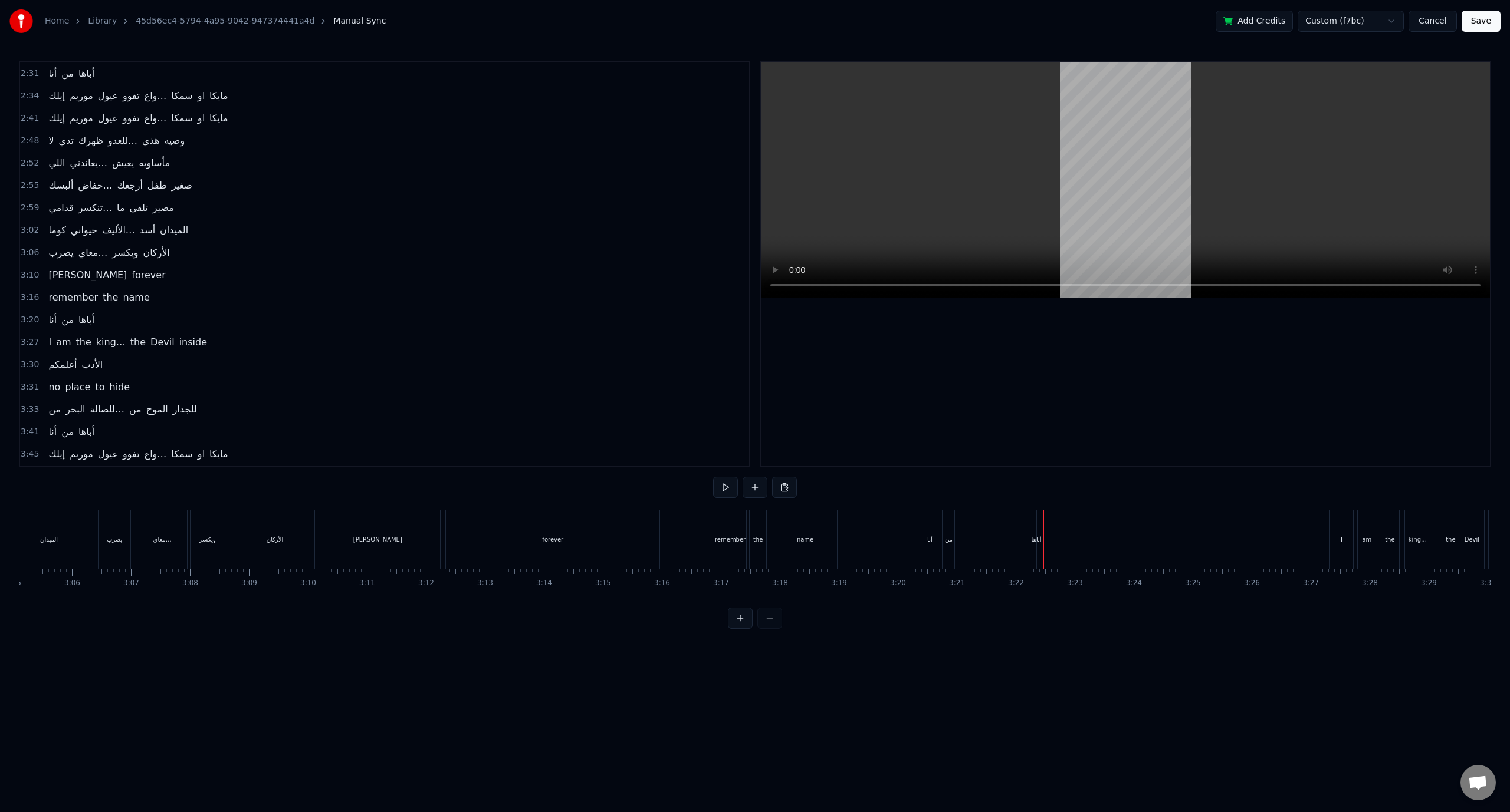
click at [1035, 537] on div "أباها" at bounding box center [1036, 539] width 10 height 9
click at [1035, 537] on icon at bounding box center [1035, 540] width 5 height 10
click at [742, 623] on button at bounding box center [740, 618] width 25 height 21
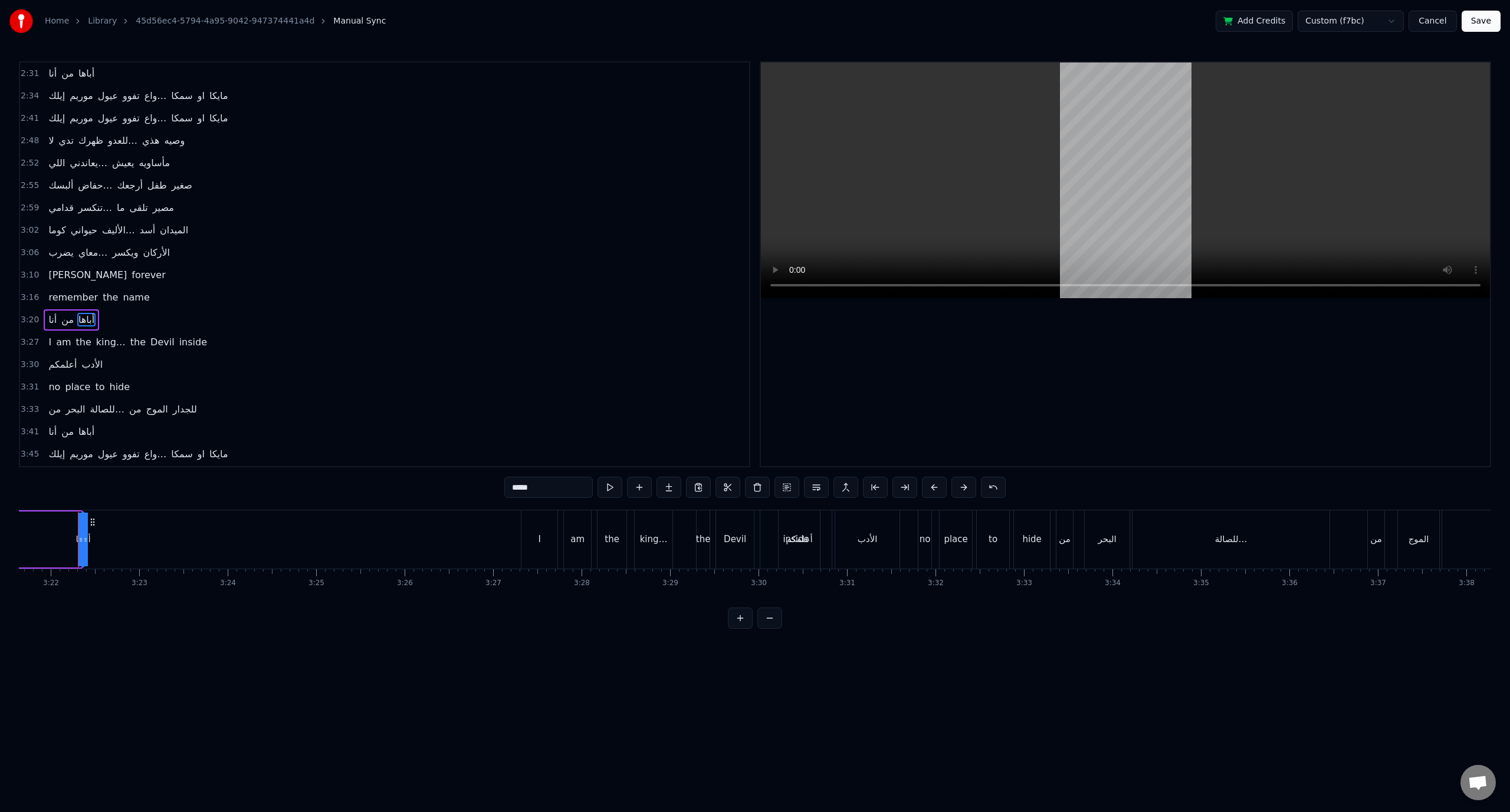
click at [741, 624] on button at bounding box center [740, 618] width 25 height 21
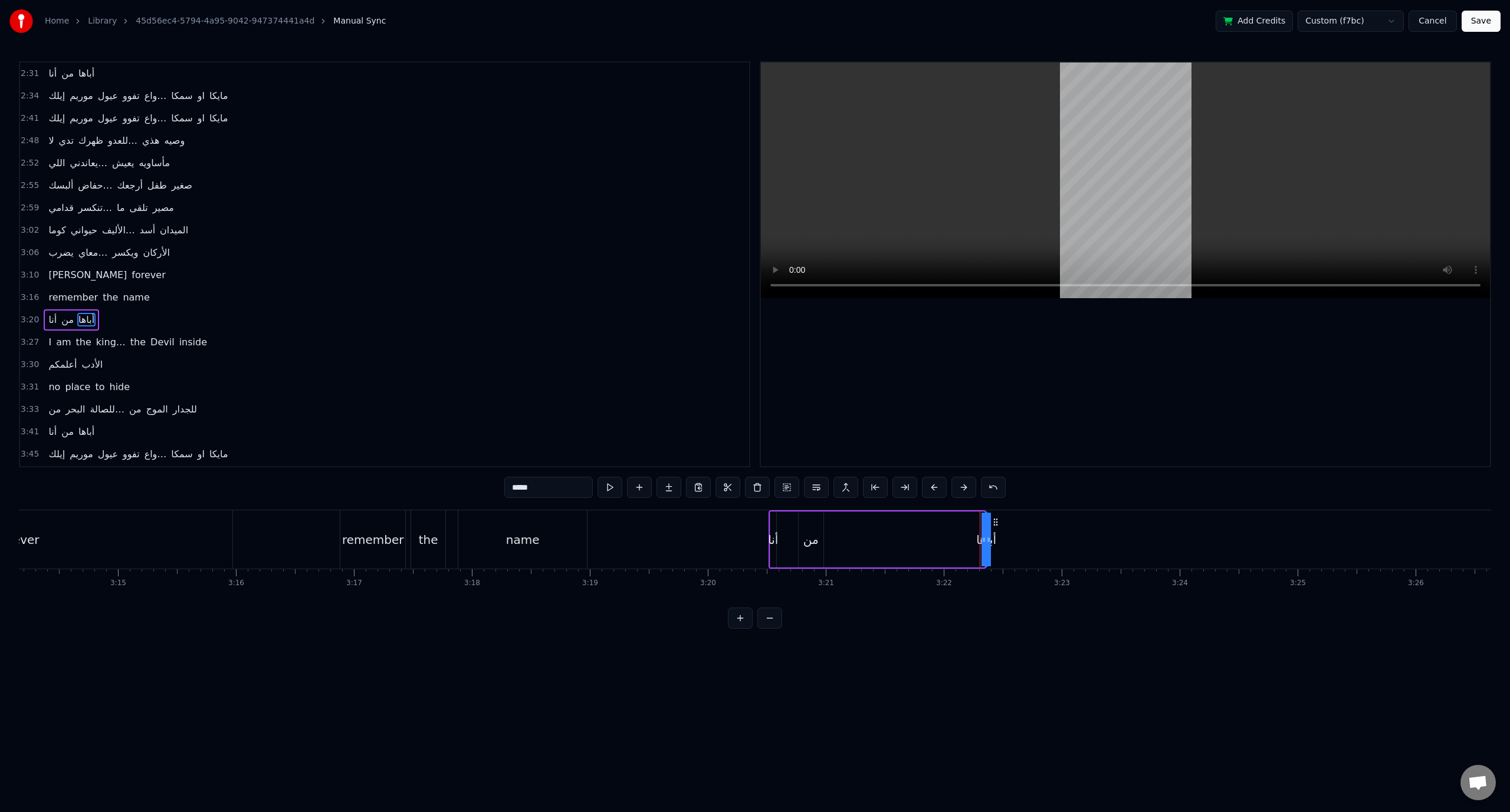
scroll to position [0, 22731]
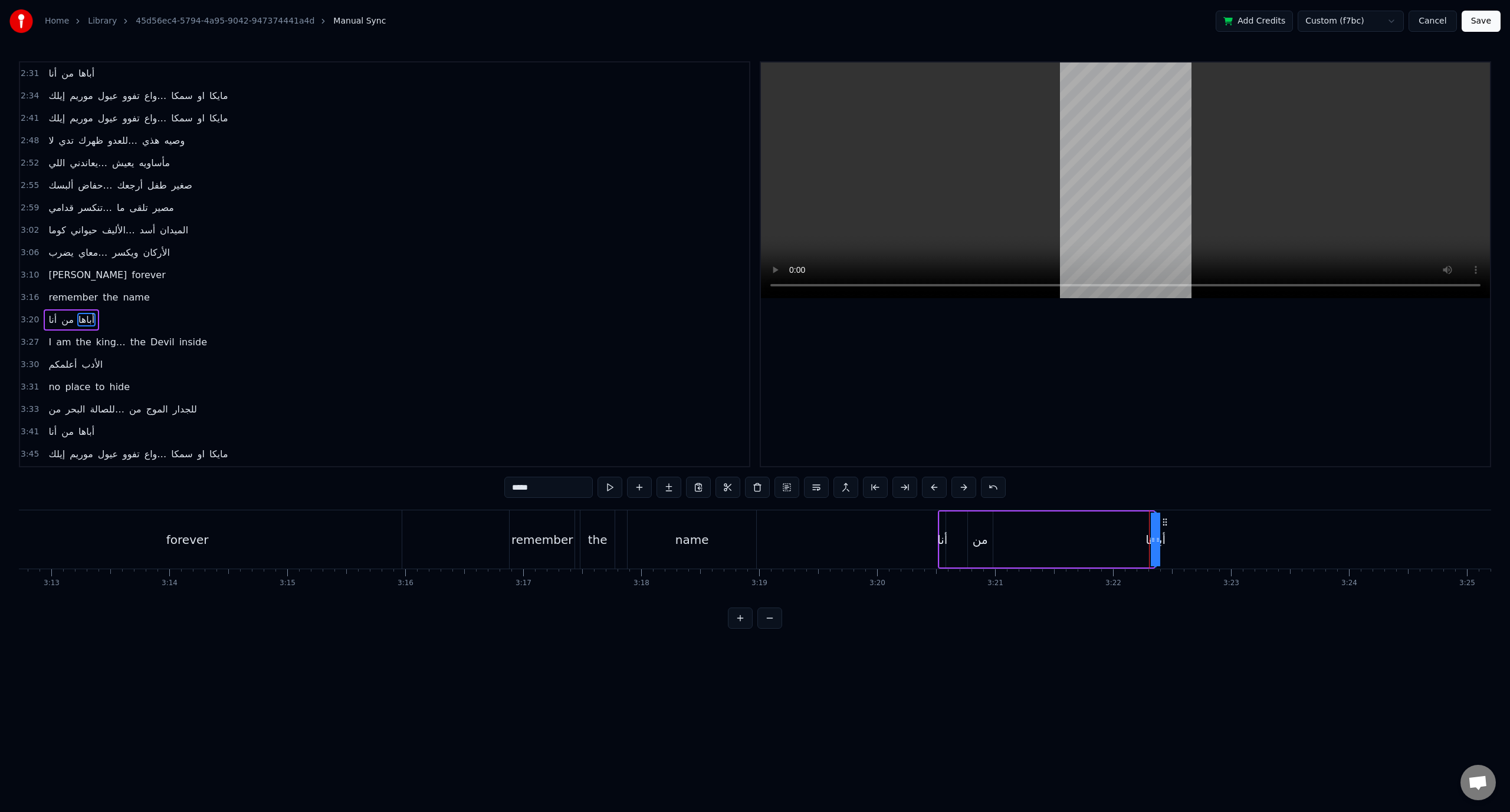
drag, startPoint x: 1153, startPoint y: 540, endPoint x: 1140, endPoint y: 540, distance: 13.0
click at [1140, 540] on div "‎أنا من أباها" at bounding box center [1046, 539] width 217 height 58
click at [1151, 538] on div "أباها" at bounding box center [1154, 540] width 20 height 18
click at [1158, 540] on icon at bounding box center [1158, 540] width 5 height 10
drag, startPoint x: 1156, startPoint y: 540, endPoint x: 1026, endPoint y: 544, distance: 130.1
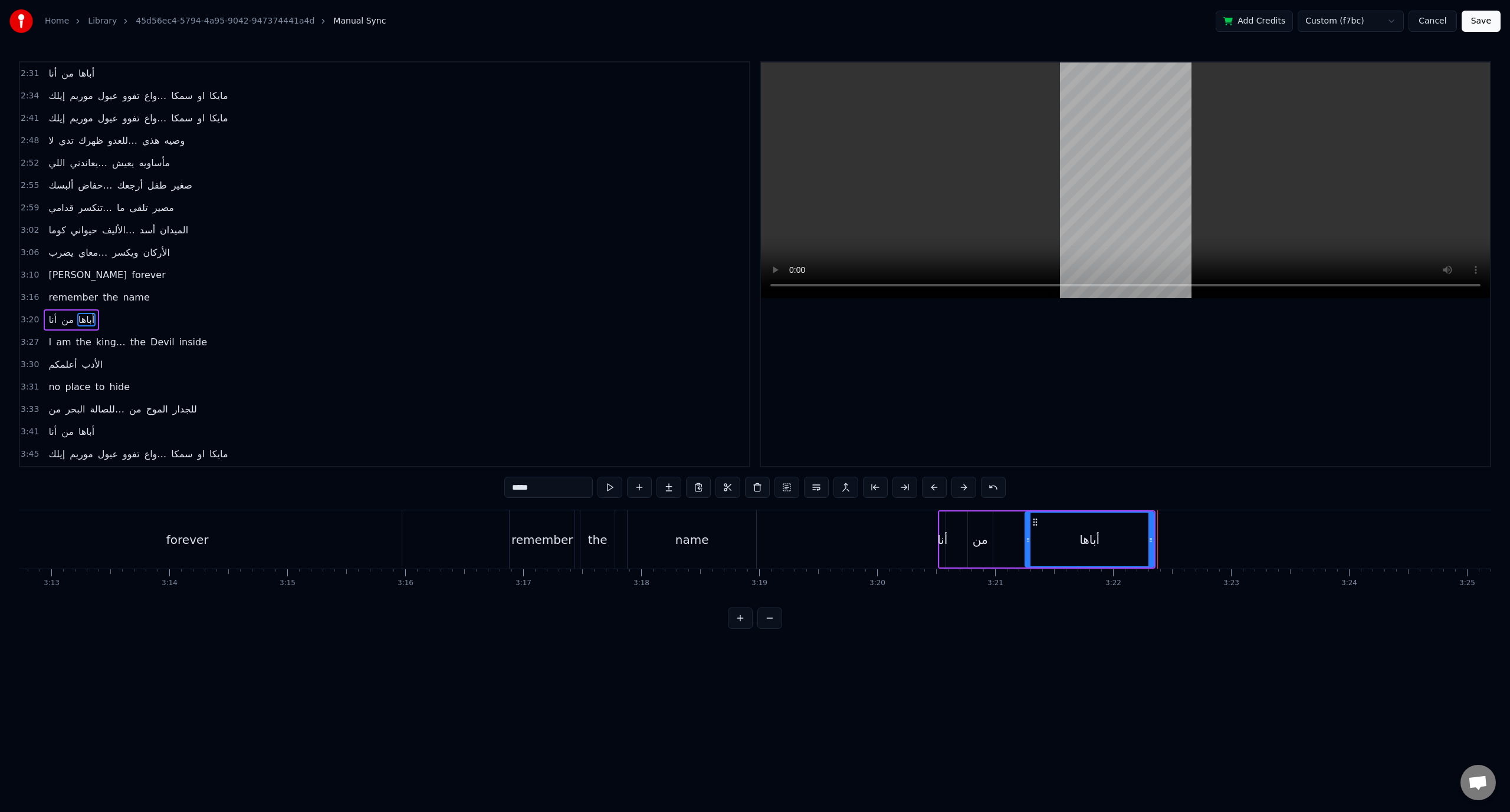
click at [1026, 544] on div at bounding box center [1028, 539] width 5 height 53
click at [29, 314] on span "3:20" at bounding box center [29, 320] width 18 height 12
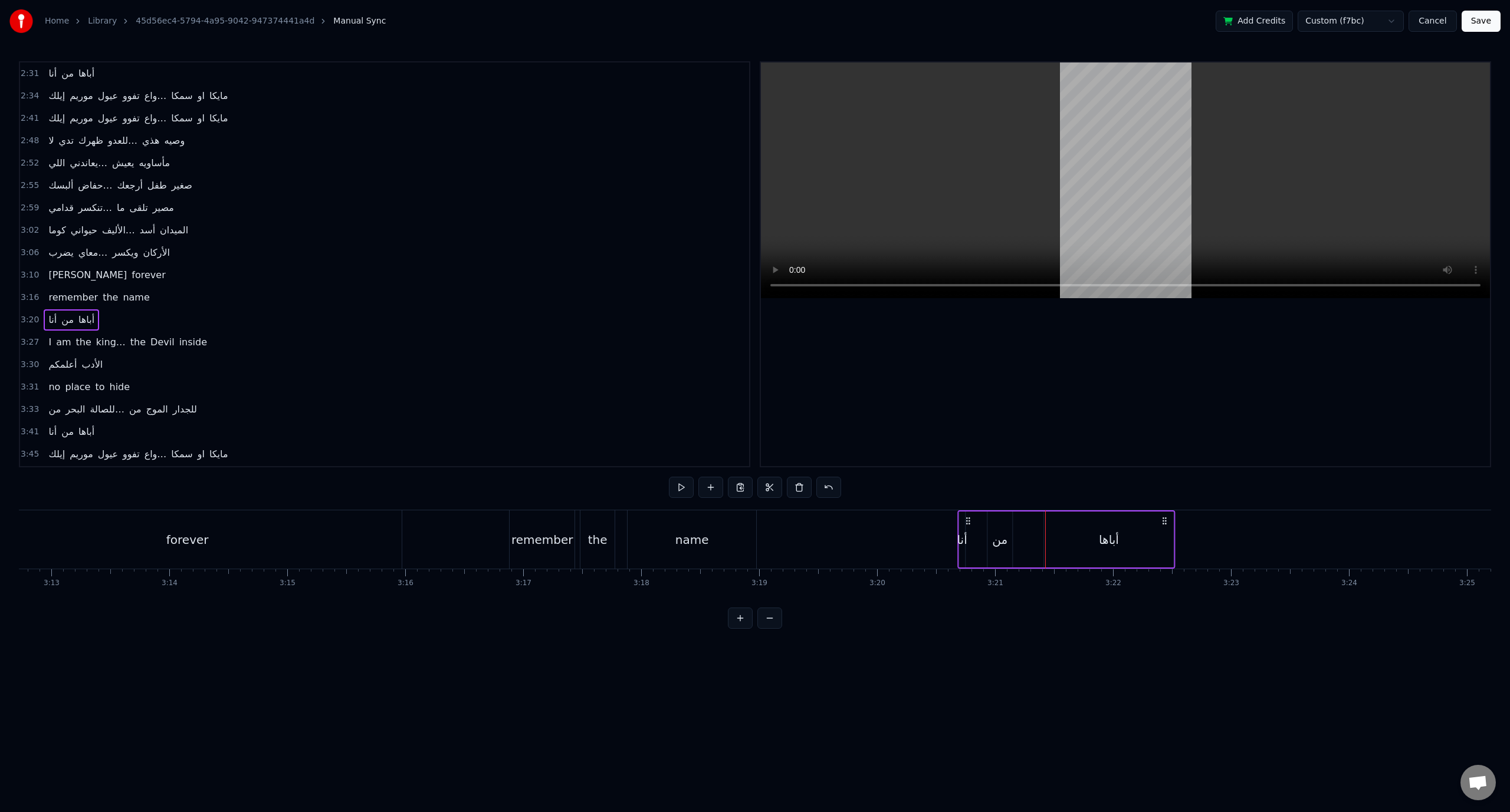
drag, startPoint x: 951, startPoint y: 518, endPoint x: 971, endPoint y: 519, distance: 20.0
click at [971, 519] on icon at bounding box center [968, 521] width 10 height 10
click at [29, 292] on span "3:16" at bounding box center [29, 298] width 18 height 12
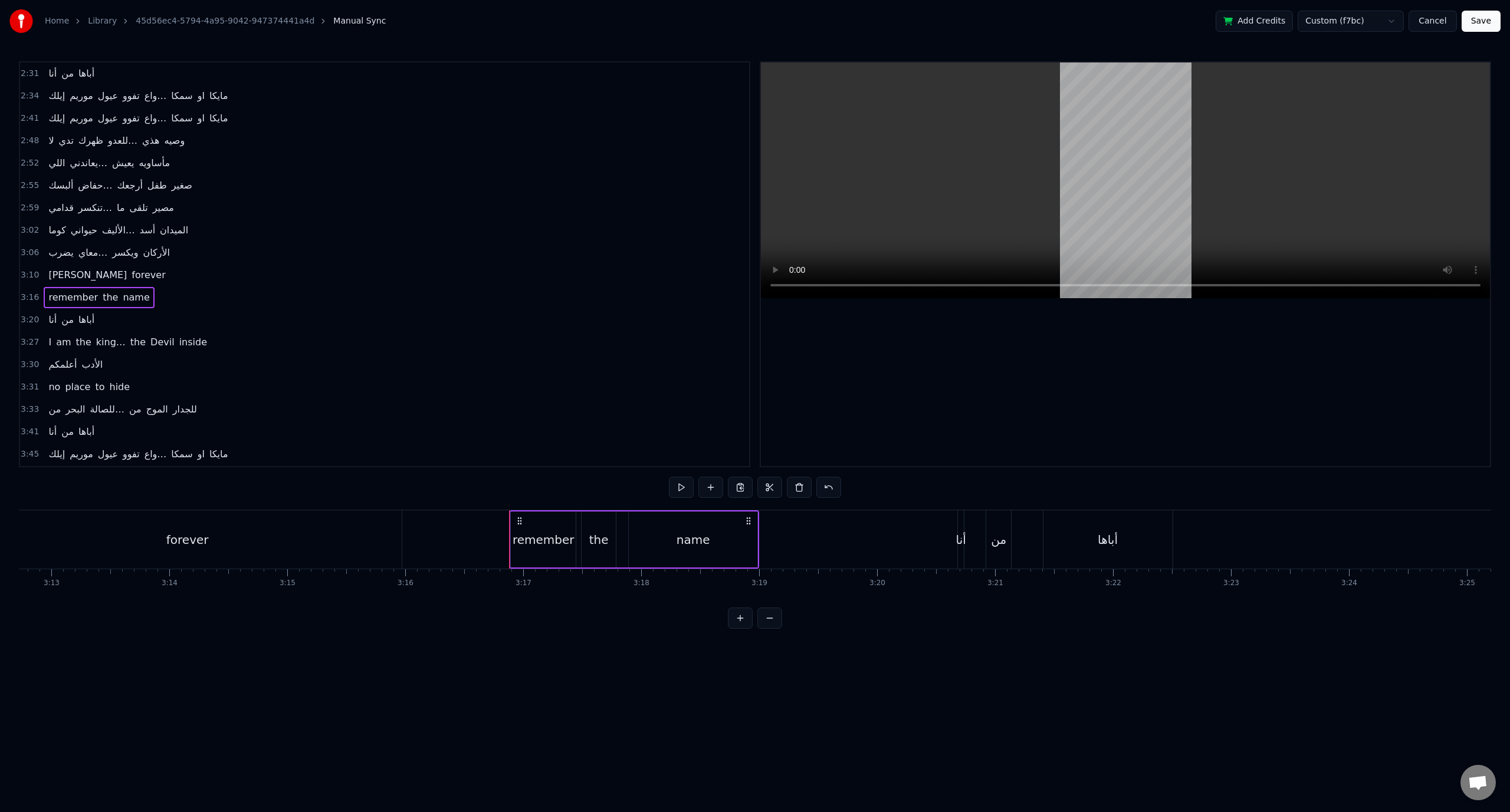
click at [29, 314] on span "3:20" at bounding box center [29, 320] width 18 height 12
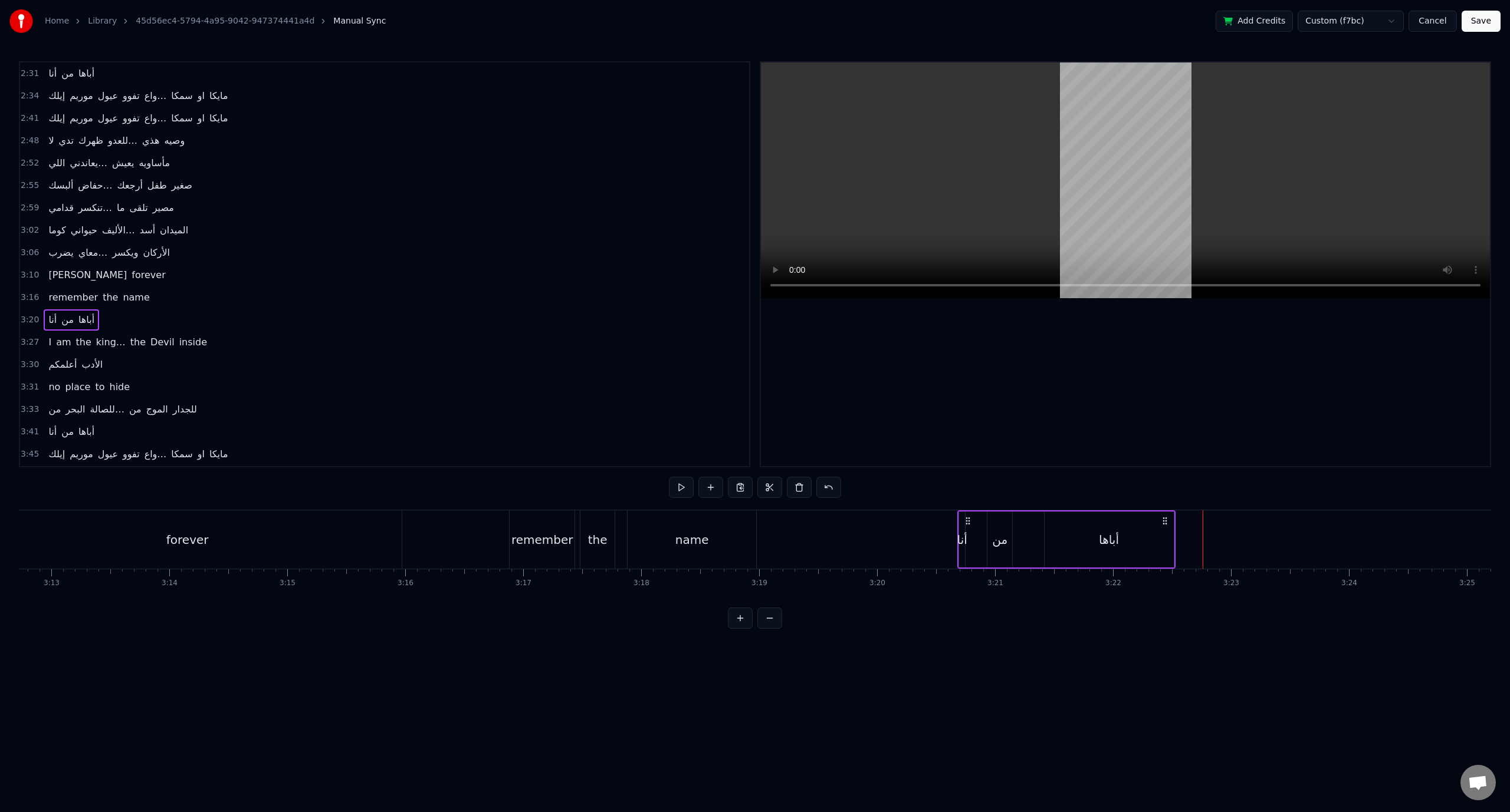
click at [1105, 546] on div "أباها" at bounding box center [1109, 540] width 20 height 18
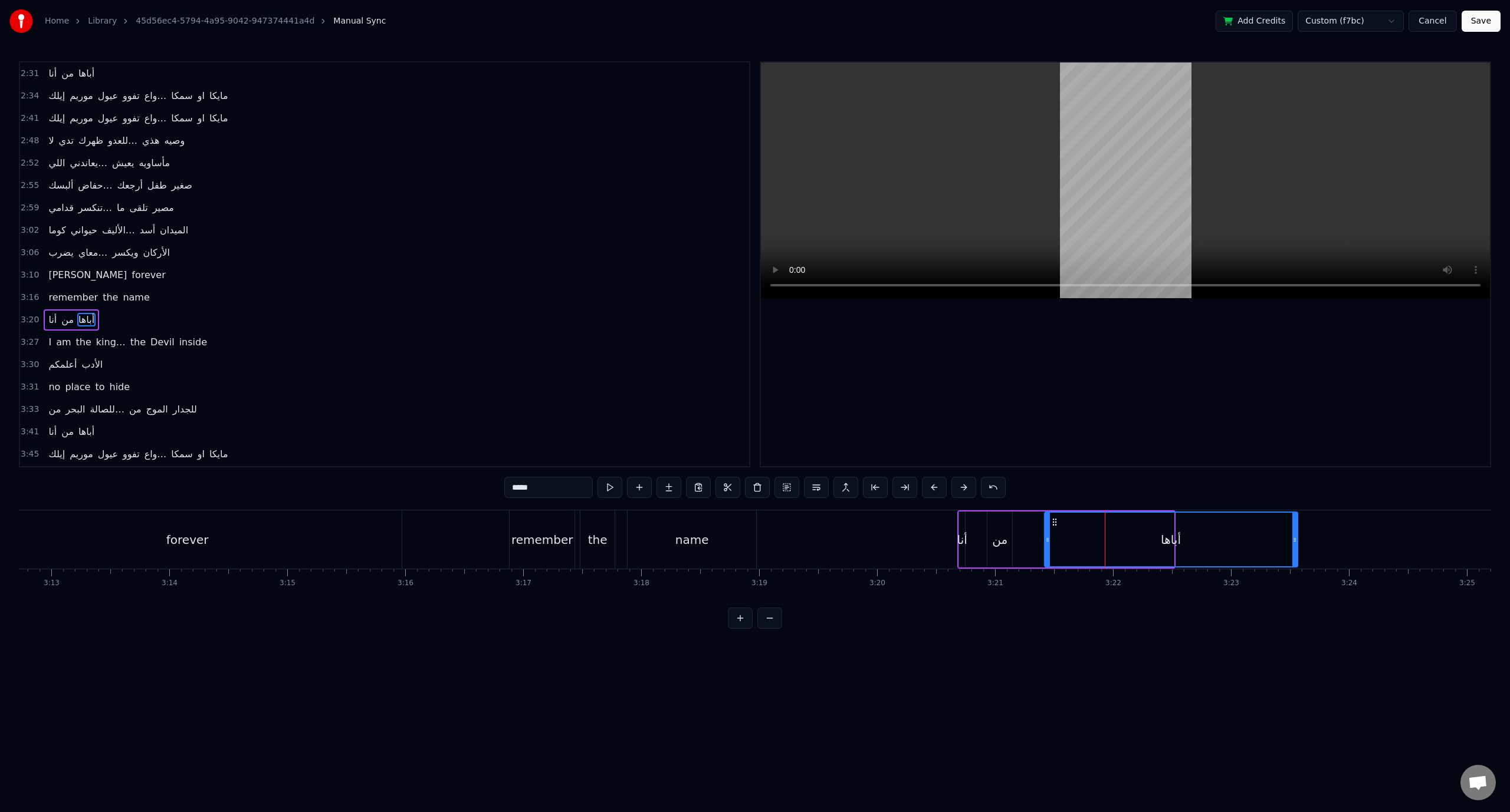
drag, startPoint x: 1172, startPoint y: 540, endPoint x: 1297, endPoint y: 536, distance: 125.1
click at [1297, 536] on icon at bounding box center [1294, 540] width 5 height 10
click at [29, 292] on span "3:16" at bounding box center [29, 298] width 18 height 12
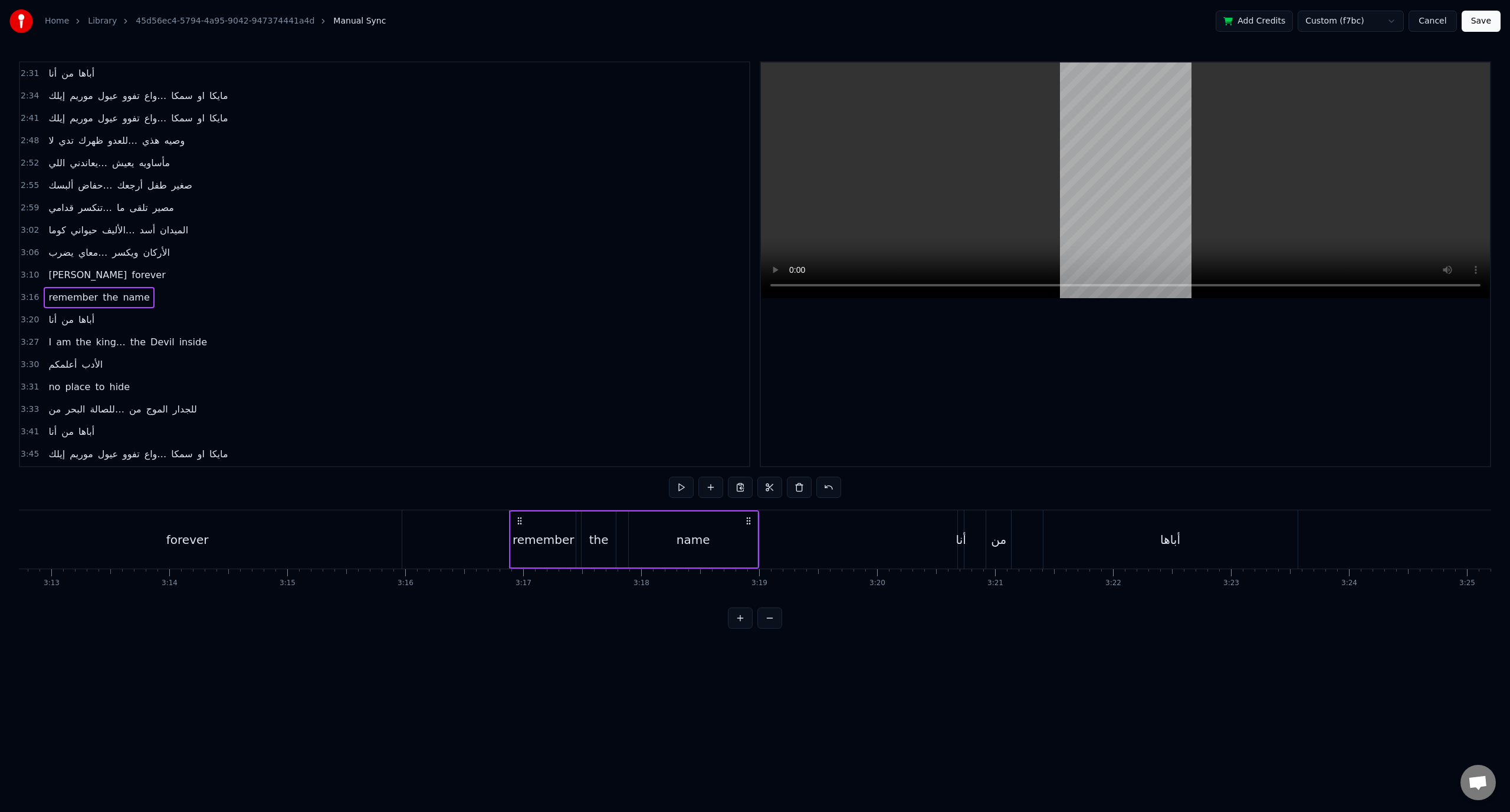
click at [22, 314] on span "3:20" at bounding box center [29, 320] width 18 height 12
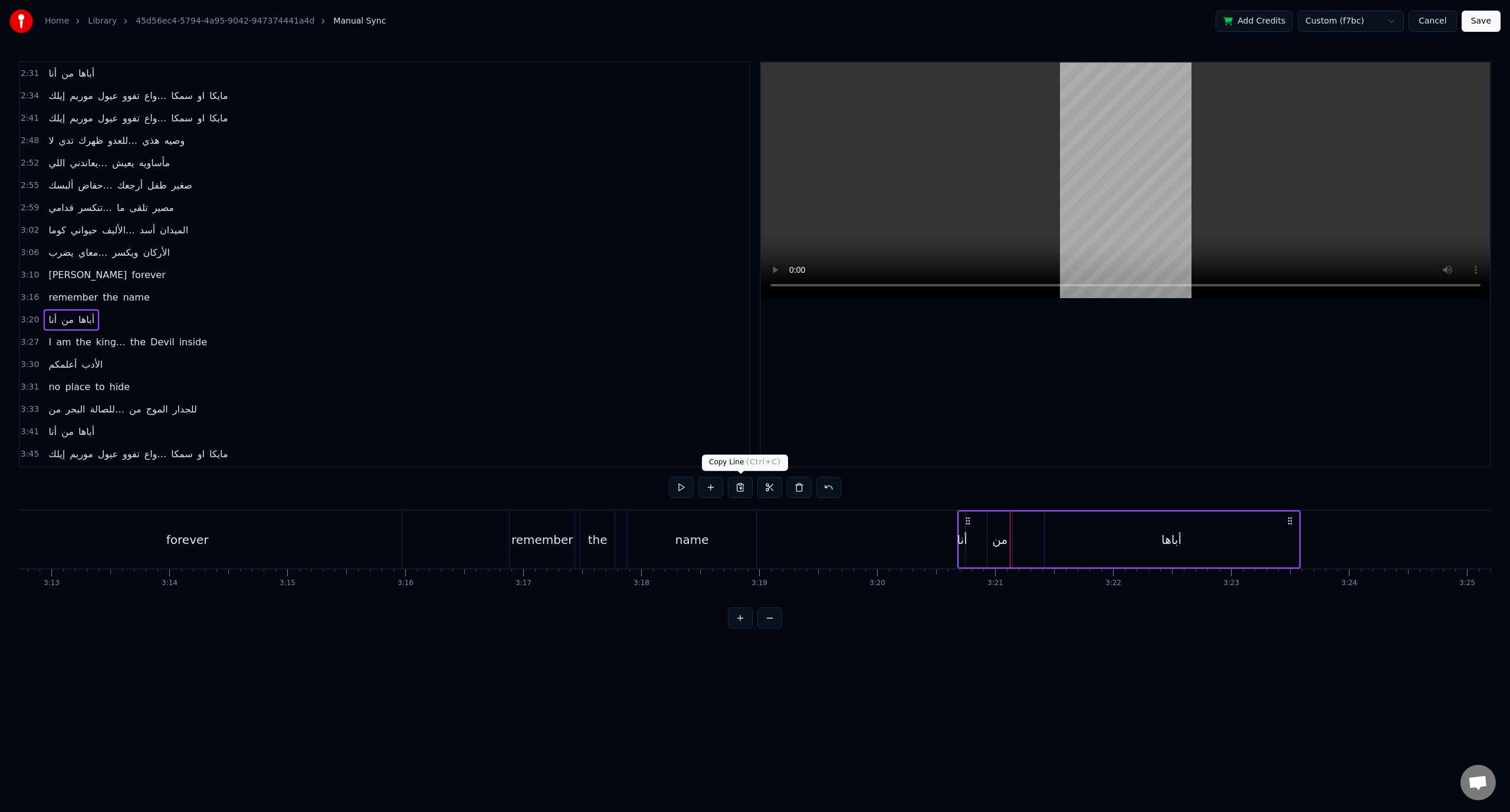
click at [694, 540] on div "name" at bounding box center [692, 540] width 33 height 18
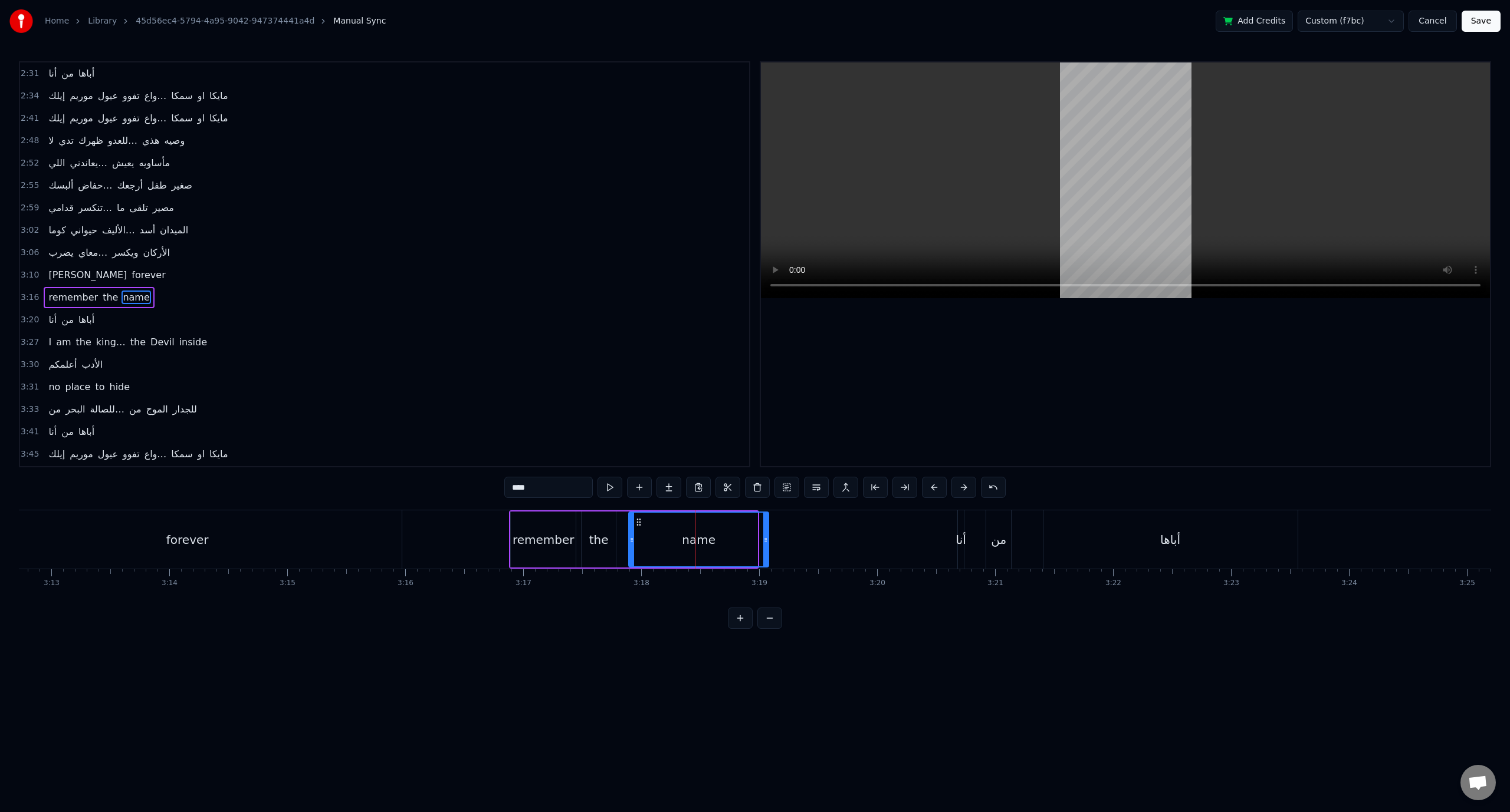
drag, startPoint x: 754, startPoint y: 540, endPoint x: 765, endPoint y: 540, distance: 11.0
click at [766, 540] on circle at bounding box center [766, 540] width 1 height 1
click at [26, 292] on span "3:16" at bounding box center [29, 298] width 18 height 12
click at [1163, 540] on div "أباها" at bounding box center [1170, 540] width 20 height 18
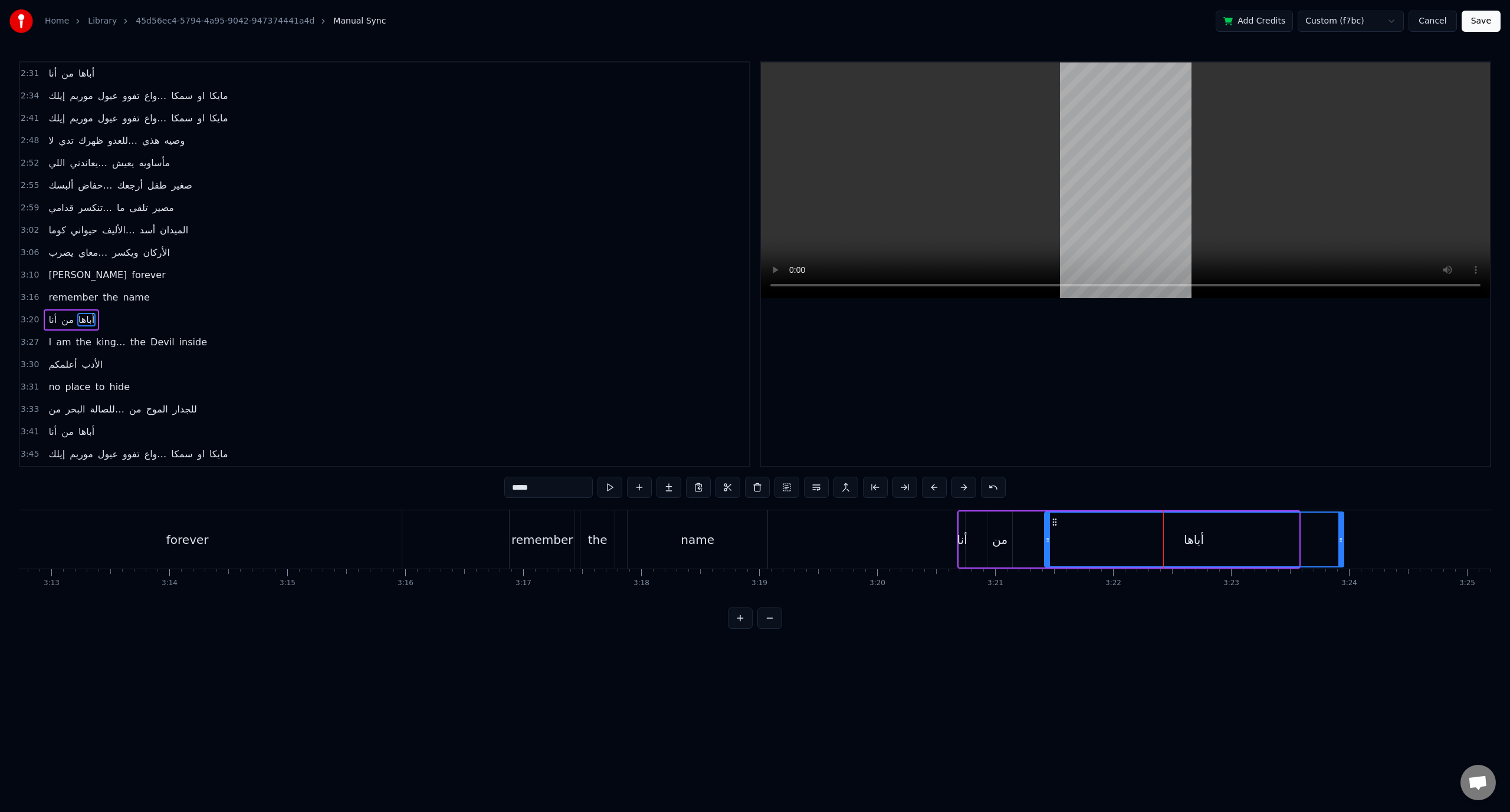
drag, startPoint x: 1295, startPoint y: 539, endPoint x: 1340, endPoint y: 538, distance: 45.0
click at [1340, 538] on icon at bounding box center [1340, 540] width 5 height 10
drag, startPoint x: 1342, startPoint y: 538, endPoint x: 1324, endPoint y: 538, distance: 18.0
click at [1324, 538] on div "أباها" at bounding box center [1194, 540] width 300 height 56
drag, startPoint x: 1340, startPoint y: 537, endPoint x: 1310, endPoint y: 539, distance: 30.1
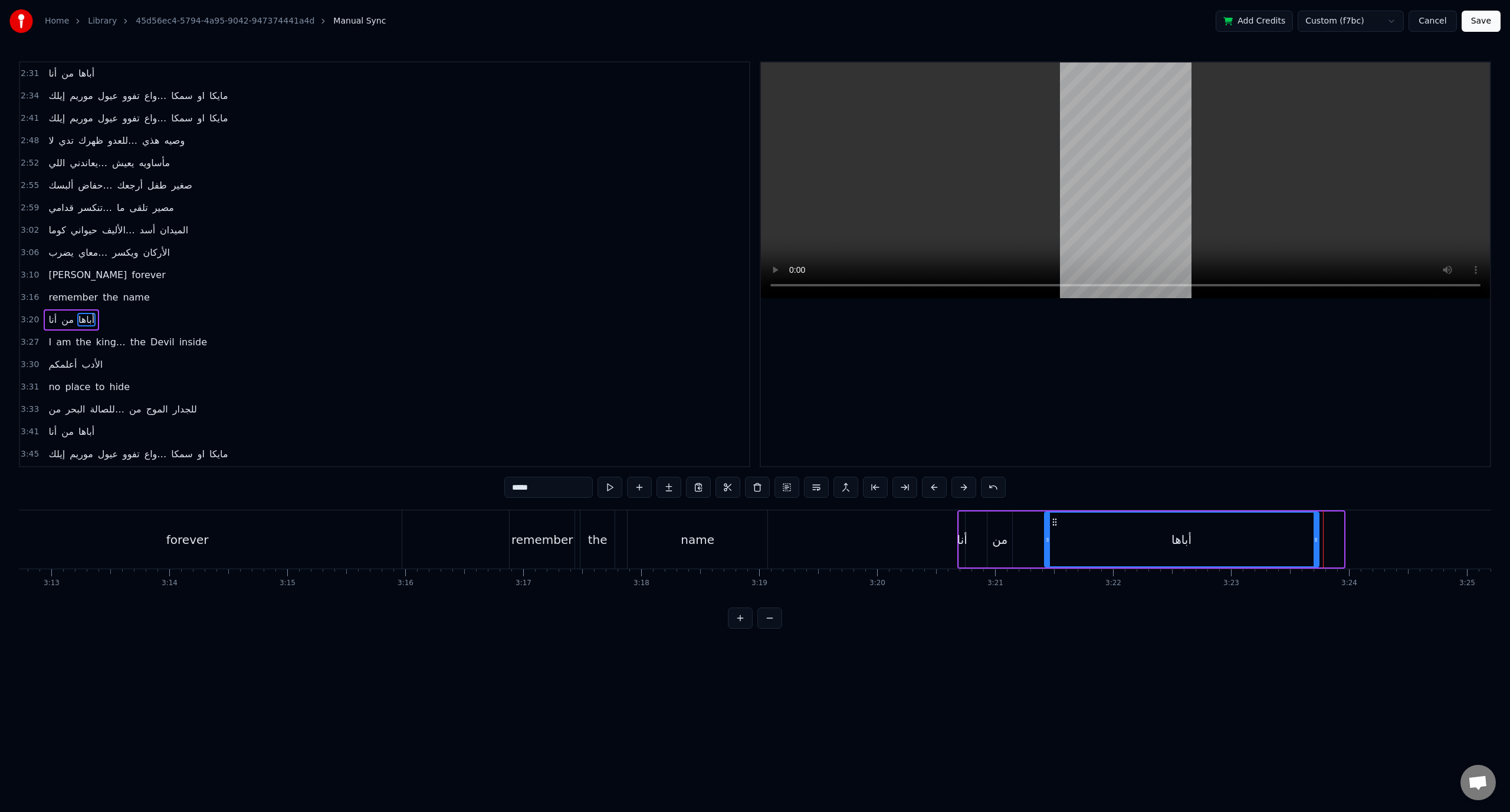
click at [1313, 539] on icon at bounding box center [1316, 540] width 5 height 10
click at [31, 314] on span "3:20" at bounding box center [29, 320] width 18 height 12
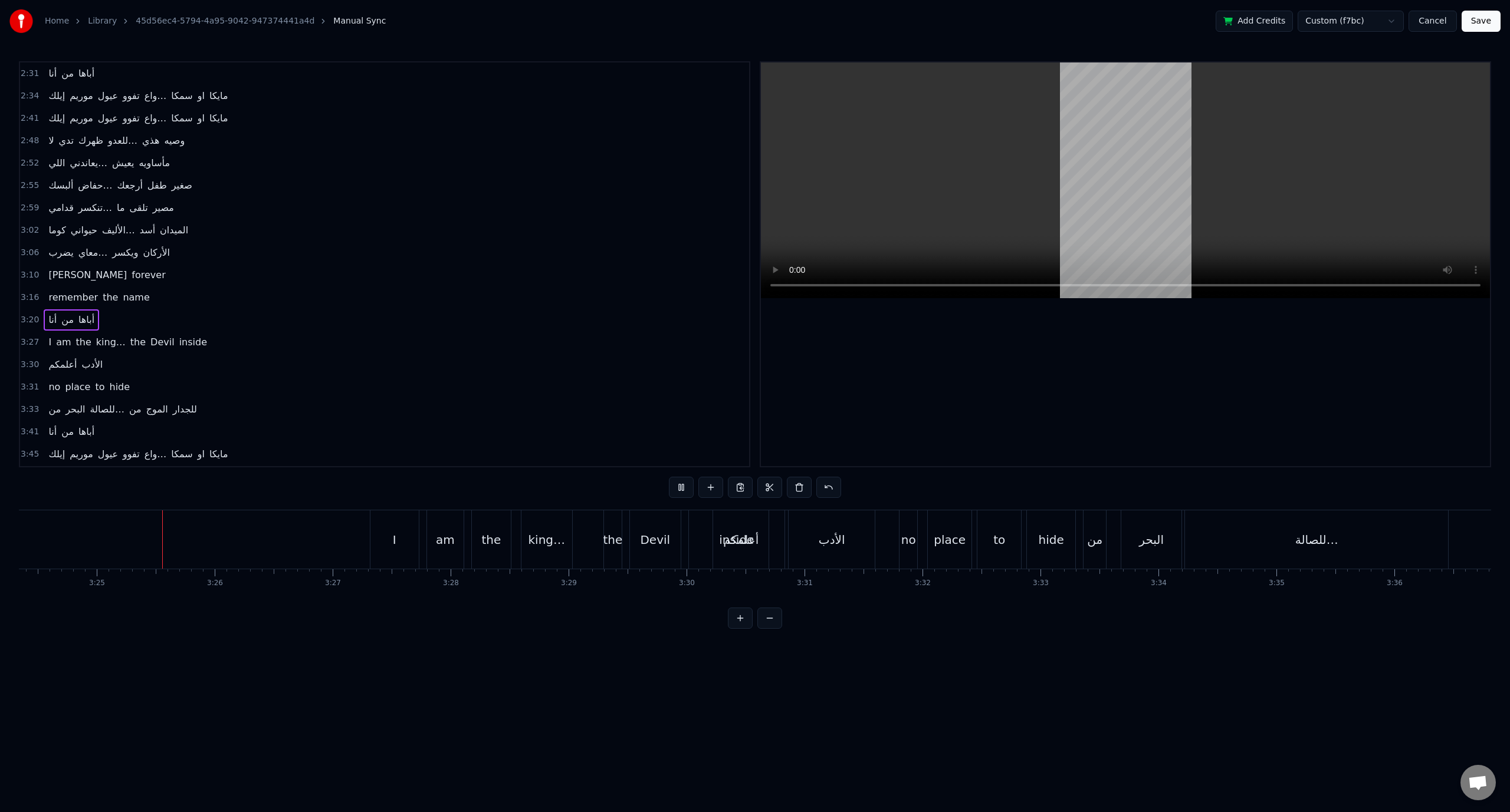
scroll to position [0, 24107]
click at [33, 337] on span "3:27" at bounding box center [29, 342] width 18 height 12
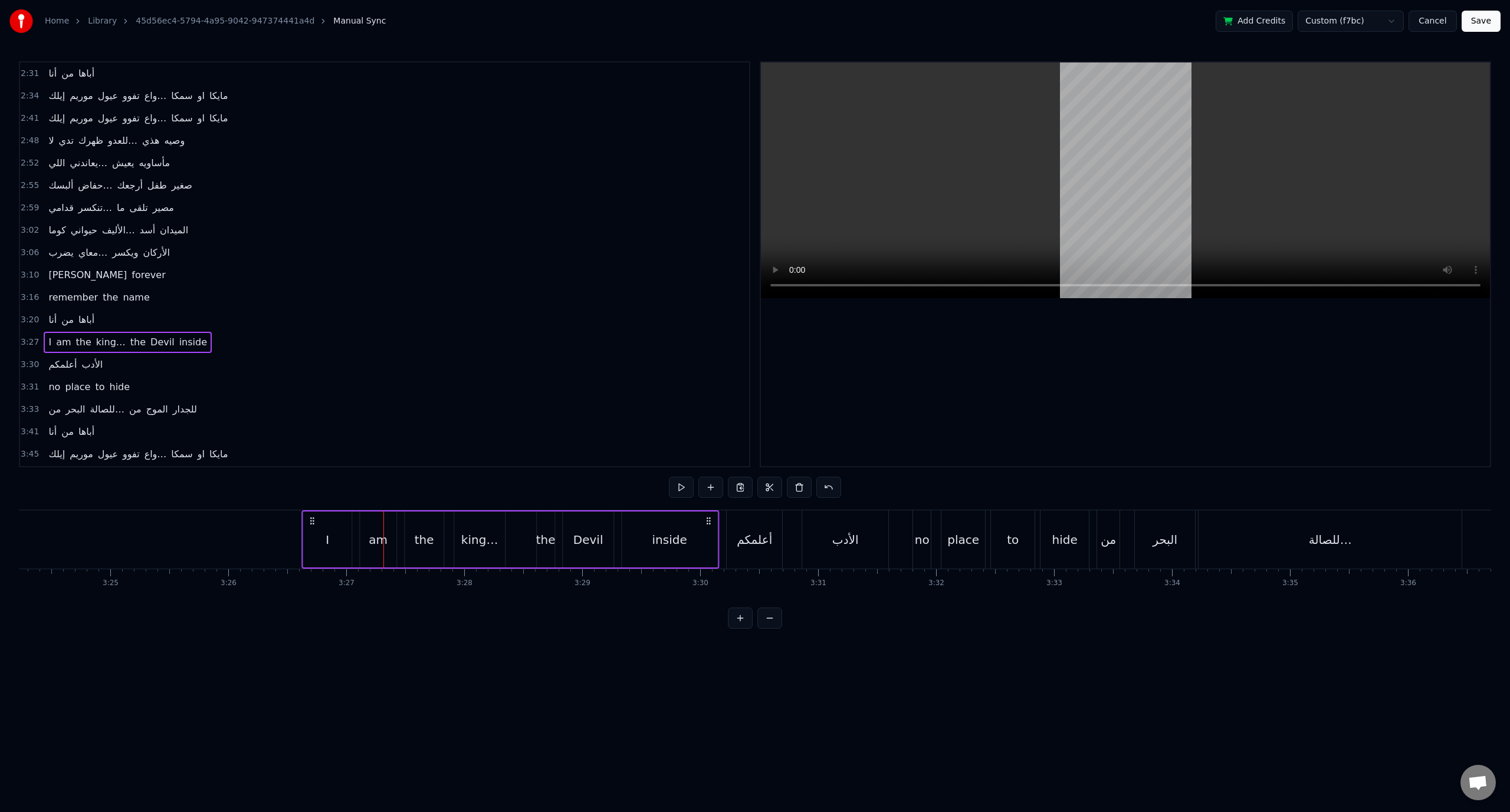
drag, startPoint x: 362, startPoint y: 517, endPoint x: 297, endPoint y: 519, distance: 65.0
click at [307, 519] on icon at bounding box center [312, 521] width 10 height 10
drag, startPoint x: 300, startPoint y: 519, endPoint x: 310, endPoint y: 520, distance: 10.0
click at [310, 520] on icon at bounding box center [308, 521] width 10 height 10
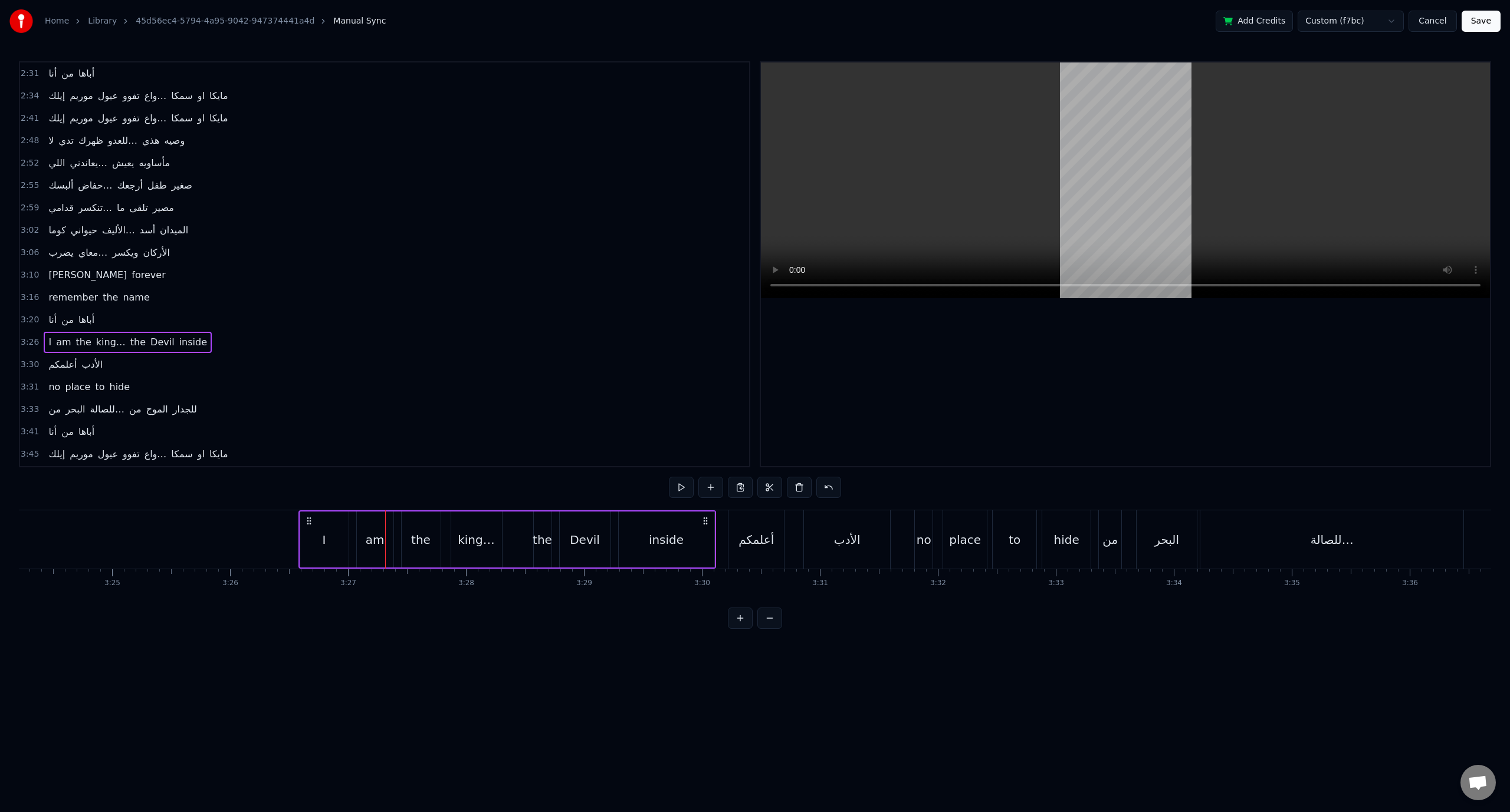
click at [24, 314] on span "3:20" at bounding box center [29, 320] width 18 height 12
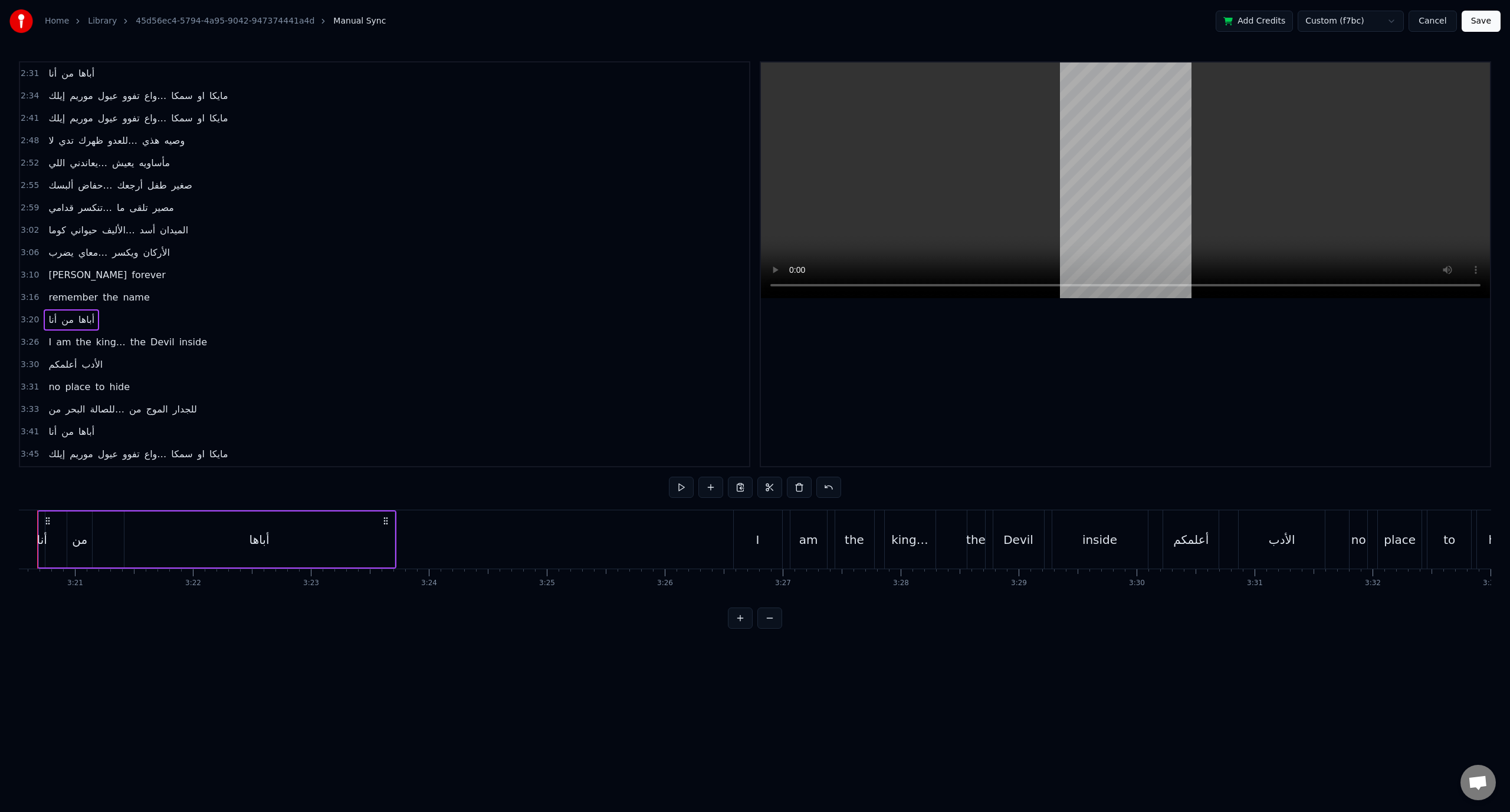
scroll to position [0, 23610]
click at [21, 337] on span "3:26" at bounding box center [29, 342] width 18 height 12
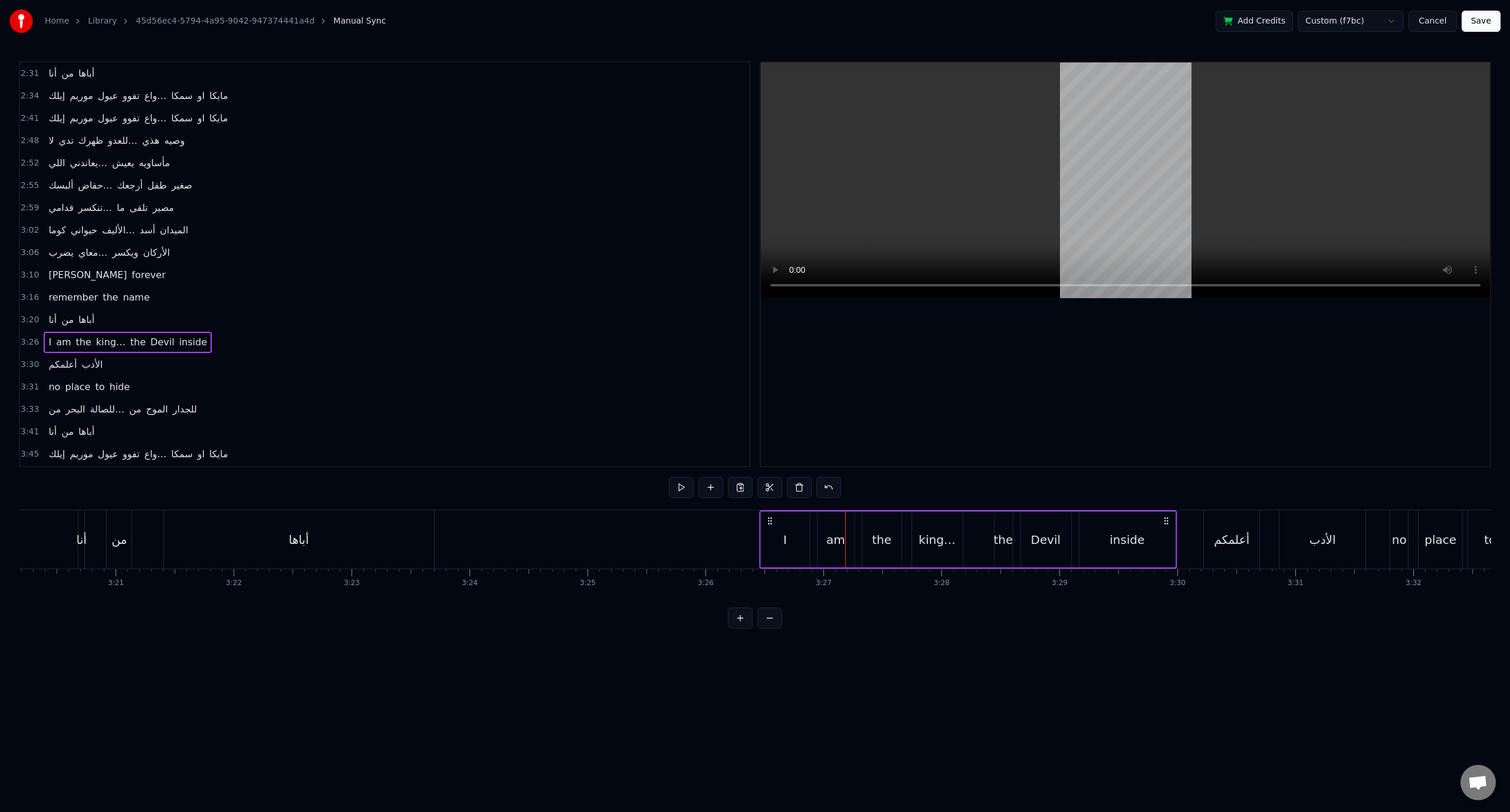
drag, startPoint x: 787, startPoint y: 518, endPoint x: 769, endPoint y: 519, distance: 18.0
click at [770, 519] on icon at bounding box center [769, 521] width 10 height 10
click at [22, 337] on span "3:26" at bounding box center [29, 342] width 18 height 12
drag, startPoint x: 765, startPoint y: 519, endPoint x: 742, endPoint y: 521, distance: 23.1
click at [742, 521] on icon at bounding box center [745, 521] width 10 height 10
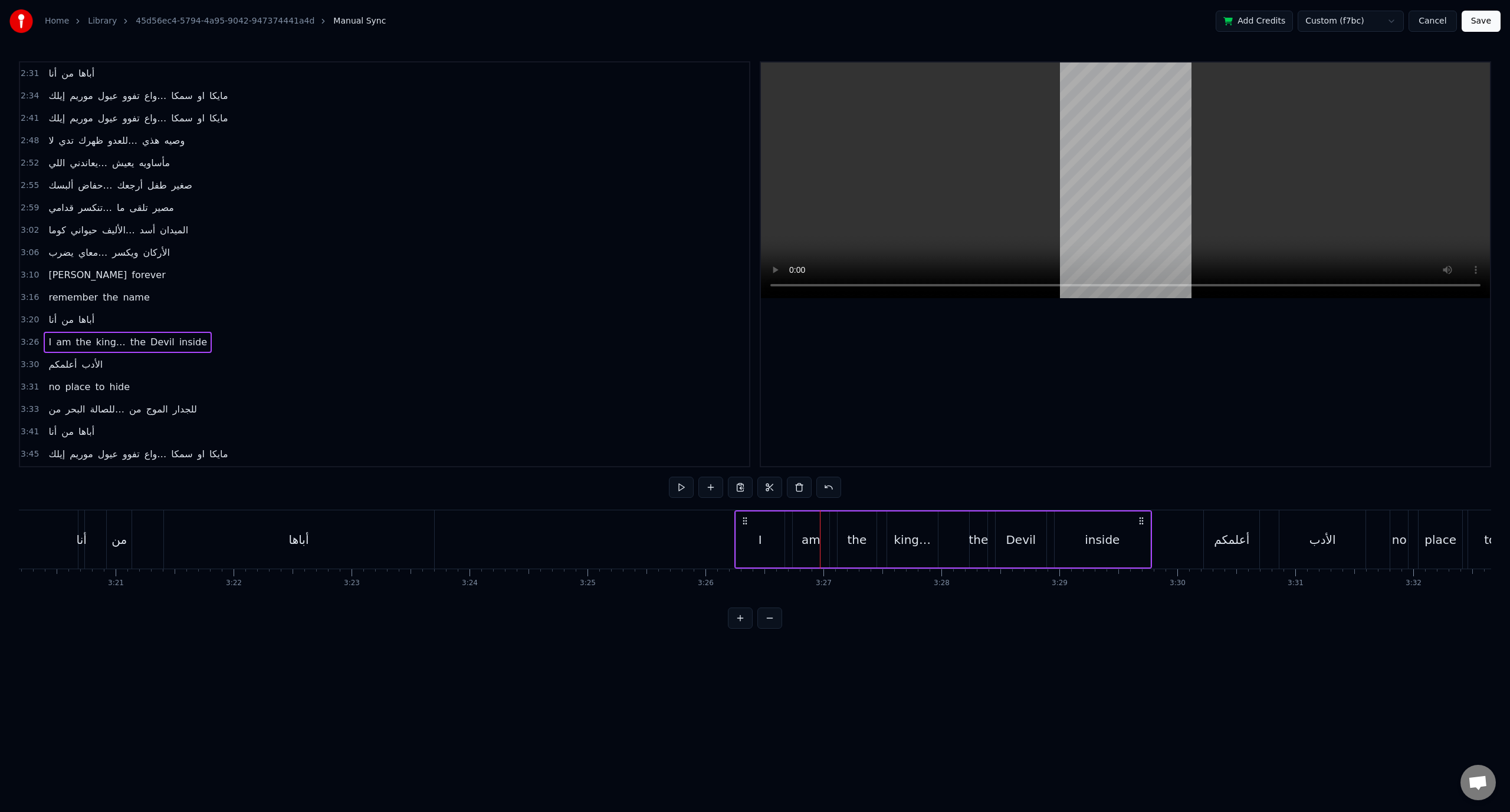
click at [29, 337] on span "3:26" at bounding box center [29, 342] width 18 height 12
click at [741, 520] on icon at bounding box center [741, 521] width 10 height 10
click at [32, 337] on span "3:26" at bounding box center [29, 342] width 18 height 12
click at [32, 359] on span "3:30" at bounding box center [29, 365] width 18 height 12
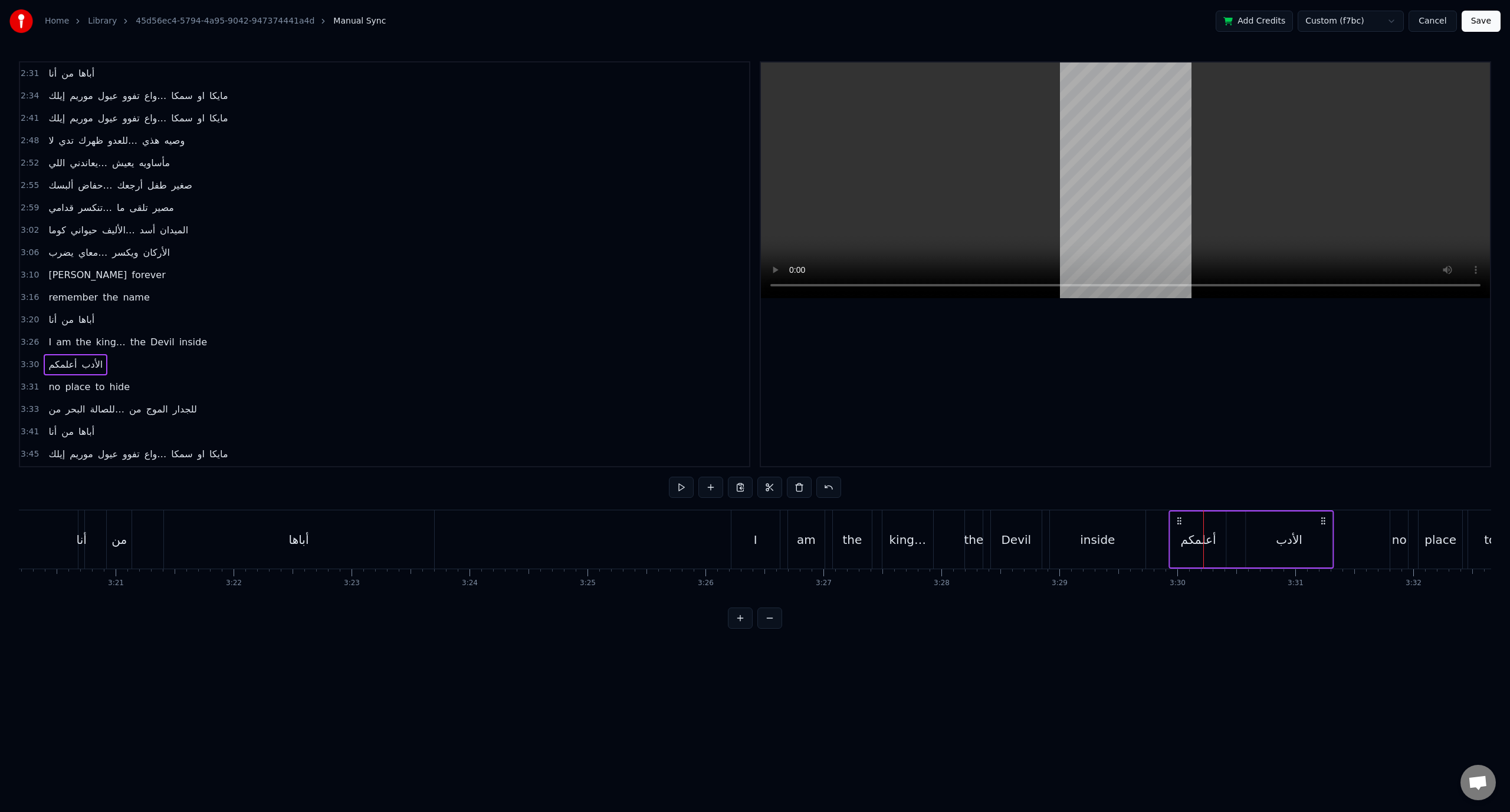
drag, startPoint x: 1211, startPoint y: 519, endPoint x: 1176, endPoint y: 519, distance: 35.0
click at [1176, 519] on icon at bounding box center [1179, 521] width 10 height 10
click at [29, 359] on span "3:29" at bounding box center [29, 365] width 18 height 12
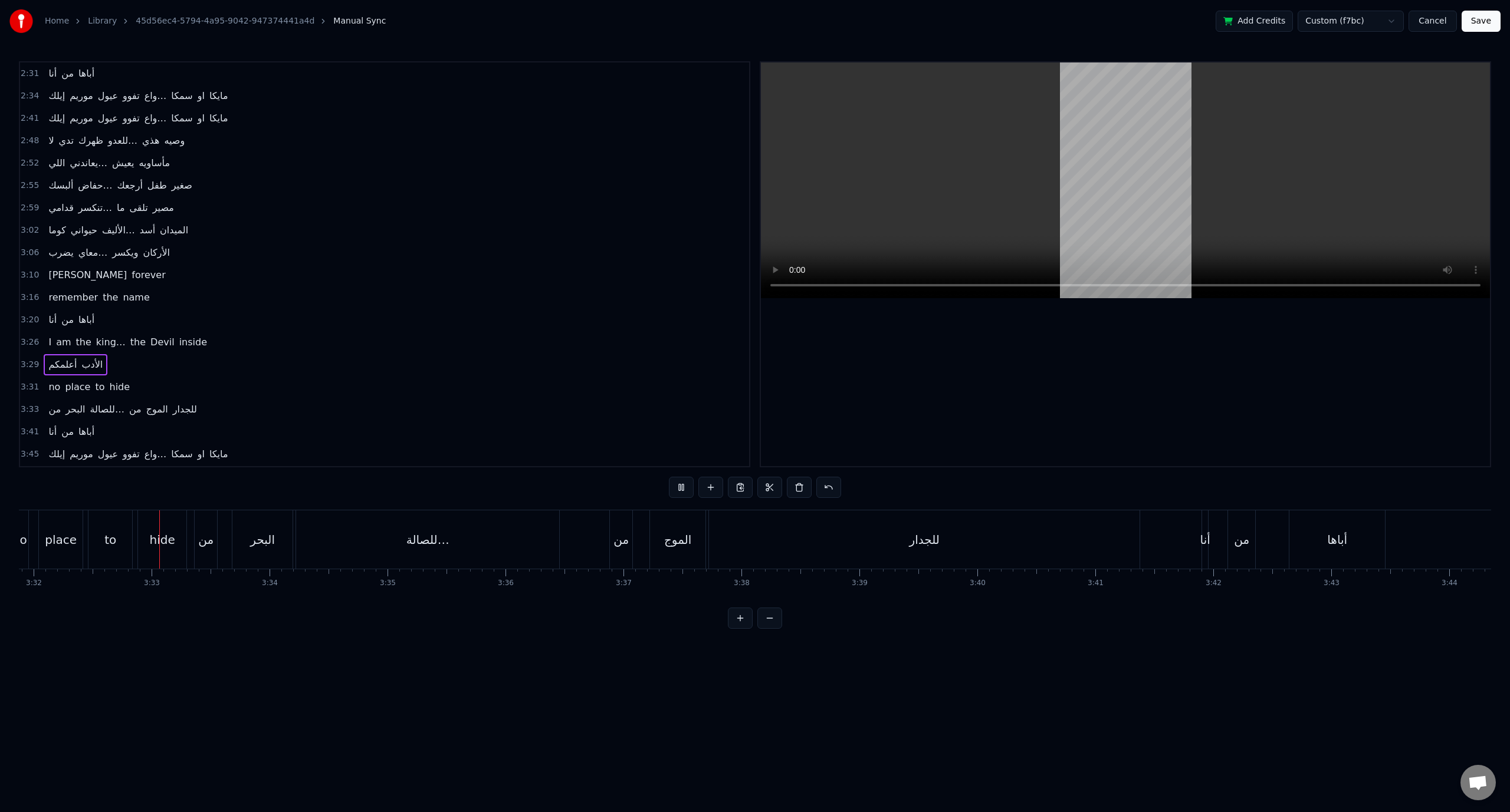
scroll to position [0, 24995]
click at [24, 376] on div "3:31 no place to hide" at bounding box center [384, 387] width 729 height 22
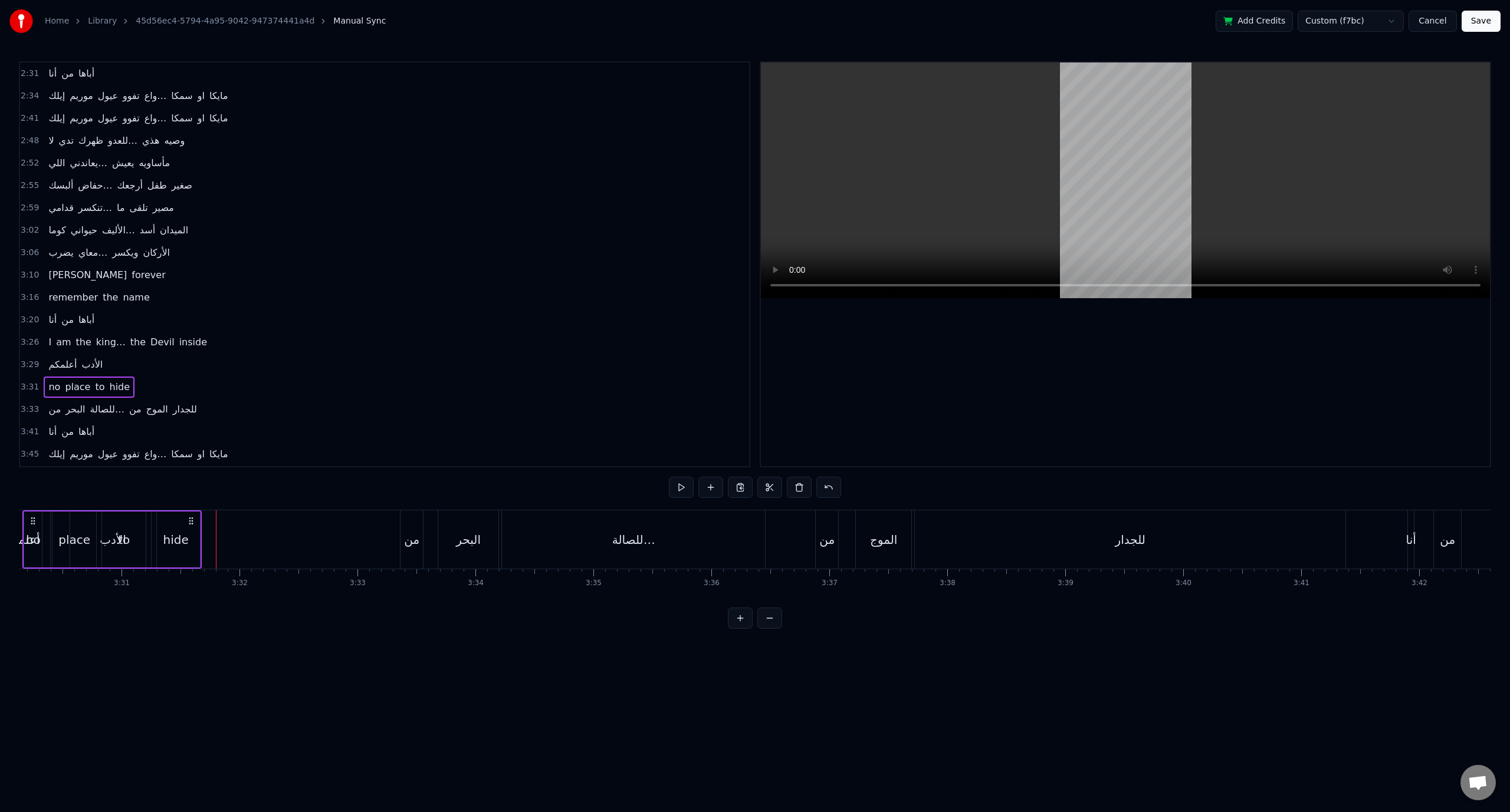
scroll to position [0, 24697]
click at [109, 519] on icon at bounding box center [114, 521] width 10 height 10
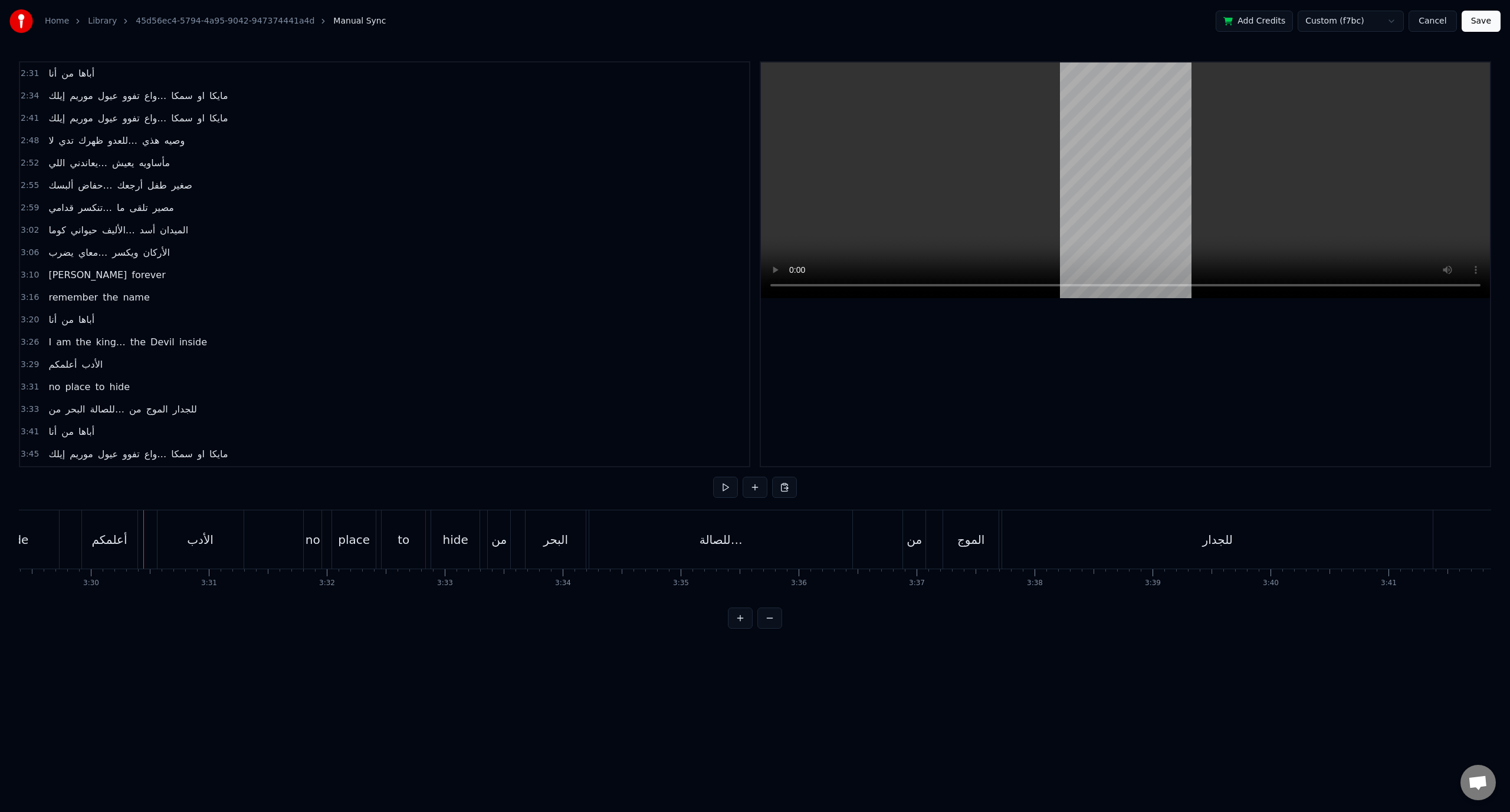
click at [29, 381] on span "3:31" at bounding box center [29, 387] width 18 height 12
click at [756, 626] on div at bounding box center [755, 618] width 54 height 21
click at [770, 627] on button at bounding box center [769, 618] width 25 height 21
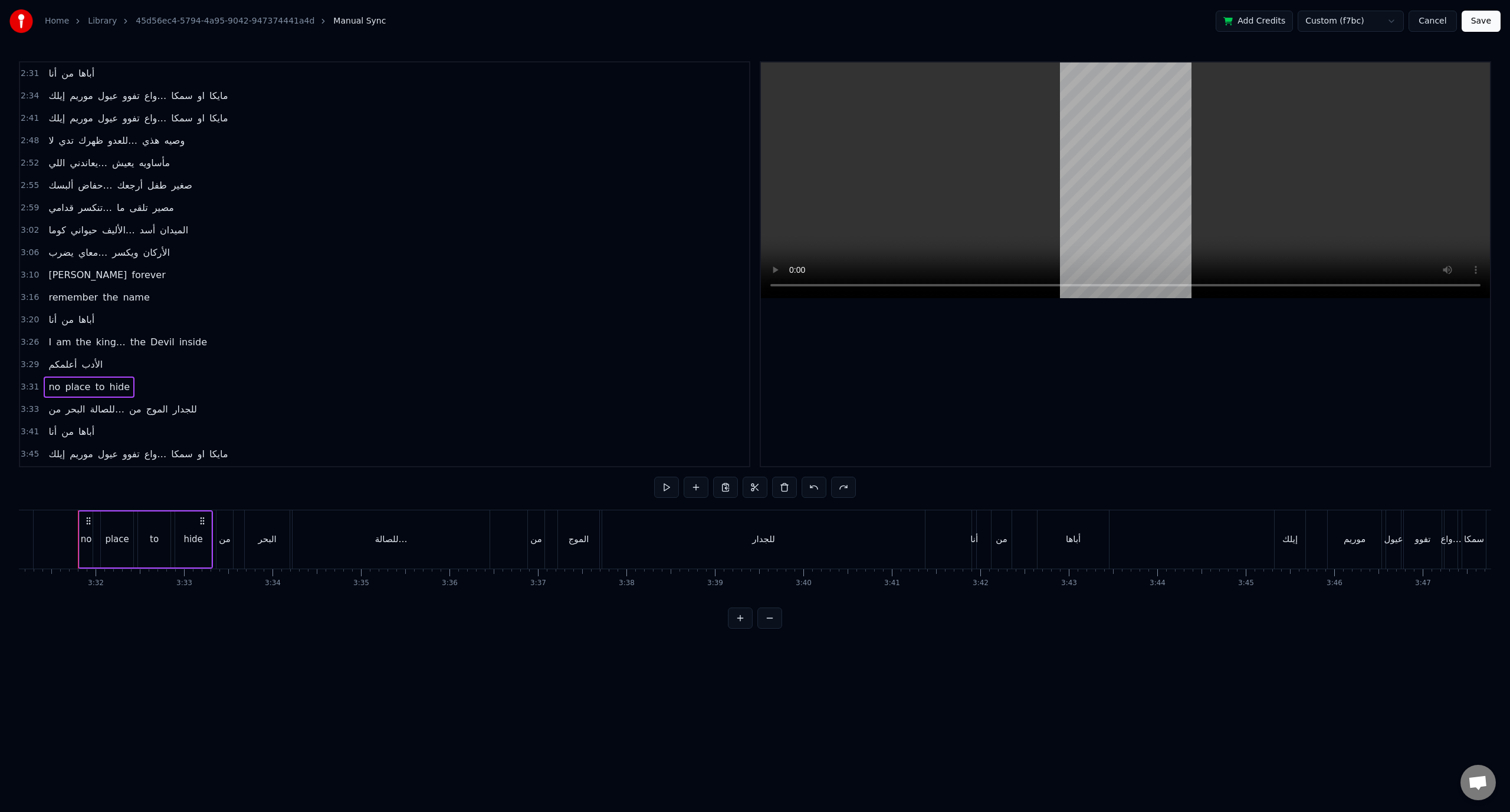
click at [770, 628] on button at bounding box center [769, 618] width 25 height 21
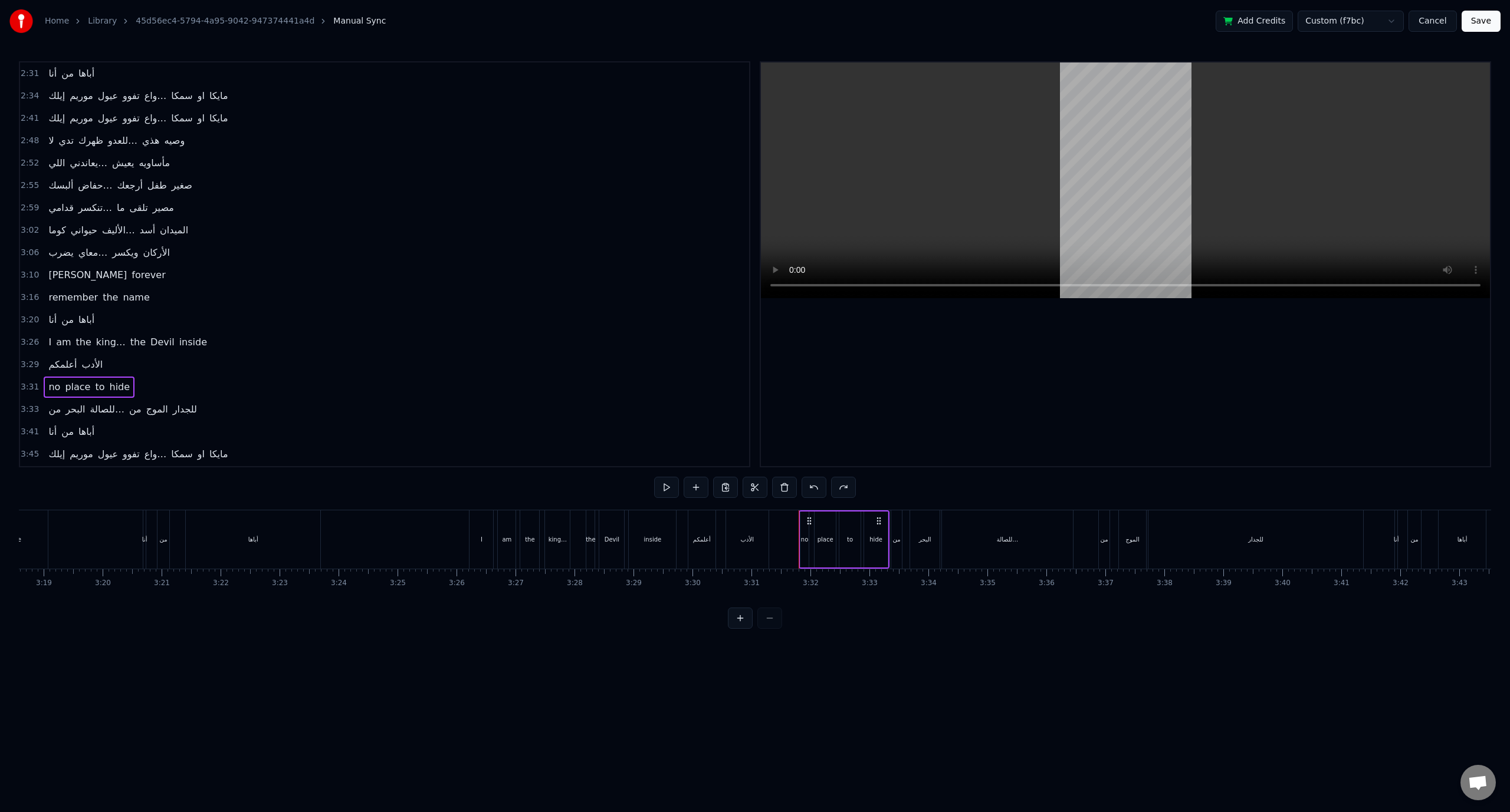
scroll to position [0, 11634]
drag, startPoint x: 886, startPoint y: 523, endPoint x: 869, endPoint y: 525, distance: 17.1
click at [869, 525] on icon at bounding box center [870, 521] width 10 height 10
click at [27, 381] on span "3:31" at bounding box center [29, 387] width 18 height 12
click at [24, 359] on span "3:29" at bounding box center [29, 365] width 18 height 12
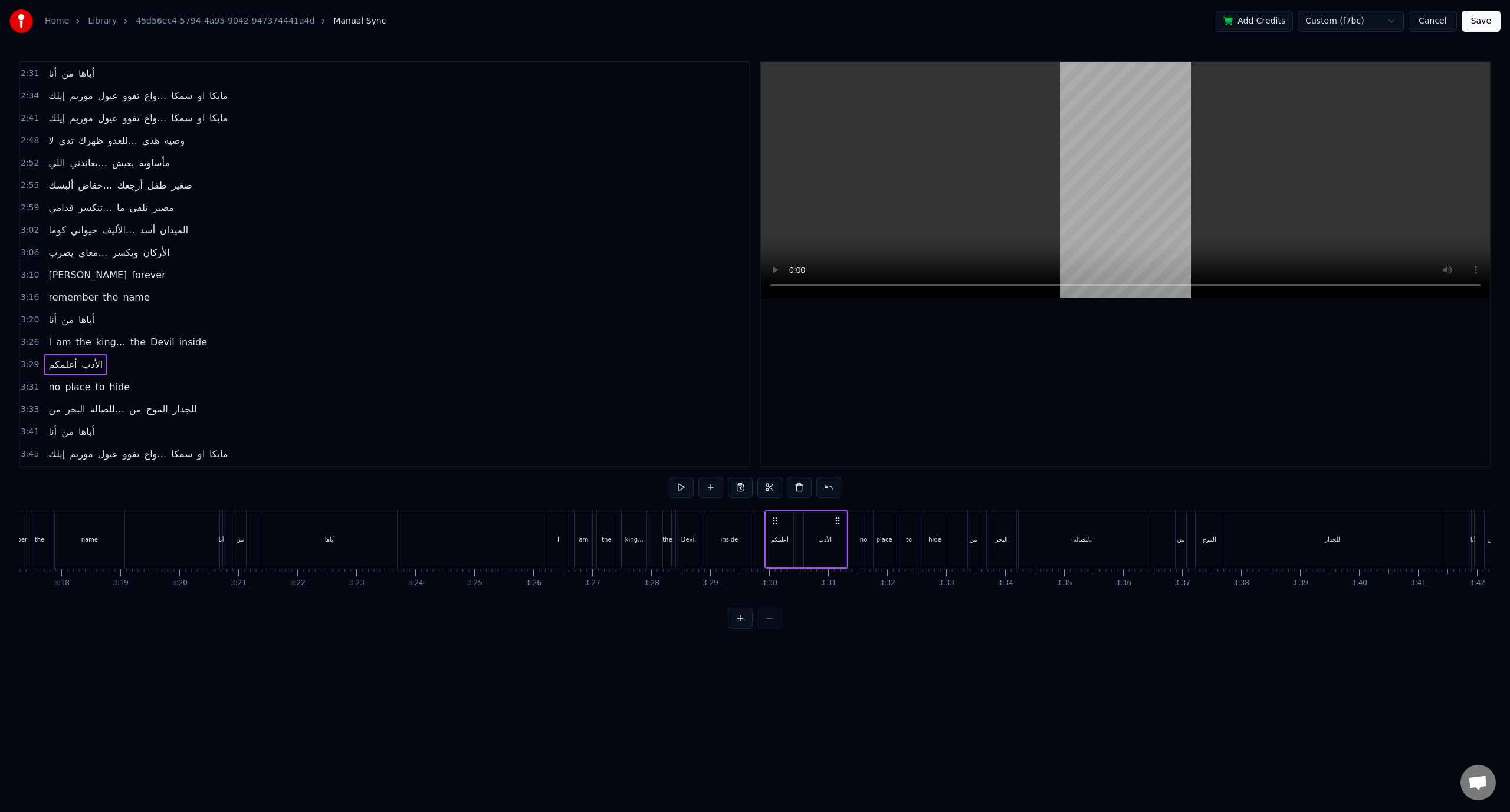
click at [32, 381] on span "3:31" at bounding box center [29, 387] width 18 height 12
drag, startPoint x: 866, startPoint y: 521, endPoint x: 851, endPoint y: 521, distance: 15.0
click at [851, 521] on icon at bounding box center [855, 521] width 10 height 10
click at [855, 521] on circle at bounding box center [855, 521] width 1 height 1
click at [29, 381] on span "3:31" at bounding box center [29, 387] width 18 height 12
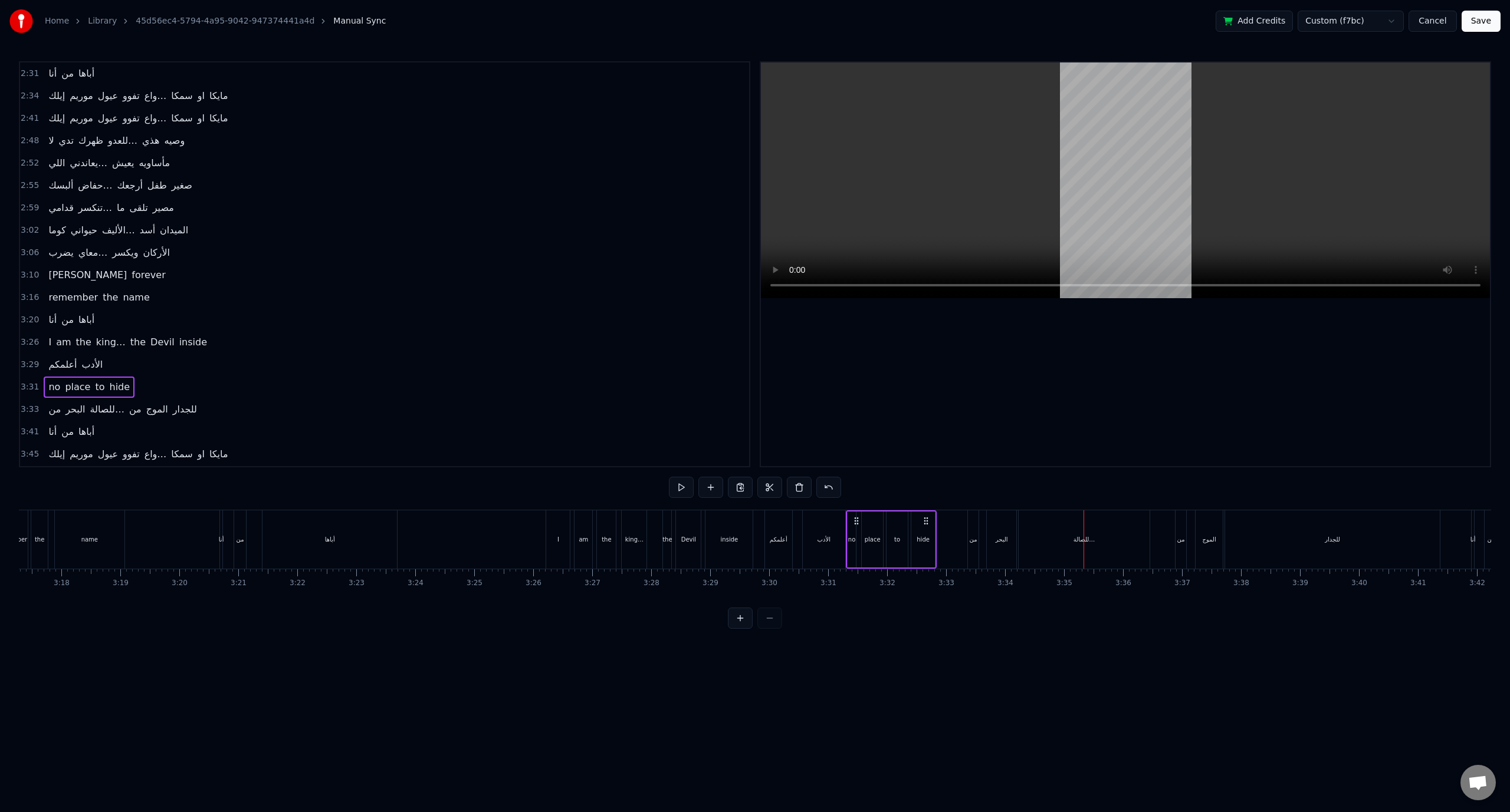
click at [33, 404] on span "3:33" at bounding box center [29, 409] width 18 height 12
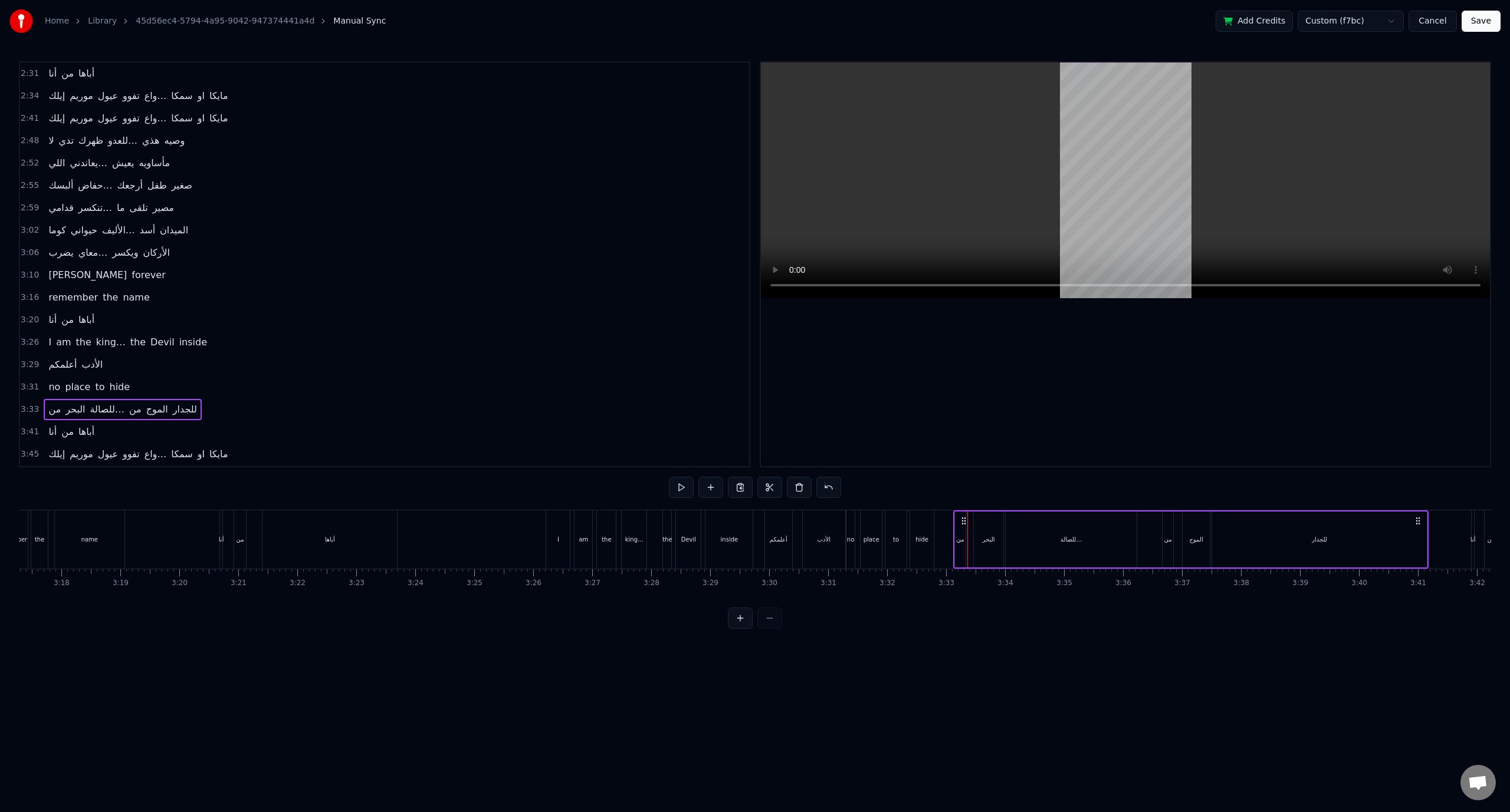
drag, startPoint x: 976, startPoint y: 521, endPoint x: 960, endPoint y: 521, distance: 16.0
click at [960, 521] on icon at bounding box center [964, 521] width 10 height 10
click at [29, 404] on span "3:33" at bounding box center [29, 409] width 18 height 12
click at [1067, 547] on div "للصالة…" at bounding box center [1069, 540] width 131 height 56
drag, startPoint x: 1007, startPoint y: 539, endPoint x: 999, endPoint y: 540, distance: 8.1
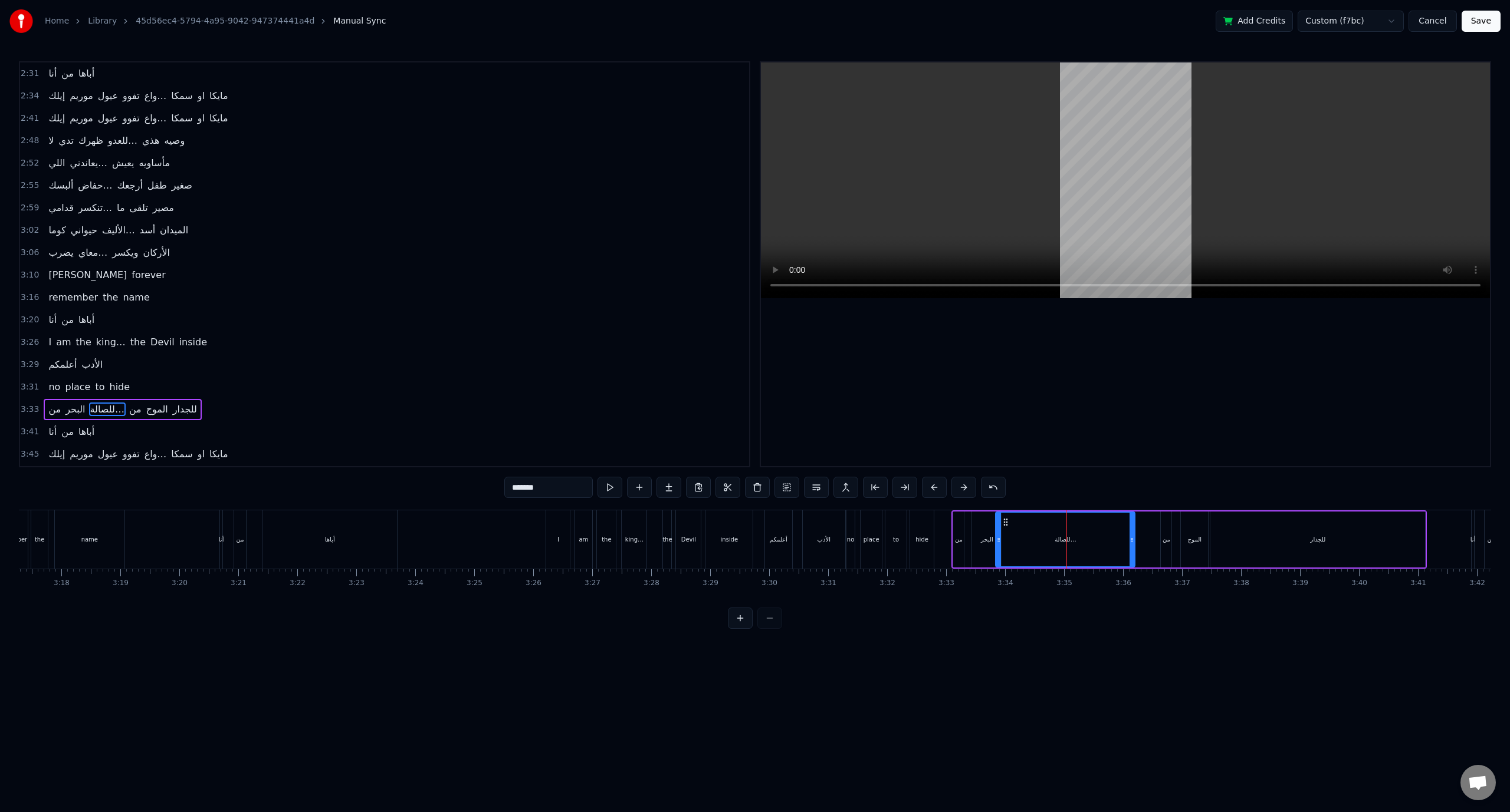
click at [999, 540] on icon at bounding box center [999, 540] width 5 height 10
click at [29, 404] on span "3:33" at bounding box center [29, 409] width 18 height 12
click at [1084, 541] on div "للصالة…" at bounding box center [1065, 540] width 139 height 56
drag, startPoint x: 998, startPoint y: 541, endPoint x: 986, endPoint y: 541, distance: 12.0
click at [987, 541] on circle at bounding box center [987, 541] width 1 height 1
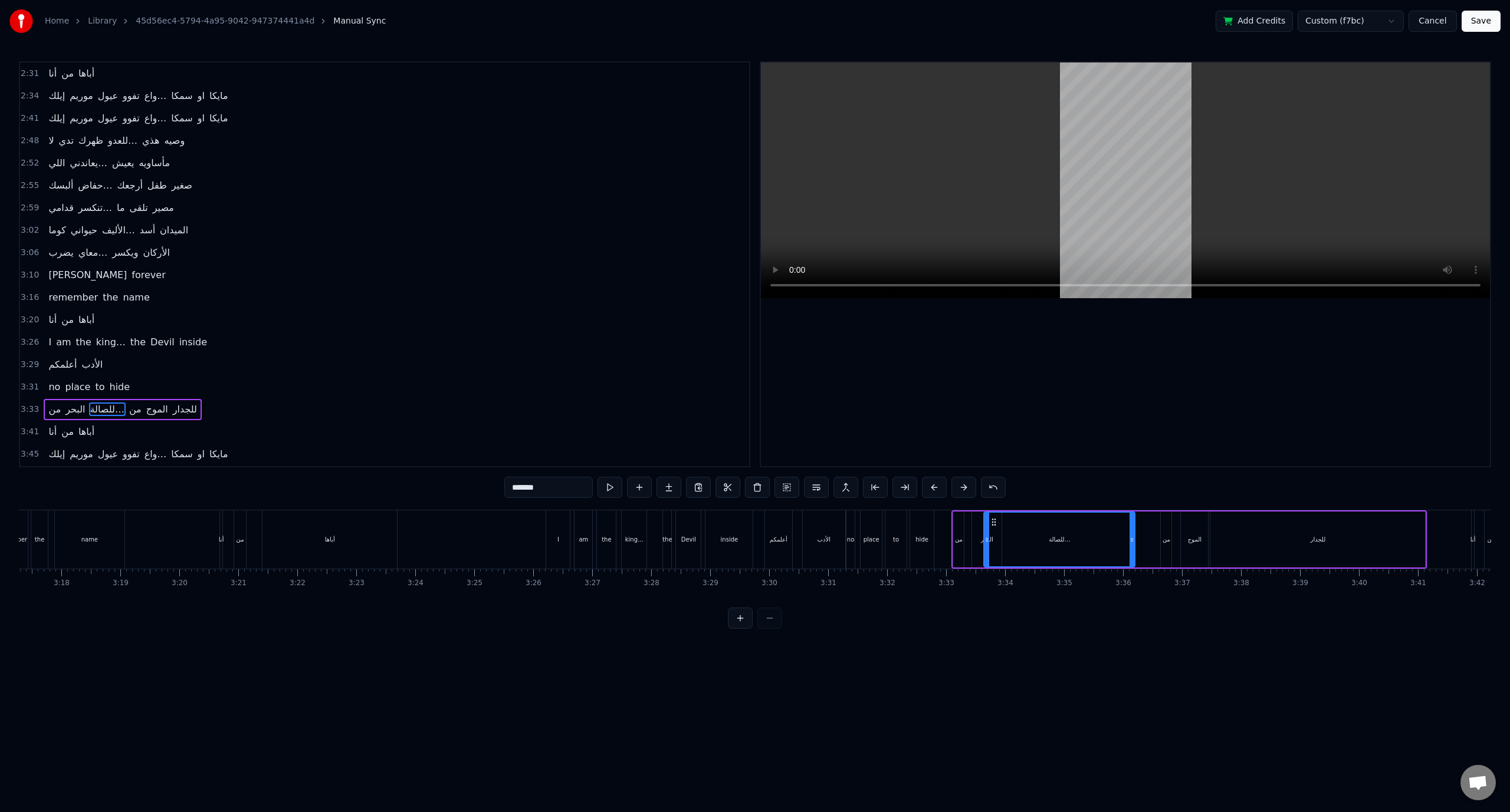
click at [31, 404] on span "3:33" at bounding box center [29, 409] width 18 height 12
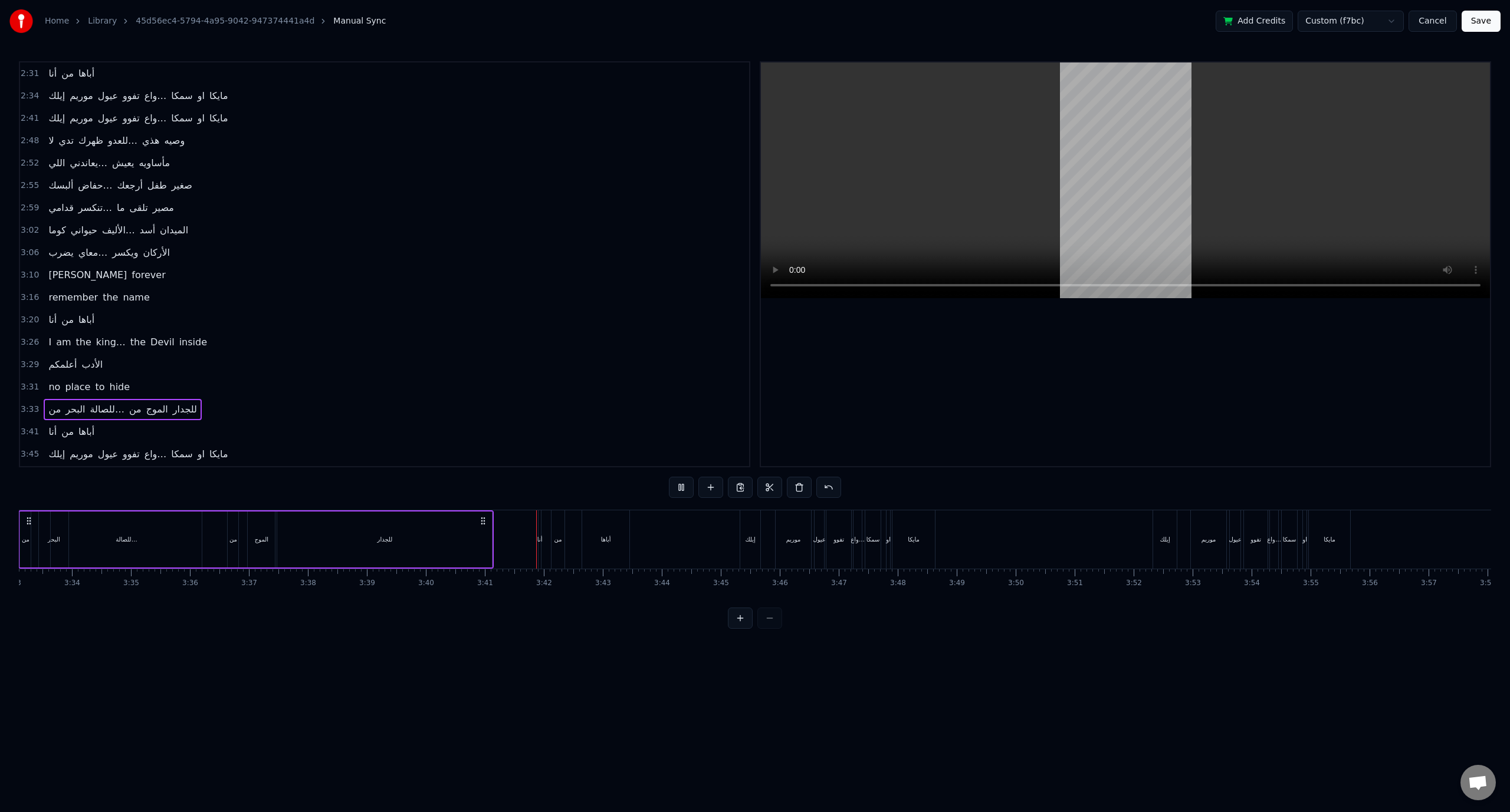
scroll to position [0, 12759]
click at [29, 426] on span "3:41" at bounding box center [29, 431] width 18 height 12
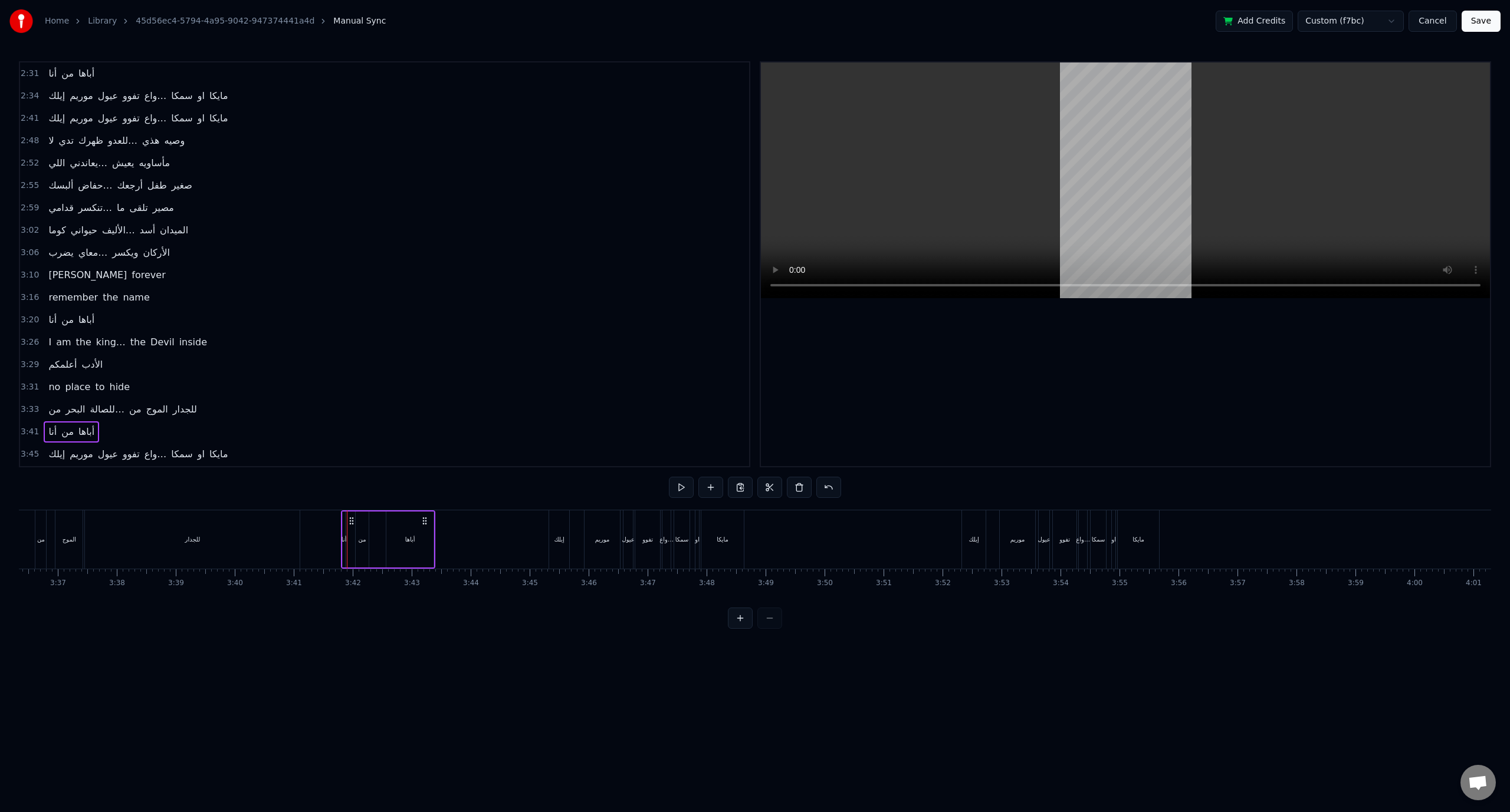
drag, startPoint x: 358, startPoint y: 520, endPoint x: 351, endPoint y: 519, distance: 7.1
click at [351, 519] on icon at bounding box center [351, 521] width 10 height 10
click at [31, 426] on span "3:41" at bounding box center [29, 431] width 18 height 12
click at [413, 537] on div "أباها" at bounding box center [410, 539] width 10 height 9
click at [434, 537] on div "أباها" at bounding box center [409, 540] width 49 height 56
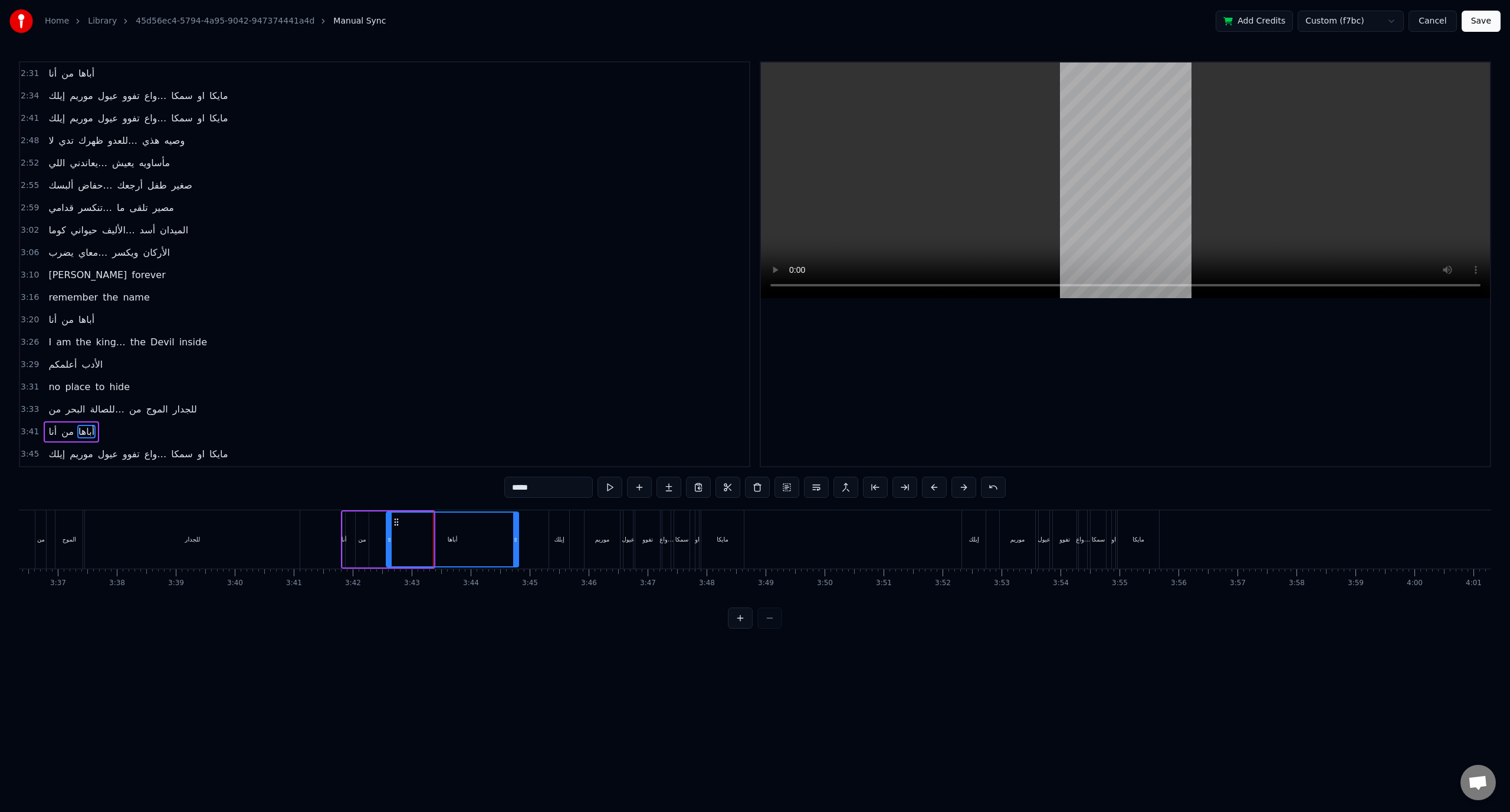
drag, startPoint x: 429, startPoint y: 538, endPoint x: 514, endPoint y: 533, distance: 85.1
click at [514, 533] on div at bounding box center [515, 539] width 5 height 53
click at [31, 426] on span "3:41" at bounding box center [29, 431] width 18 height 12
click at [28, 449] on span "3:45" at bounding box center [29, 455] width 18 height 12
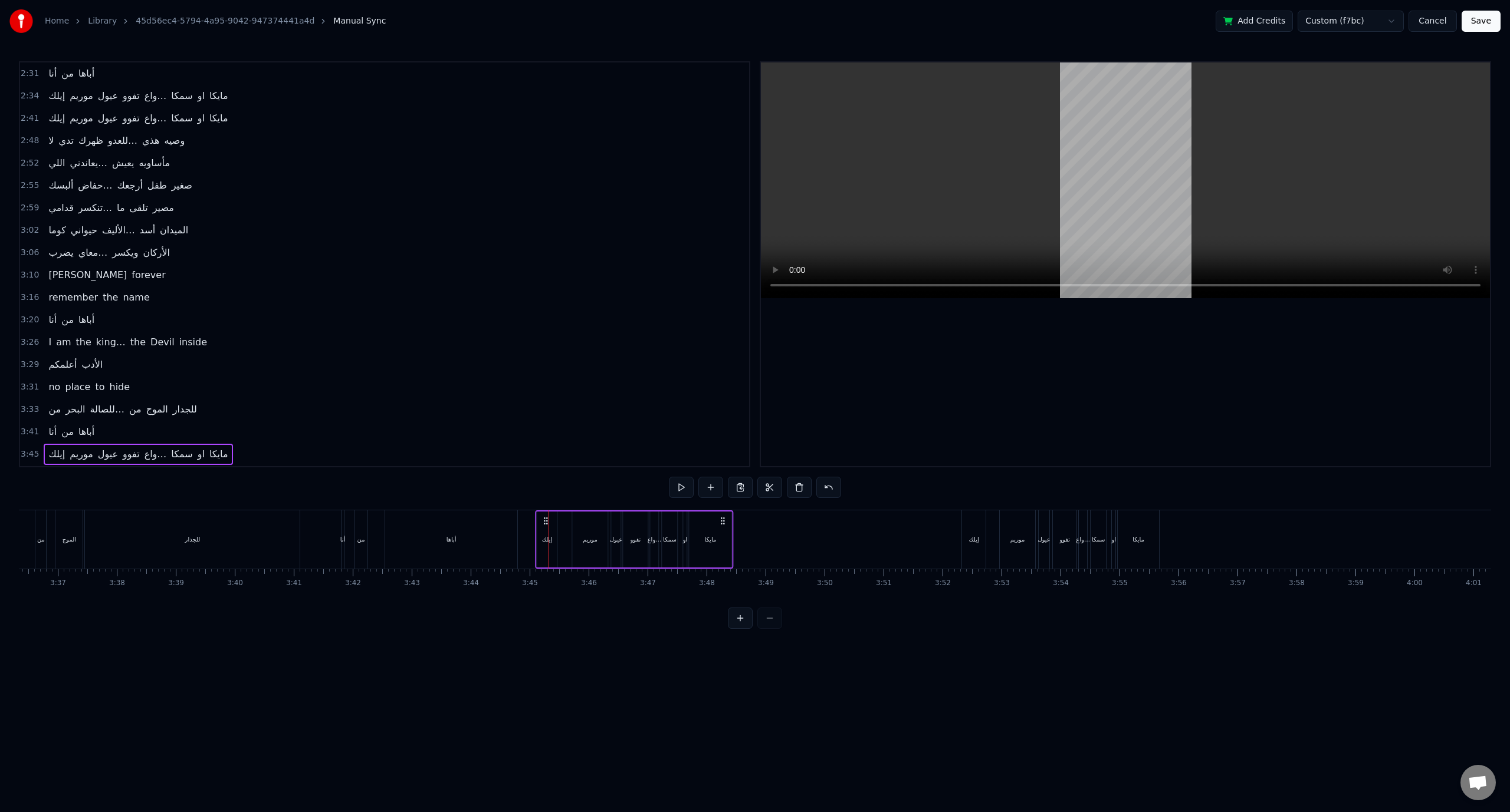
drag, startPoint x: 559, startPoint y: 523, endPoint x: 544, endPoint y: 521, distance: 15.1
click at [544, 521] on icon at bounding box center [546, 521] width 10 height 10
click at [22, 449] on span "3:45" at bounding box center [29, 455] width 18 height 12
click at [33, 471] on span "3:52" at bounding box center [29, 477] width 18 height 12
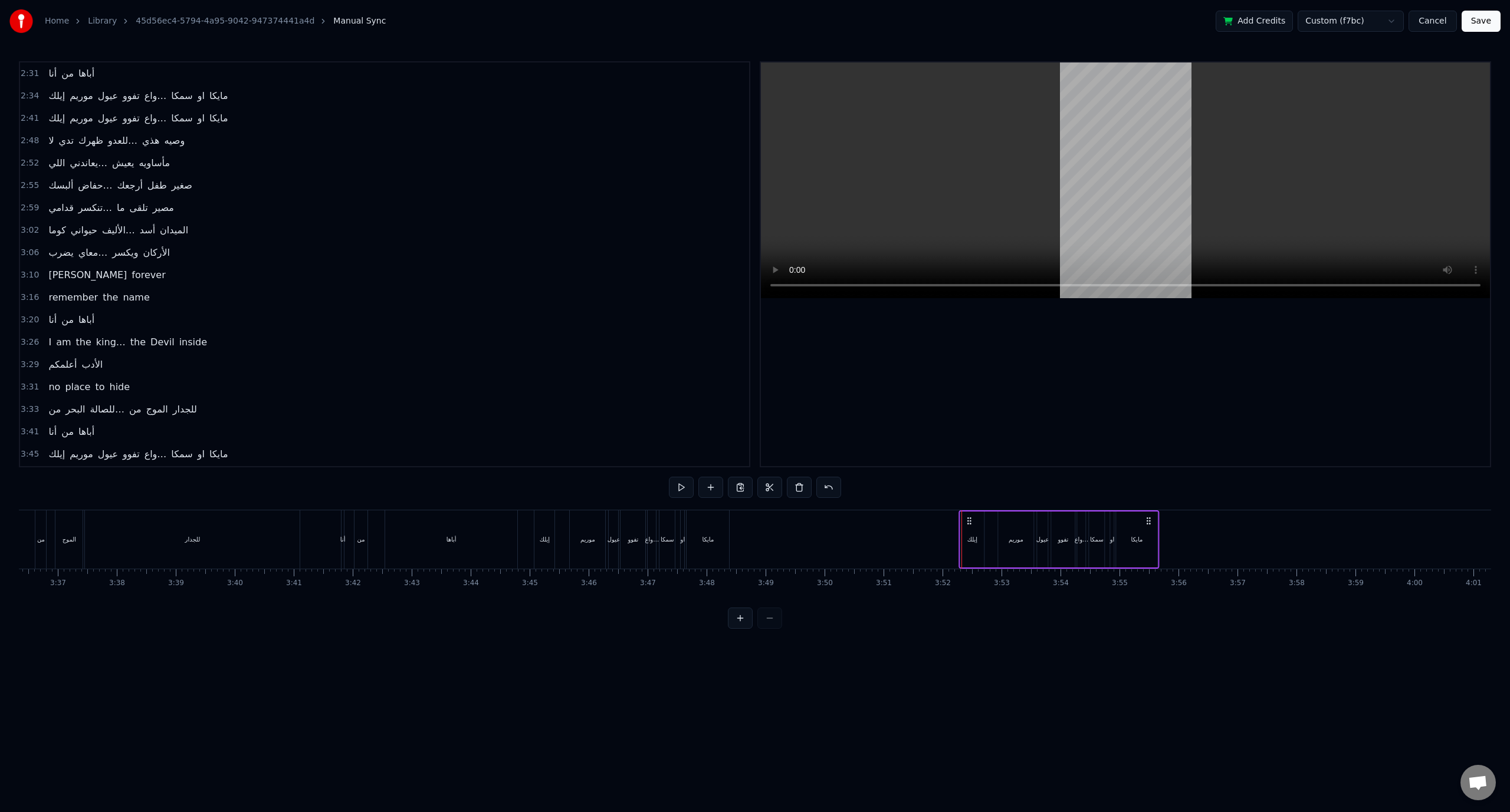
click at [968, 518] on circle at bounding box center [968, 518] width 1 height 1
click at [35, 471] on span "3:52" at bounding box center [29, 477] width 18 height 12
click at [1487, 25] on button "Save" at bounding box center [1481, 21] width 39 height 21
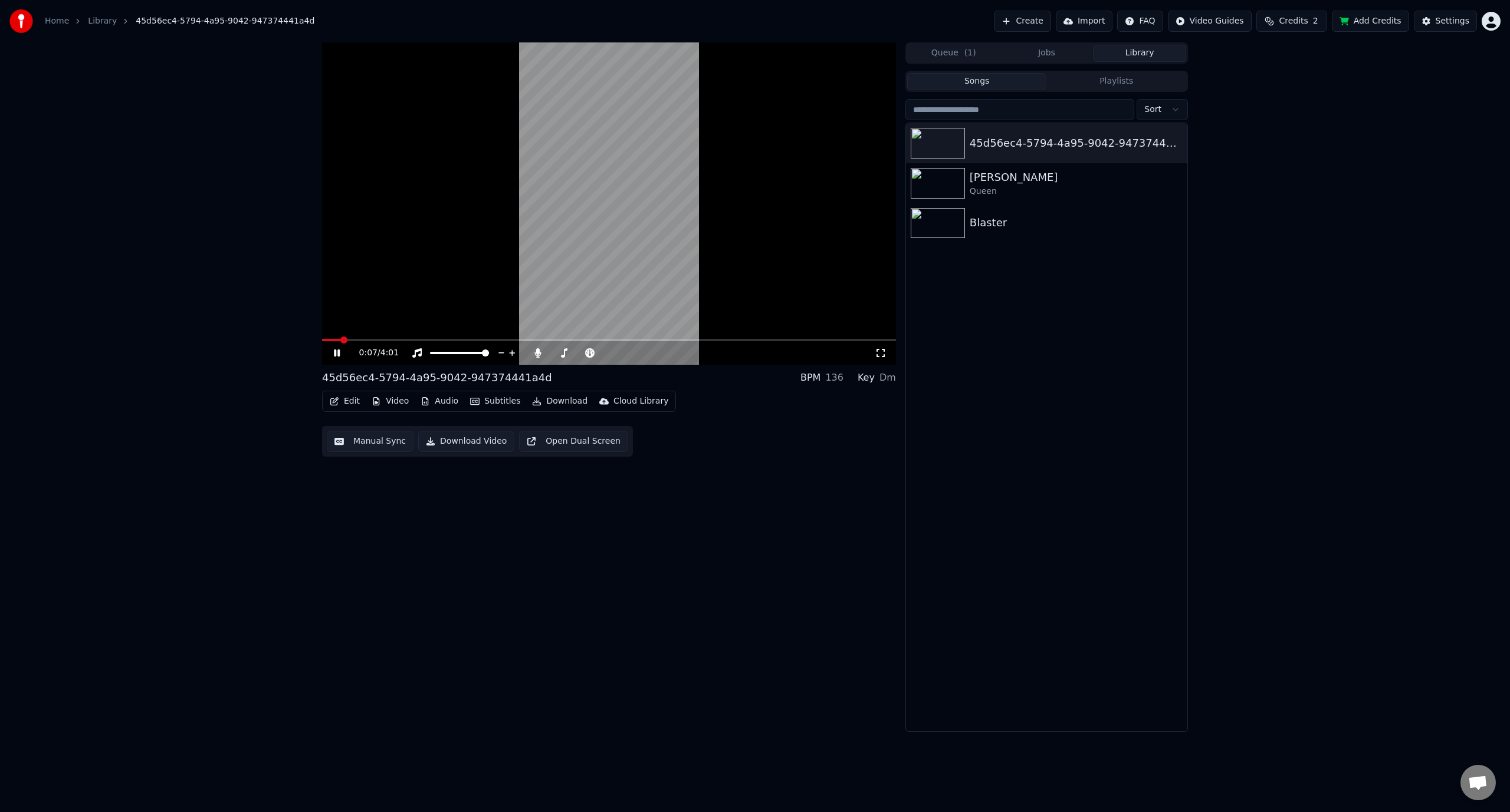
click at [334, 356] on icon at bounding box center [336, 353] width 6 height 7
click at [503, 381] on div "45d56ec4-5794-4a95-9042-947374441a4d" at bounding box center [436, 377] width 230 height 17
drag, startPoint x: 503, startPoint y: 381, endPoint x: 714, endPoint y: 306, distance: 223.9
click at [503, 381] on div "45d56ec4-5794-4a95-9042-947374441a4d" at bounding box center [436, 377] width 230 height 17
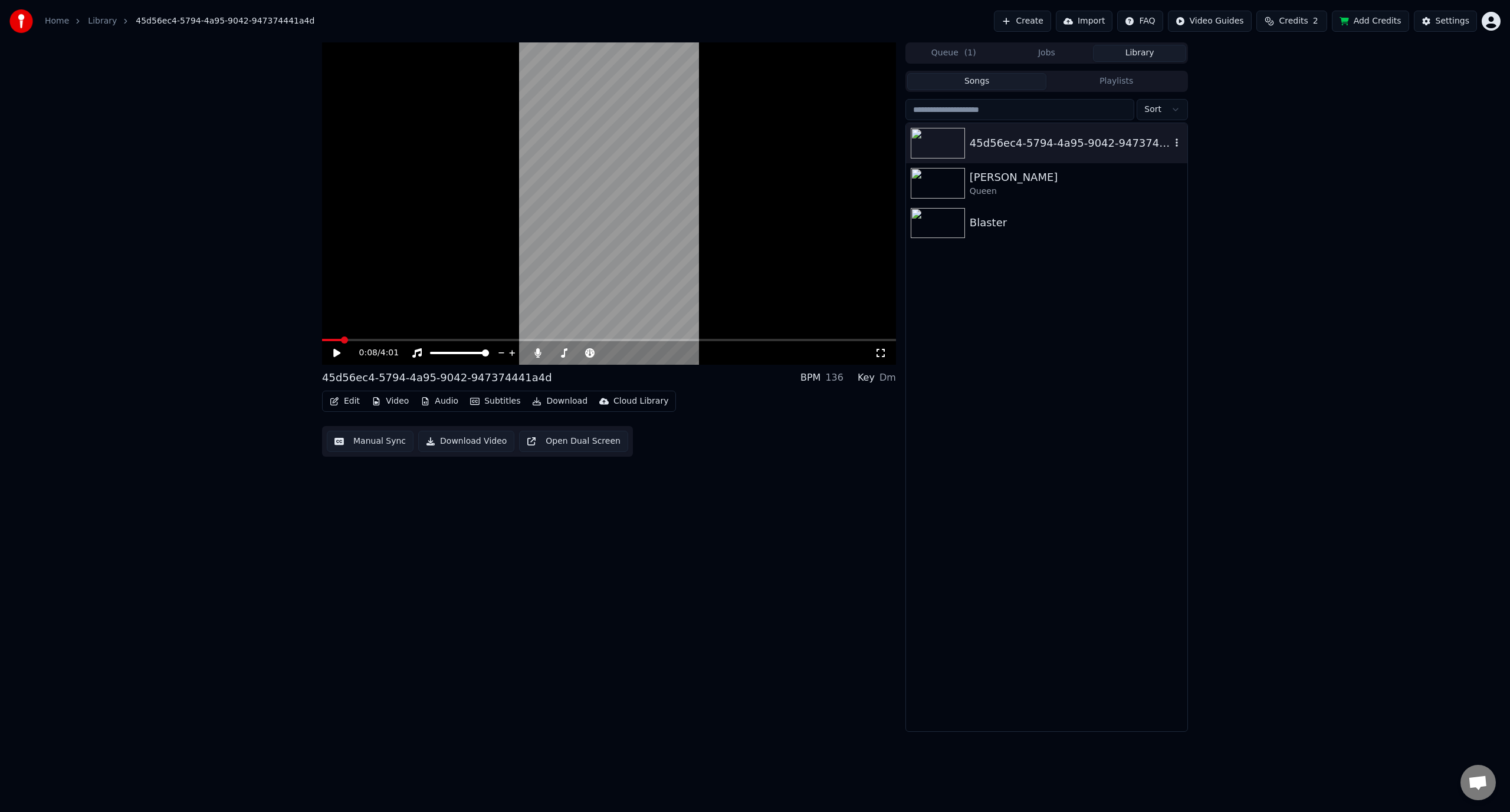
click at [1175, 136] on button "button" at bounding box center [1176, 143] width 12 height 14
click at [1430, 21] on button "Settings" at bounding box center [1445, 21] width 63 height 21
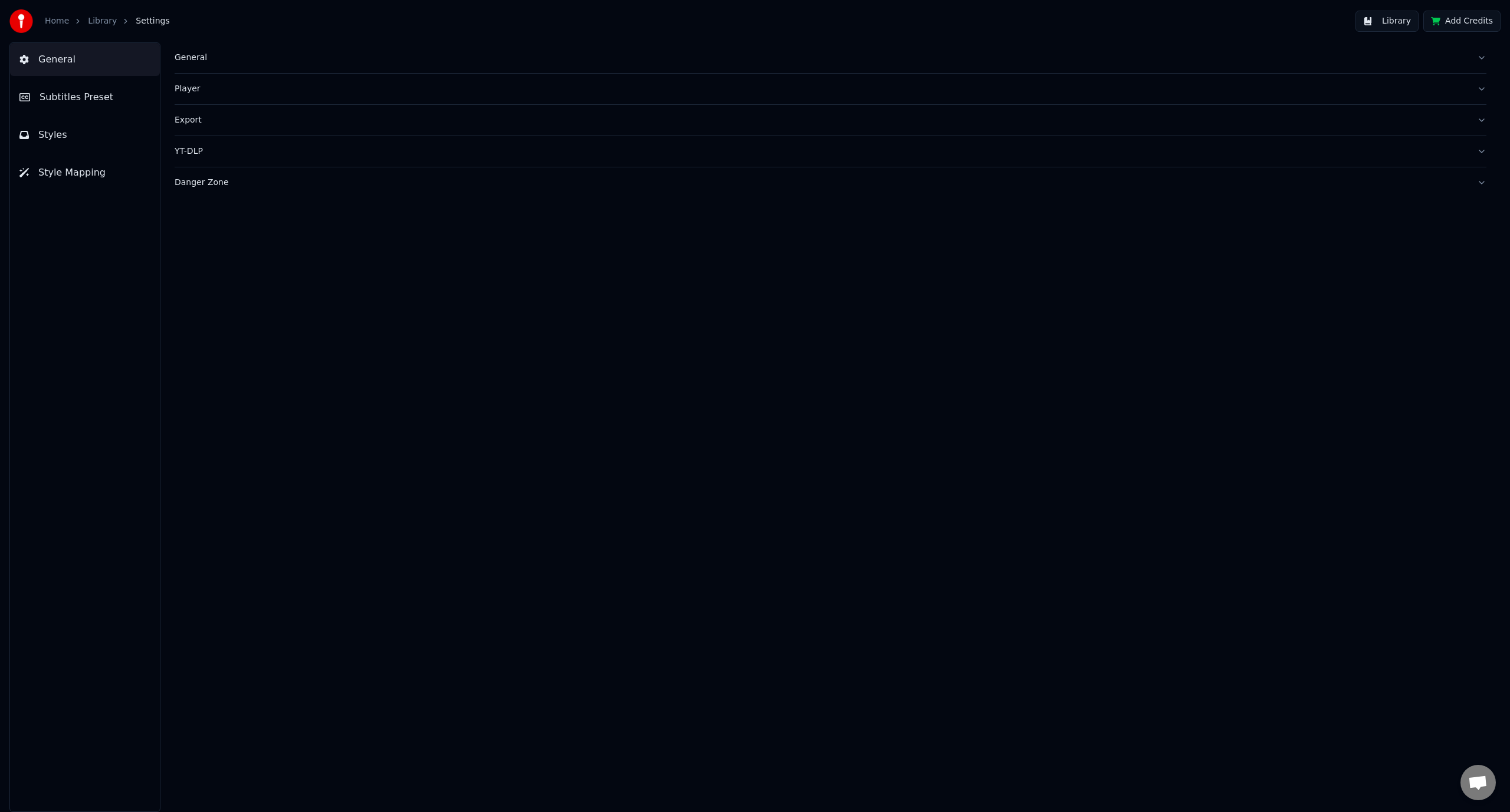
click at [1410, 29] on button "Library" at bounding box center [1387, 21] width 63 height 21
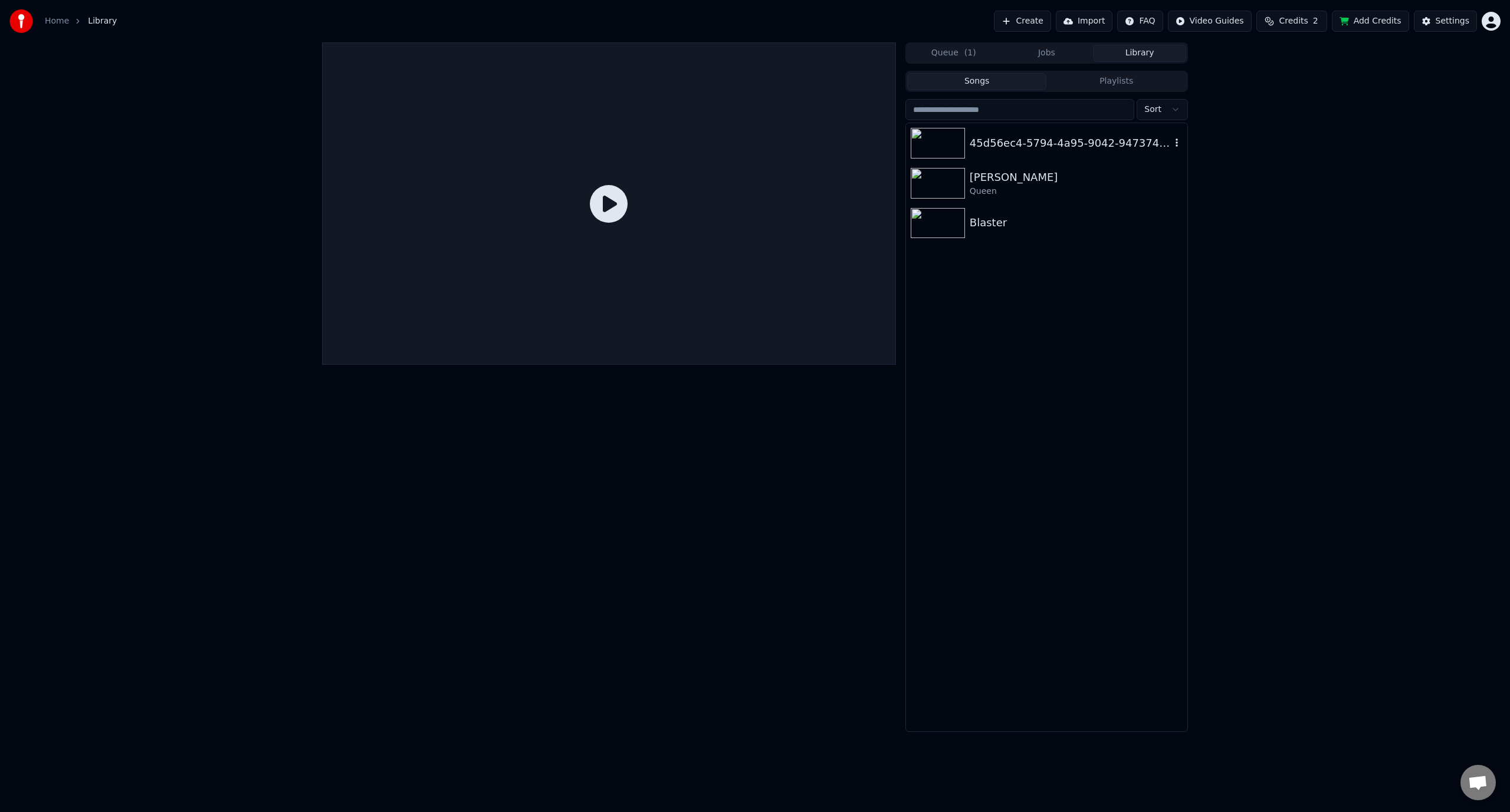
click at [1015, 143] on div "45d56ec4-5794-4a95-9042-947374441a4d" at bounding box center [1070, 143] width 201 height 17
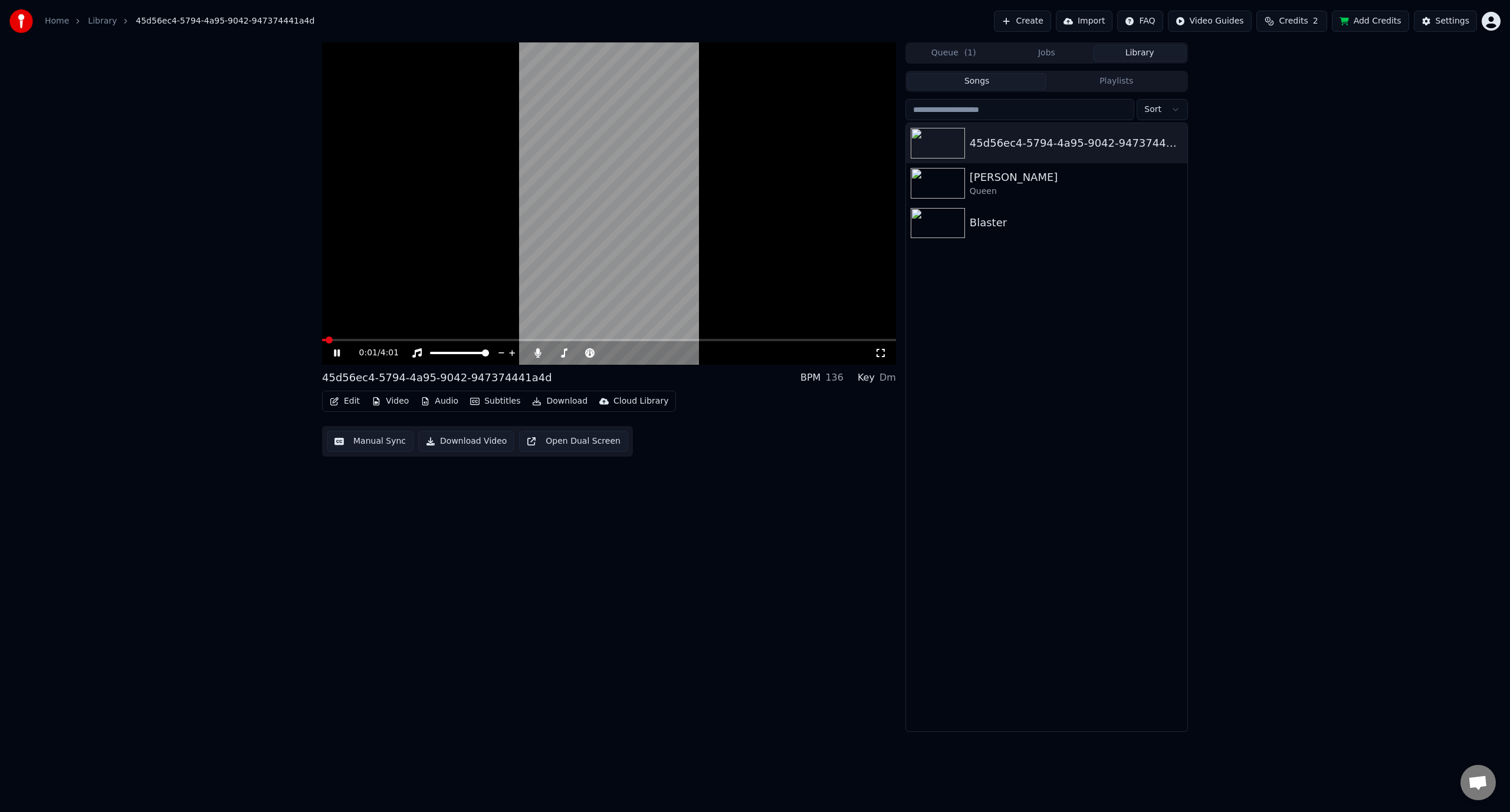
click at [327, 352] on div "0:01 / 4:01" at bounding box center [608, 353] width 565 height 12
click at [334, 356] on icon at bounding box center [336, 353] width 6 height 7
click at [340, 403] on button "Edit" at bounding box center [345, 401] width 40 height 17
click at [373, 509] on div "Manual Sync" at bounding box center [375, 507] width 53 height 12
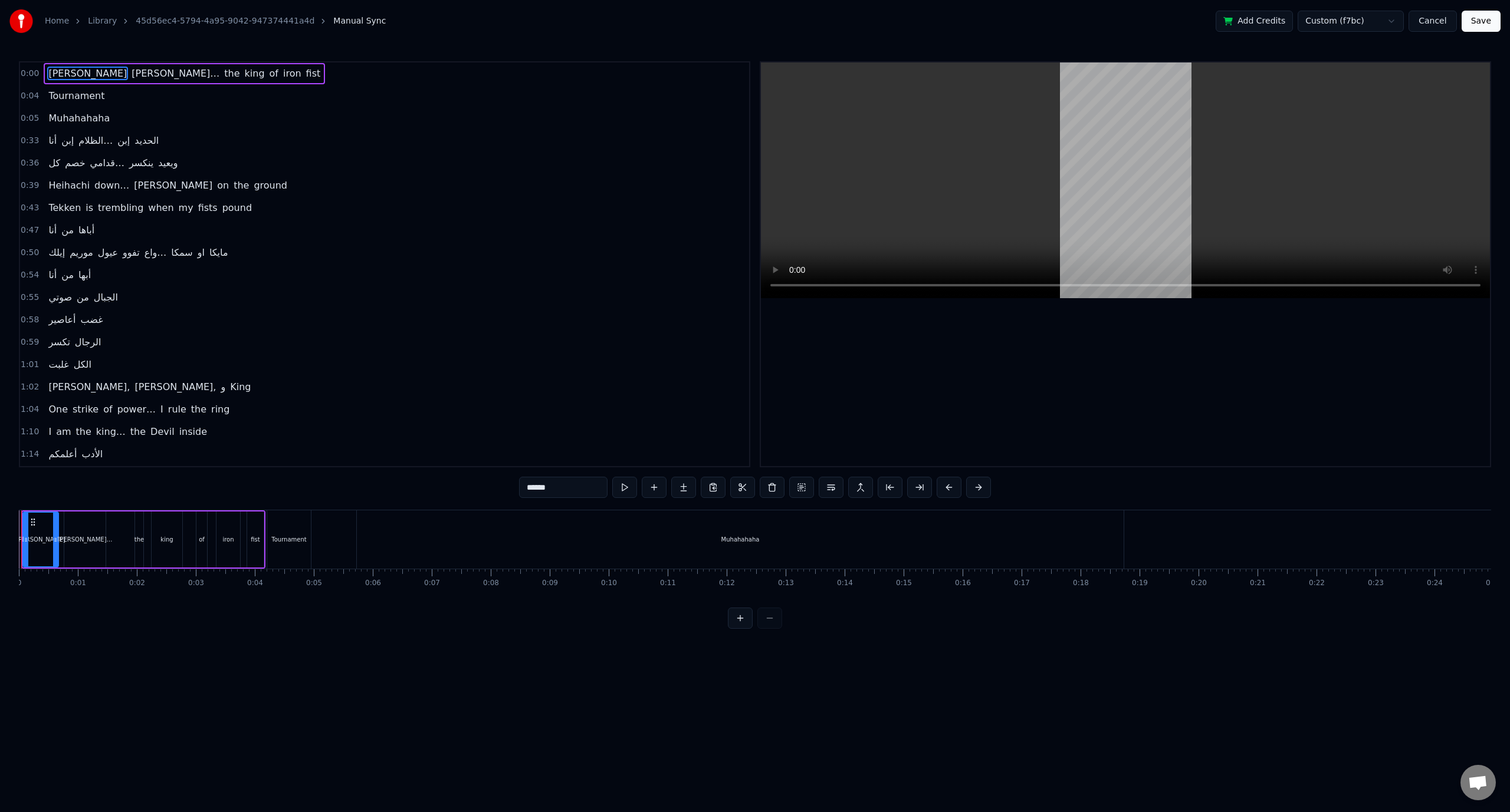
click at [264, 14] on div "Home Library 45d56ec4-5794-4a95-9042-947374441a4d Manual Sync" at bounding box center [198, 21] width 376 height 24
click at [264, 19] on link "45d56ec4-5794-4a95-9042-947374441a4d" at bounding box center [225, 21] width 178 height 12
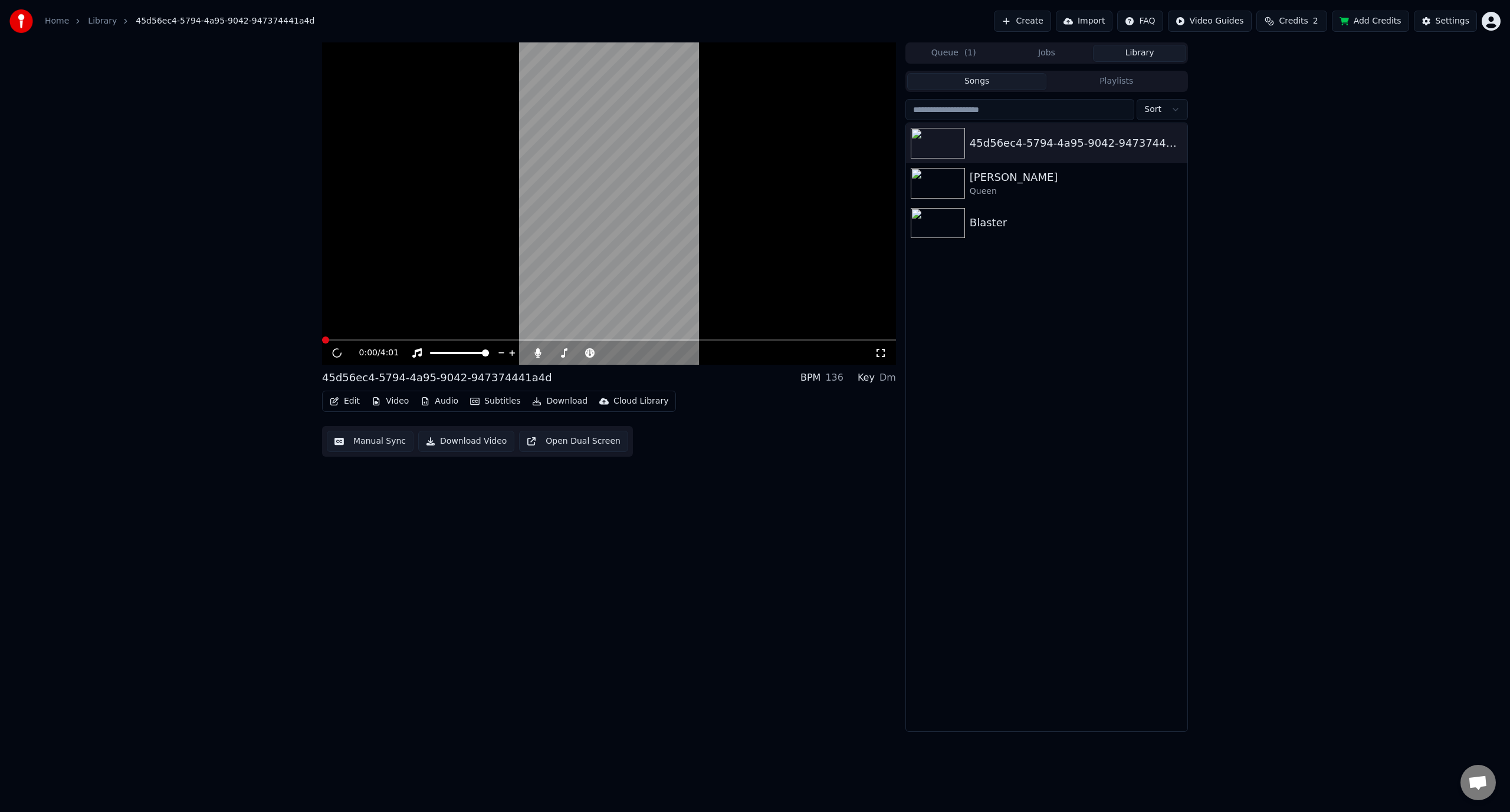
click at [264, 19] on span "45d56ec4-5794-4a95-9042-947374441a4d" at bounding box center [225, 21] width 178 height 12
click at [340, 355] on icon at bounding box center [345, 353] width 28 height 10
click at [1176, 142] on icon "button" at bounding box center [1176, 142] width 12 height 10
click at [1172, 221] on div "Debug Info" at bounding box center [1180, 222] width 91 height 19
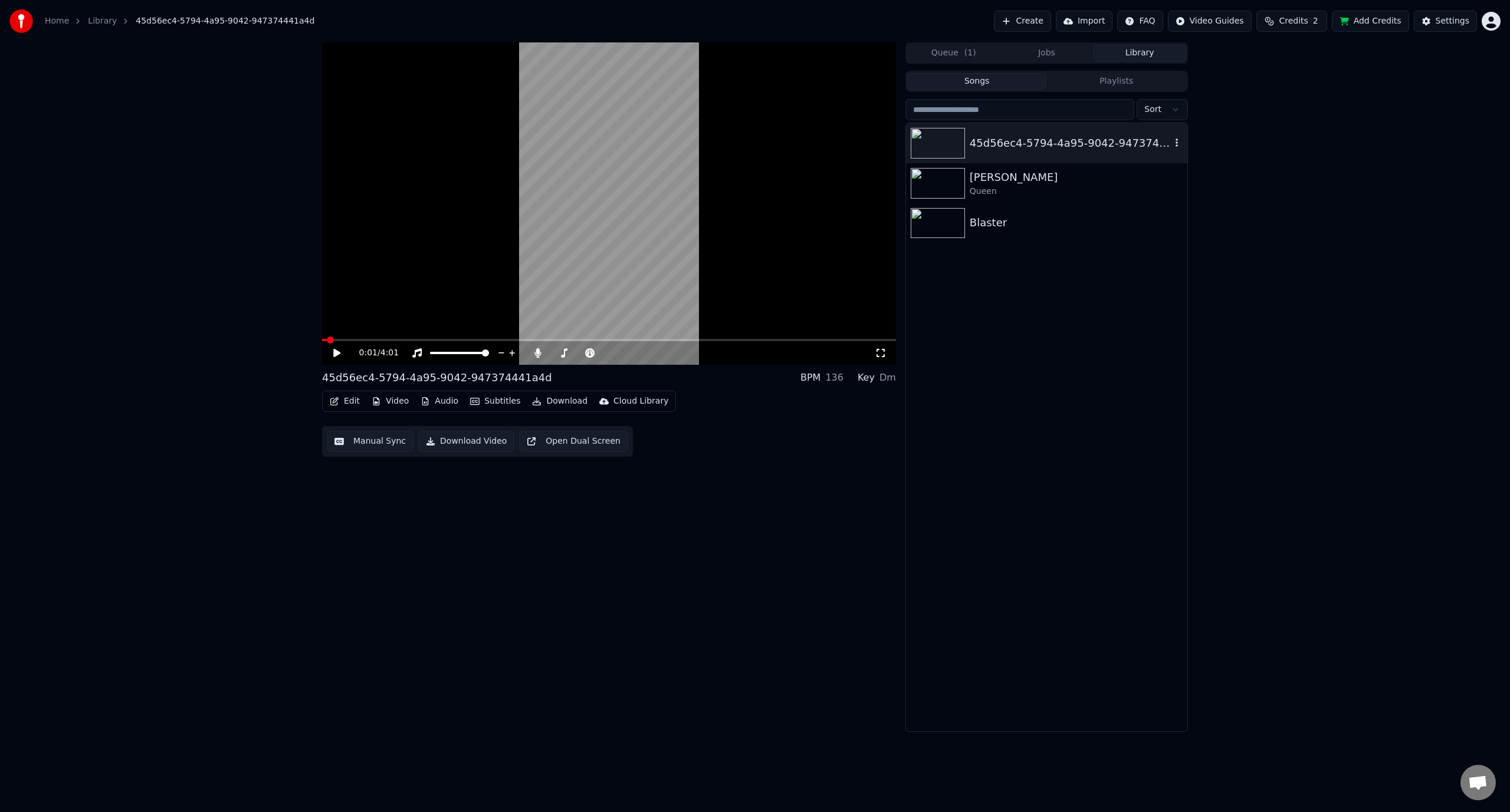
click at [1180, 140] on icon "button" at bounding box center [1176, 142] width 12 height 10
click at [383, 399] on button "Video" at bounding box center [390, 401] width 46 height 17
click at [432, 396] on button "Audio" at bounding box center [439, 401] width 47 height 17
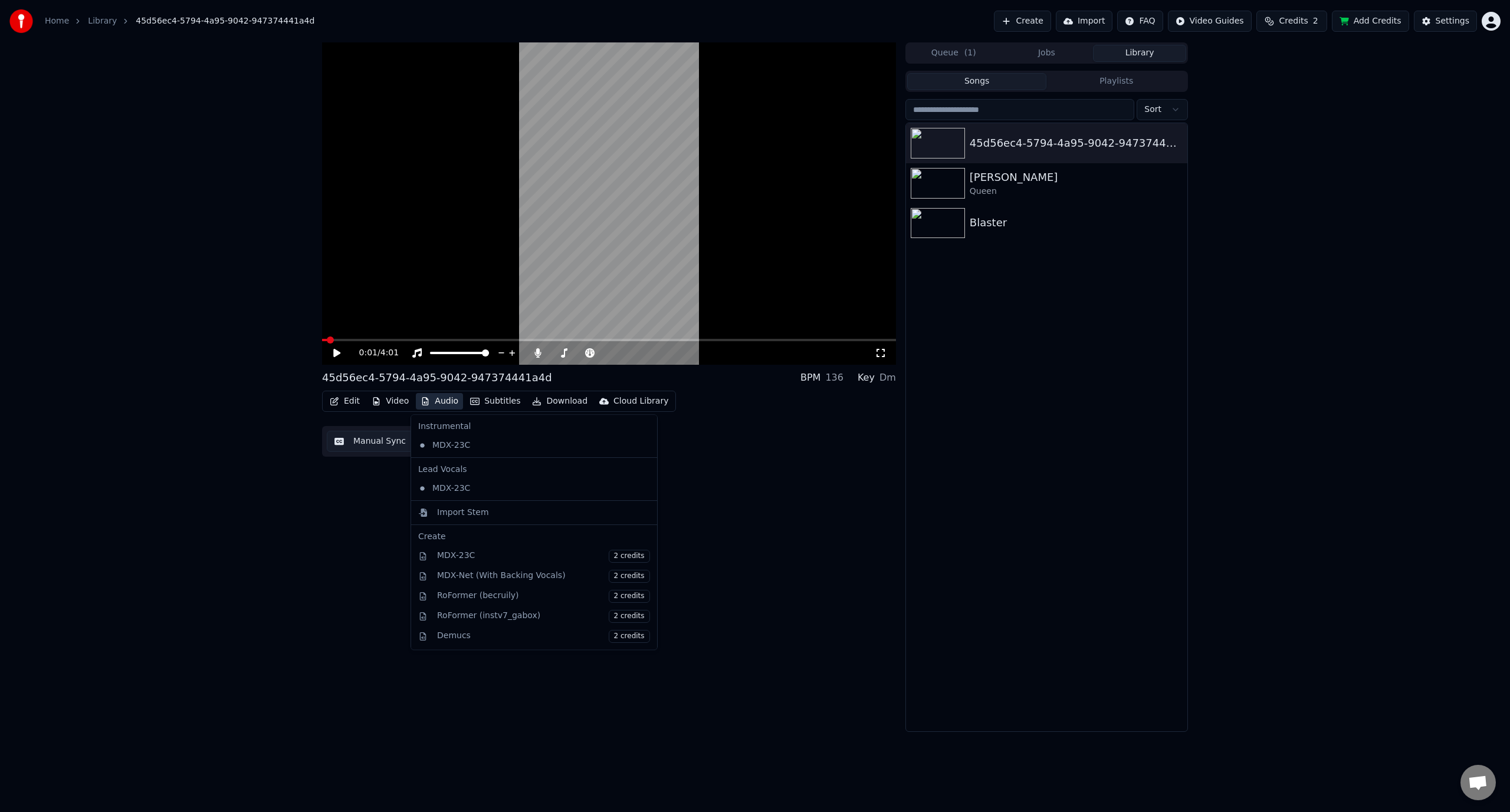
click at [435, 401] on button "Audio" at bounding box center [439, 401] width 47 height 17
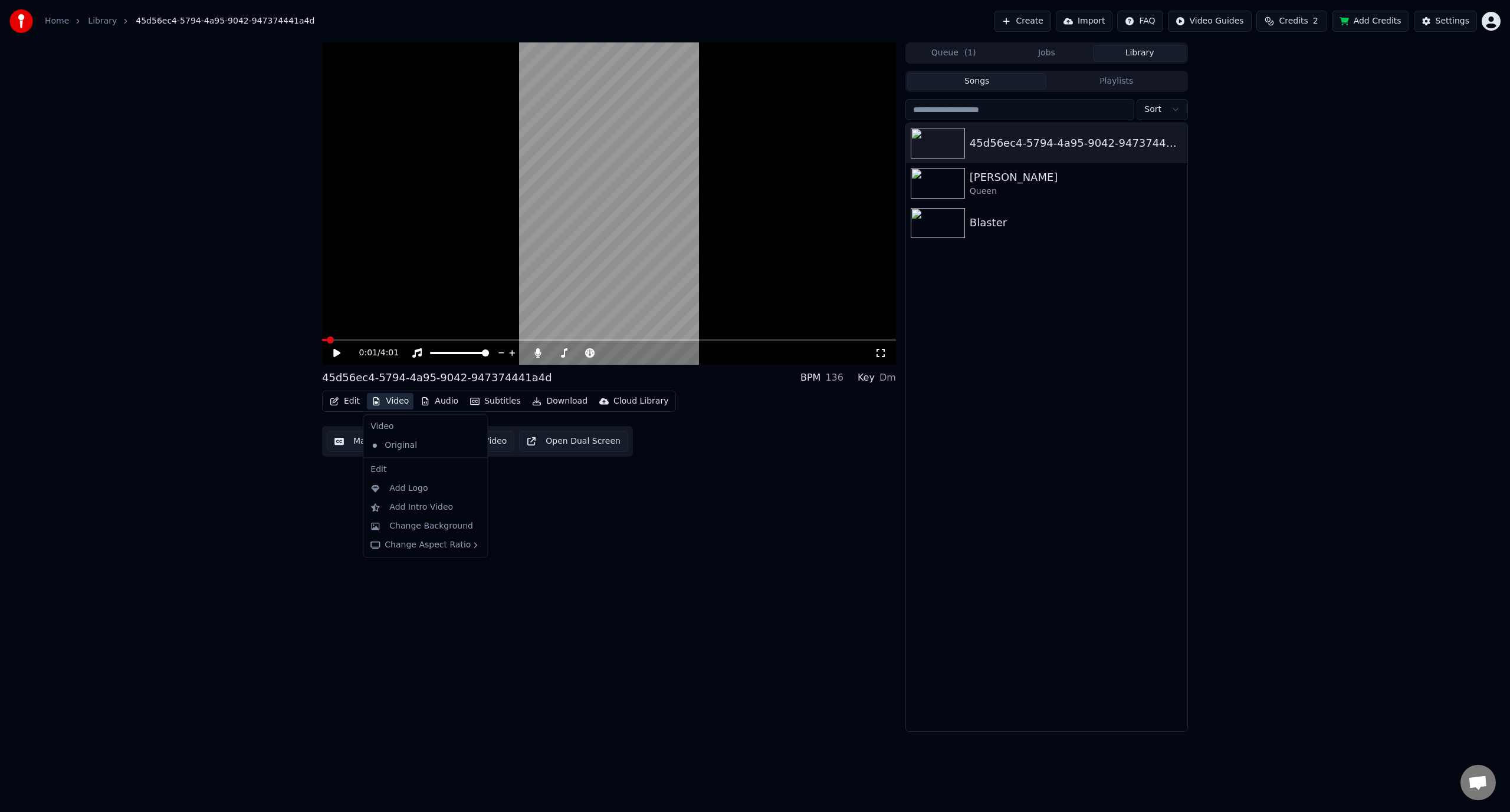
click at [393, 399] on button "Video" at bounding box center [390, 401] width 46 height 17
click at [513, 561] on div "Vertical - 9:16" at bounding box center [530, 567] width 58 height 12
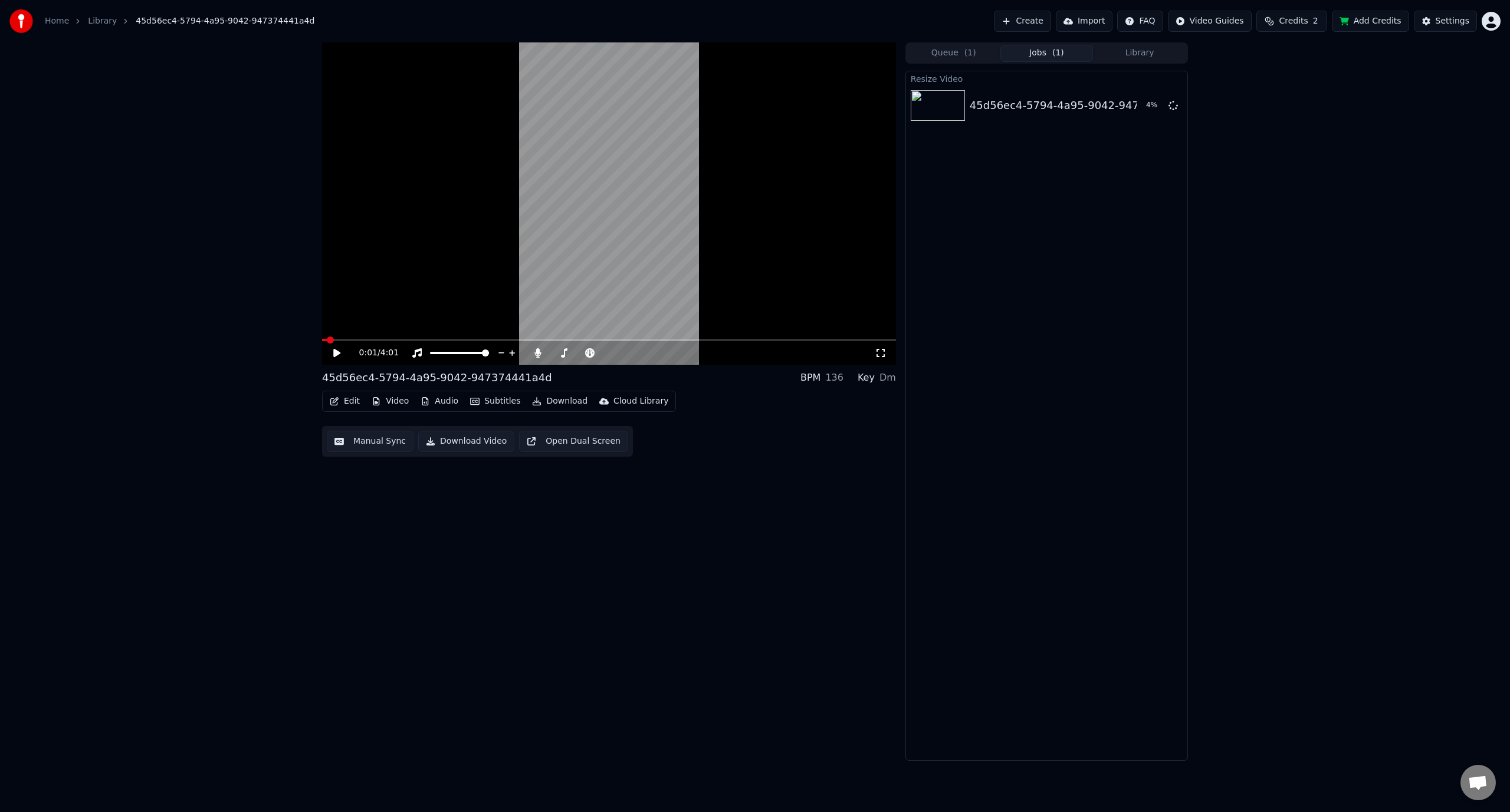
click at [338, 351] on icon at bounding box center [336, 353] width 7 height 8
click at [338, 351] on icon at bounding box center [336, 353] width 6 height 7
click at [387, 398] on button "Video" at bounding box center [390, 401] width 46 height 17
click at [569, 570] on div "Subtitles [.lrc]" at bounding box center [573, 569] width 58 height 12
click at [1067, 100] on div "45d56ec4-5794-4a95-9042-947374441a4d" at bounding box center [1084, 105] width 230 height 17
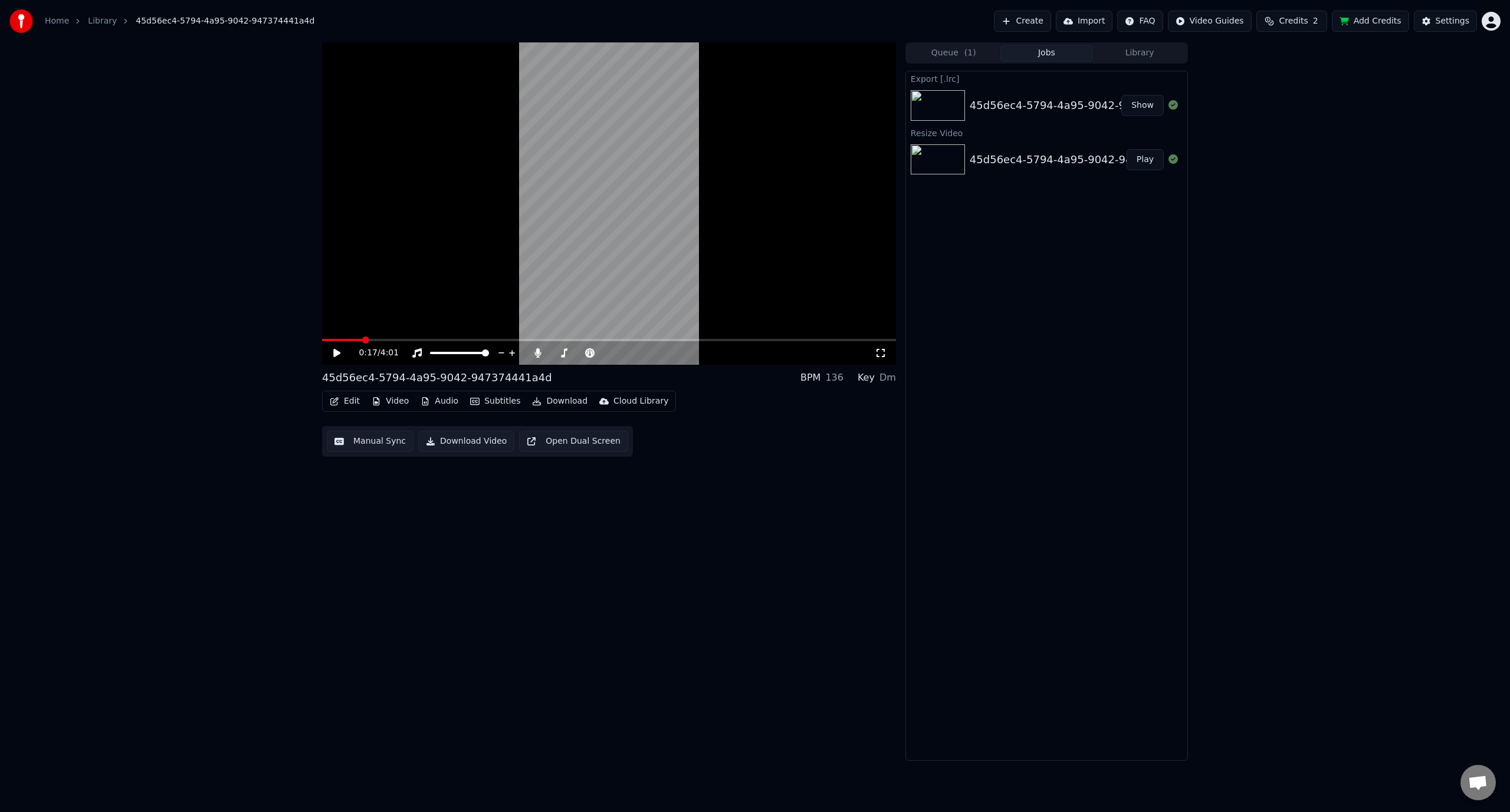
click at [1148, 103] on button "Show" at bounding box center [1142, 105] width 42 height 21
click at [1078, 106] on div "45d56ec4-5794-4a95-9042-947374441a4d" at bounding box center [1084, 105] width 230 height 17
click at [1058, 163] on div "45d56ec4-5794-4a95-9042-947374441a4d" at bounding box center [1084, 159] width 230 height 17
click at [1152, 150] on button "Play" at bounding box center [1144, 159] width 37 height 21
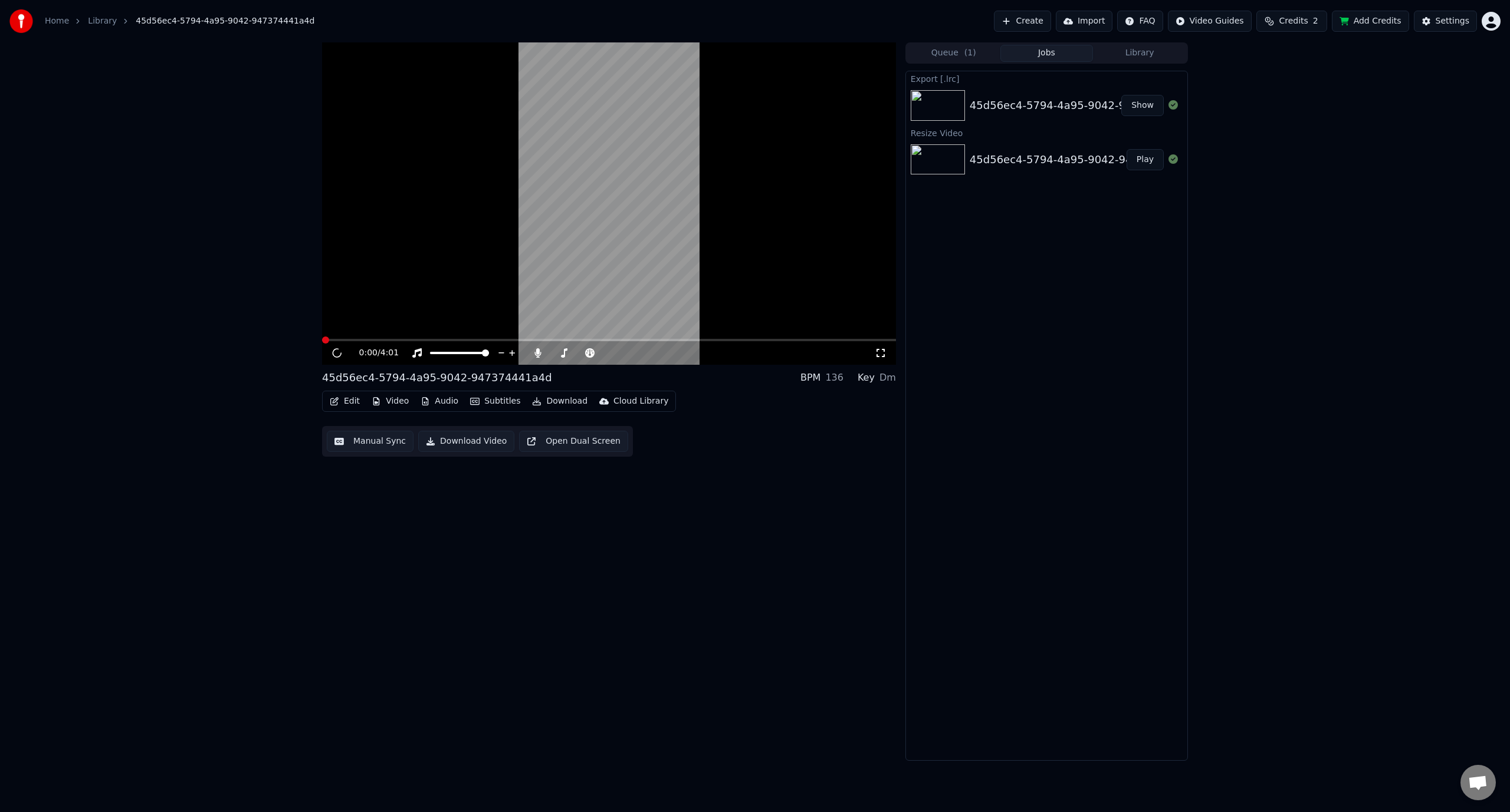
click at [1148, 154] on button "Play" at bounding box center [1144, 159] width 37 height 21
click at [537, 351] on icon at bounding box center [538, 353] width 6 height 10
click at [537, 351] on icon at bounding box center [538, 353] width 12 height 10
click at [464, 254] on video at bounding box center [608, 203] width 573 height 322
click at [340, 353] on icon at bounding box center [336, 353] width 6 height 7
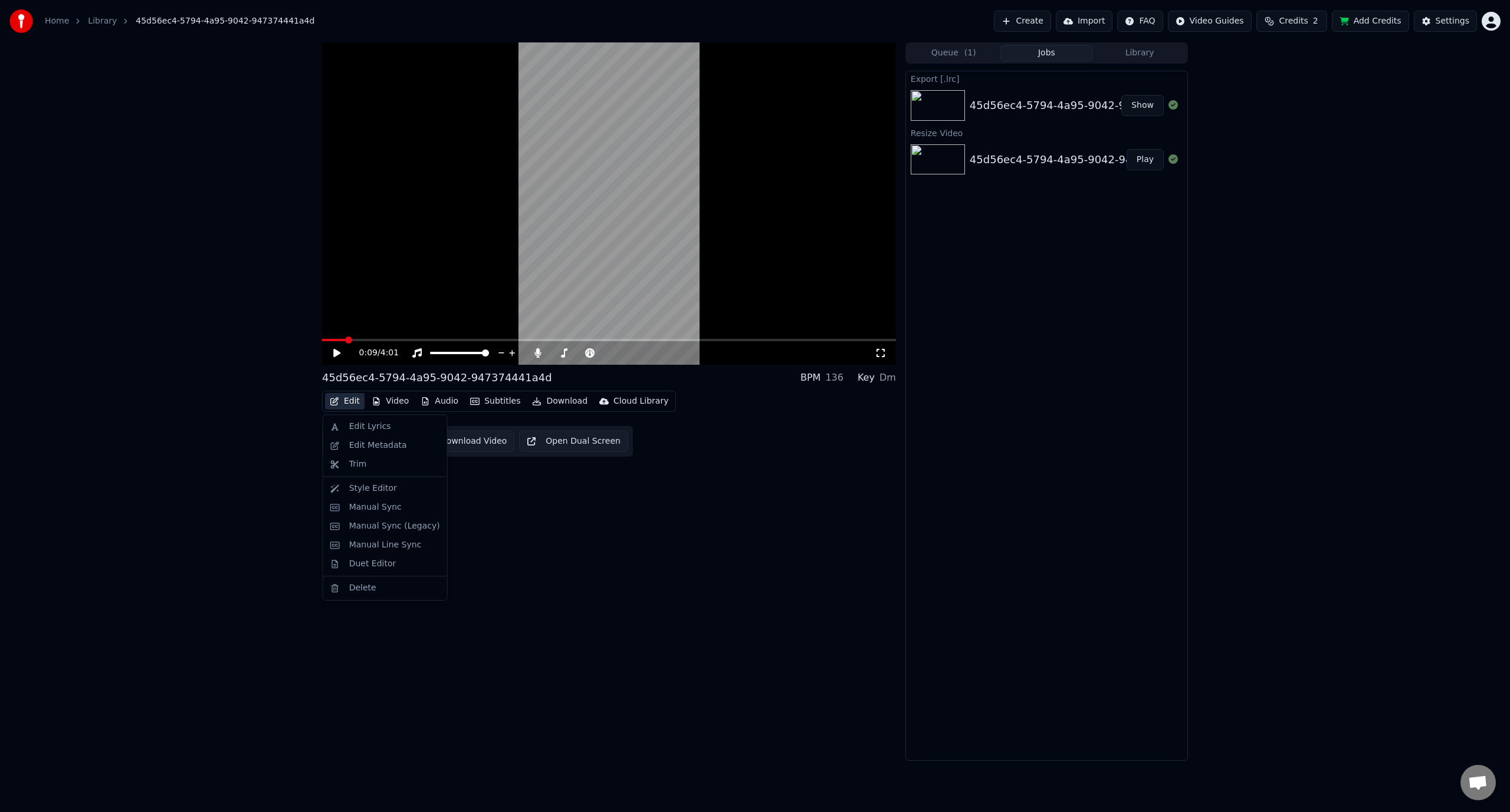
click at [354, 407] on button "Edit" at bounding box center [345, 401] width 40 height 17
click at [363, 506] on div "Manual Sync" at bounding box center [375, 507] width 53 height 12
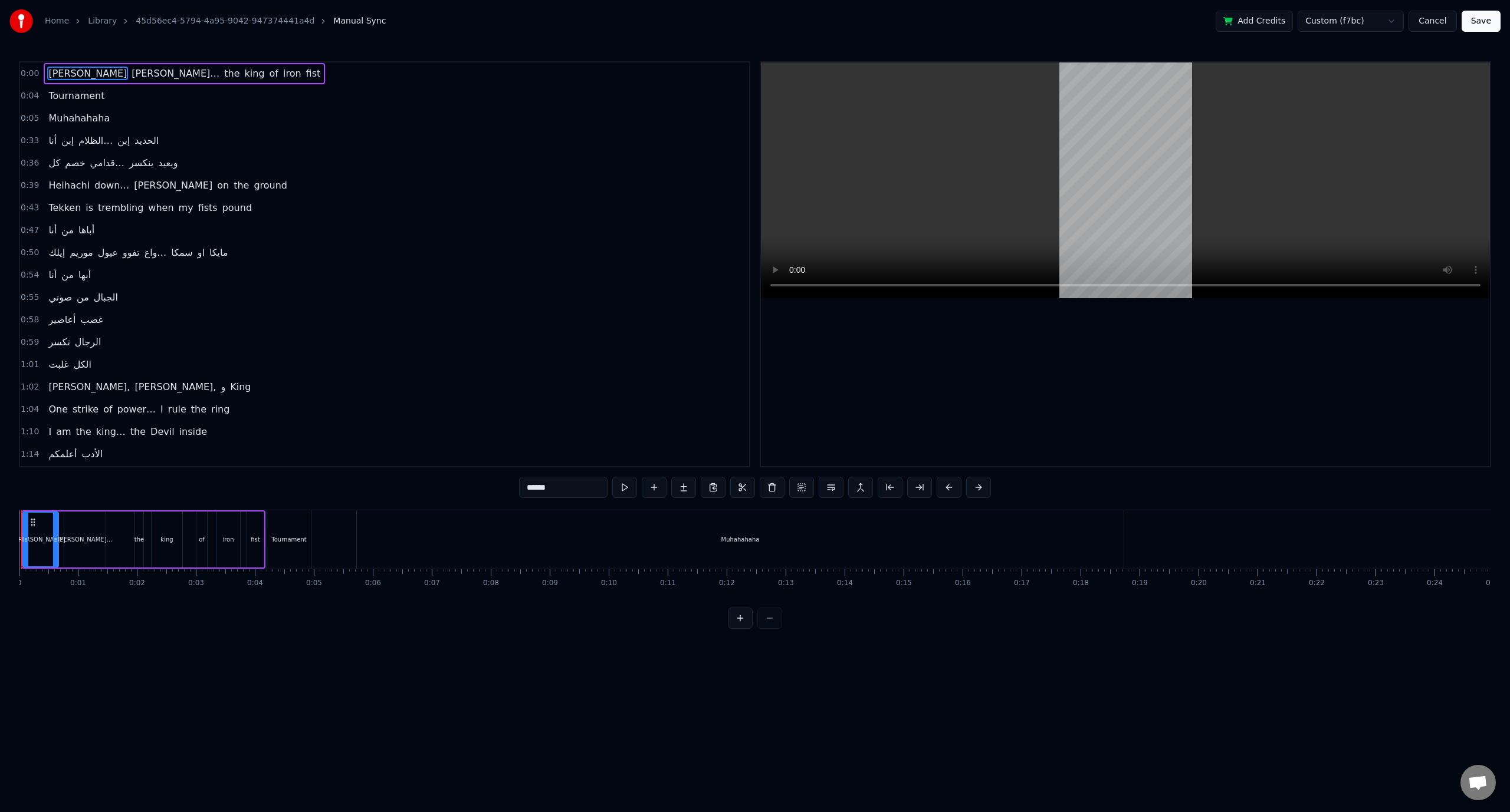
click at [68, 117] on span "Muhahahaha" at bounding box center [79, 118] width 64 height 14
type input "**********"
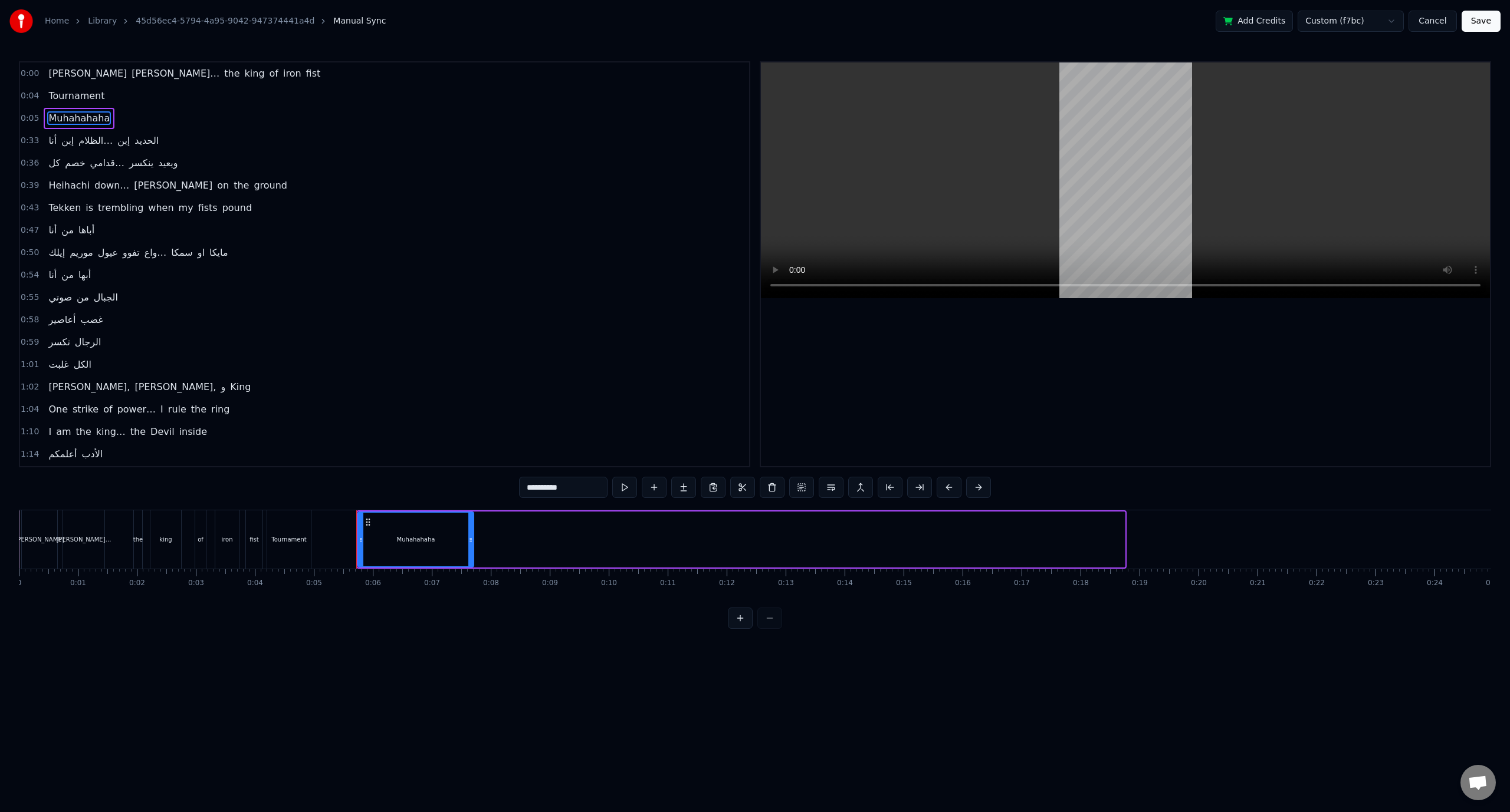
drag, startPoint x: 1123, startPoint y: 537, endPoint x: 471, endPoint y: 533, distance: 652.0
click at [471, 533] on div at bounding box center [471, 539] width 5 height 53
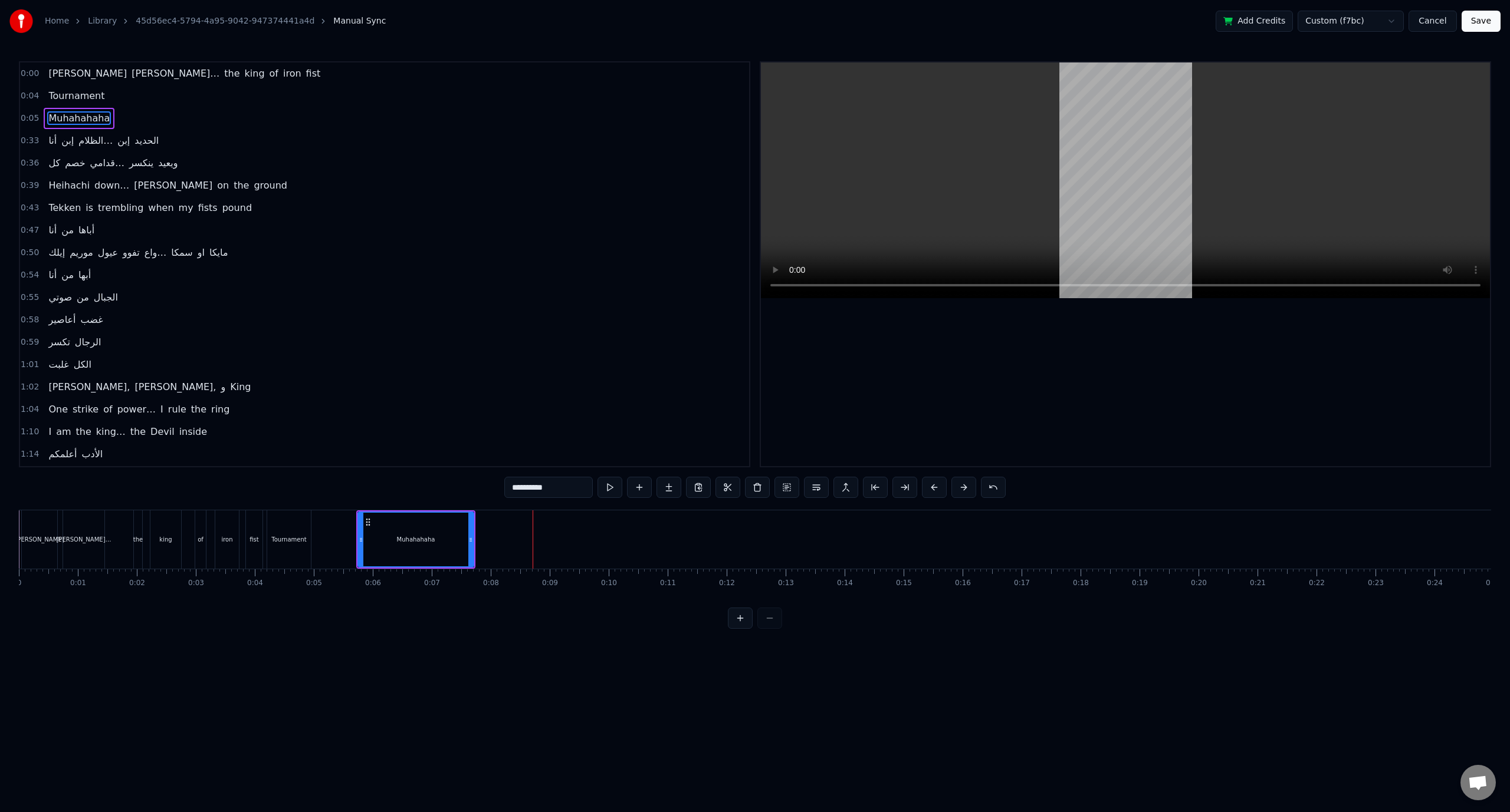
click at [24, 119] on span "0:05" at bounding box center [29, 118] width 18 height 12
click at [1477, 27] on button "Save" at bounding box center [1481, 21] width 39 height 21
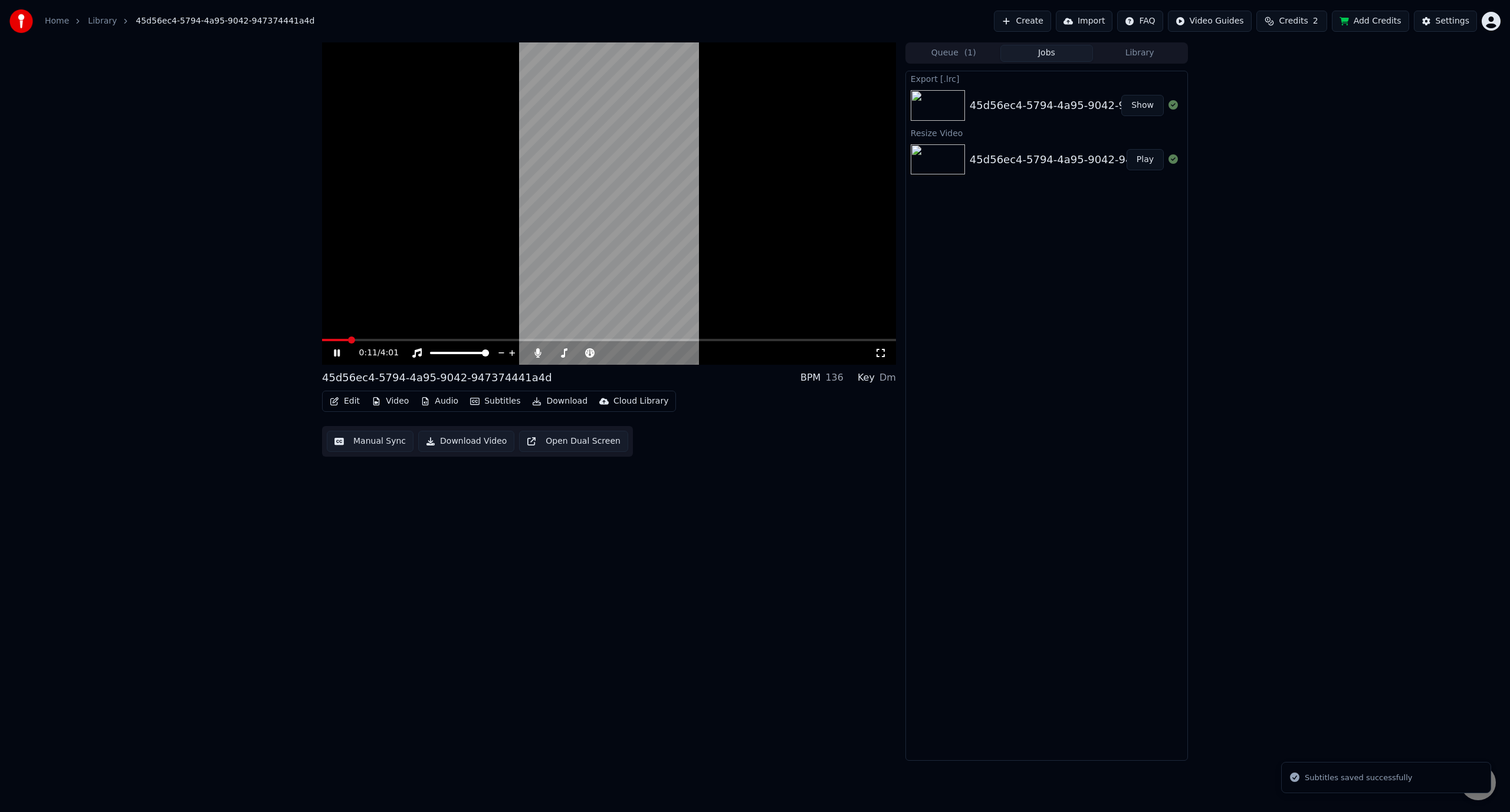
click at [355, 337] on span at bounding box center [351, 340] width 7 height 7
click at [535, 404] on button "Download" at bounding box center [559, 401] width 65 height 17
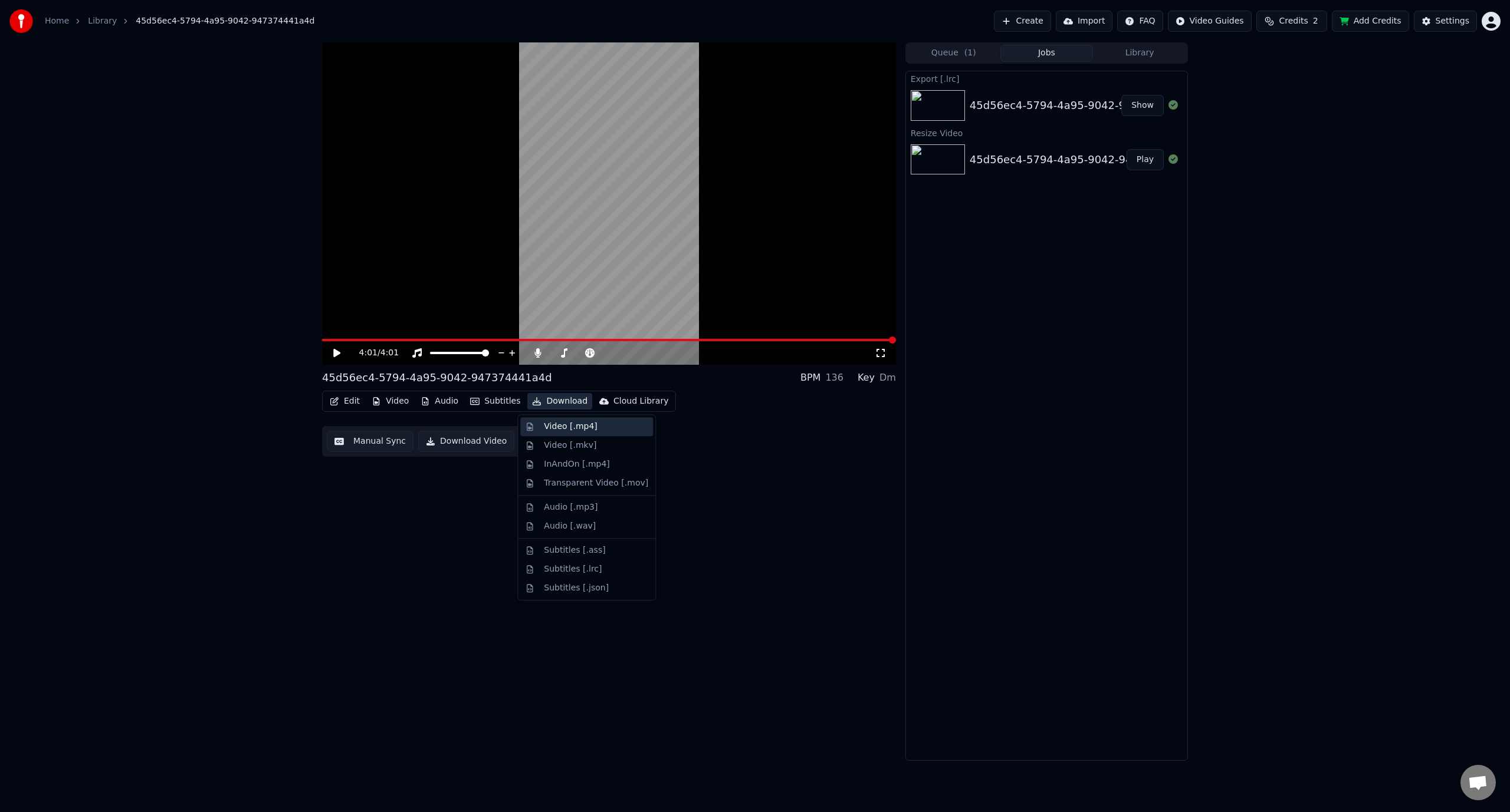
click at [556, 424] on div "Video [.mp4]" at bounding box center [570, 427] width 53 height 12
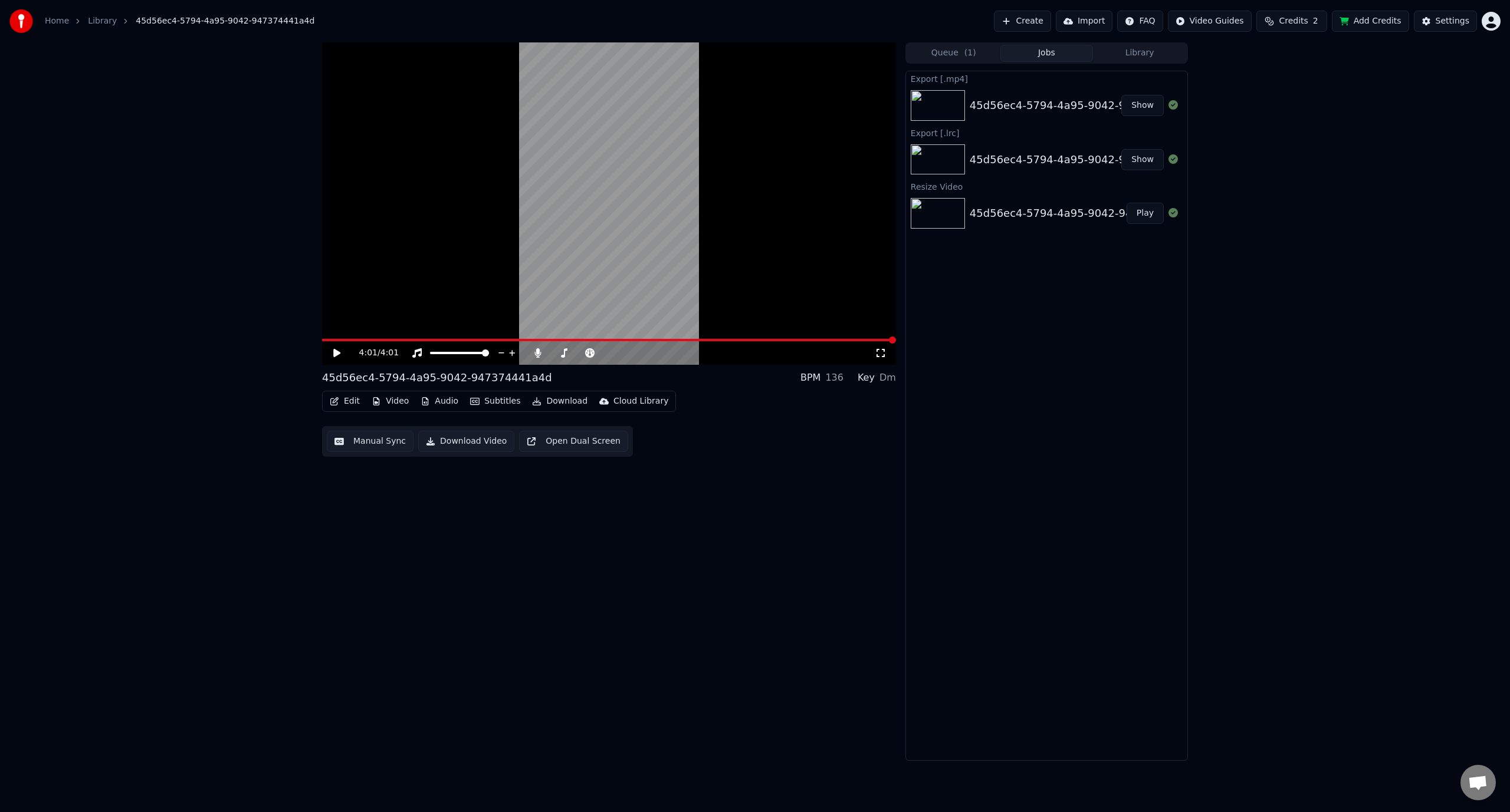
click at [1151, 112] on button "Show" at bounding box center [1142, 105] width 42 height 21
click at [534, 356] on icon at bounding box center [538, 353] width 12 height 10
click at [338, 351] on icon at bounding box center [345, 353] width 28 height 10
click at [381, 340] on span at bounding box center [377, 340] width 7 height 7
click at [403, 340] on span at bounding box center [400, 340] width 7 height 7
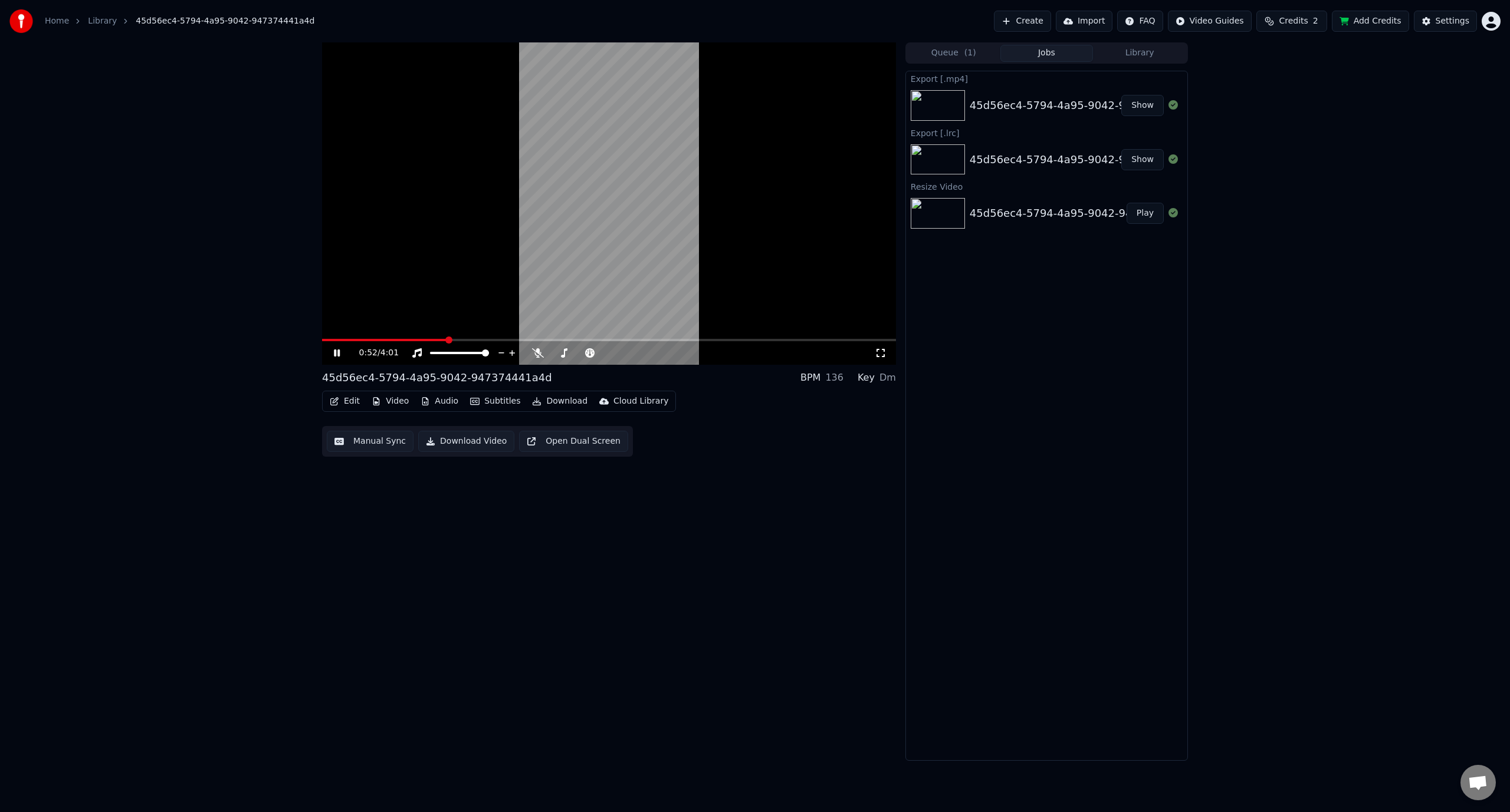
click at [341, 349] on icon at bounding box center [345, 353] width 28 height 10
click at [542, 400] on button "Download" at bounding box center [559, 401] width 65 height 17
click at [559, 424] on div "Video [.mp4]" at bounding box center [570, 427] width 53 height 12
